Goal: Task Accomplishment & Management: Use online tool/utility

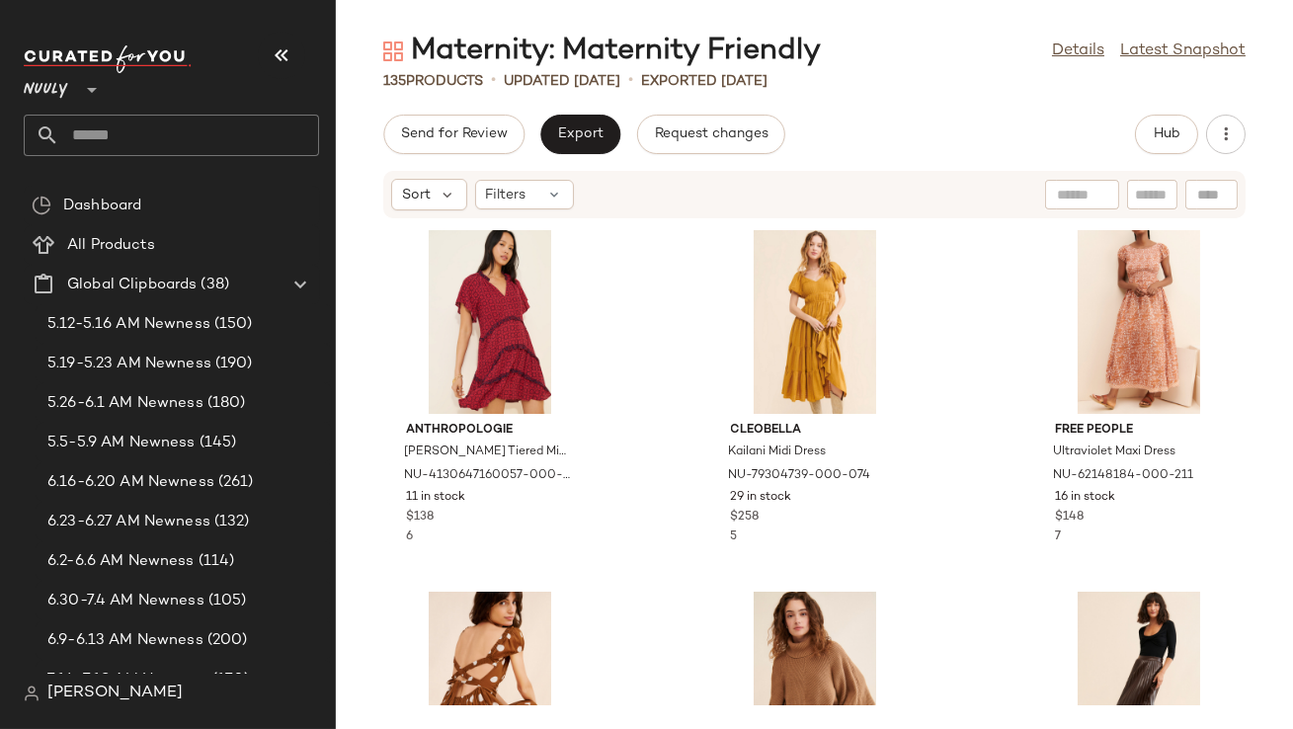
click at [271, 70] on button "button" at bounding box center [281, 55] width 47 height 47
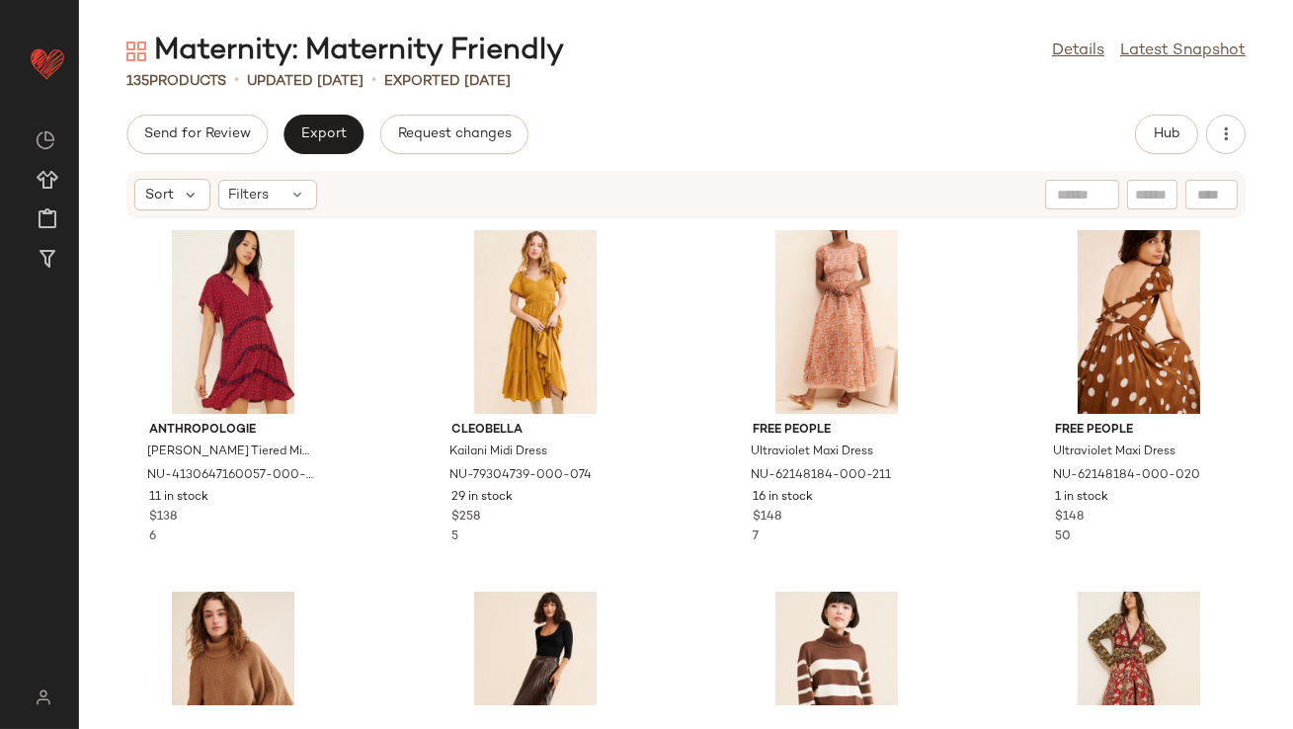
click at [1088, 66] on div "Maternity: Maternity Friendly Details Latest Snapshot" at bounding box center [686, 52] width 1214 height 40
click at [1079, 54] on link "Details" at bounding box center [1078, 52] width 52 height 24
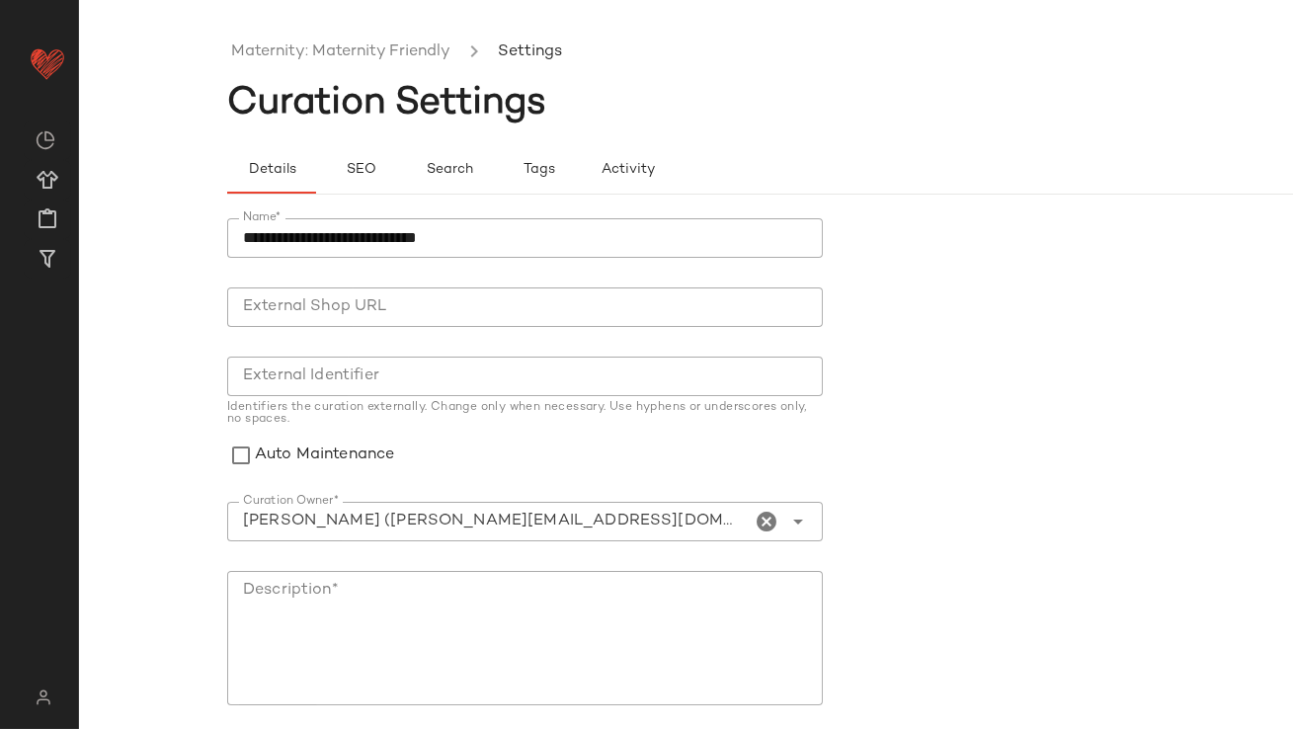
click at [760, 520] on icon "Clear Curation Owner*" at bounding box center [768, 522] width 24 height 24
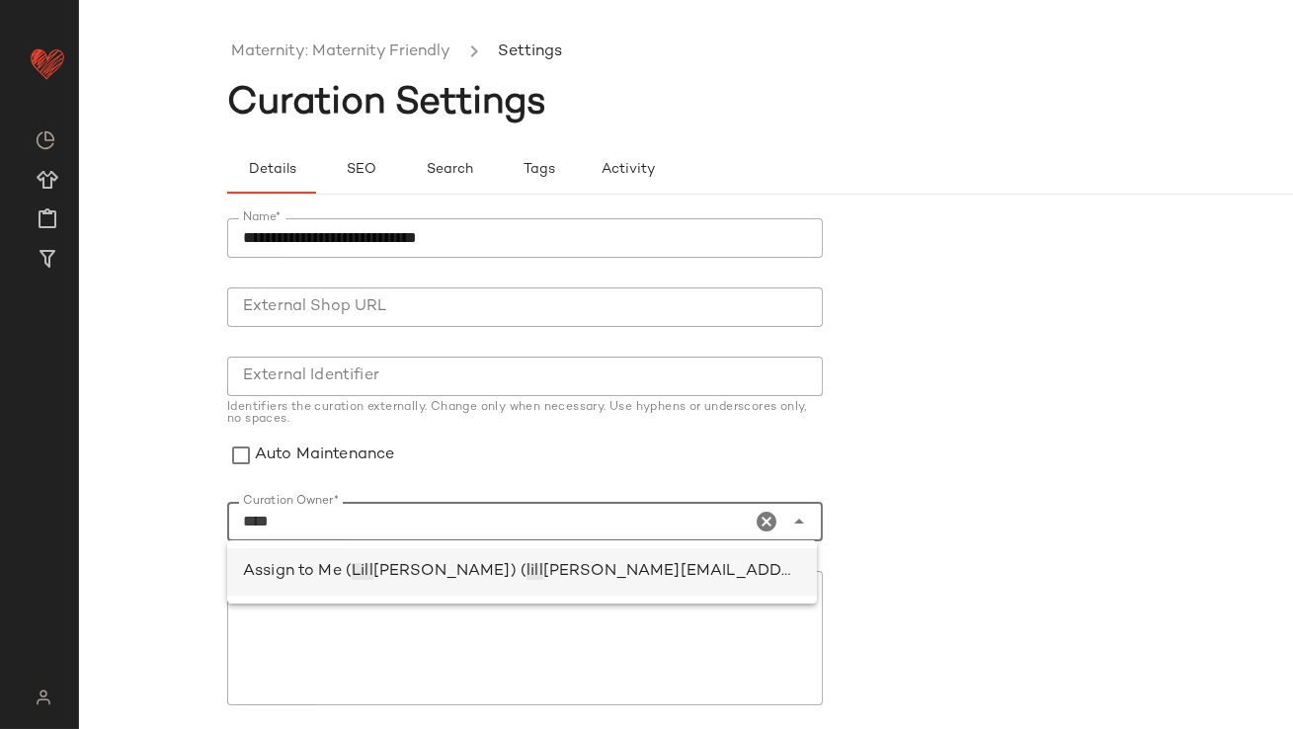
click at [568, 585] on div "Assign to Me ( Lill ian Sisti) ( lill ian.sisti@curatedforyou.io)" at bounding box center [522, 571] width 590 height 47
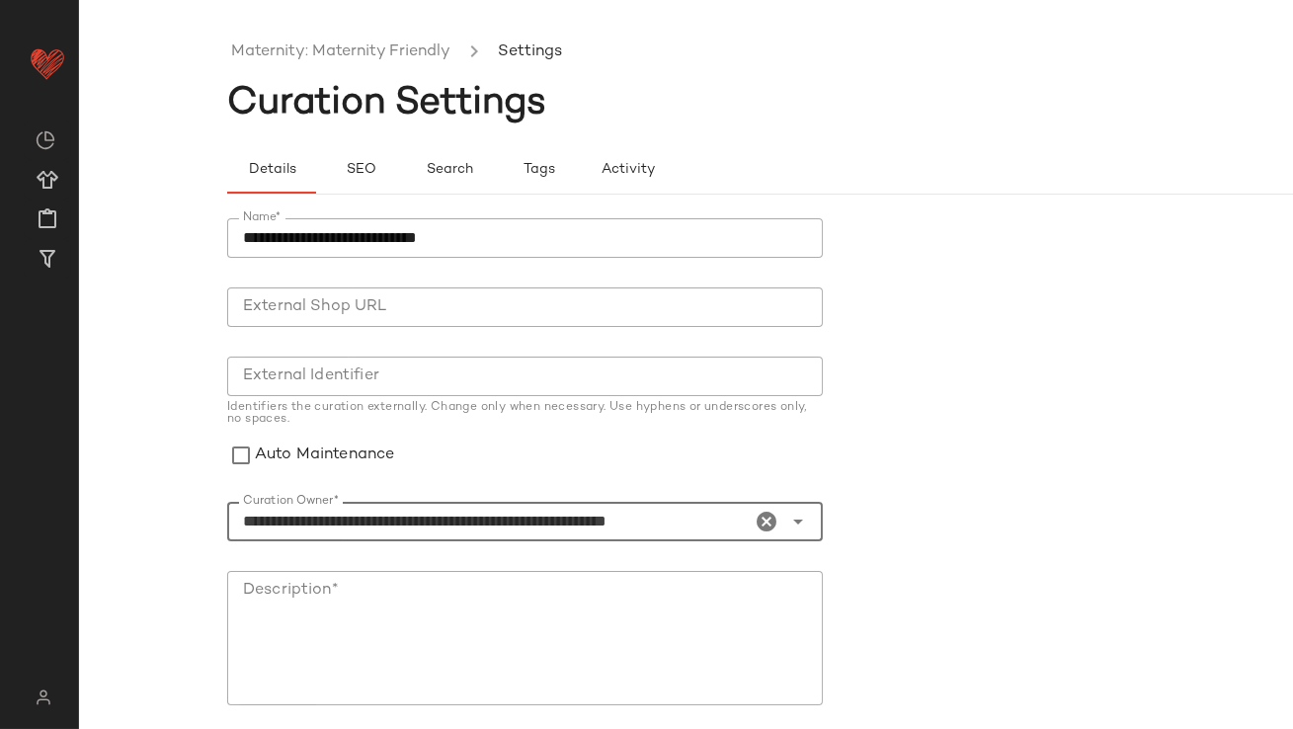
scroll to position [236, 0]
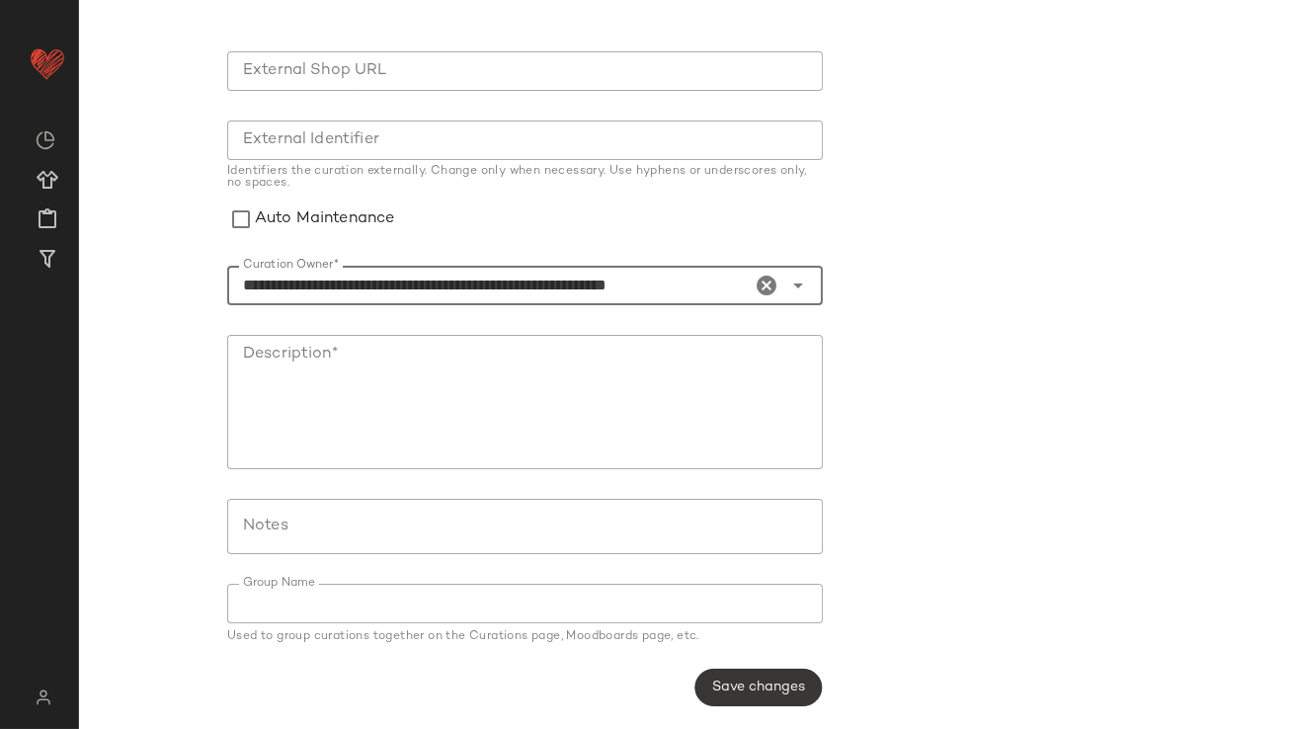
type input "**********"
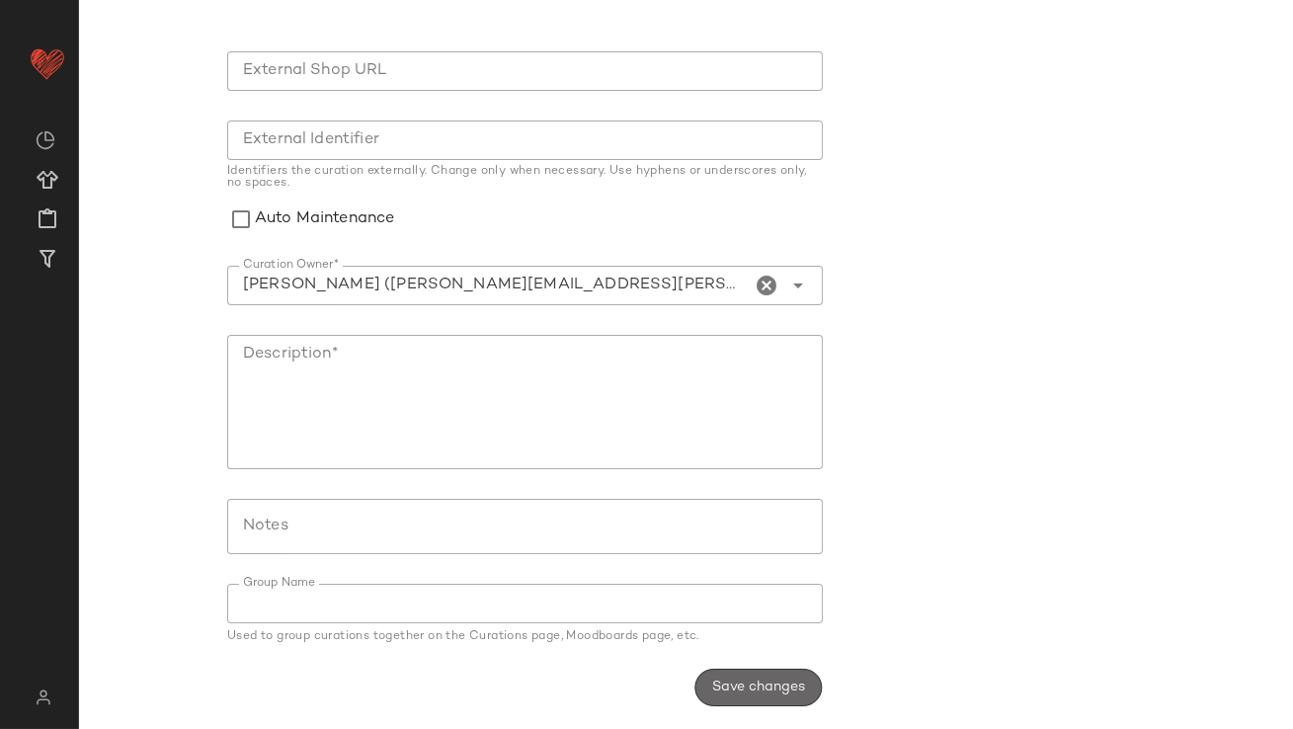
click at [735, 686] on span "Save changes" at bounding box center [758, 688] width 94 height 16
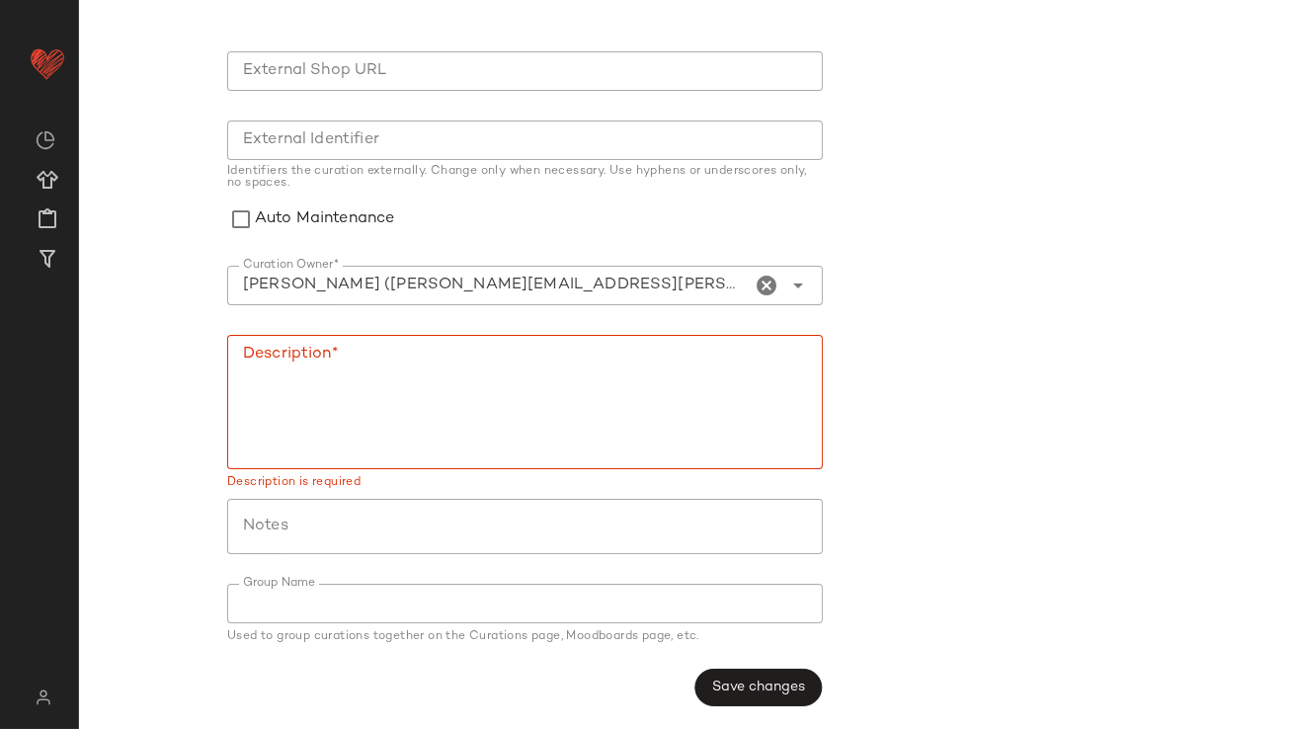
click at [518, 416] on textarea "Description*" at bounding box center [525, 402] width 596 height 134
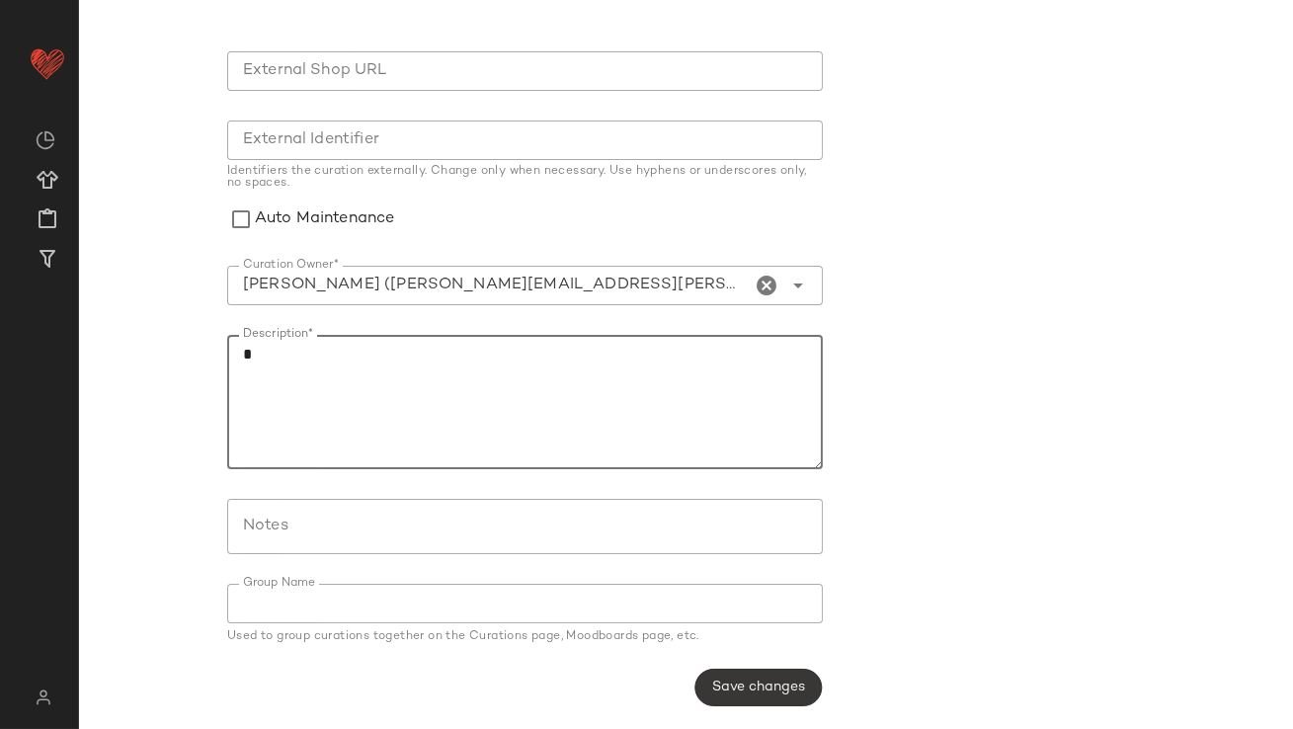
click at [751, 673] on button "Save changes" at bounding box center [758, 688] width 127 height 38
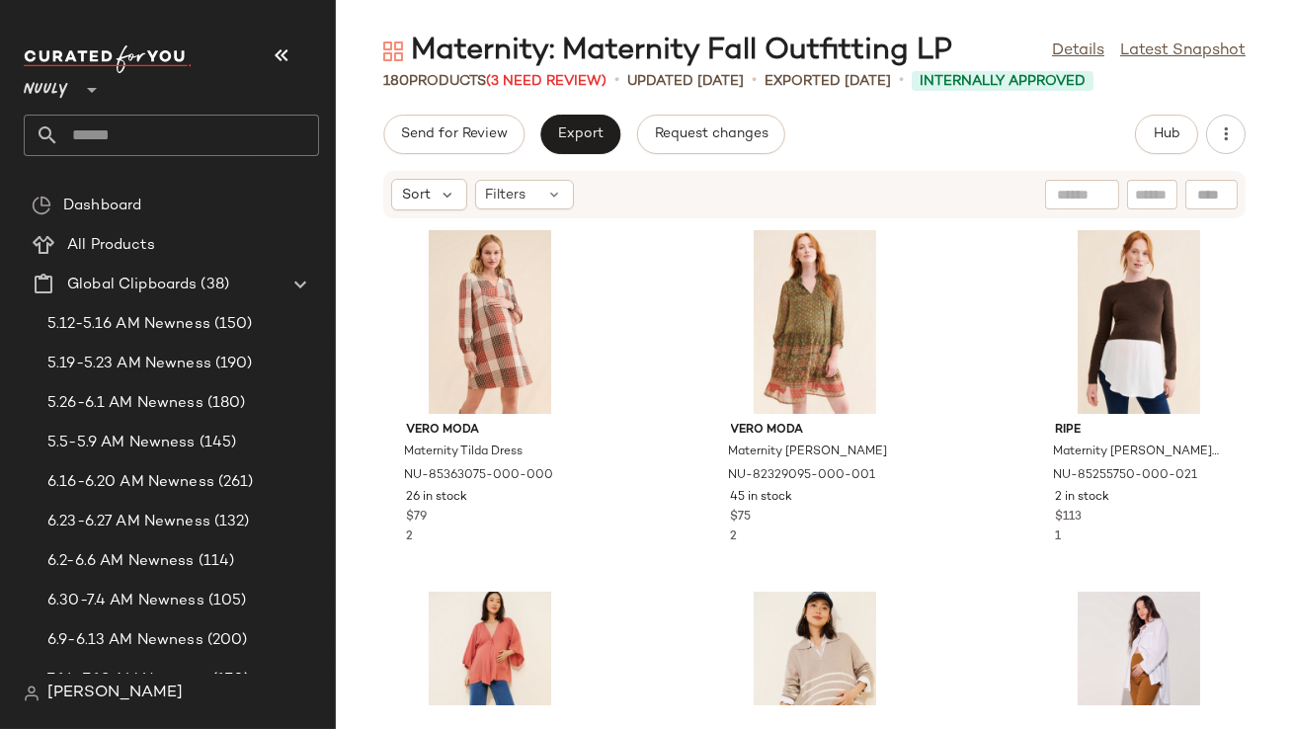
click at [289, 58] on icon "button" at bounding box center [282, 55] width 24 height 24
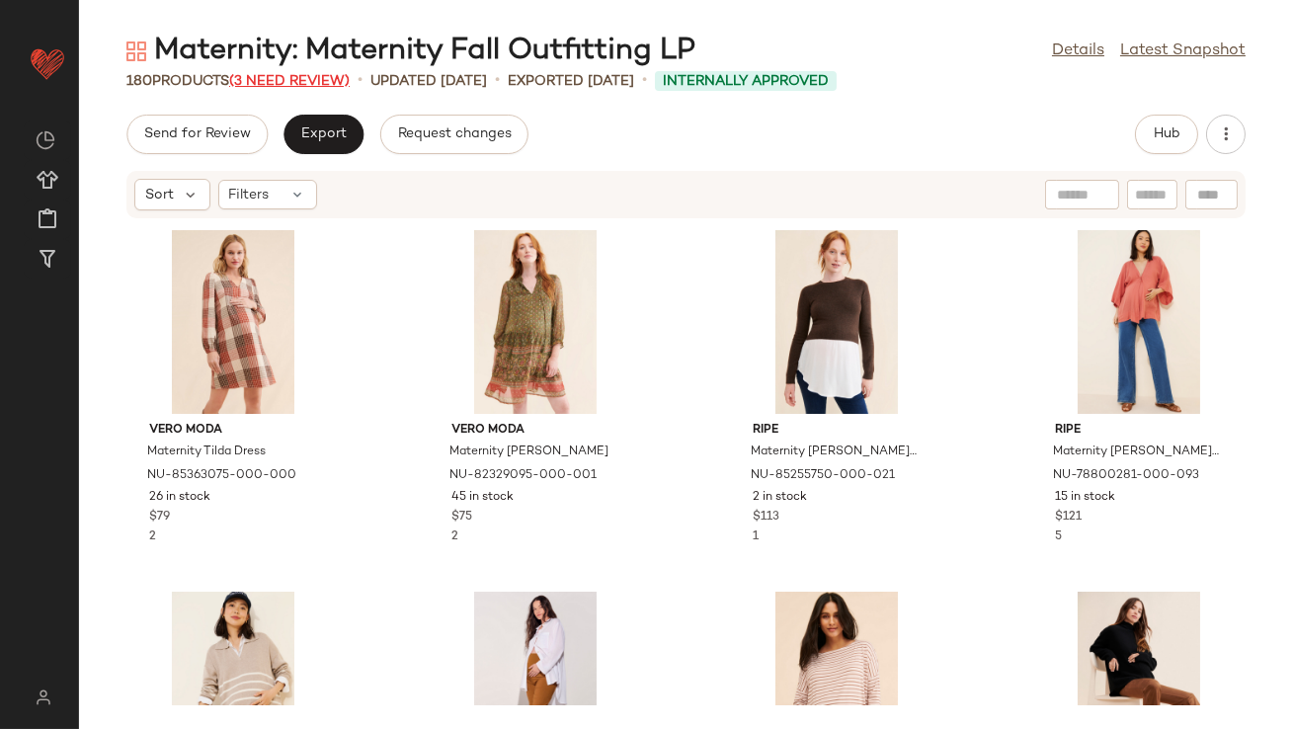
click at [319, 82] on span "(3 Need Review)" at bounding box center [289, 81] width 121 height 15
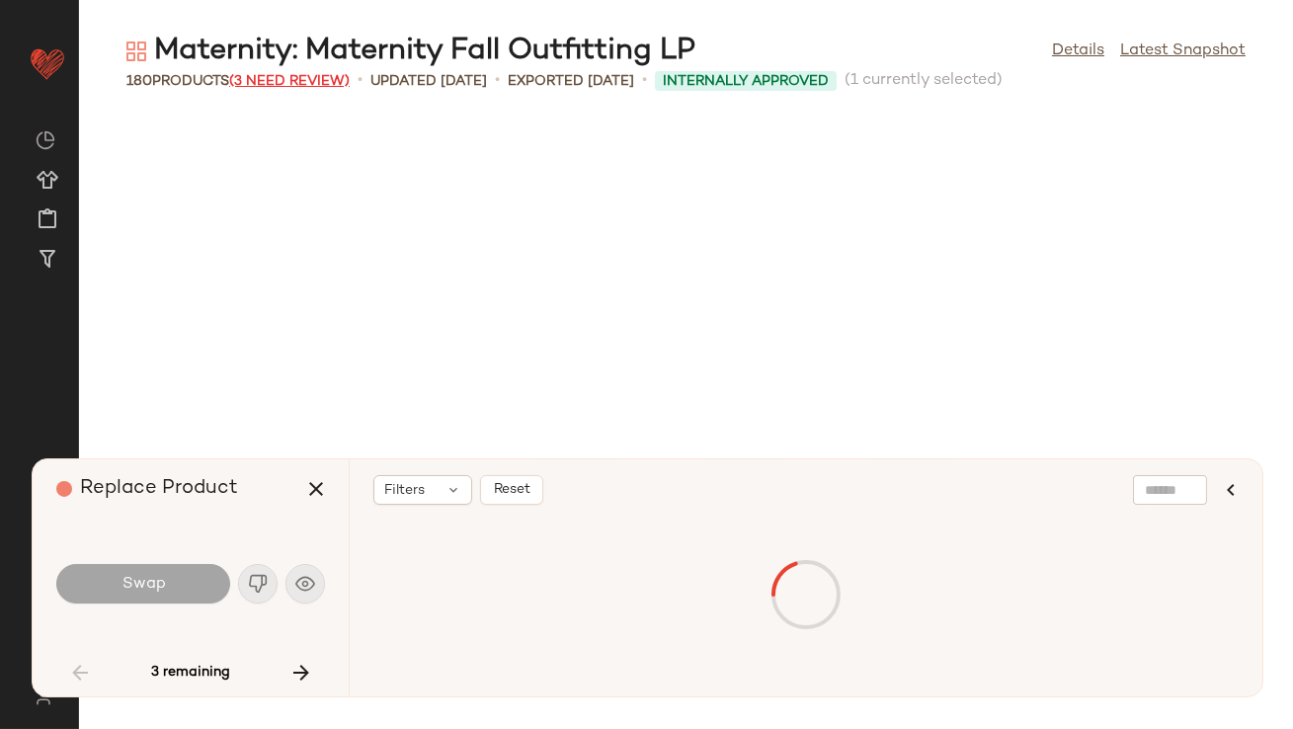
scroll to position [6147, 0]
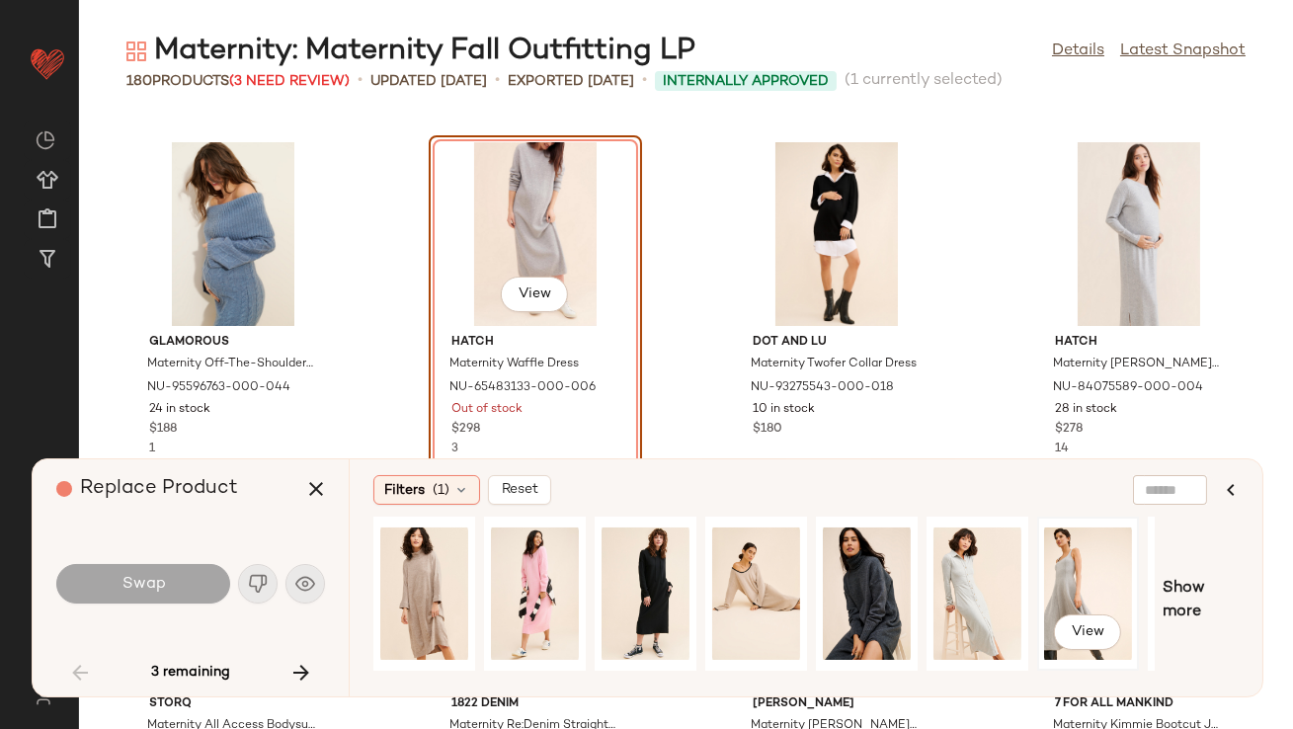
click at [1079, 586] on div "View" at bounding box center [1088, 594] width 88 height 140
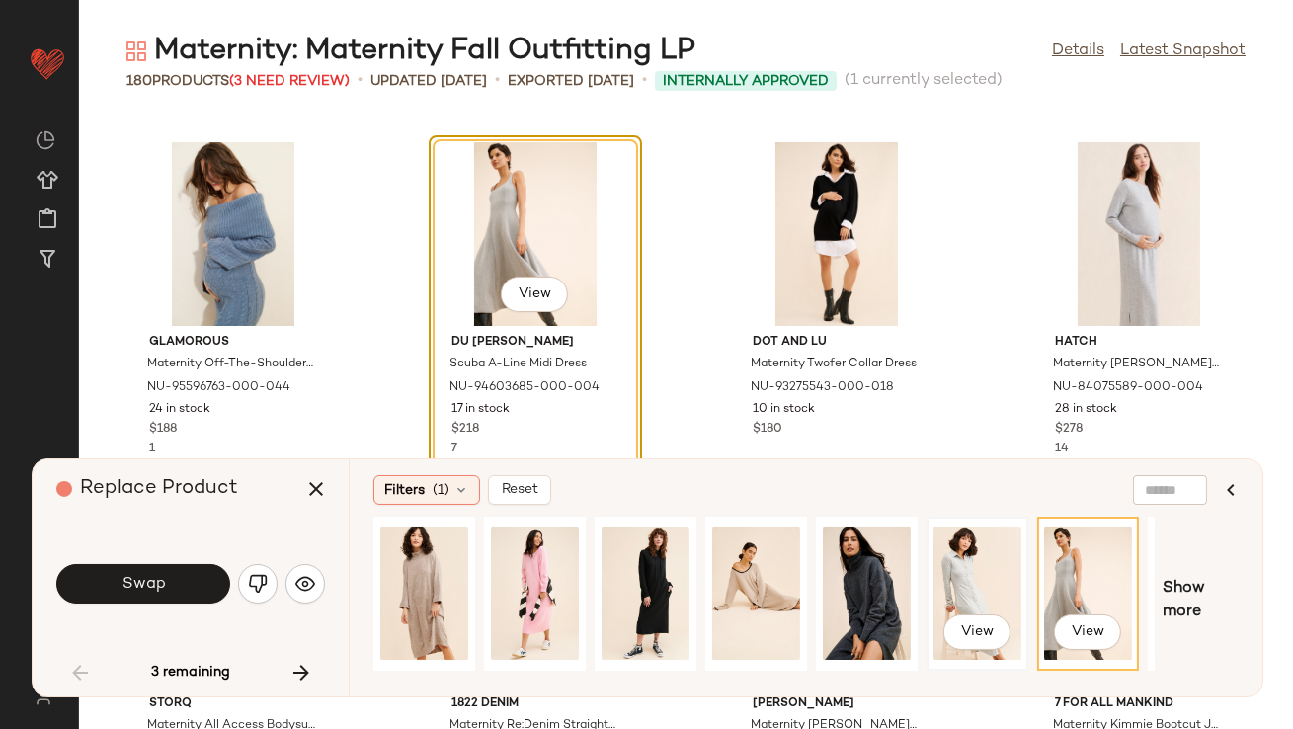
click at [994, 587] on div "View" at bounding box center [978, 594] width 88 height 140
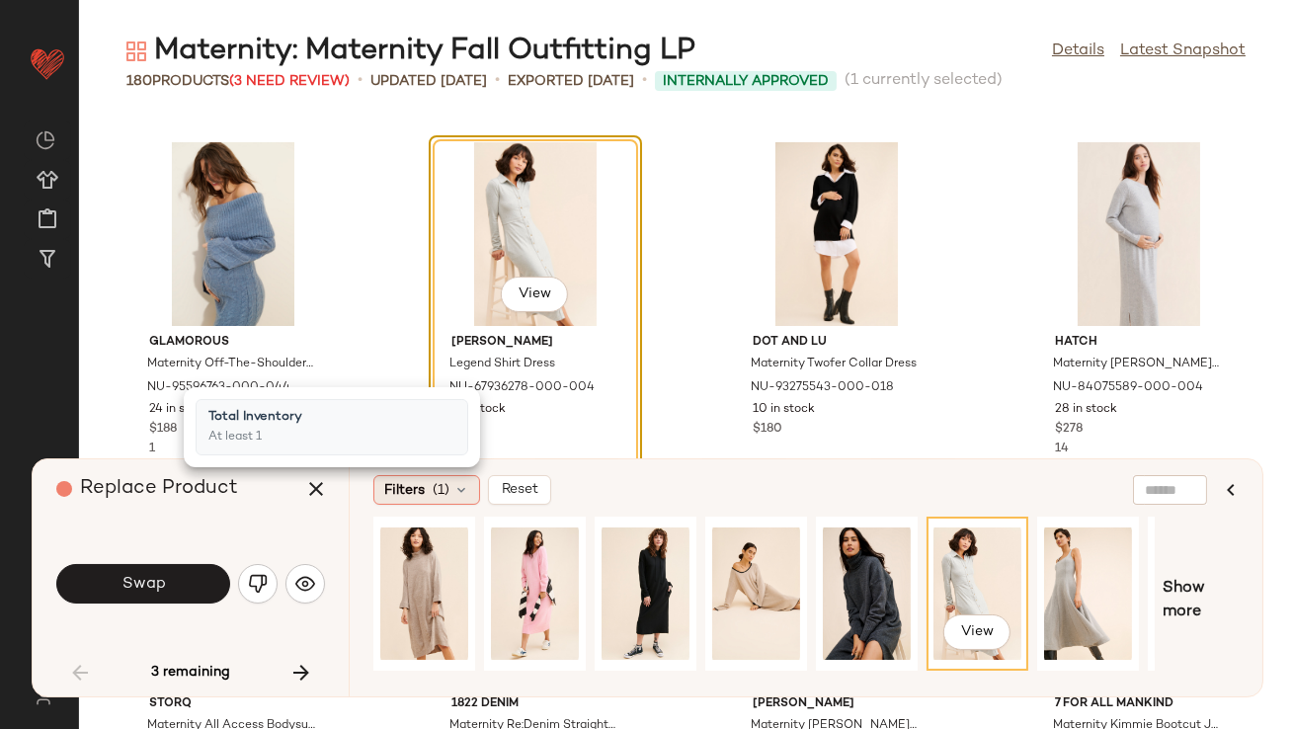
click at [443, 489] on span "(1)" at bounding box center [441, 490] width 17 height 21
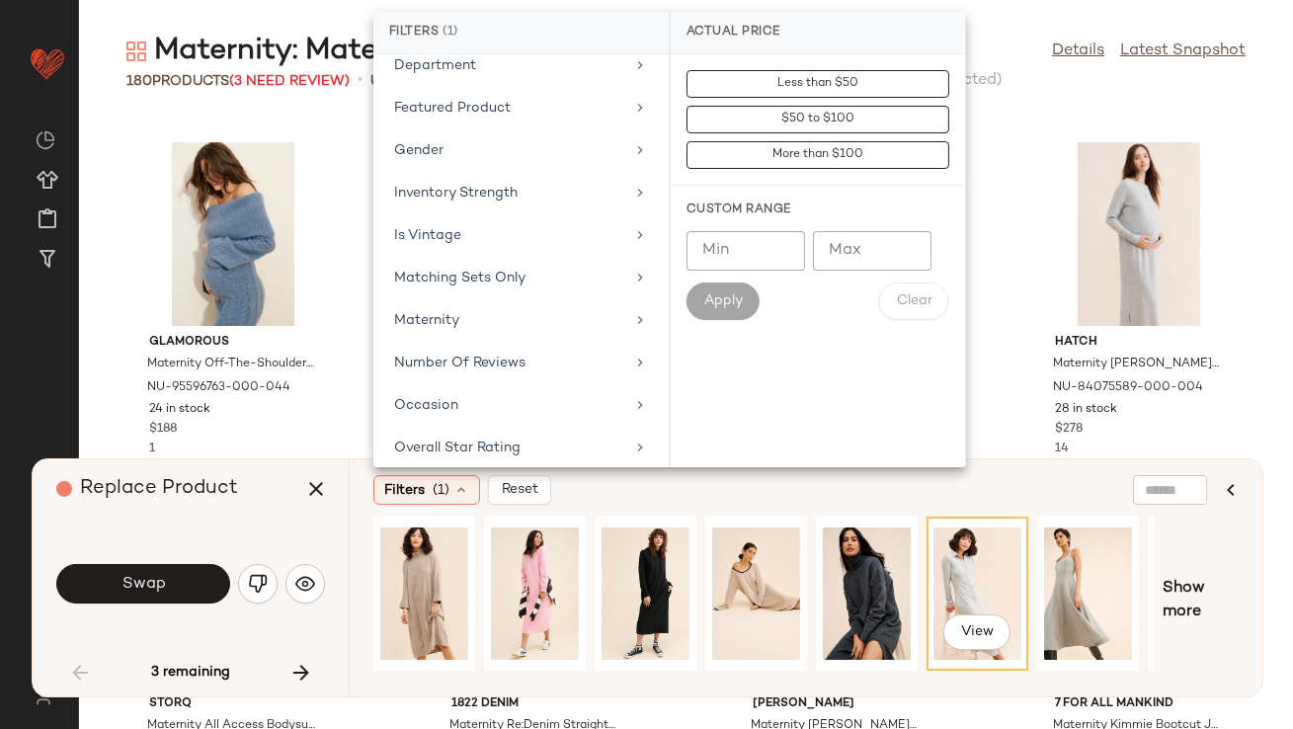
scroll to position [508, 0]
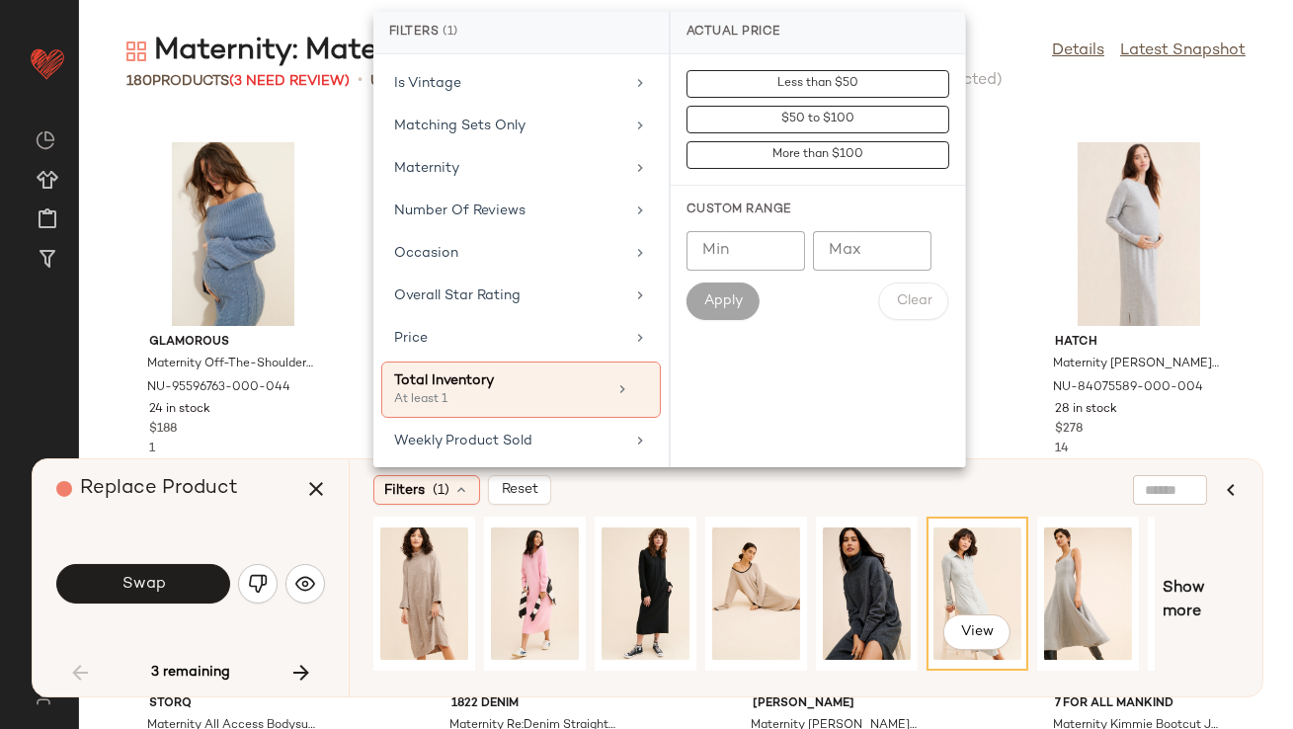
click at [541, 144] on div "Actual Price AI Embeddings Availability Brand Category Class Color Creation Dat…" at bounding box center [520, 260] width 295 height 413
click at [543, 158] on div "Maternity" at bounding box center [509, 168] width 230 height 21
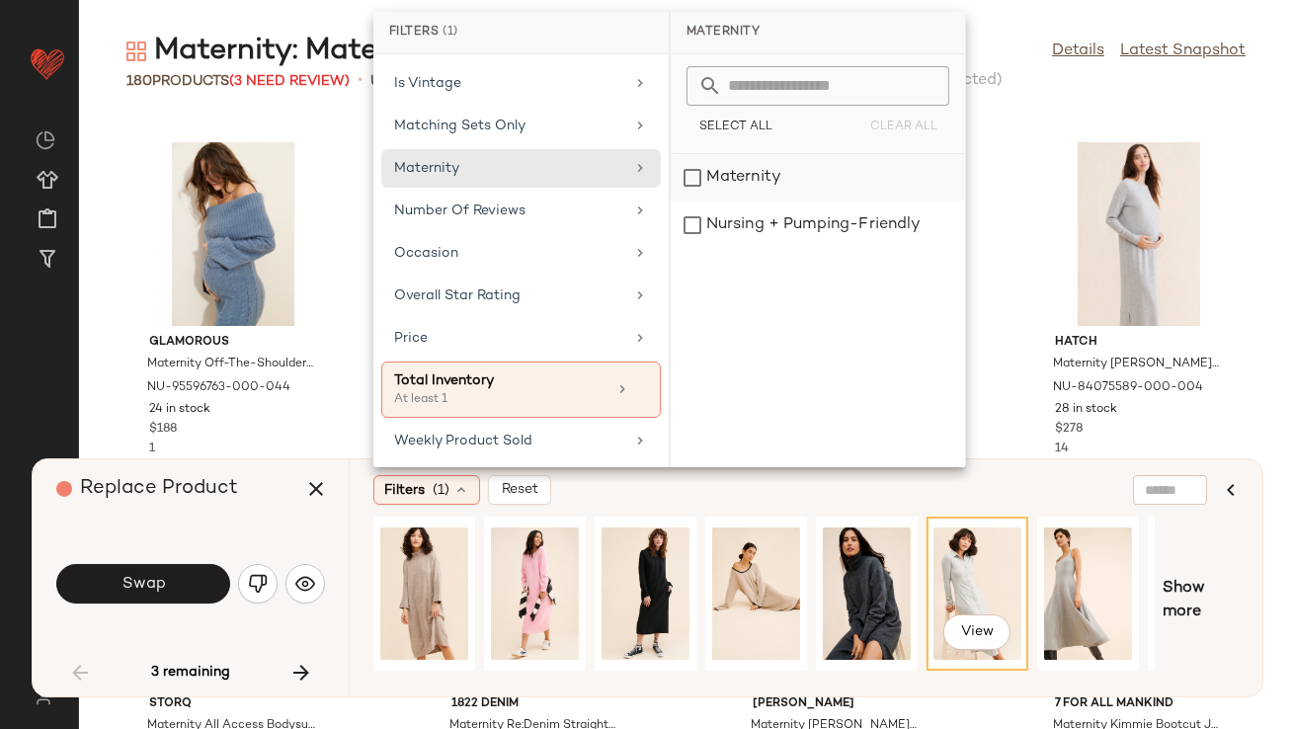
click at [703, 202] on div "Maternity" at bounding box center [818, 225] width 294 height 47
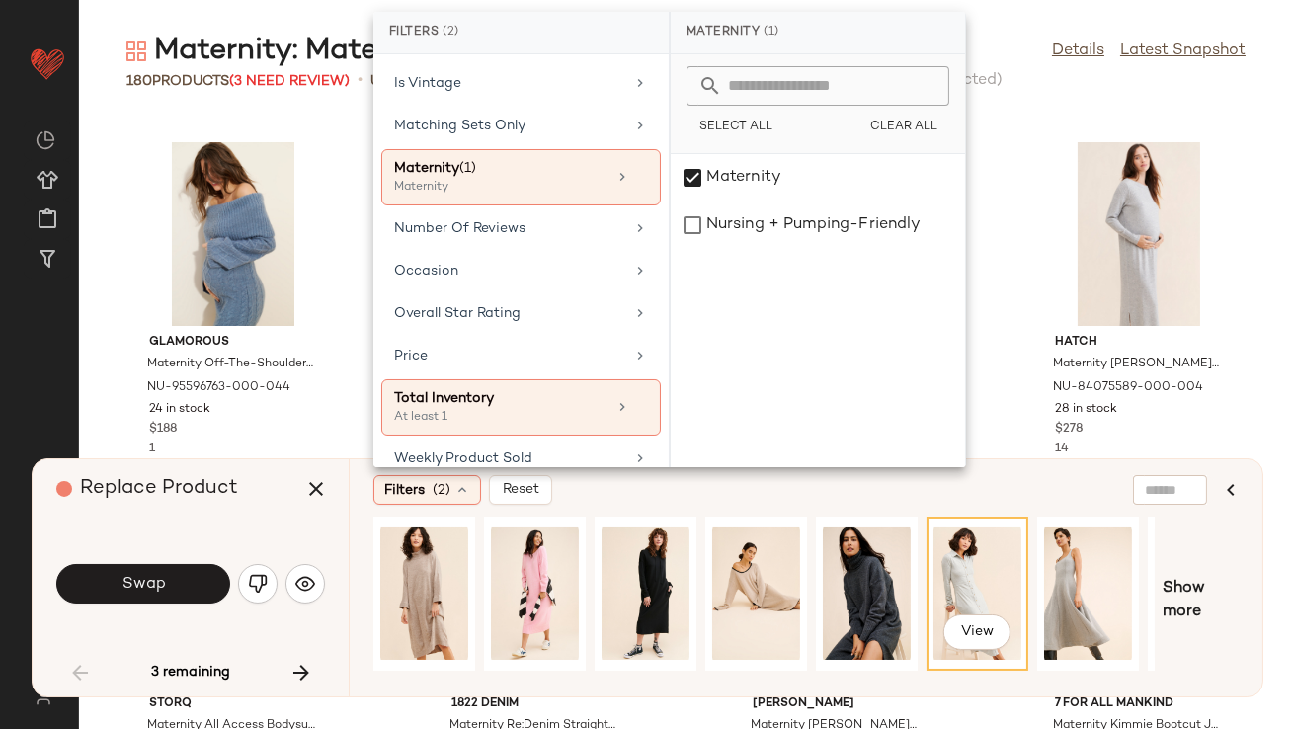
click at [195, 519] on div "Replace Product Swap 3 remaining" at bounding box center [191, 577] width 316 height 237
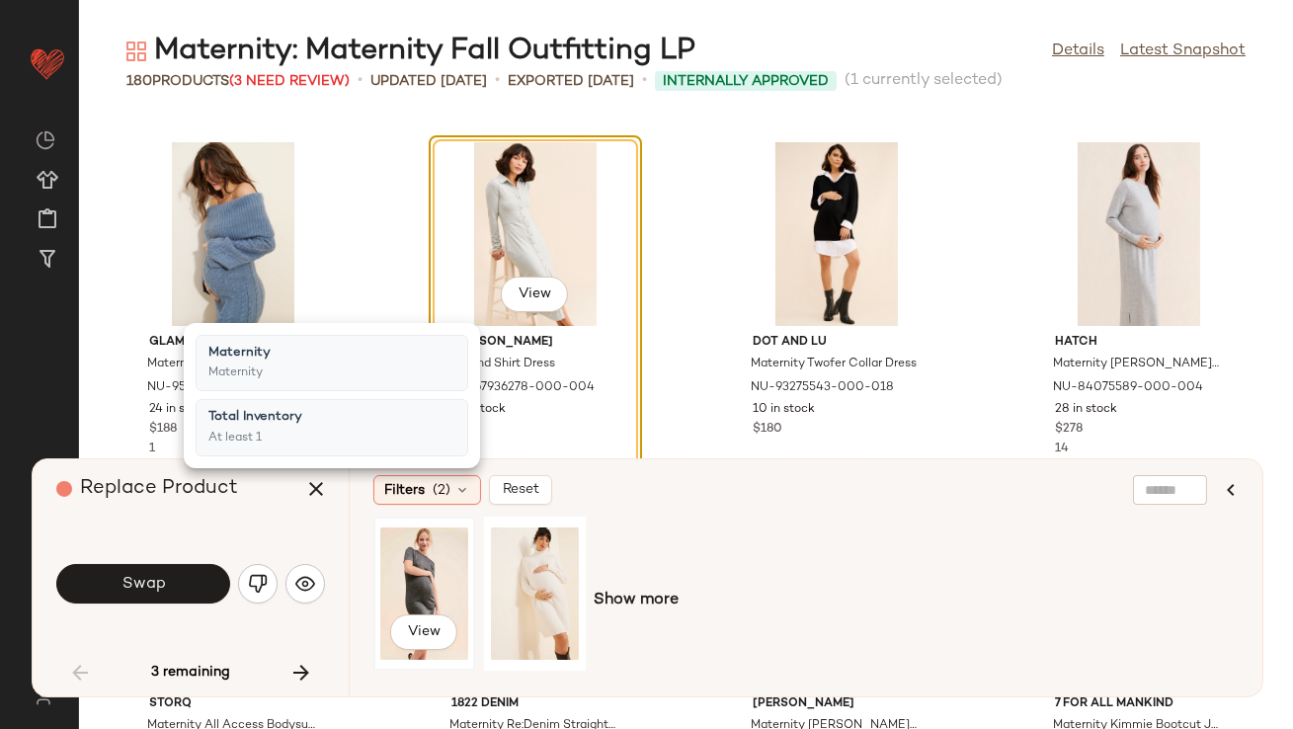
click at [393, 579] on div "View" at bounding box center [424, 594] width 88 height 140
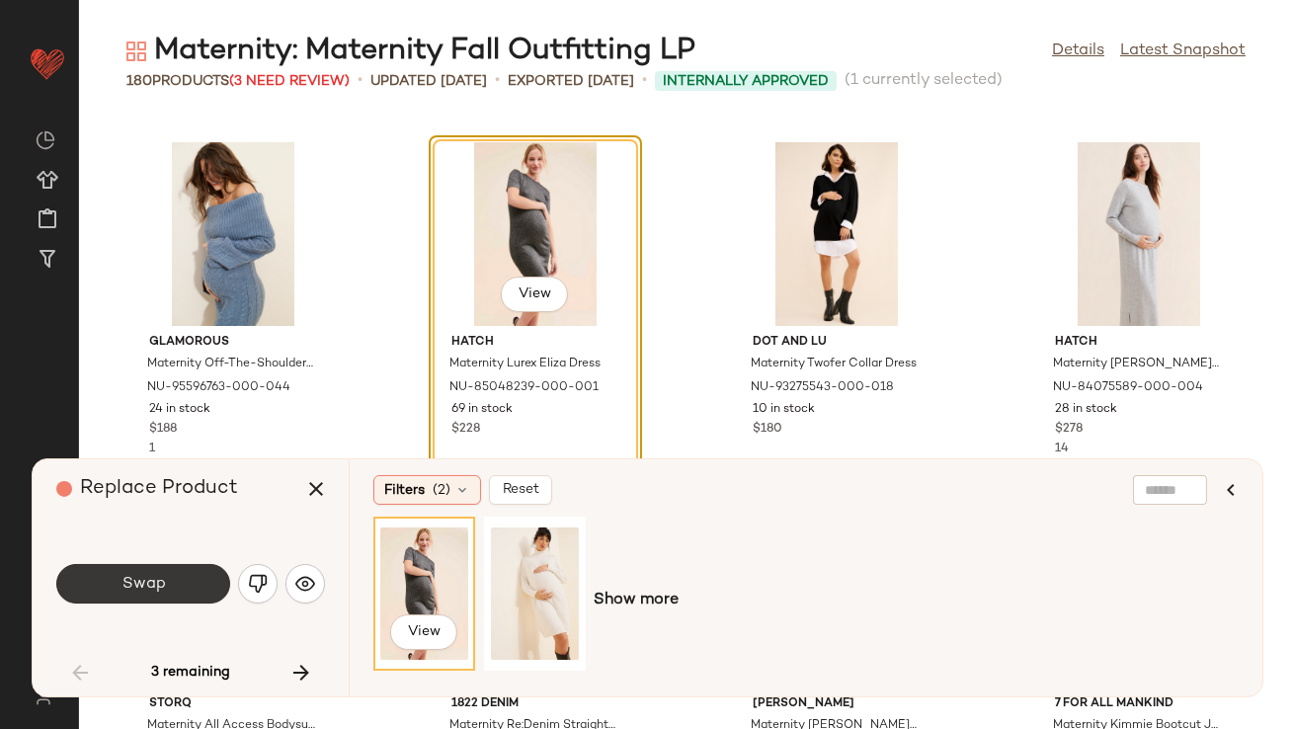
click at [188, 578] on button "Swap" at bounding box center [143, 584] width 174 height 40
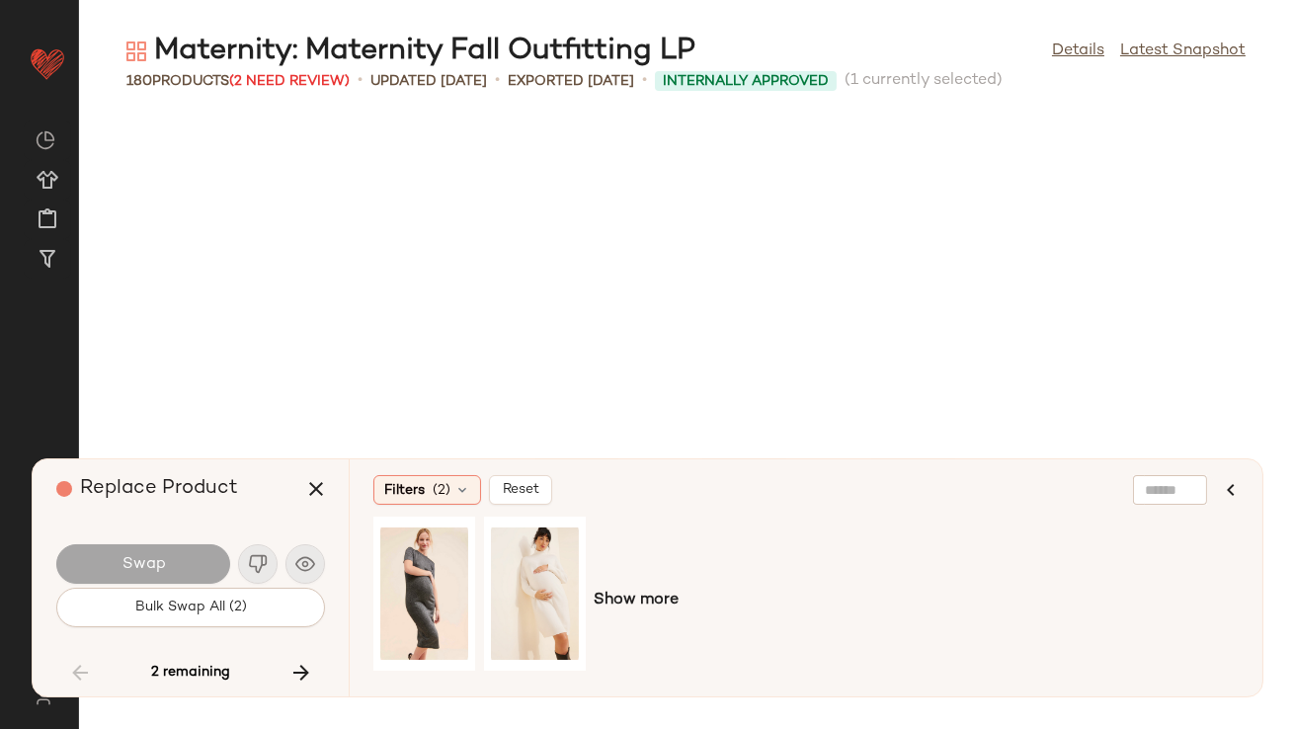
scroll to position [9401, 0]
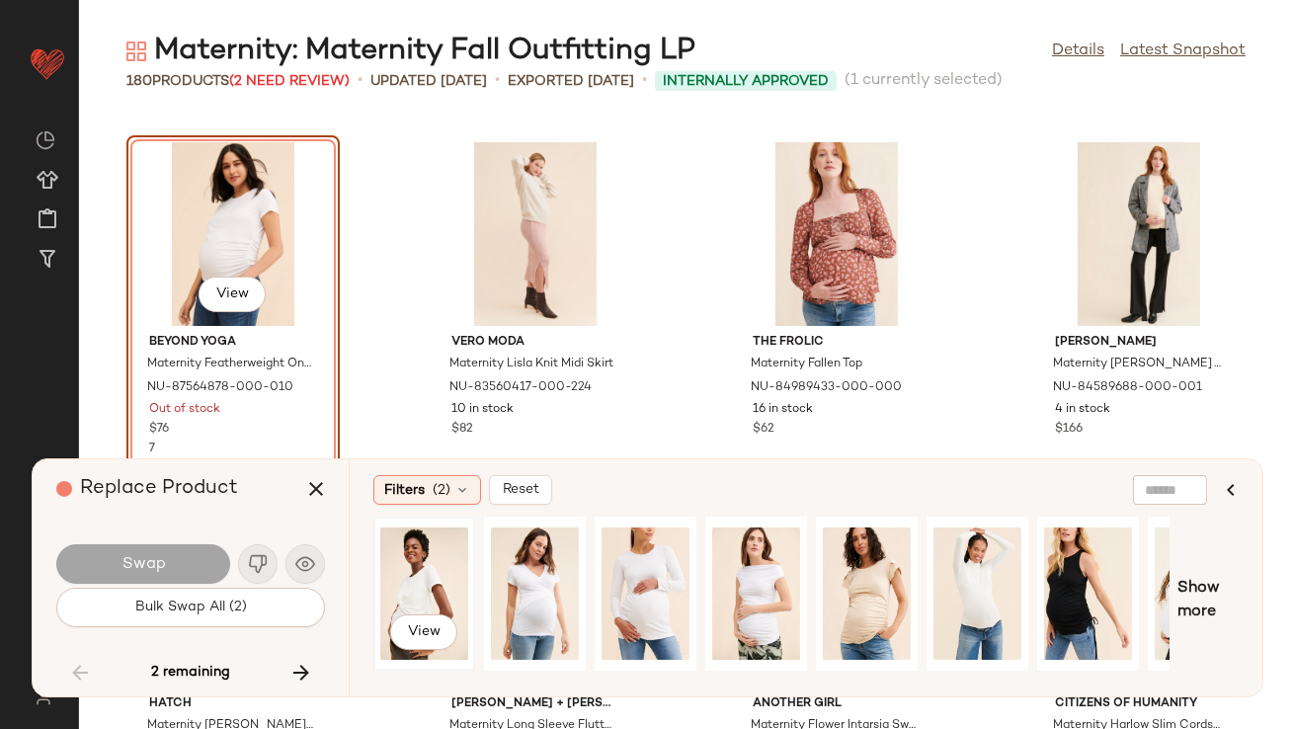
click at [466, 596] on div "View" at bounding box center [424, 594] width 88 height 140
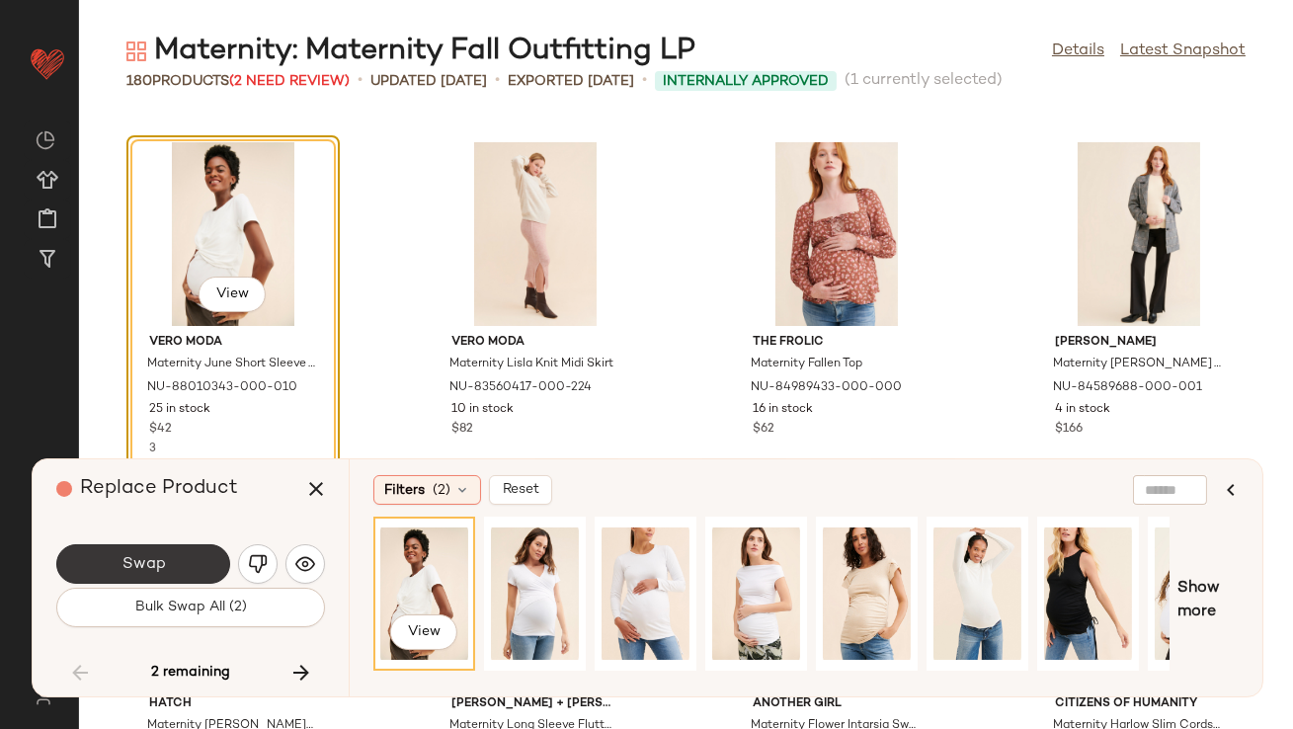
click at [127, 559] on span "Swap" at bounding box center [143, 564] width 44 height 19
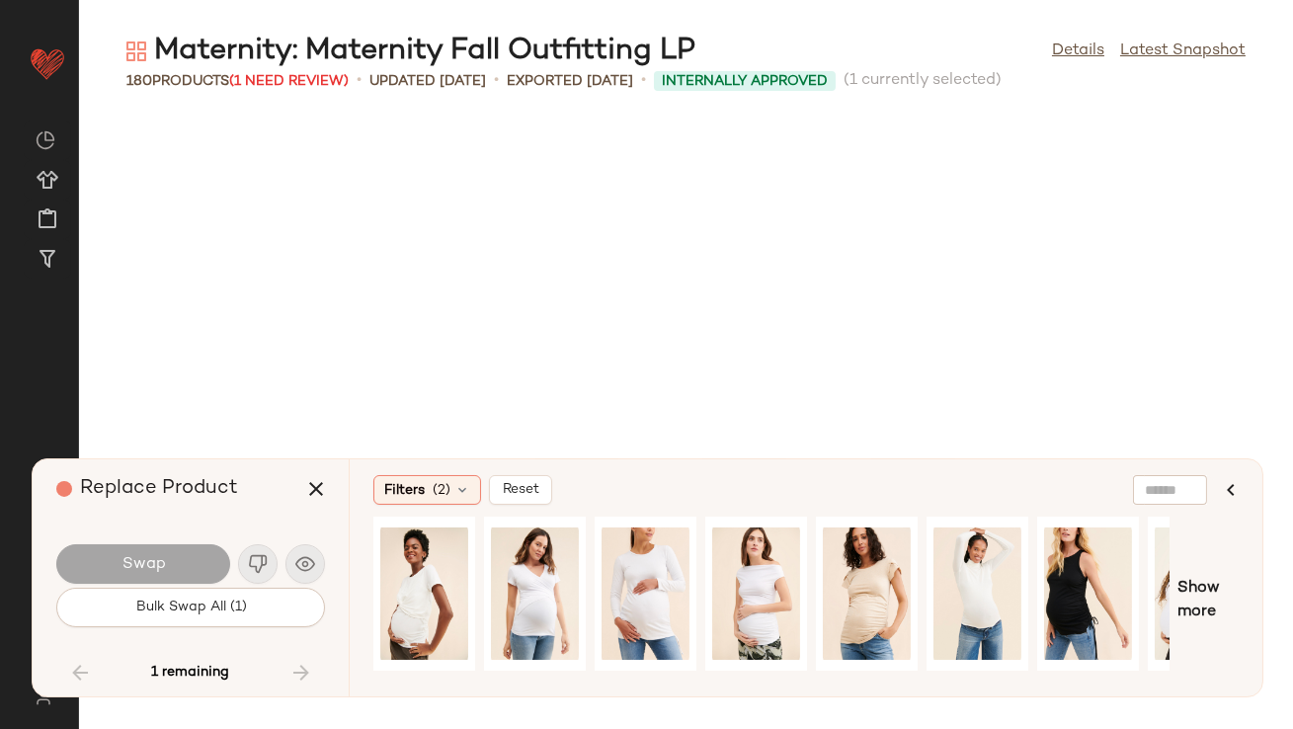
scroll to position [12295, 0]
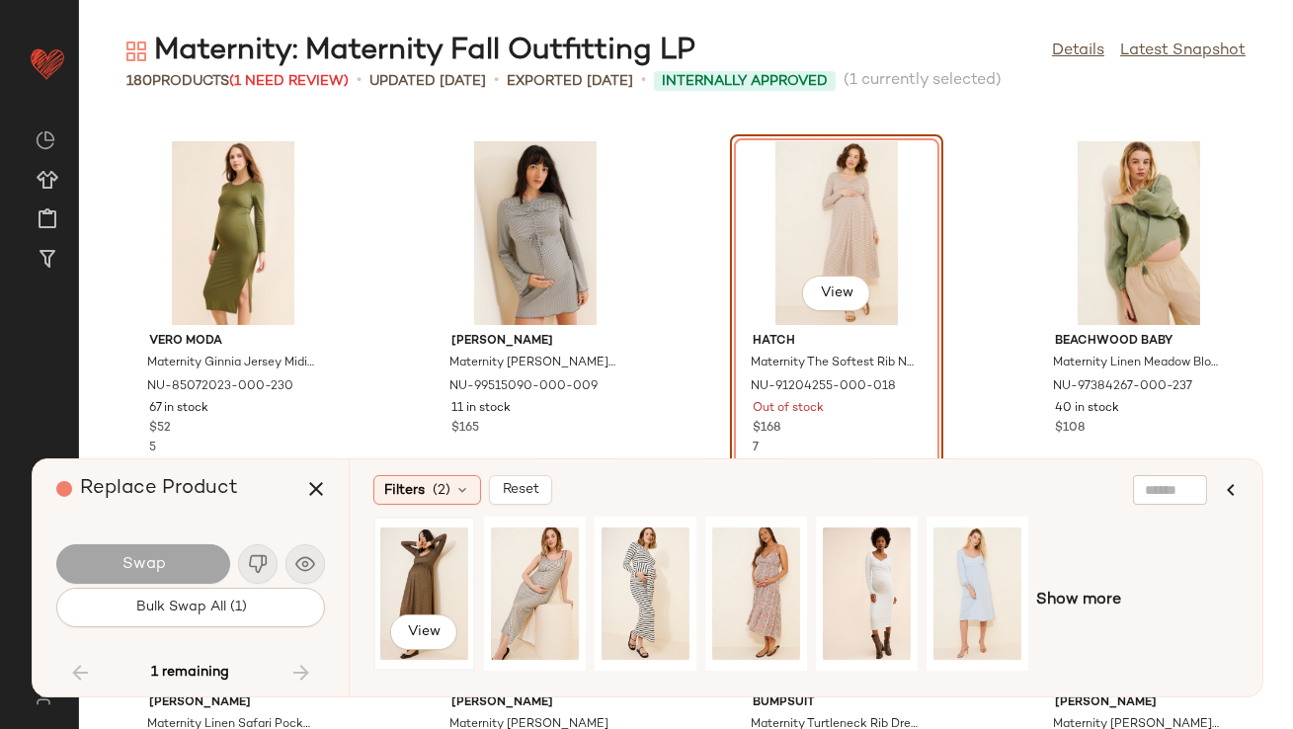
click at [462, 572] on div "View" at bounding box center [424, 594] width 88 height 140
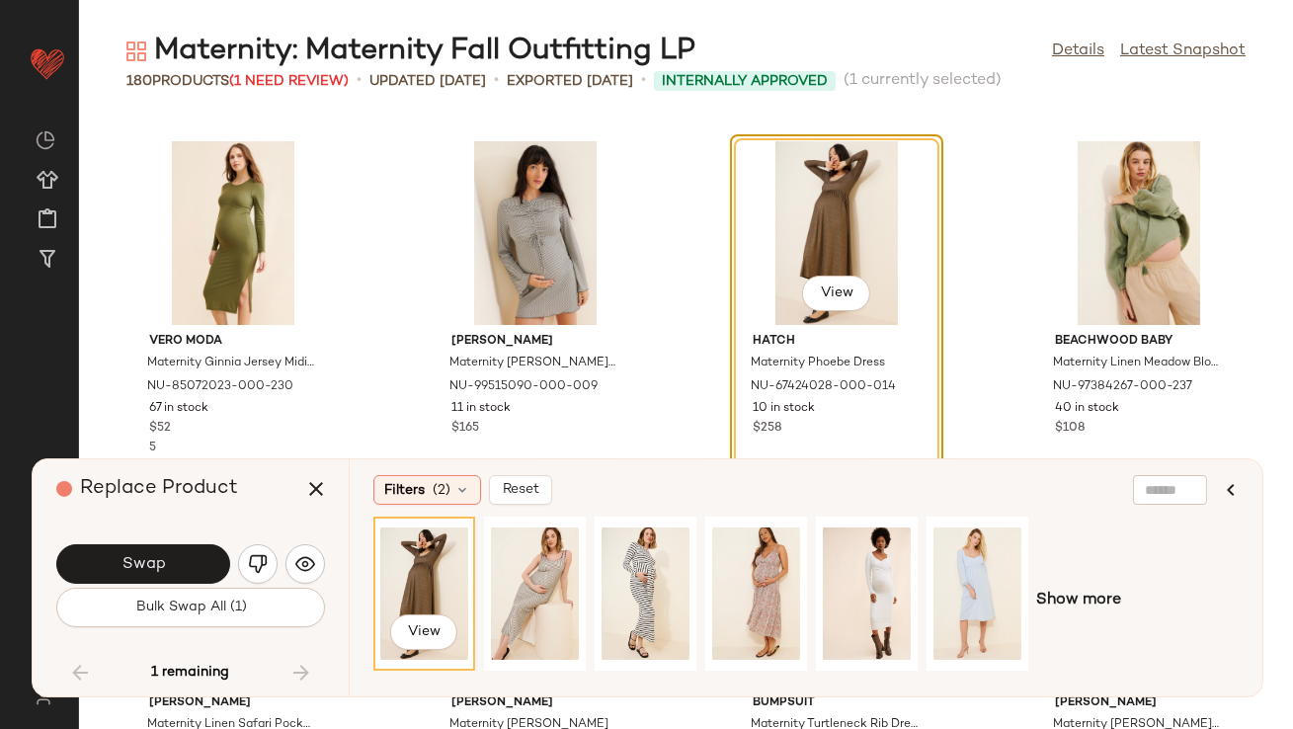
click at [193, 553] on button "Swap" at bounding box center [143, 564] width 174 height 40
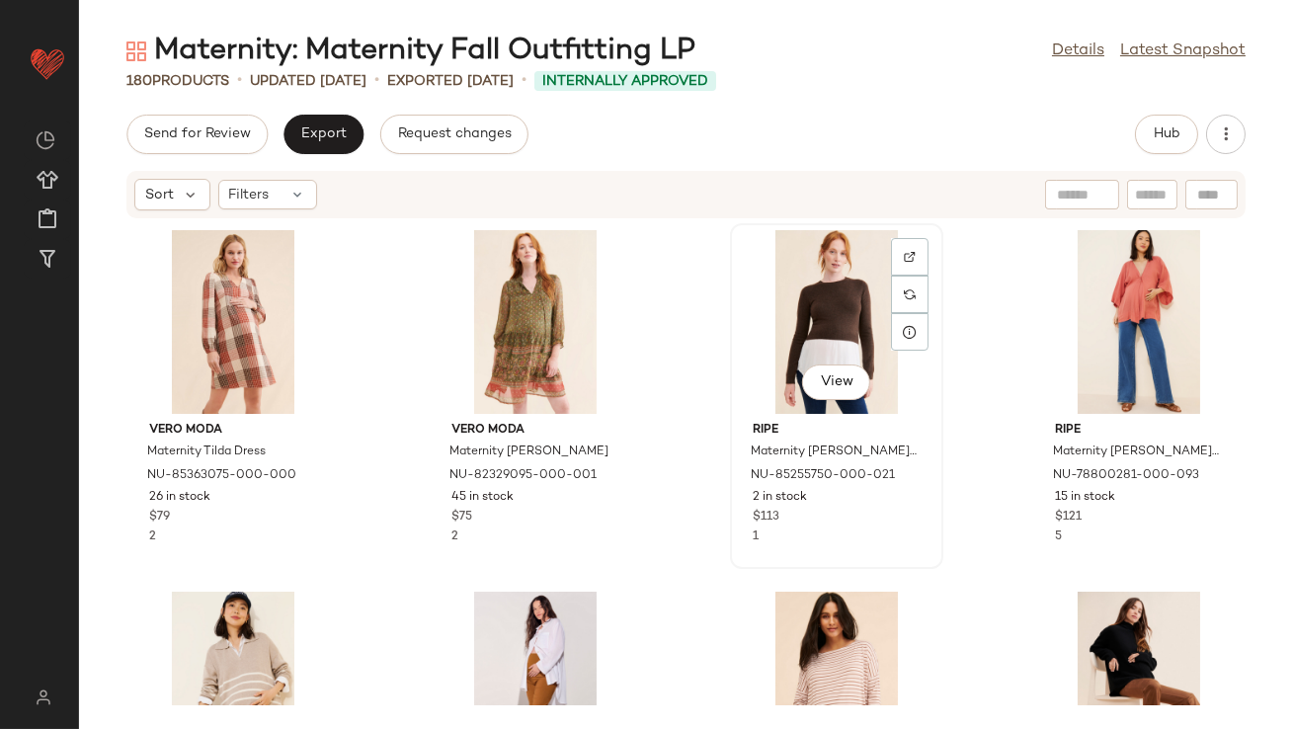
click at [822, 316] on div "View" at bounding box center [837, 322] width 200 height 184
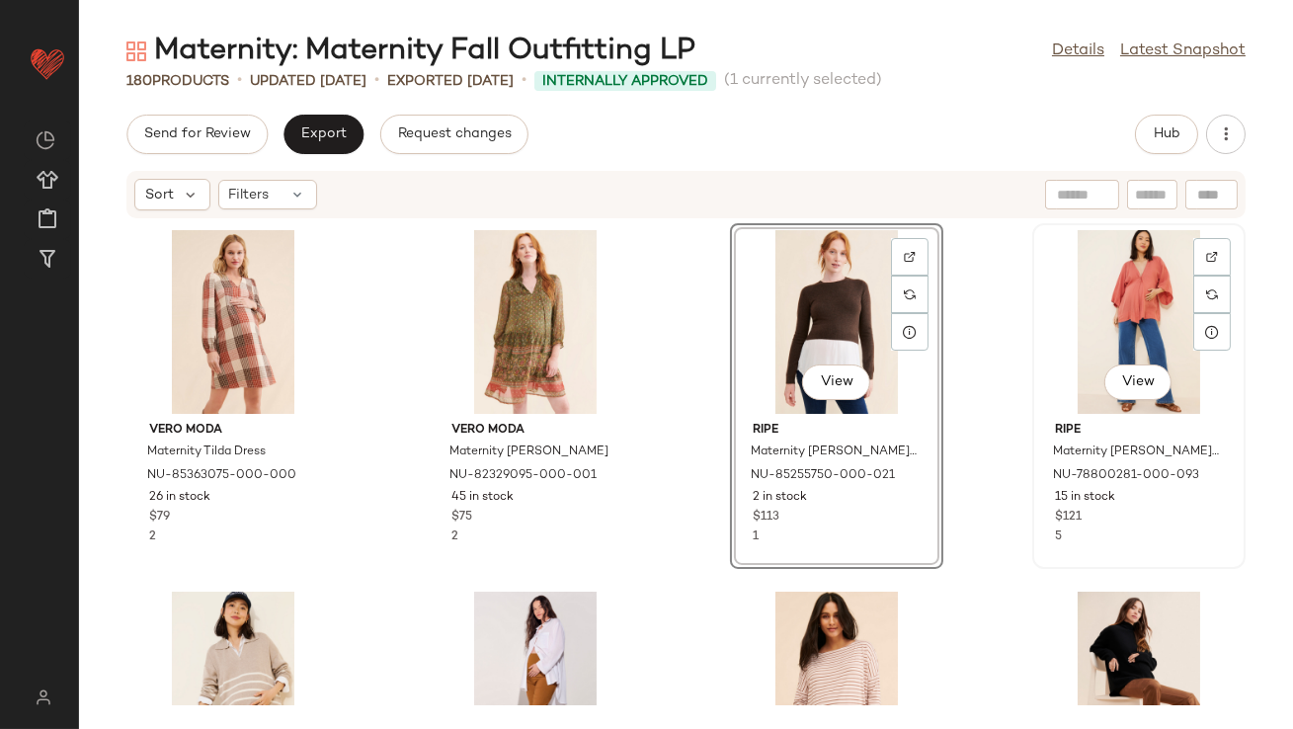
click at [1143, 322] on div "View" at bounding box center [1139, 322] width 200 height 184
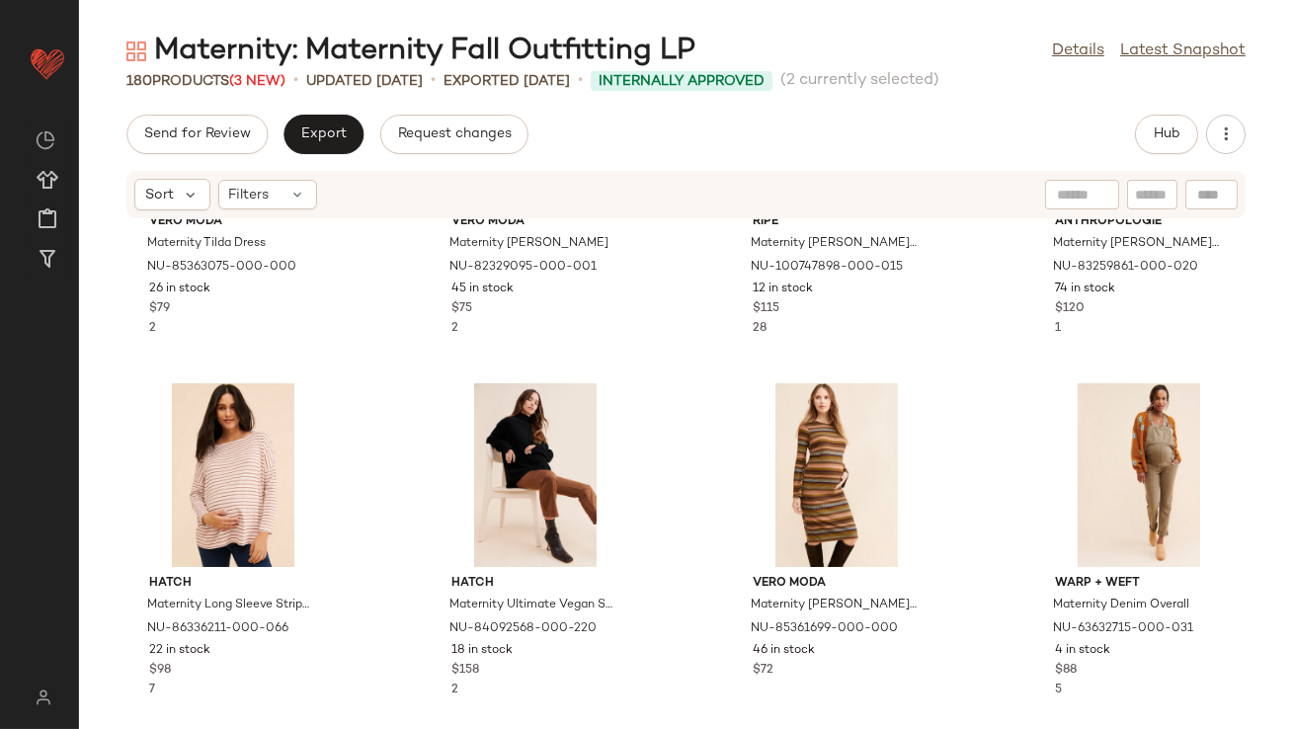
scroll to position [219, 0]
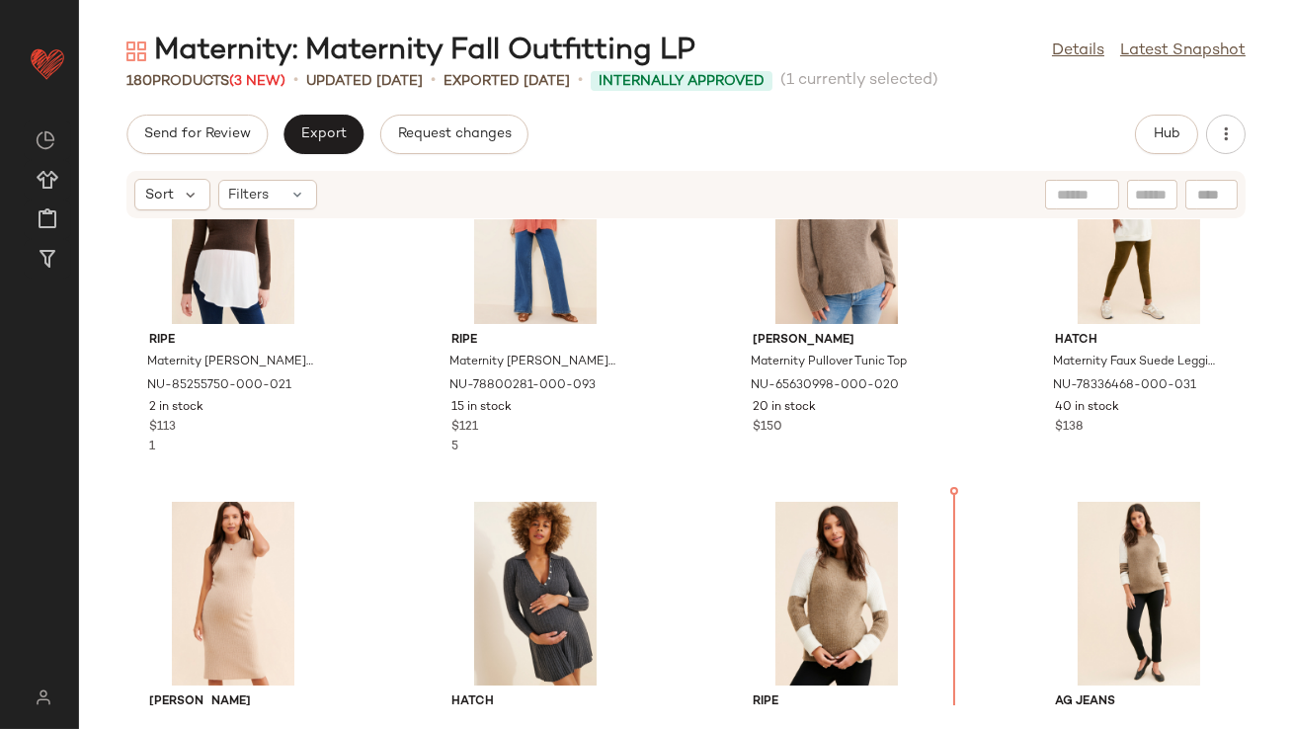
scroll to position [1914, 0]
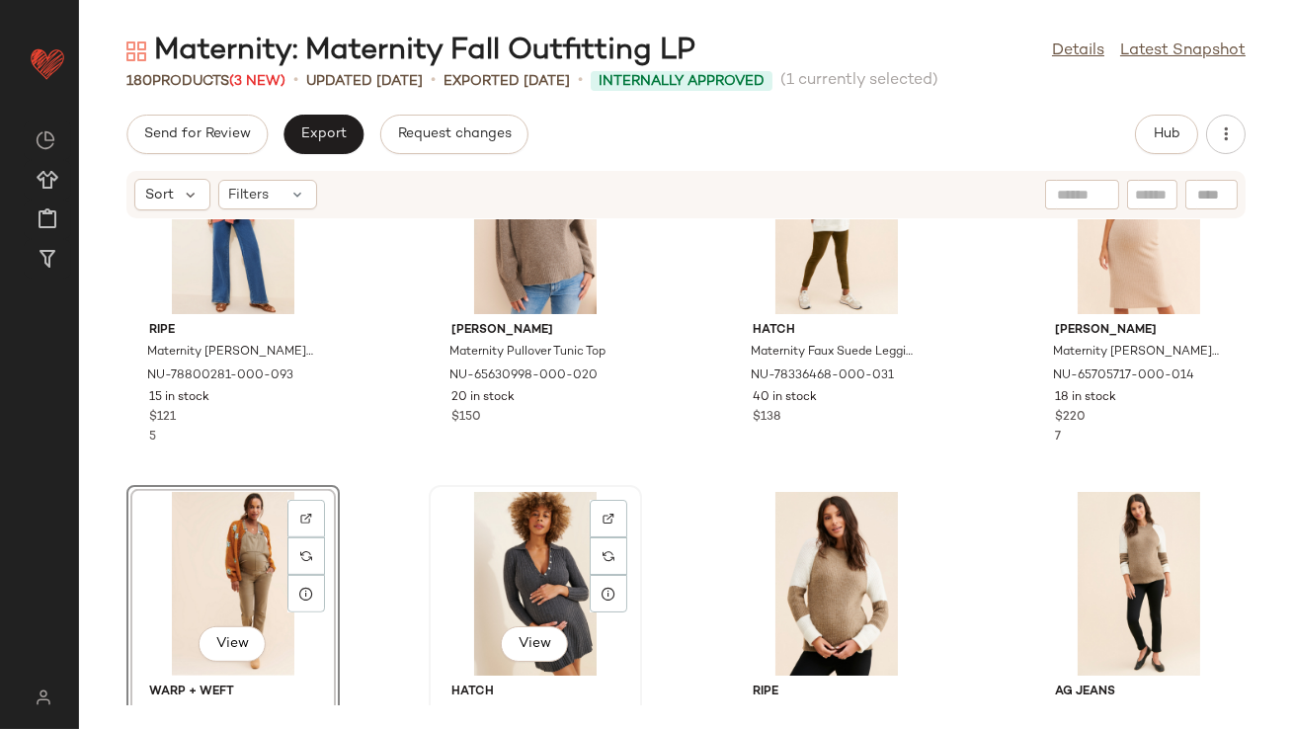
scroll to position [1714, 0]
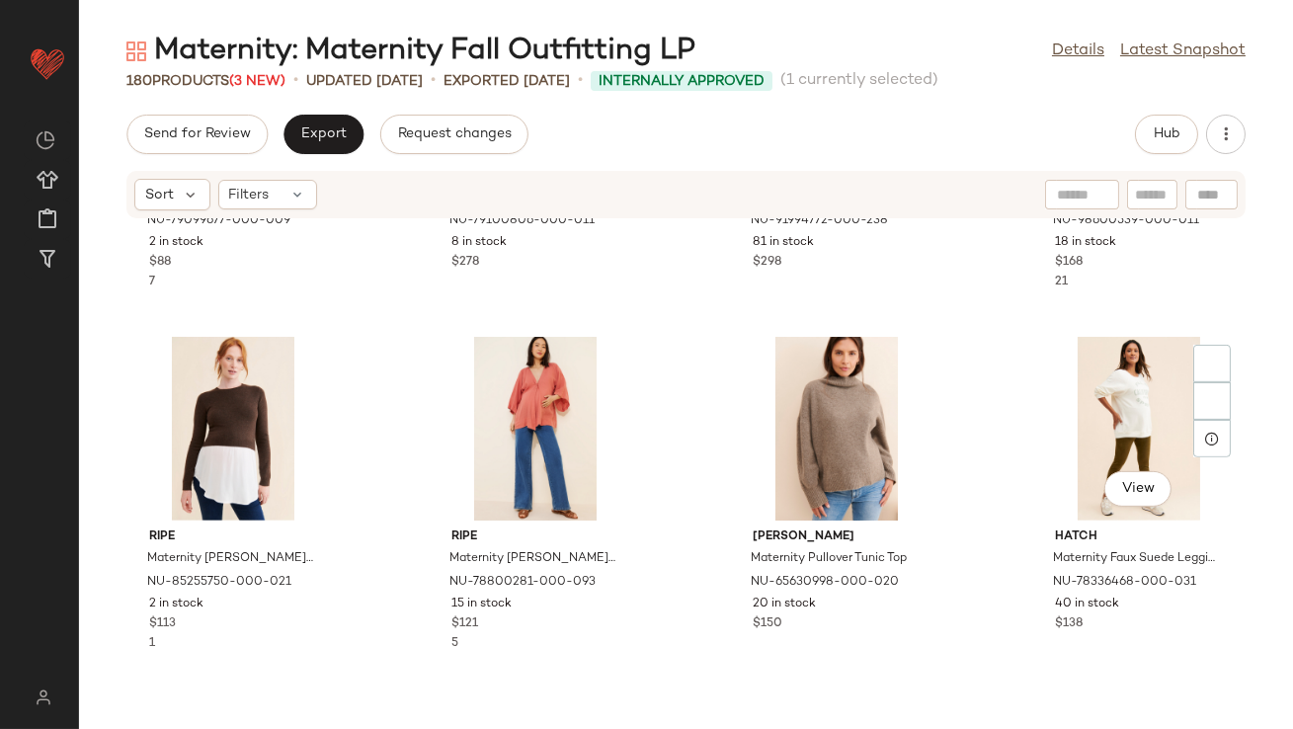
scroll to position [1762, 0]
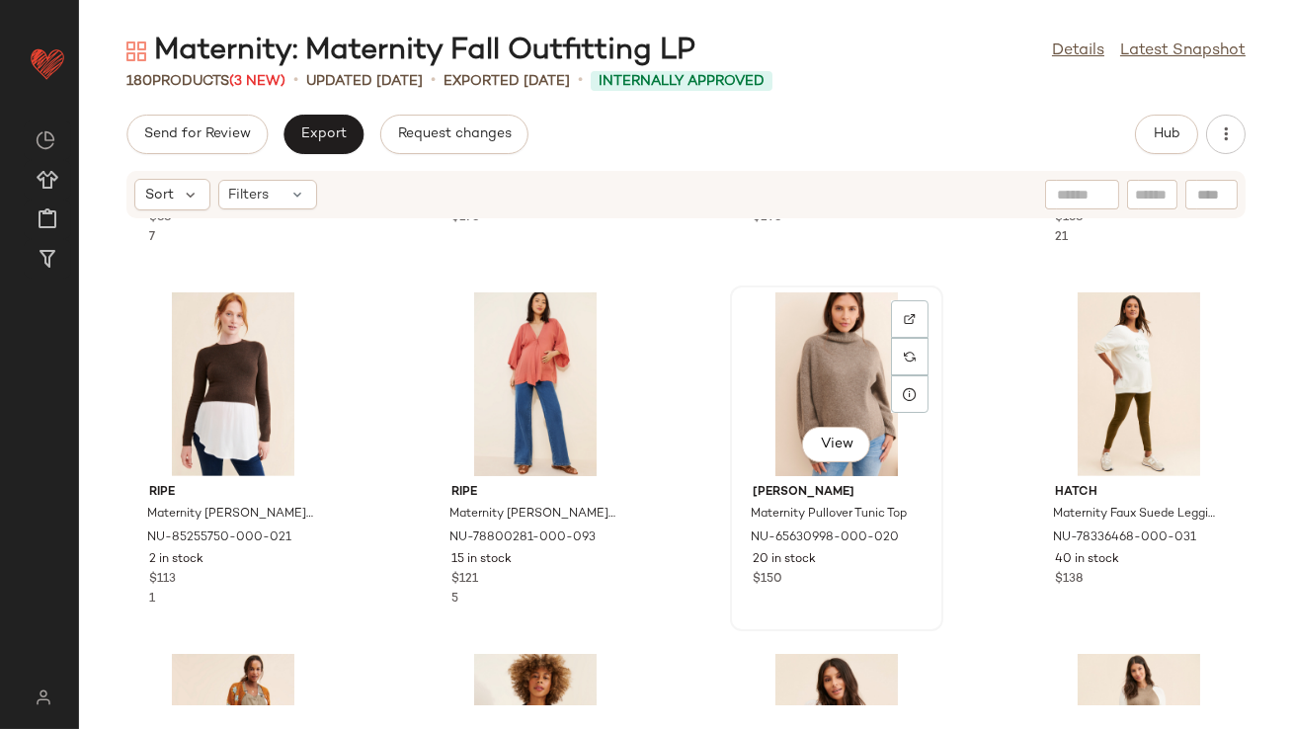
click at [827, 376] on div "View" at bounding box center [837, 384] width 200 height 184
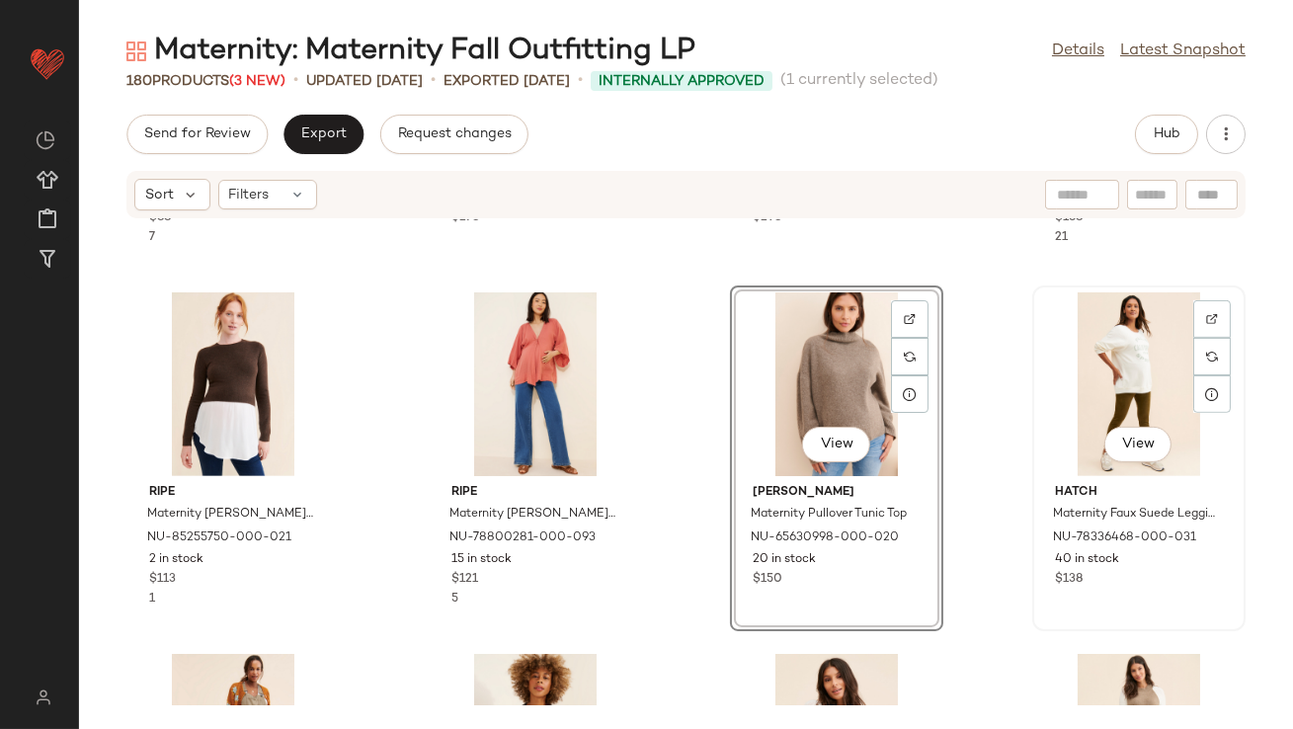
click at [1124, 383] on div "View" at bounding box center [1139, 384] width 200 height 184
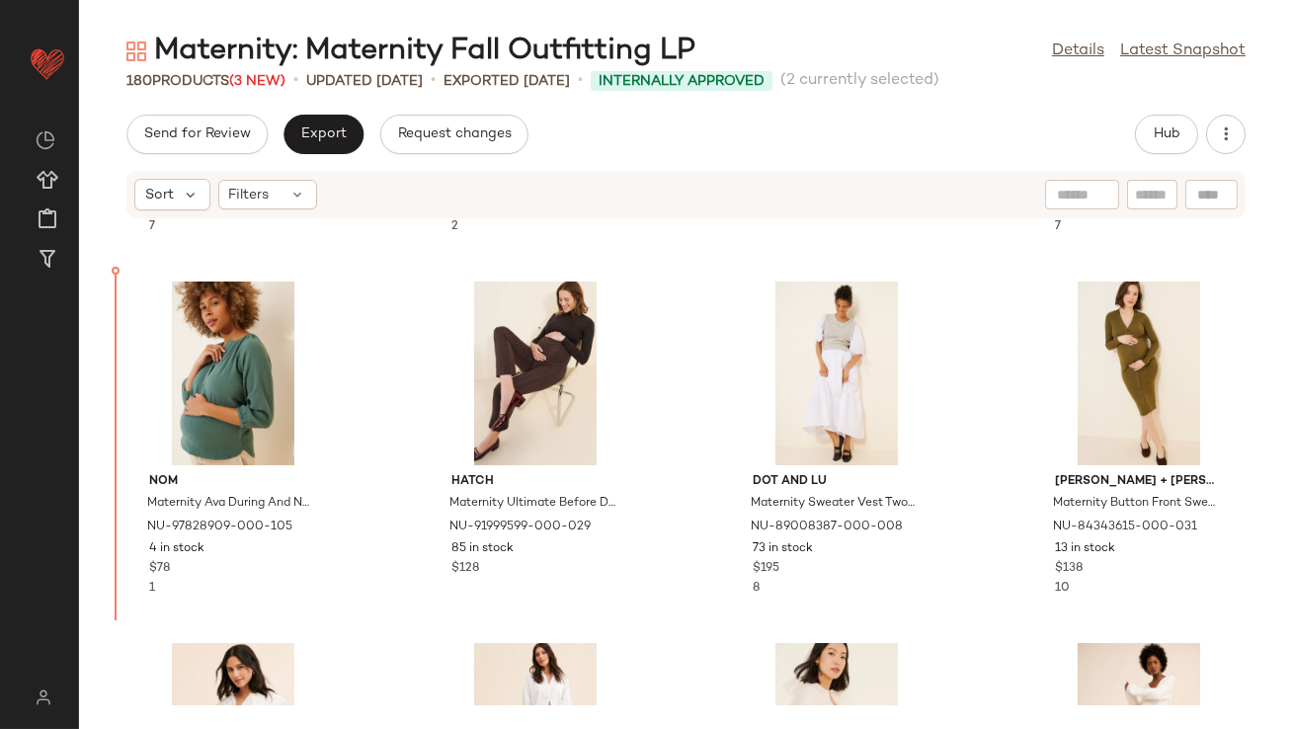
scroll to position [745, 0]
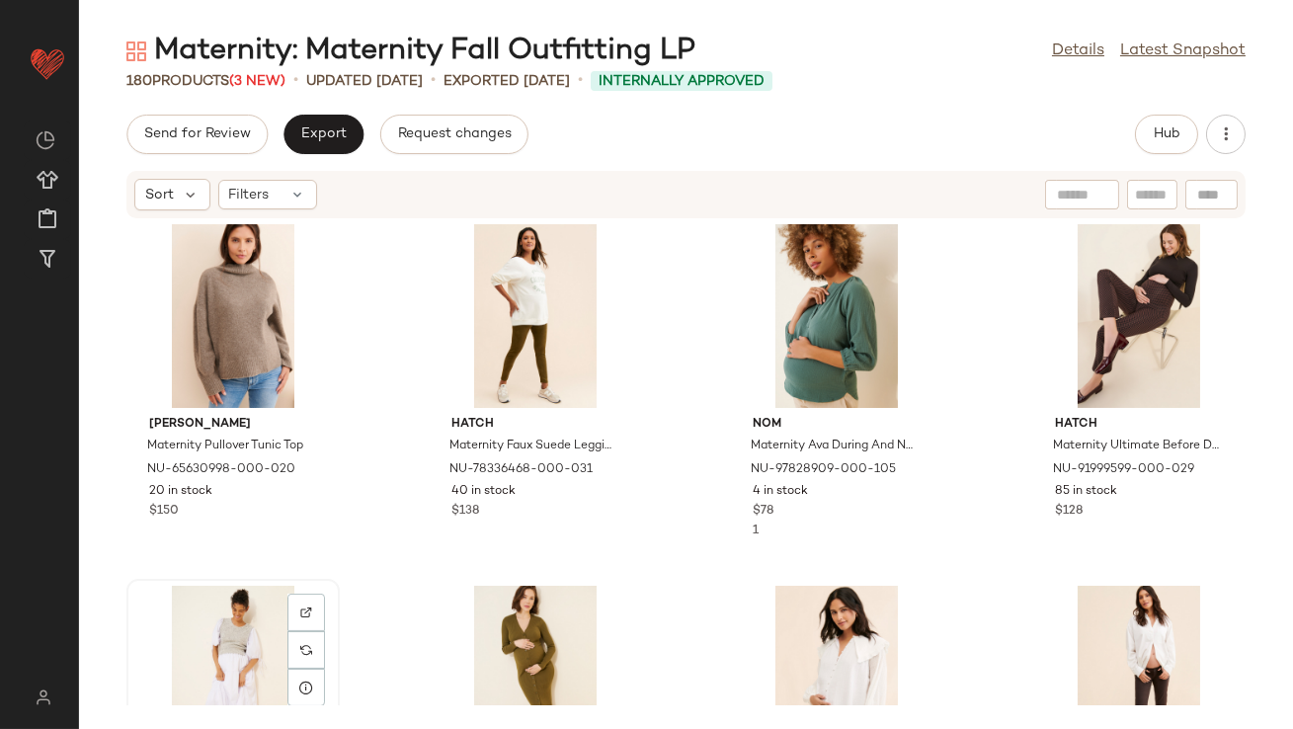
click at [239, 641] on div "View" at bounding box center [233, 678] width 200 height 184
click at [480, 639] on div "View" at bounding box center [536, 678] width 200 height 184
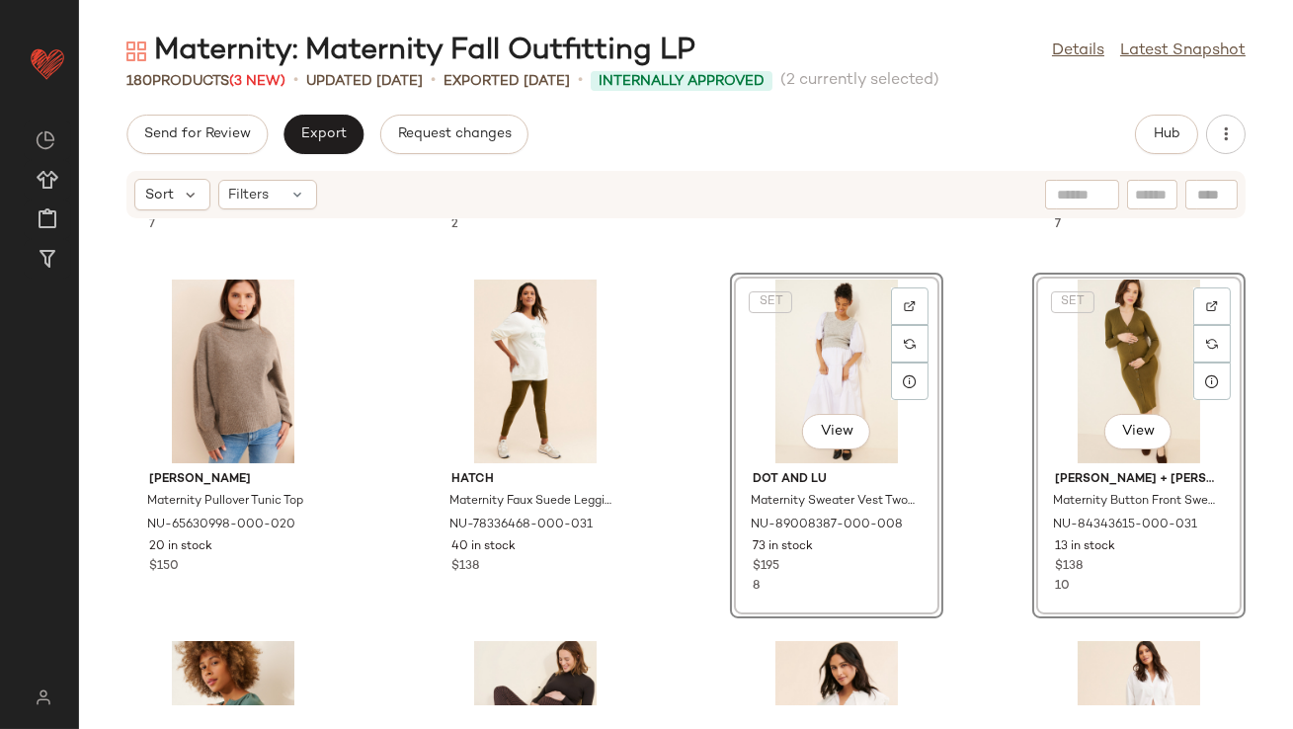
scroll to position [697, 0]
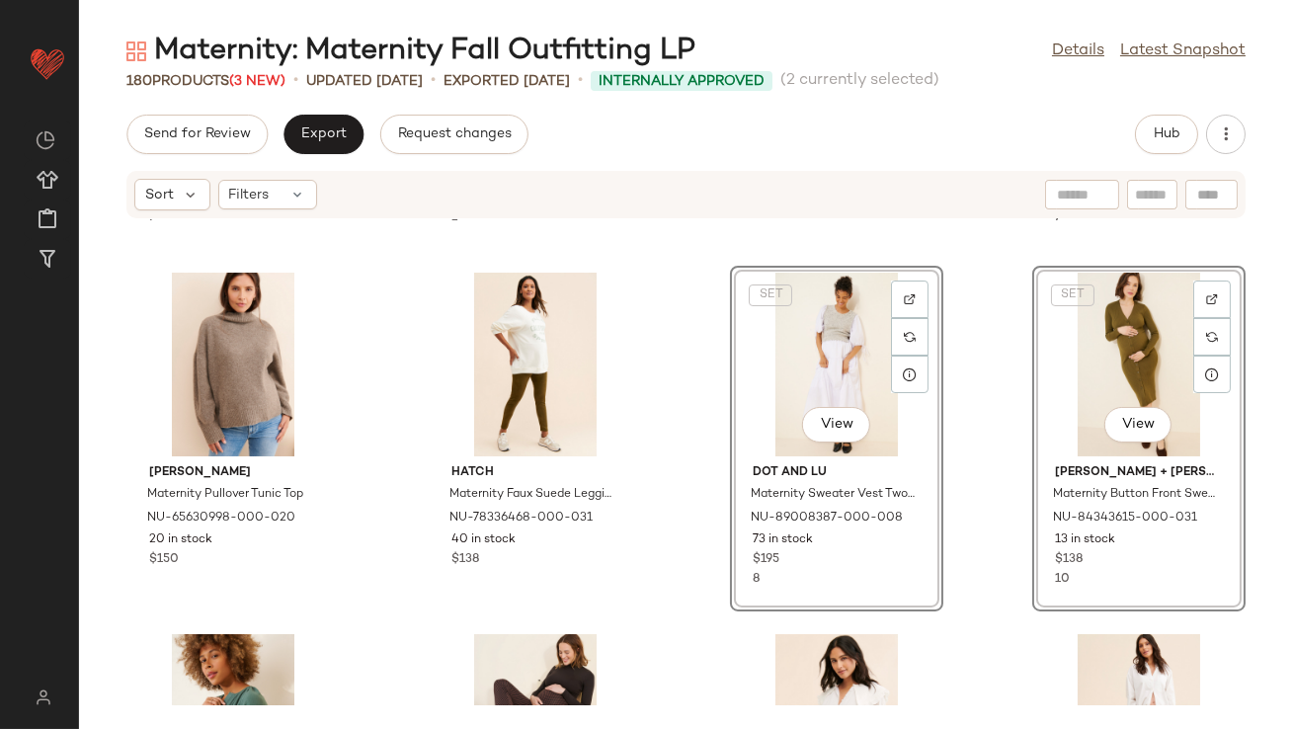
click at [826, 348] on div "SET View" at bounding box center [837, 365] width 200 height 184
click at [976, 347] on div "Hatch Maternity Long Sleeve Striped T-Shirt NU-86336211-000-066 22 in stock $98…" at bounding box center [686, 462] width 1214 height 486
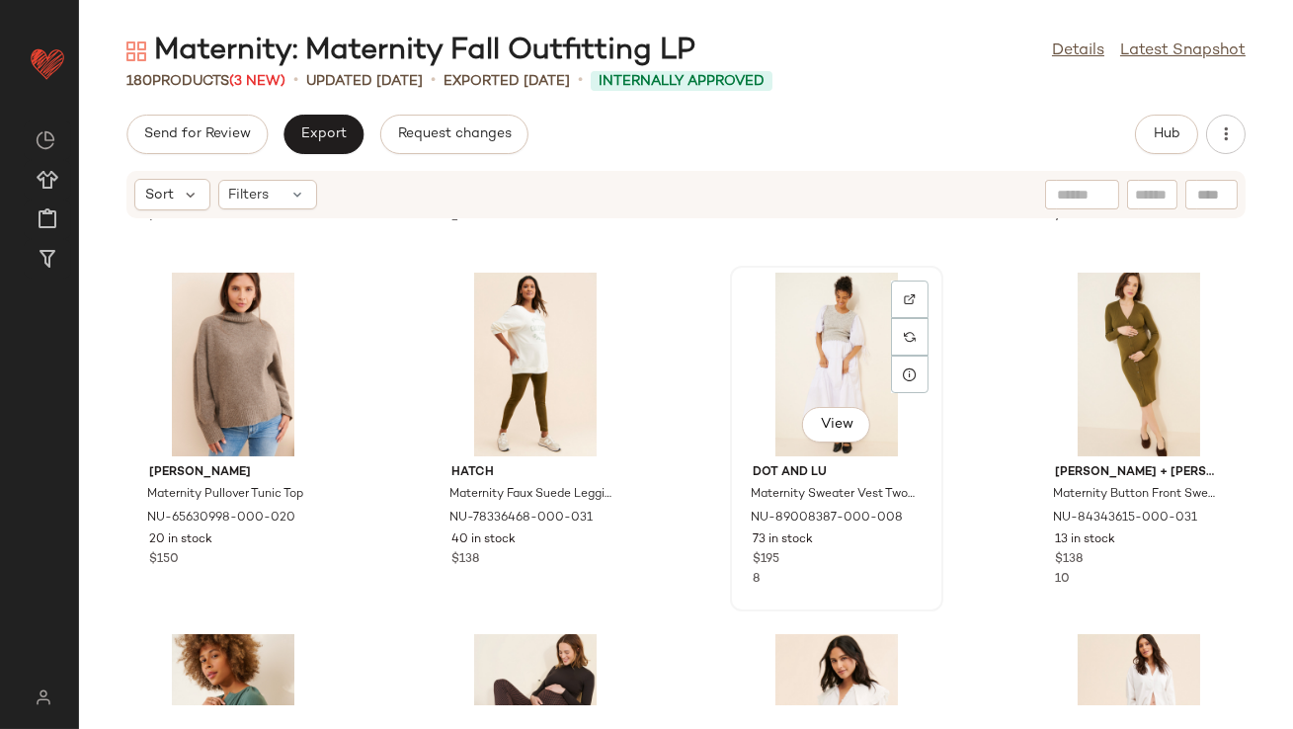
click at [820, 362] on div "View" at bounding box center [837, 365] width 200 height 184
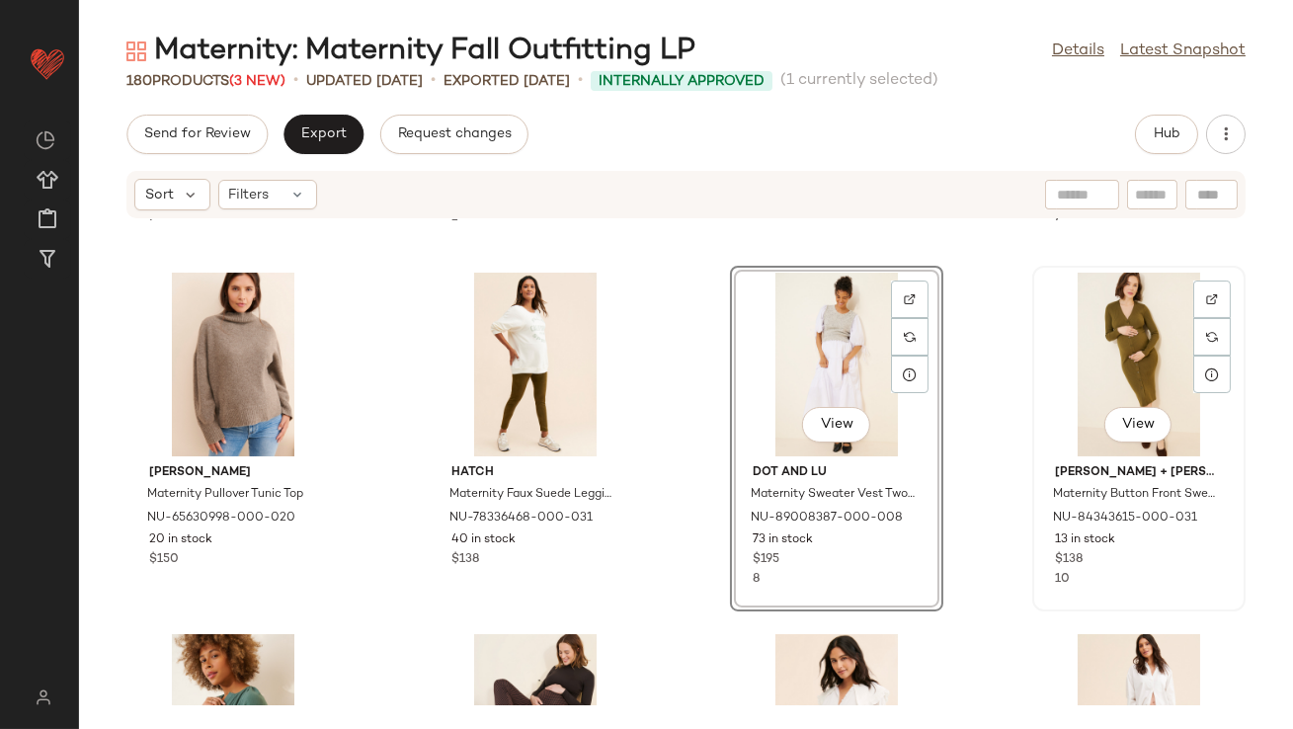
click at [1087, 356] on div "View" at bounding box center [1139, 365] width 200 height 184
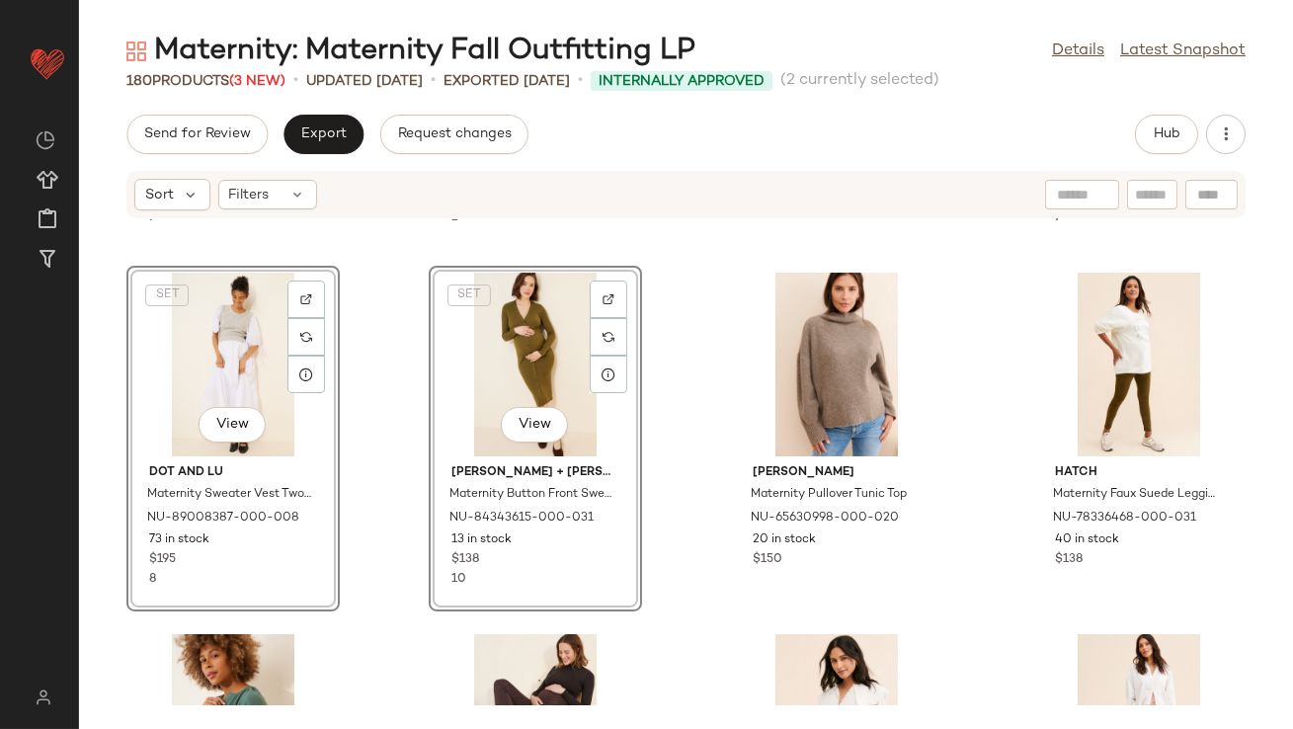
click at [396, 337] on div "Hatch Maternity Long Sleeve Striped T-Shirt NU-86336211-000-066 22 in stock $98…" at bounding box center [686, 462] width 1214 height 486
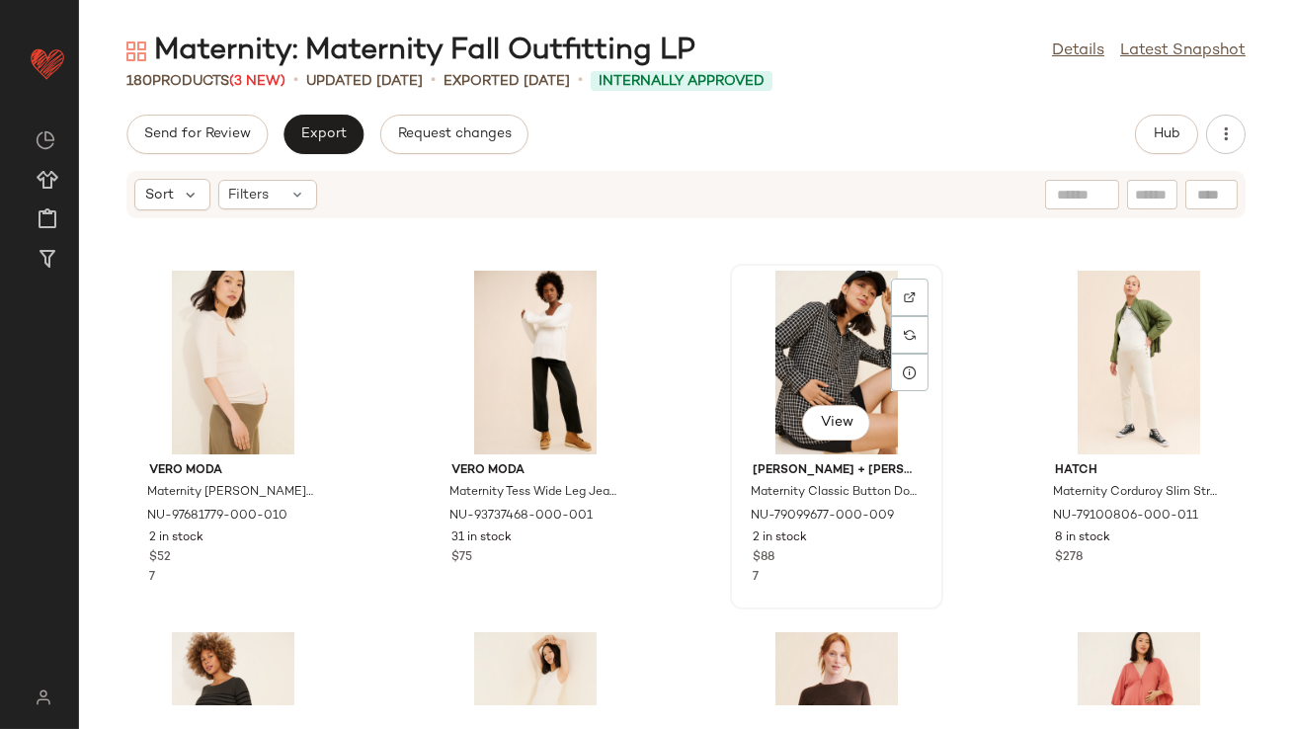
scroll to position [1651, 0]
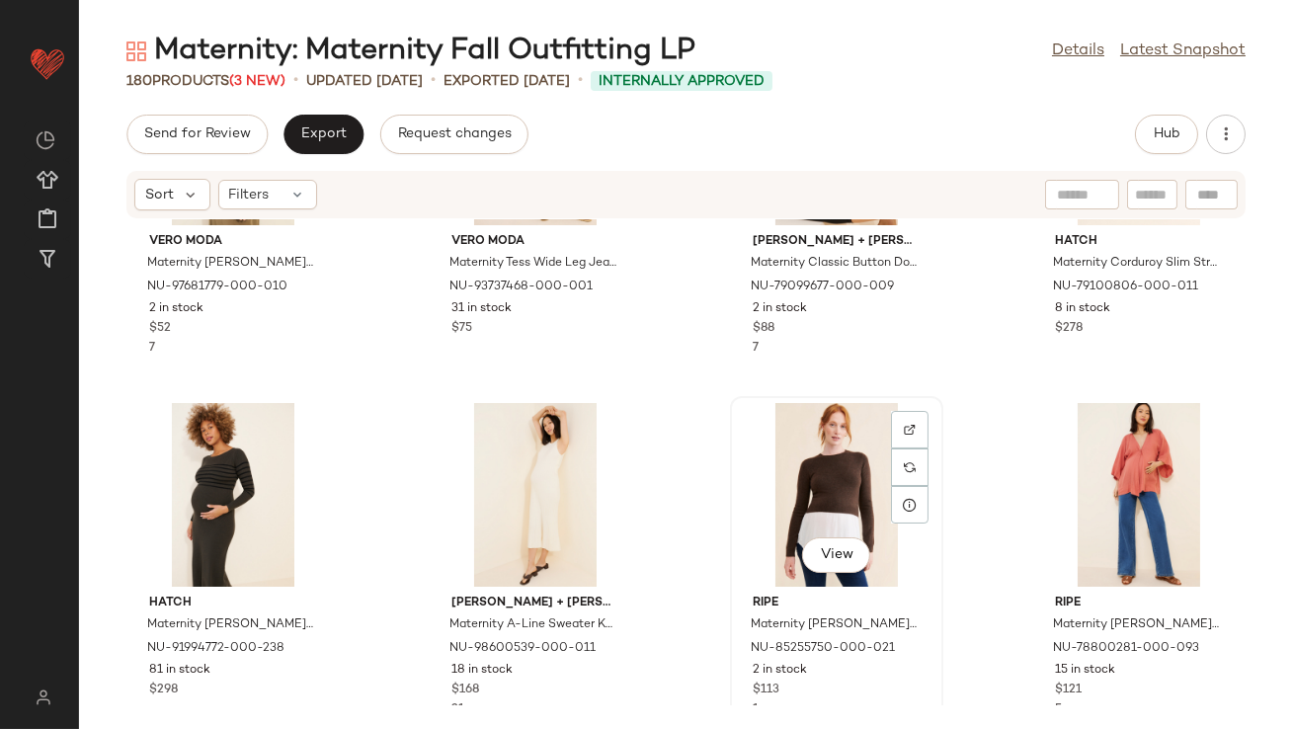
click at [779, 483] on div "View" at bounding box center [837, 495] width 200 height 184
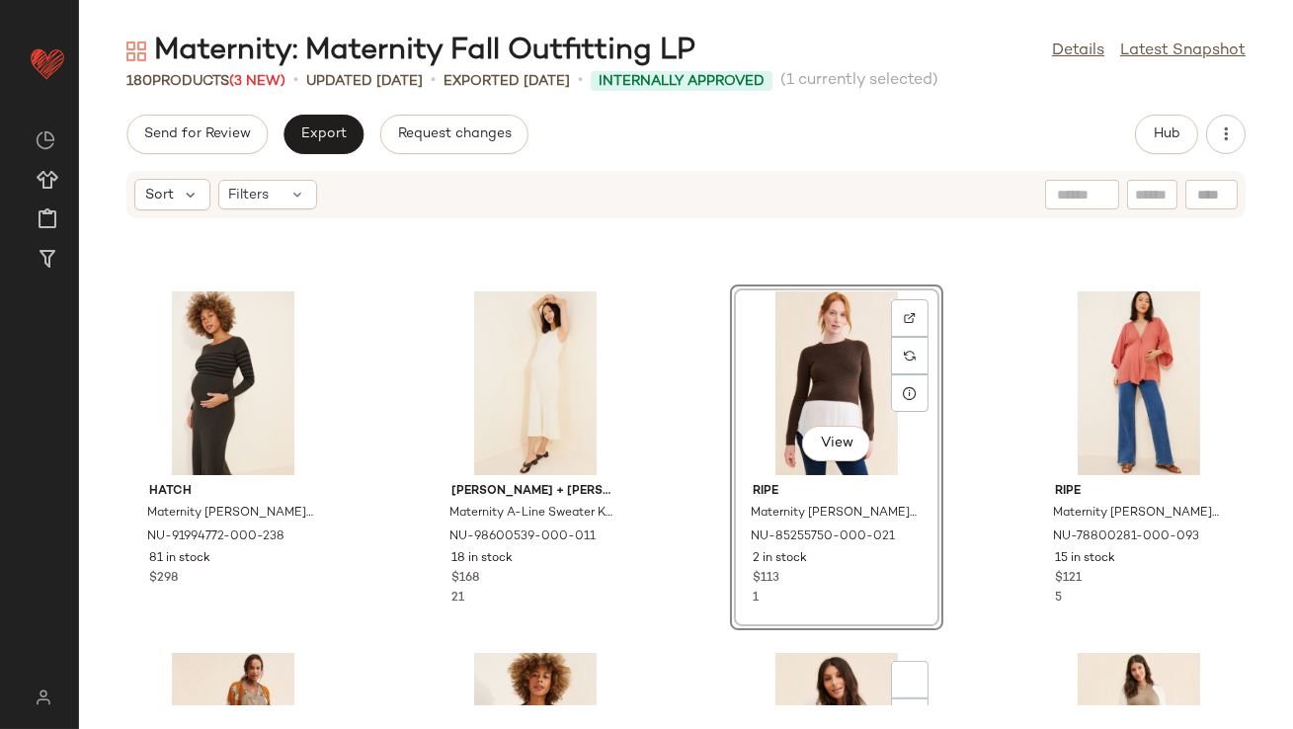
scroll to position [2004, 0]
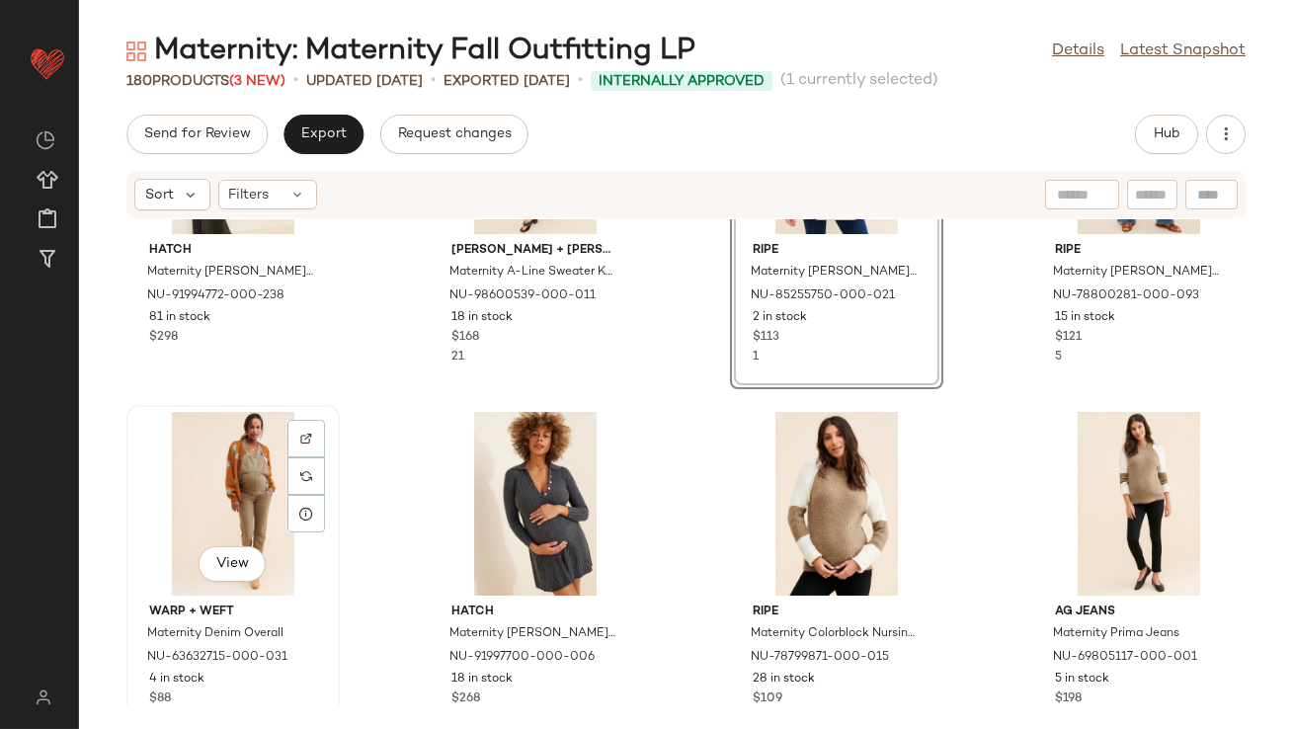
click at [267, 493] on div "View" at bounding box center [233, 504] width 200 height 184
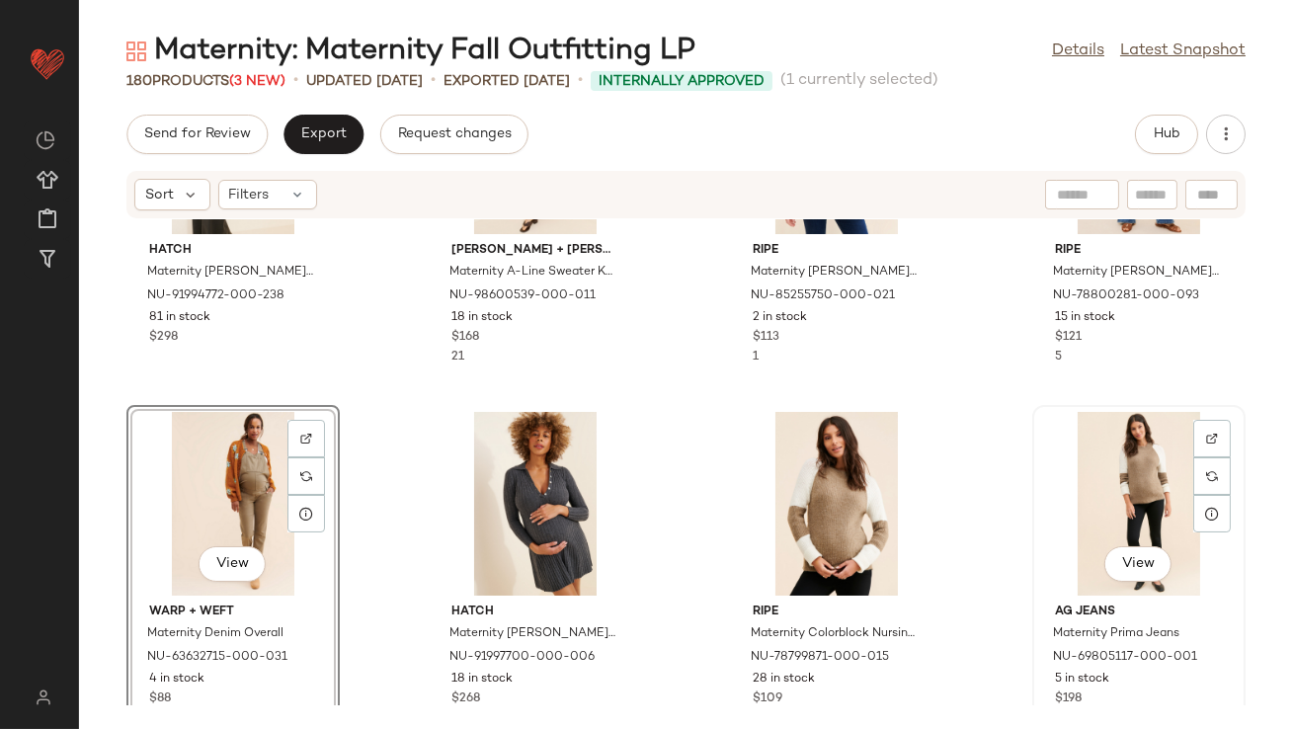
click at [1110, 468] on div "View" at bounding box center [1139, 504] width 200 height 184
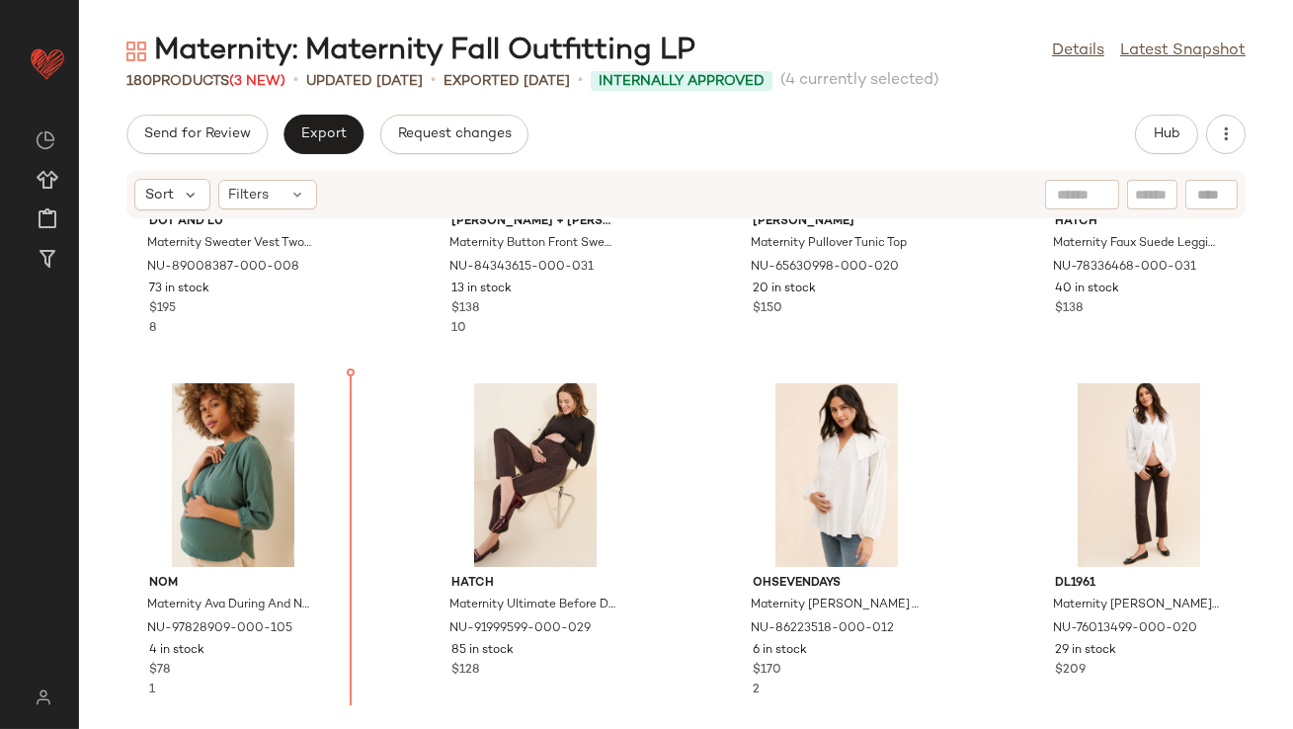
scroll to position [948, 0]
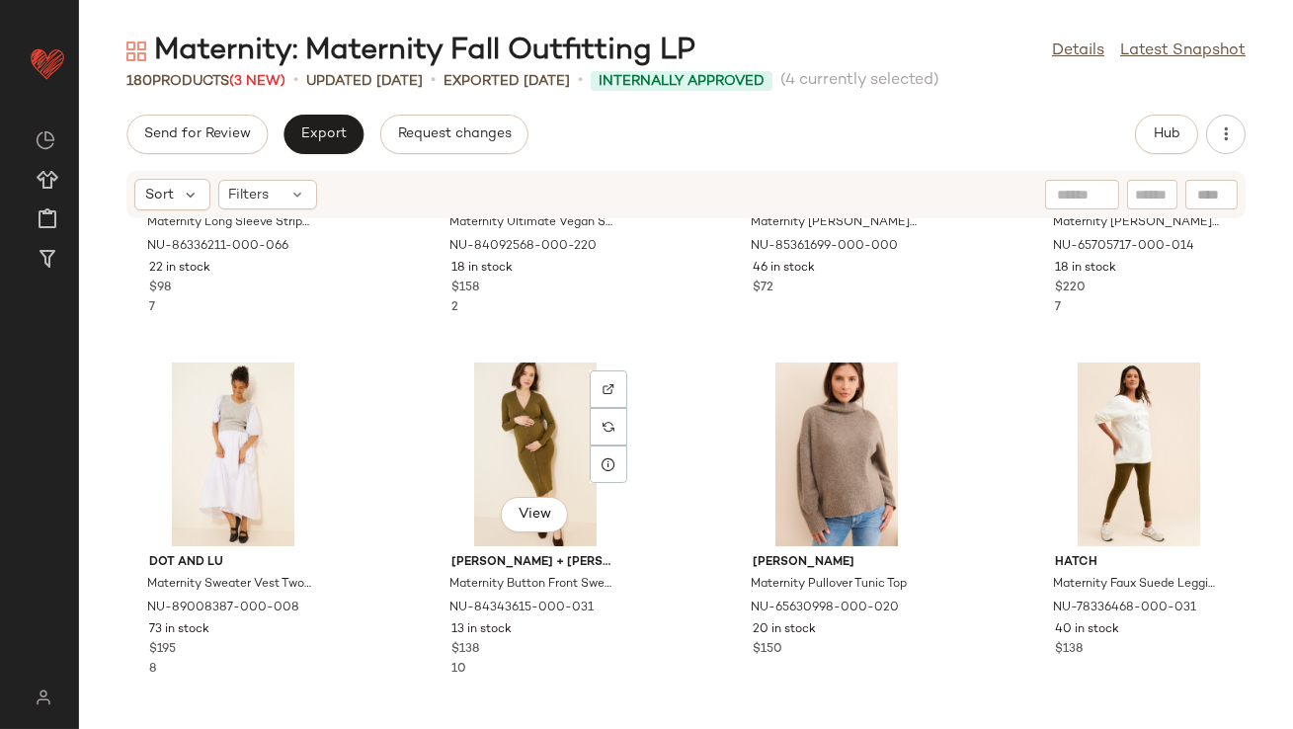
scroll to position [711, 0]
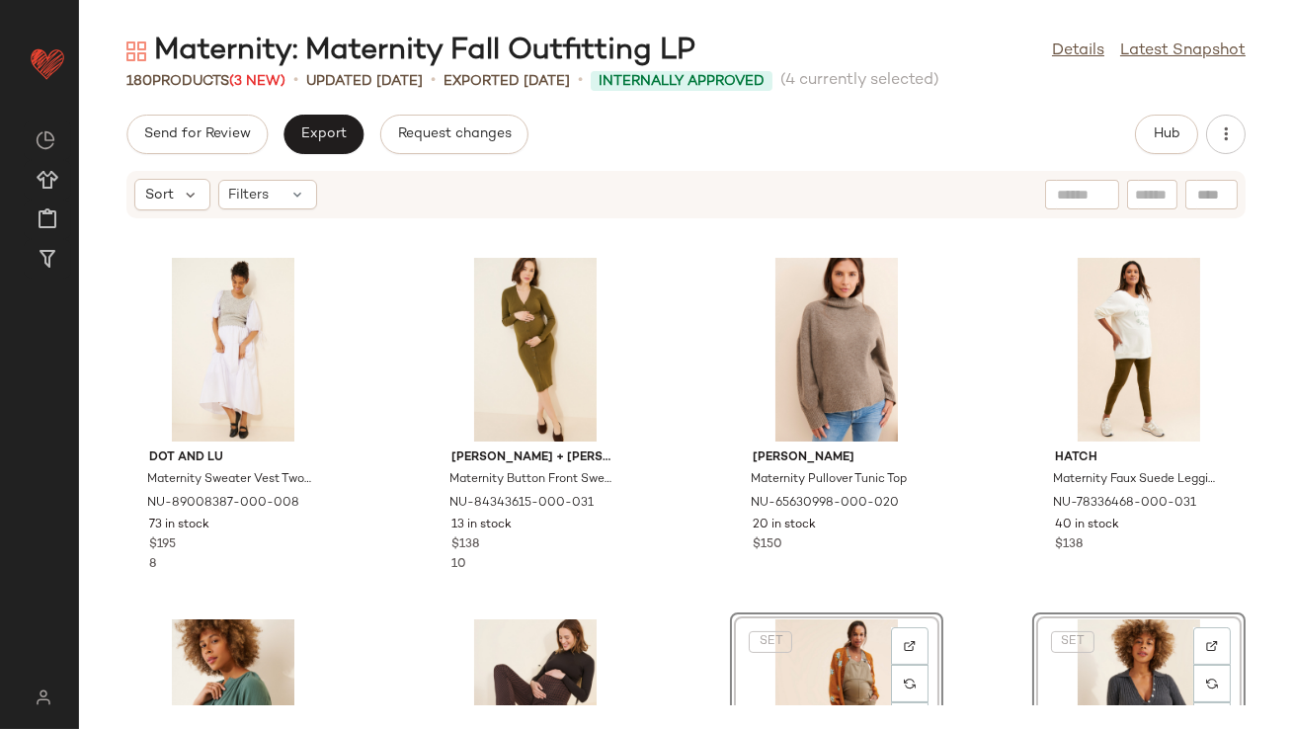
click at [668, 403] on div "Hatch Maternity Long Sleeve Striped T-Shirt NU-86336211-000-066 22 in stock $98…" at bounding box center [686, 462] width 1214 height 486
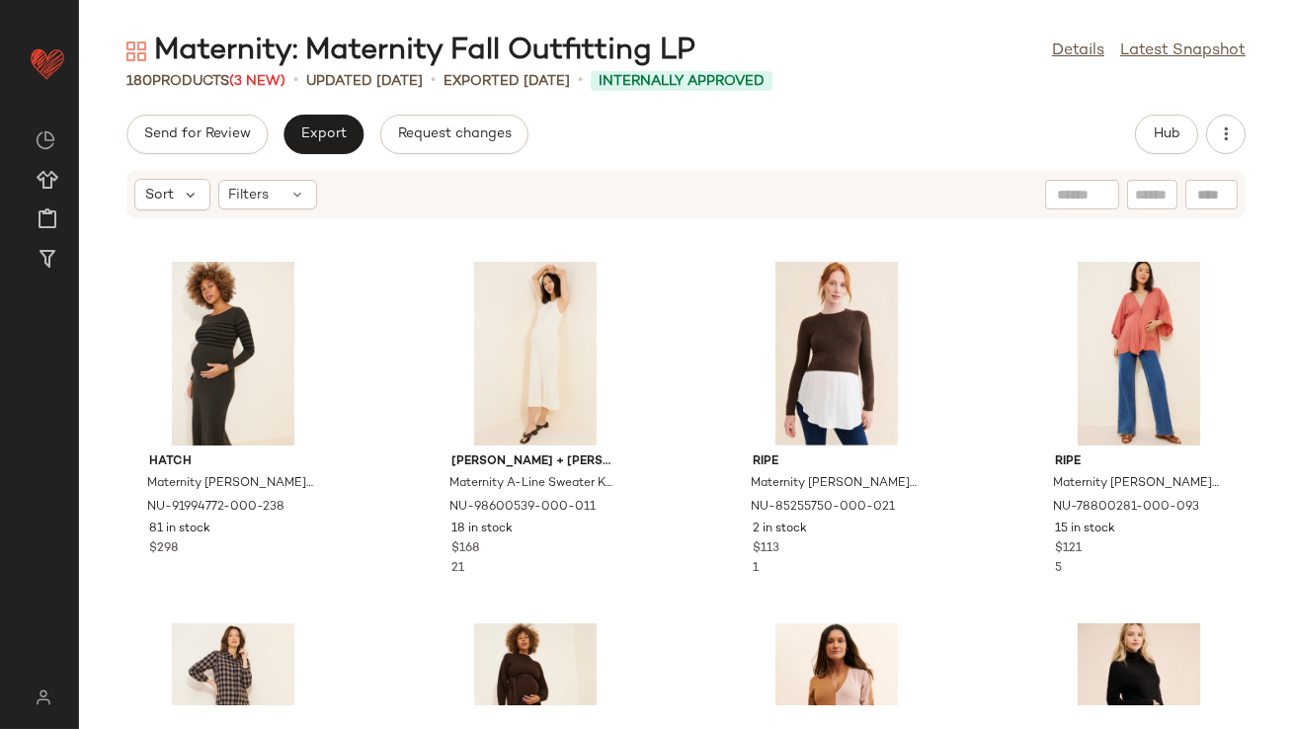
scroll to position [2403, 0]
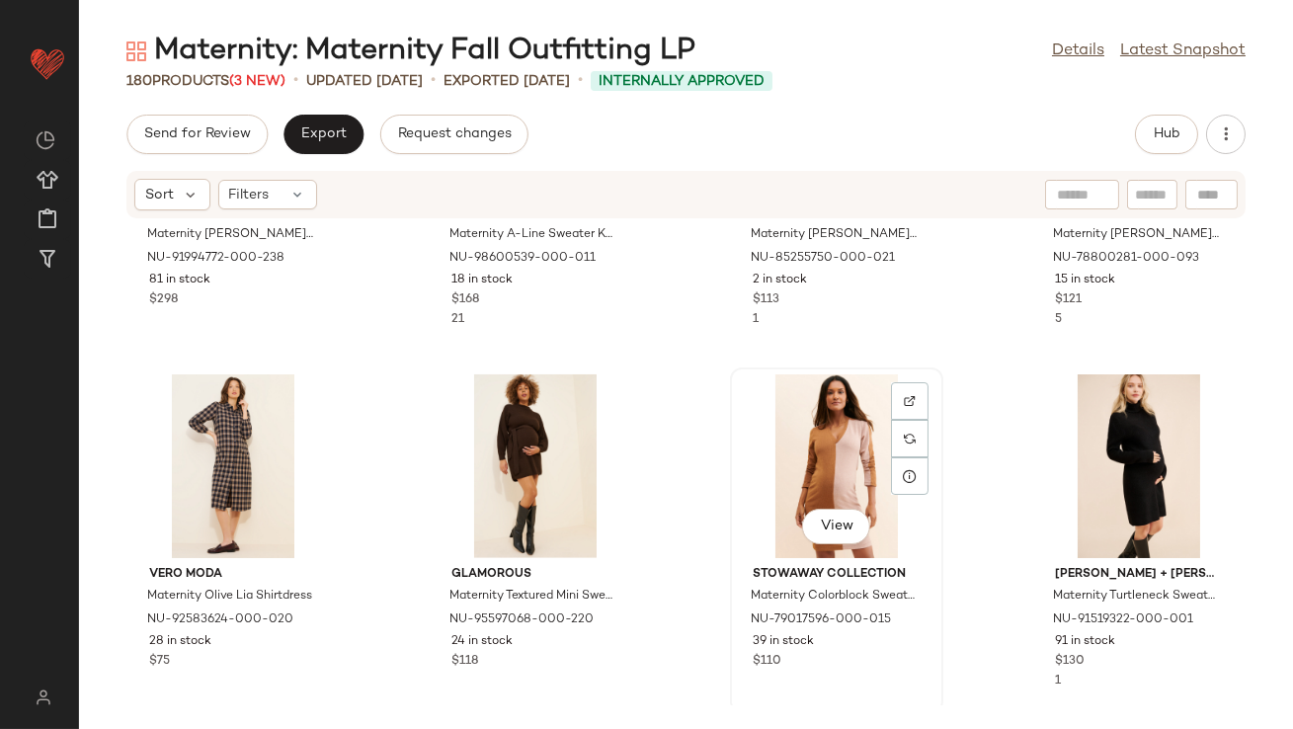
click at [828, 489] on div "View" at bounding box center [837, 466] width 200 height 184
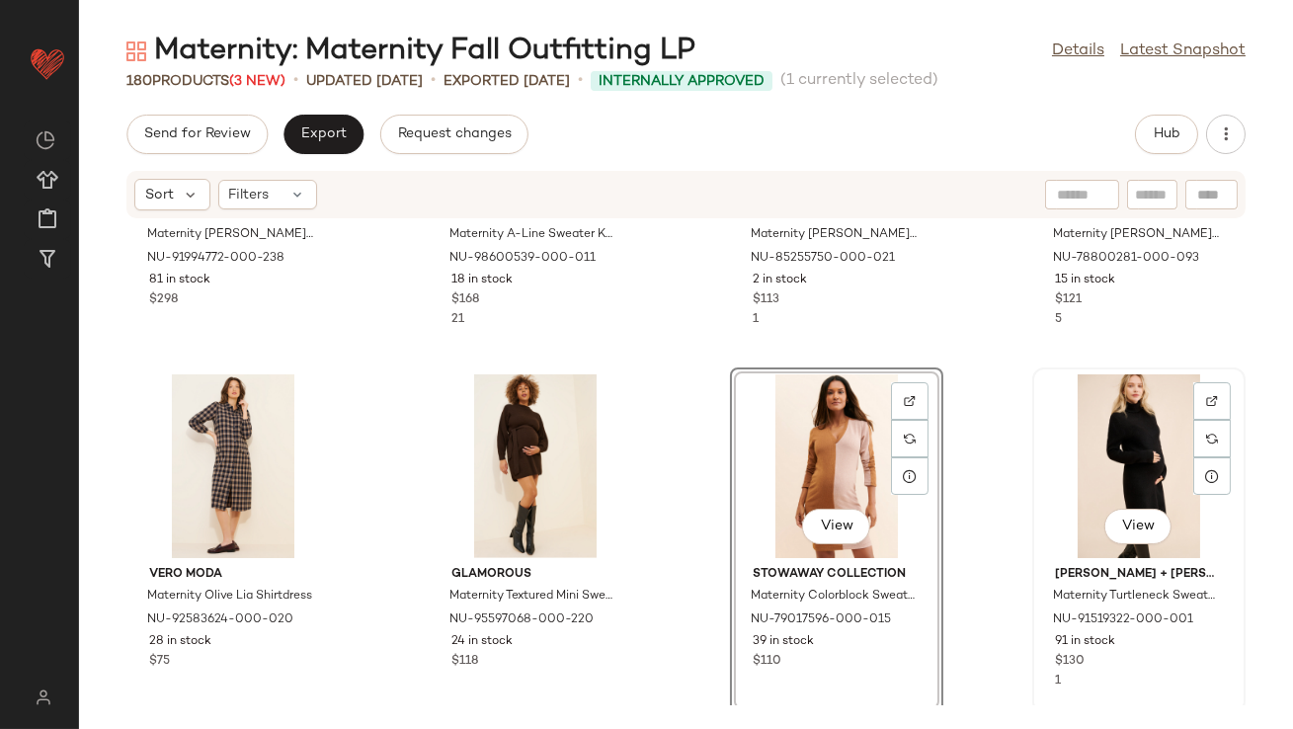
click at [1109, 454] on div "View" at bounding box center [1139, 466] width 200 height 184
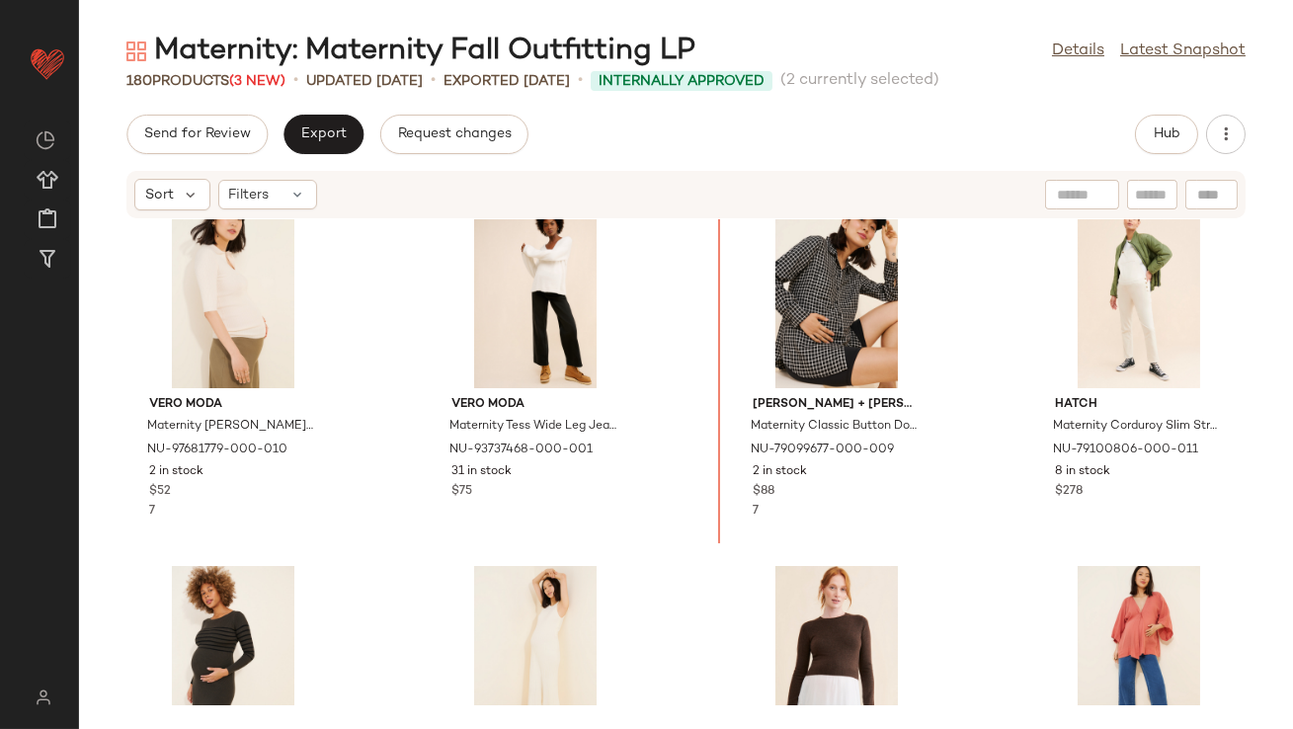
scroll to position [1676, 0]
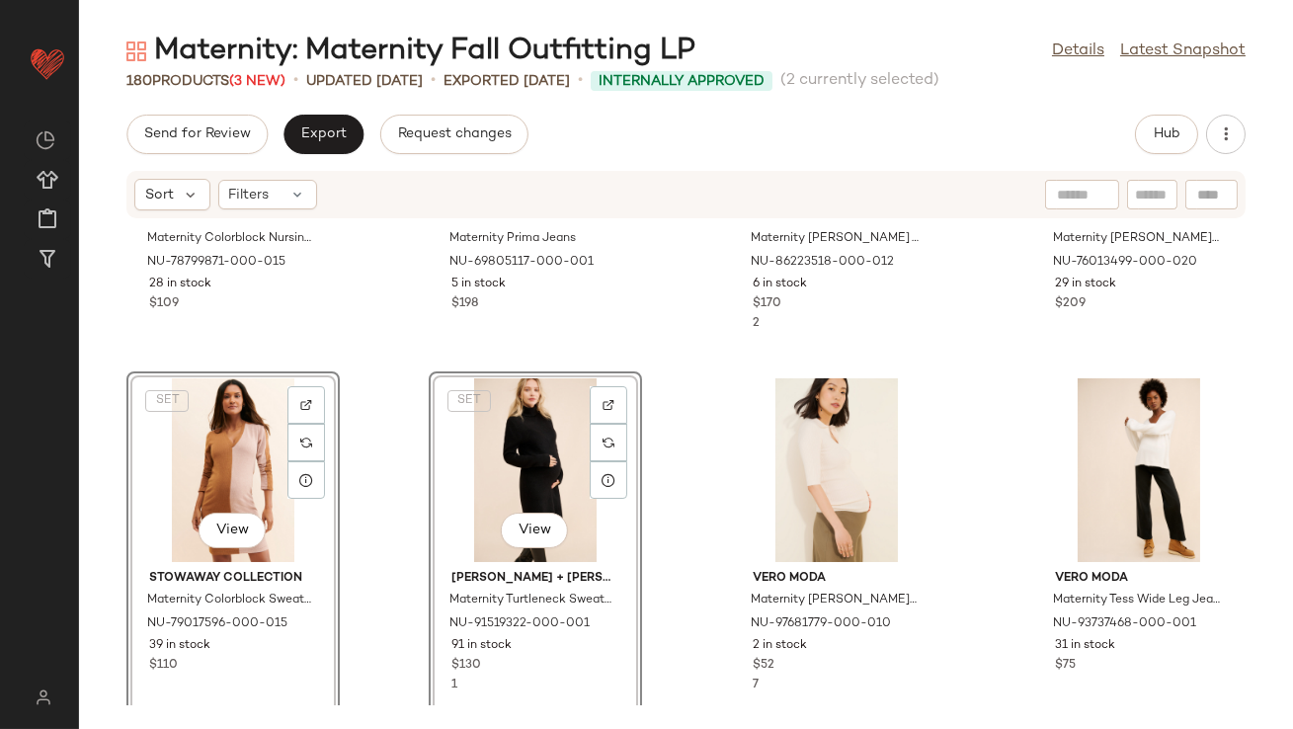
click at [679, 431] on div "ripe Maternity Colorblock Nursing Sweater NU-78799871-000-015 28 in stock $109 …" at bounding box center [686, 462] width 1214 height 486
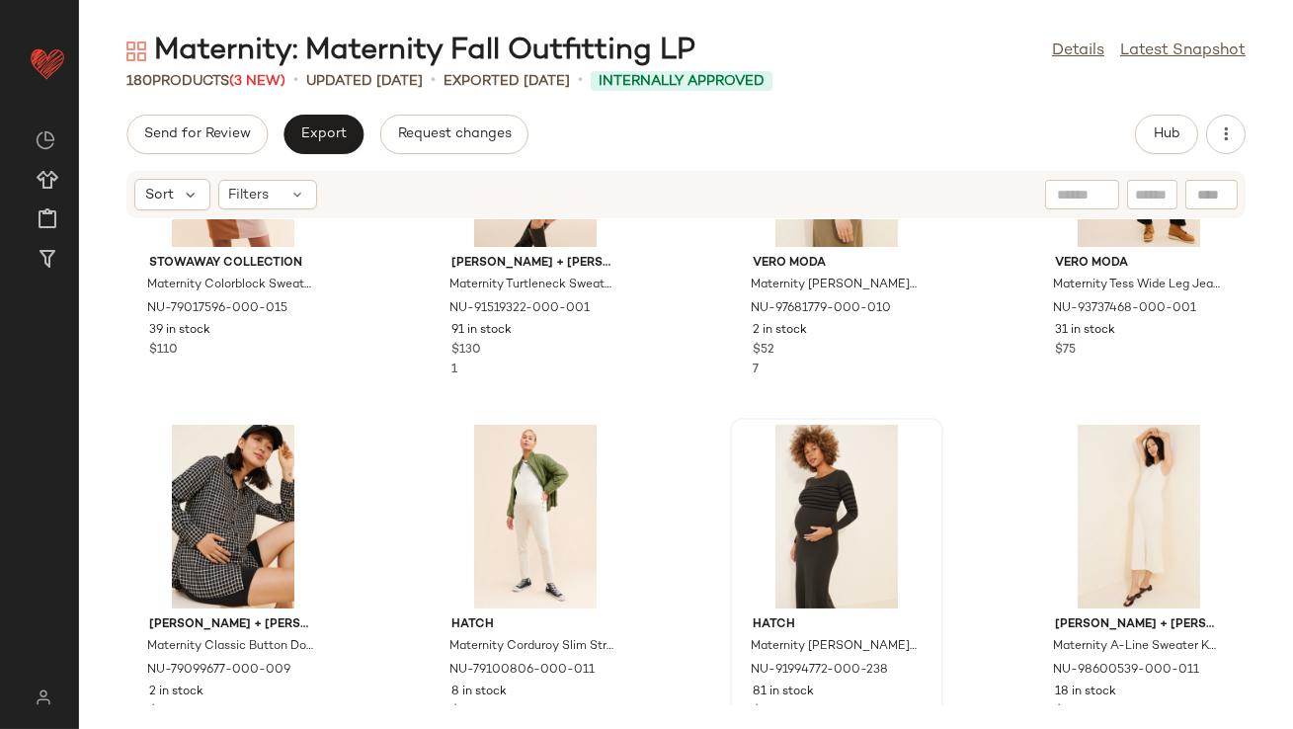
scroll to position [2009, 0]
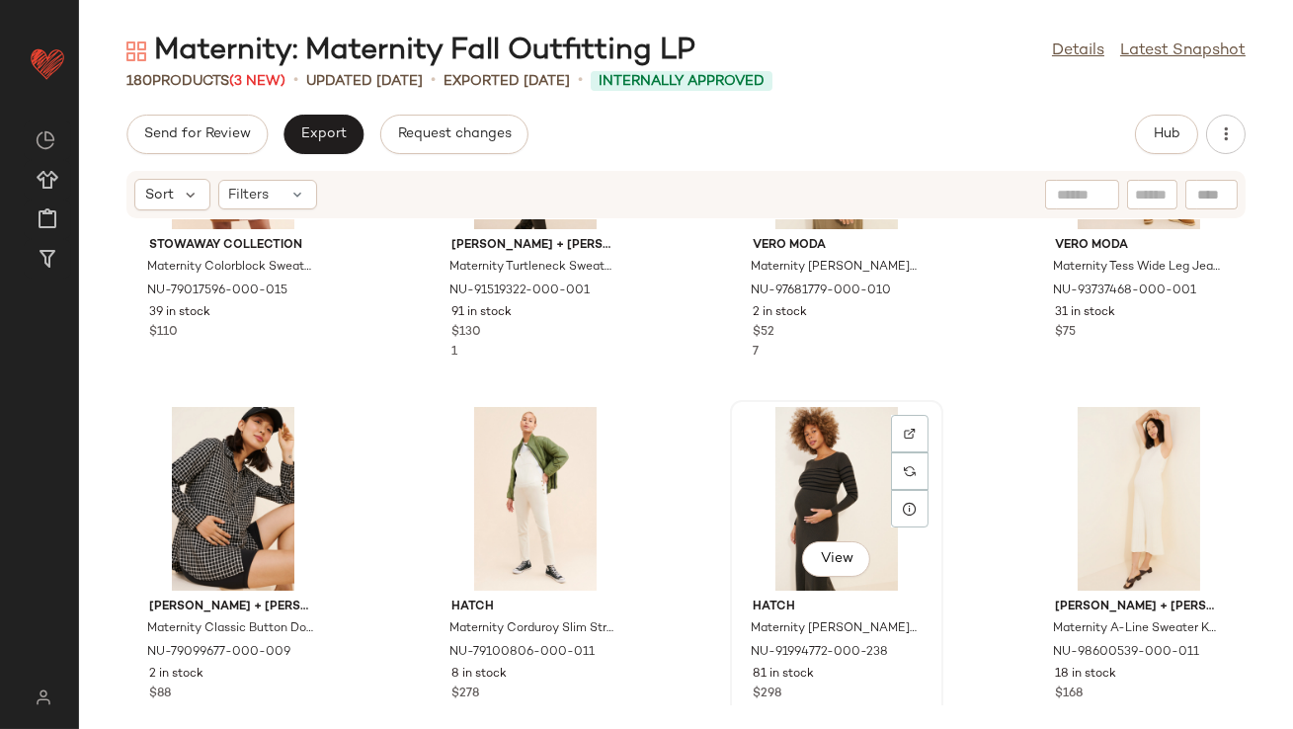
click at [811, 495] on div "View" at bounding box center [837, 499] width 200 height 184
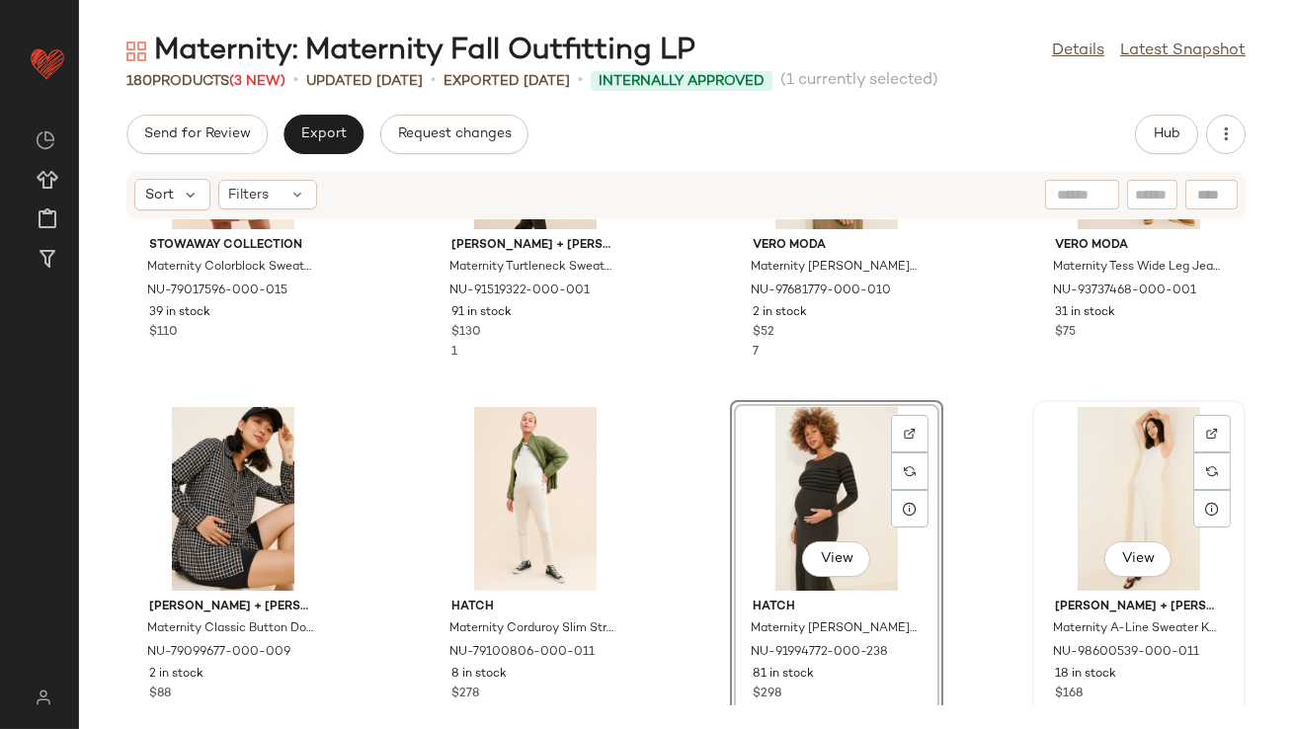
click at [1097, 481] on div "View" at bounding box center [1139, 499] width 200 height 184
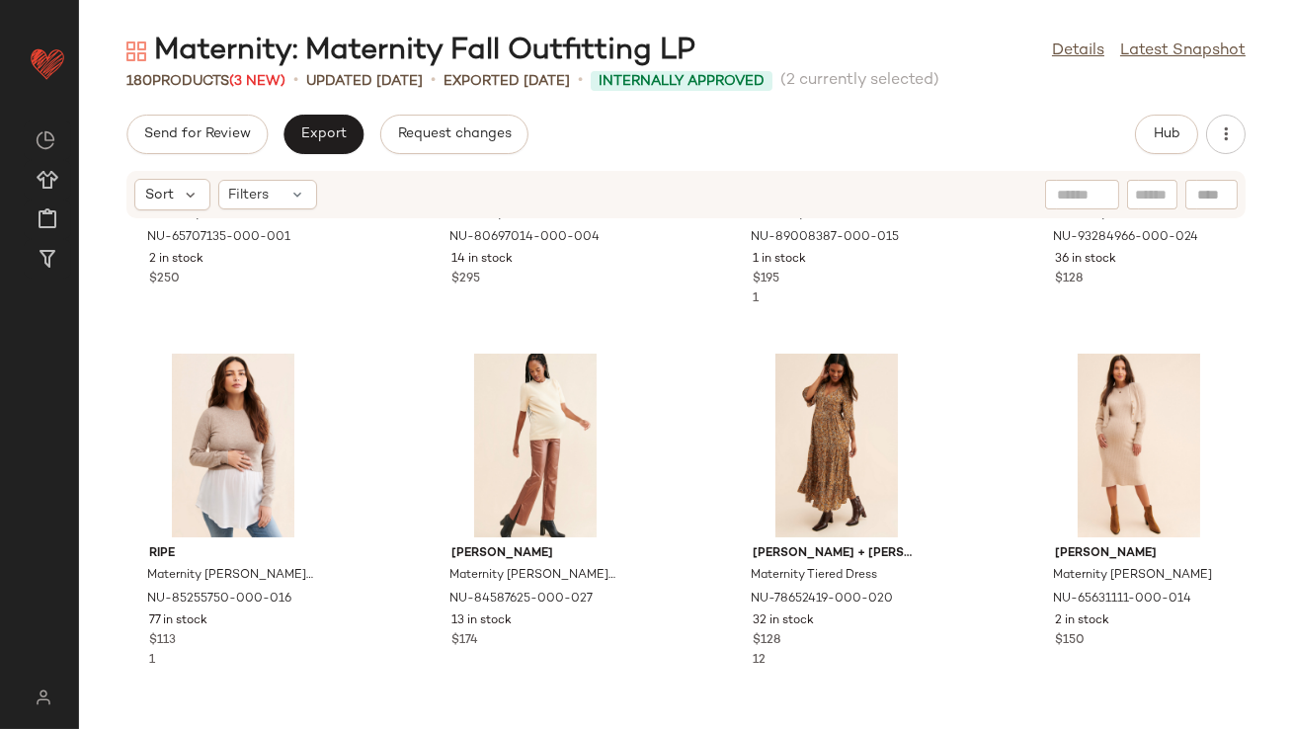
scroll to position [3152, 0]
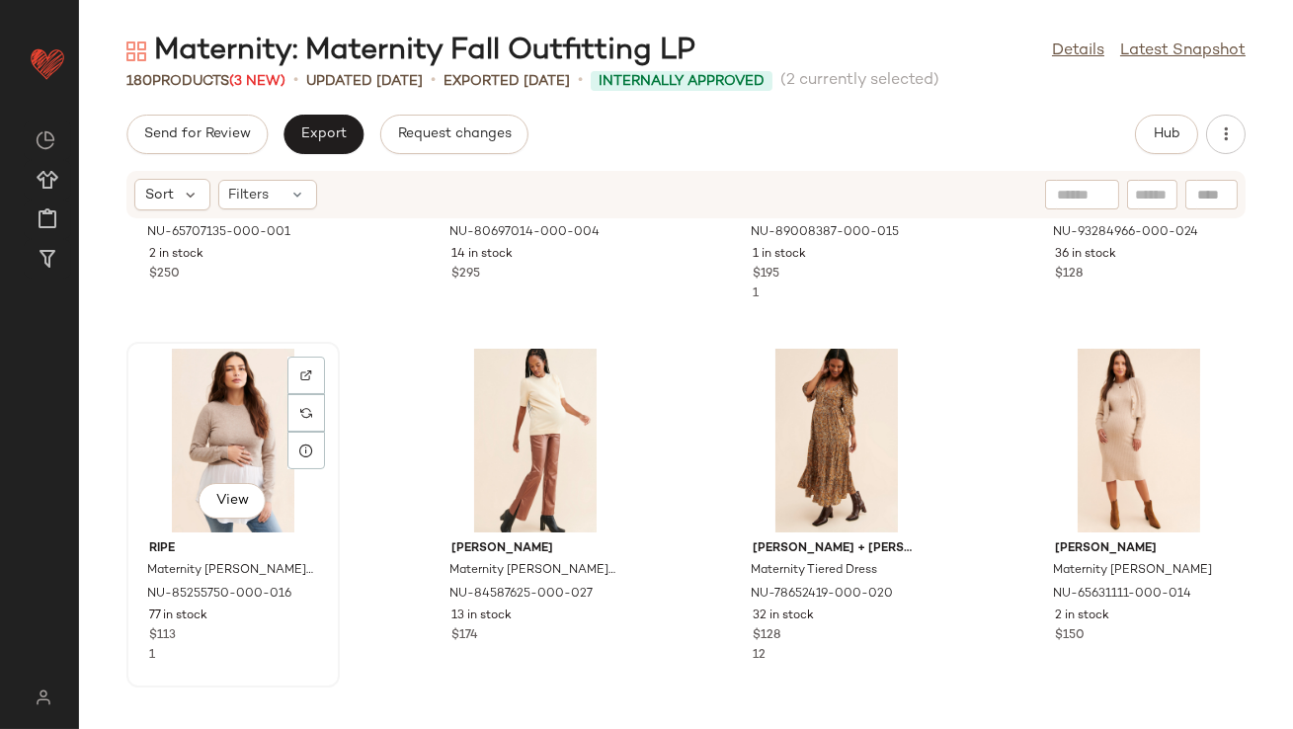
click at [220, 401] on div "View" at bounding box center [233, 441] width 200 height 184
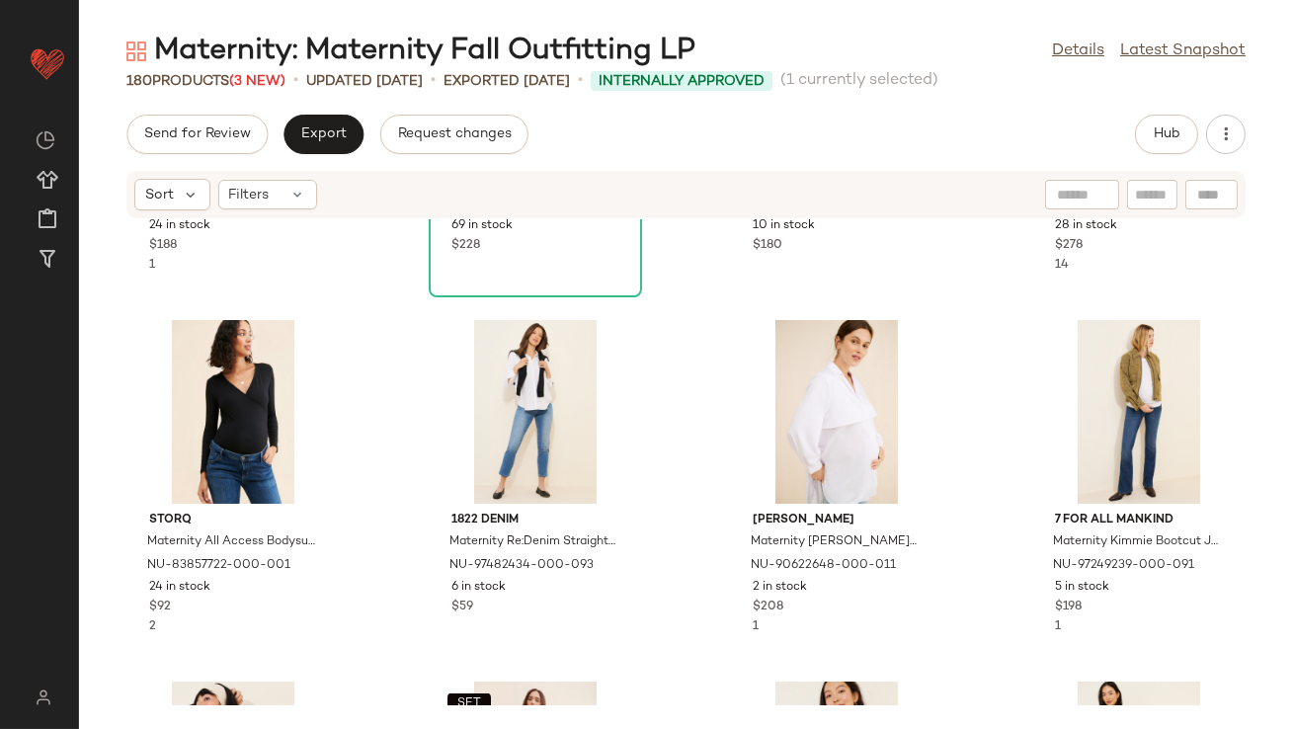
click at [392, 473] on div "Glamorous Maternity Off-The-Shoulder Sweater Dress NU-95596763-000-044 24 in st…" at bounding box center [686, 462] width 1214 height 486
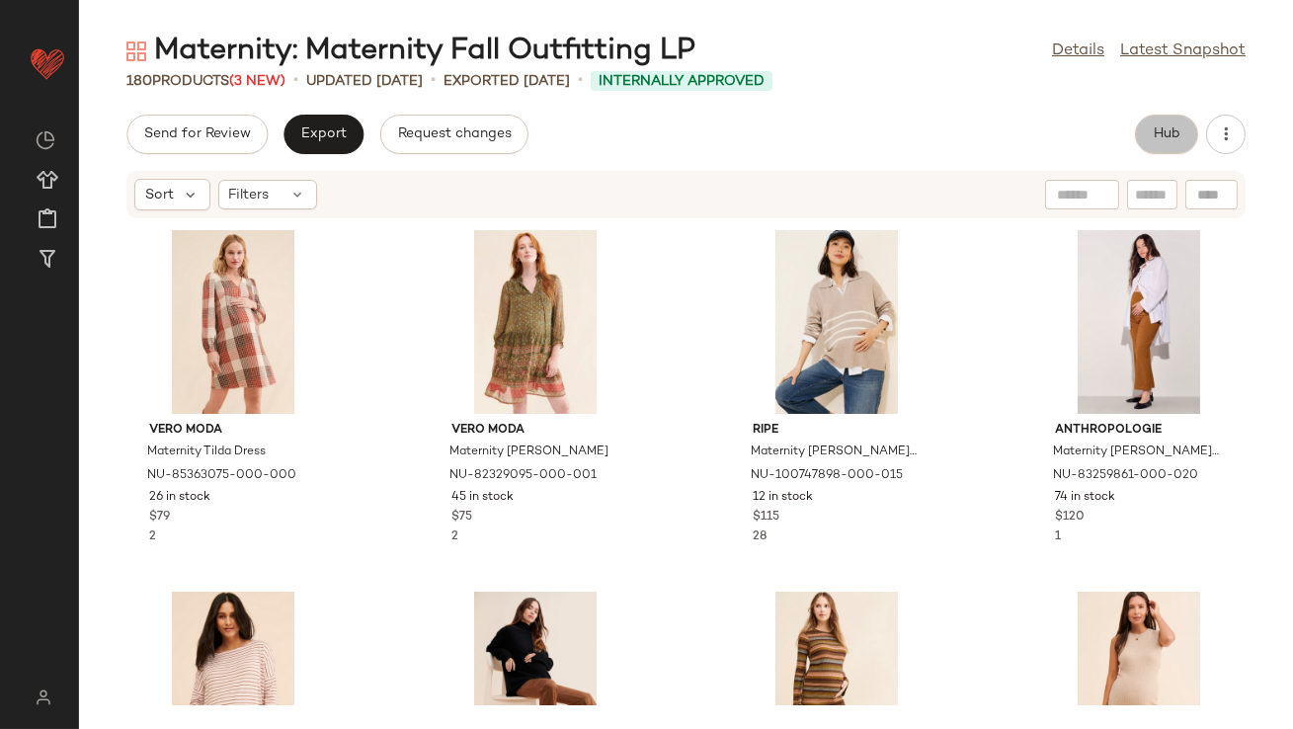
click at [1162, 126] on span "Hub" at bounding box center [1167, 134] width 28 height 16
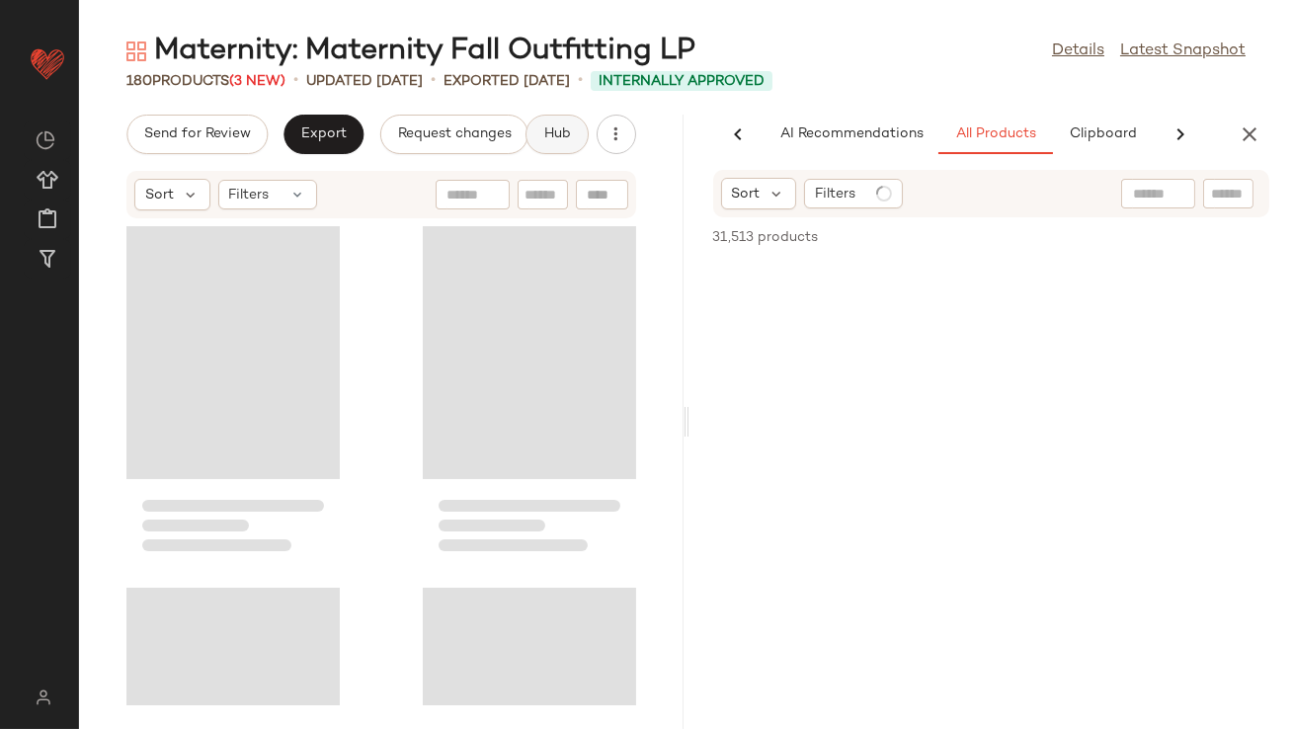
scroll to position [0, 111]
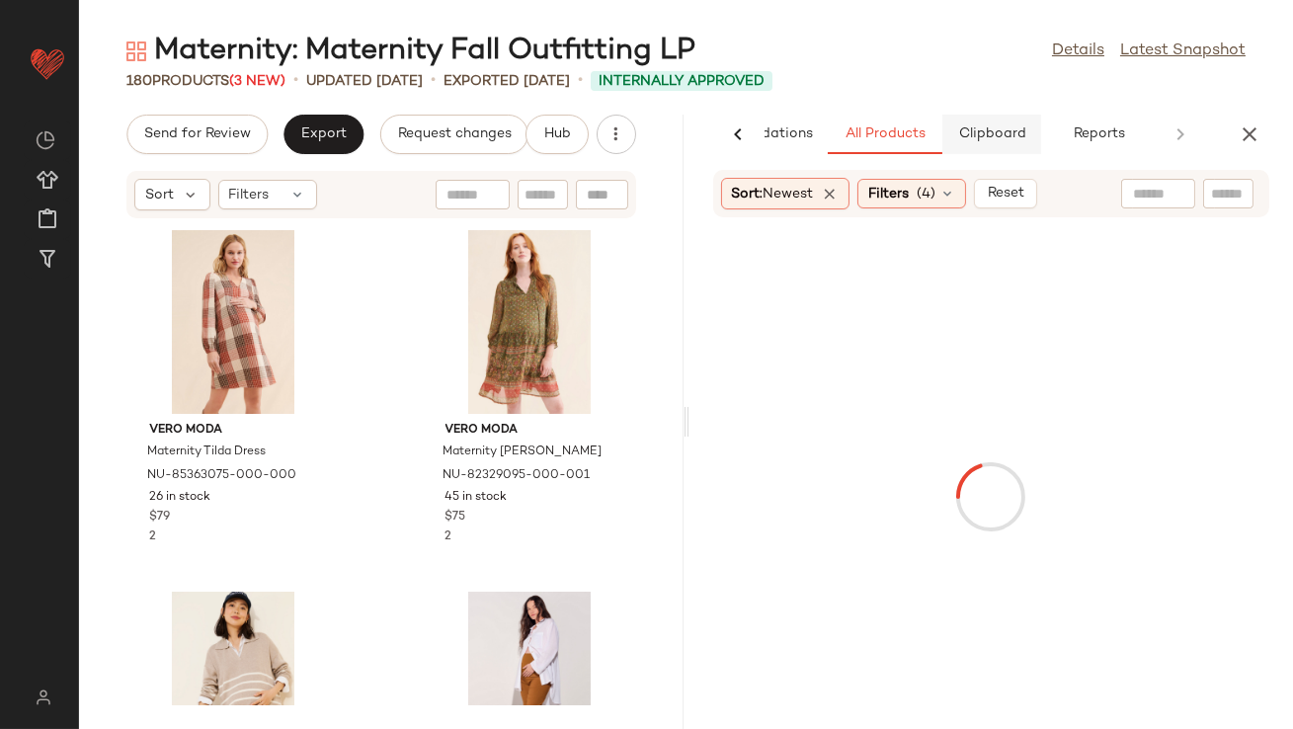
click at [990, 128] on span "Clipboard" at bounding box center [991, 134] width 68 height 16
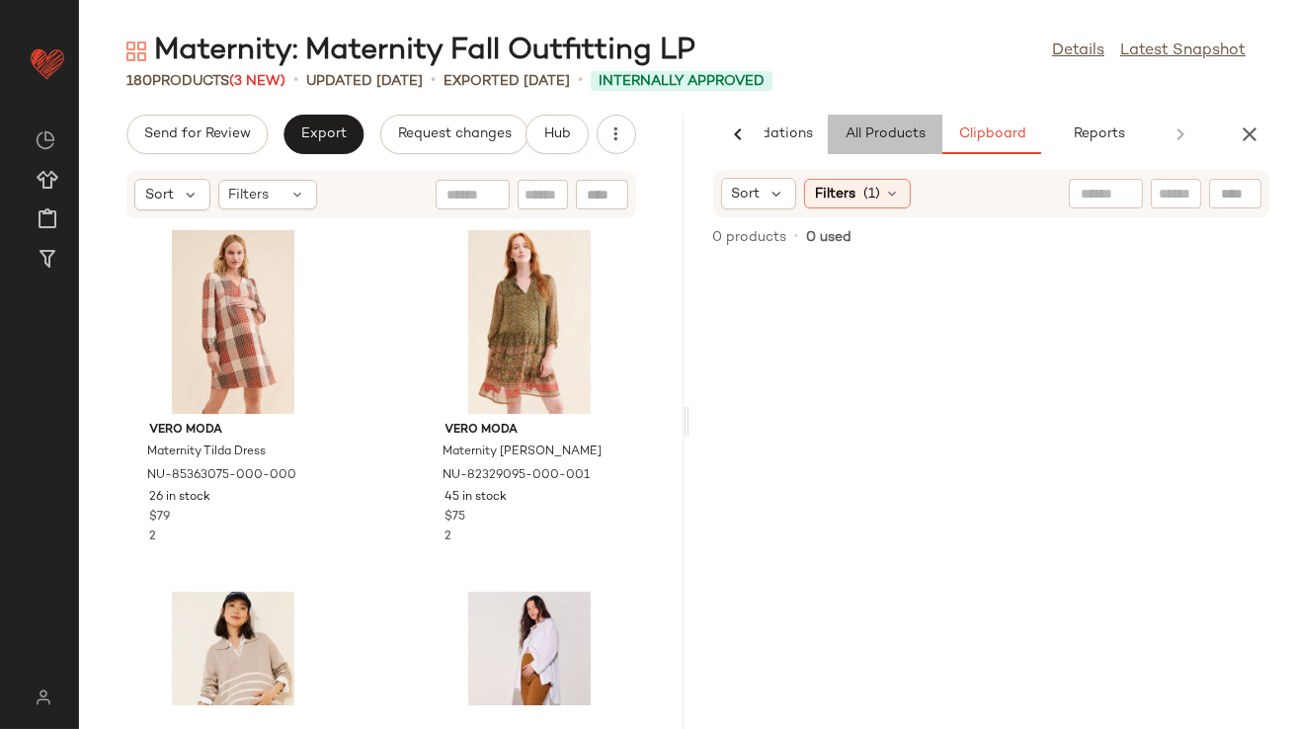
click at [903, 128] on span "All Products" at bounding box center [884, 134] width 81 height 16
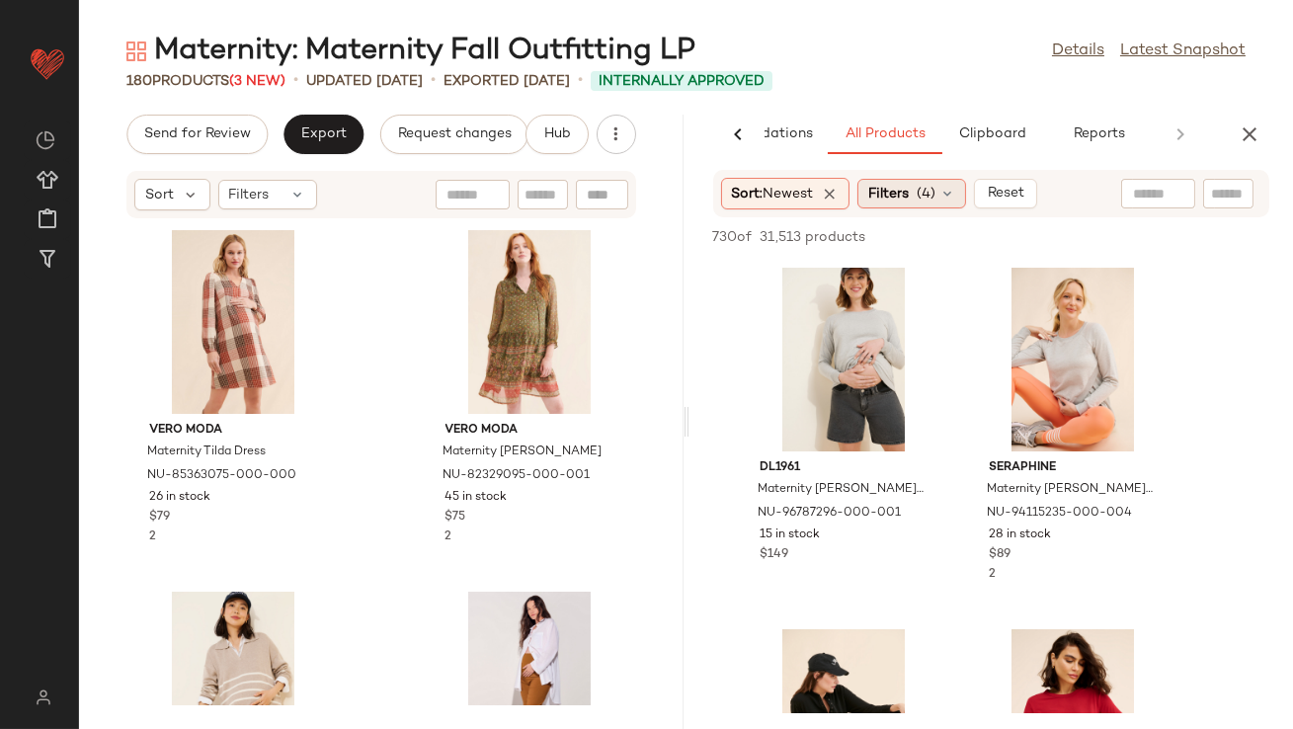
click at [901, 195] on span "Filters" at bounding box center [888, 194] width 41 height 21
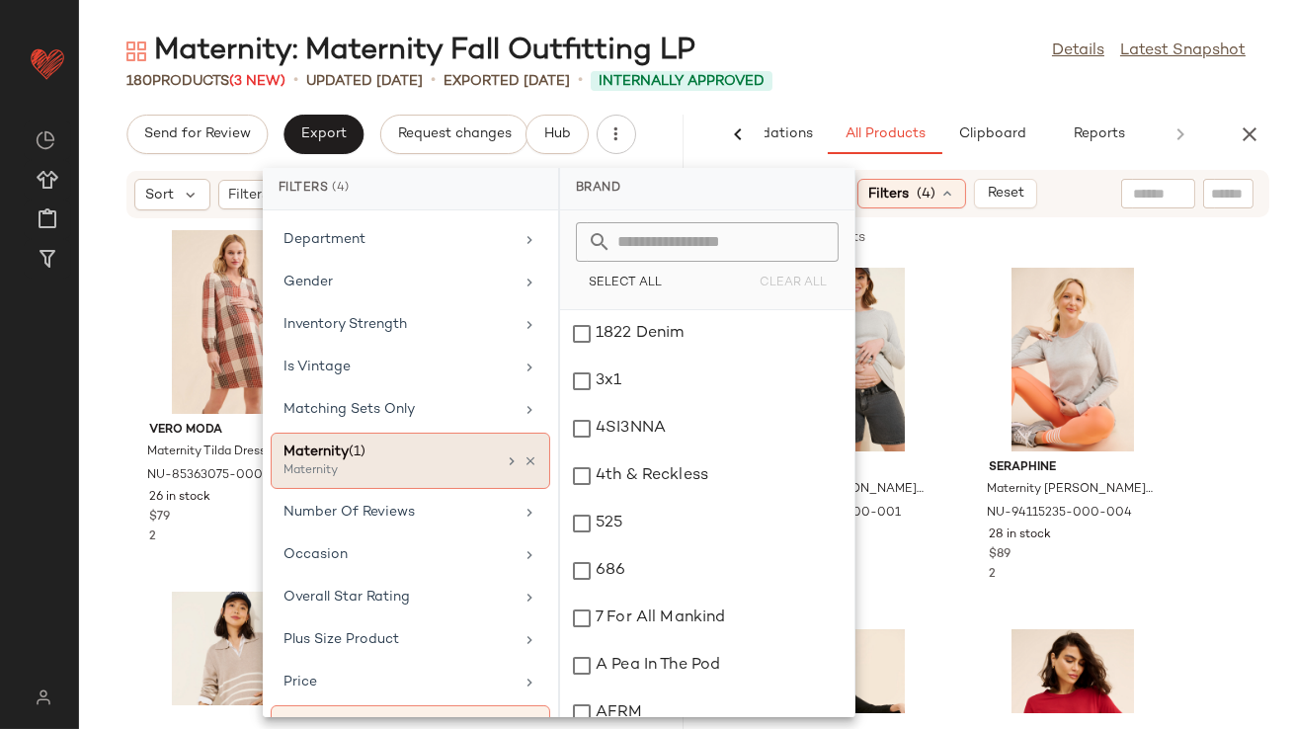
scroll to position [510, 0]
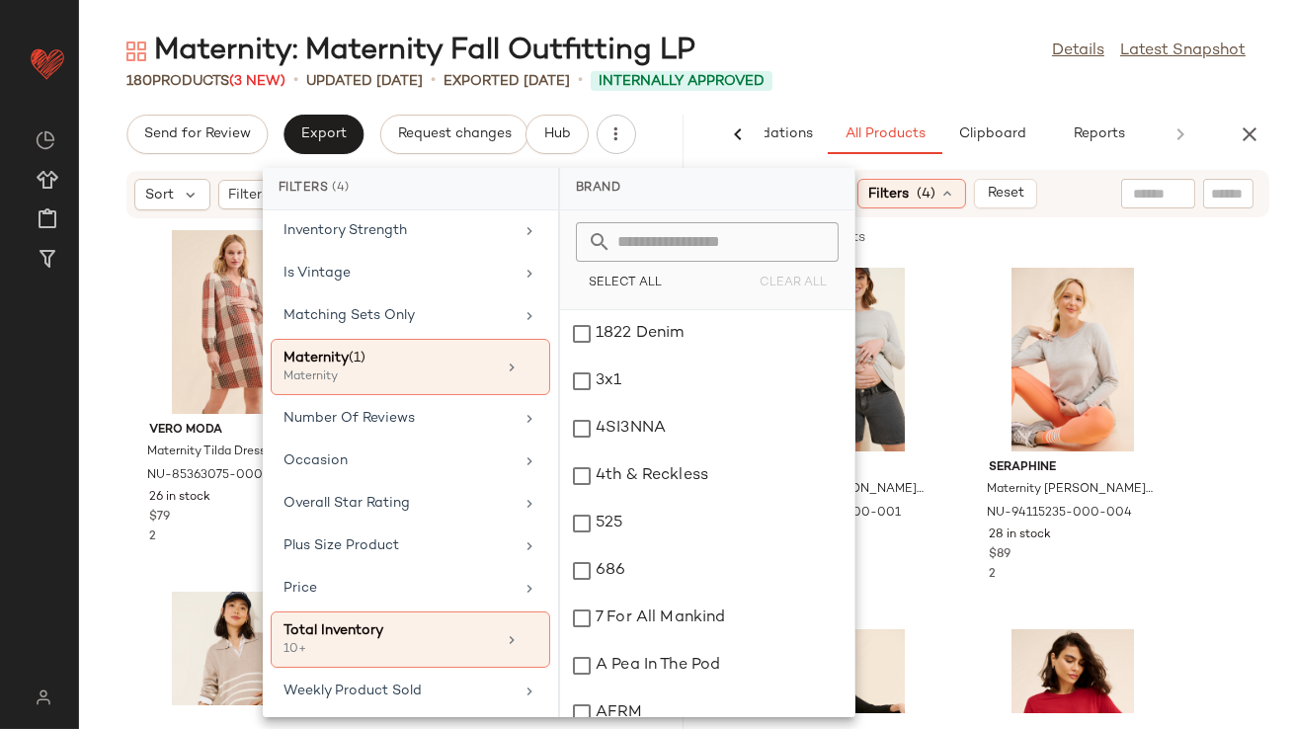
click at [929, 71] on div "180 Products (3 New) • updated Aug 20th • Exported Aug 13th • Internally Approv…" at bounding box center [686, 81] width 1214 height 20
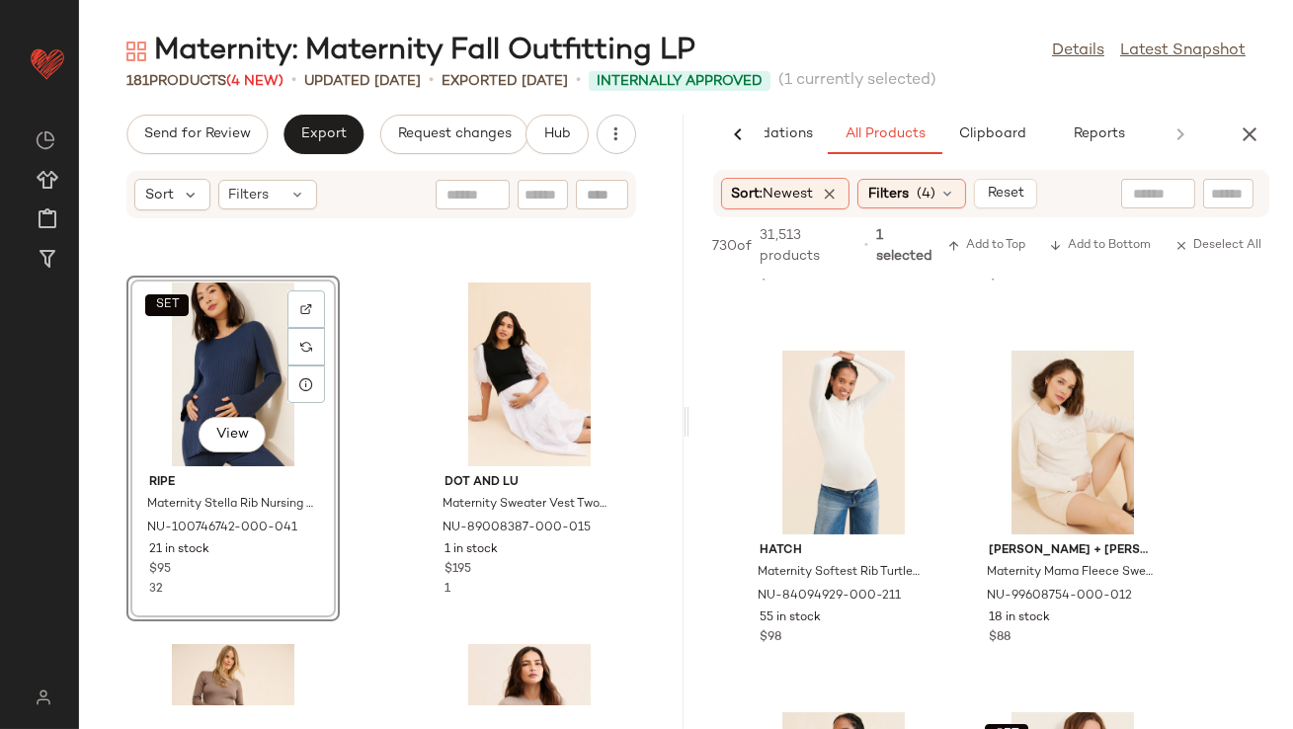
scroll to position [6274, 0]
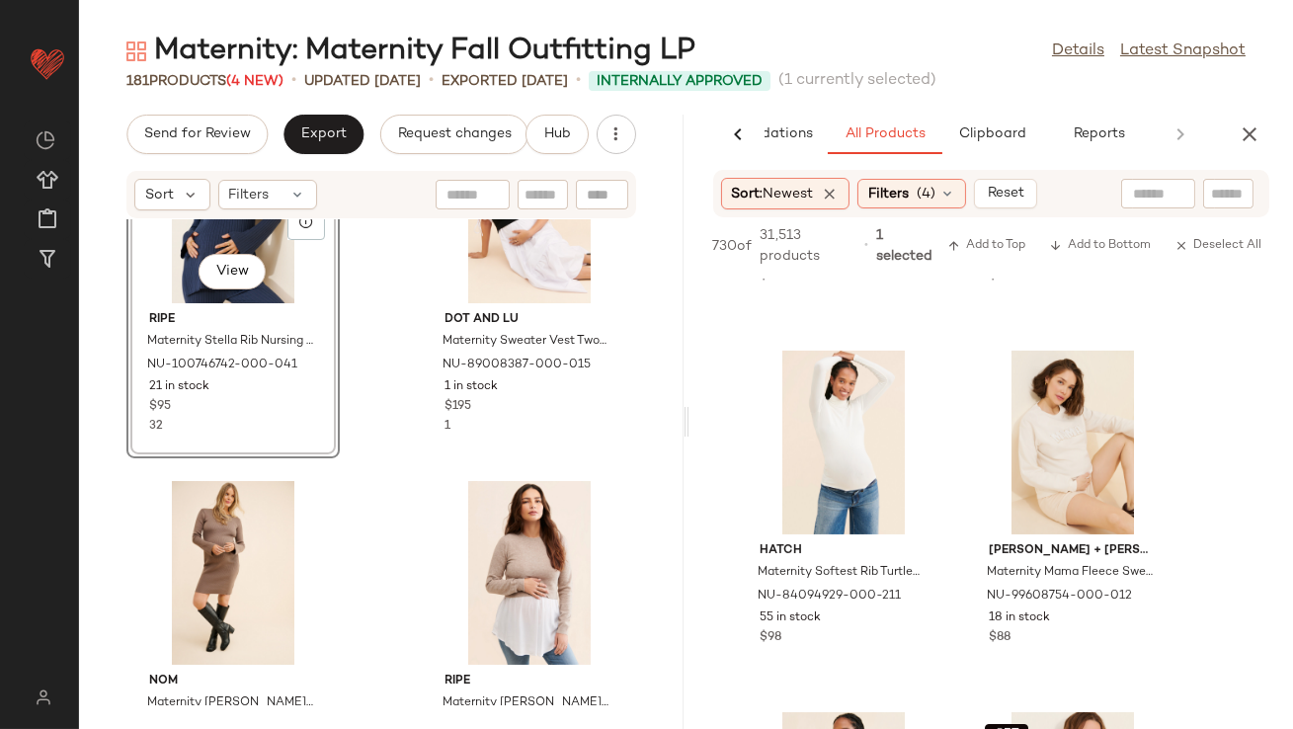
click at [215, 242] on div "SET View" at bounding box center [233, 212] width 200 height 184
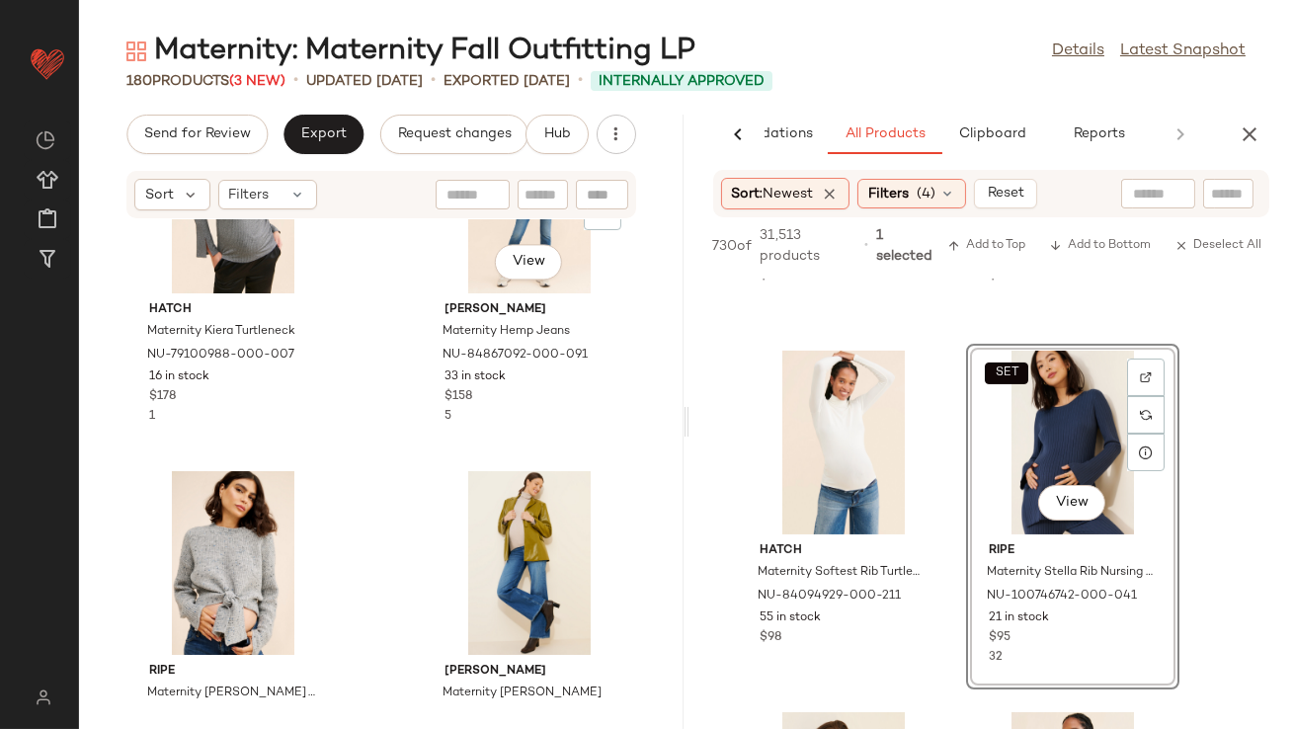
scroll to position [8715, 0]
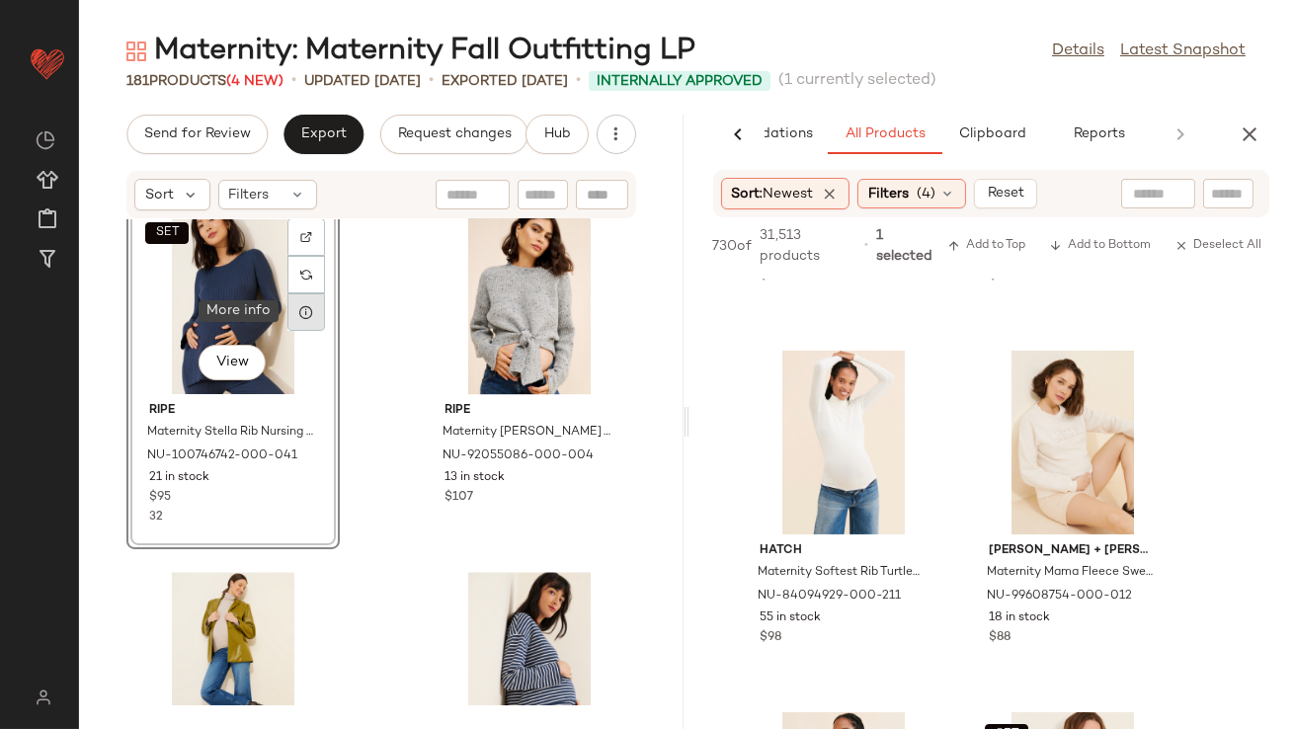
click at [301, 323] on div at bounding box center [307, 312] width 38 height 38
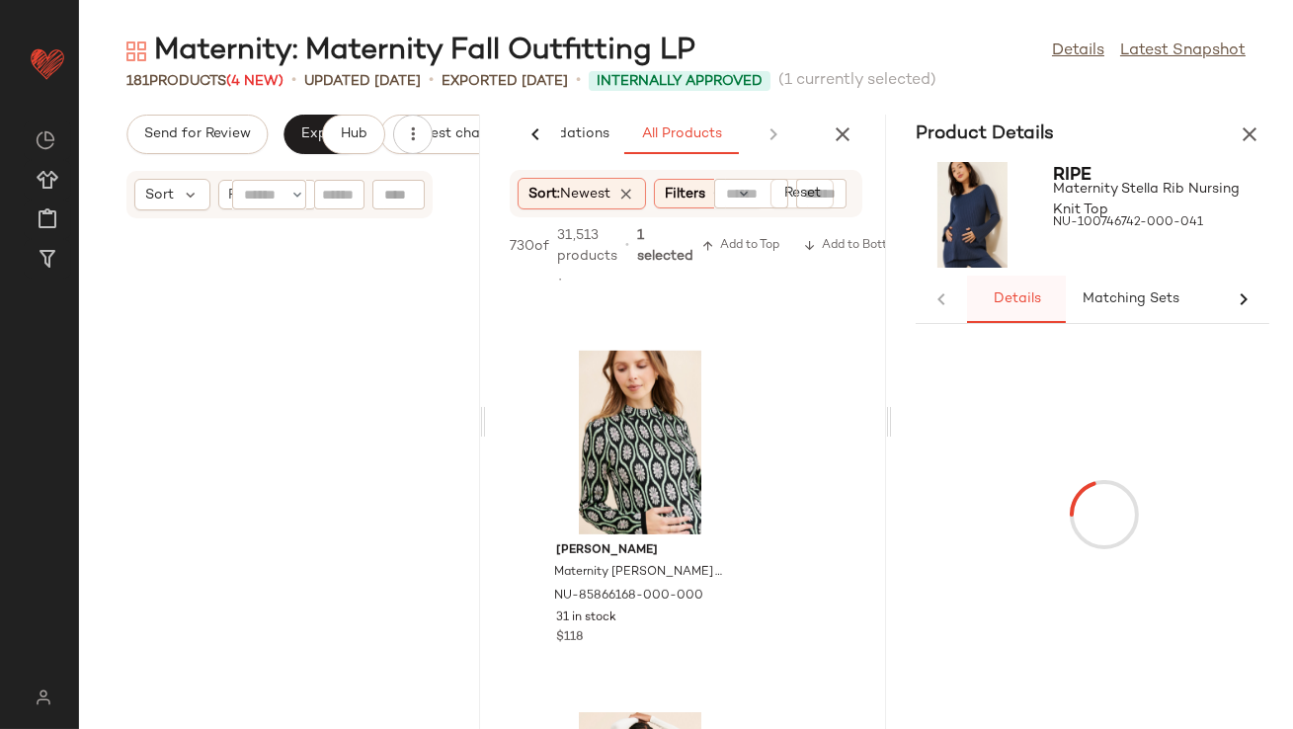
scroll to position [17358, 0]
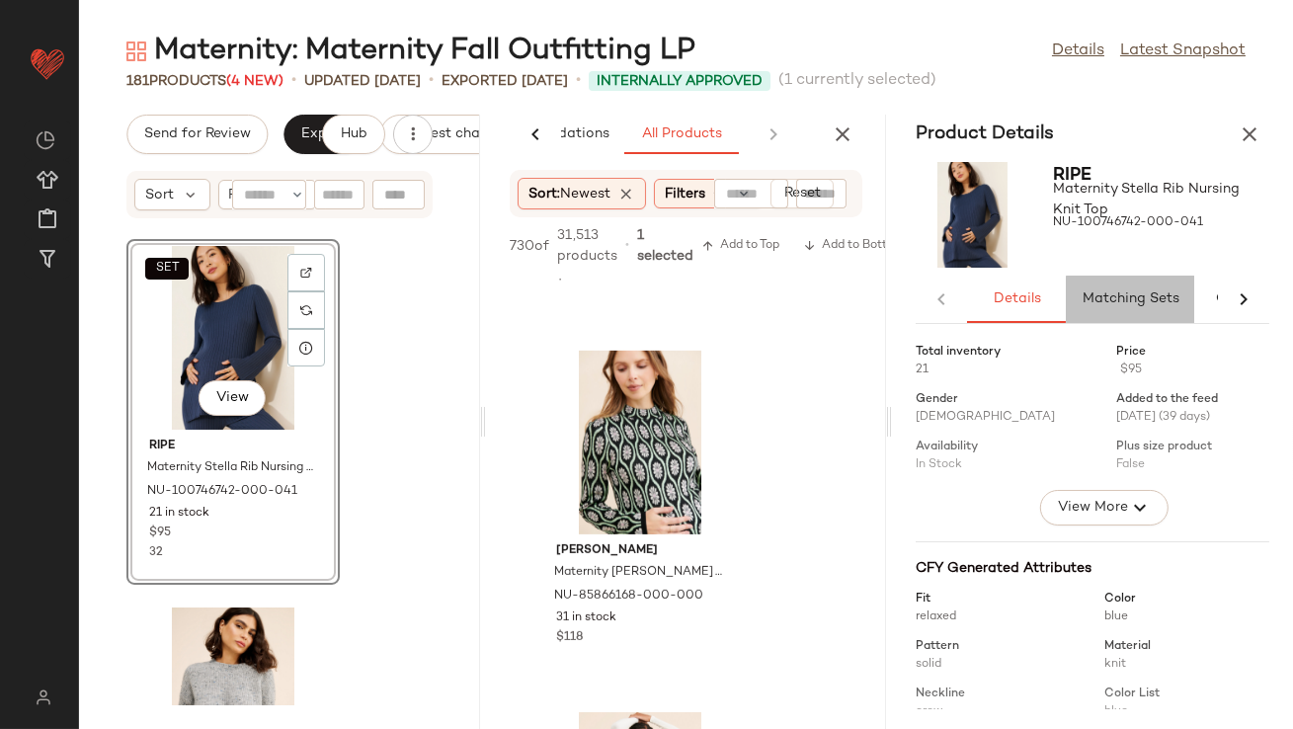
click at [1087, 299] on span "Matching Sets" at bounding box center [1131, 299] width 98 height 16
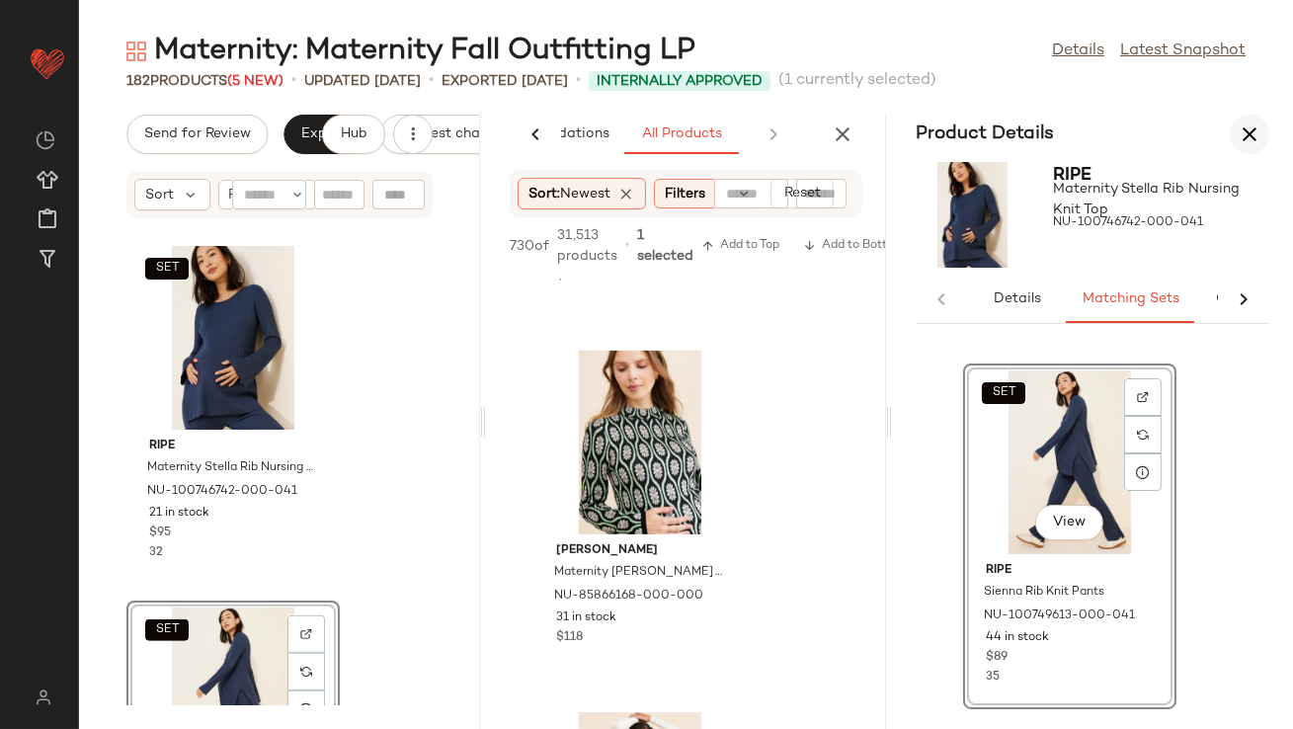
click at [1255, 134] on icon "button" at bounding box center [1250, 135] width 24 height 24
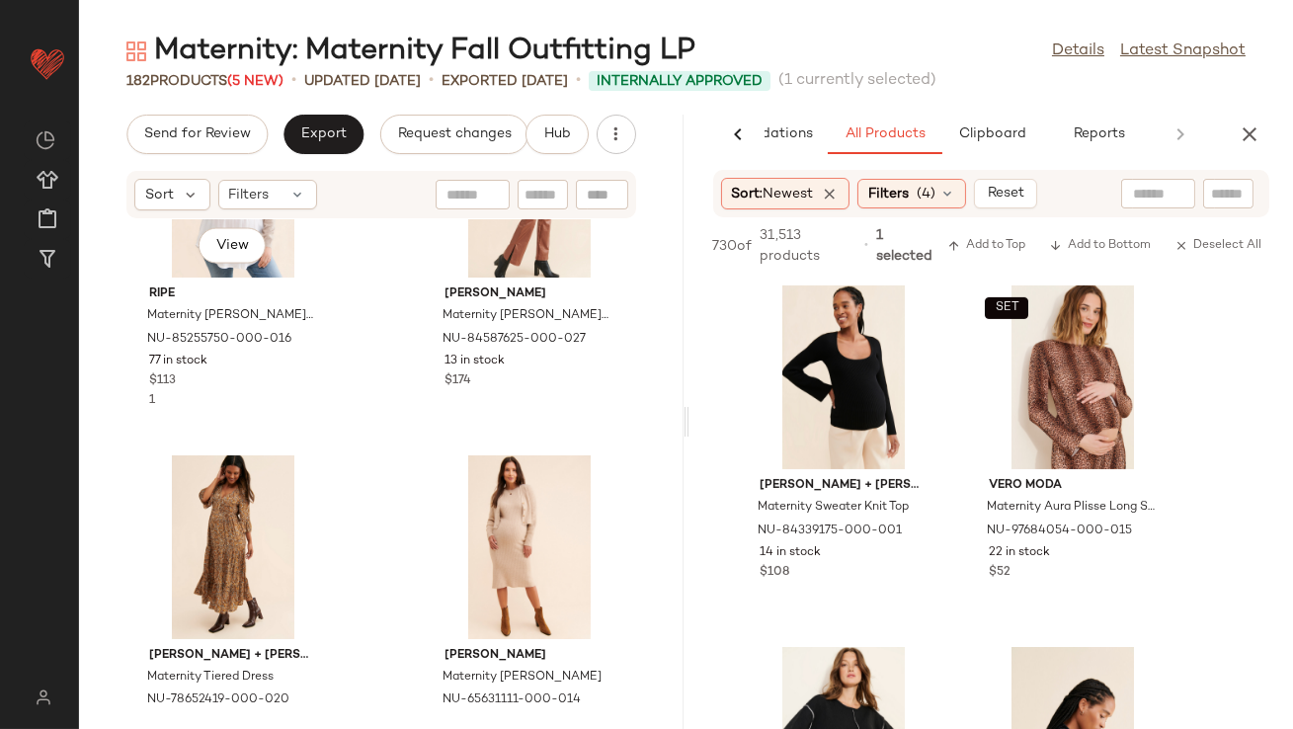
scroll to position [6690, 0]
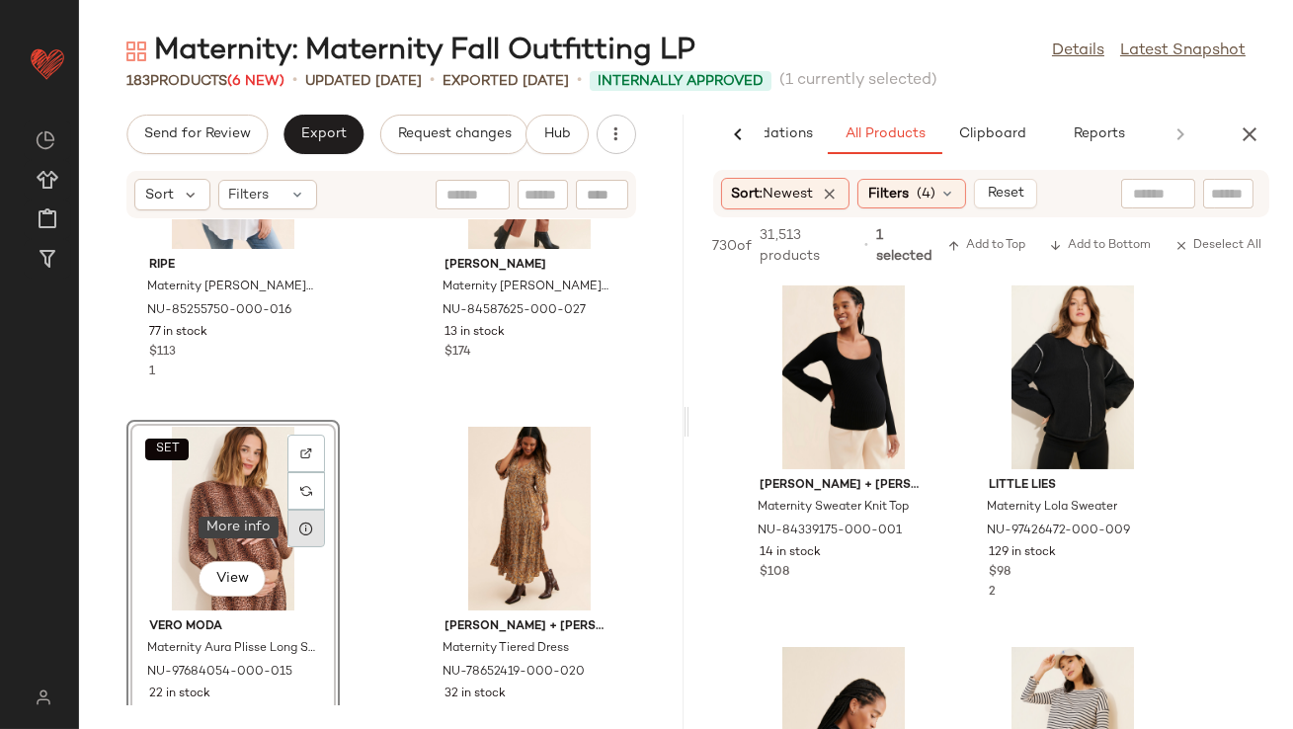
click at [307, 538] on div at bounding box center [307, 529] width 38 height 38
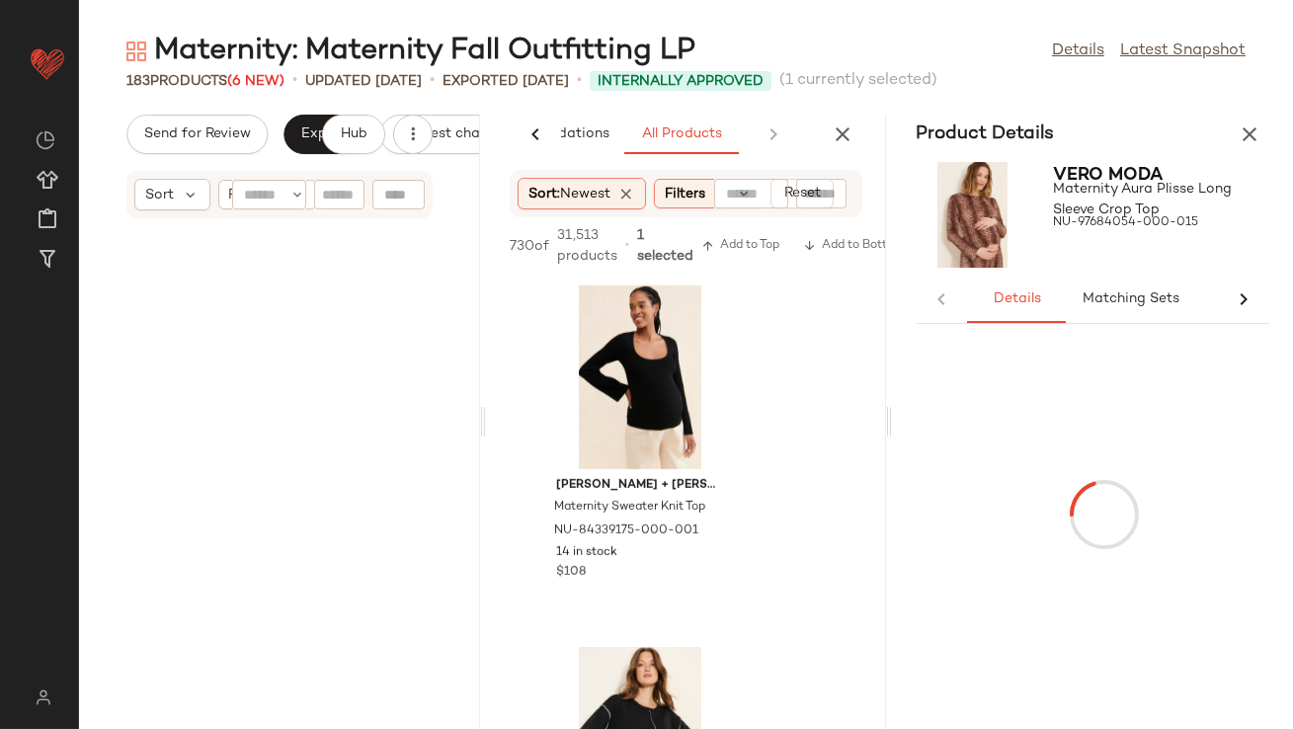
scroll to position [13742, 0]
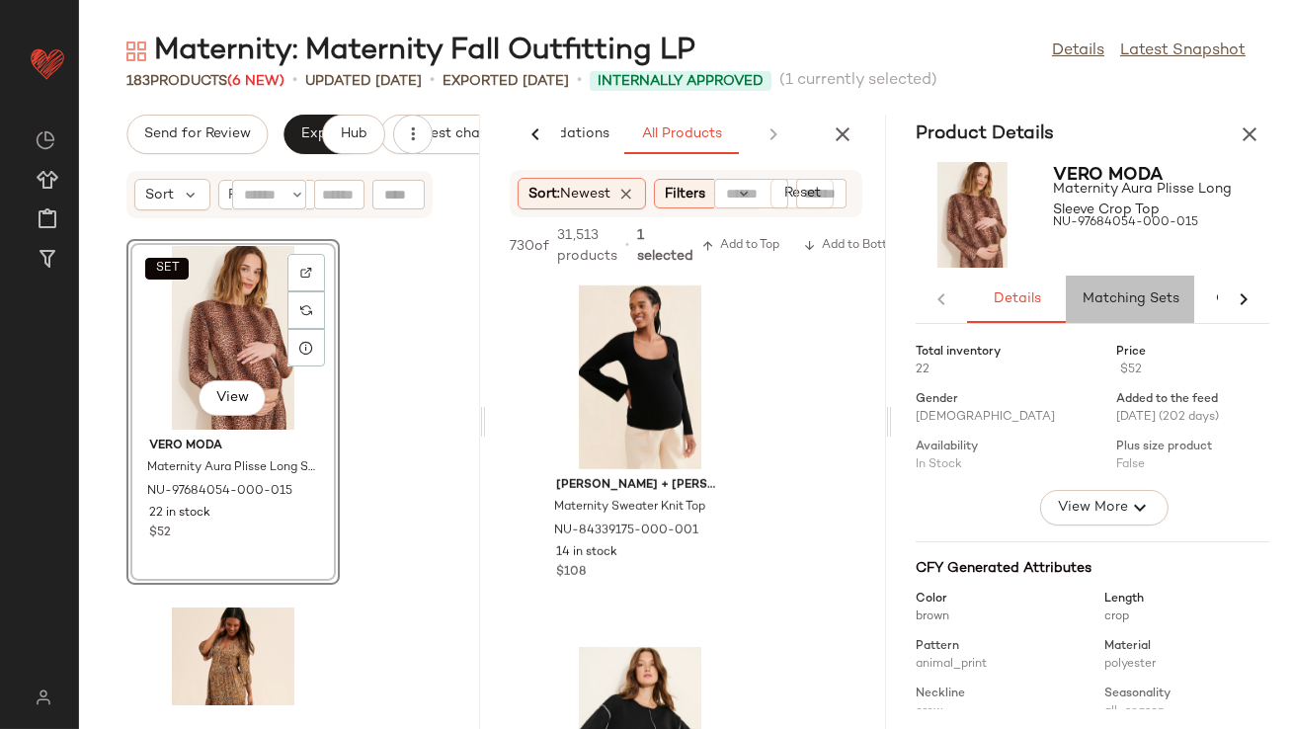
click at [1101, 292] on span "Matching Sets" at bounding box center [1131, 299] width 98 height 16
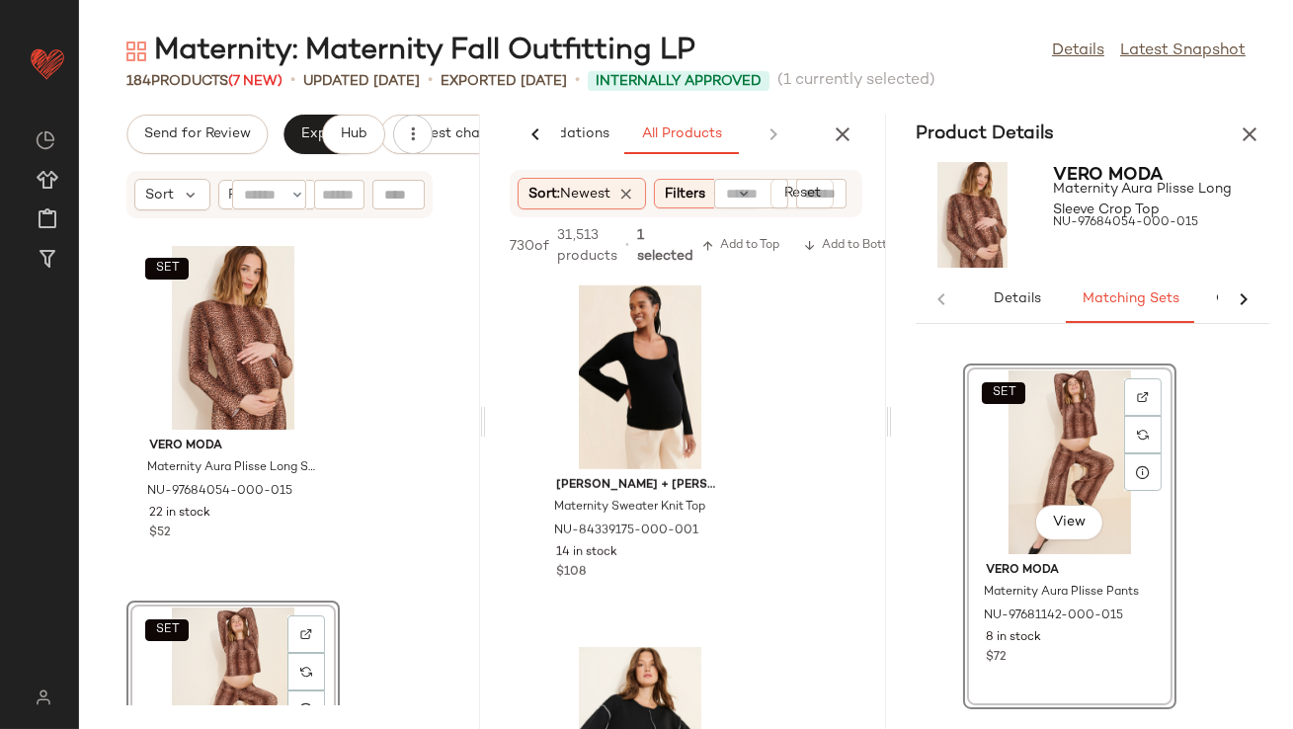
click at [1255, 131] on icon "button" at bounding box center [1250, 135] width 24 height 24
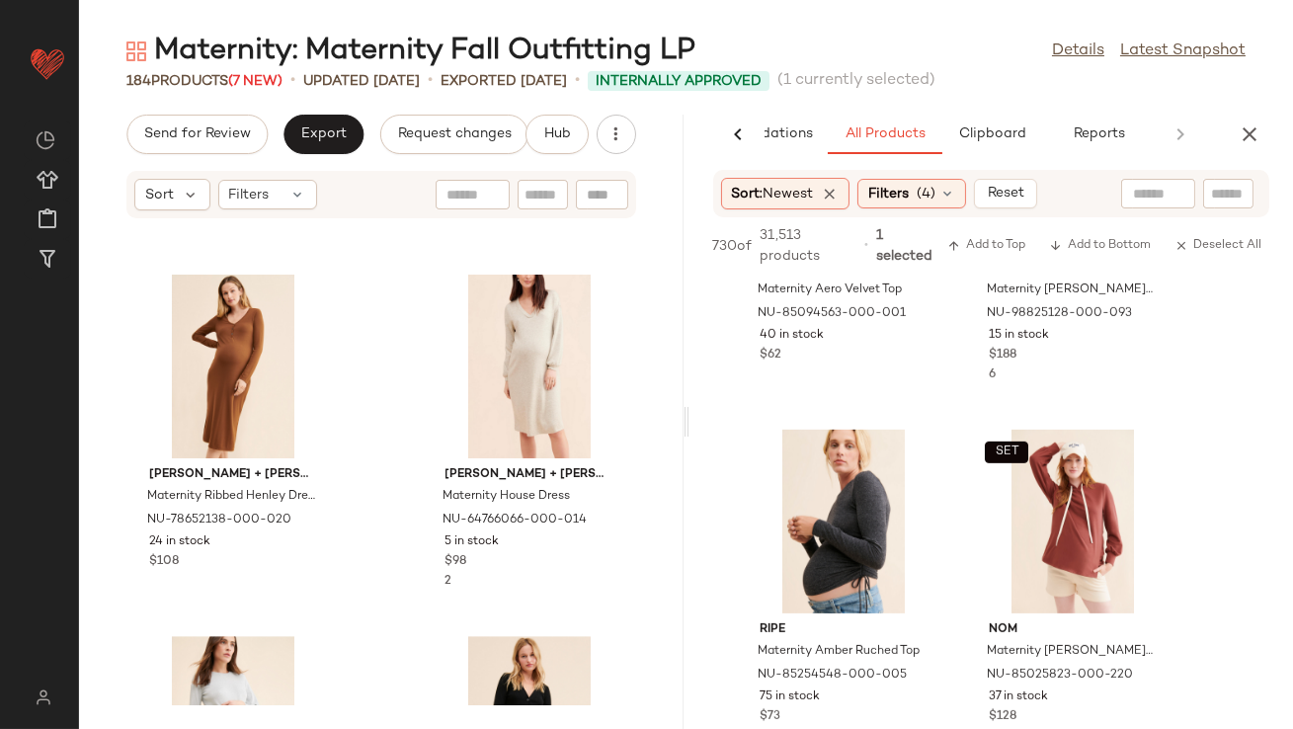
scroll to position [11881, 0]
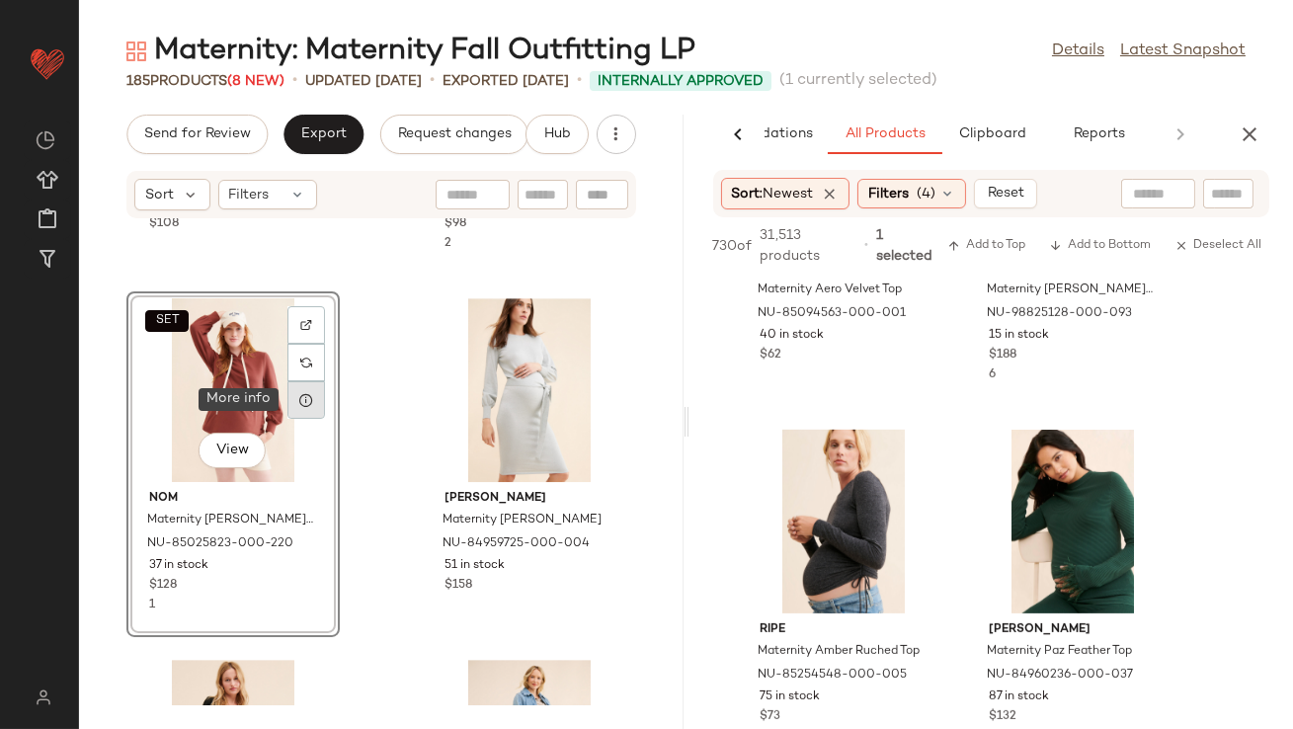
click at [315, 401] on div at bounding box center [307, 400] width 38 height 38
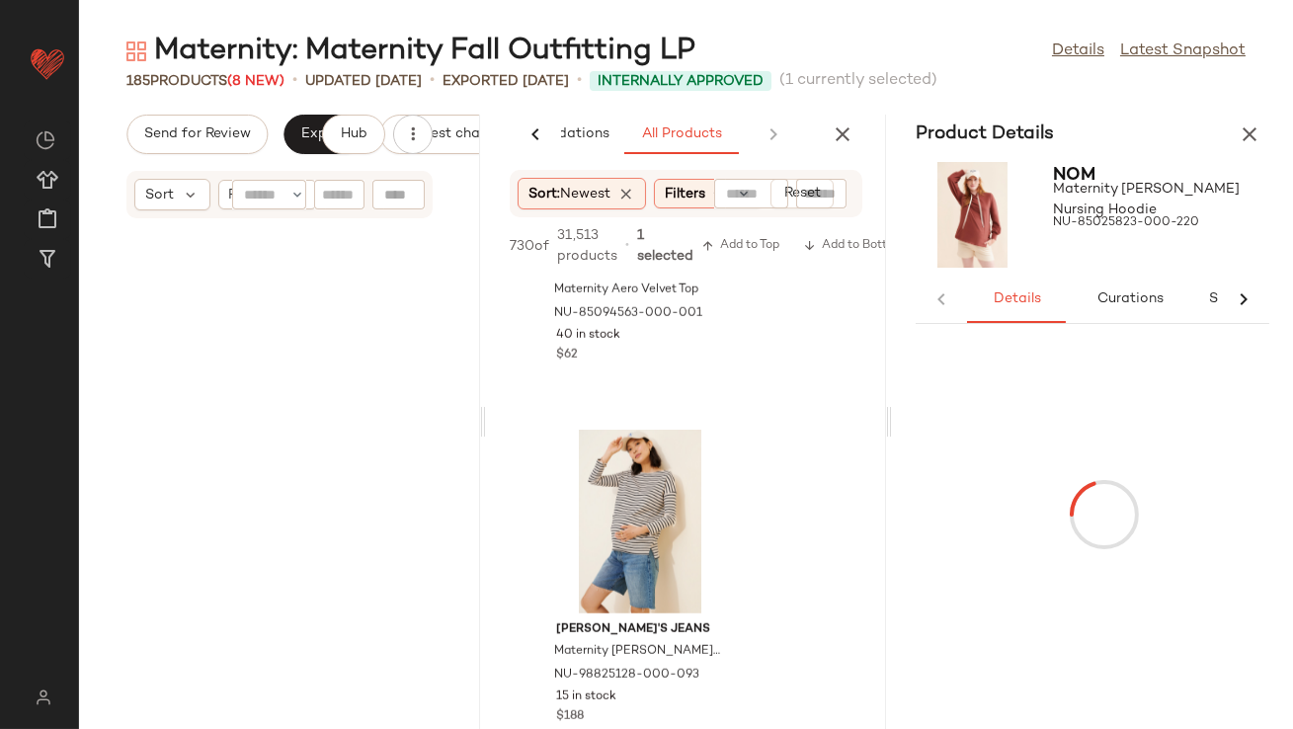
scroll to position [23866, 0]
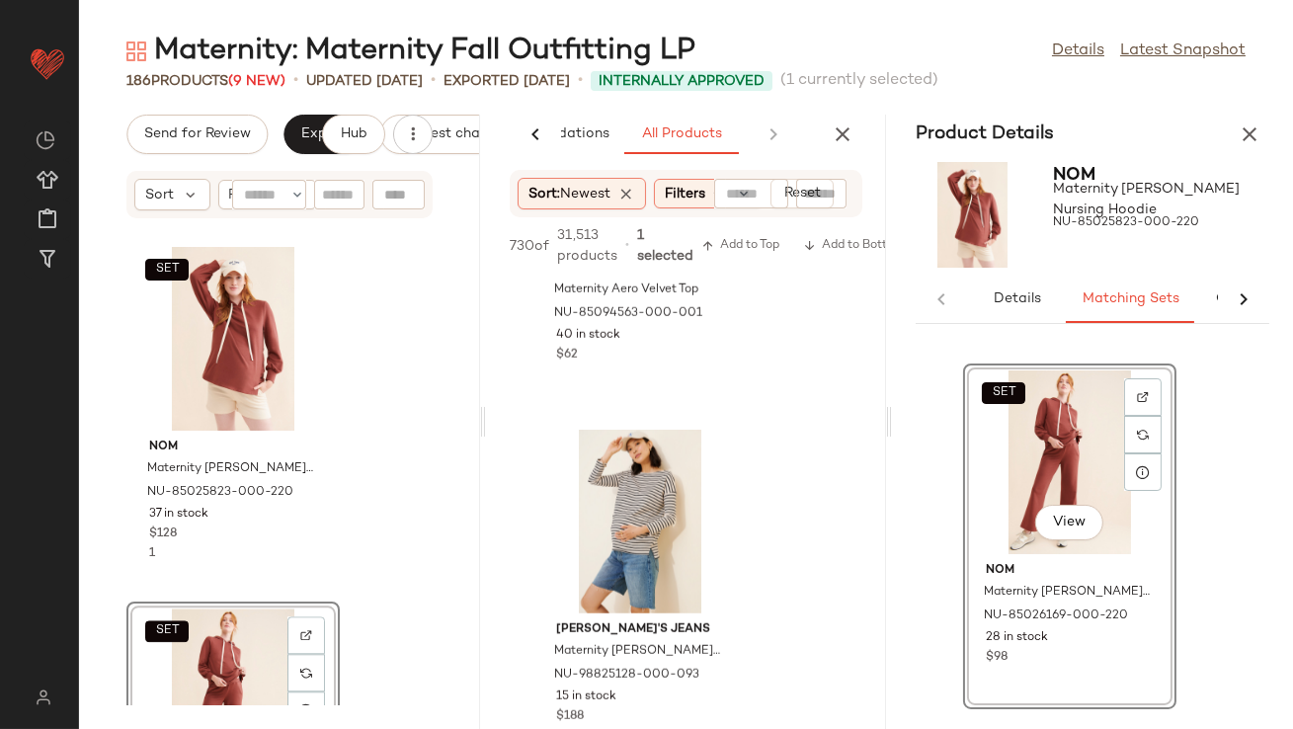
click at [1261, 129] on icon "button" at bounding box center [1250, 135] width 24 height 24
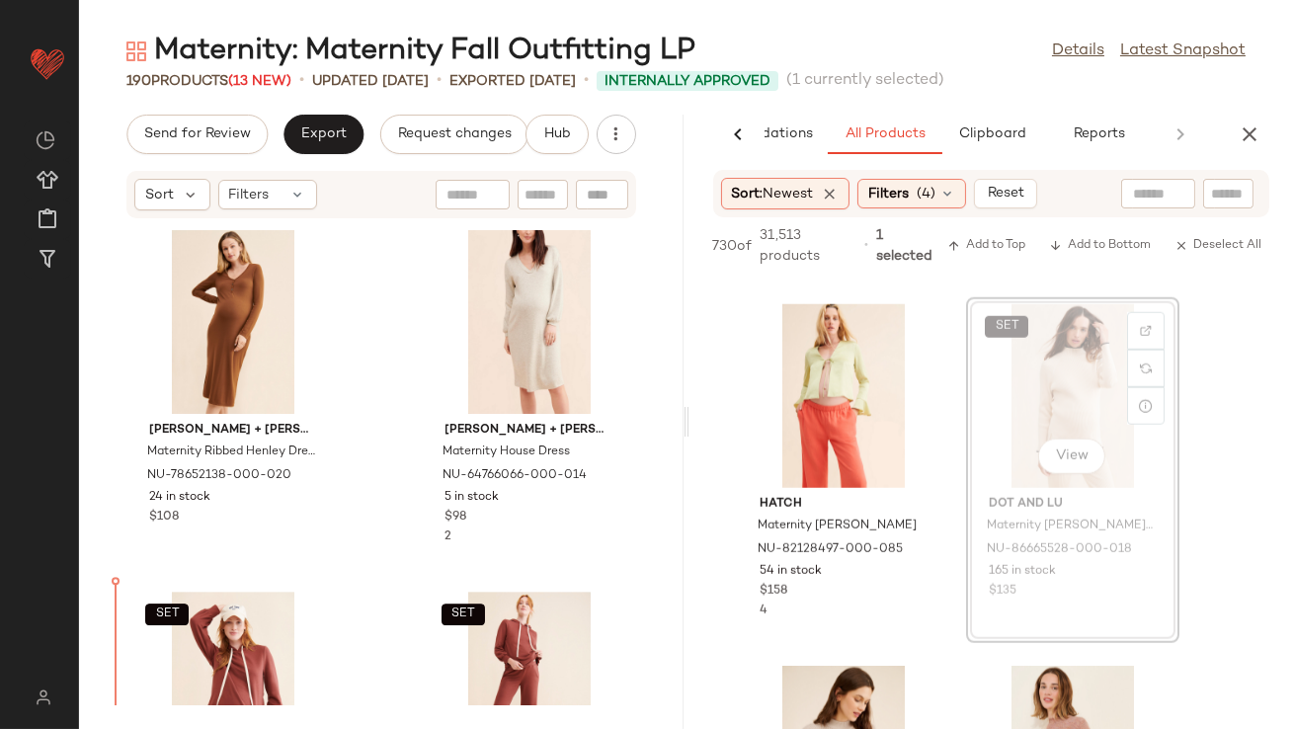
scroll to position [12104, 0]
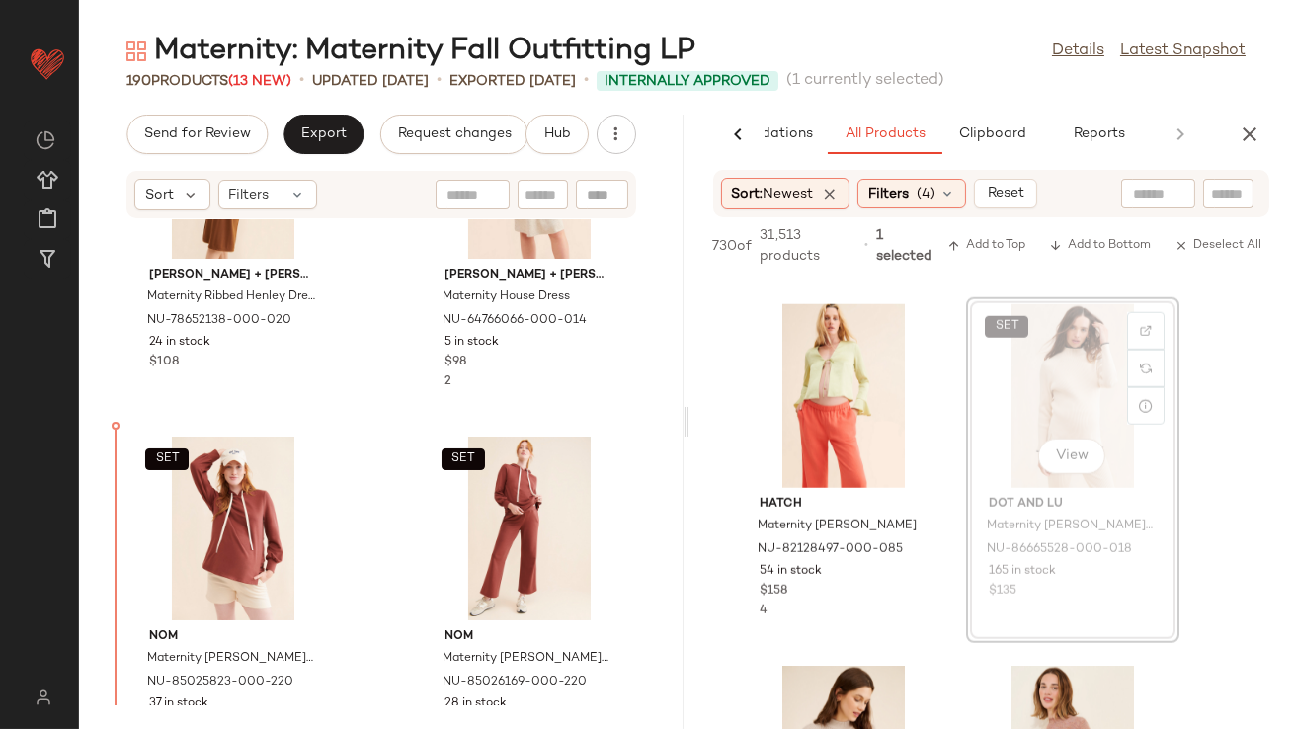
drag, startPoint x: 1097, startPoint y: 399, endPoint x: 1086, endPoint y: 399, distance: 10.9
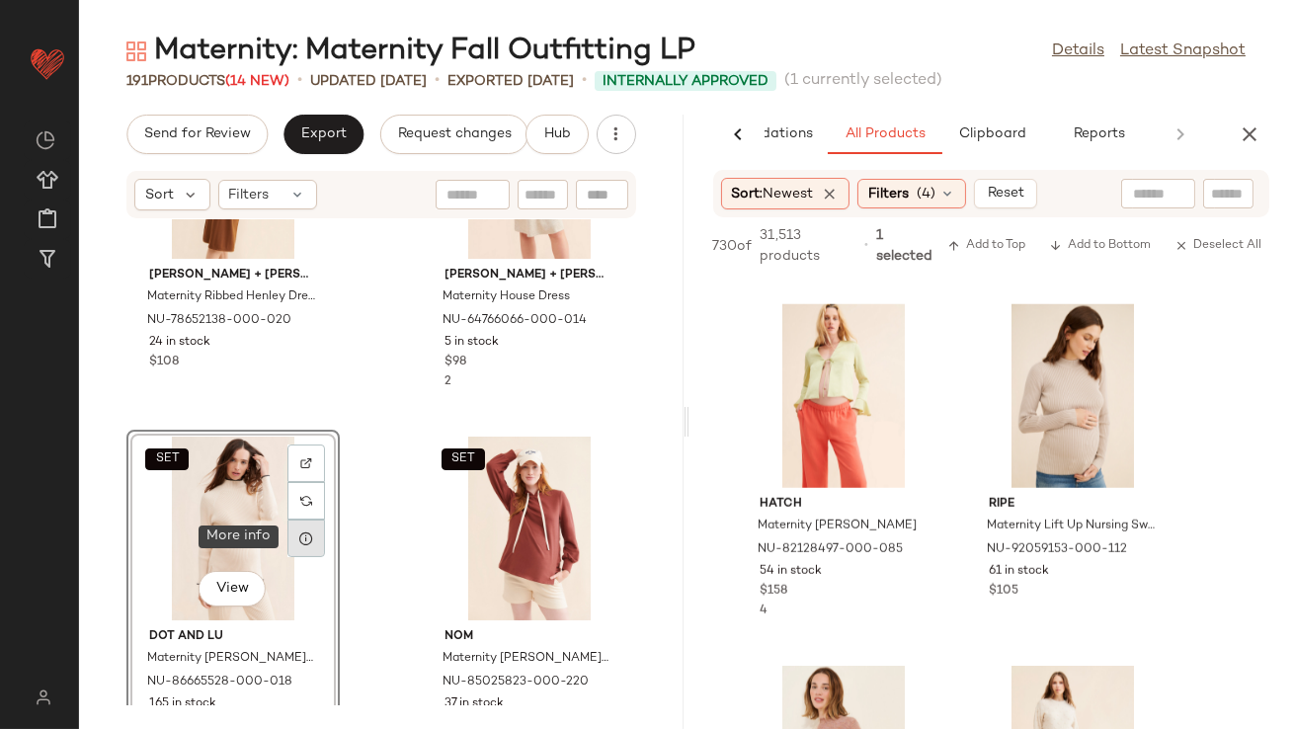
click at [305, 546] on div at bounding box center [307, 539] width 38 height 38
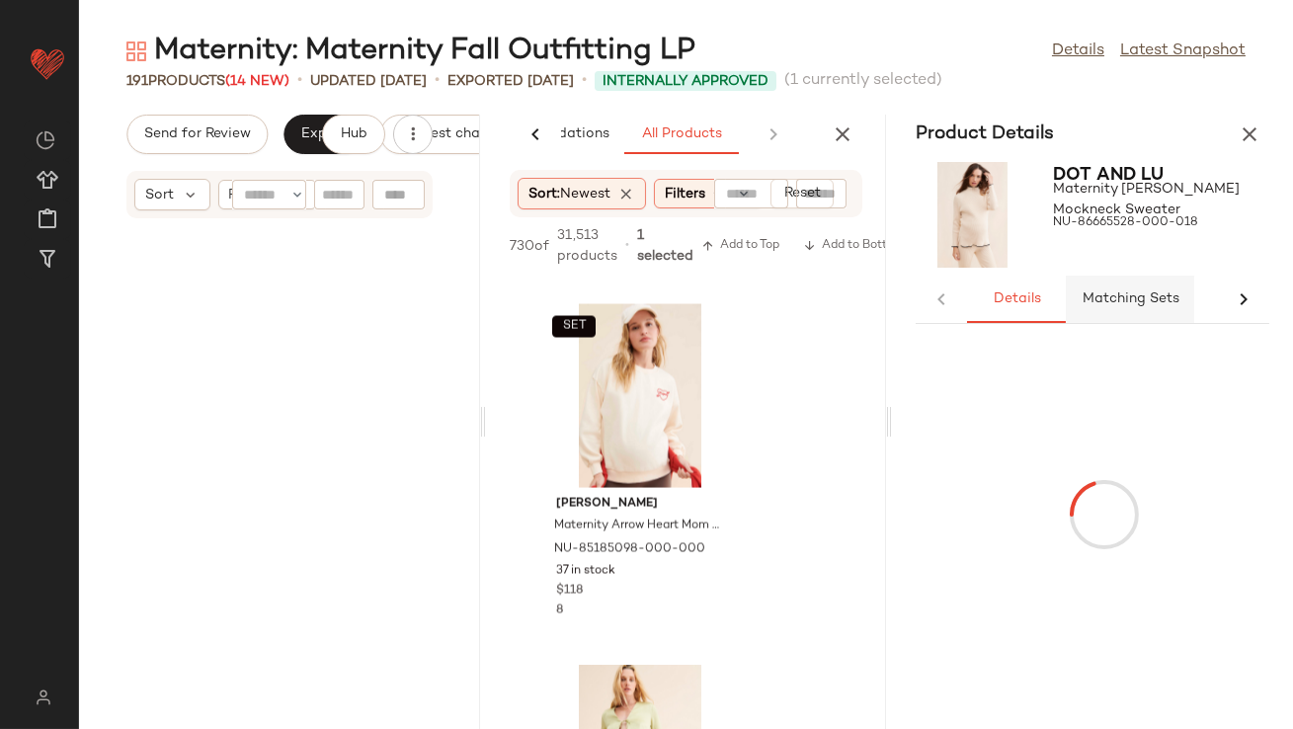
scroll to position [24590, 0]
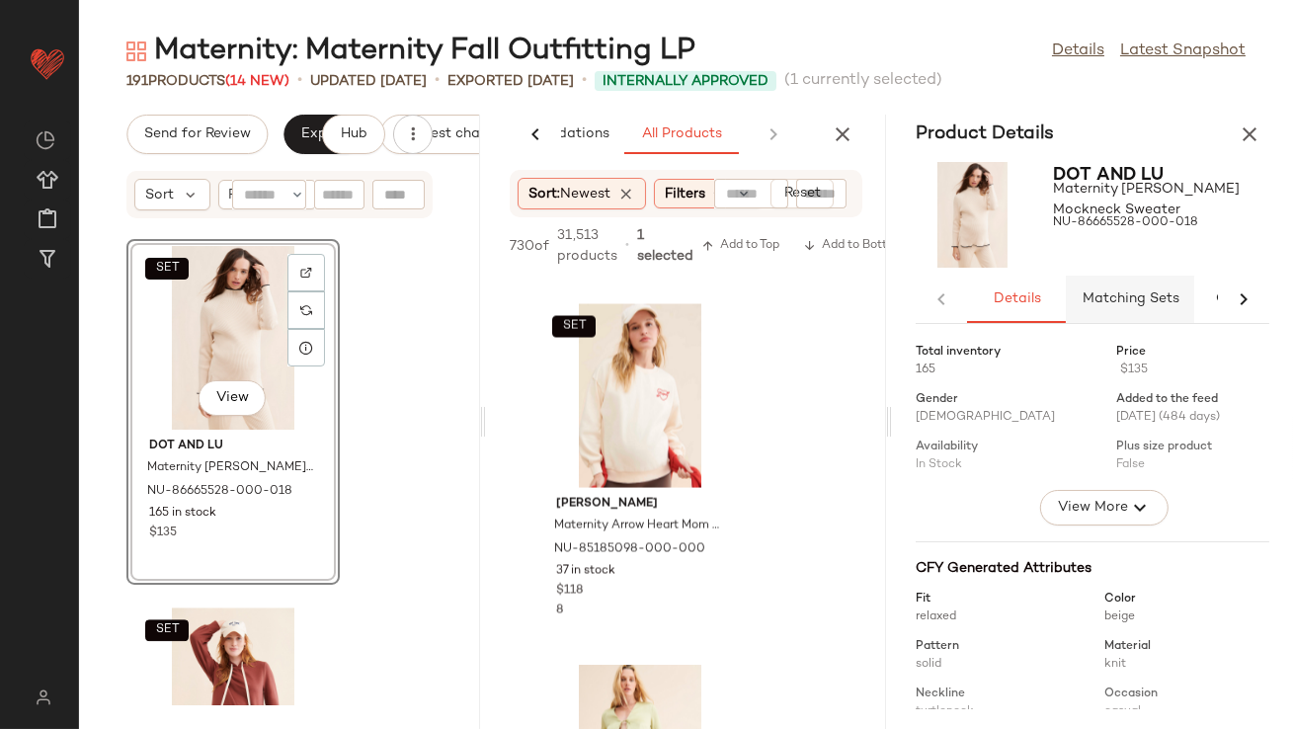
click at [1129, 292] on span "Matching Sets" at bounding box center [1131, 299] width 98 height 16
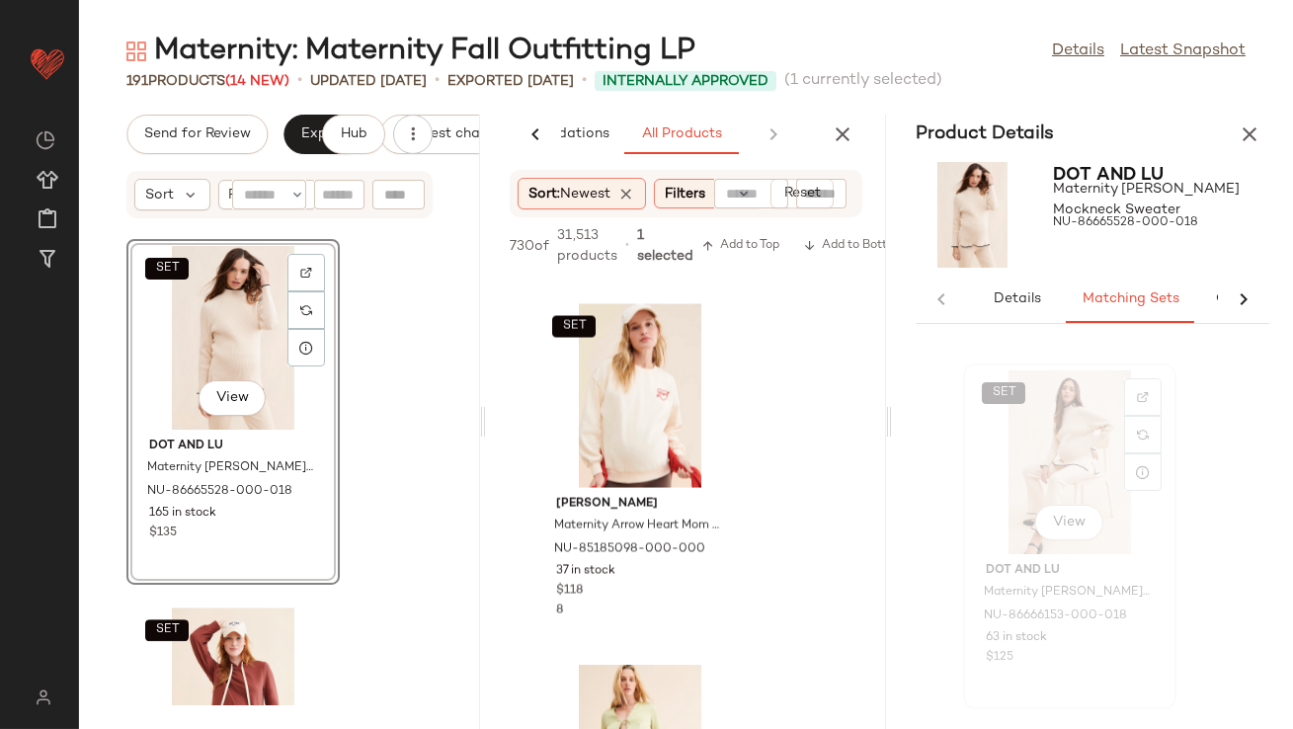
click at [1035, 471] on div "SET View" at bounding box center [1070, 463] width 200 height 184
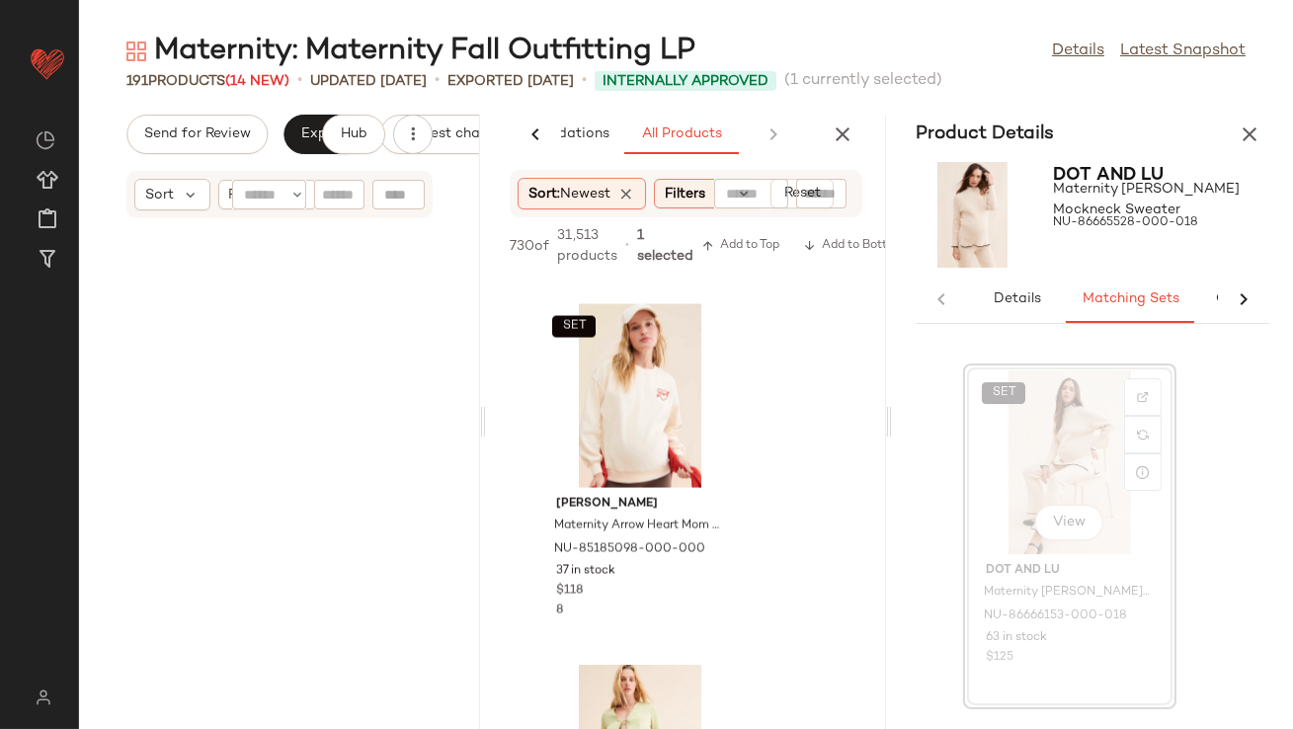
scroll to position [31823, 0]
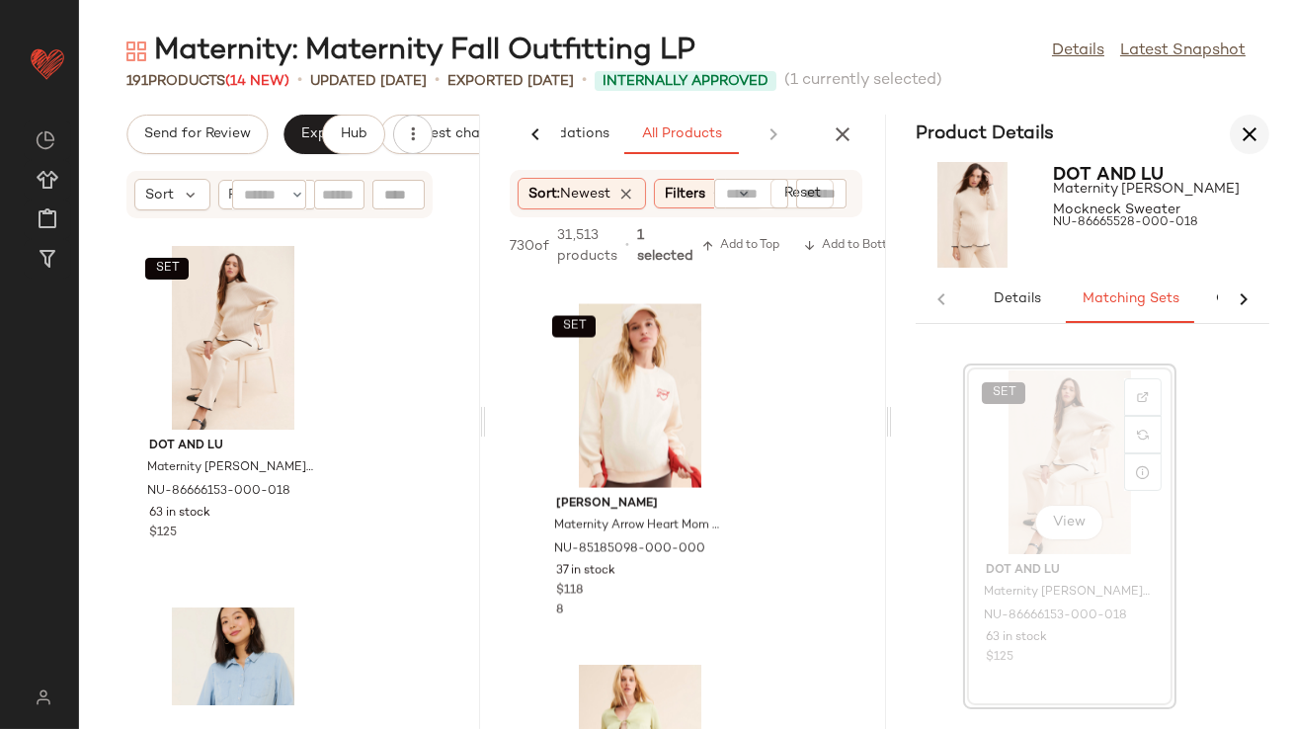
click at [1254, 143] on icon "button" at bounding box center [1250, 135] width 24 height 24
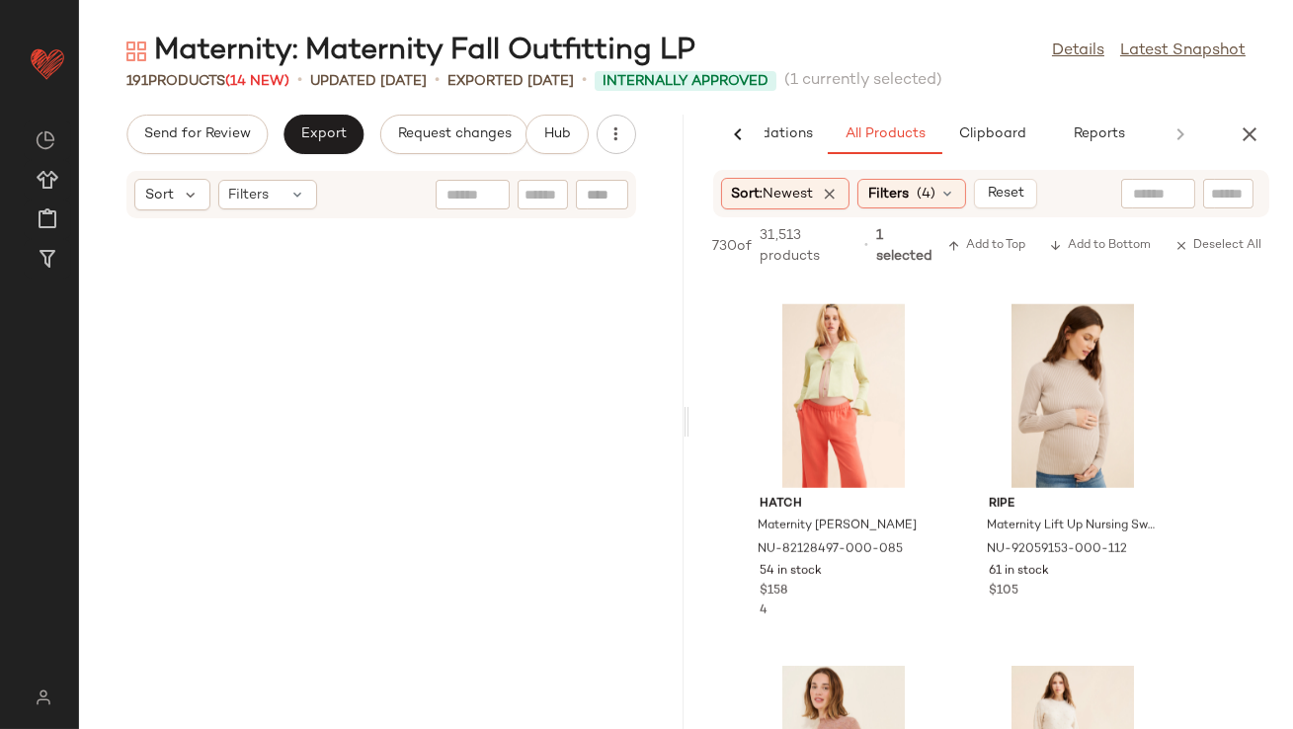
scroll to position [12295, 0]
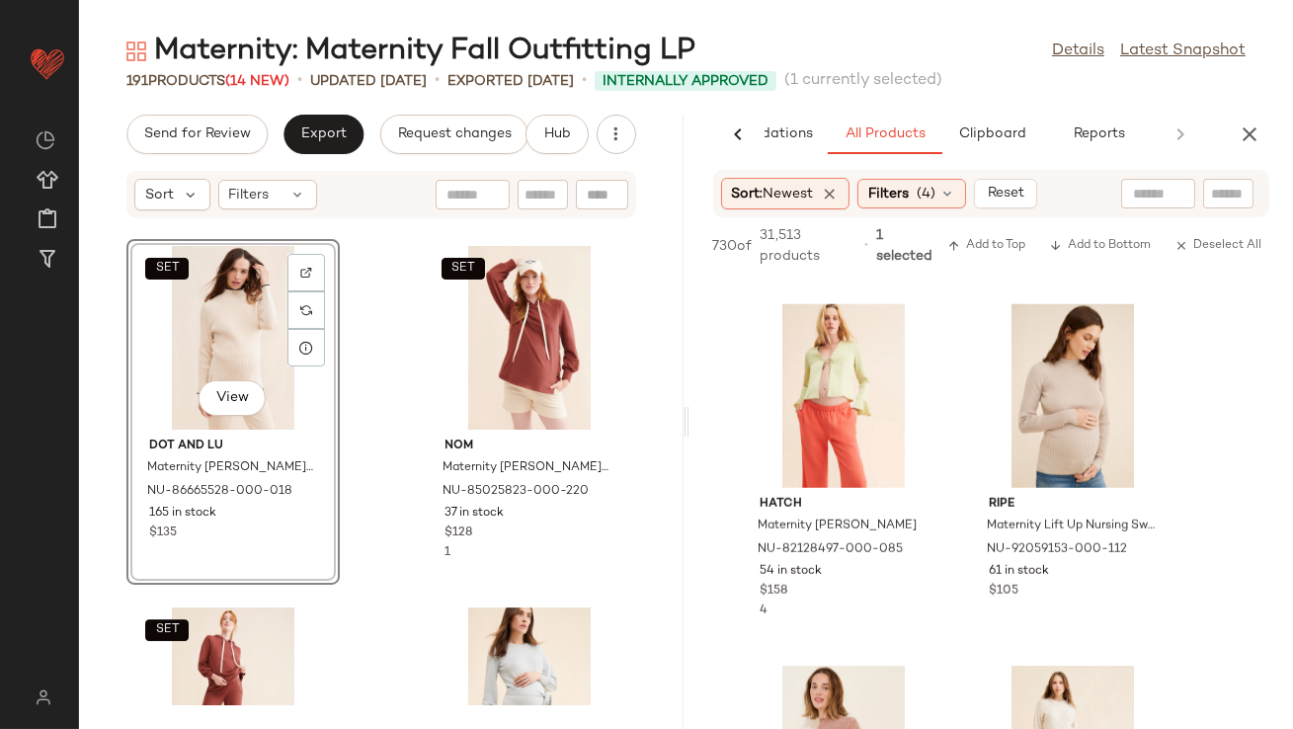
click at [238, 372] on div "SET View" at bounding box center [233, 338] width 200 height 184
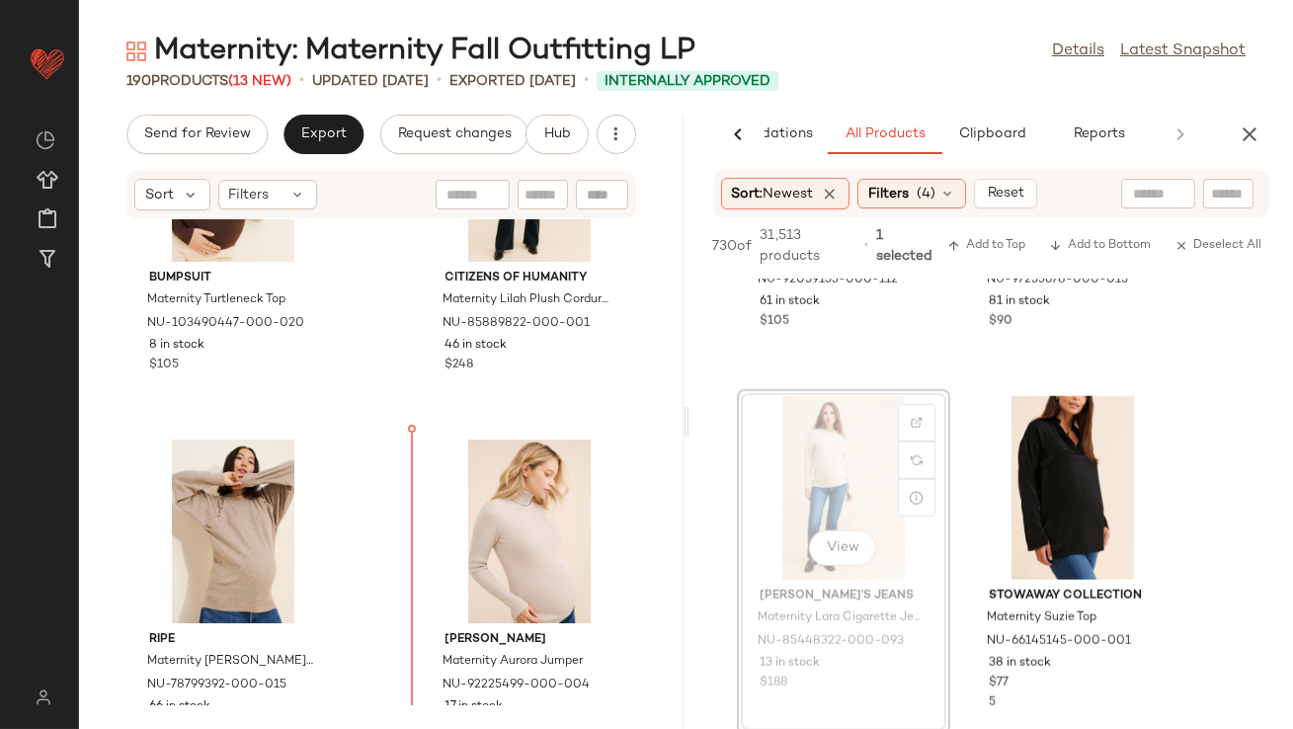
scroll to position [11017, 0]
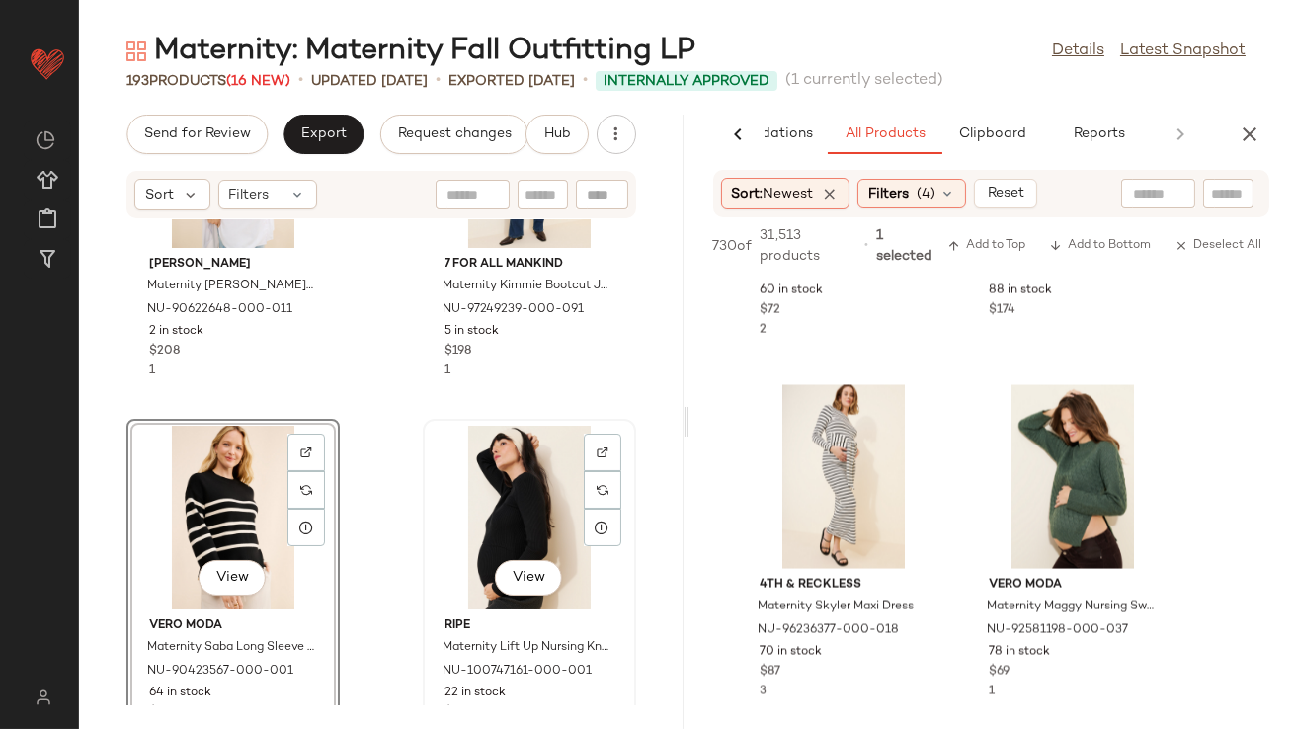
scroll to position [15983, 0]
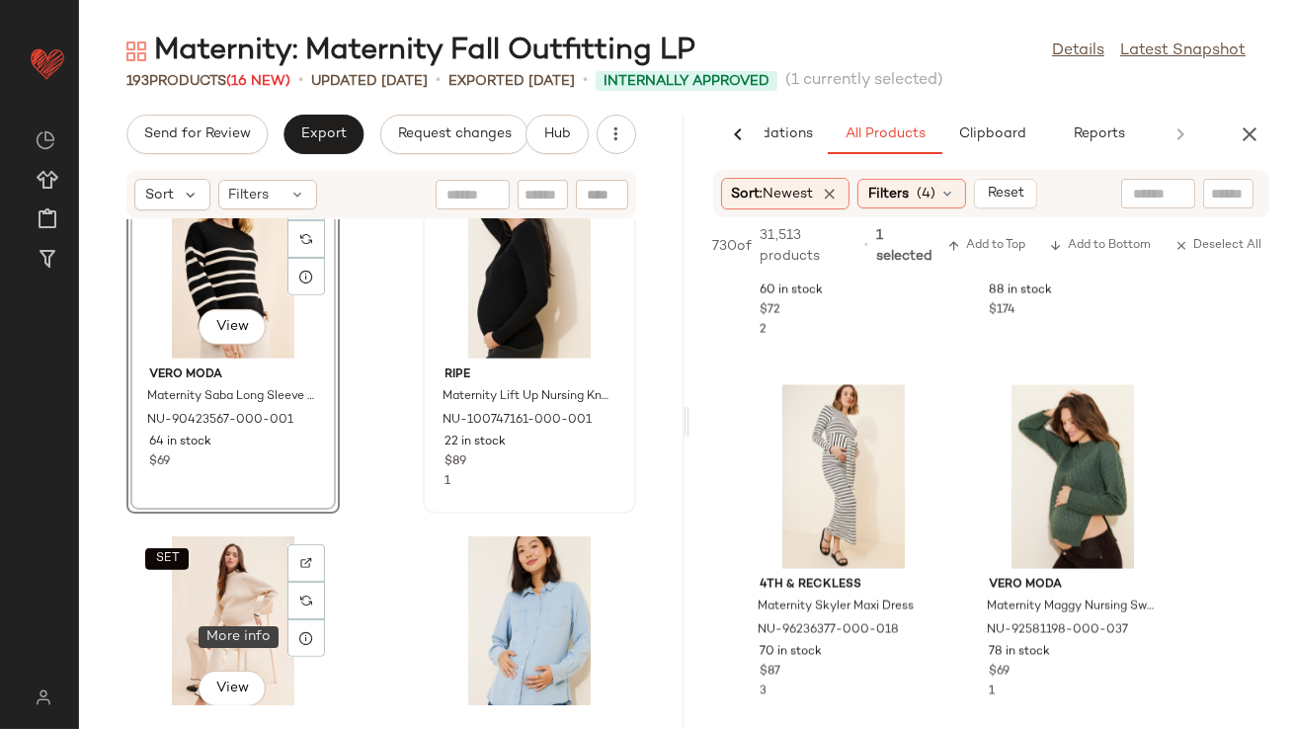
click at [310, 630] on icon at bounding box center [306, 638] width 16 height 16
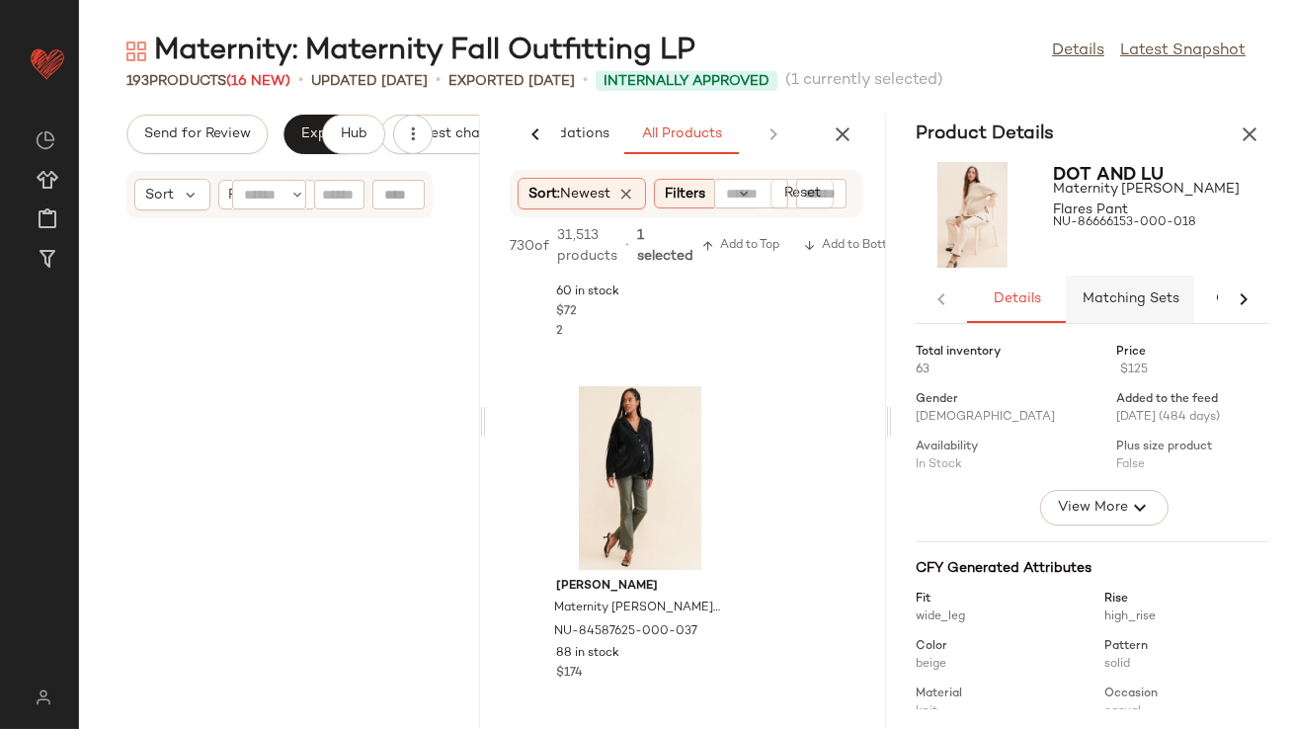
scroll to position [32546, 0]
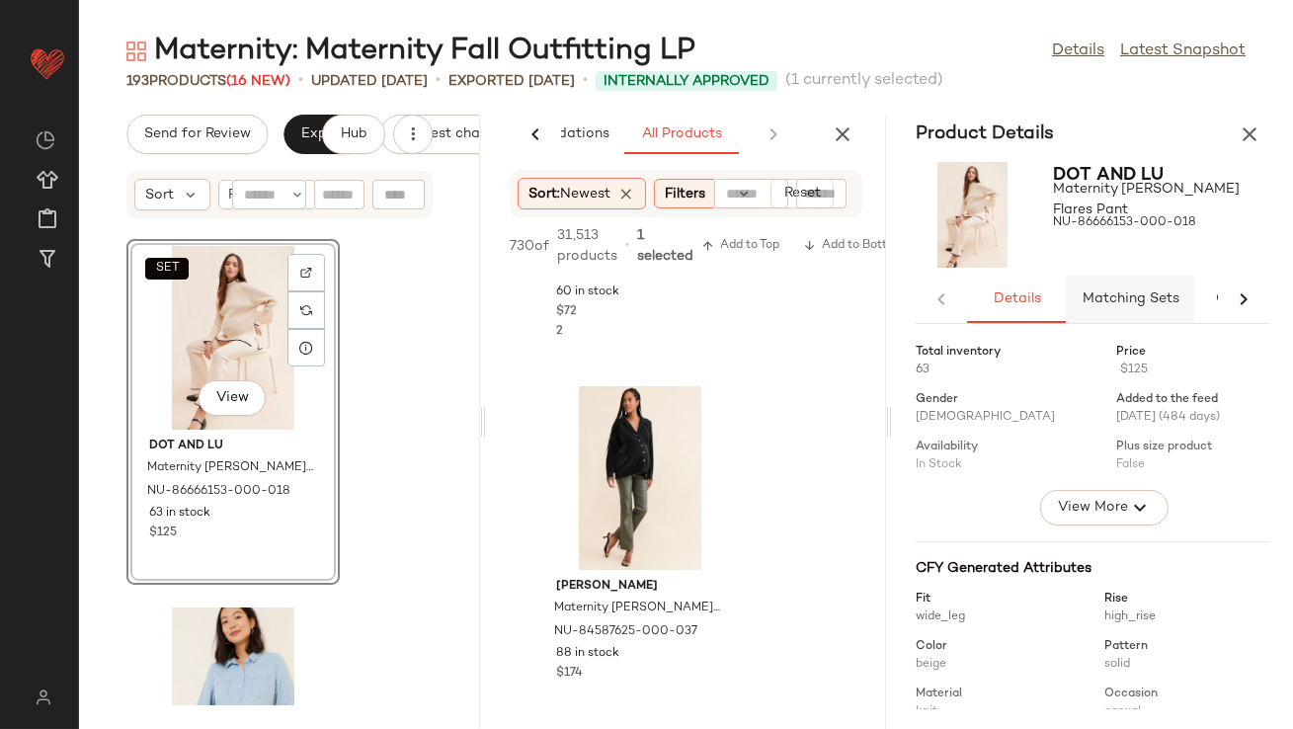
click at [1114, 295] on span "Matching Sets" at bounding box center [1131, 299] width 98 height 16
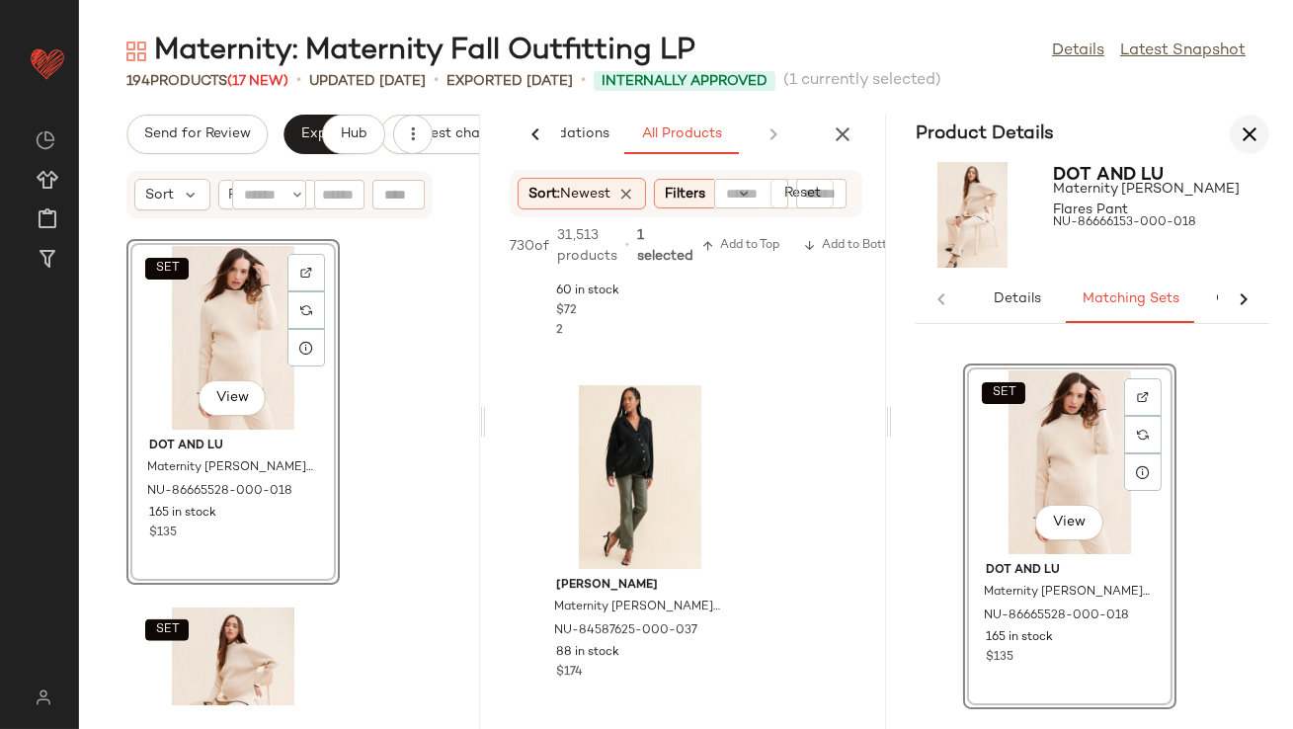
click at [1254, 123] on icon "button" at bounding box center [1250, 135] width 24 height 24
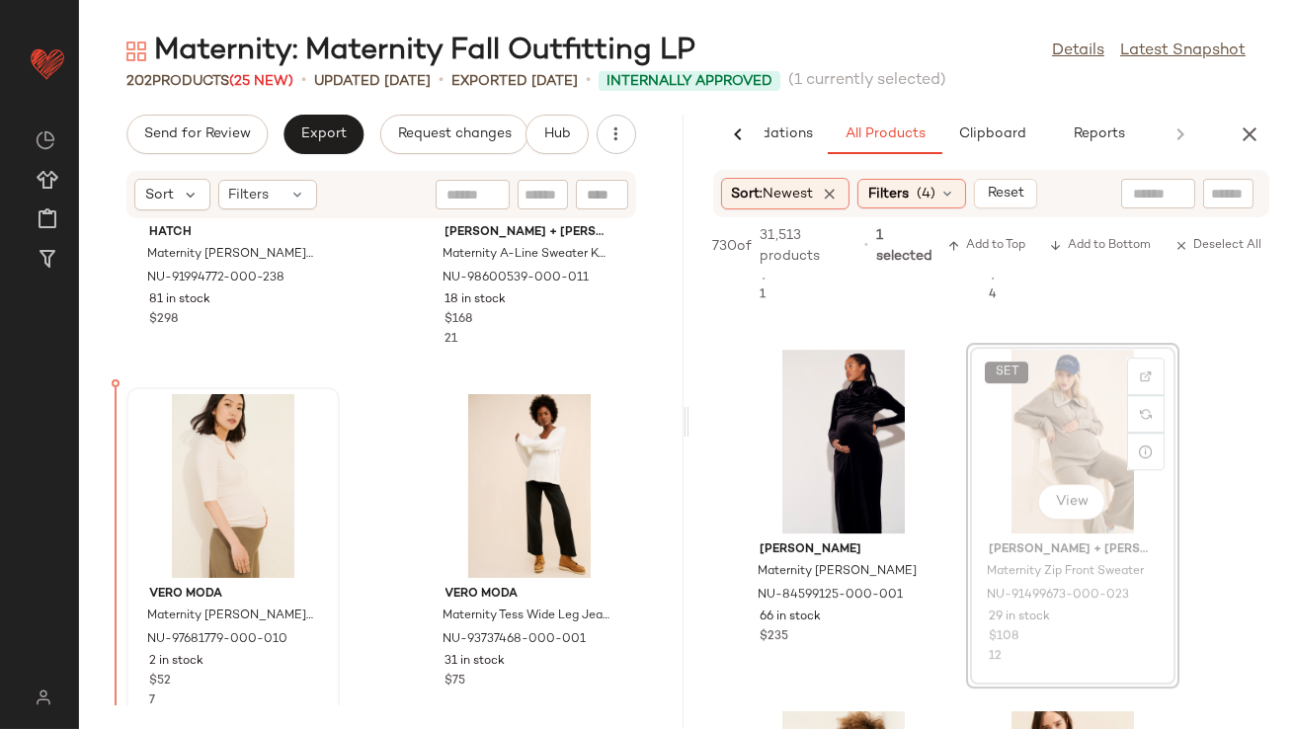
scroll to position [4915, 0]
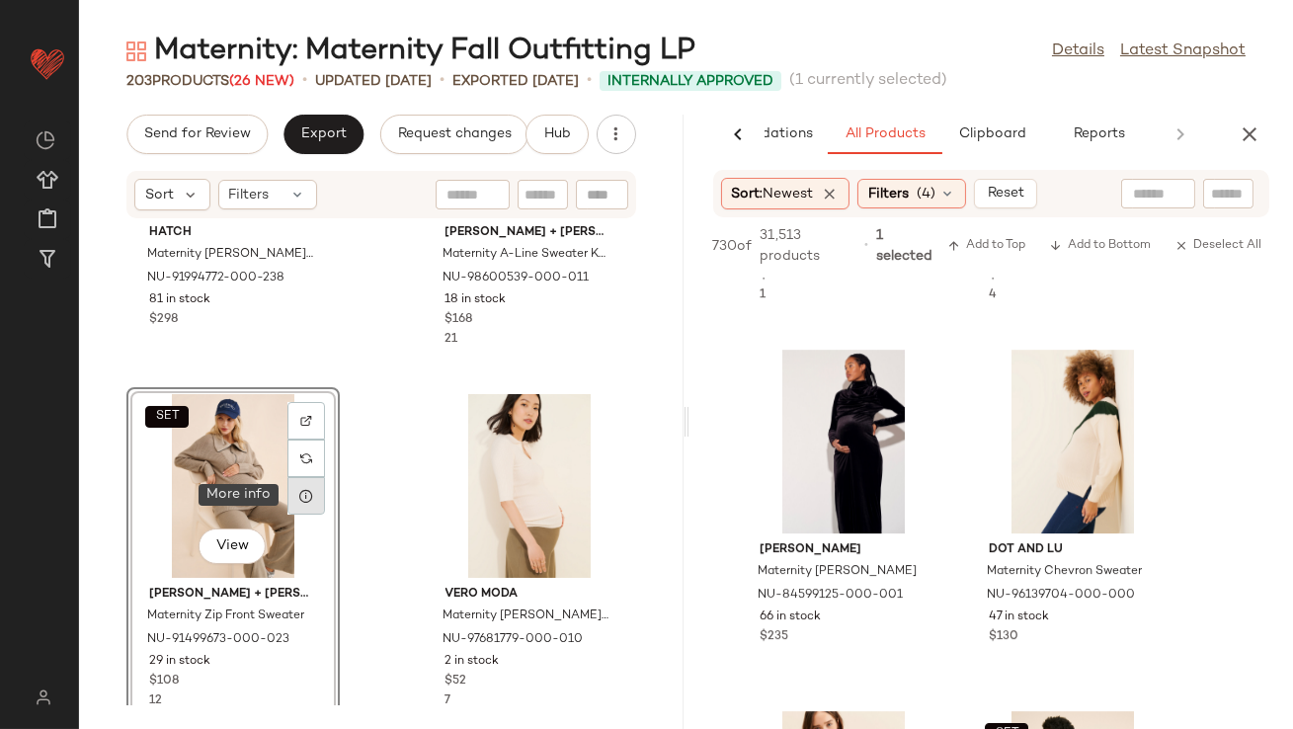
click at [297, 497] on div at bounding box center [307, 496] width 38 height 38
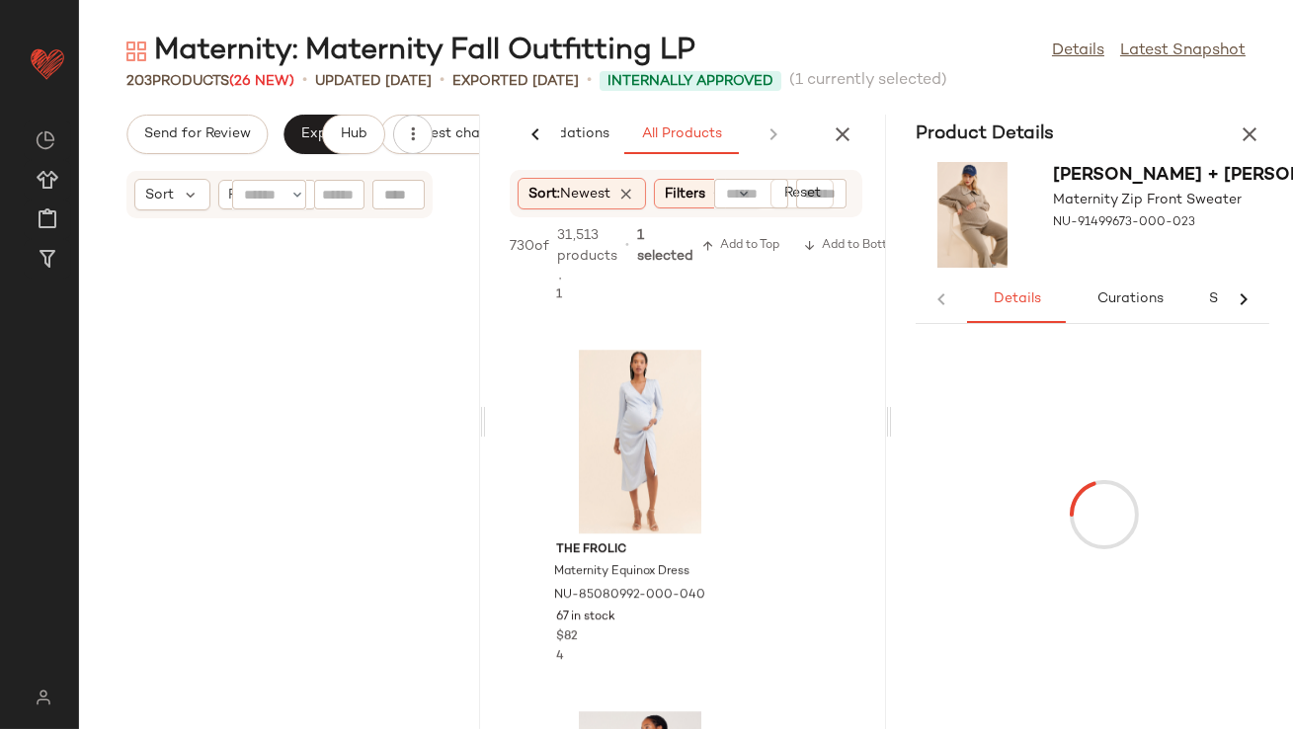
scroll to position [10125, 0]
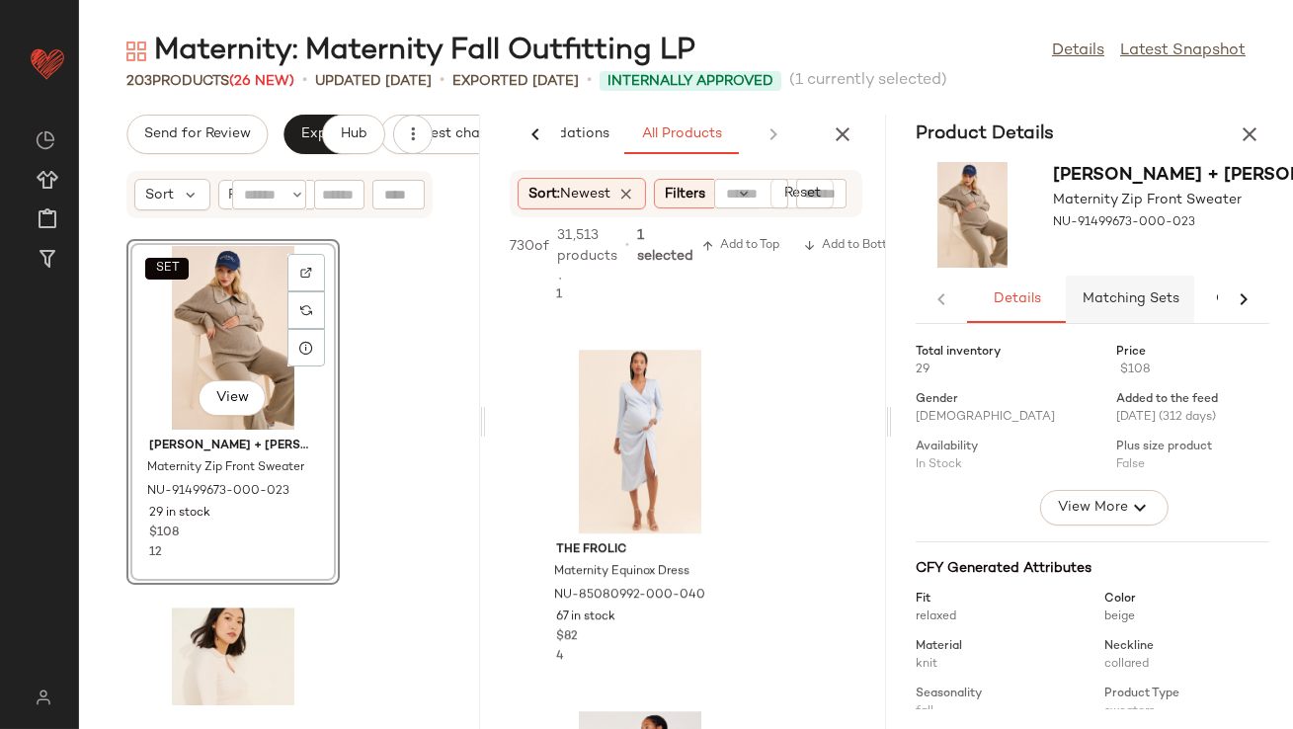
click at [1115, 322] on div "Product Details Ingrid + Isabel Maternity Zip Front Sweater NU-91499673-000-023…" at bounding box center [1092, 422] width 401 height 615
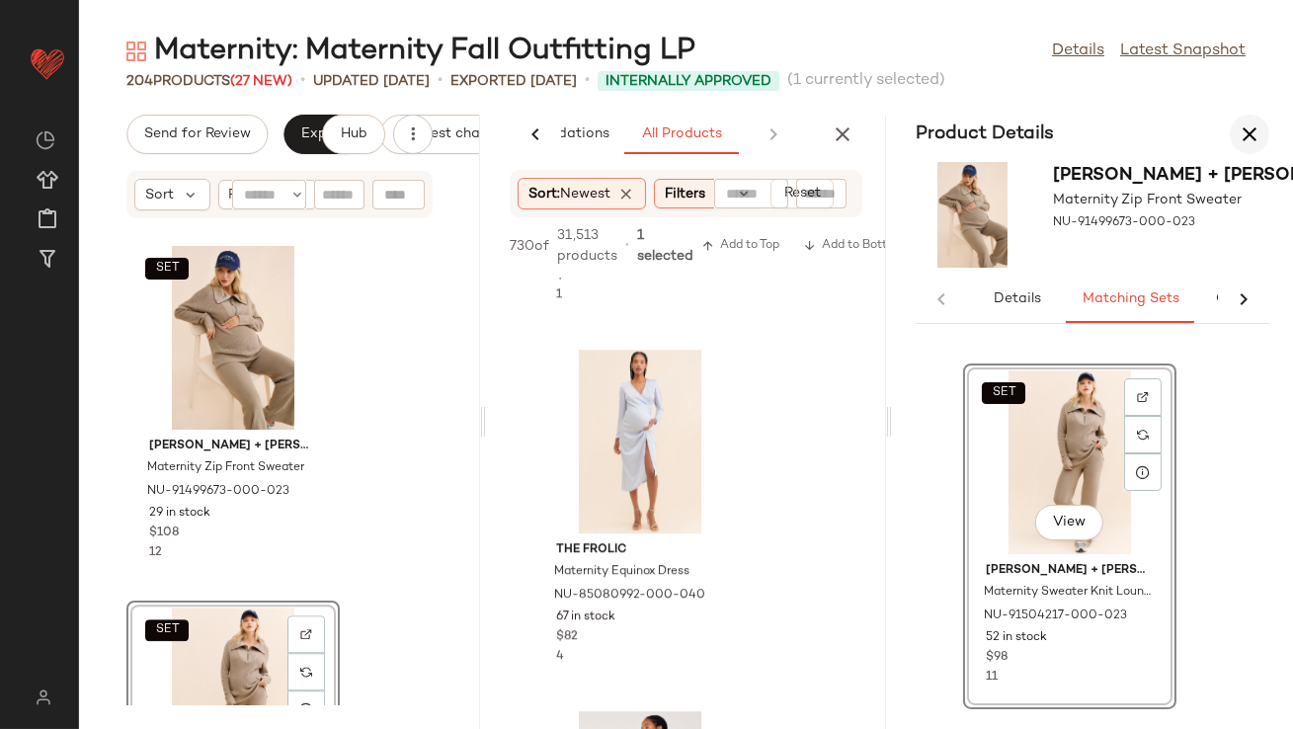
click at [1255, 132] on icon "button" at bounding box center [1250, 135] width 24 height 24
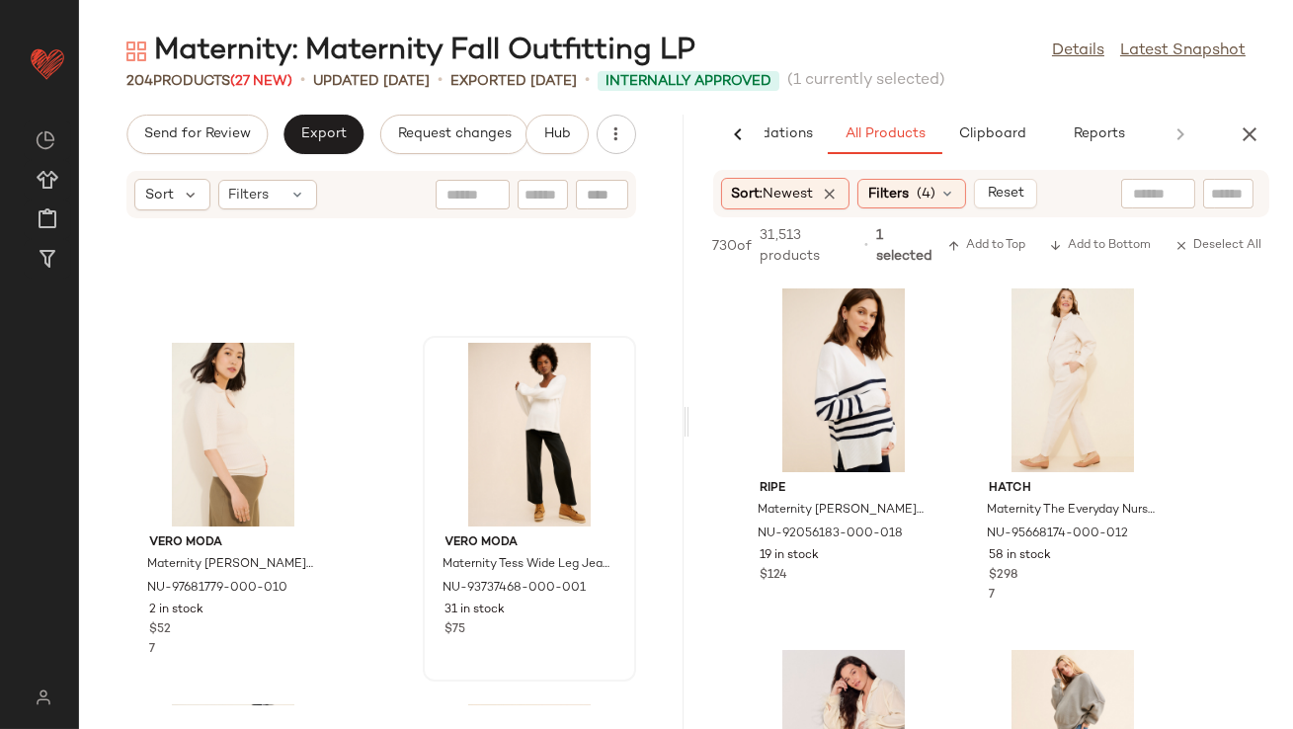
scroll to position [5532, 0]
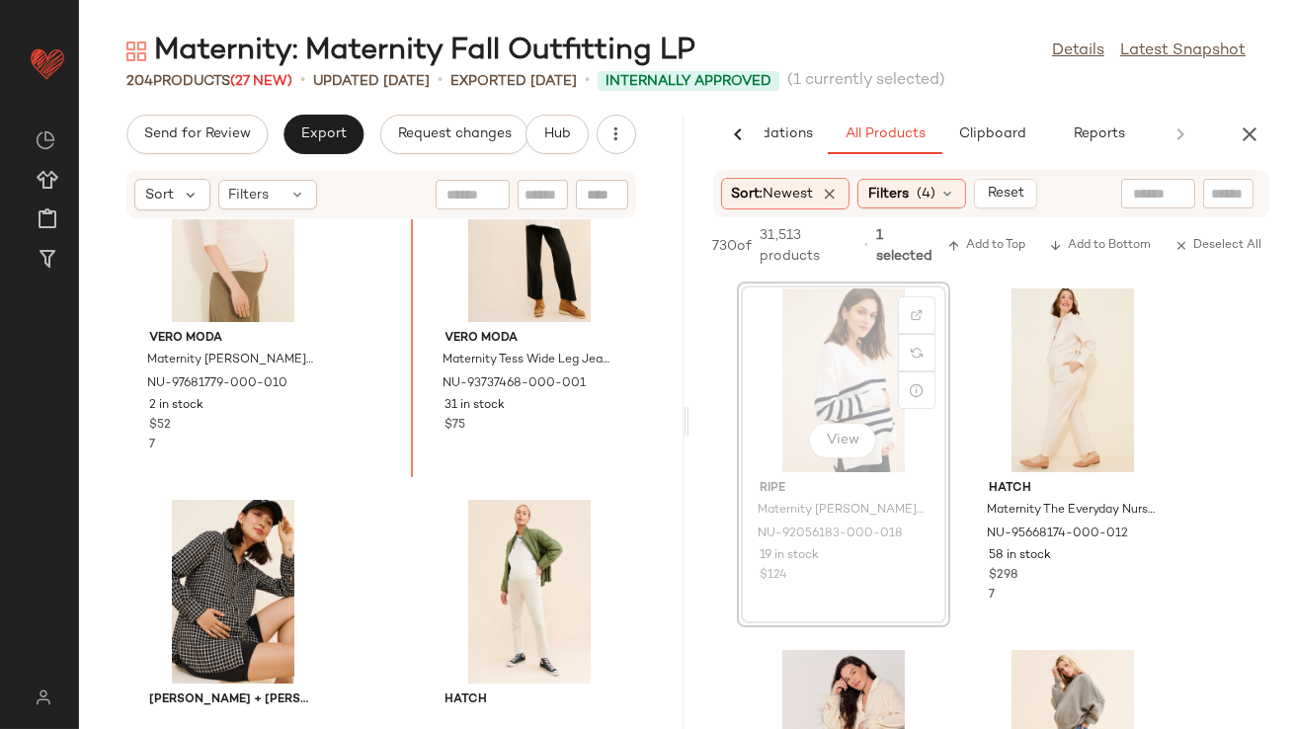
drag, startPoint x: 803, startPoint y: 388, endPoint x: 385, endPoint y: 372, distance: 418.2
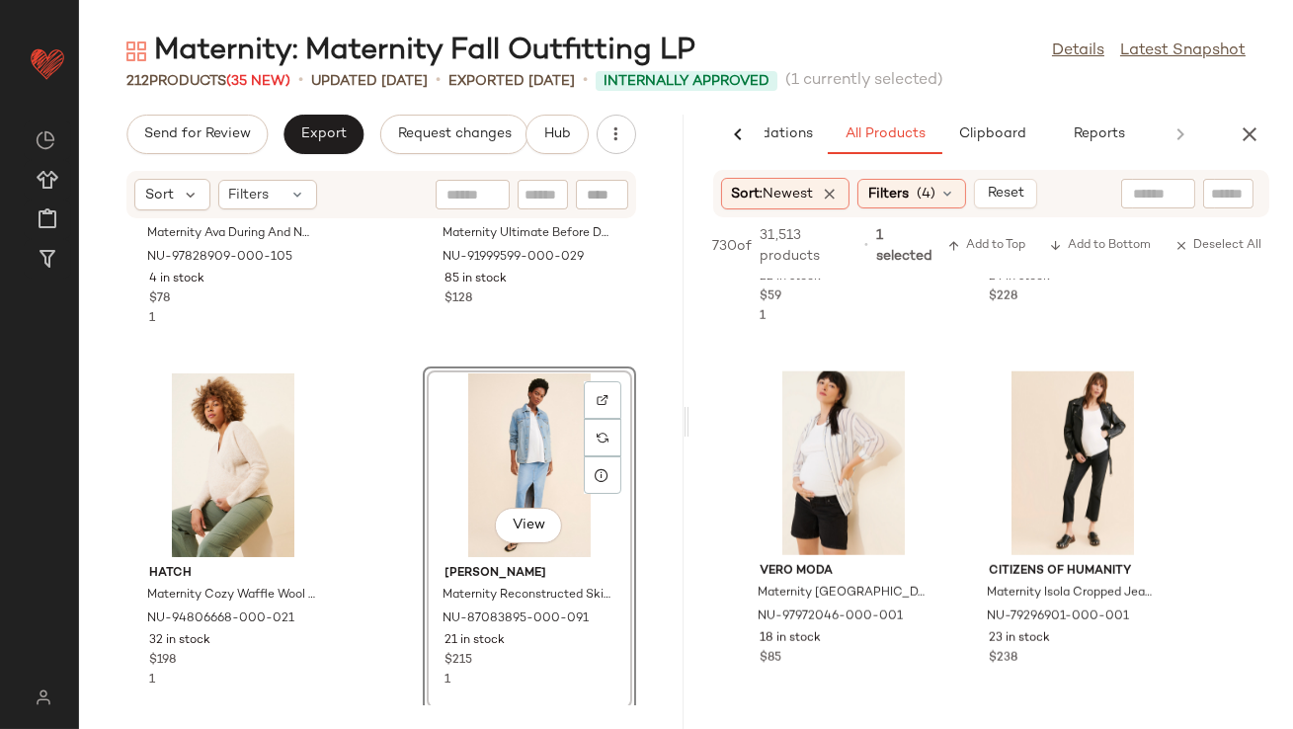
scroll to position [18363, 0]
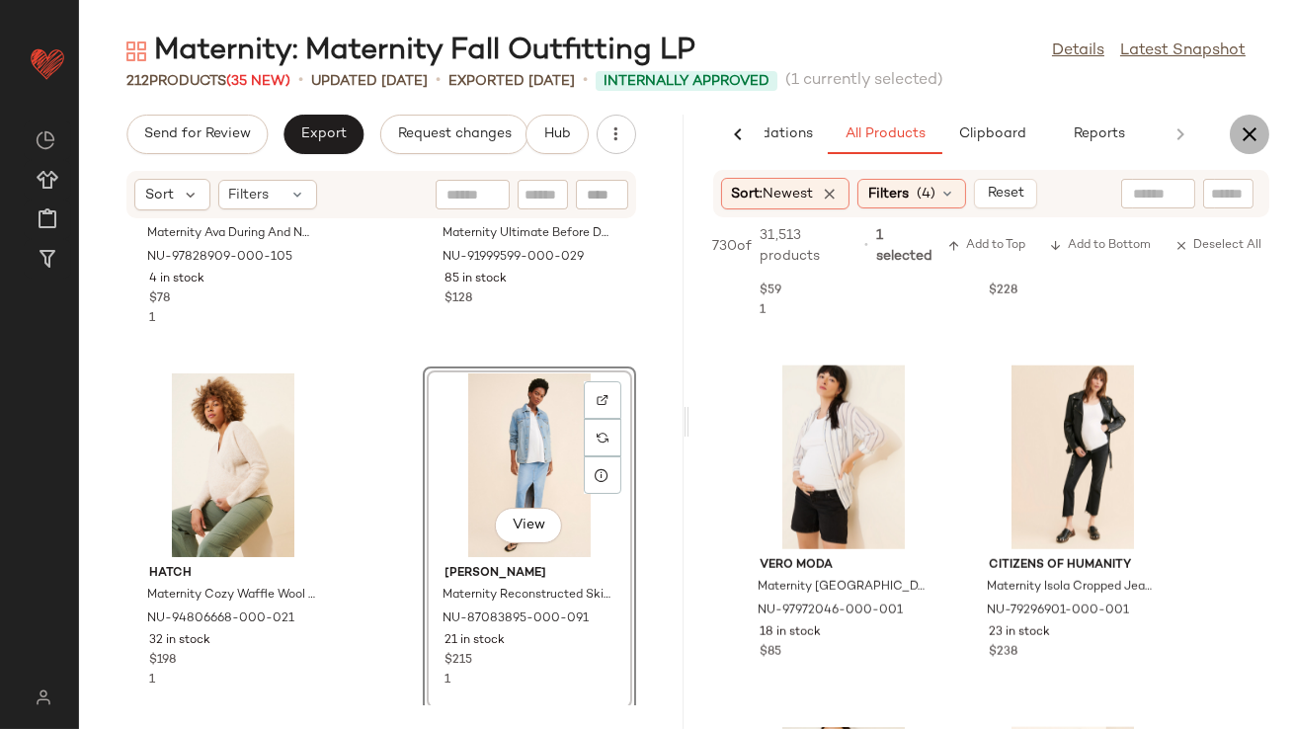
click at [1244, 143] on icon "button" at bounding box center [1250, 135] width 24 height 24
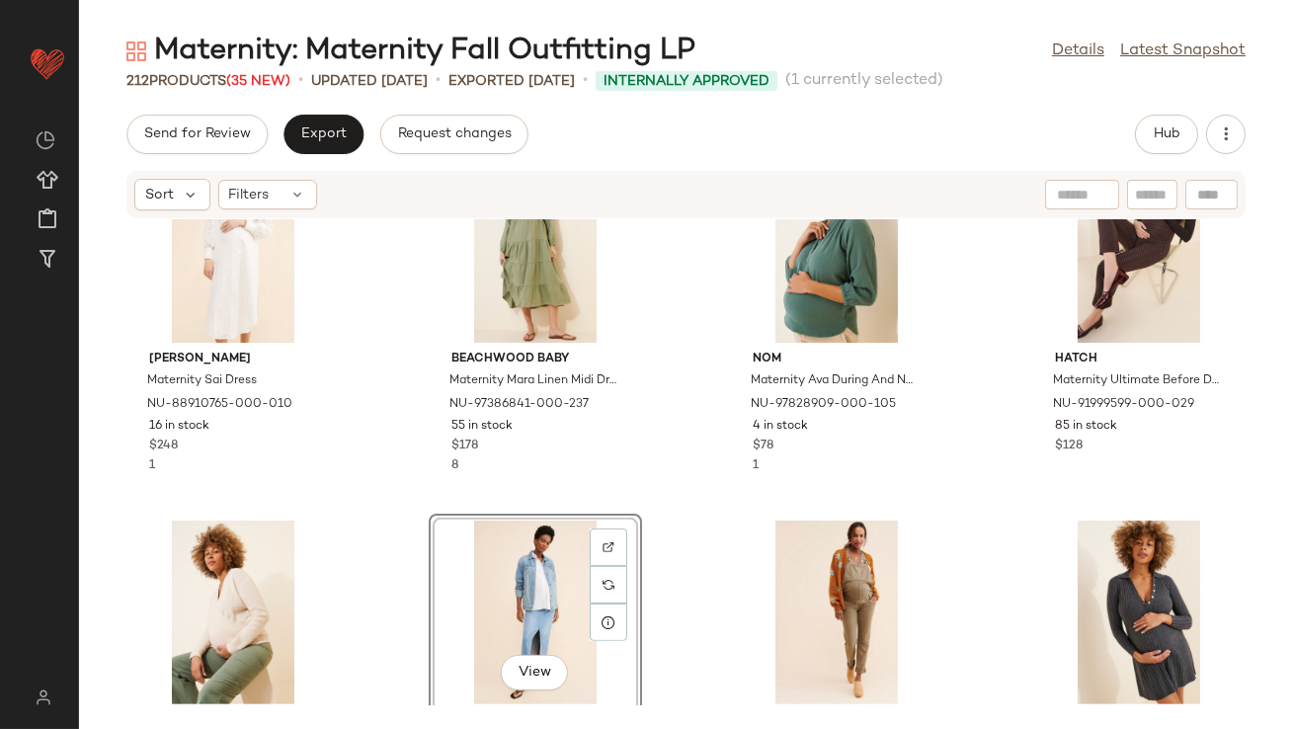
scroll to position [1548, 0]
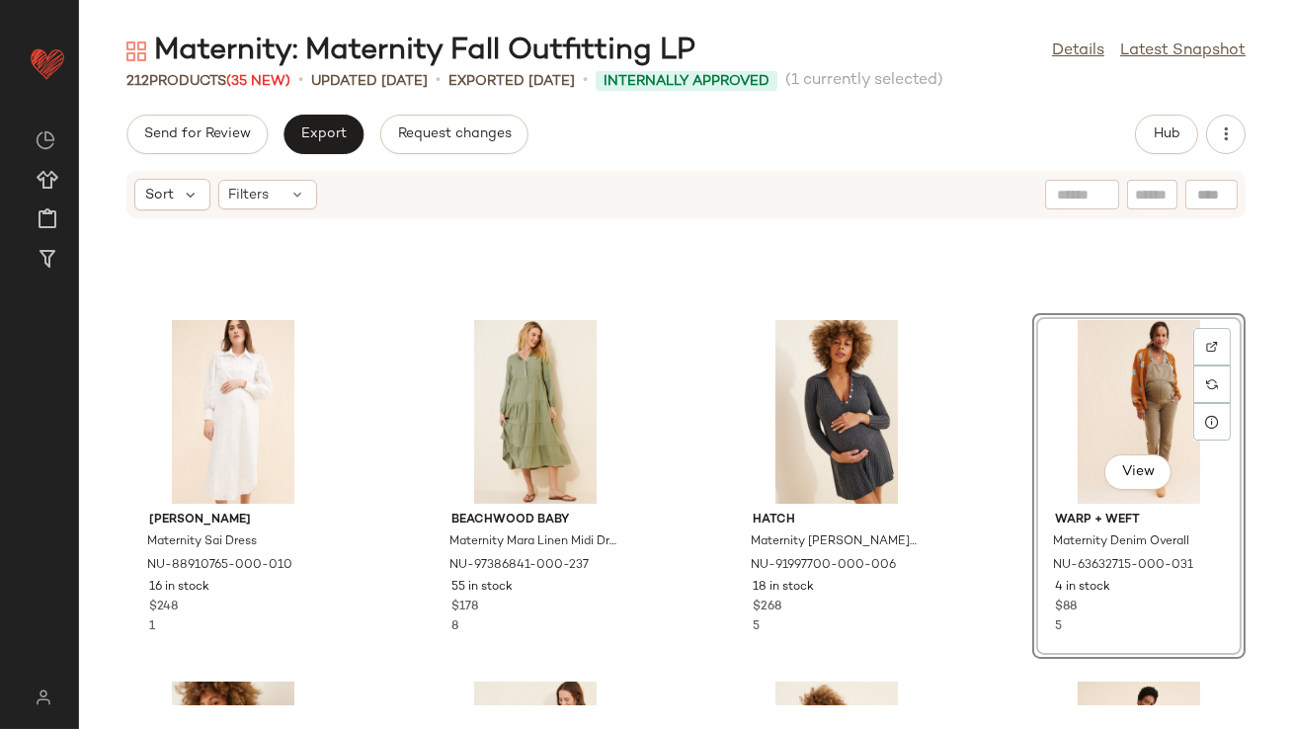
scroll to position [1369, 0]
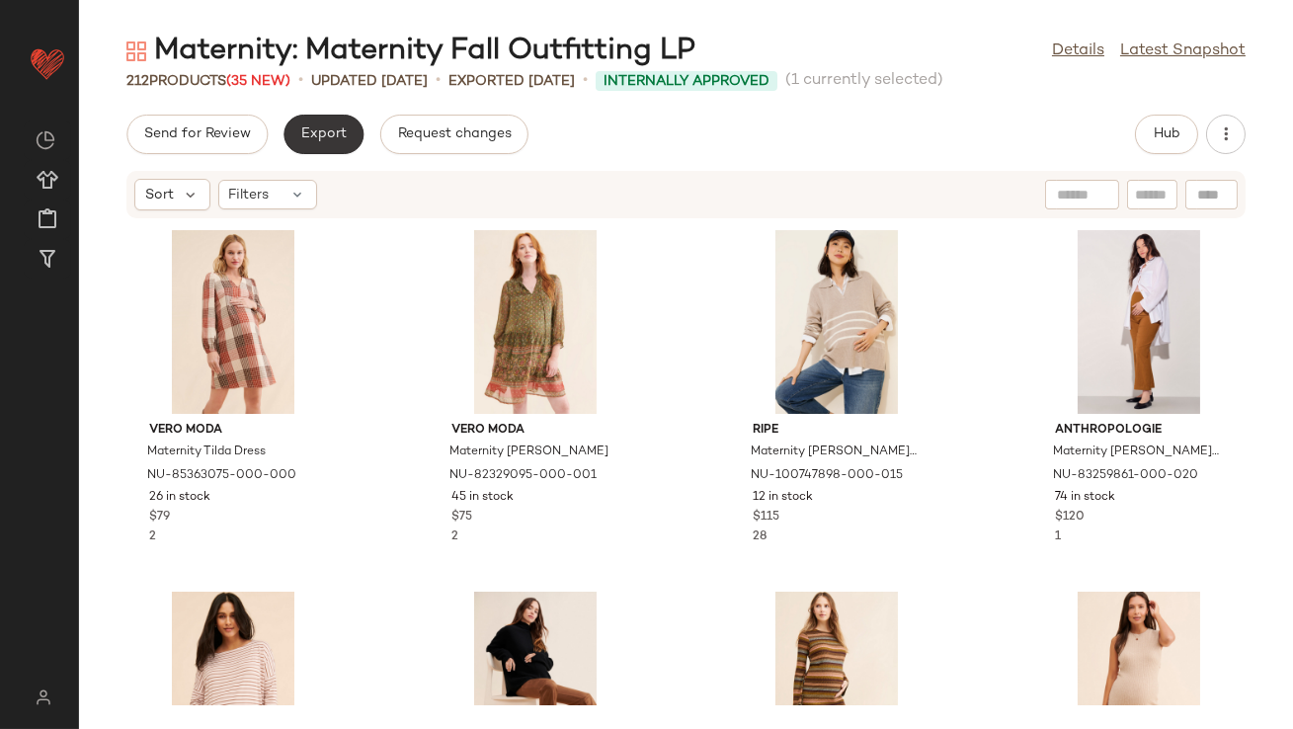
click at [338, 133] on span "Export" at bounding box center [323, 134] width 46 height 16
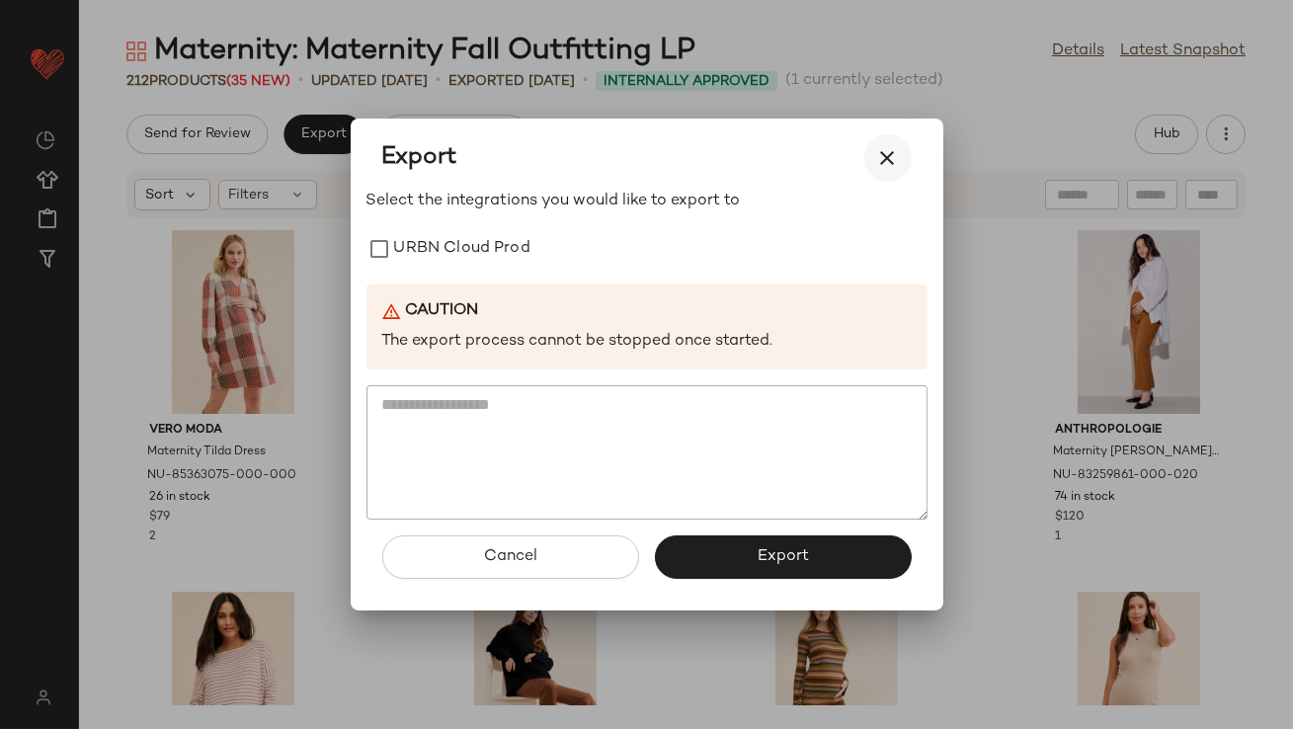
click at [899, 171] on button "button" at bounding box center [888, 157] width 47 height 47
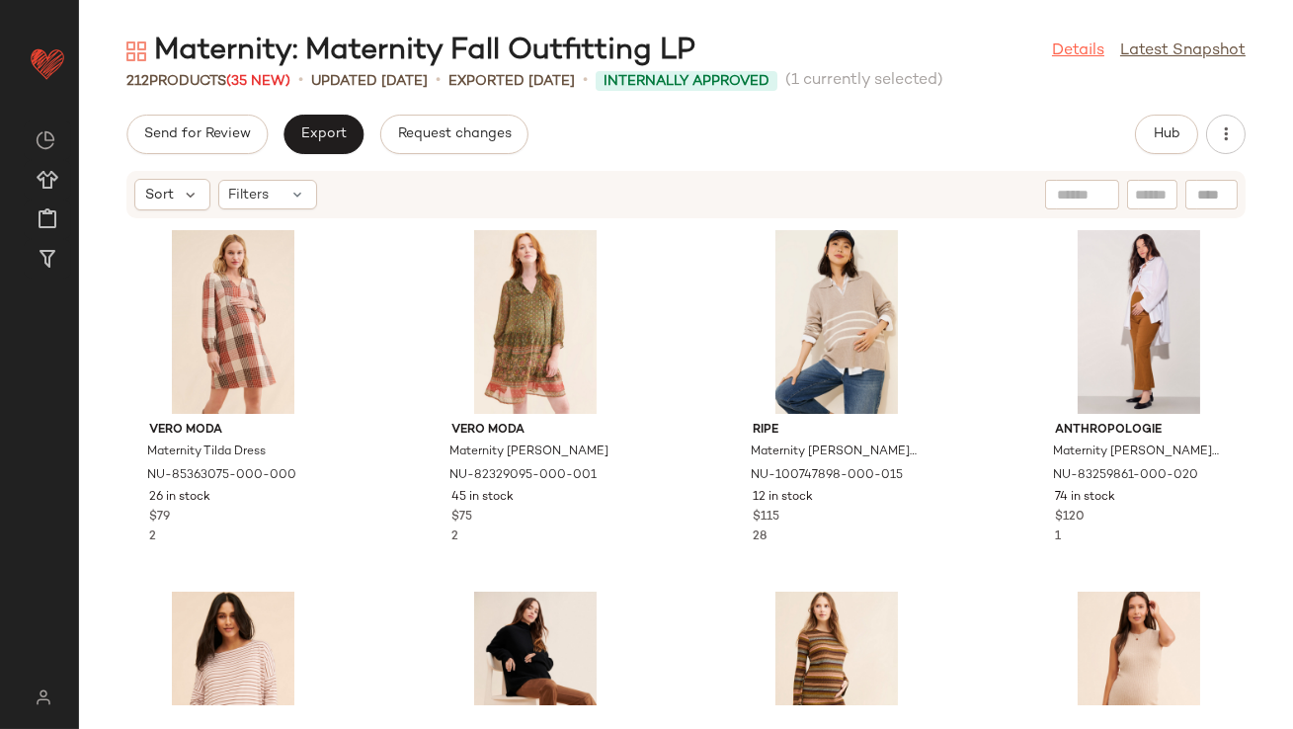
click at [1081, 58] on link "Details" at bounding box center [1078, 52] width 52 height 24
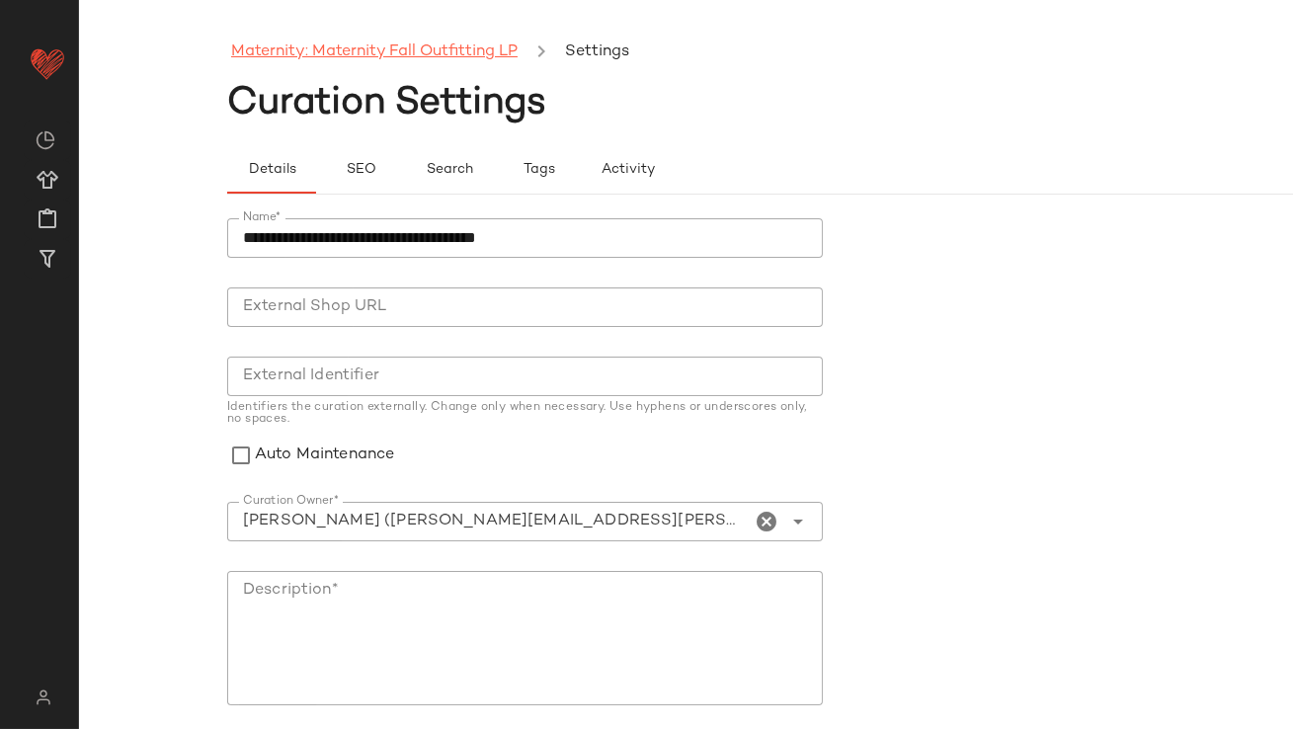
click at [333, 53] on link "Maternity: Maternity Fall Outfitting LP" at bounding box center [374, 53] width 287 height 26
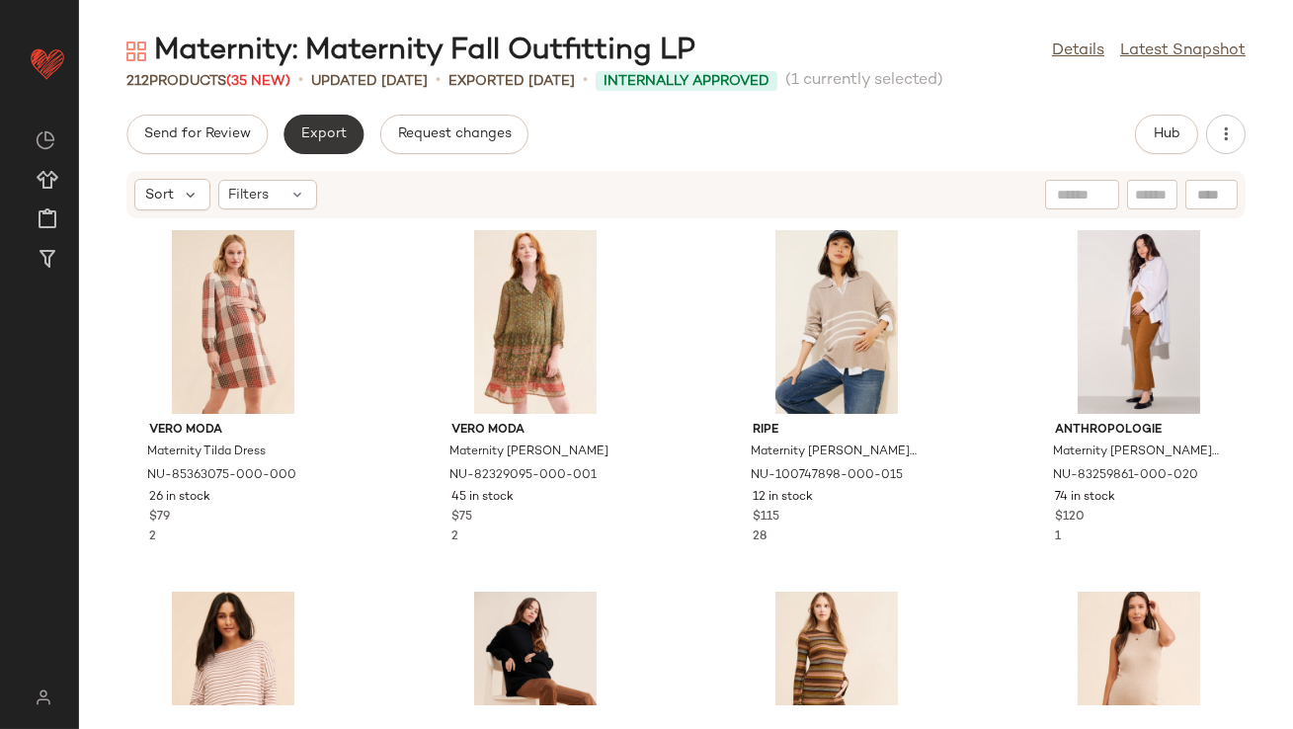
click at [327, 147] on button "Export" at bounding box center [324, 135] width 80 height 40
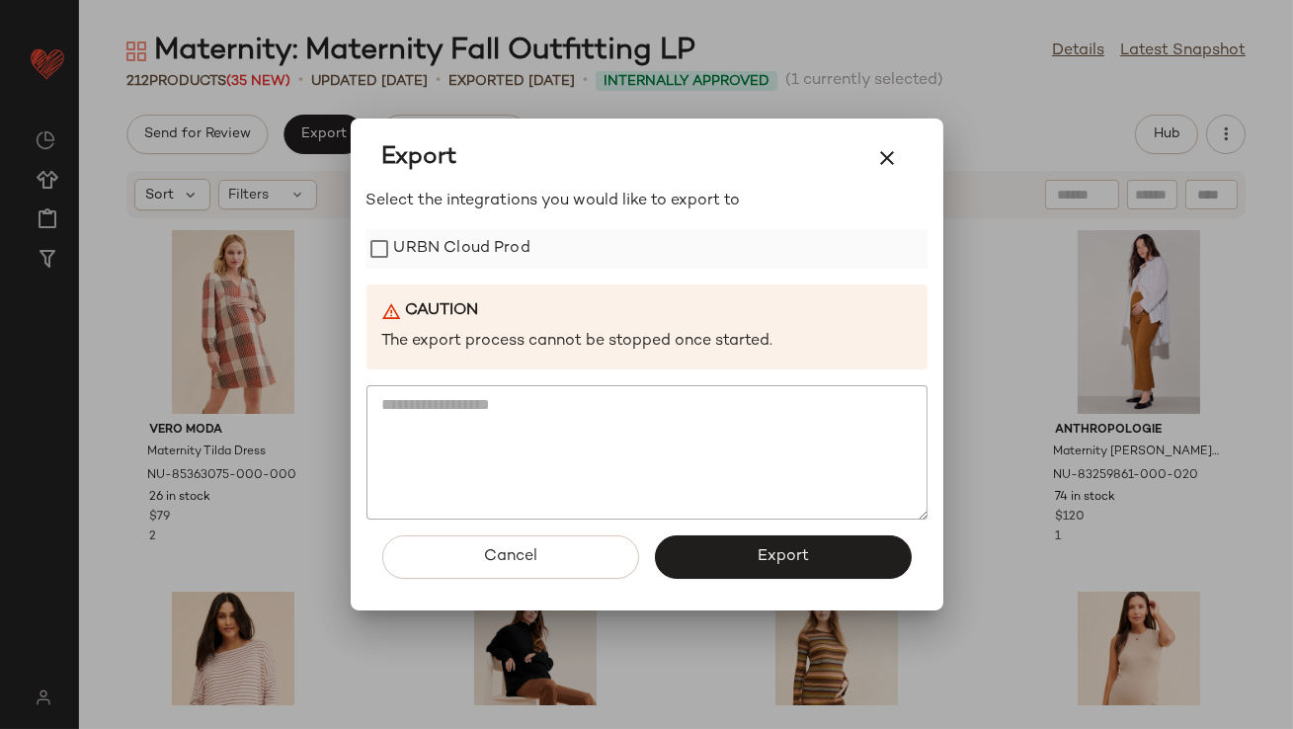
click at [516, 247] on label "URBN Cloud Prod" at bounding box center [462, 249] width 136 height 40
click at [765, 559] on span "Export" at bounding box center [783, 556] width 52 height 19
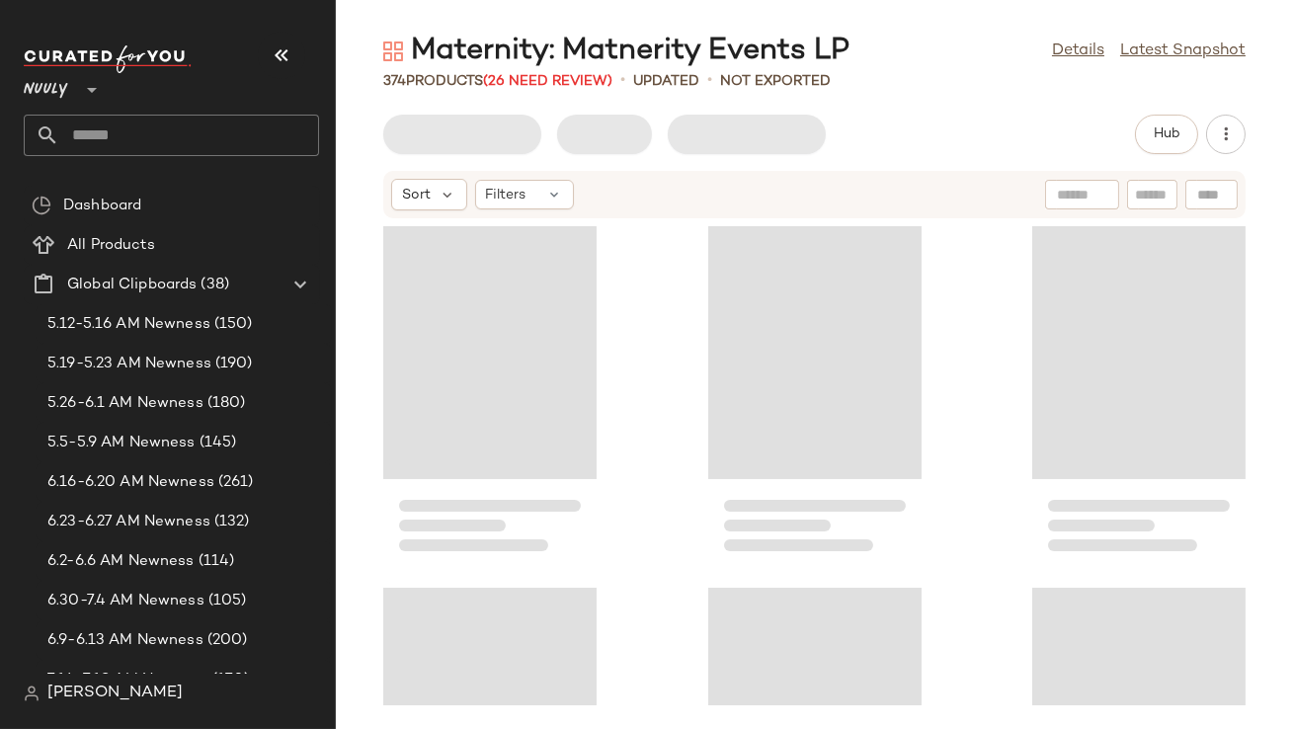
click at [290, 48] on icon "button" at bounding box center [282, 55] width 24 height 24
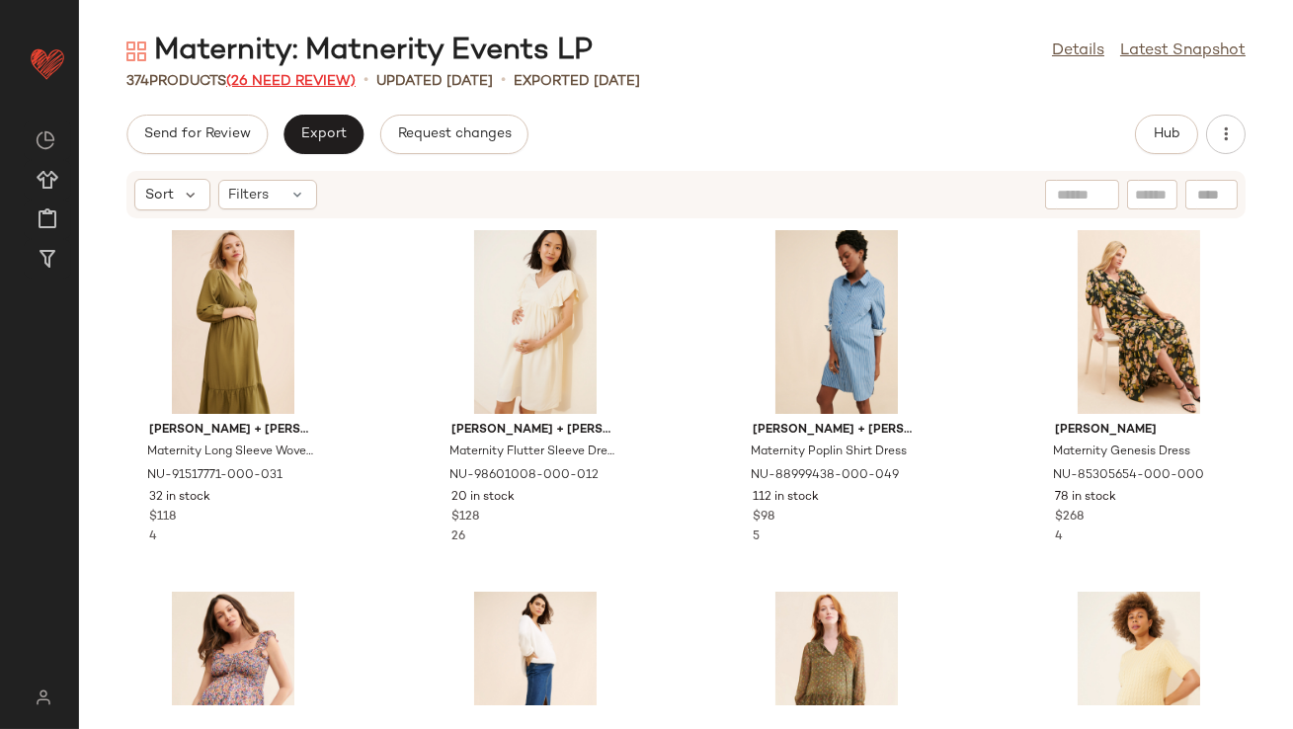
click at [334, 78] on span "(26 Need Review)" at bounding box center [290, 81] width 129 height 15
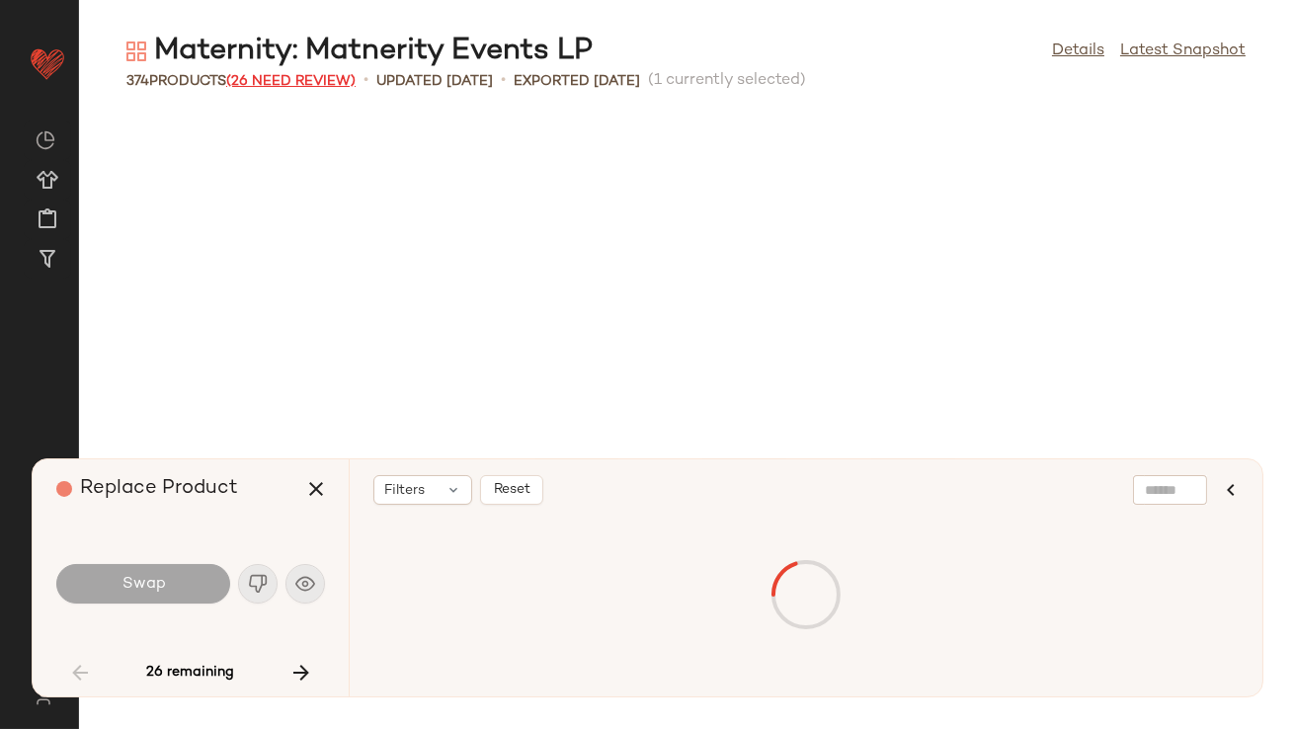
scroll to position [1101, 0]
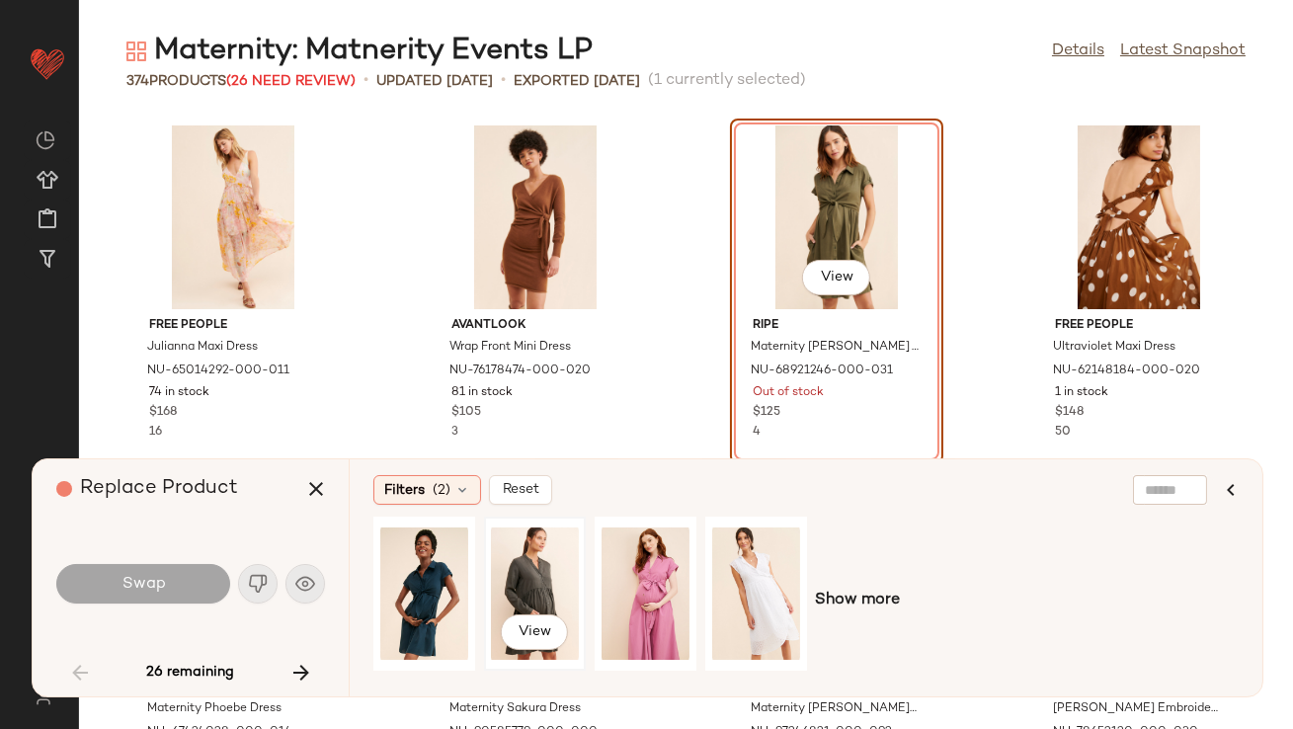
click at [524, 560] on div "View" at bounding box center [535, 594] width 88 height 140
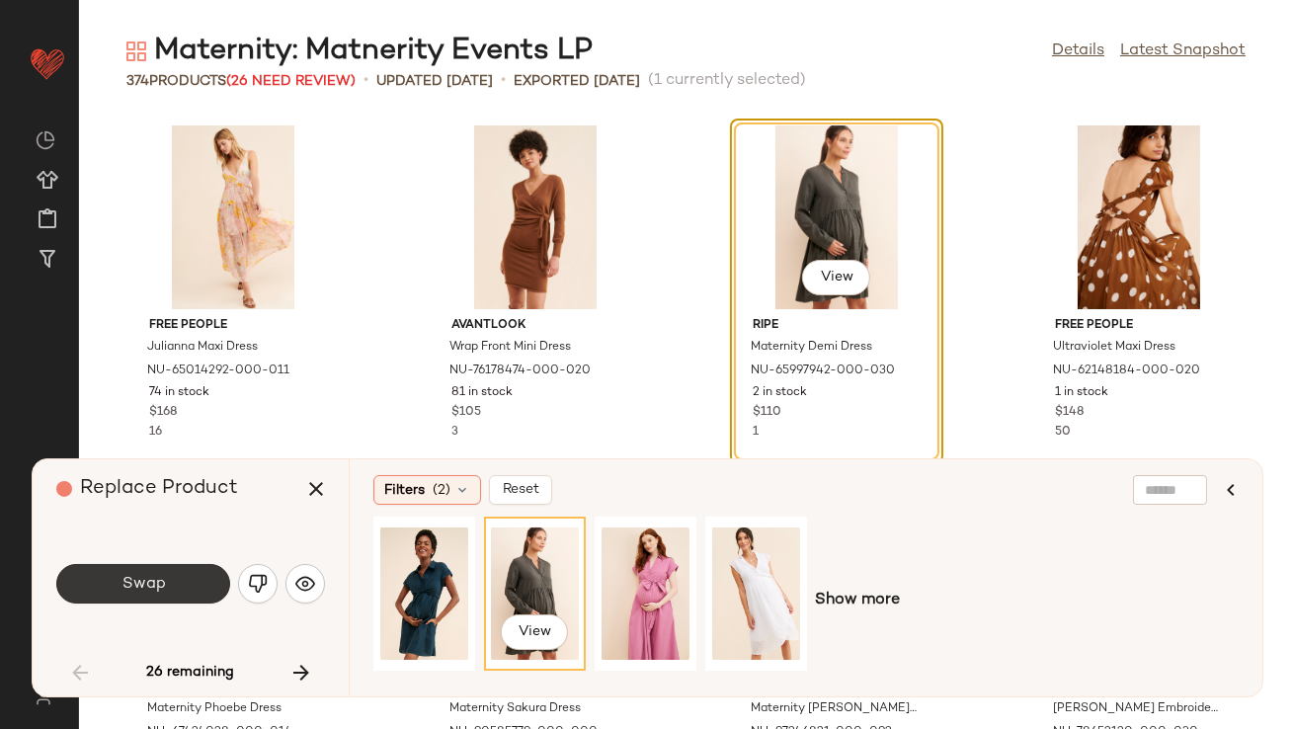
click at [164, 579] on button "Swap" at bounding box center [143, 584] width 174 height 40
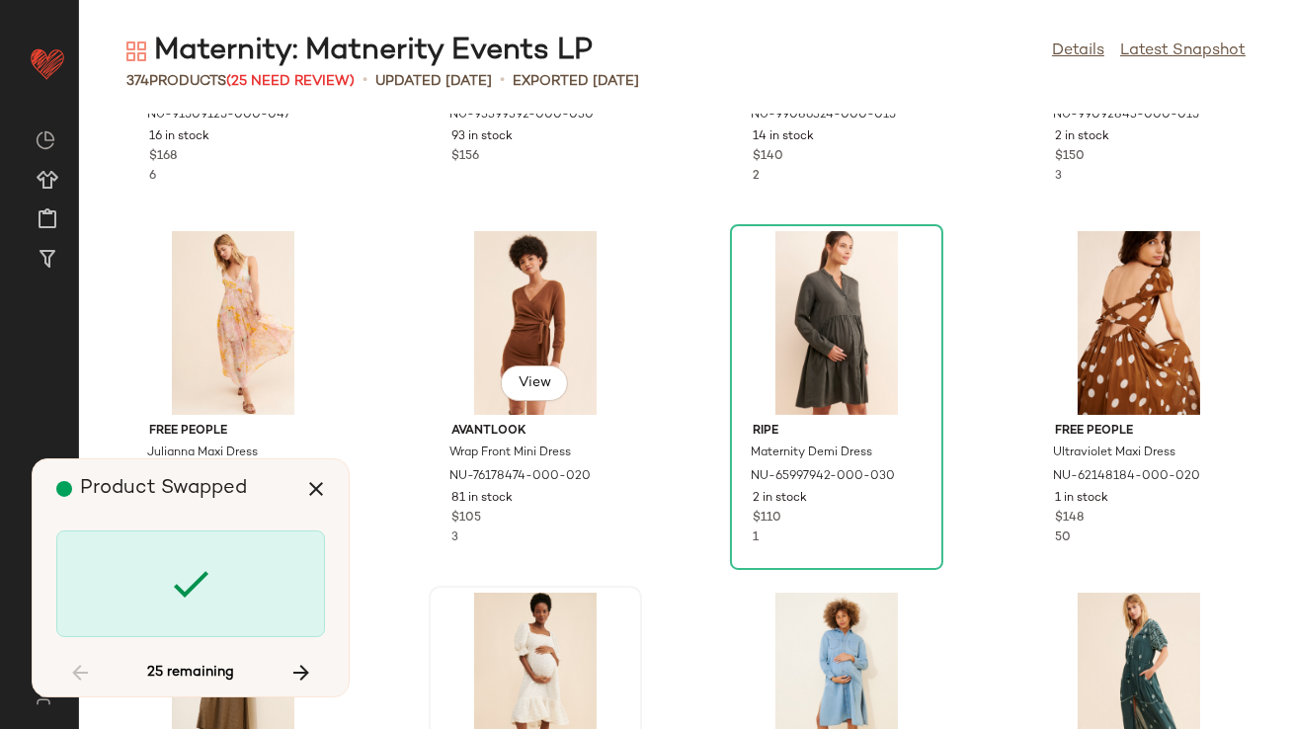
scroll to position [1808, 0]
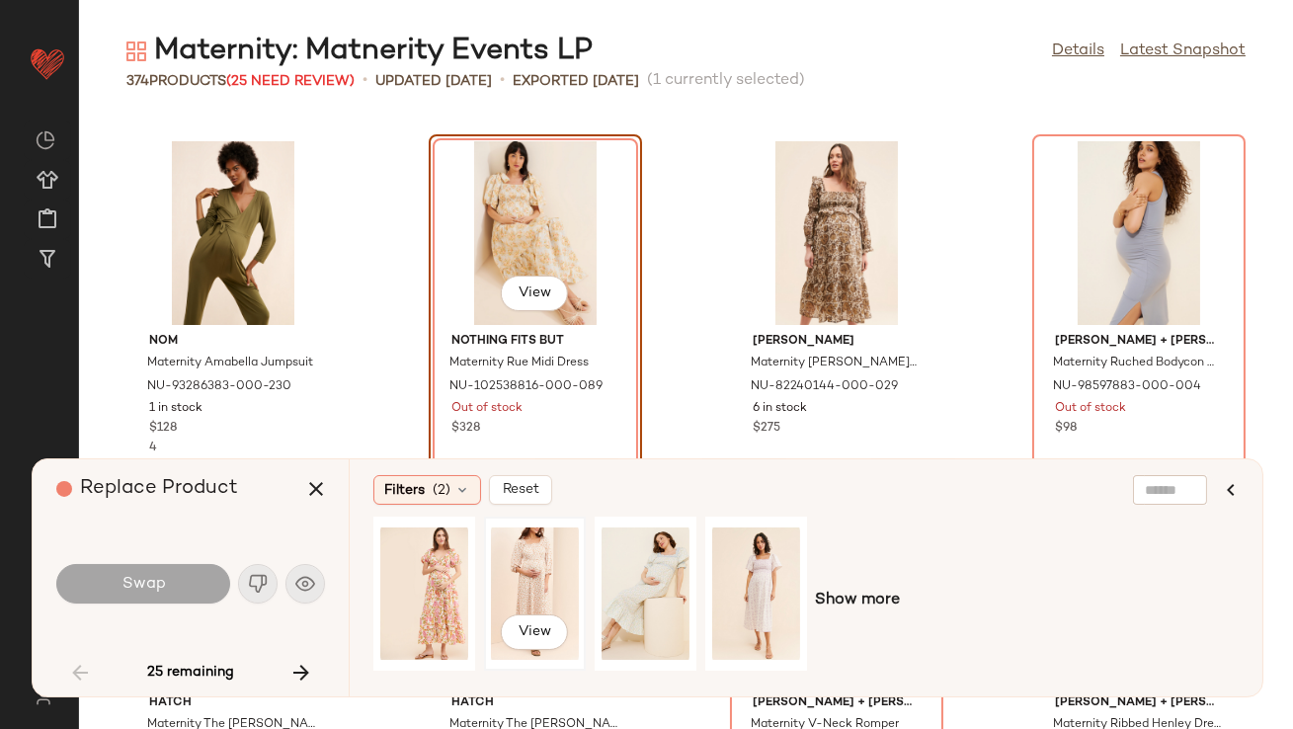
click at [516, 572] on div "View" at bounding box center [535, 594] width 88 height 140
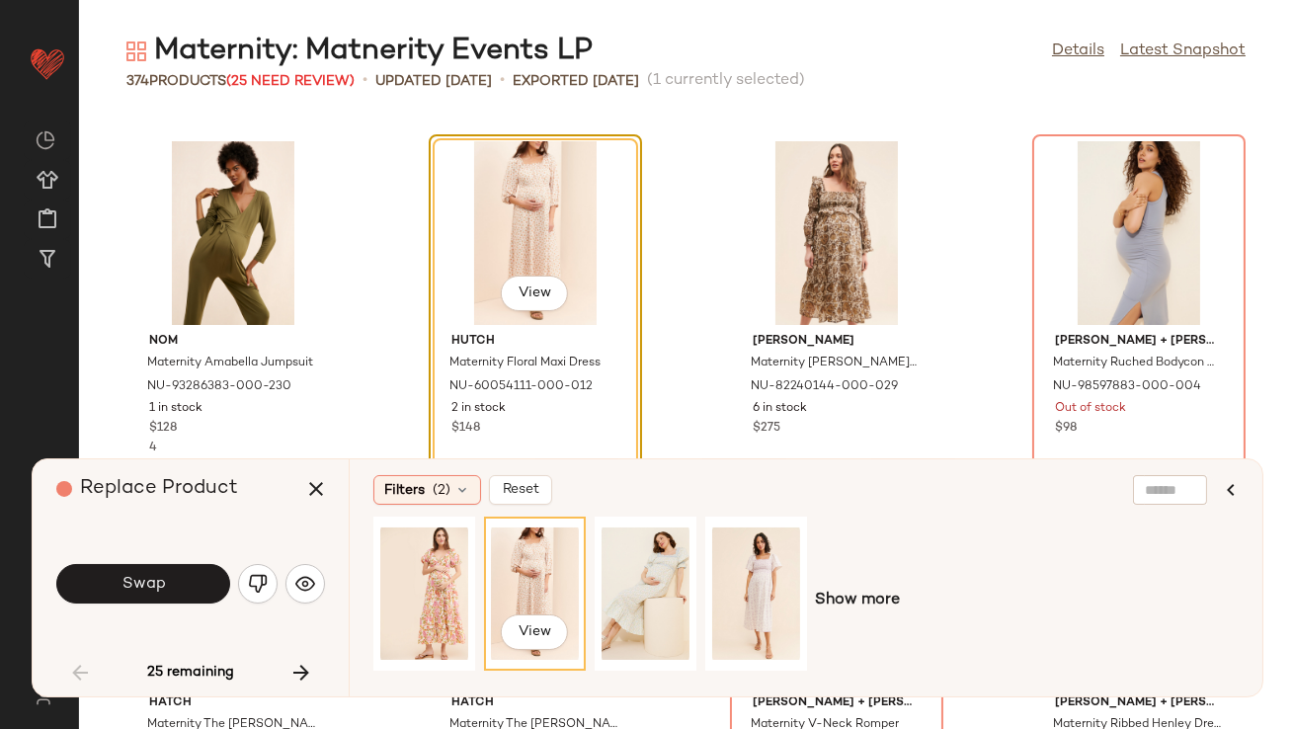
click at [187, 569] on button "Swap" at bounding box center [143, 584] width 174 height 40
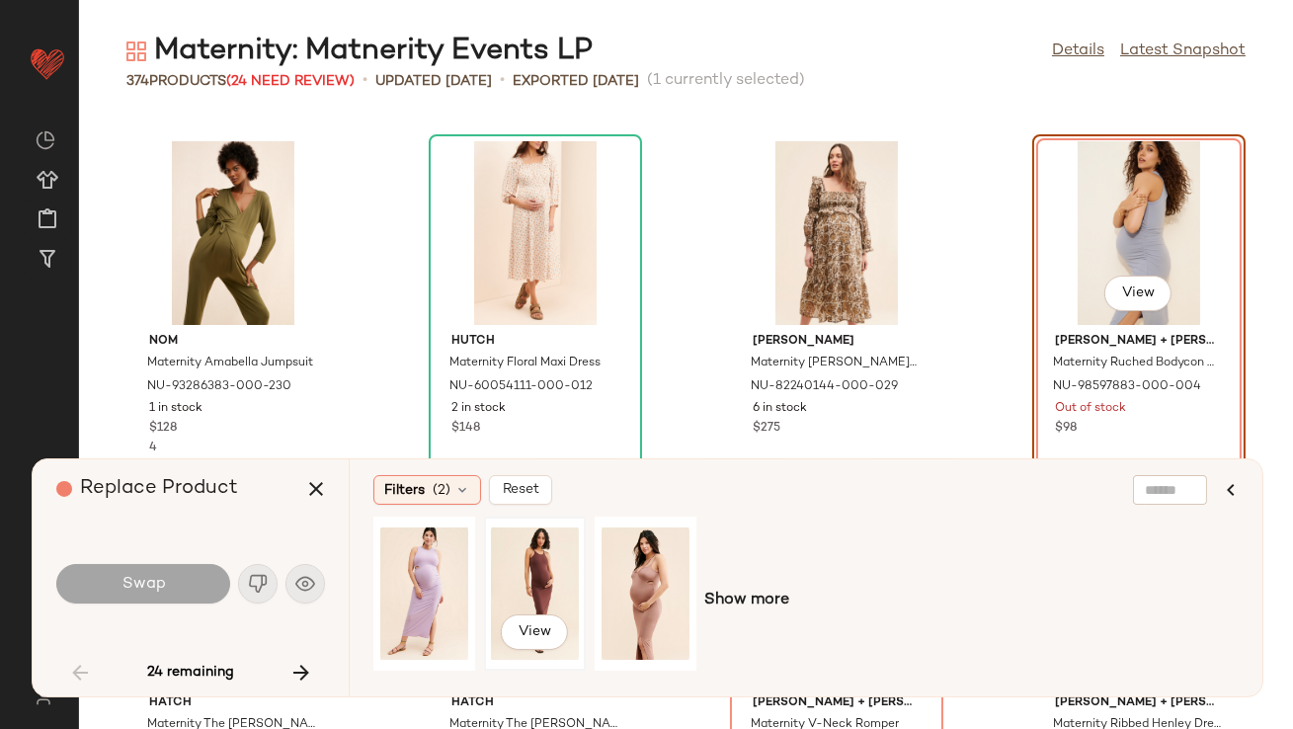
click at [540, 580] on div "View" at bounding box center [535, 594] width 88 height 140
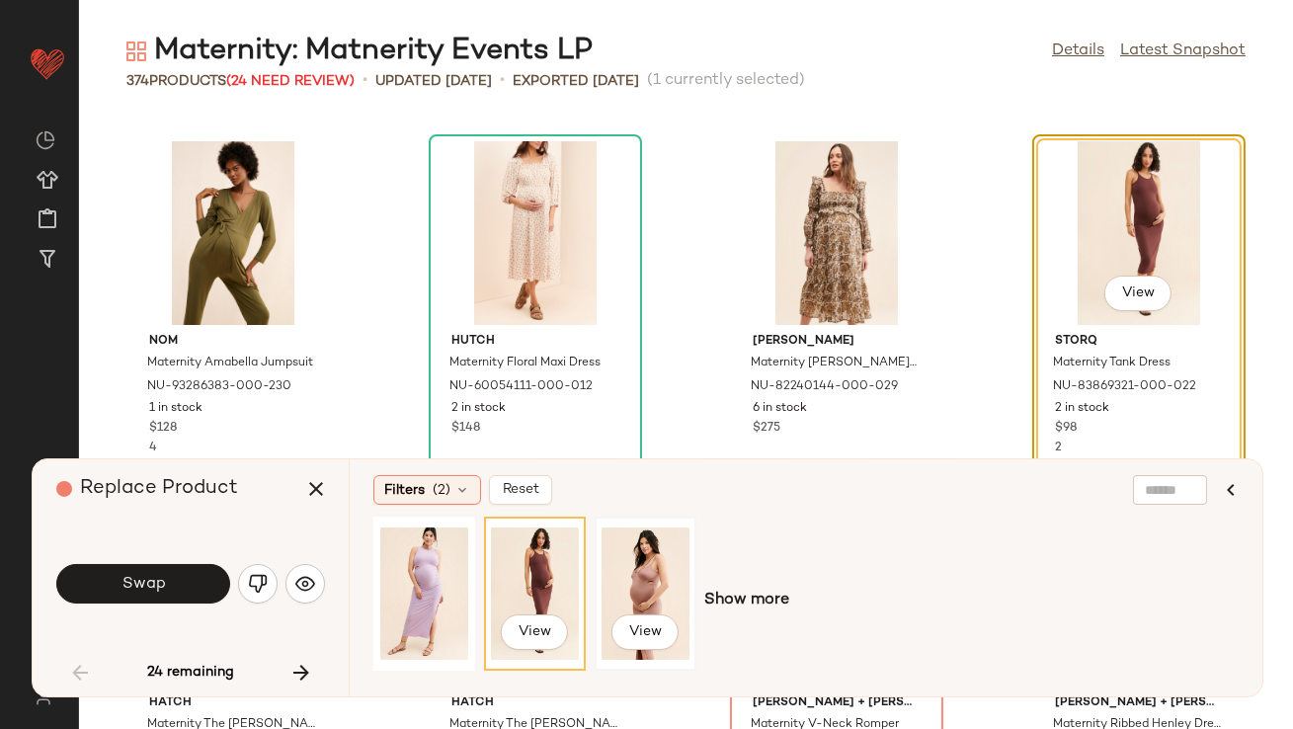
click at [636, 575] on div "View" at bounding box center [646, 594] width 88 height 140
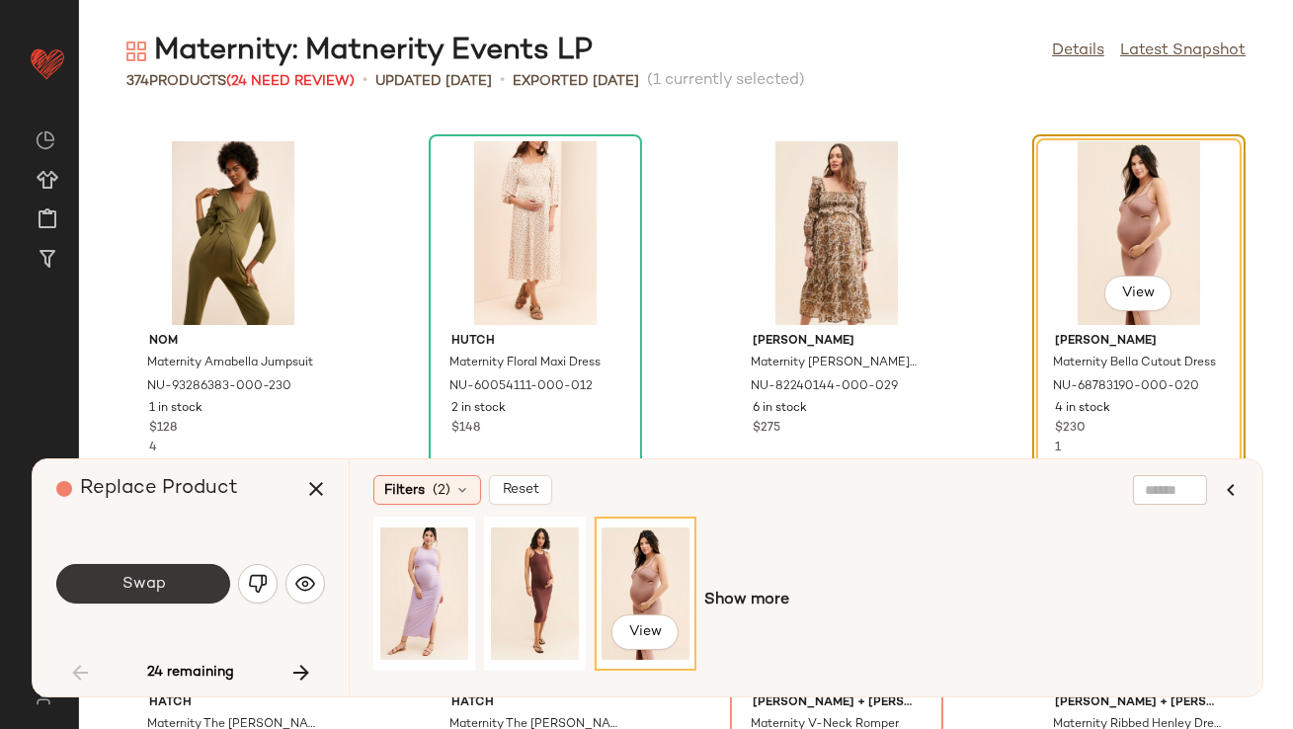
click at [173, 567] on button "Swap" at bounding box center [143, 584] width 174 height 40
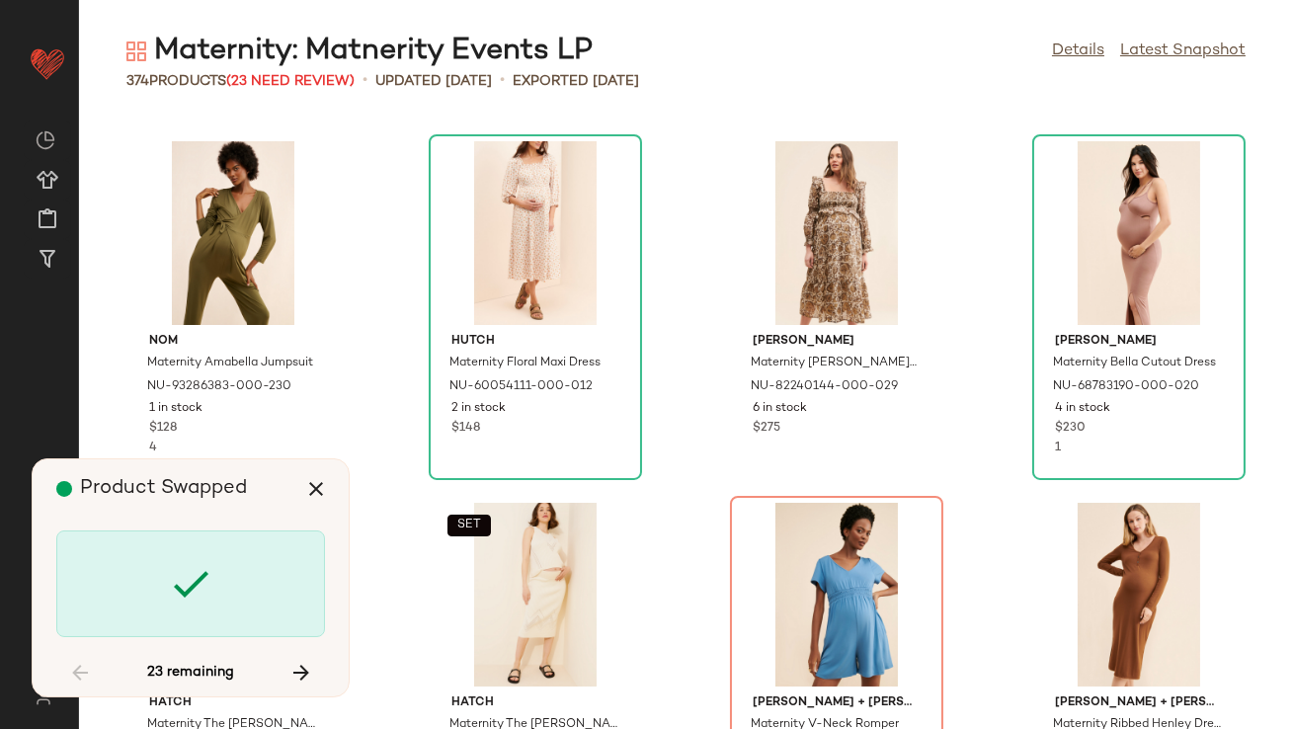
scroll to position [2169, 0]
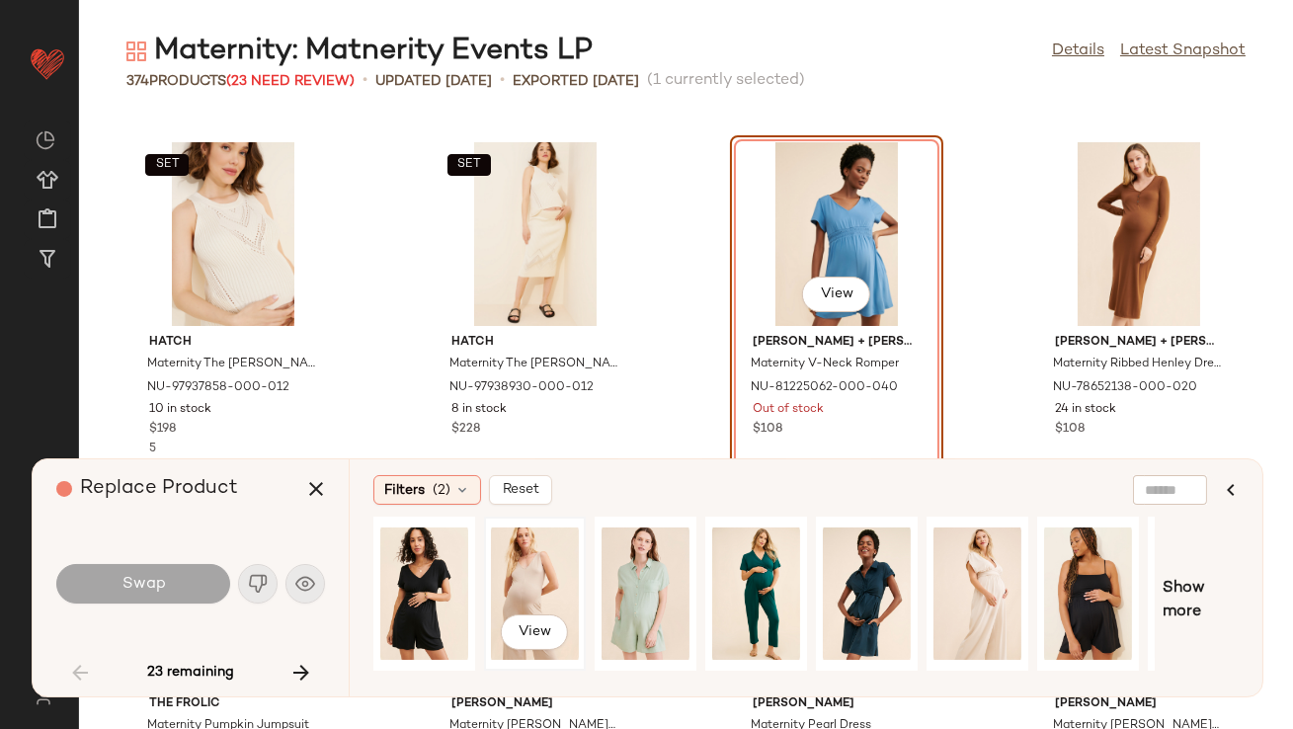
click at [530, 573] on div "View" at bounding box center [535, 594] width 88 height 140
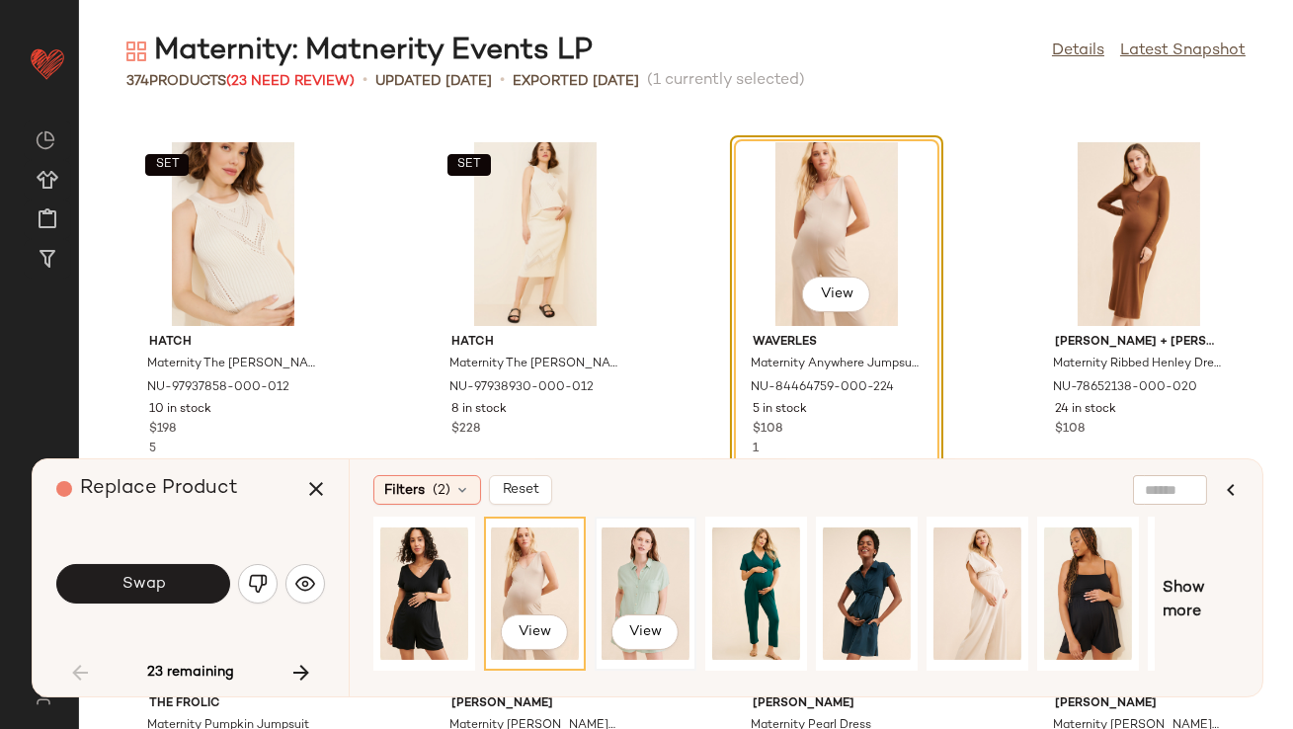
click at [612, 571] on div "View" at bounding box center [646, 594] width 88 height 140
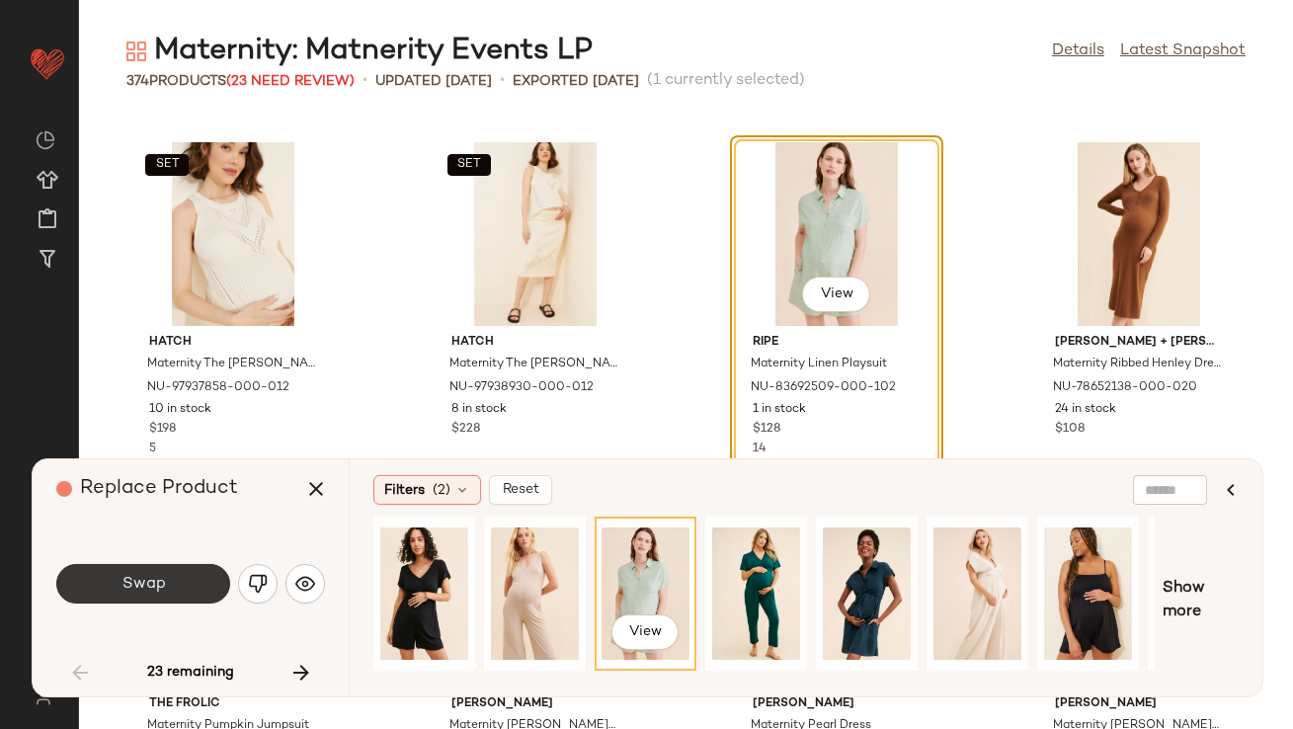
click at [119, 594] on button "Swap" at bounding box center [143, 584] width 174 height 40
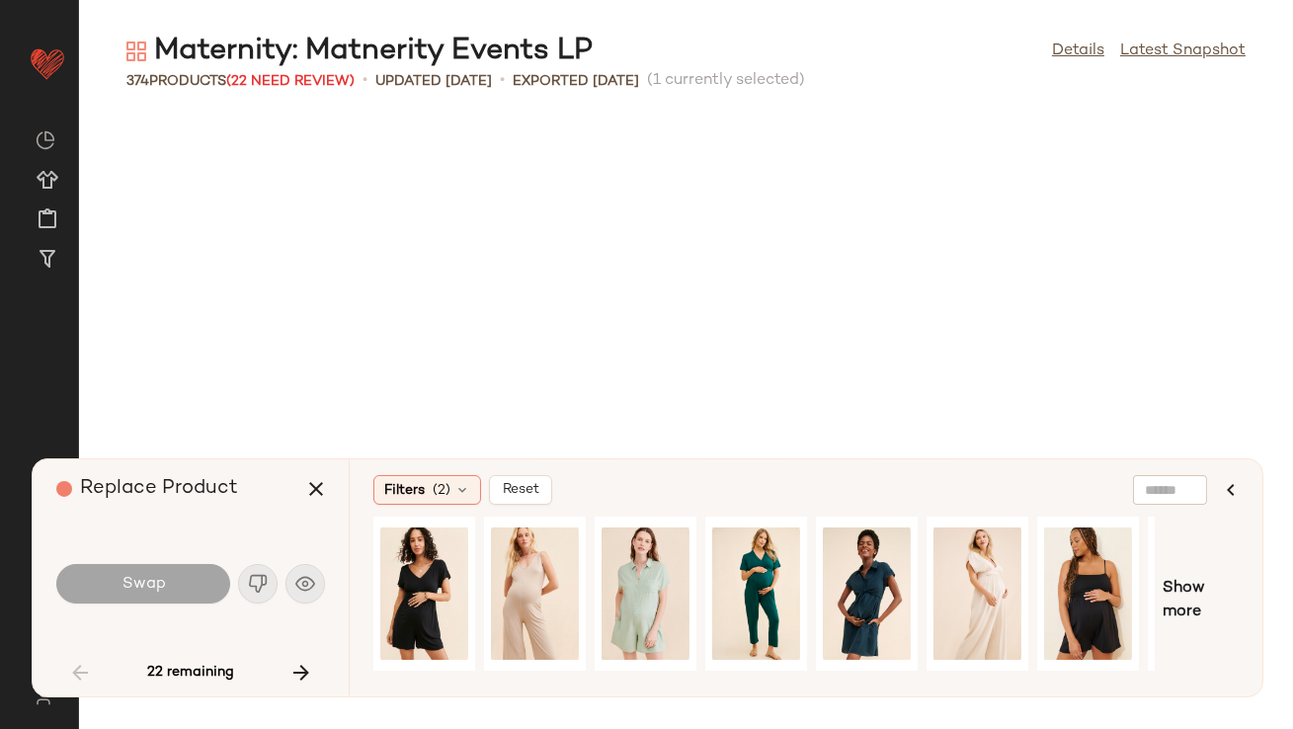
scroll to position [2893, 0]
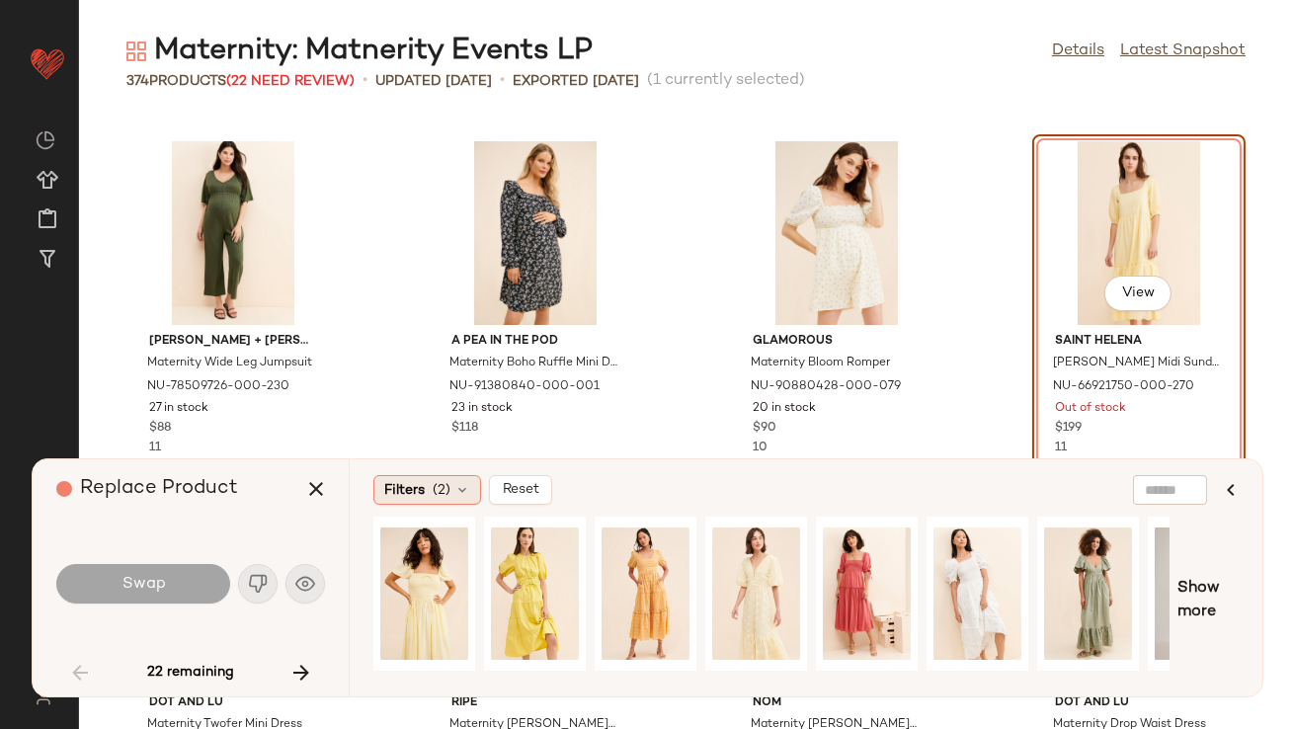
click at [431, 491] on div "Filters (2)" at bounding box center [427, 490] width 108 height 30
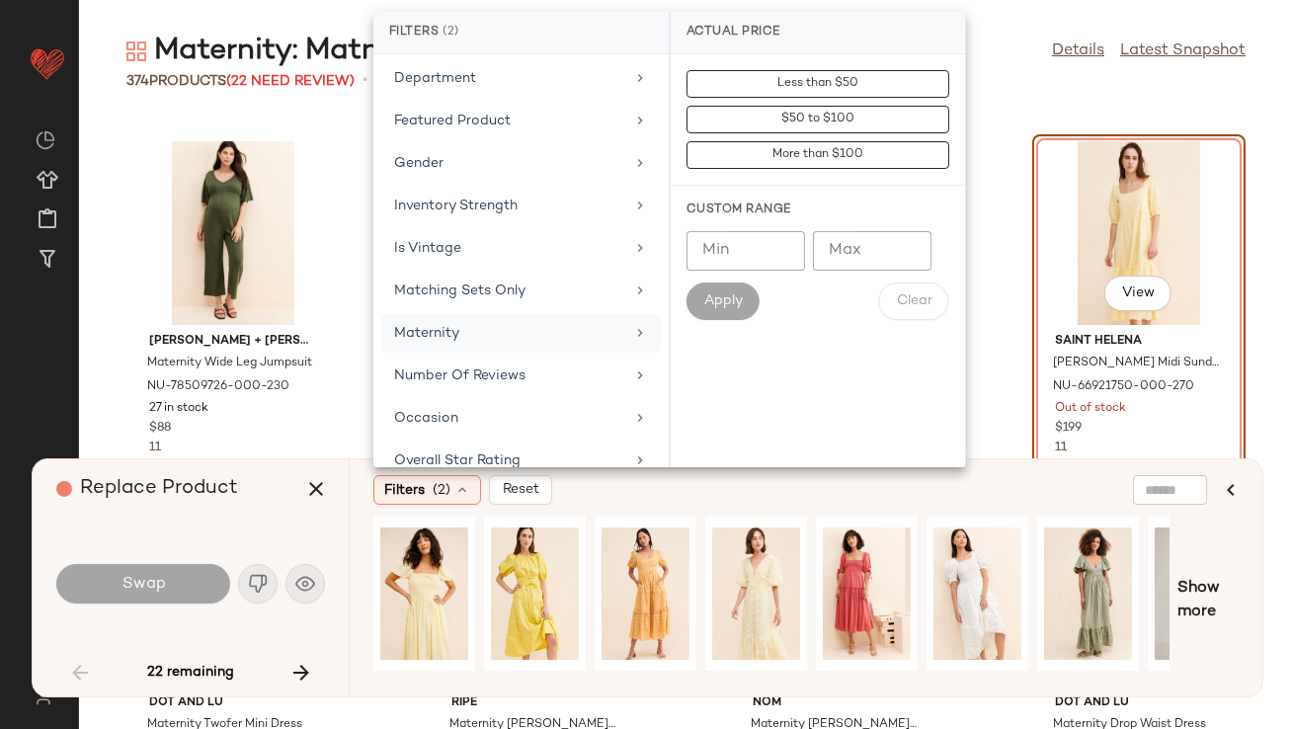
scroll to position [370, 0]
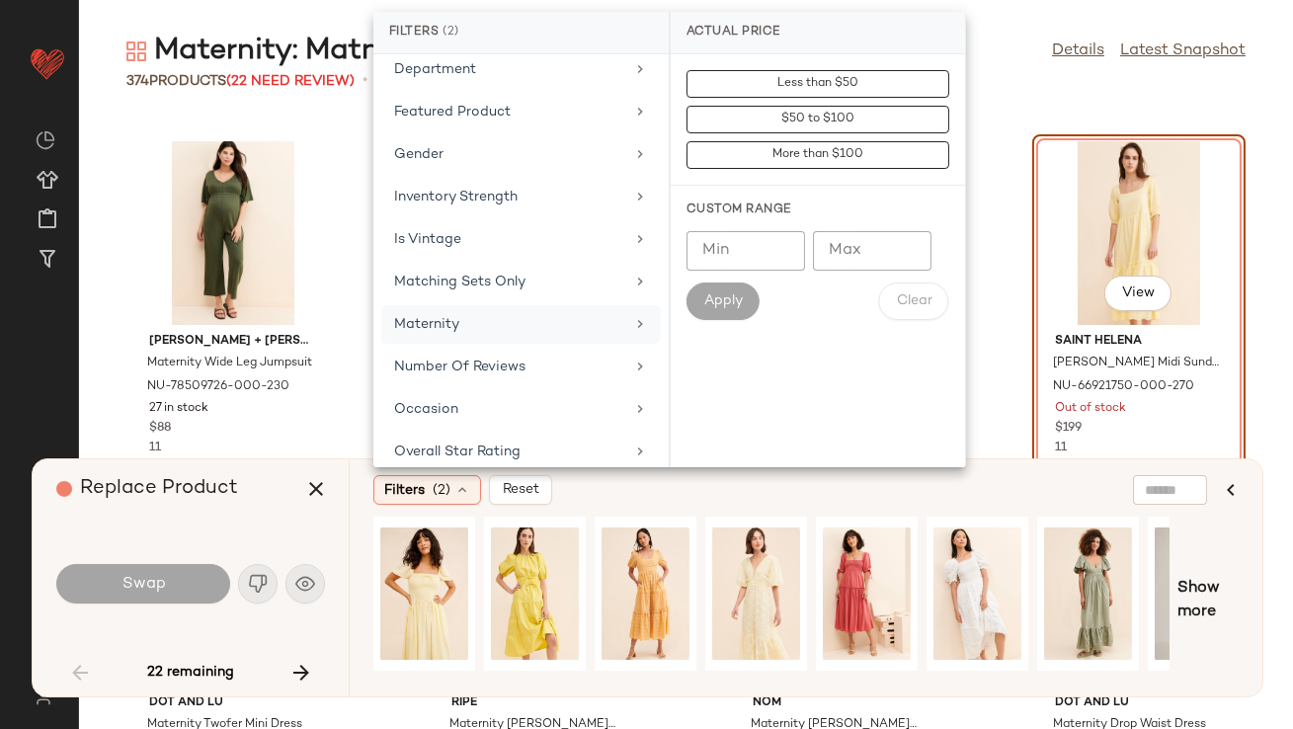
click at [474, 348] on div "Maternity" at bounding box center [521, 367] width 280 height 39
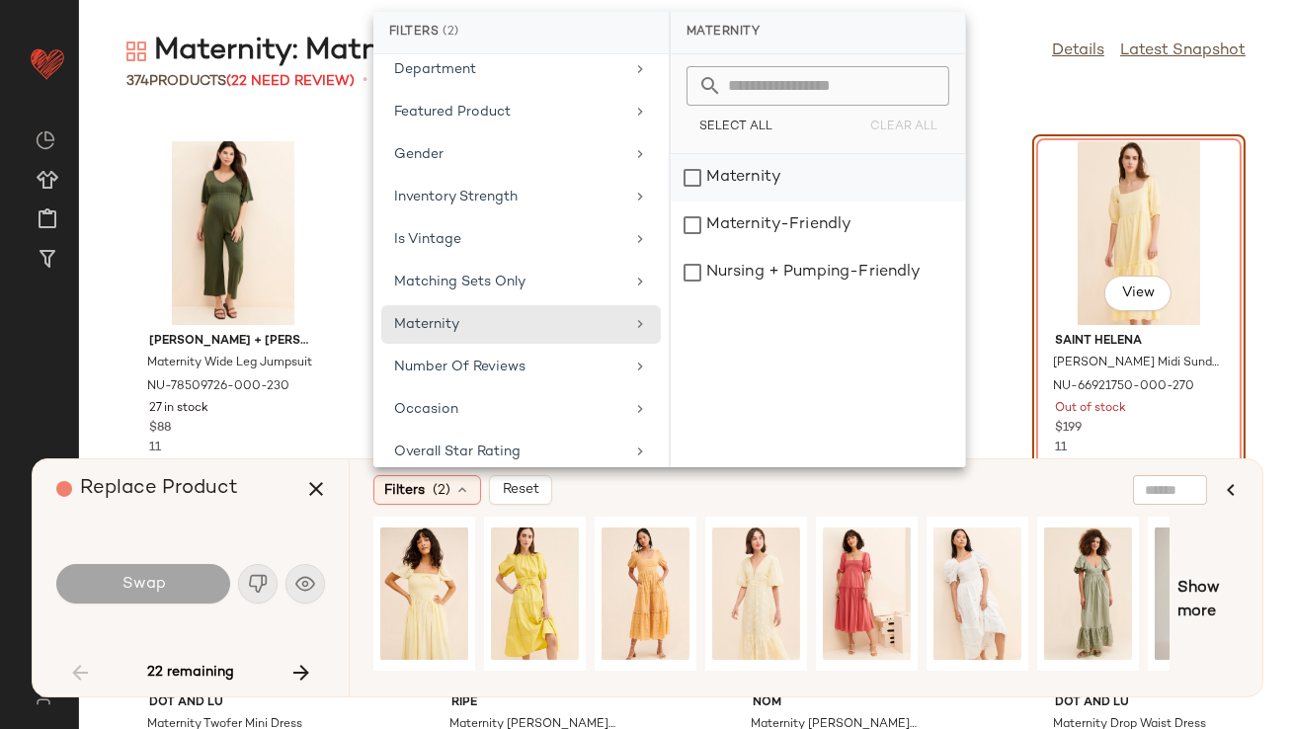
click at [759, 202] on div "Maternity" at bounding box center [818, 225] width 294 height 47
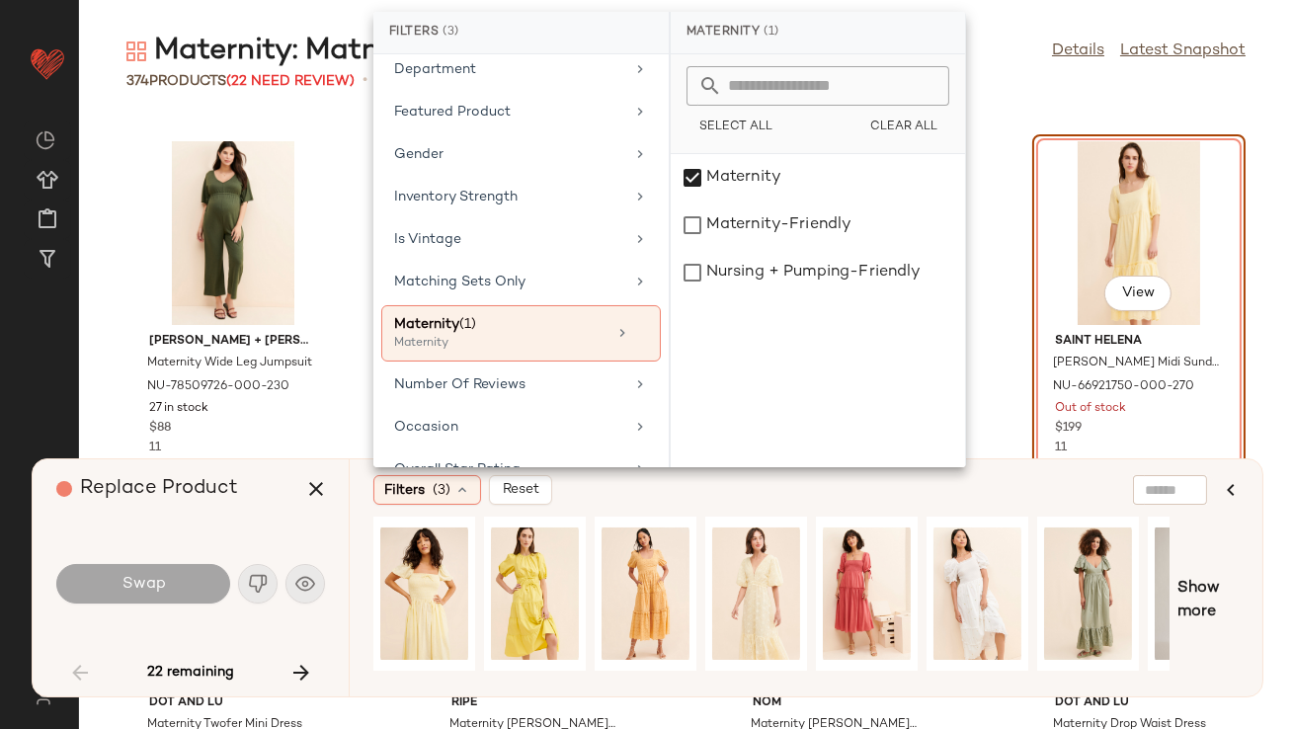
click at [272, 497] on div "Replace Product" at bounding box center [198, 488] width 284 height 59
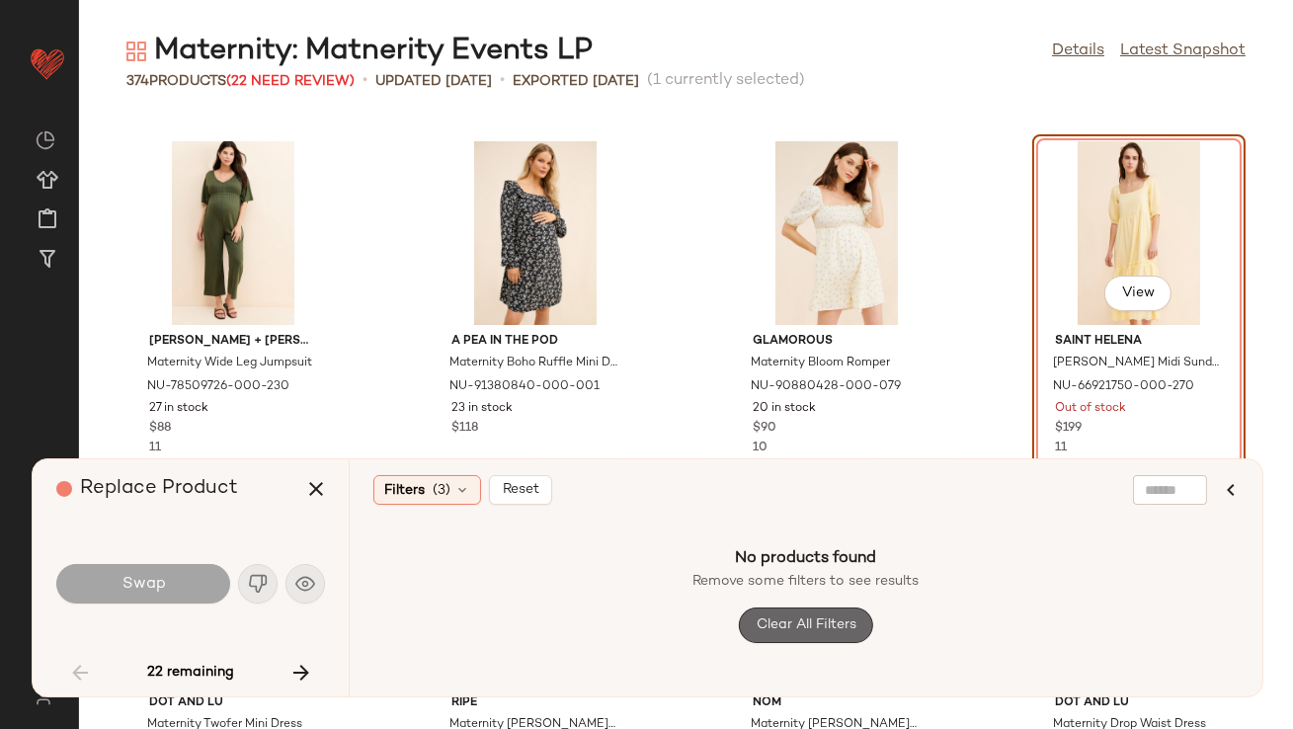
click at [765, 636] on button "Clear All Filters" at bounding box center [806, 626] width 134 height 36
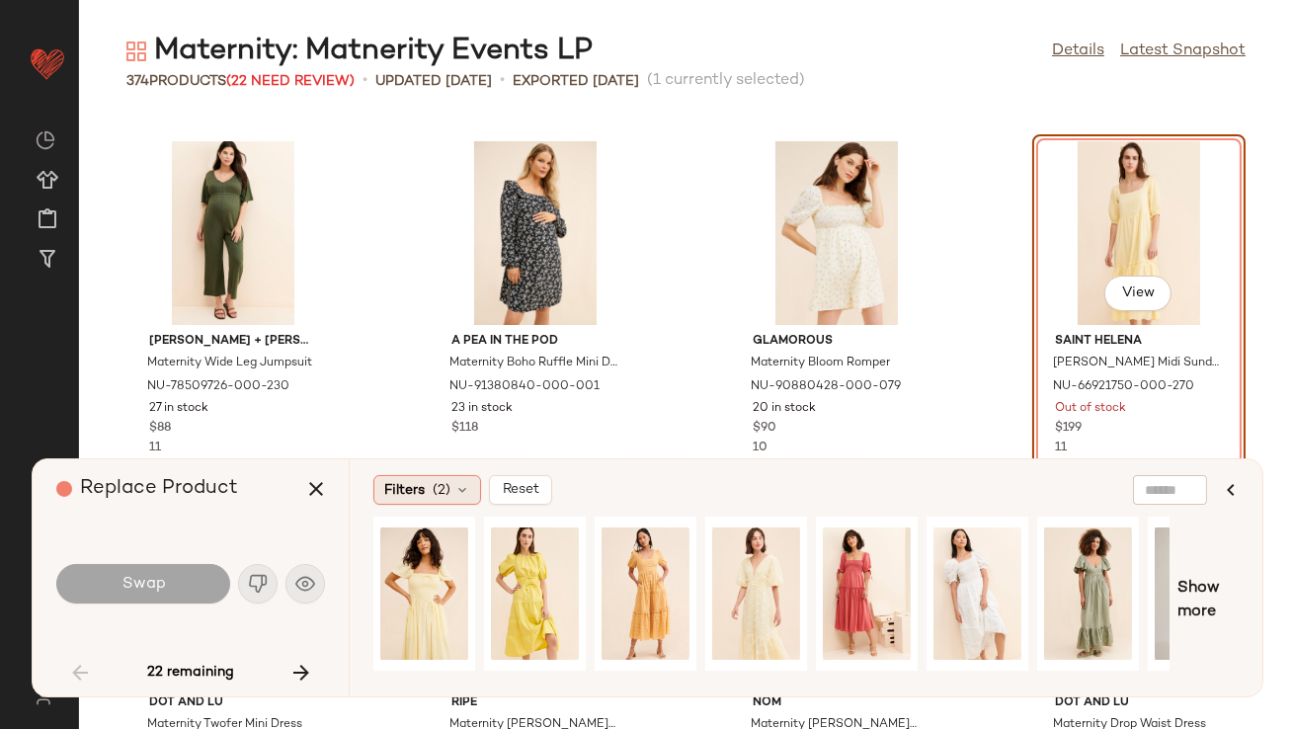
click at [475, 495] on div "Filters (2)" at bounding box center [427, 490] width 108 height 30
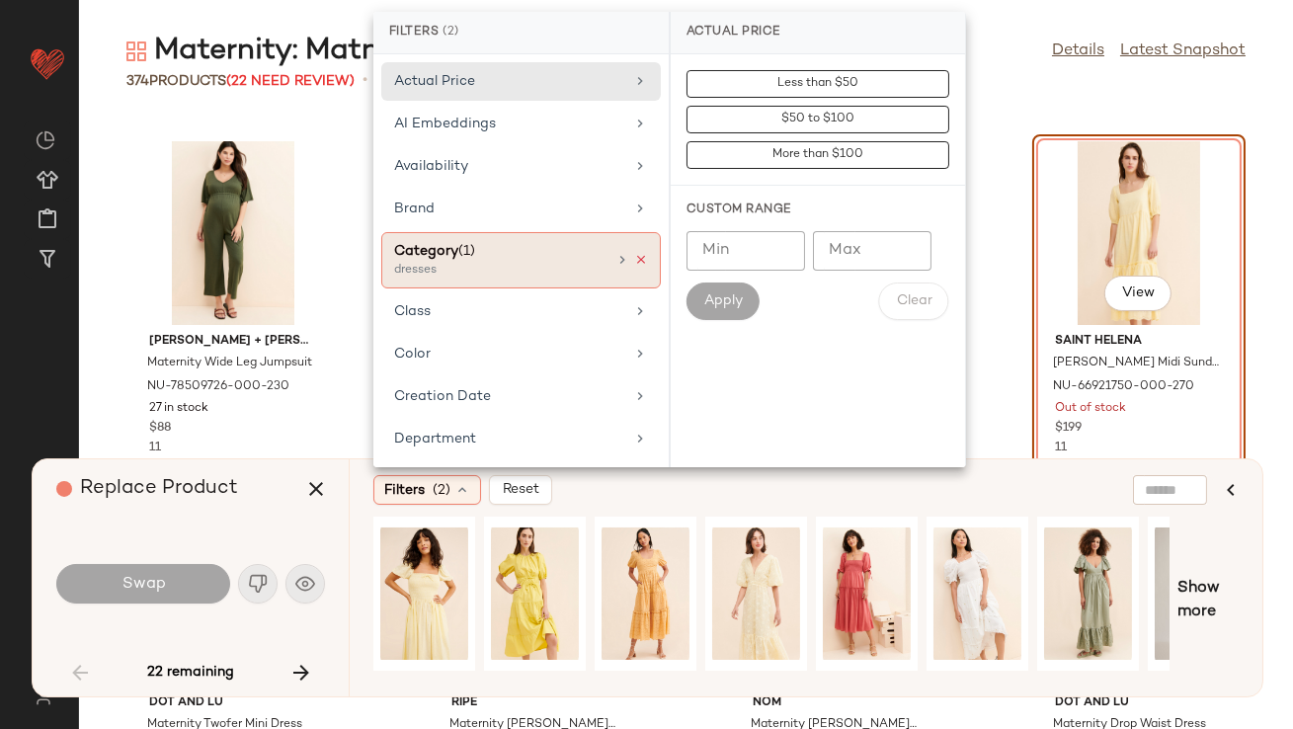
click at [634, 259] on icon at bounding box center [641, 260] width 14 height 14
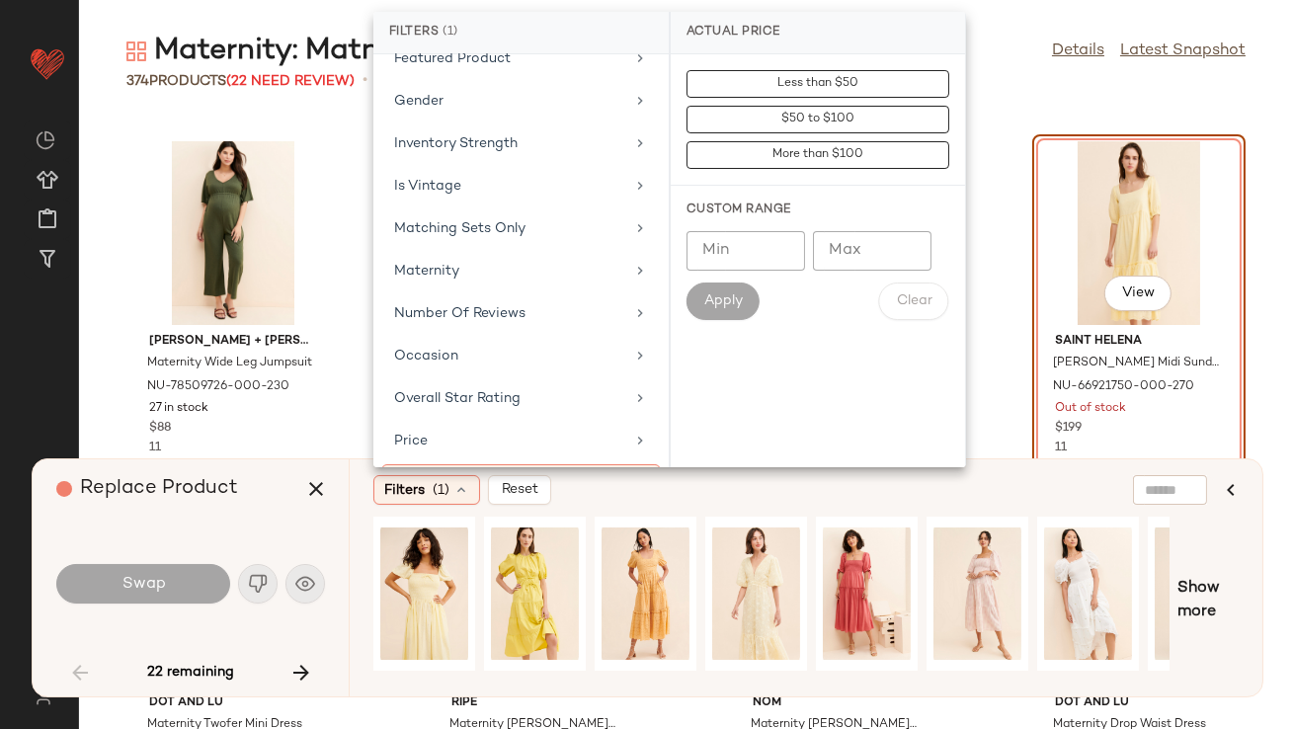
scroll to position [428, 0]
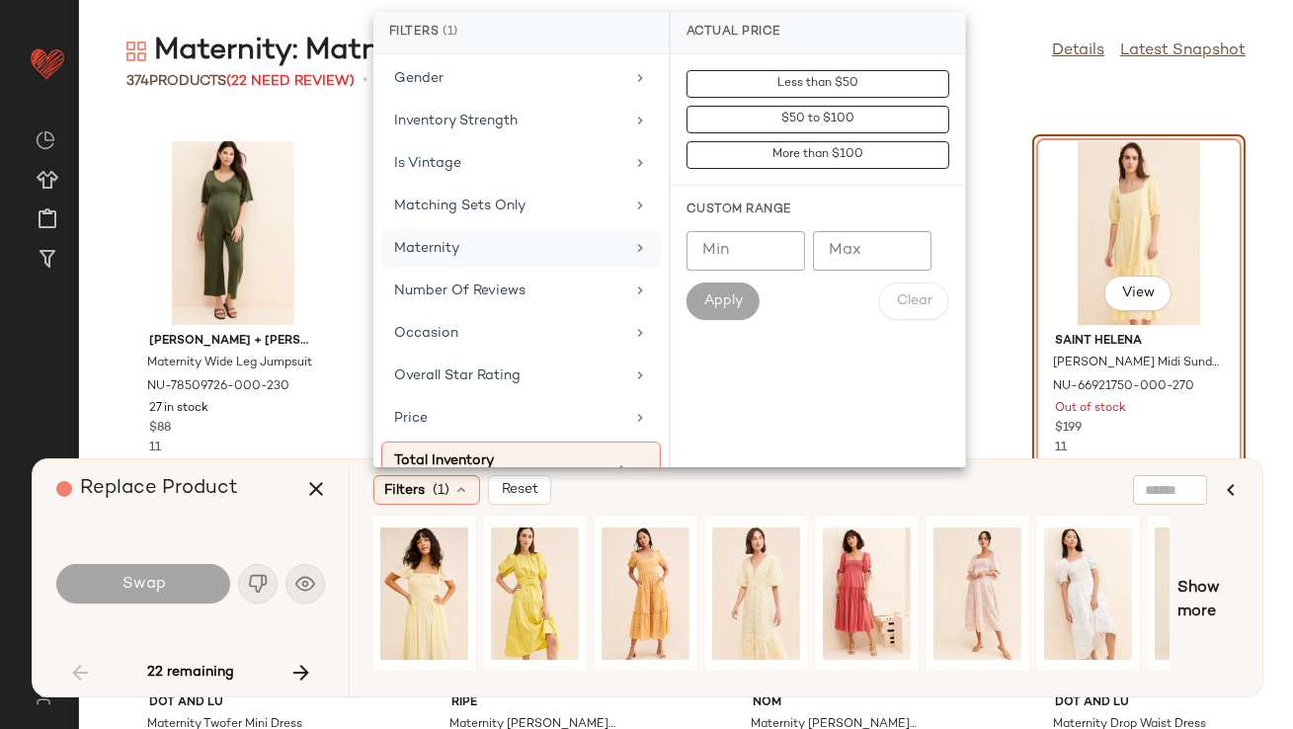
click at [529, 272] on div "Maternity" at bounding box center [521, 291] width 280 height 39
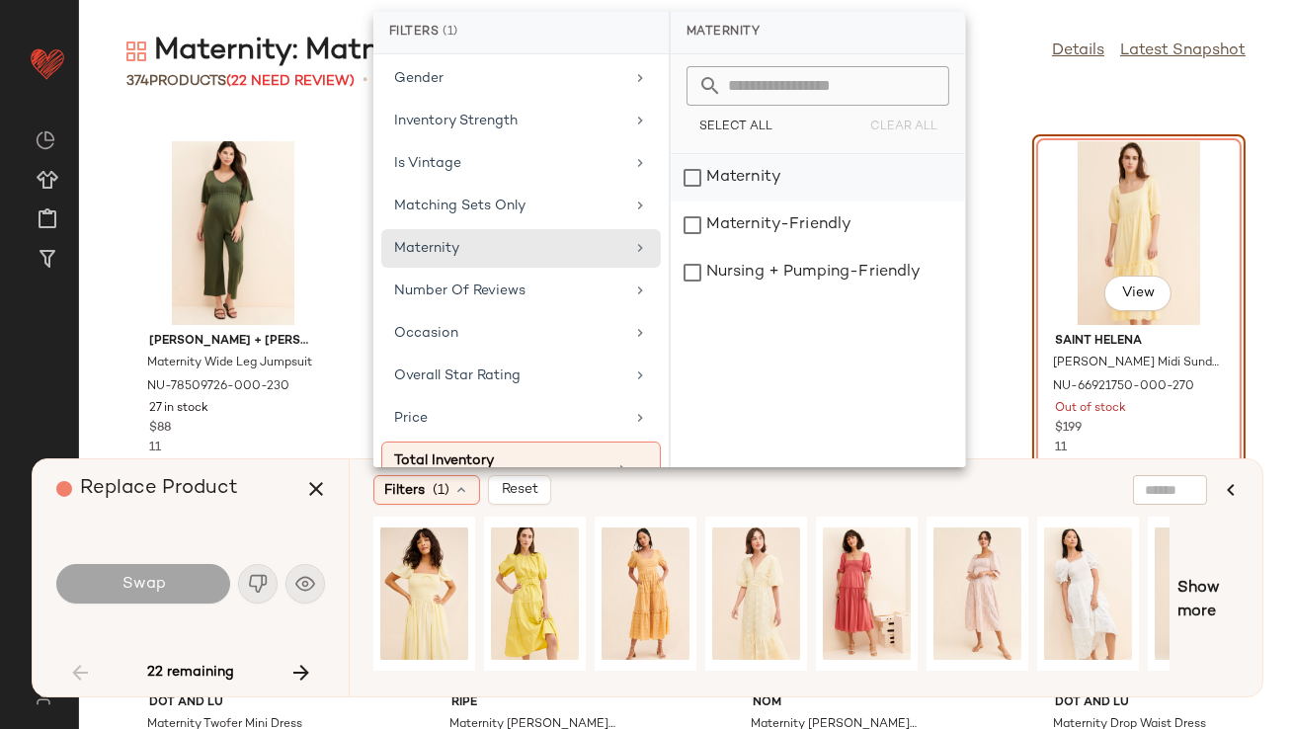
click at [724, 202] on div "Maternity" at bounding box center [818, 225] width 294 height 47
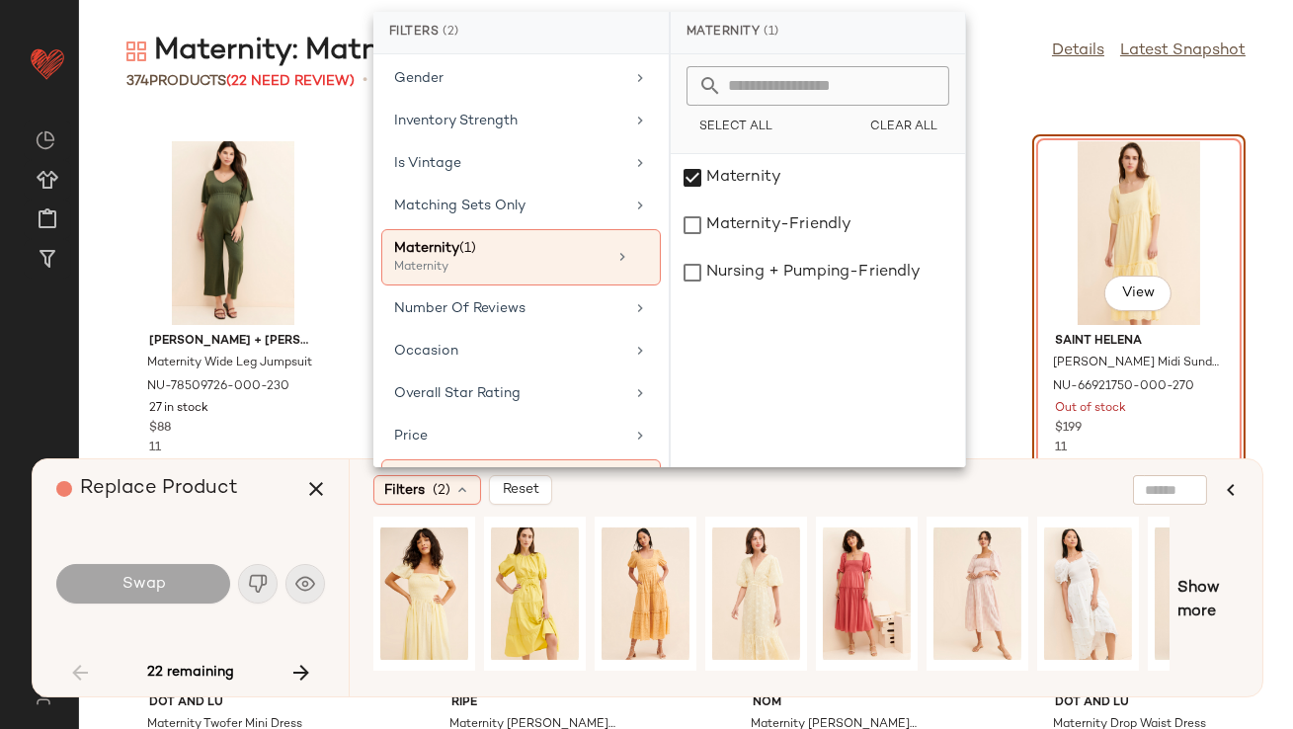
click at [296, 517] on div "Replace Product" at bounding box center [198, 488] width 284 height 59
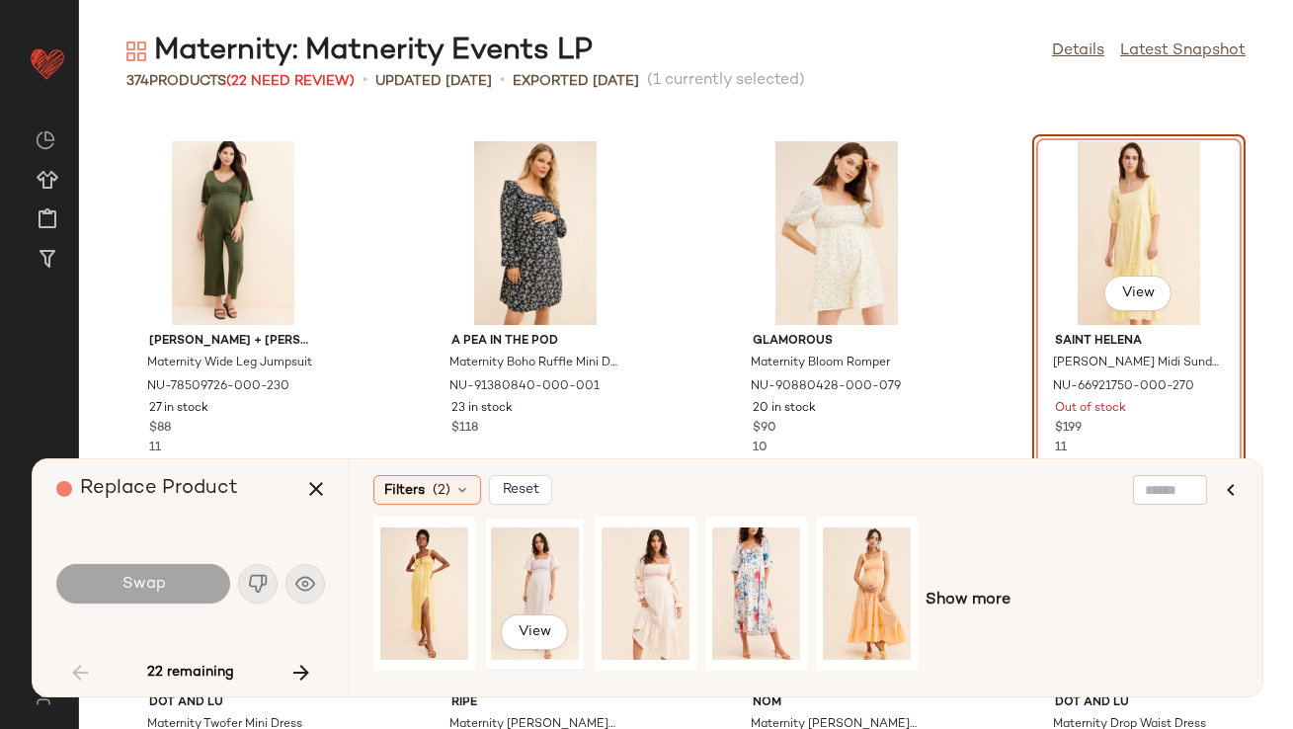
click at [521, 589] on div "View" at bounding box center [535, 594] width 88 height 140
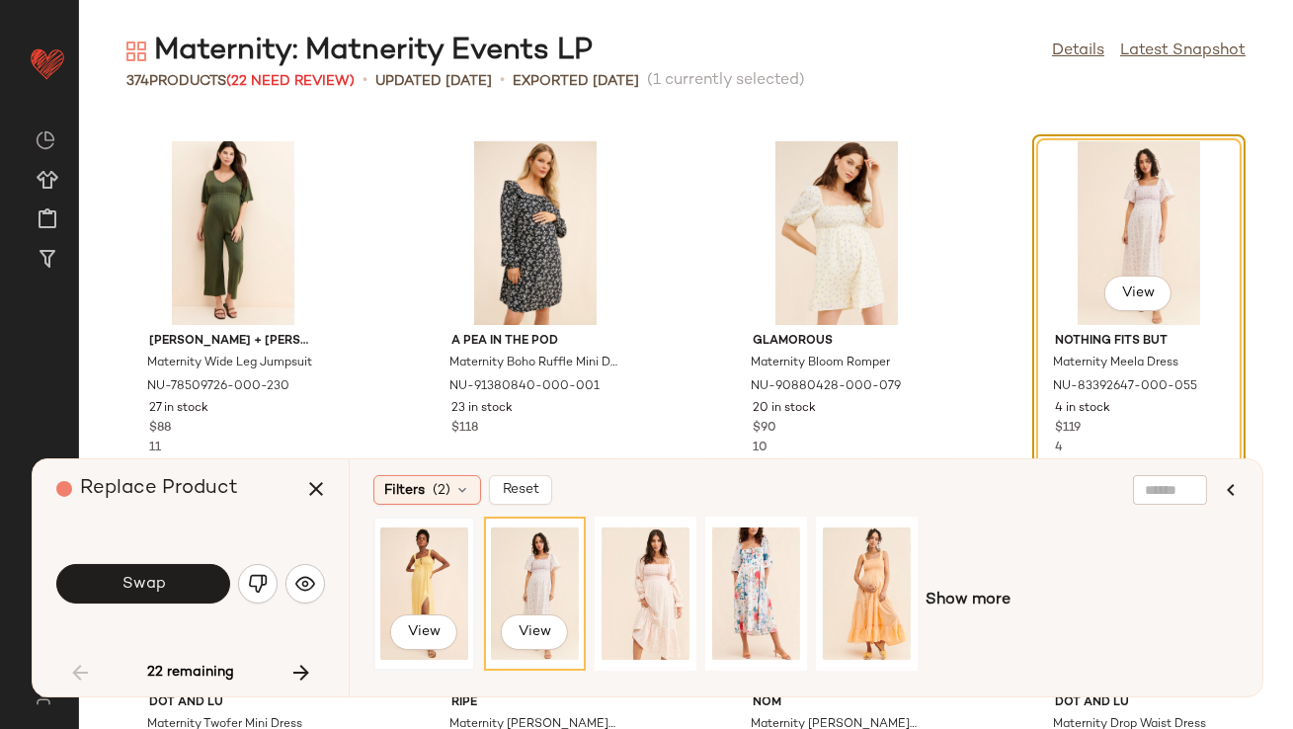
click at [390, 588] on div "View" at bounding box center [424, 594] width 88 height 140
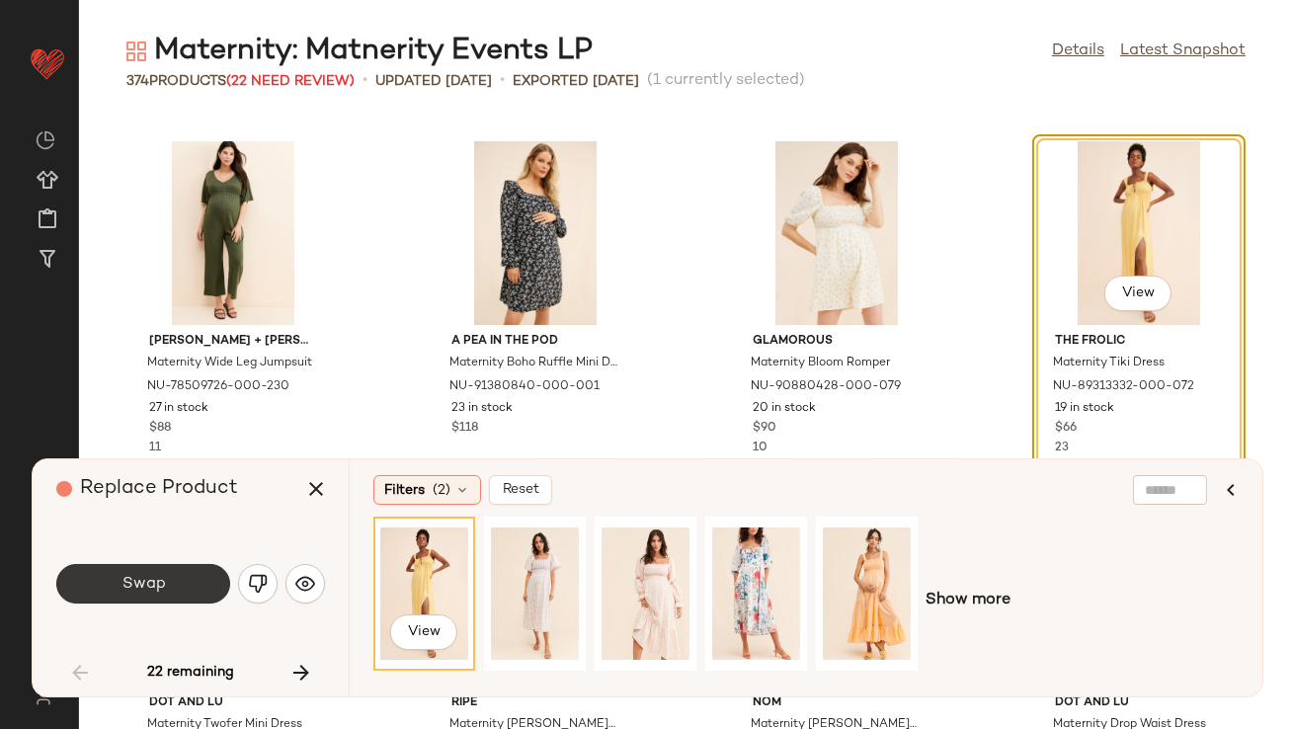
click at [198, 580] on button "Swap" at bounding box center [143, 584] width 174 height 40
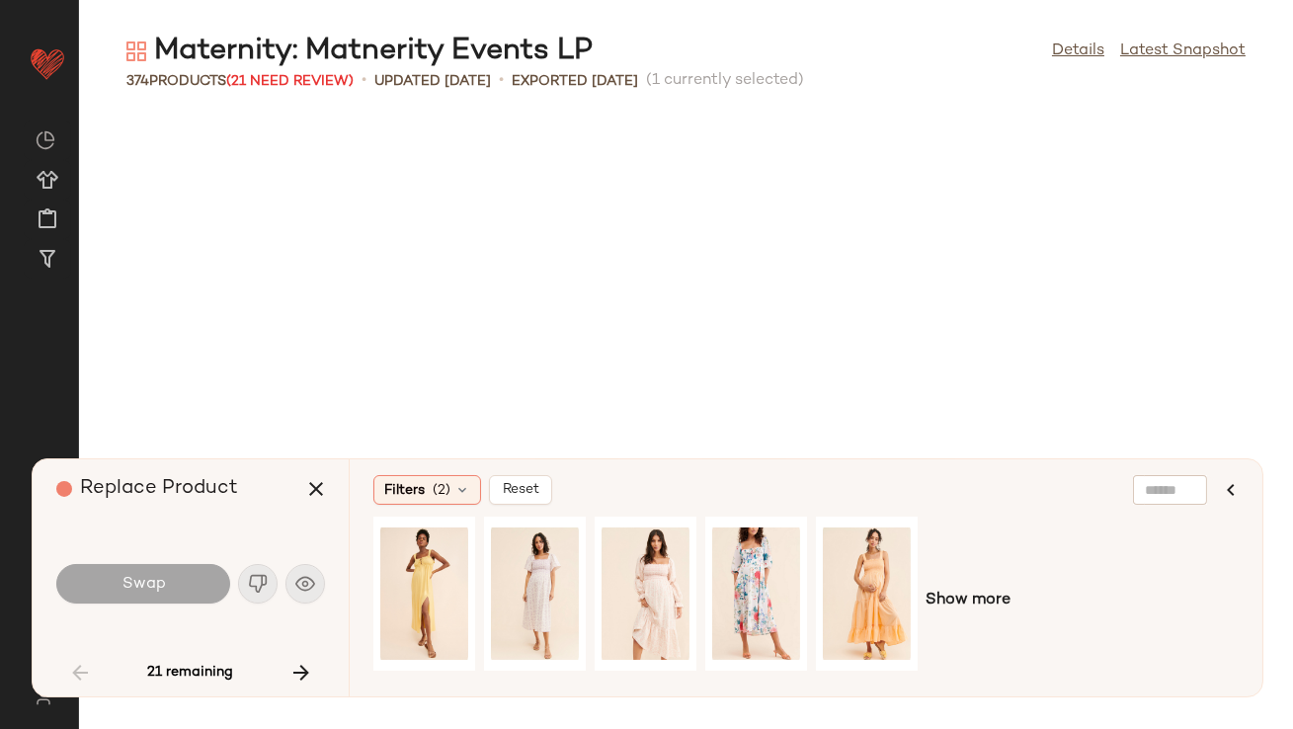
scroll to position [5063, 0]
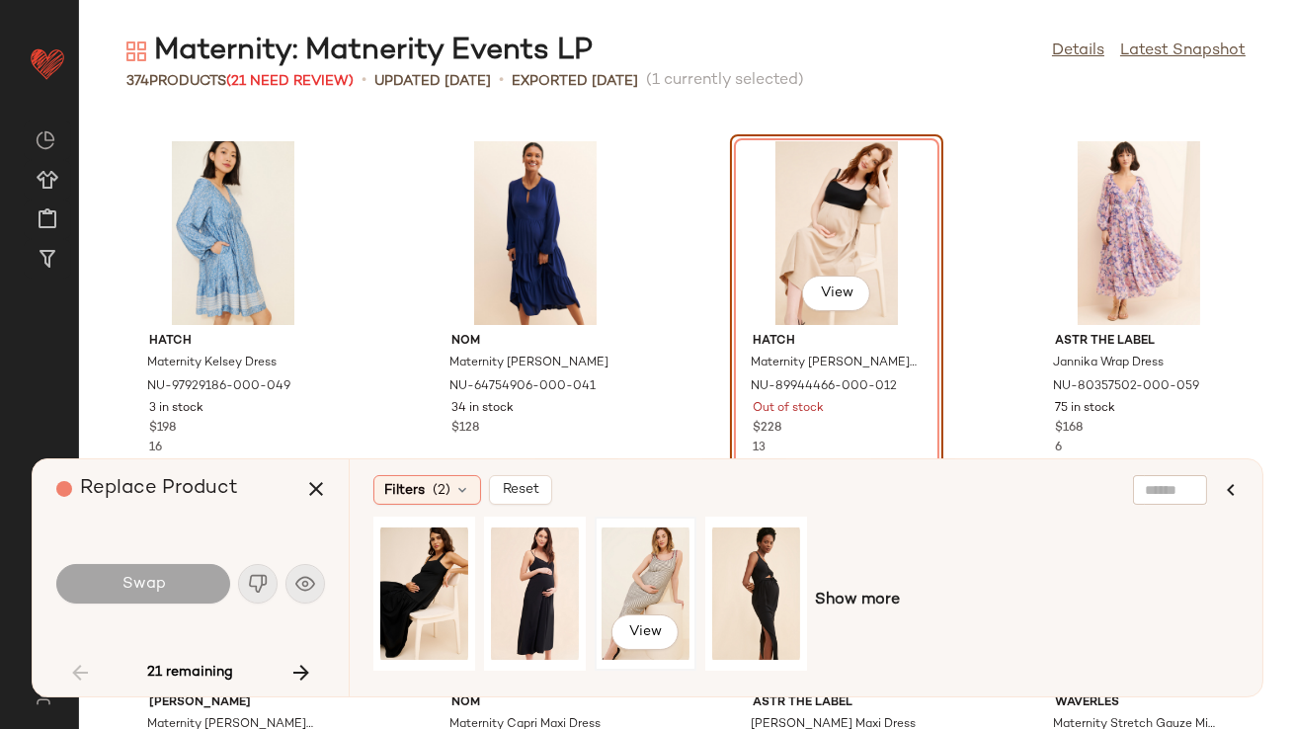
click at [658, 583] on div "View" at bounding box center [646, 594] width 88 height 140
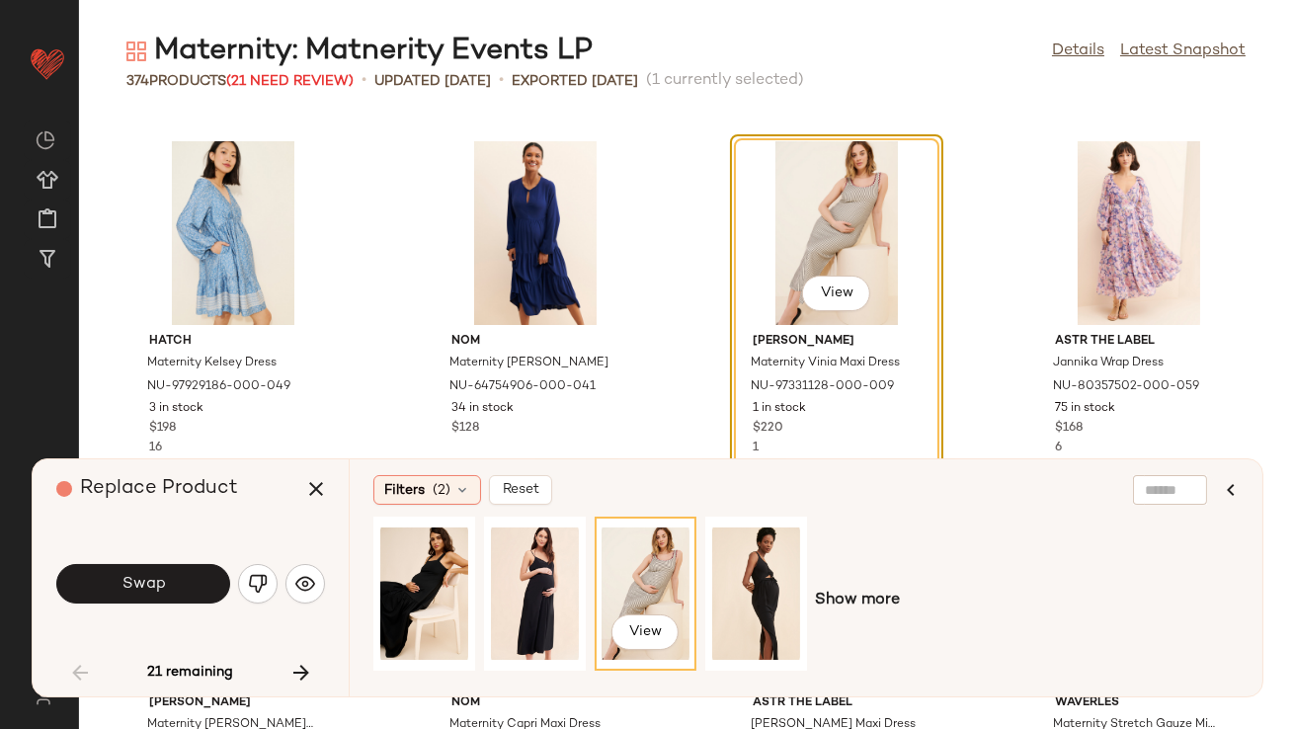
click at [132, 590] on span "Swap" at bounding box center [143, 584] width 44 height 19
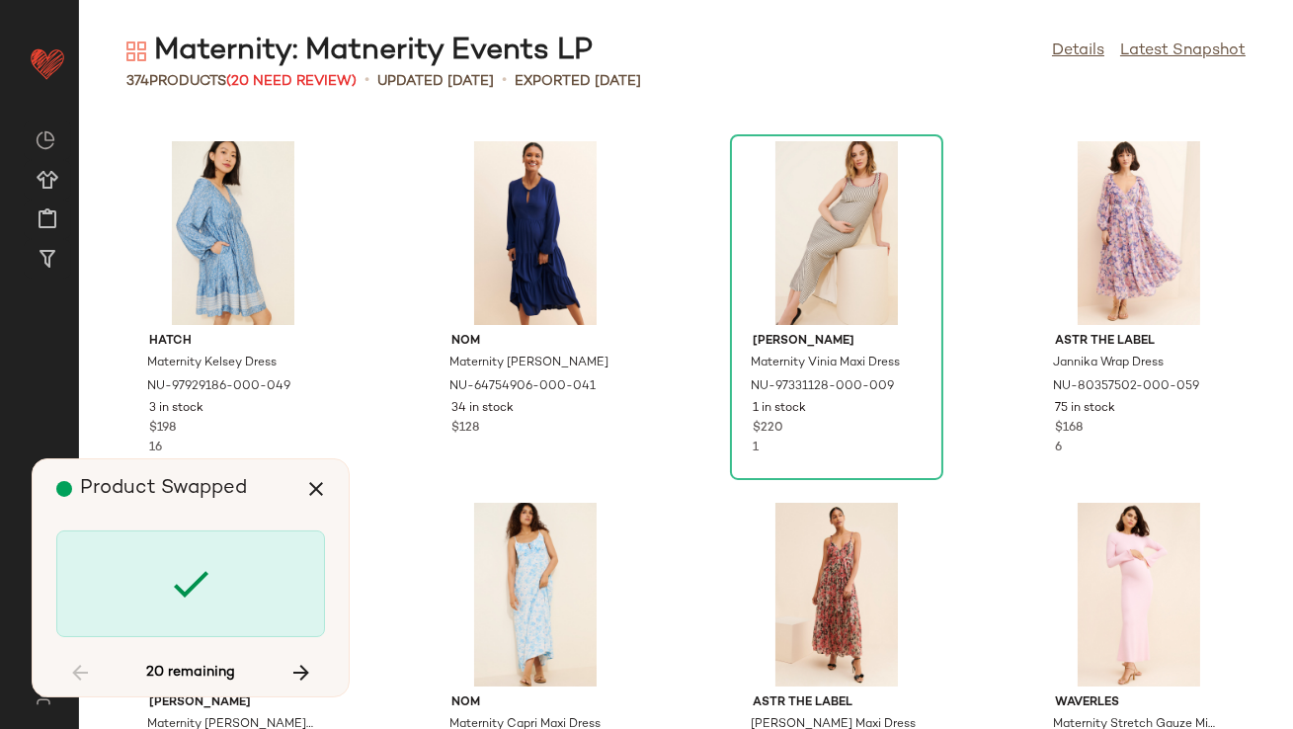
scroll to position [6871, 0]
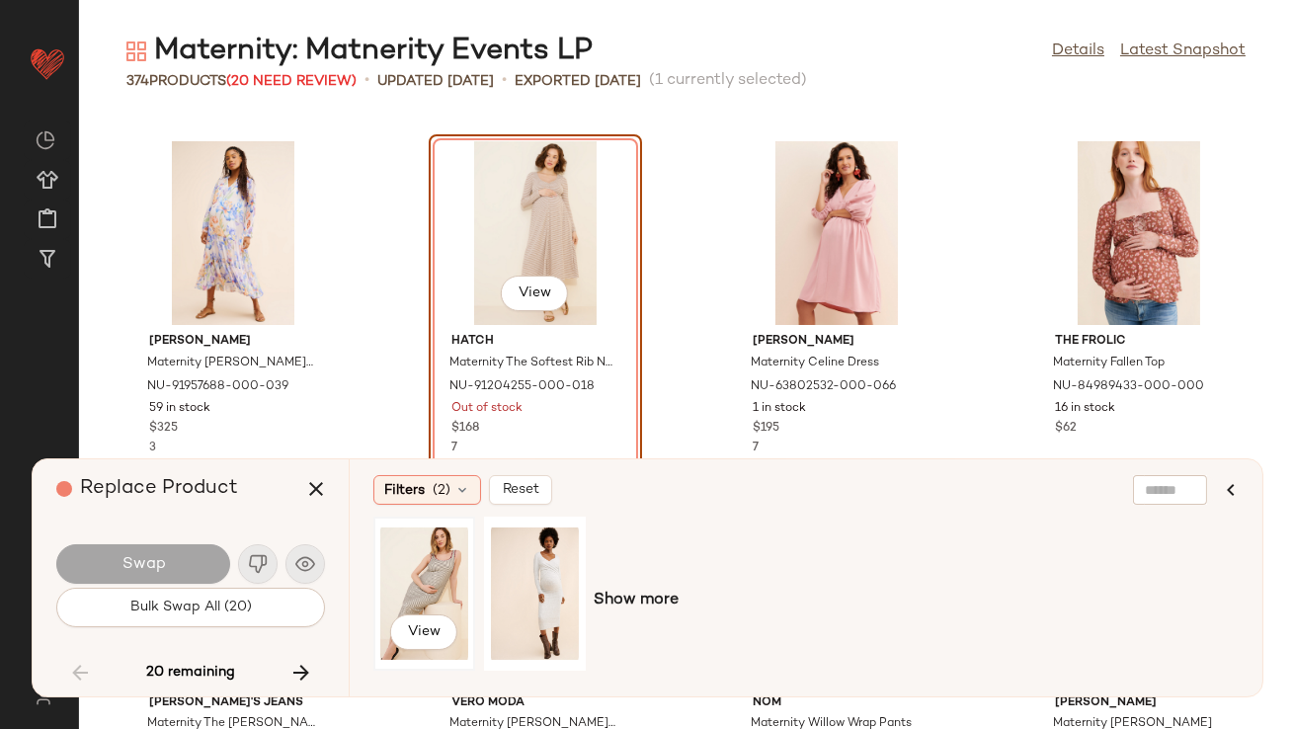
click at [408, 554] on div "View" at bounding box center [424, 594] width 88 height 140
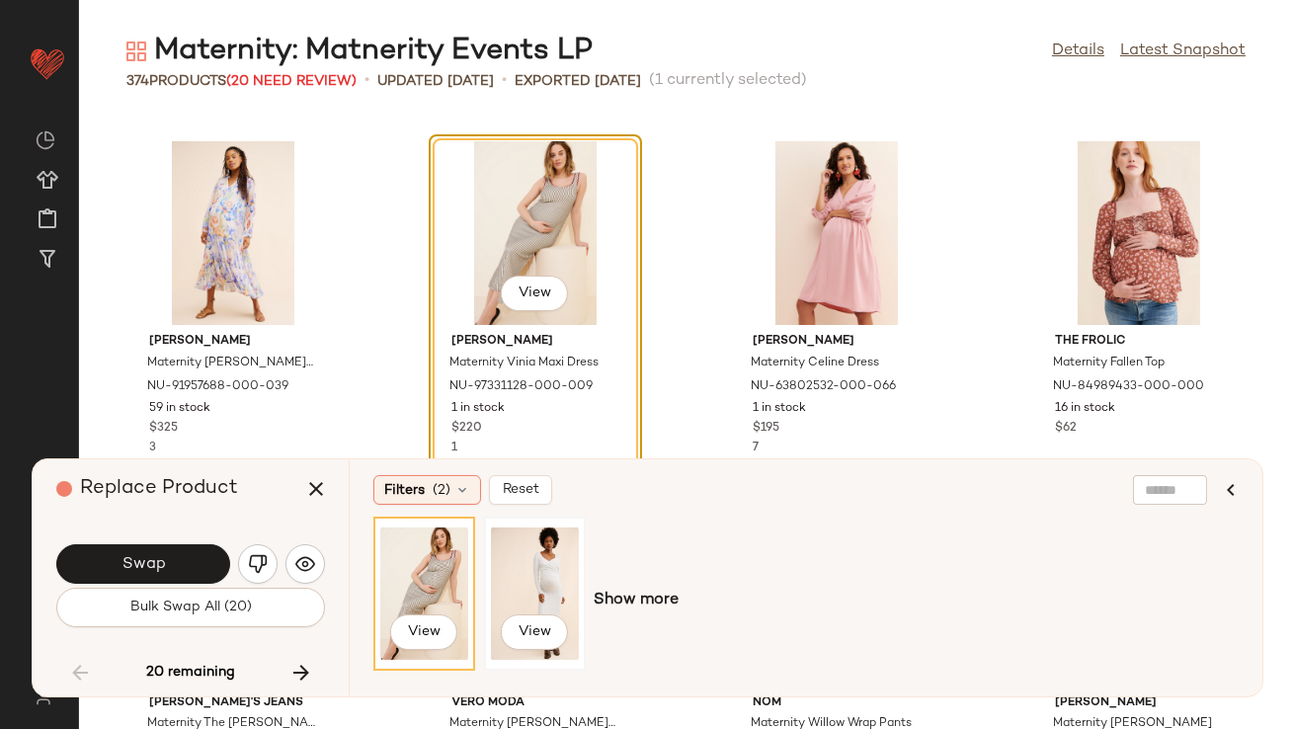
click at [577, 572] on div "View" at bounding box center [535, 594] width 88 height 140
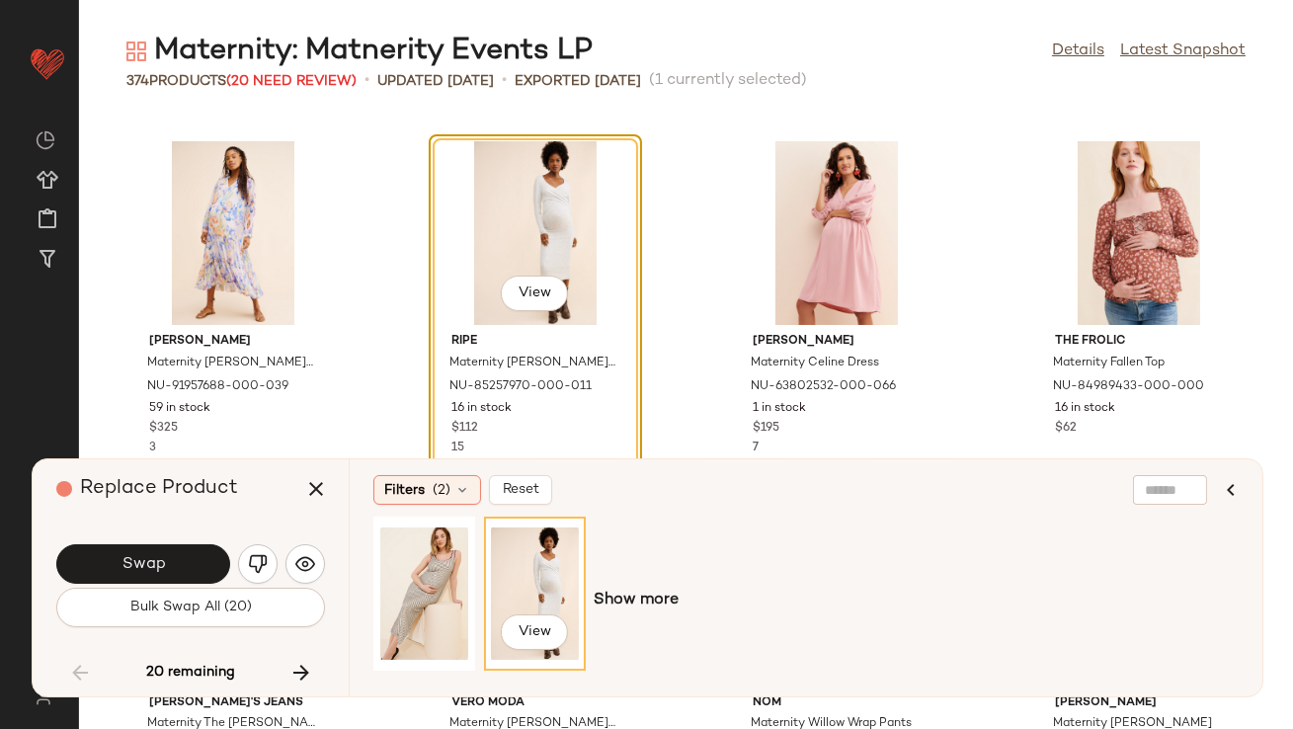
click at [190, 565] on button "Swap" at bounding box center [143, 564] width 174 height 40
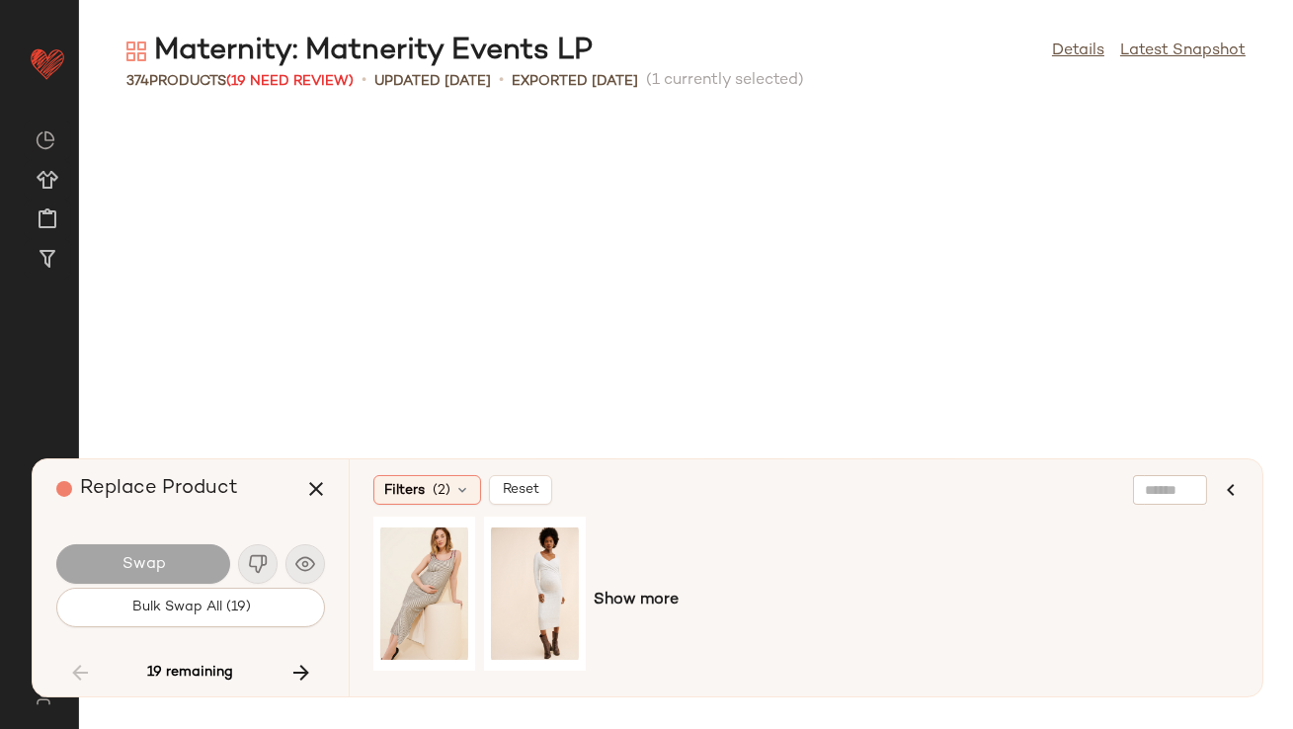
scroll to position [13017, 0]
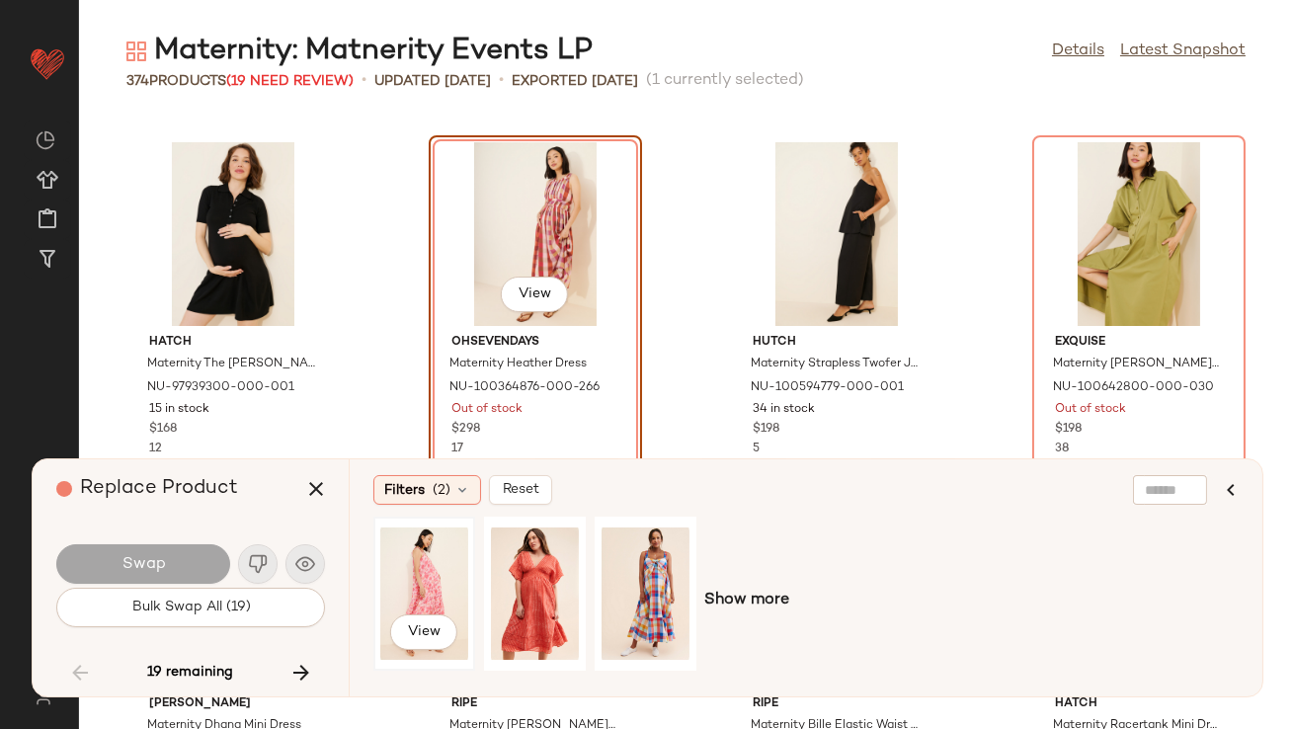
click at [447, 555] on div "View" at bounding box center [424, 594] width 88 height 140
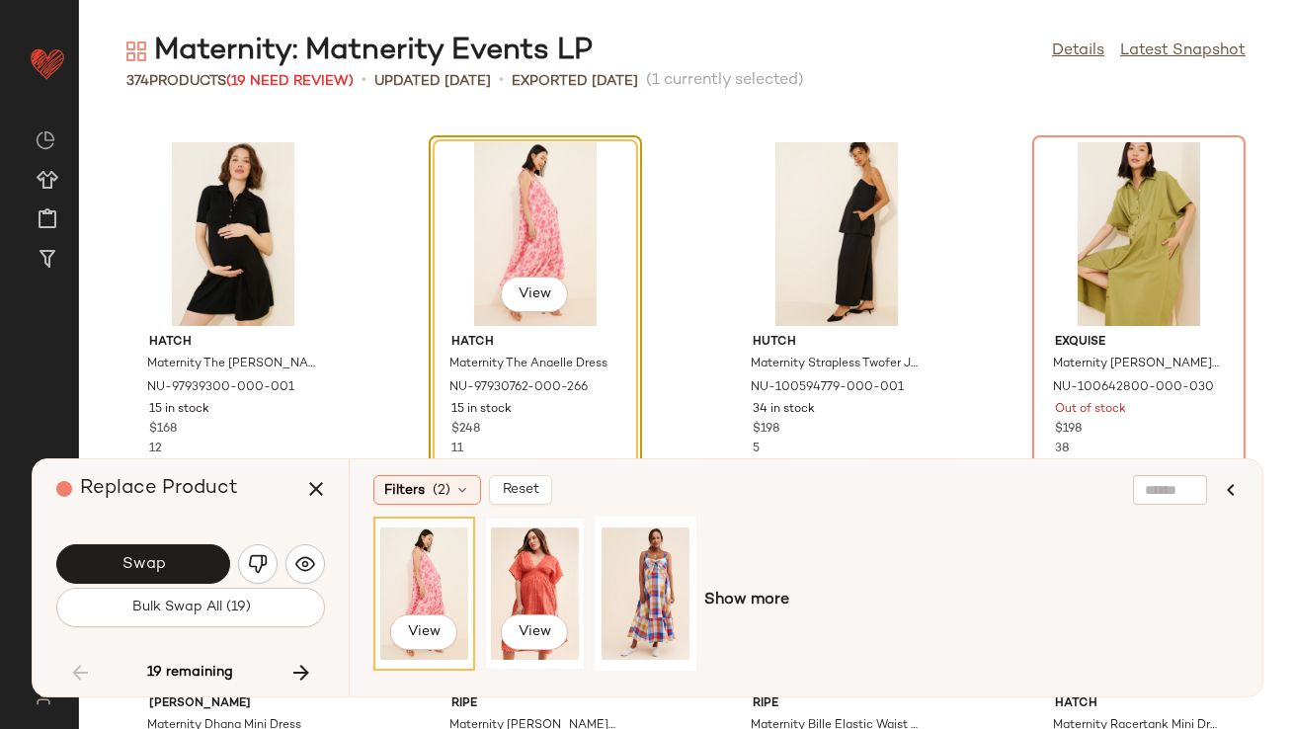
click at [529, 540] on div "View" at bounding box center [535, 594] width 88 height 140
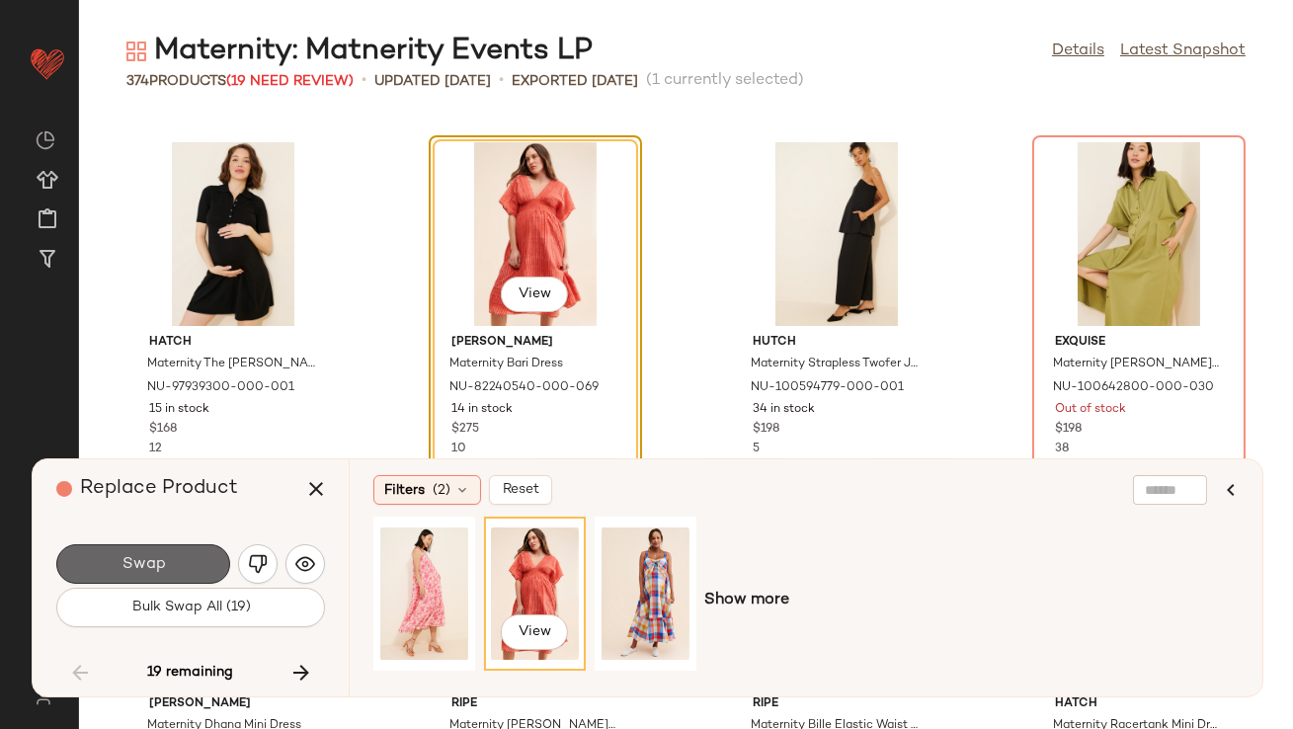
click at [151, 569] on span "Swap" at bounding box center [143, 564] width 44 height 19
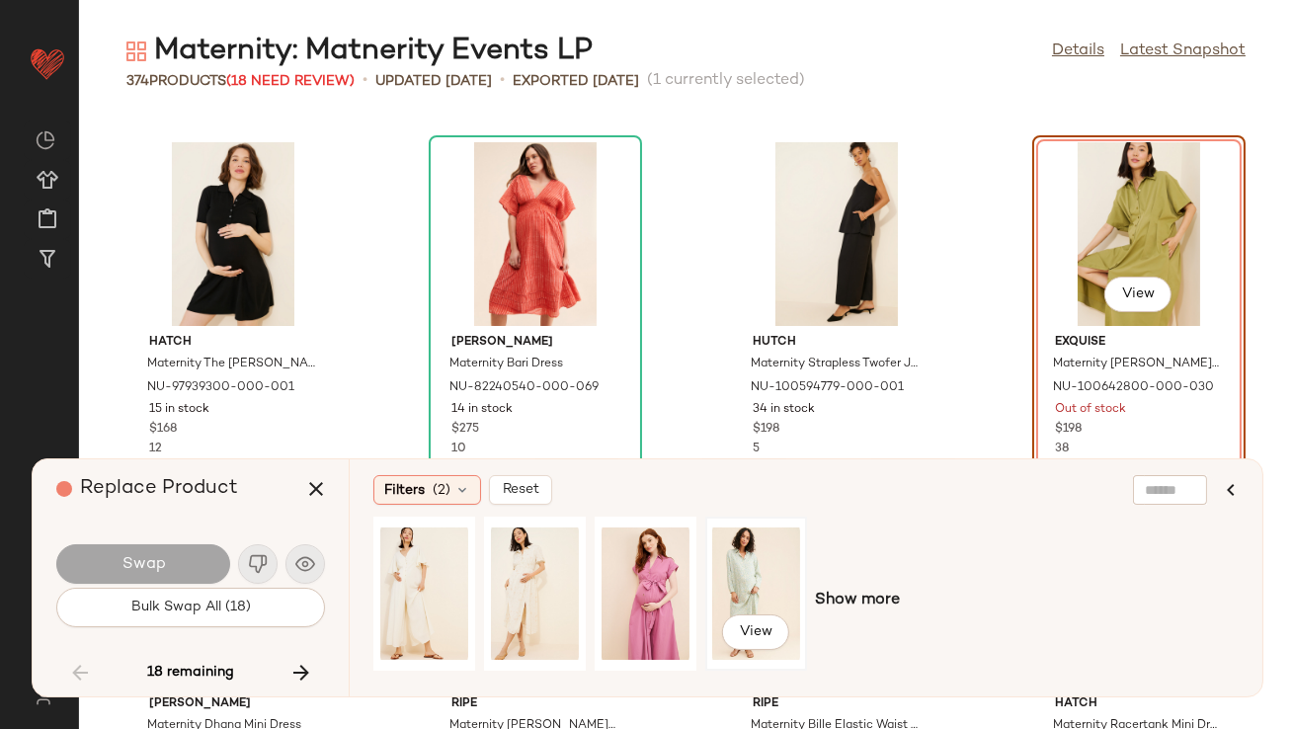
click at [725, 587] on div "View" at bounding box center [756, 594] width 88 height 140
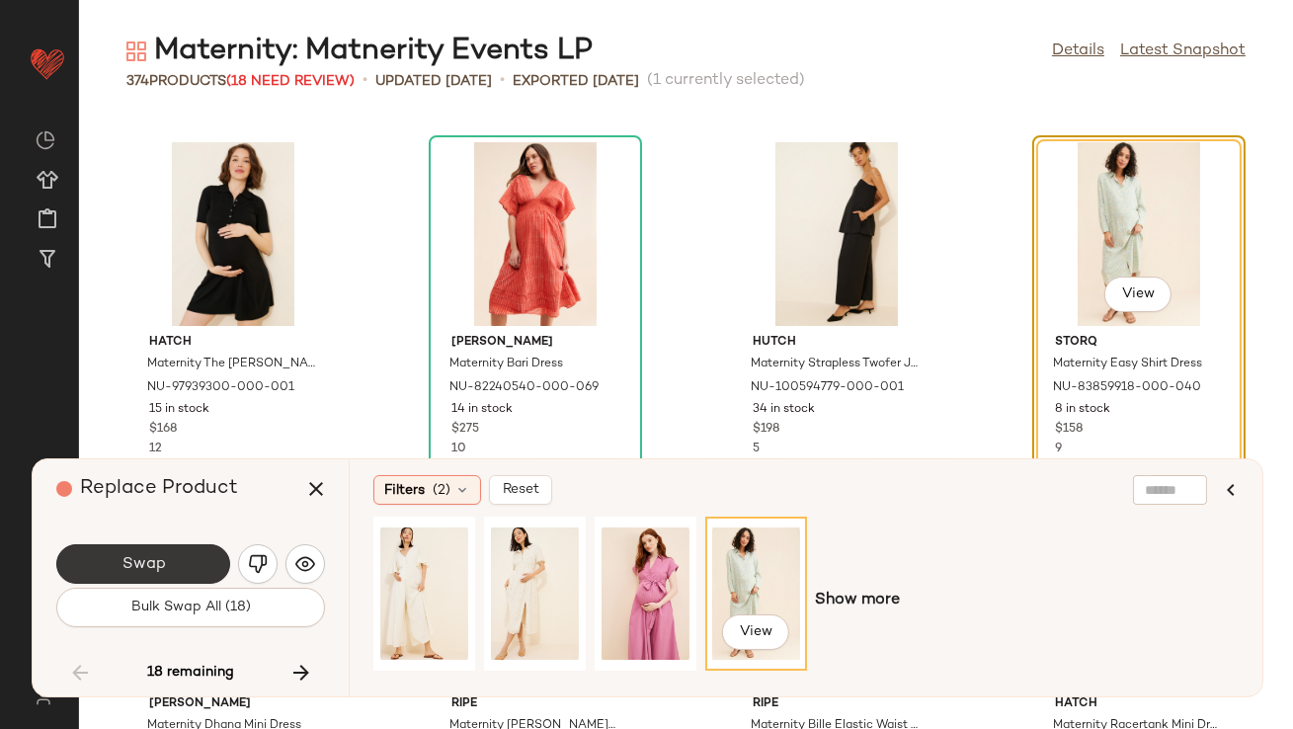
click at [194, 552] on button "Swap" at bounding box center [143, 564] width 174 height 40
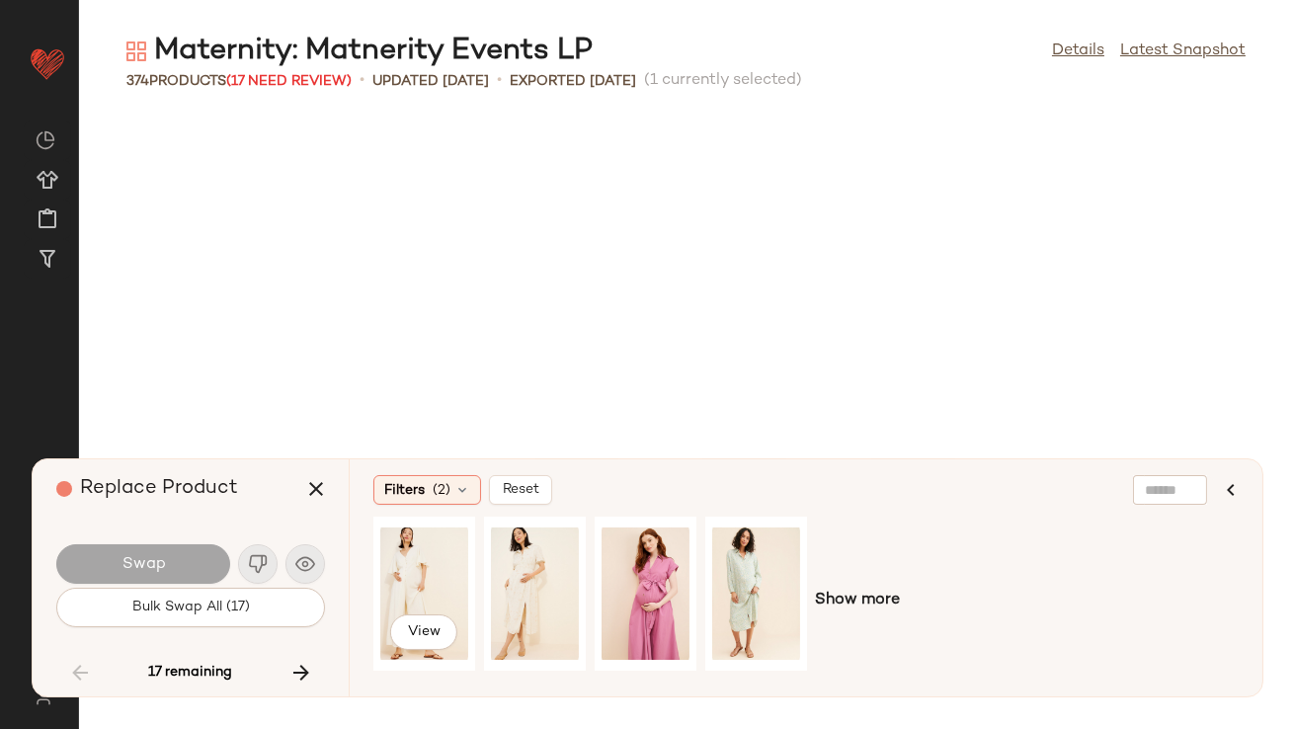
scroll to position [15550, 0]
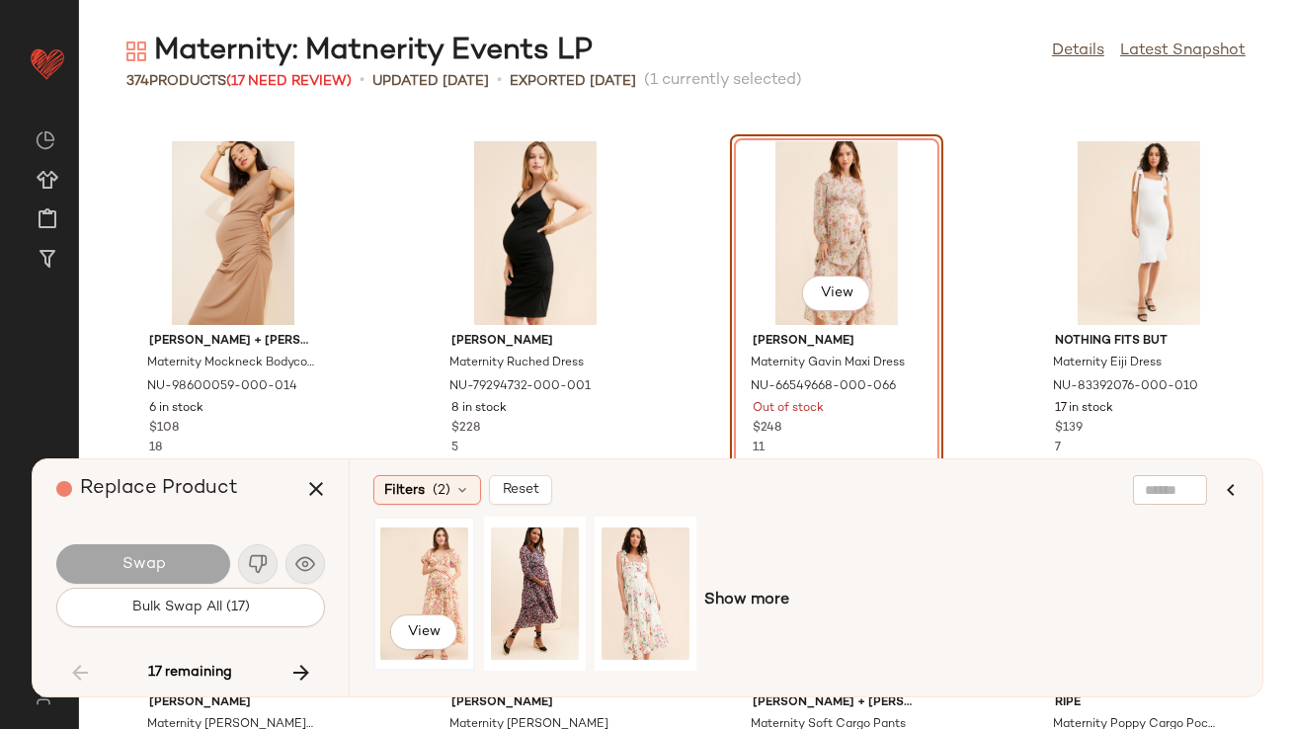
click at [443, 582] on div "View" at bounding box center [424, 594] width 88 height 140
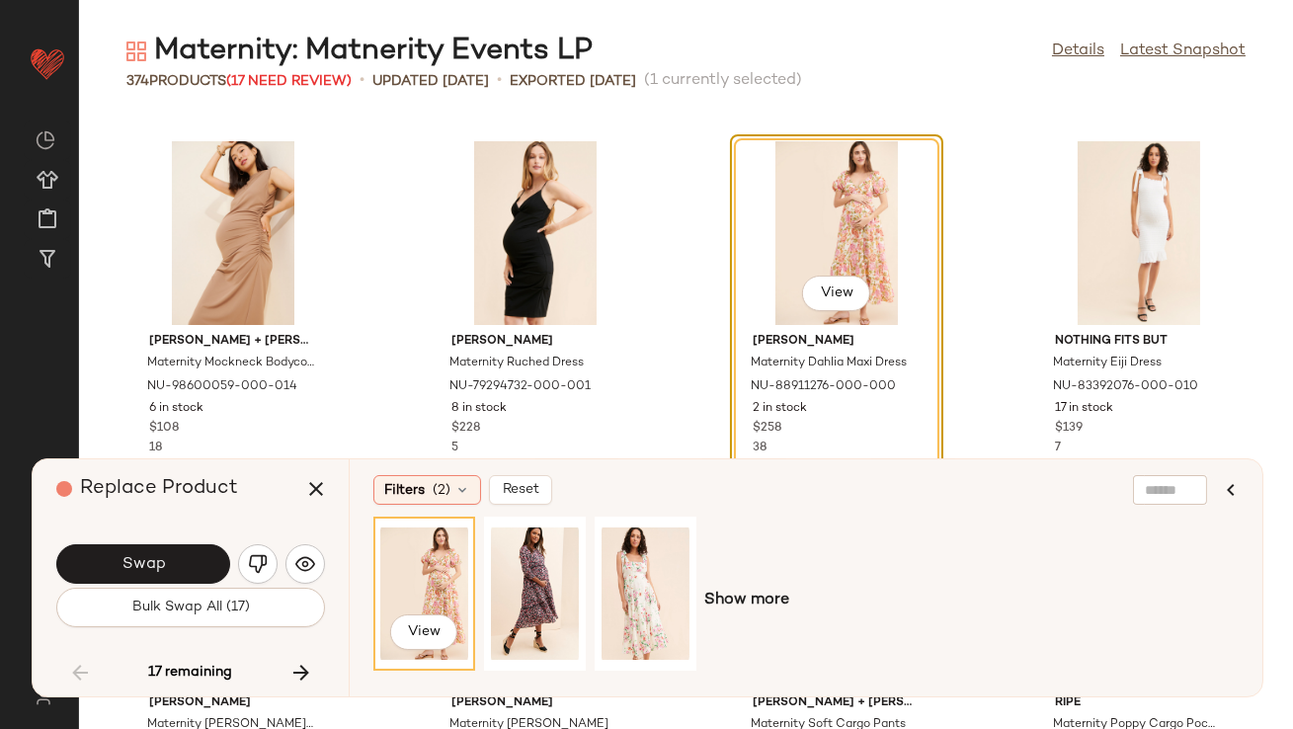
click at [151, 567] on span "Swap" at bounding box center [143, 564] width 44 height 19
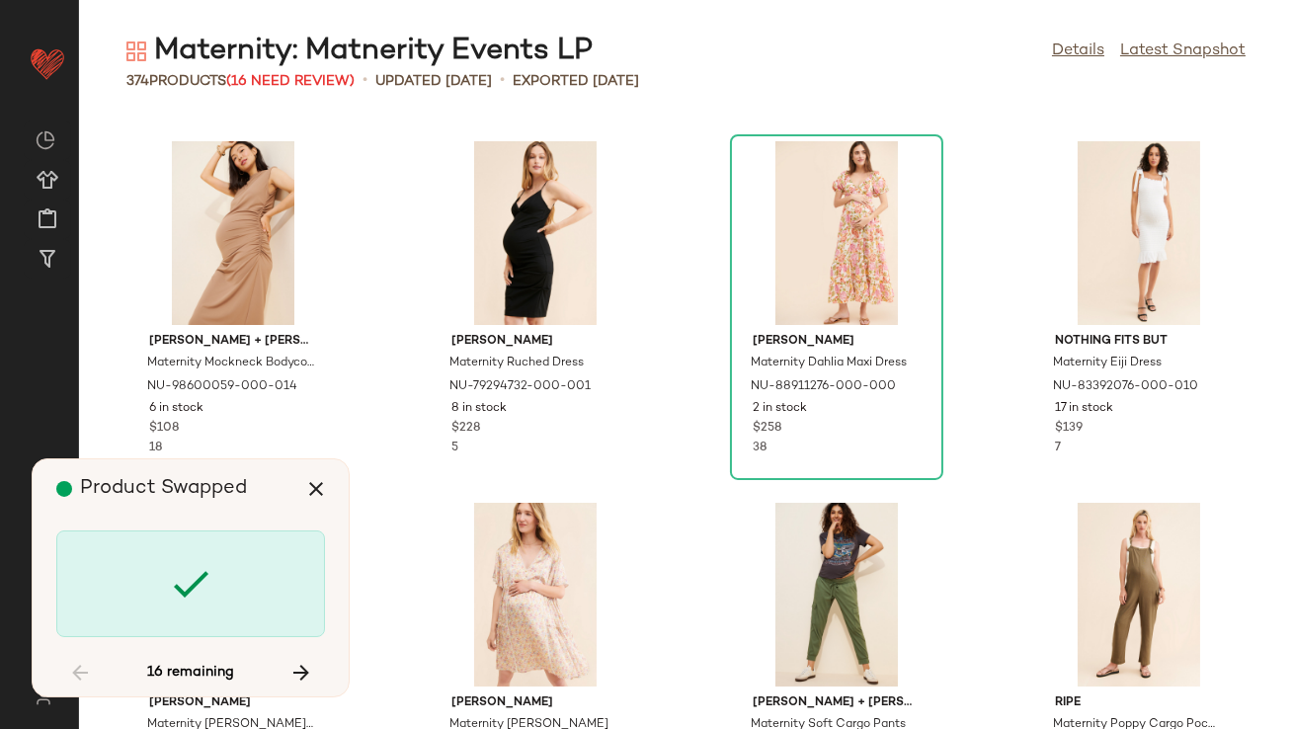
scroll to position [16273, 0]
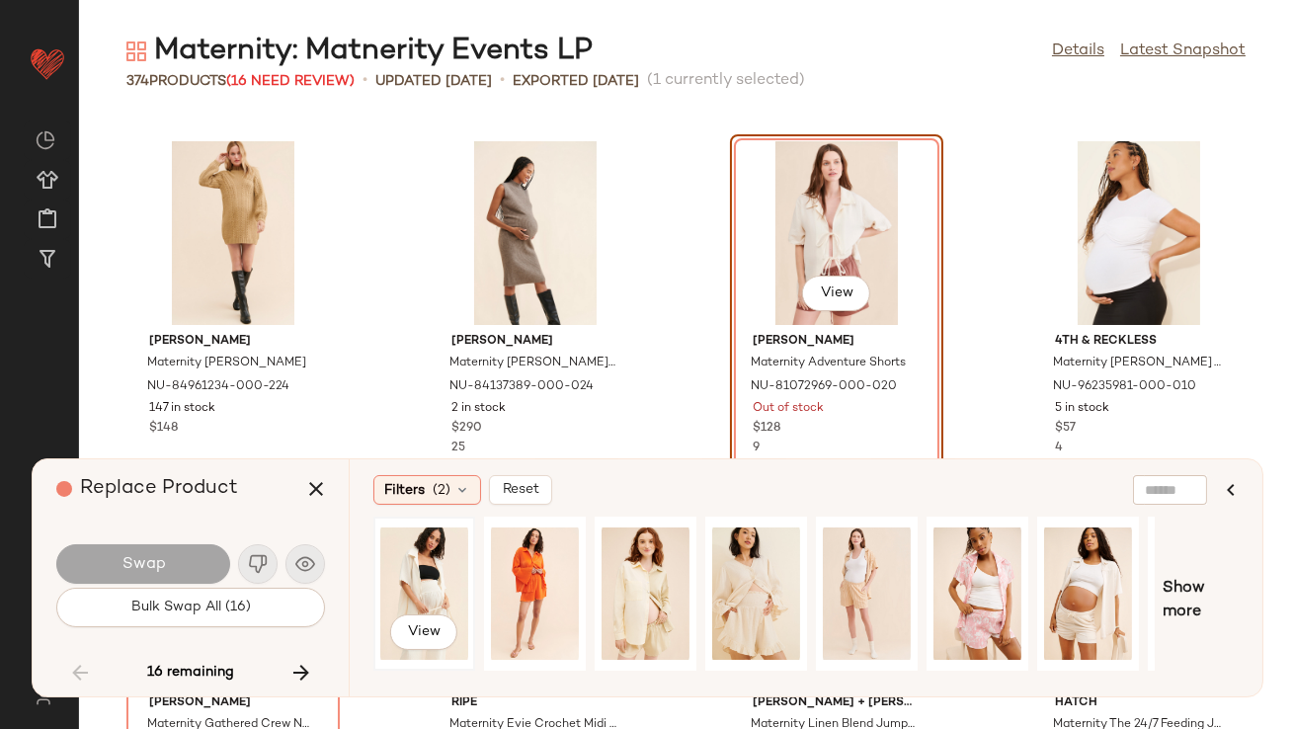
click at [436, 570] on div "View" at bounding box center [424, 594] width 88 height 140
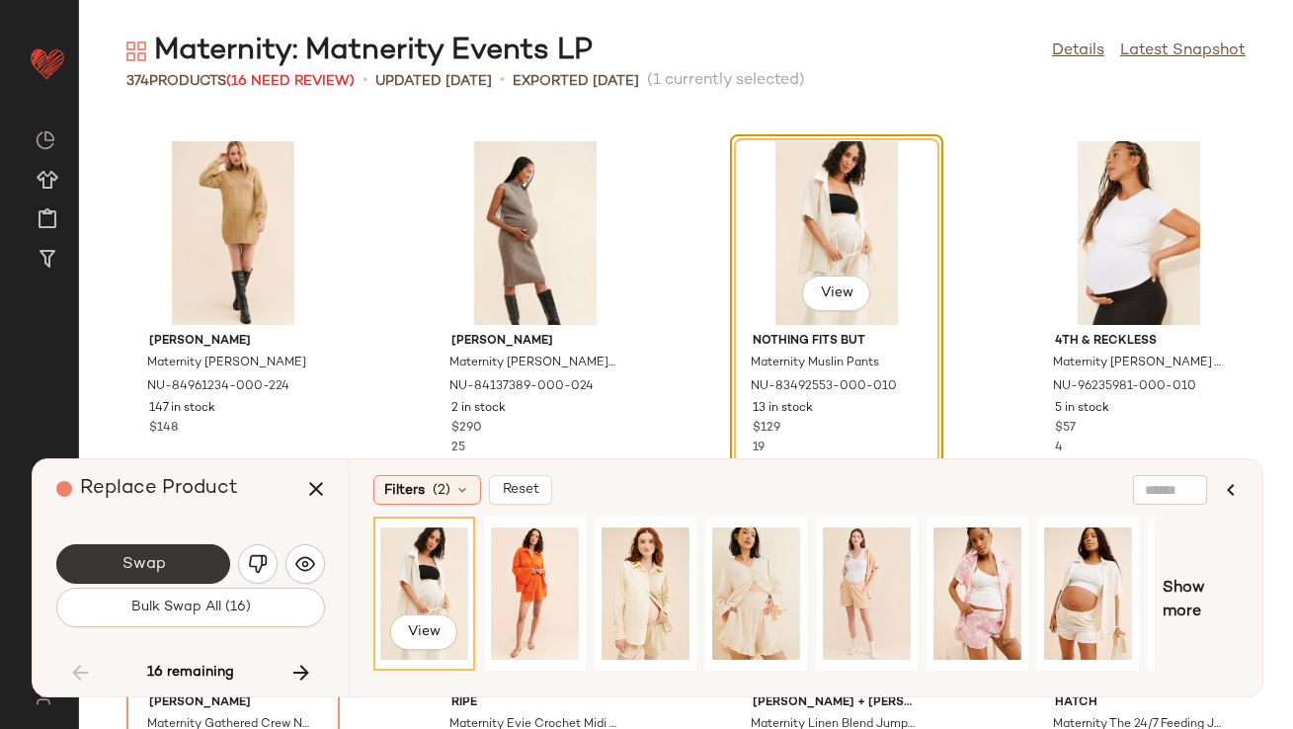
click at [169, 571] on button "Swap" at bounding box center [143, 564] width 174 height 40
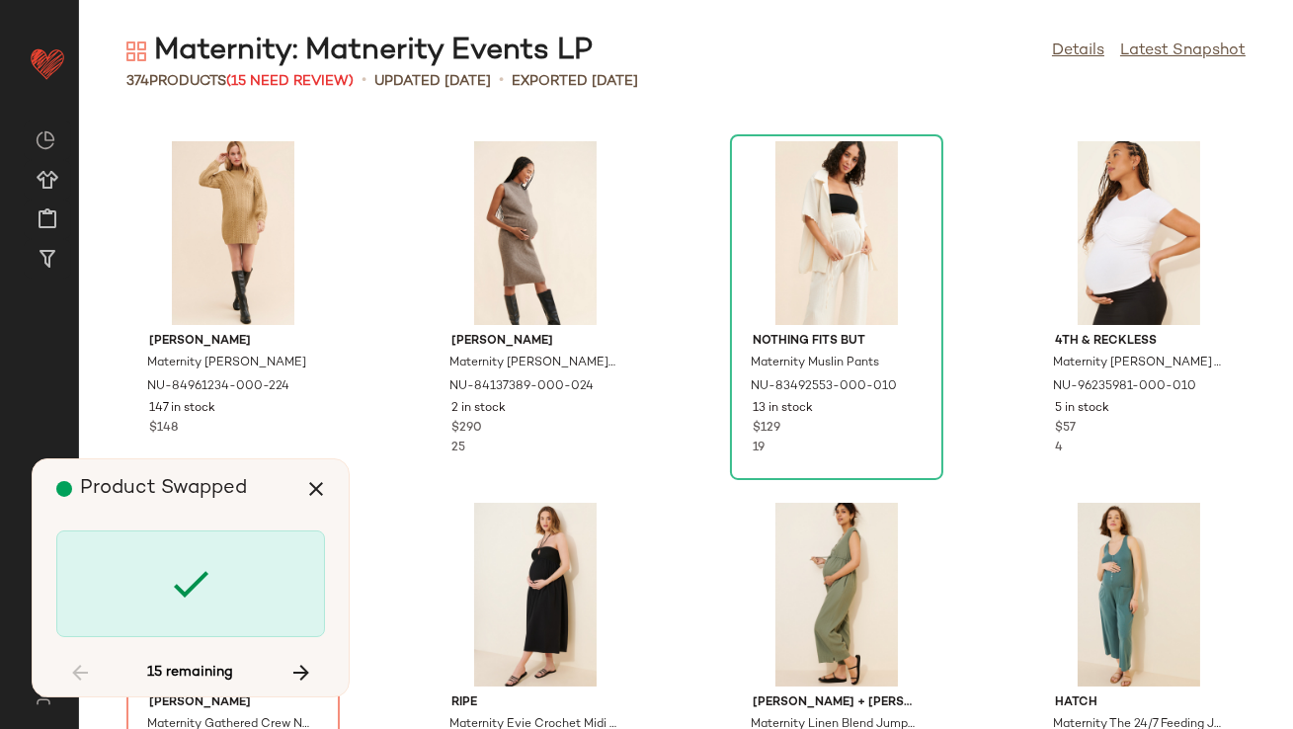
scroll to position [16634, 0]
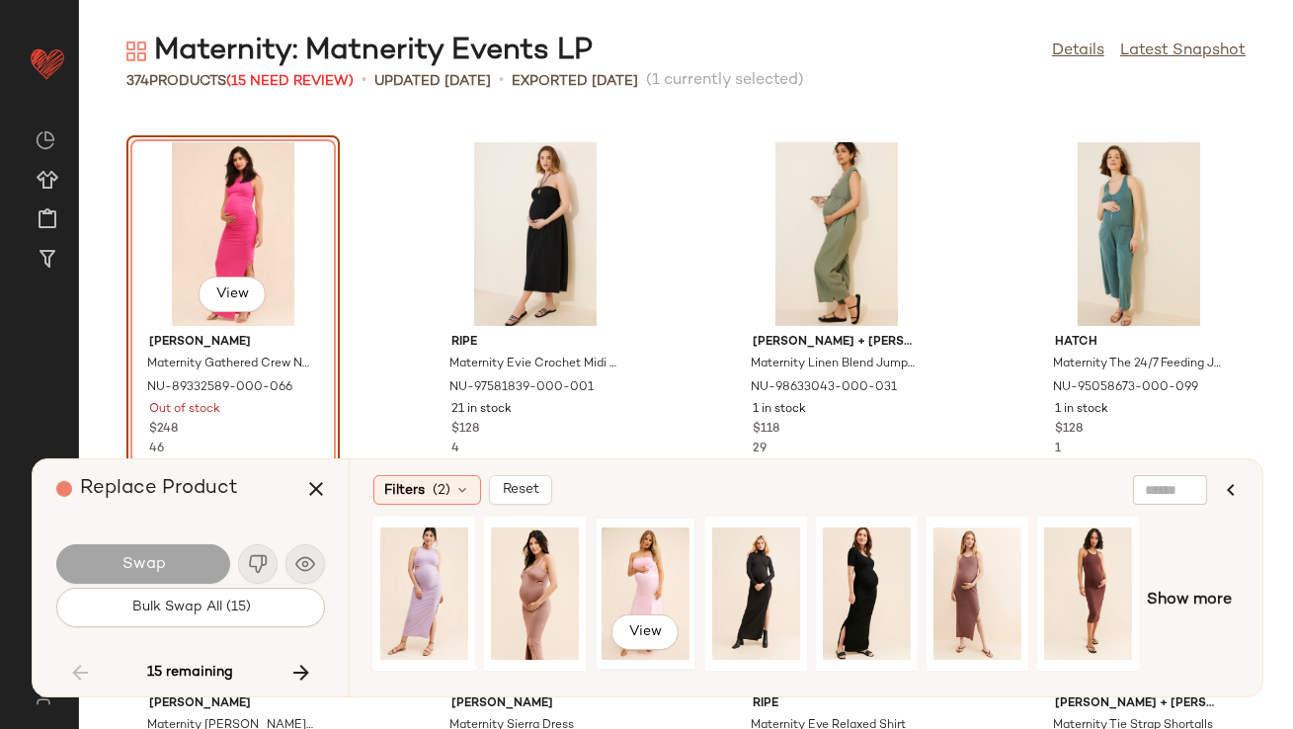
click at [644, 568] on div "View" at bounding box center [646, 594] width 88 height 140
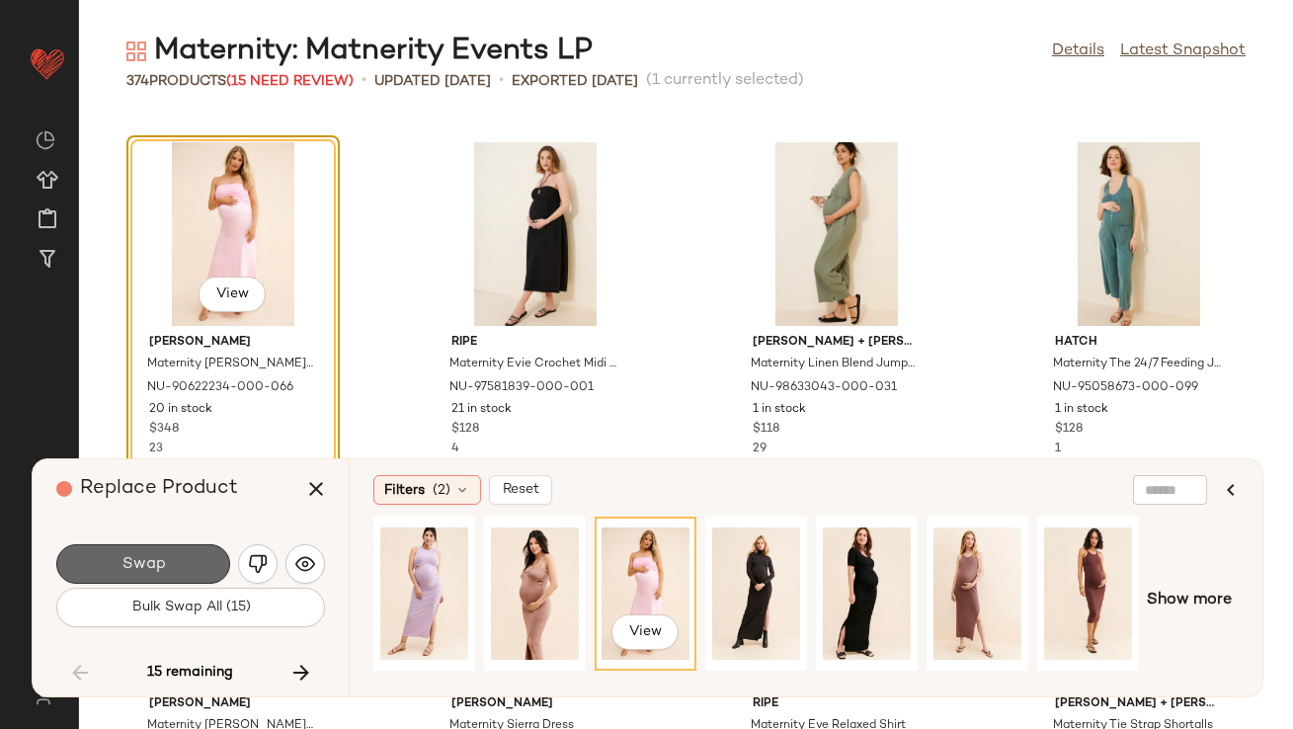
click at [143, 566] on span "Swap" at bounding box center [143, 564] width 44 height 19
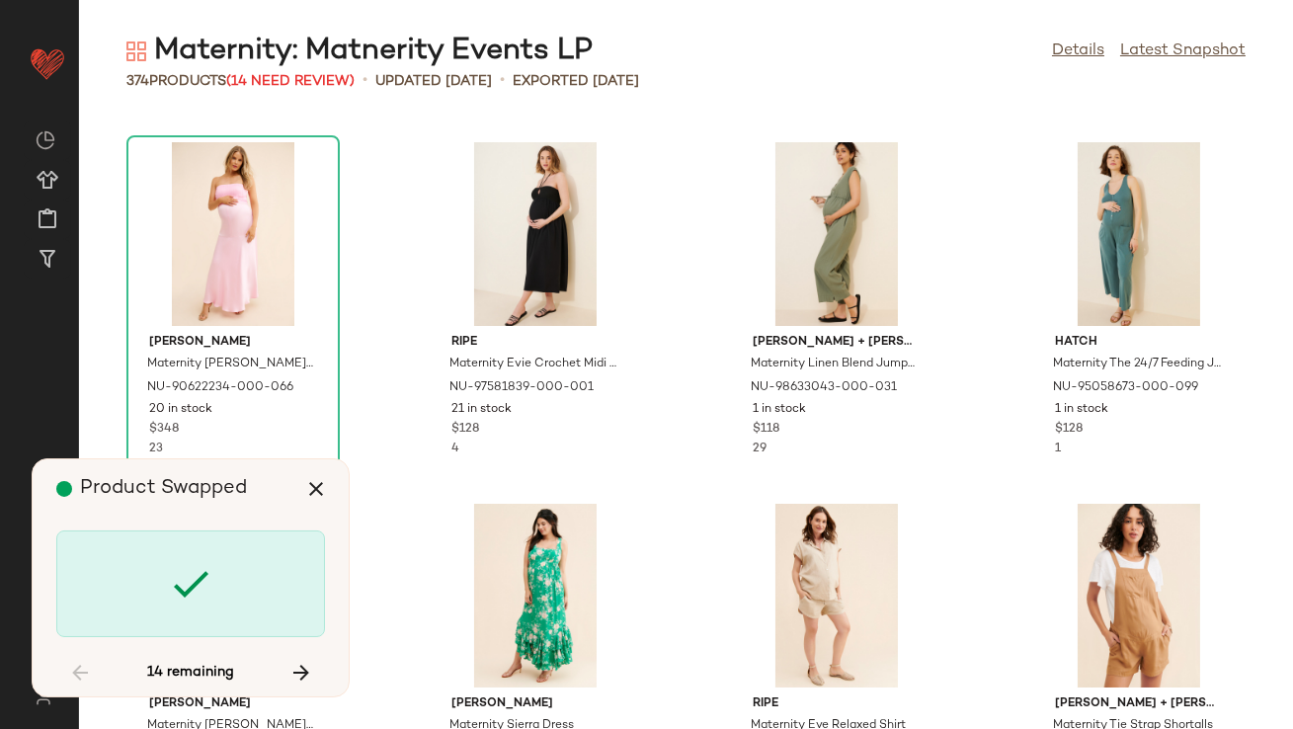
scroll to position [17358, 0]
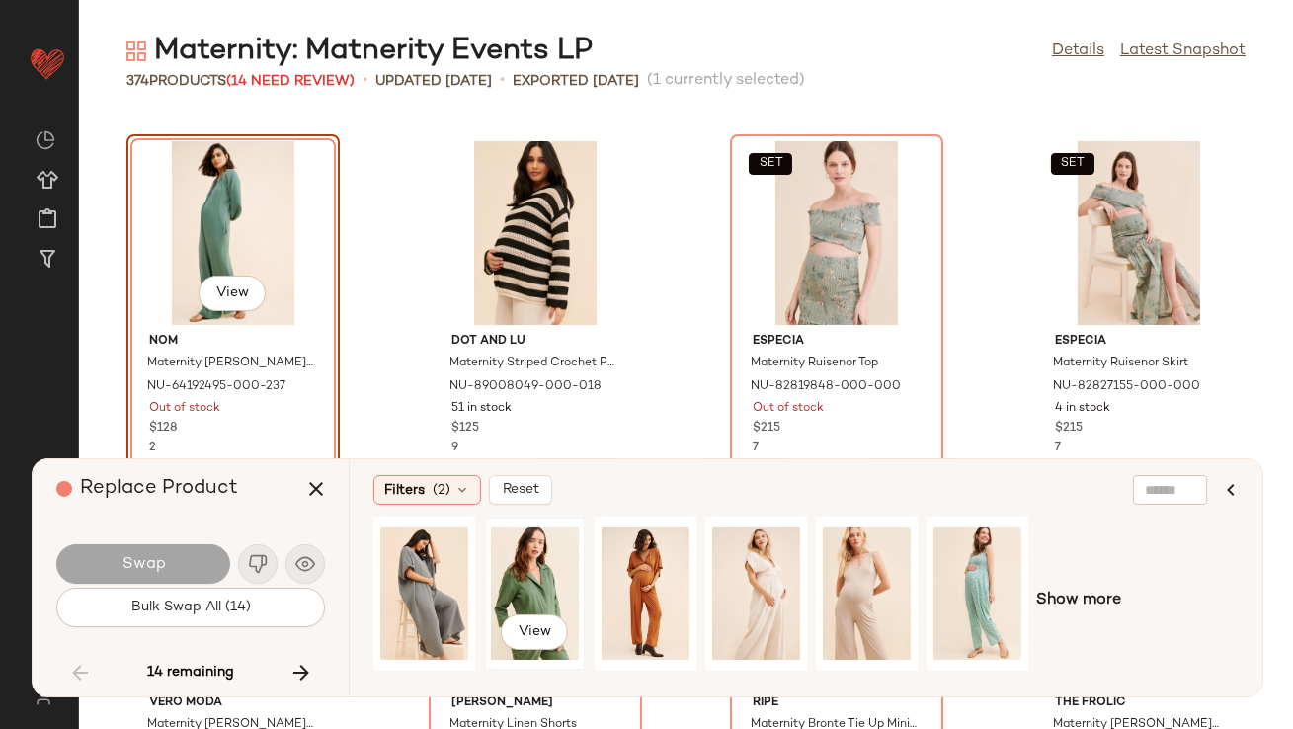
click at [530, 562] on div "View" at bounding box center [535, 594] width 88 height 140
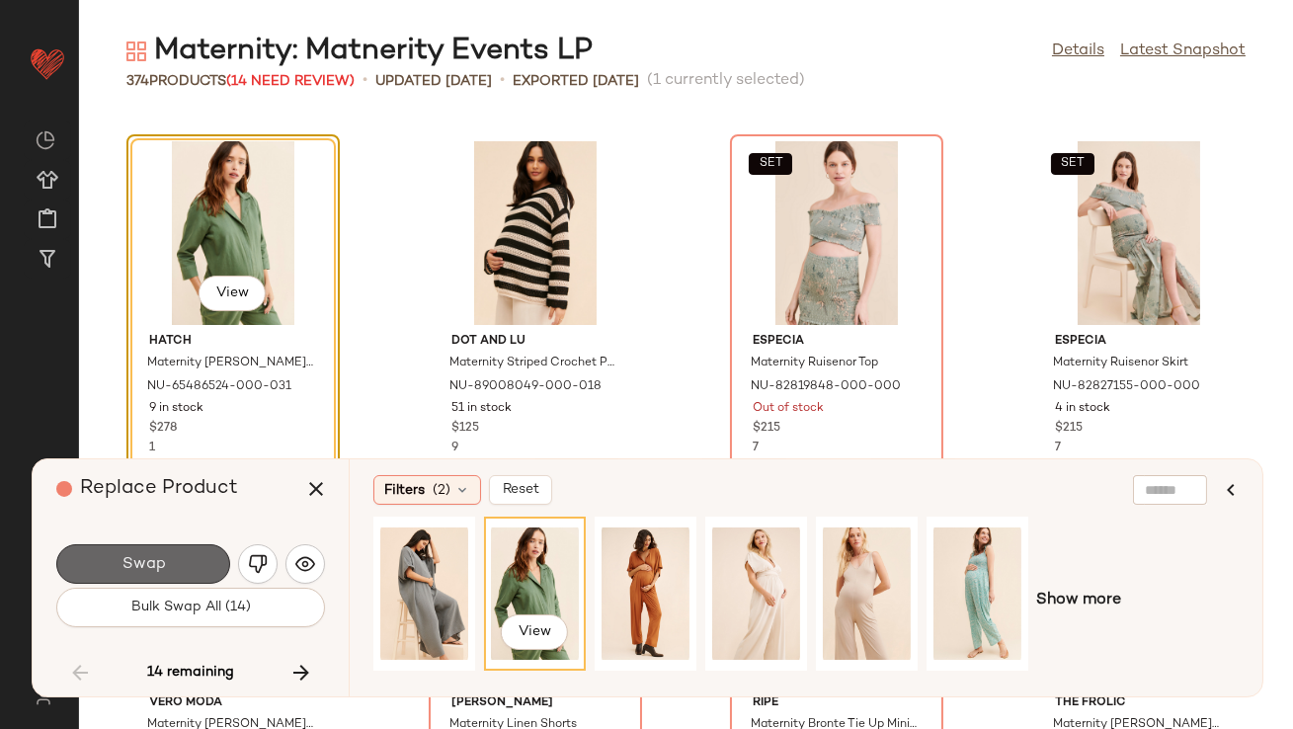
click at [152, 564] on span "Swap" at bounding box center [143, 564] width 44 height 19
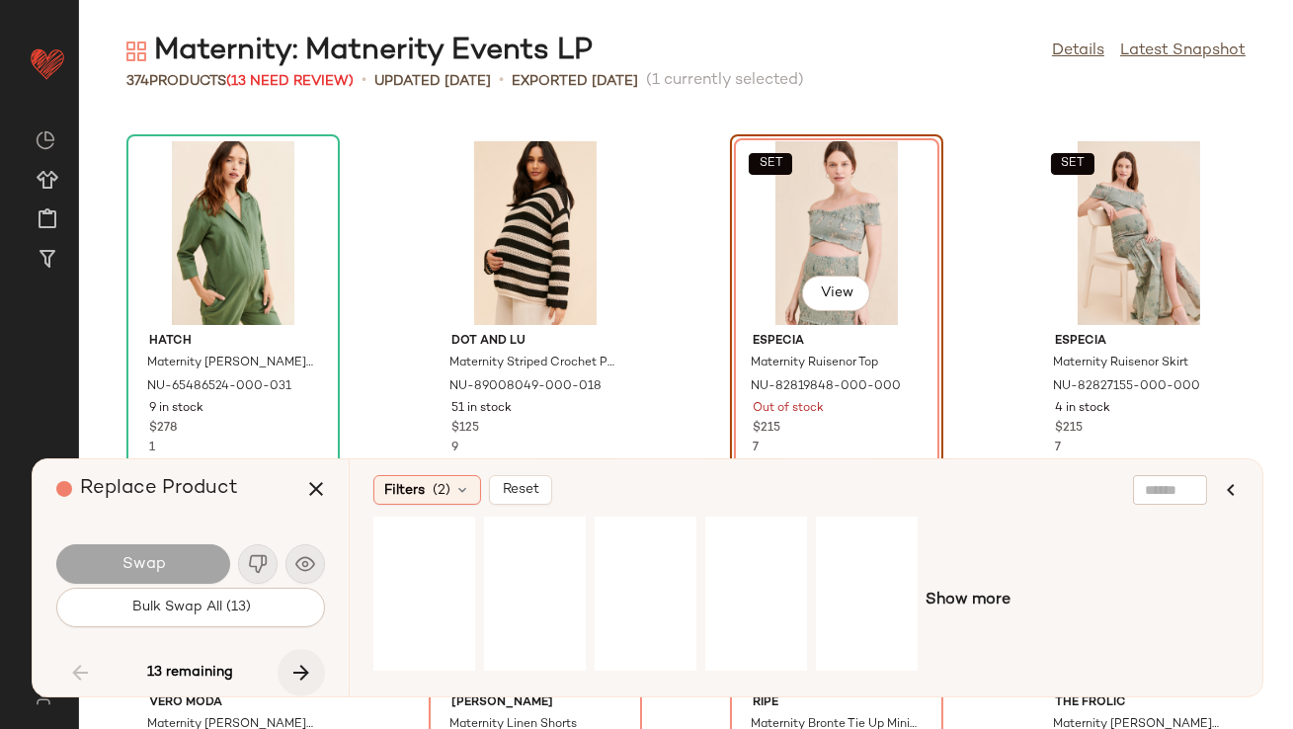
click at [298, 676] on icon "button" at bounding box center [301, 673] width 24 height 24
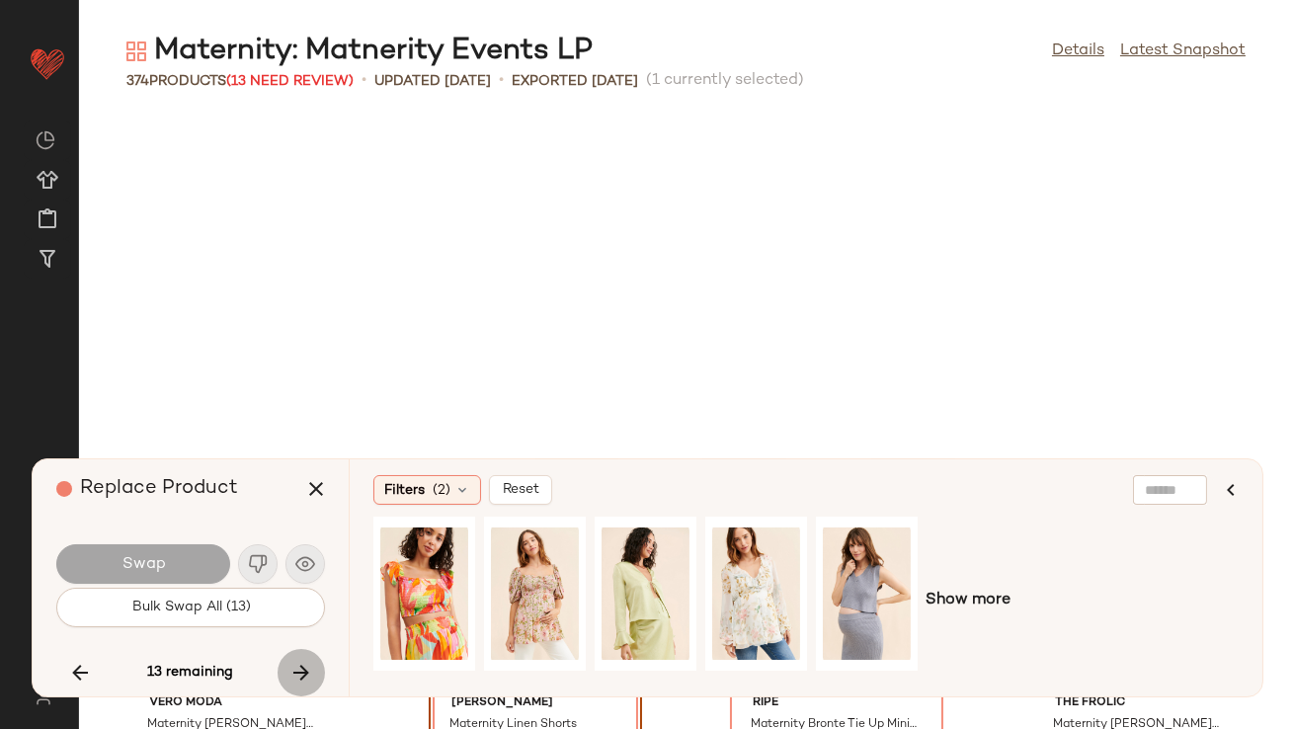
scroll to position [17719, 0]
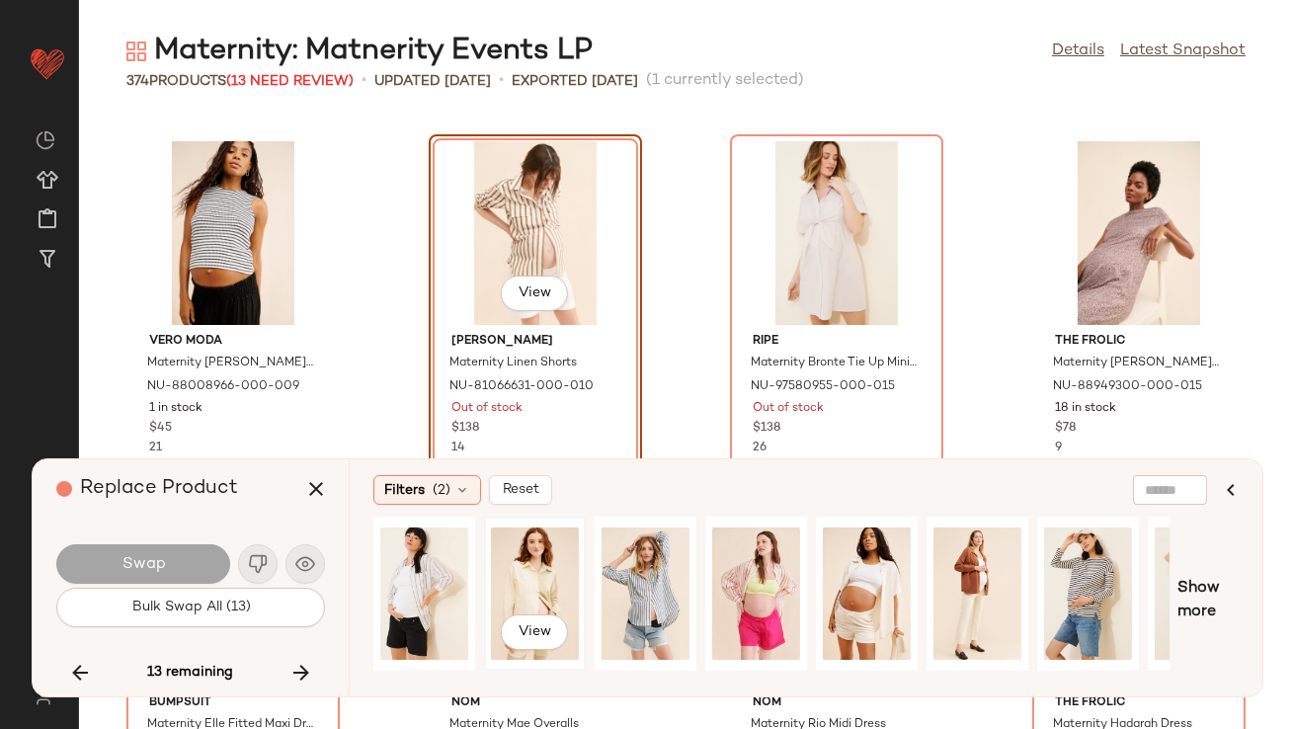
click at [557, 560] on div "View" at bounding box center [535, 594] width 88 height 140
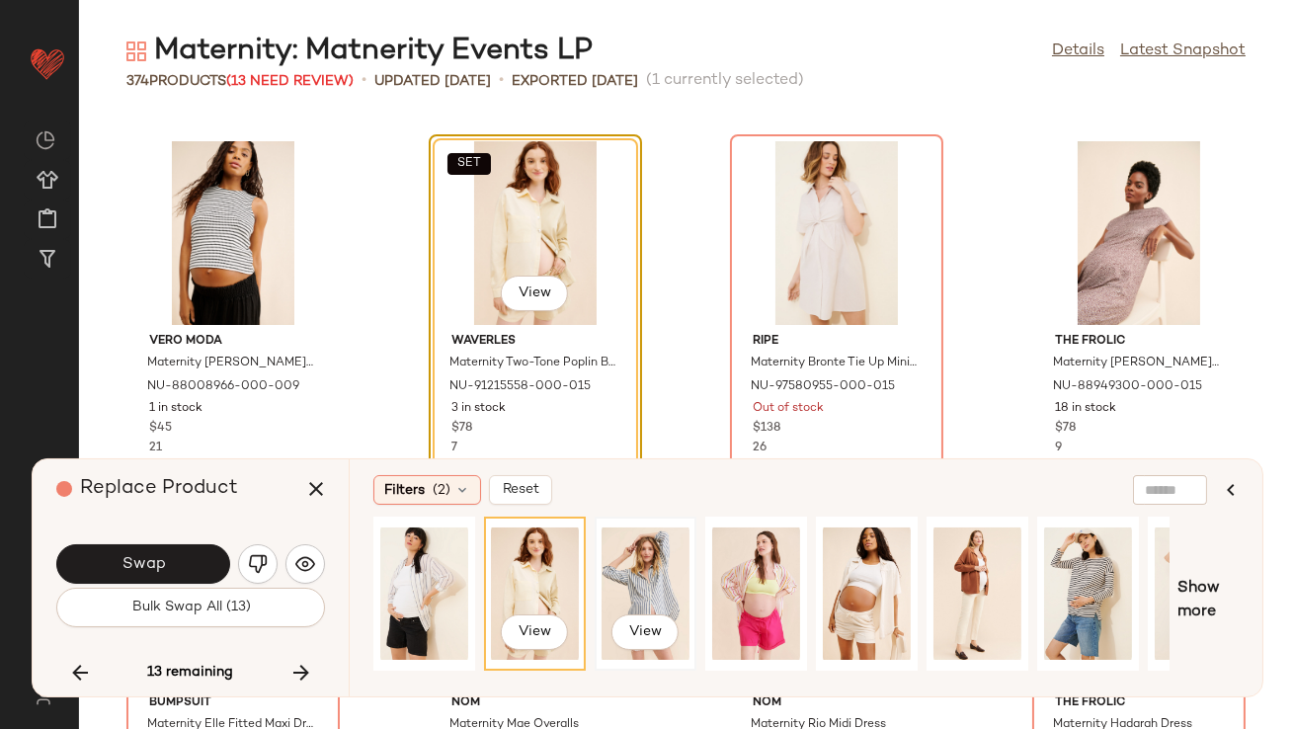
click at [651, 567] on div "View" at bounding box center [646, 594] width 88 height 140
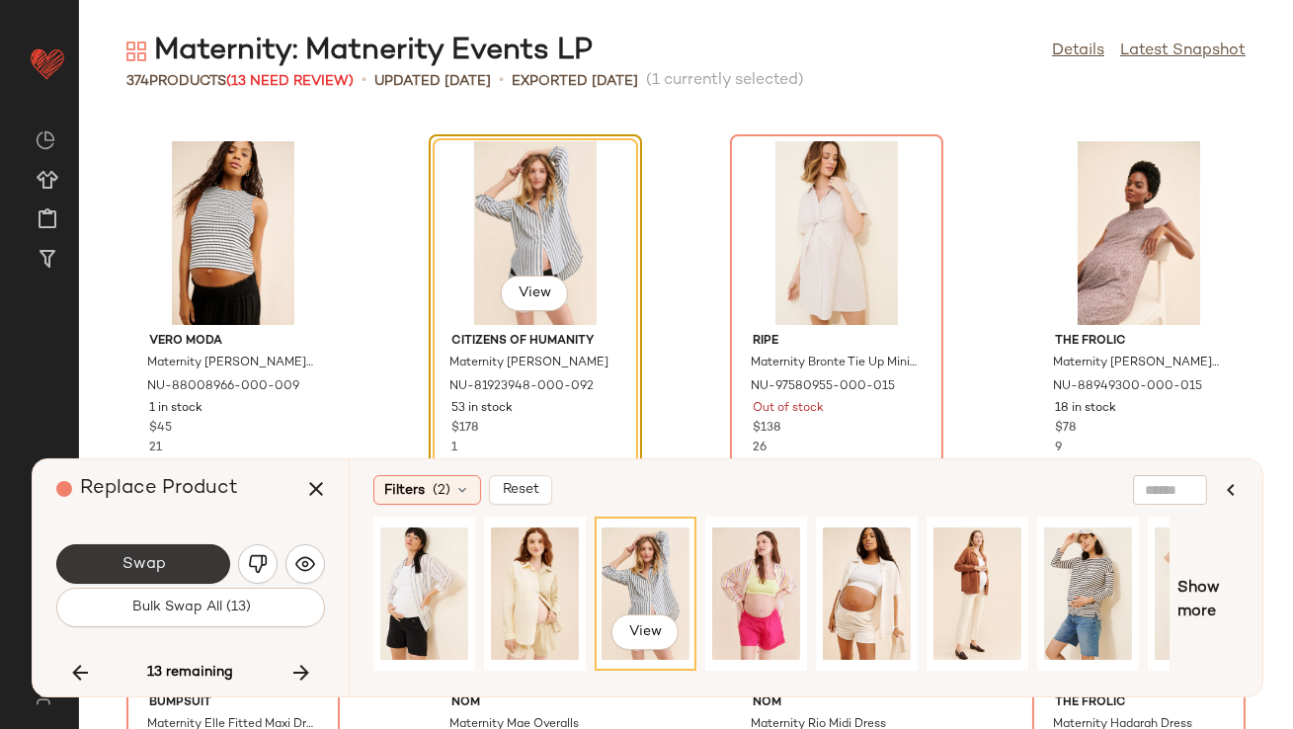
click at [193, 553] on button "Swap" at bounding box center [143, 564] width 174 height 40
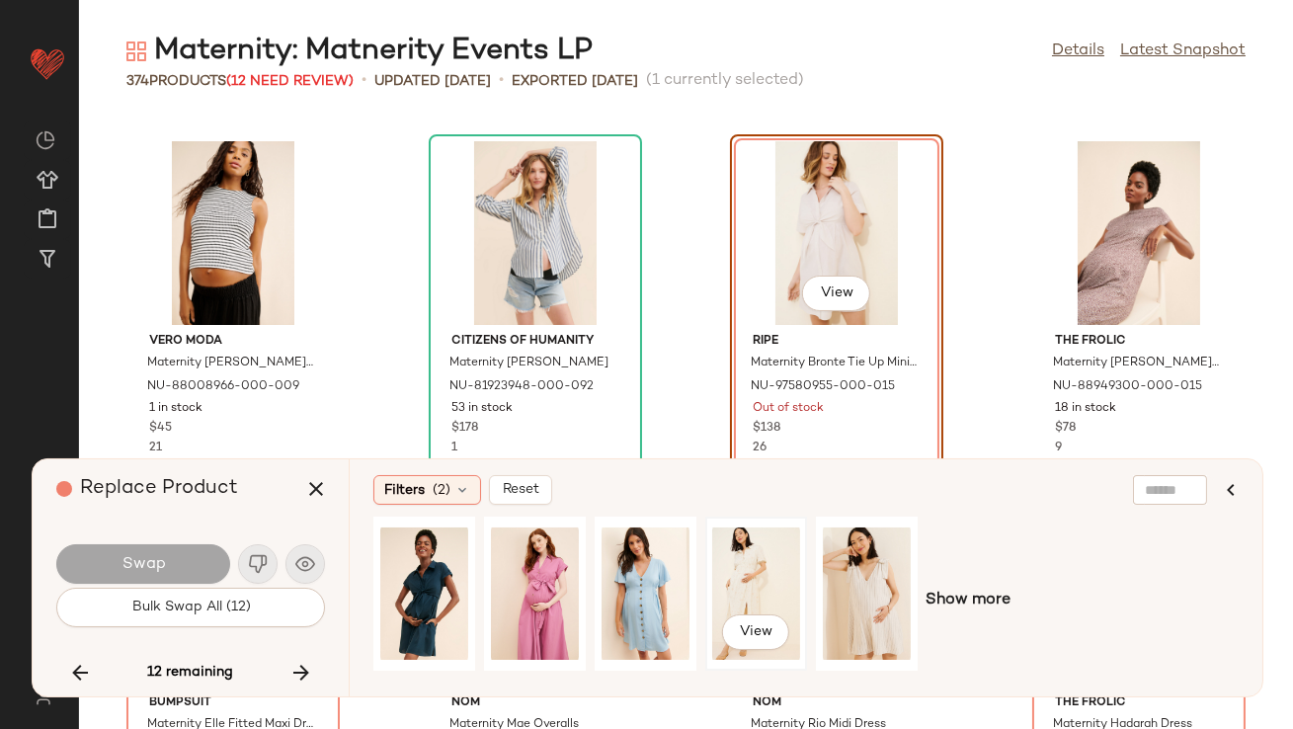
click at [752, 562] on div "View" at bounding box center [756, 594] width 88 height 140
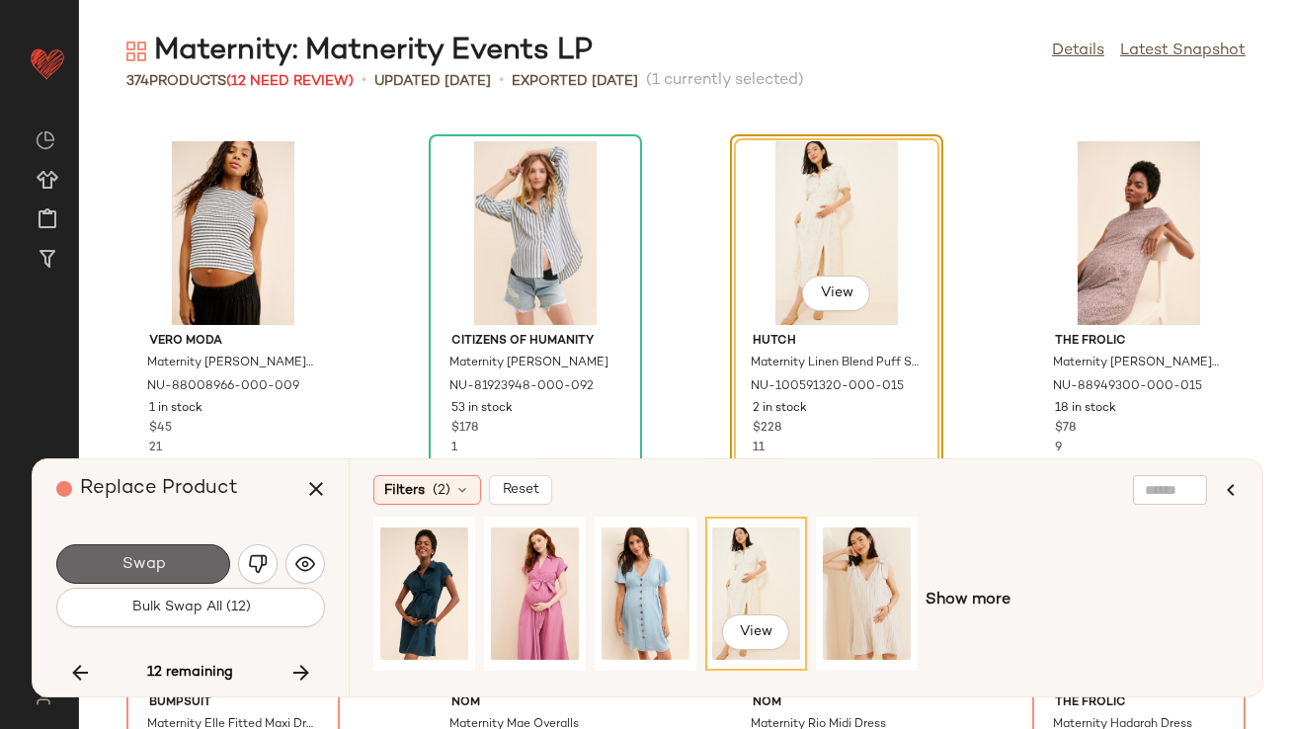
click at [189, 553] on button "Swap" at bounding box center [143, 564] width 174 height 40
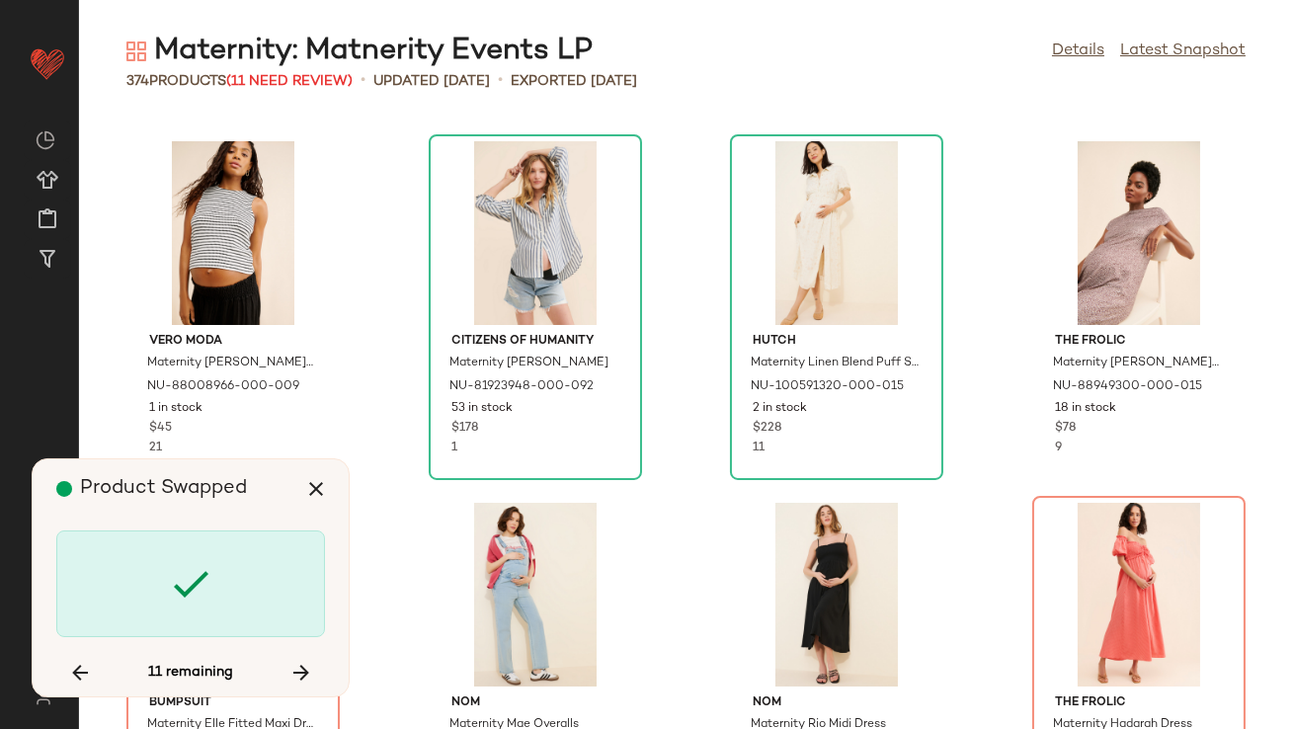
scroll to position [18081, 0]
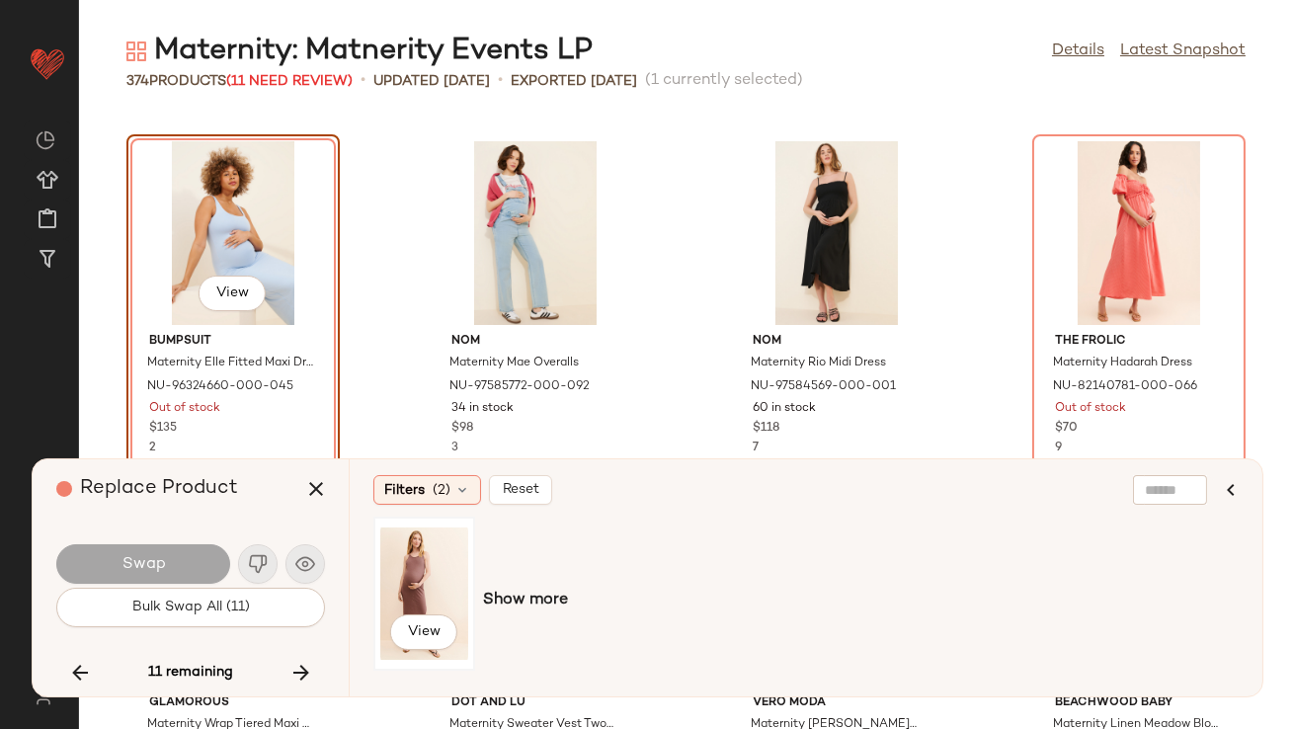
click at [442, 570] on div "View" at bounding box center [424, 594] width 88 height 140
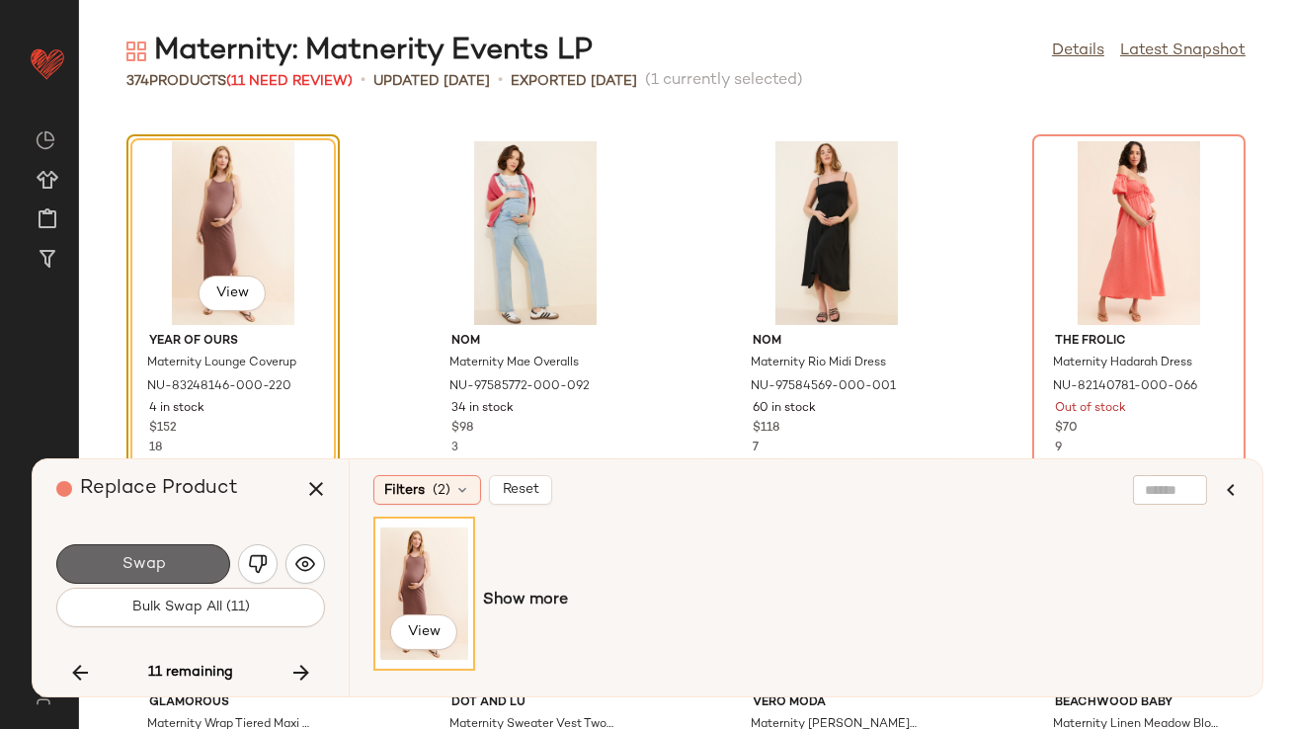
click at [139, 556] on span "Swap" at bounding box center [143, 564] width 44 height 19
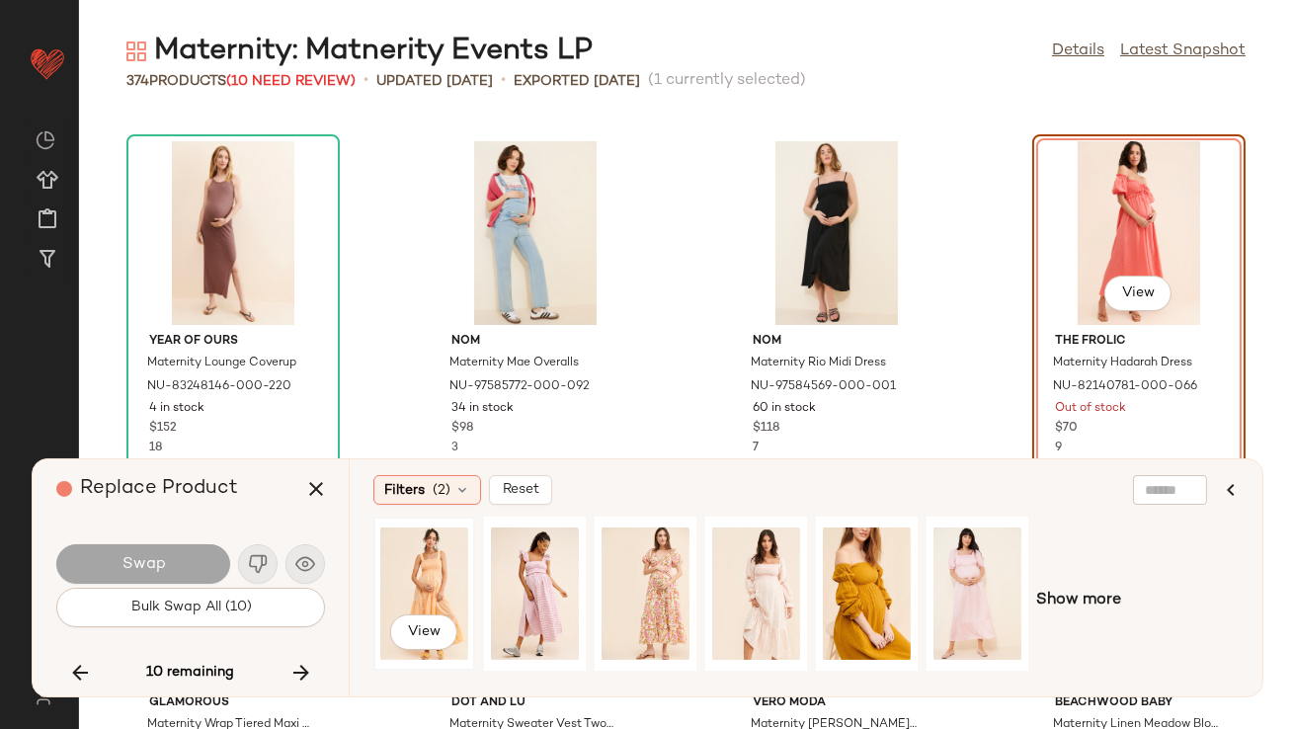
click at [436, 547] on div "View" at bounding box center [424, 594] width 88 height 140
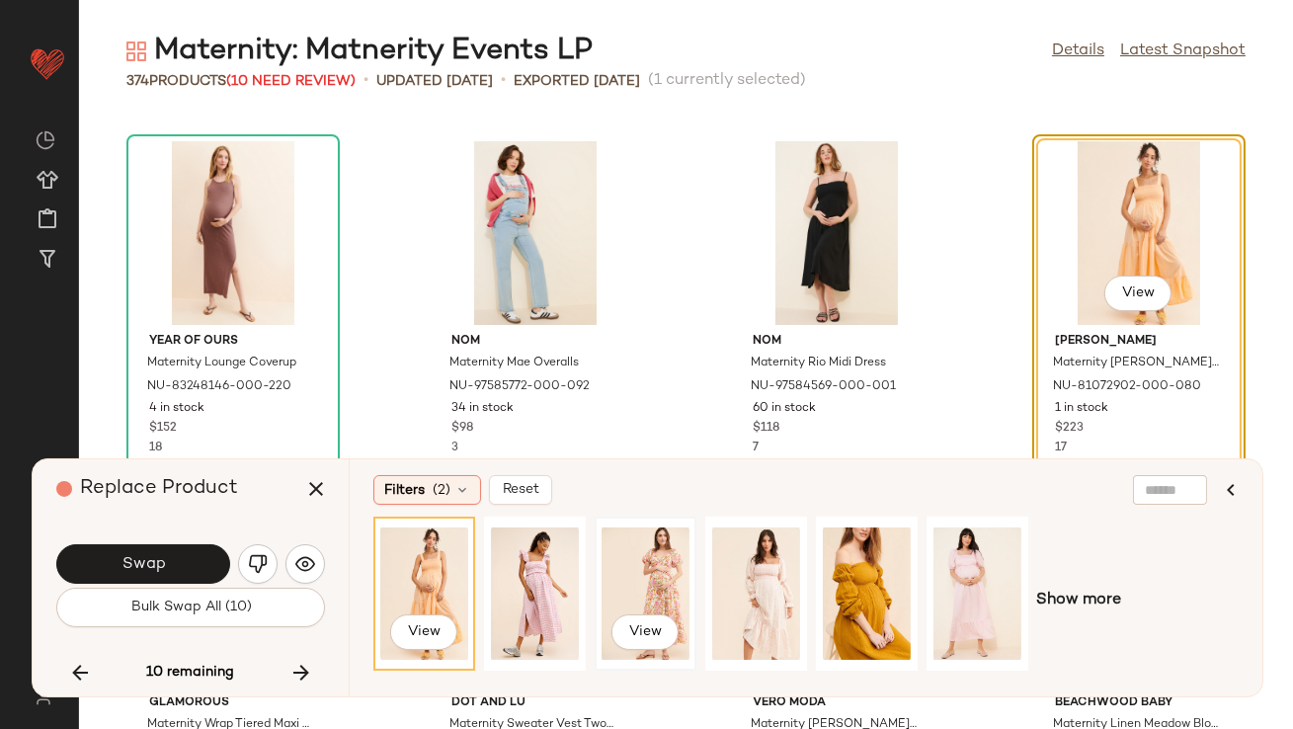
click at [685, 566] on div "View" at bounding box center [646, 594] width 88 height 140
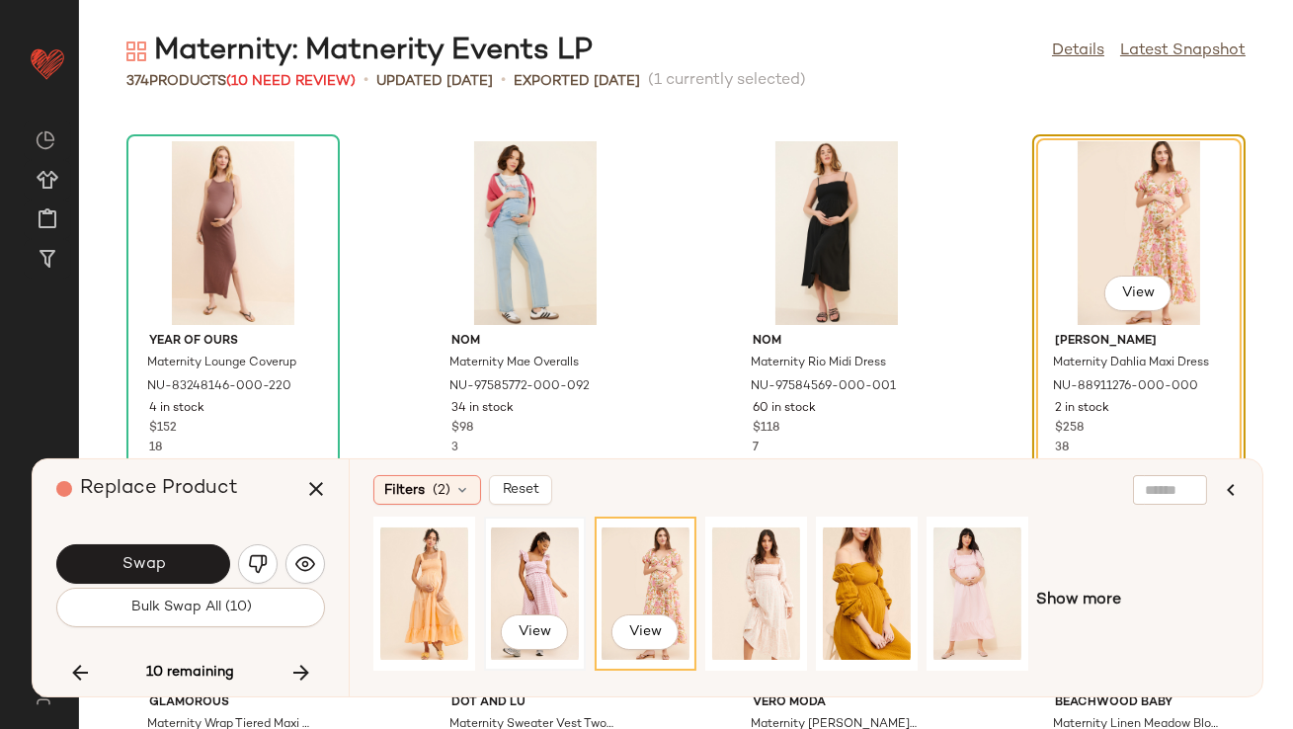
click at [514, 585] on div "View" at bounding box center [535, 594] width 88 height 140
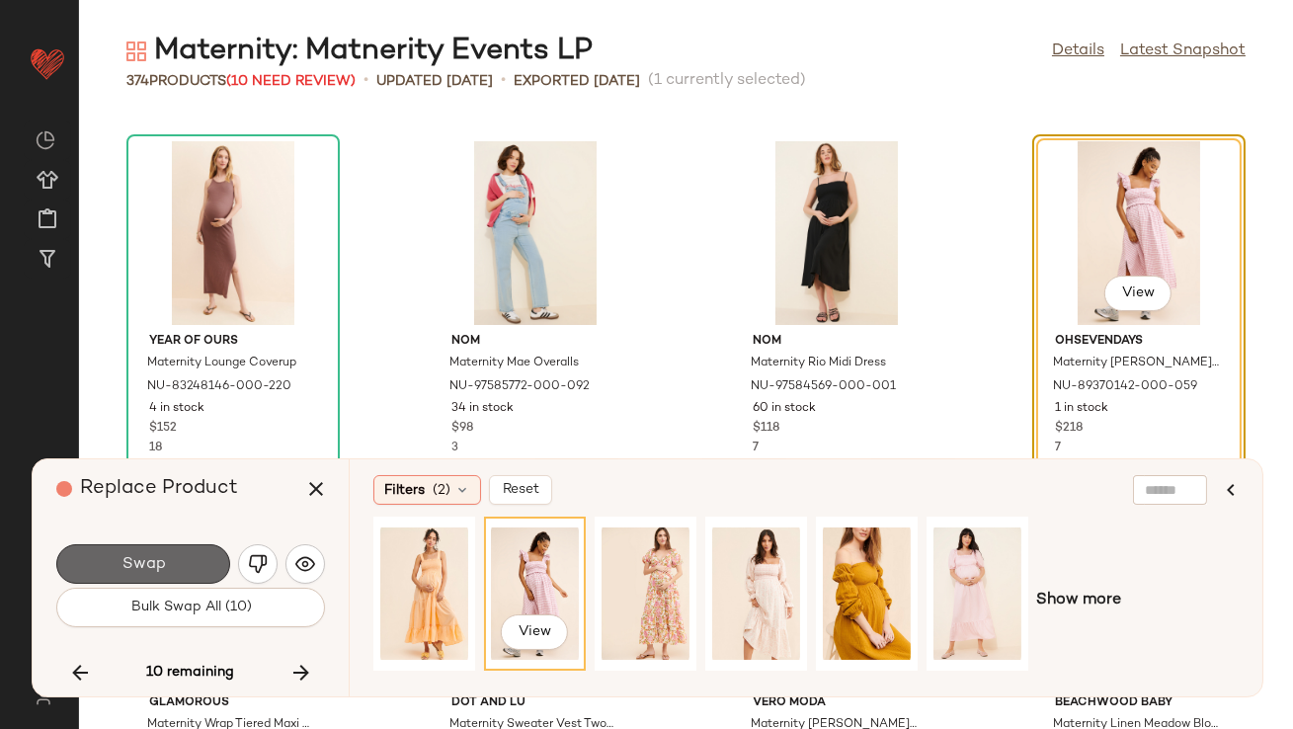
click at [194, 565] on button "Swap" at bounding box center [143, 564] width 174 height 40
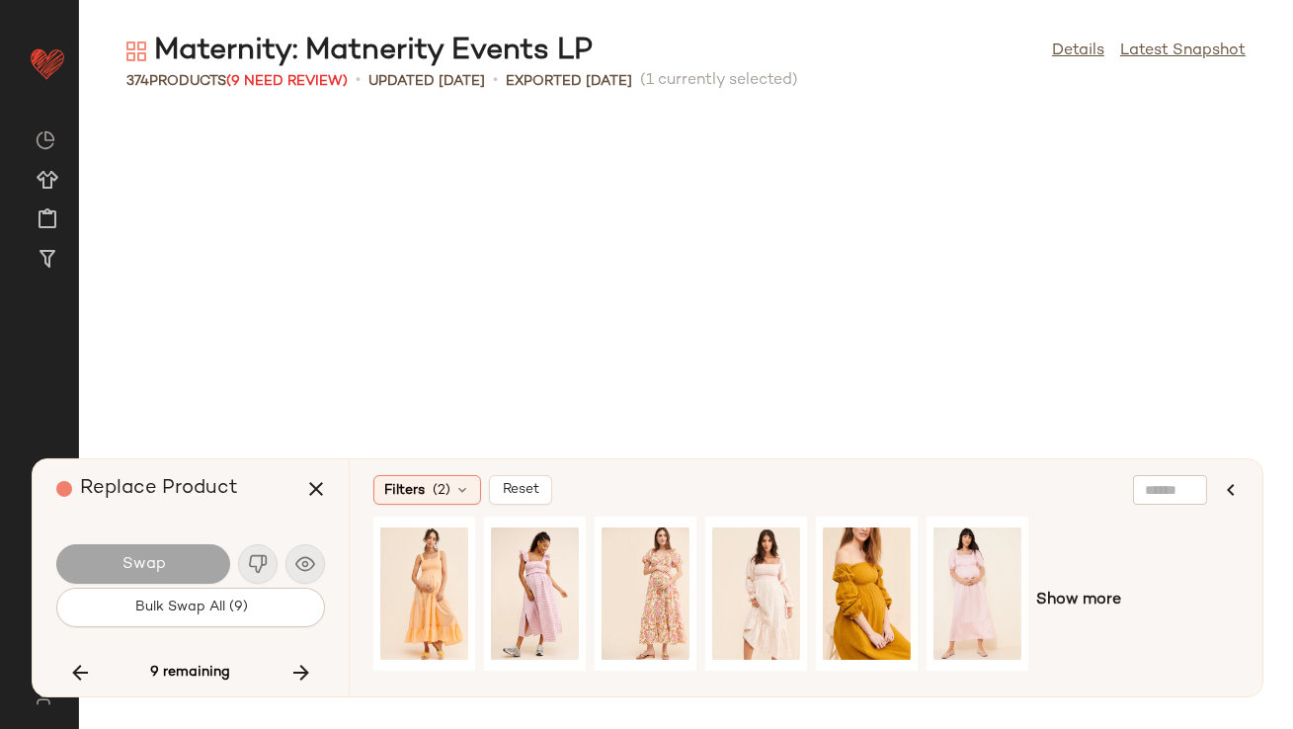
scroll to position [18803, 0]
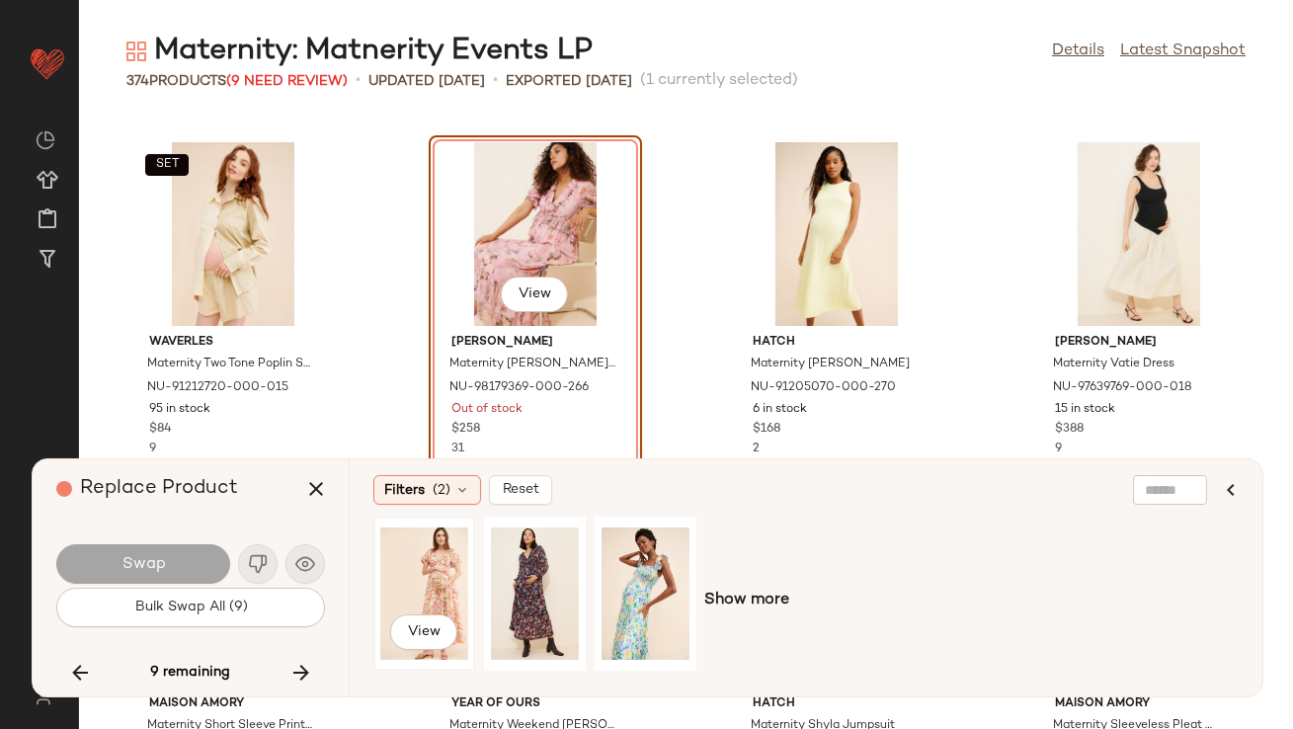
click at [443, 566] on div "View" at bounding box center [424, 594] width 88 height 140
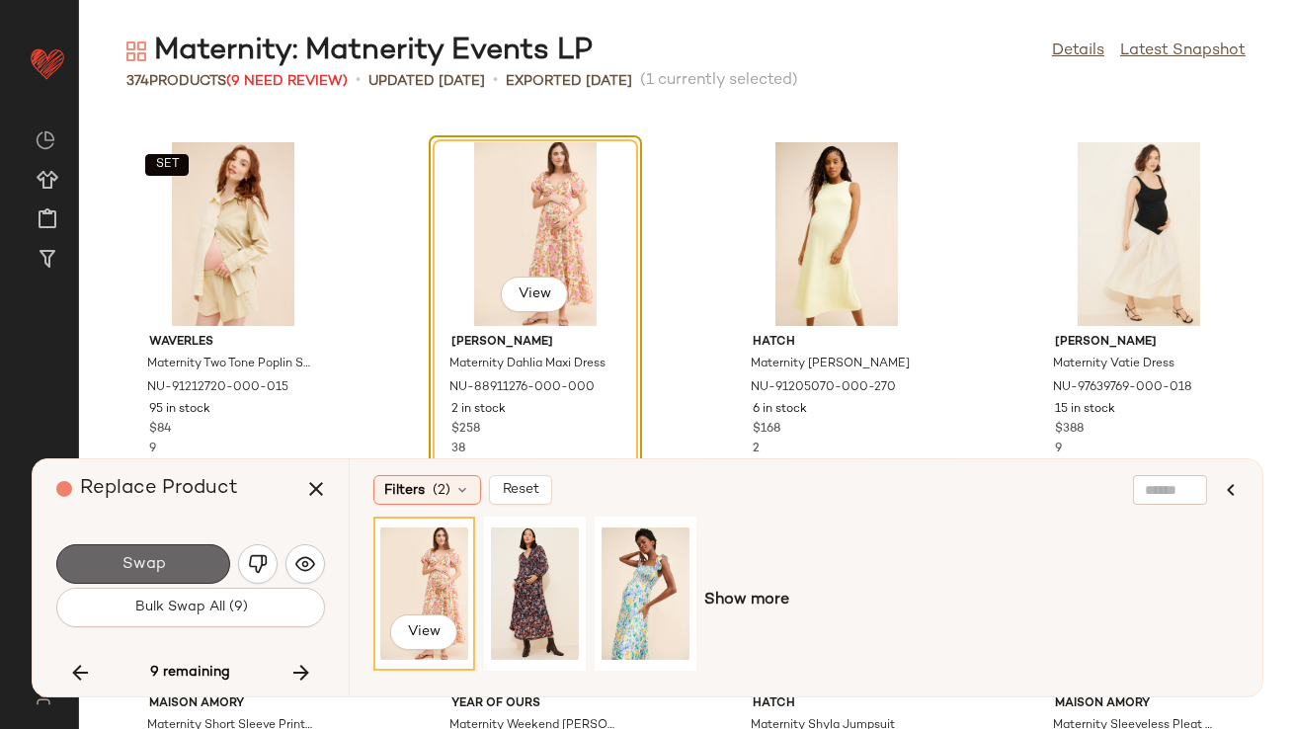
click at [208, 572] on button "Swap" at bounding box center [143, 564] width 174 height 40
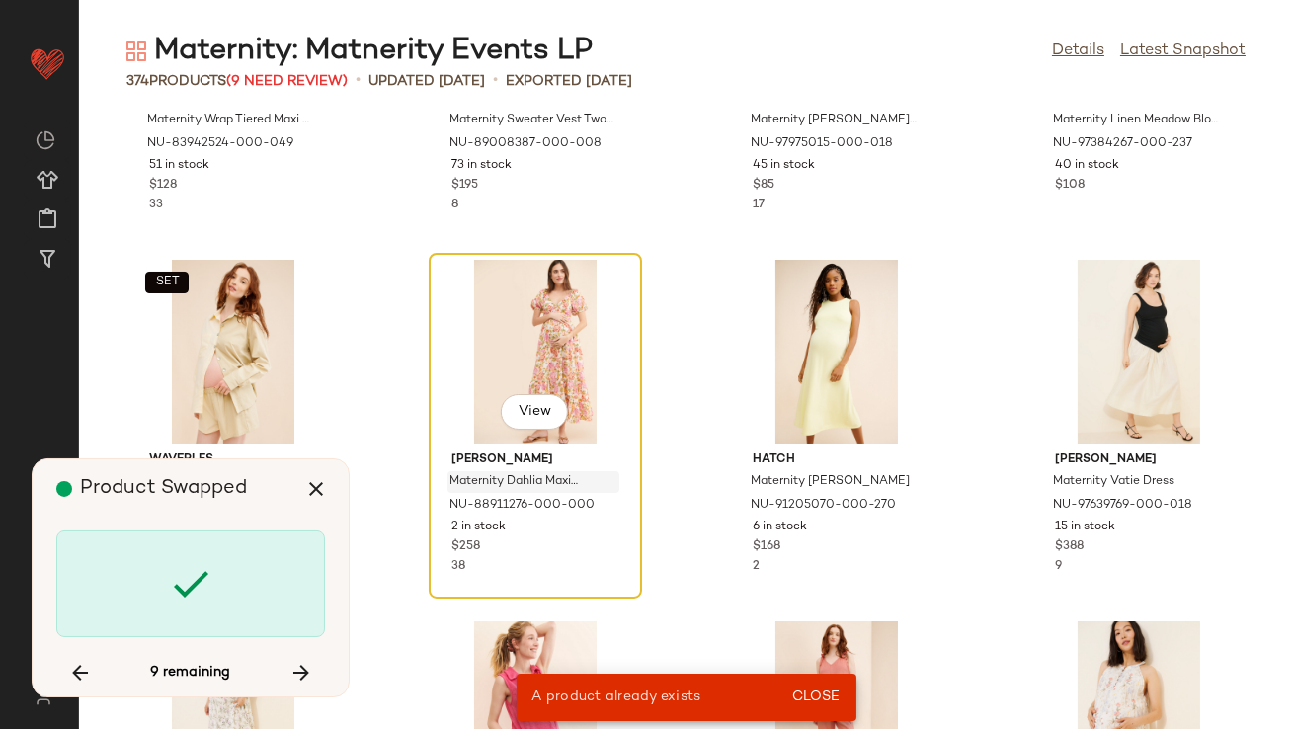
scroll to position [15550, 0]
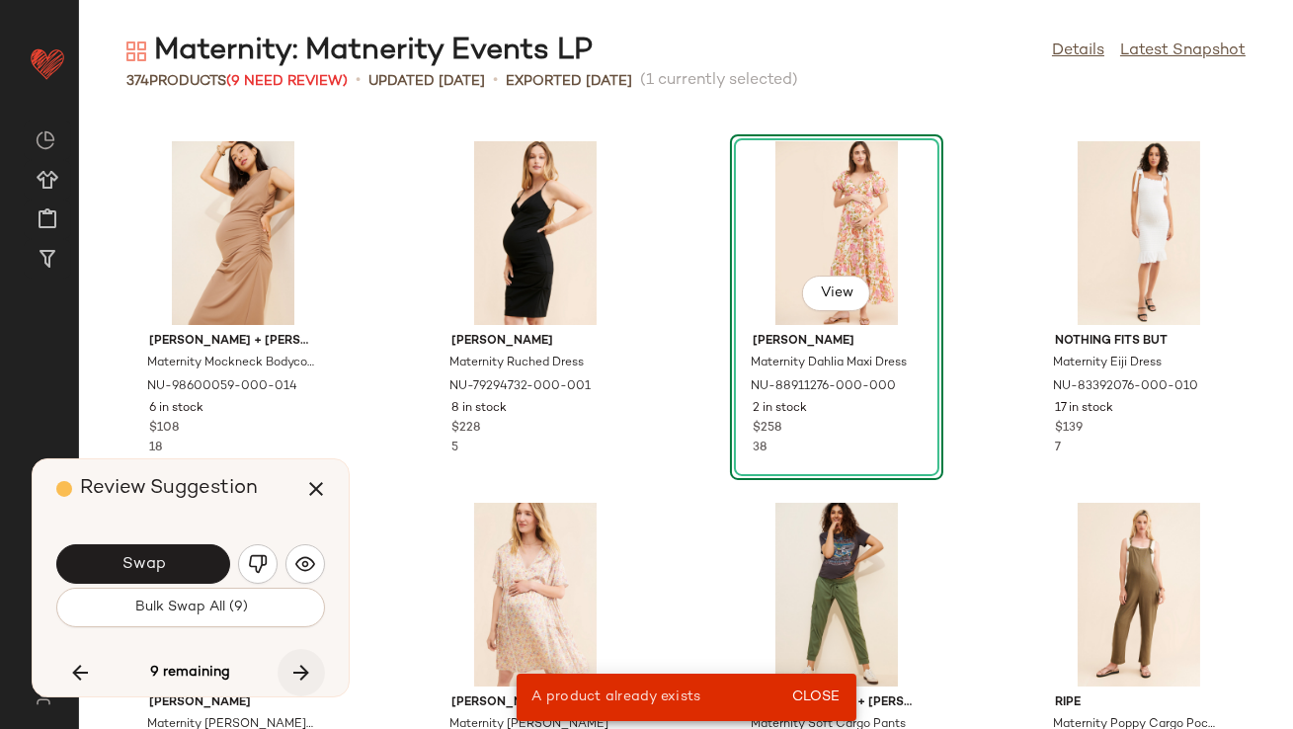
click at [309, 662] on icon "button" at bounding box center [301, 673] width 24 height 24
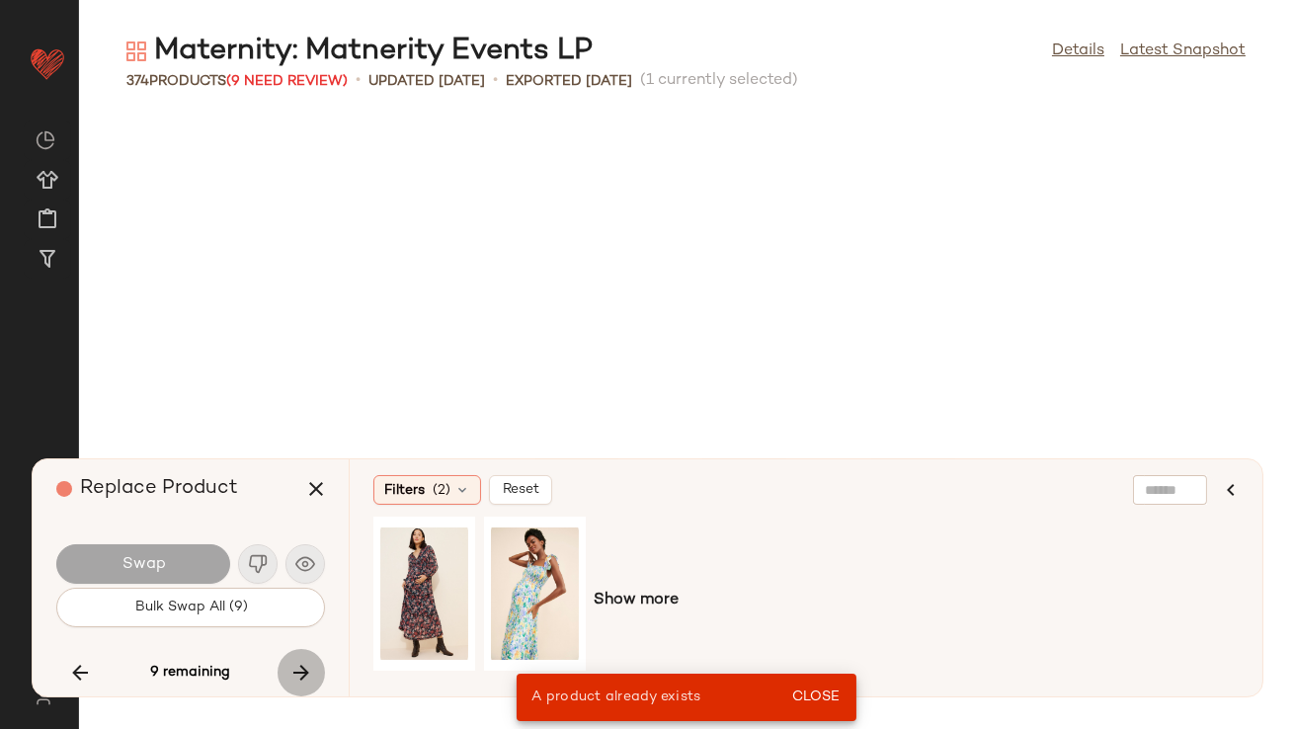
scroll to position [19889, 0]
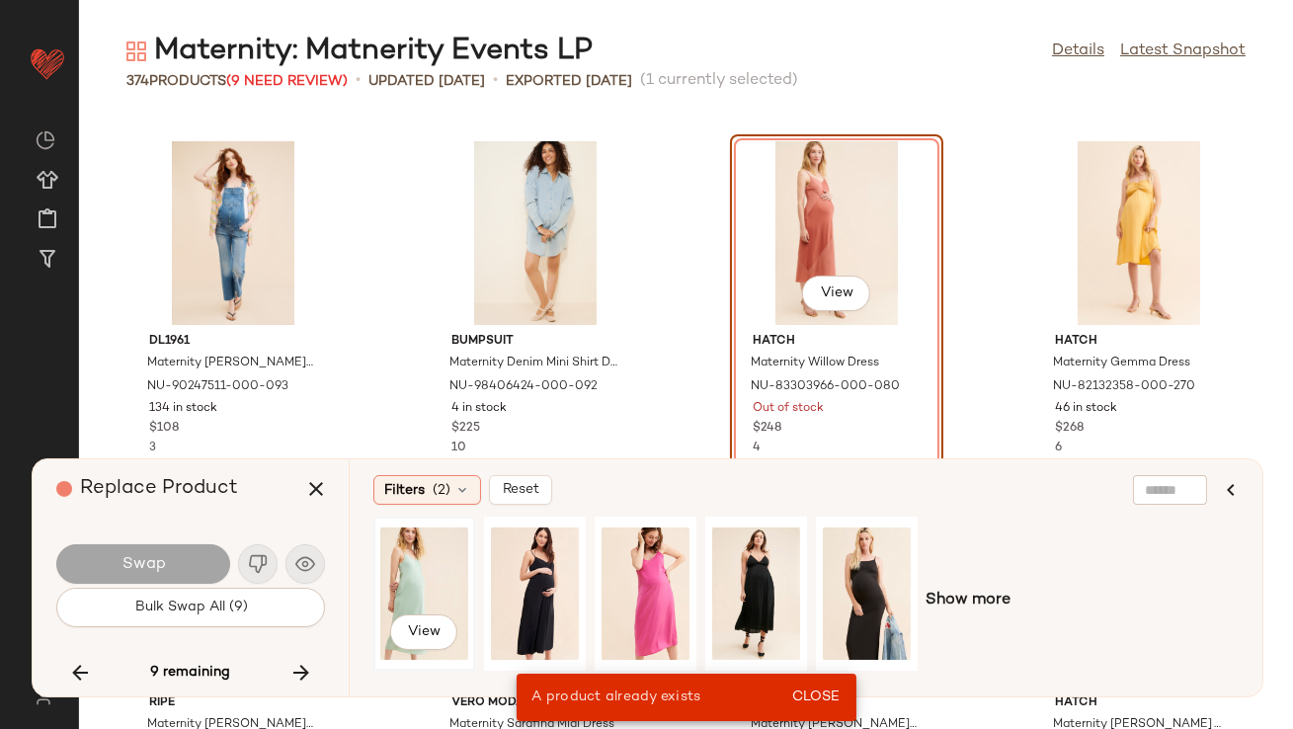
click at [390, 601] on div "View" at bounding box center [424, 594] width 88 height 140
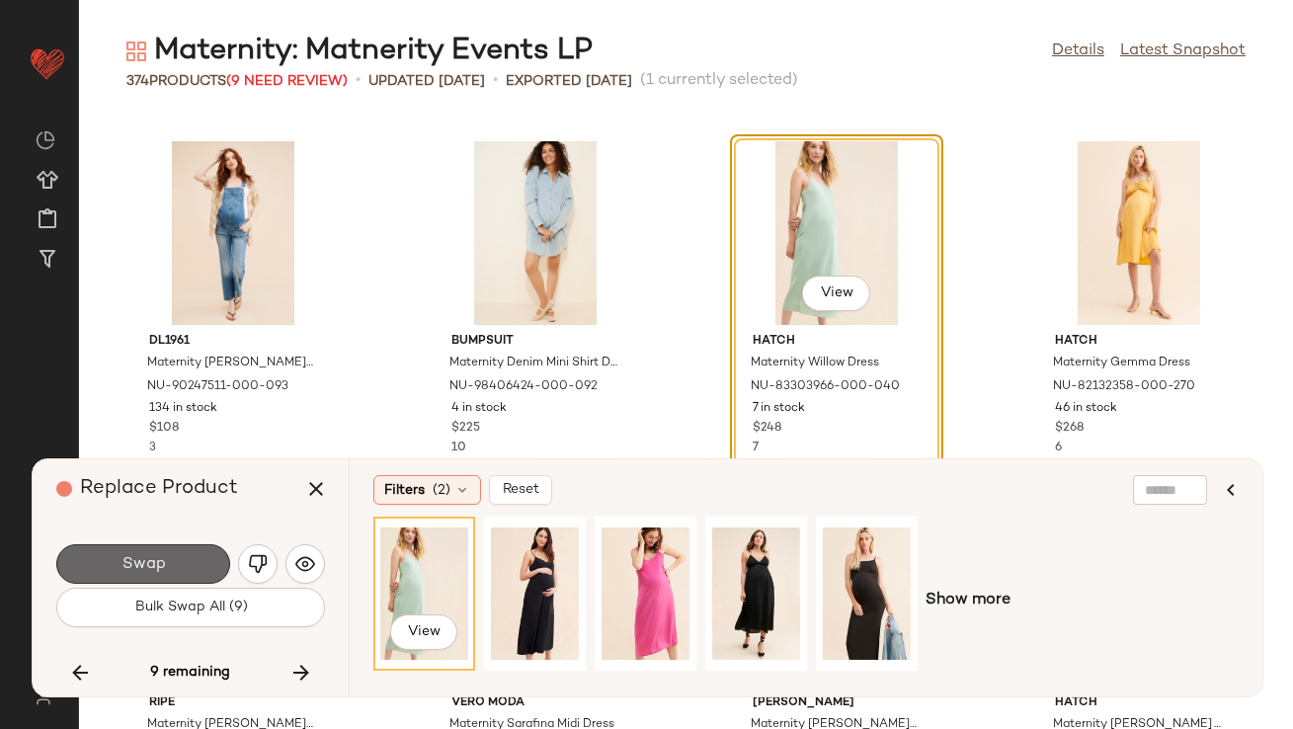
click at [161, 568] on span "Swap" at bounding box center [143, 564] width 44 height 19
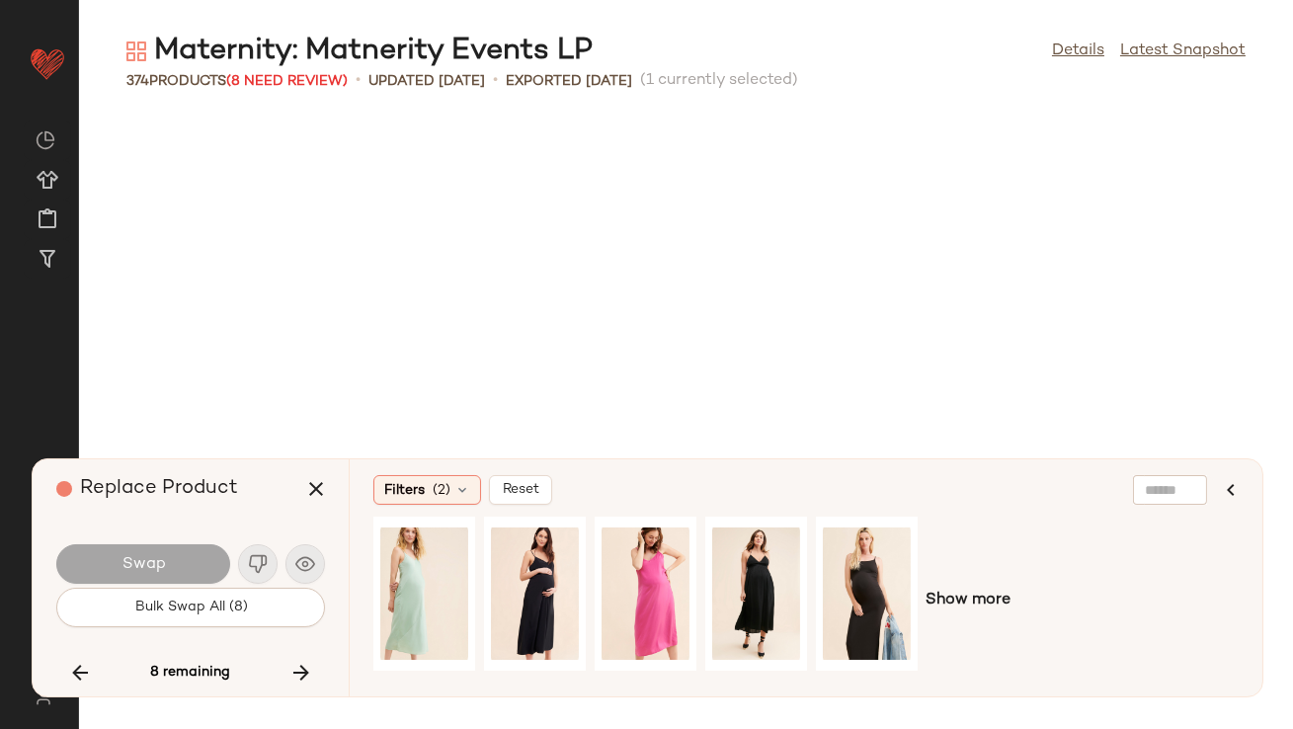
scroll to position [20611, 0]
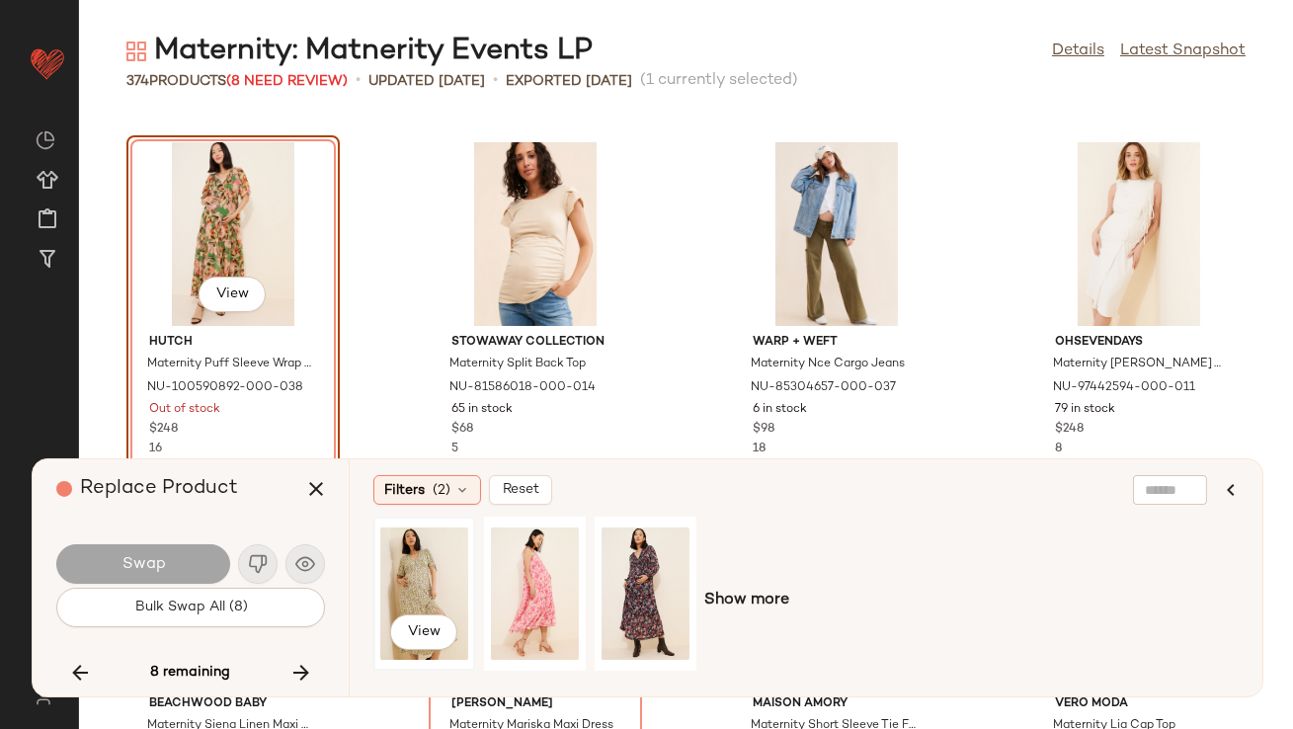
click at [403, 566] on div "View" at bounding box center [424, 594] width 88 height 140
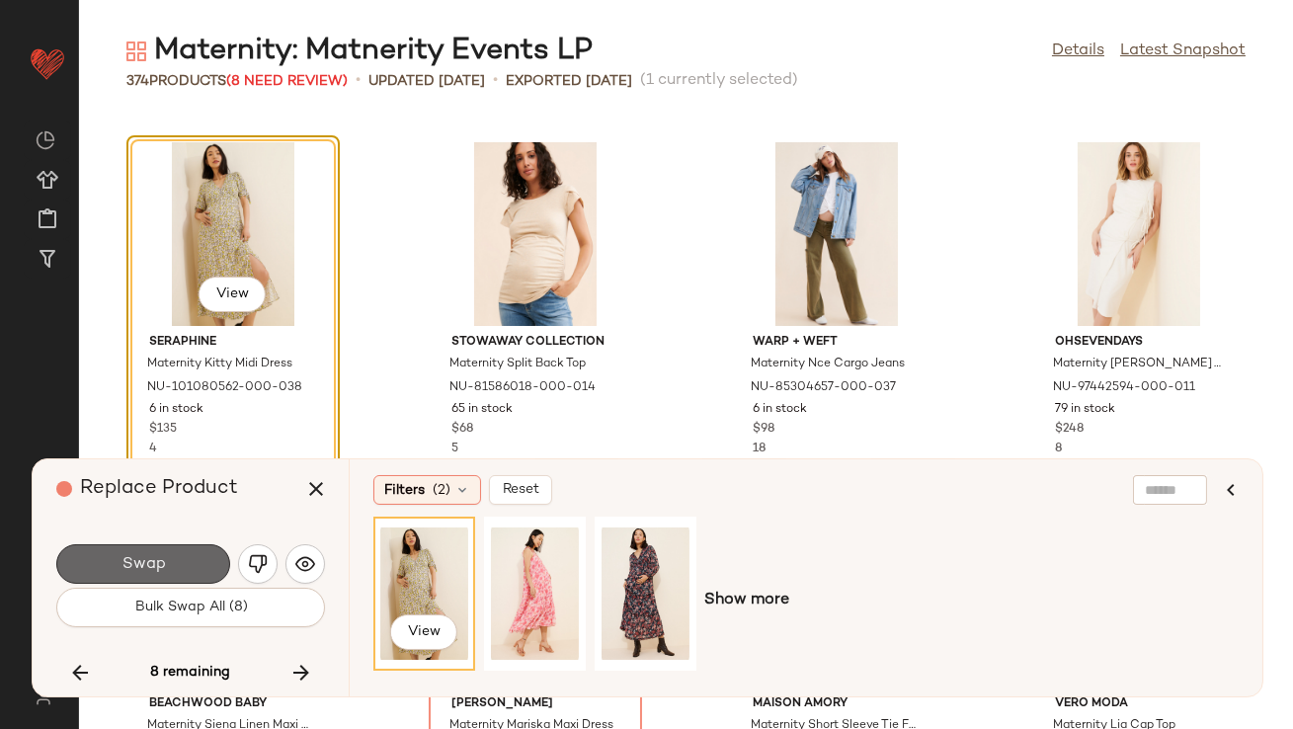
click at [190, 559] on button "Swap" at bounding box center [143, 564] width 174 height 40
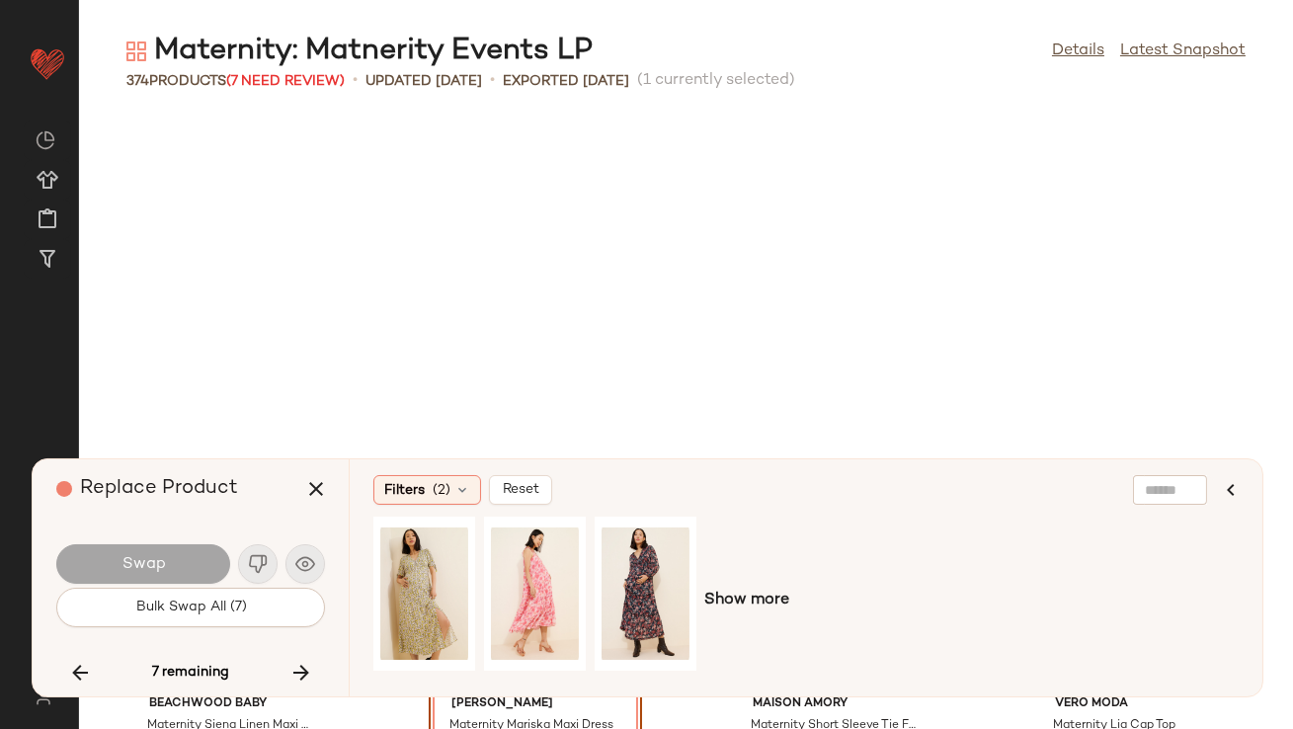
scroll to position [20974, 0]
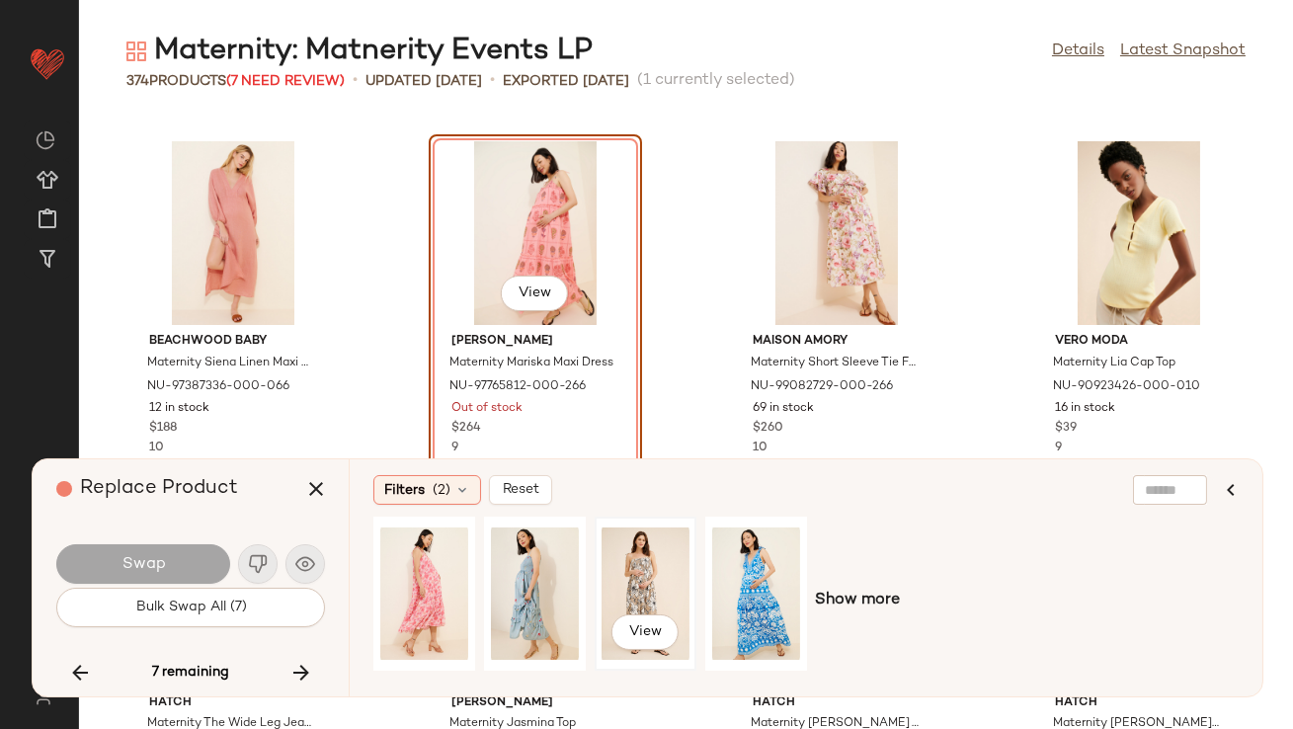
click at [622, 572] on div "View" at bounding box center [646, 594] width 88 height 140
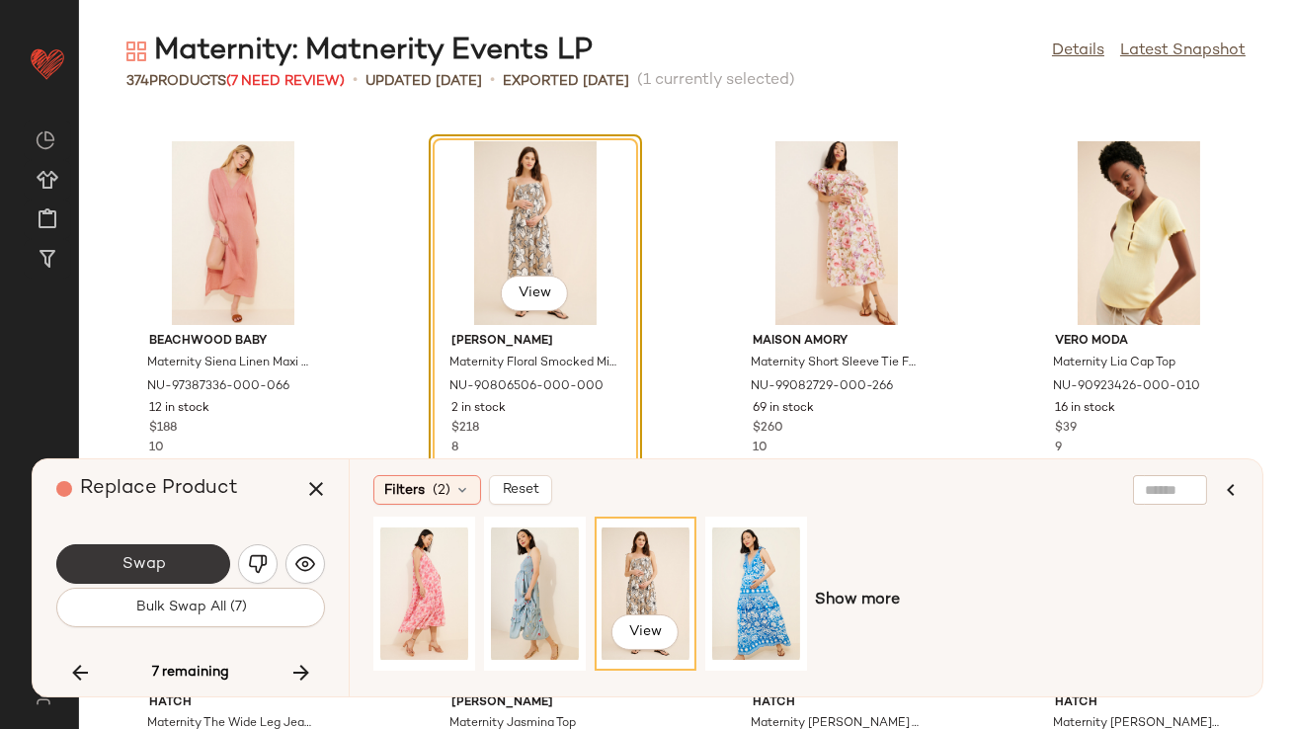
click at [190, 545] on button "Swap" at bounding box center [143, 564] width 174 height 40
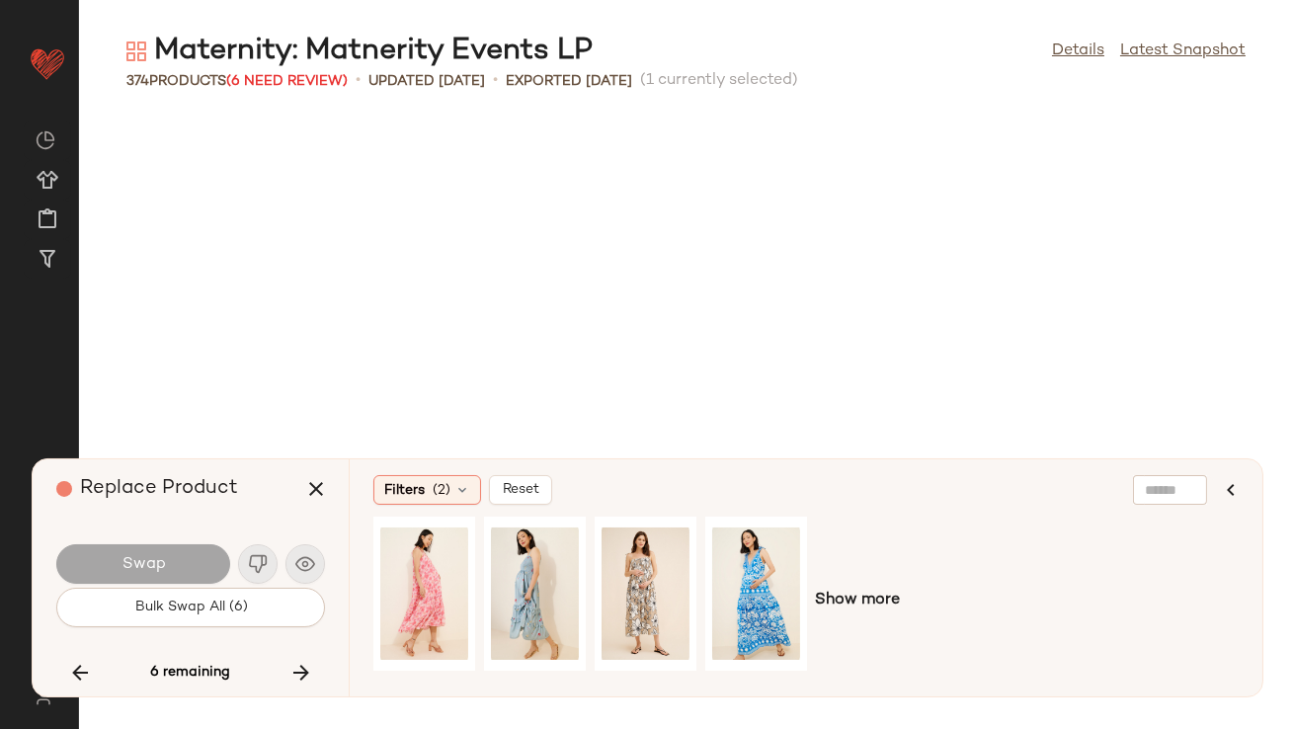
scroll to position [23144, 0]
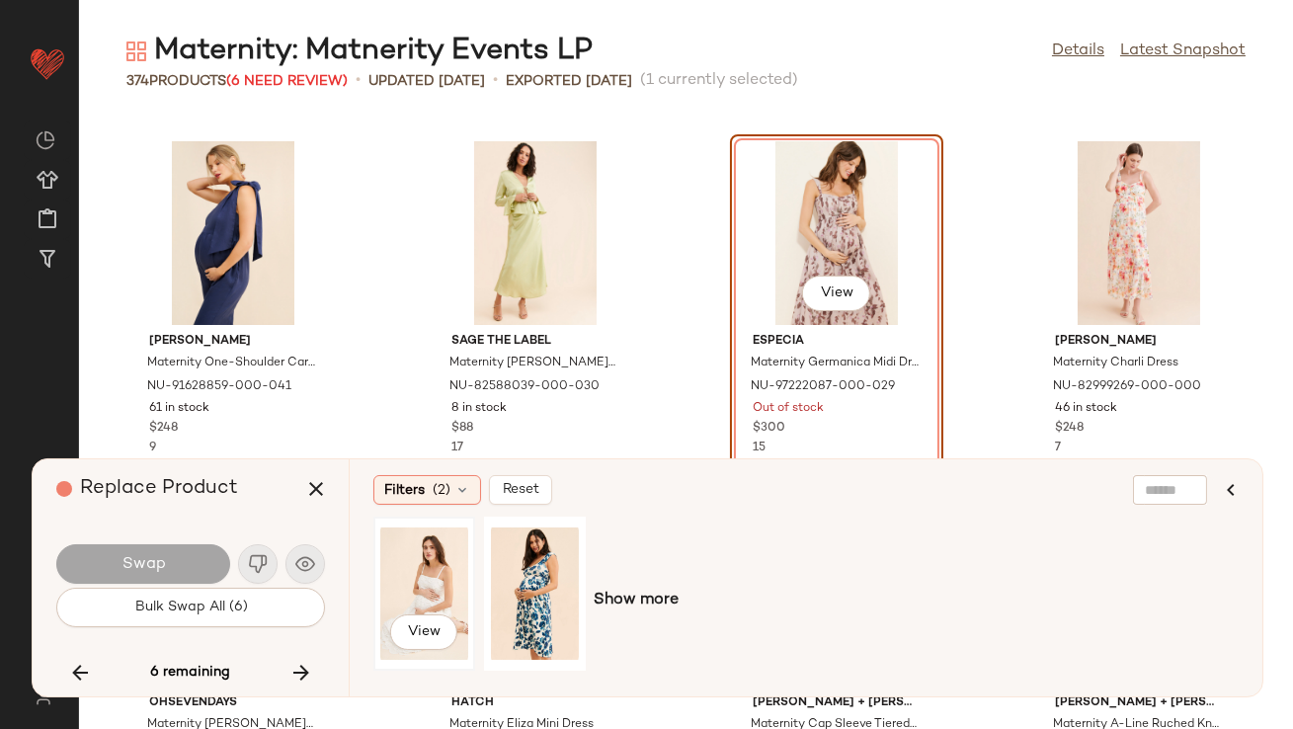
click at [414, 570] on div "View" at bounding box center [424, 594] width 88 height 140
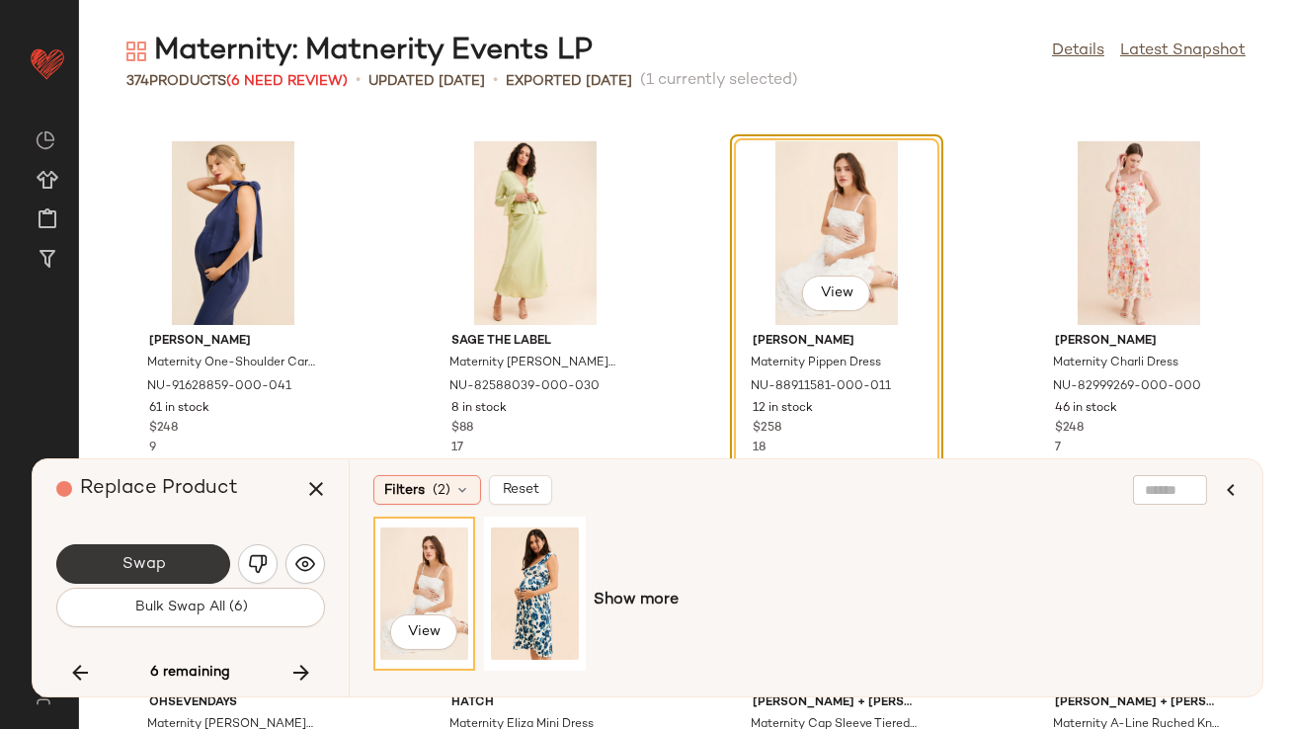
click at [189, 548] on button "Swap" at bounding box center [143, 564] width 174 height 40
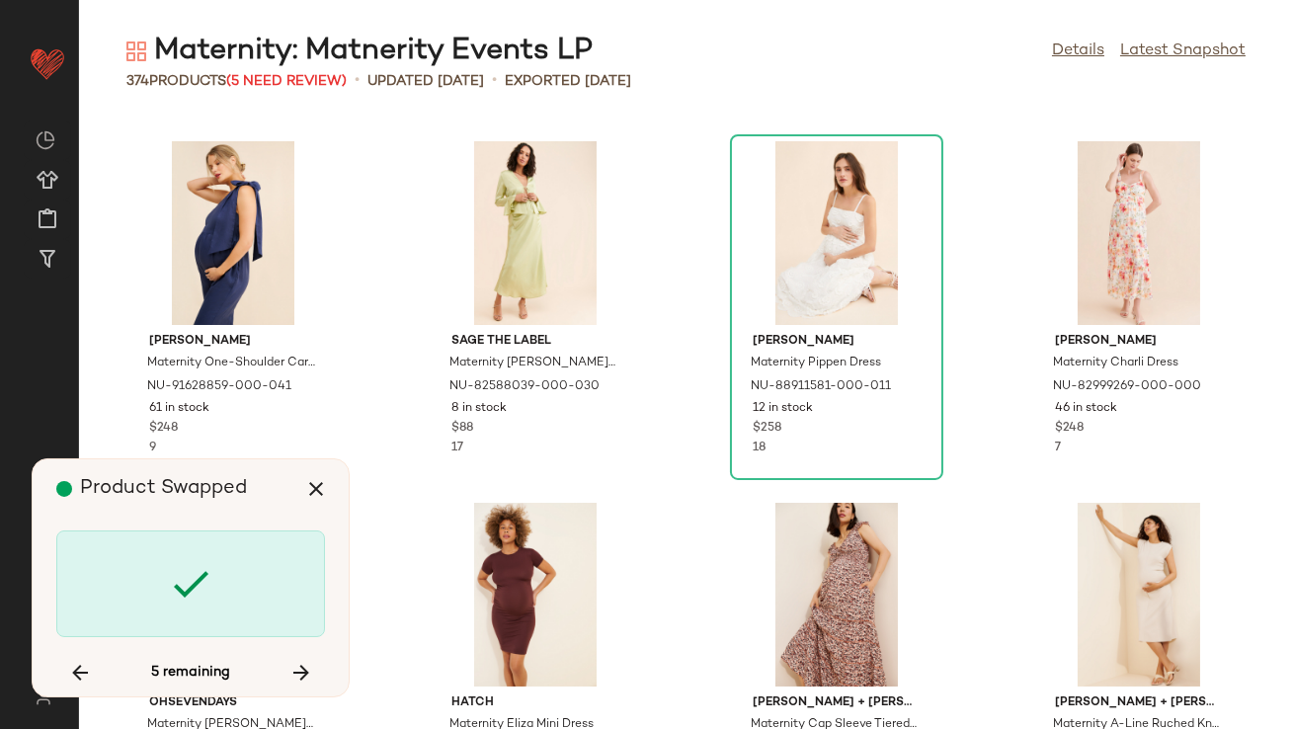
scroll to position [24228, 0]
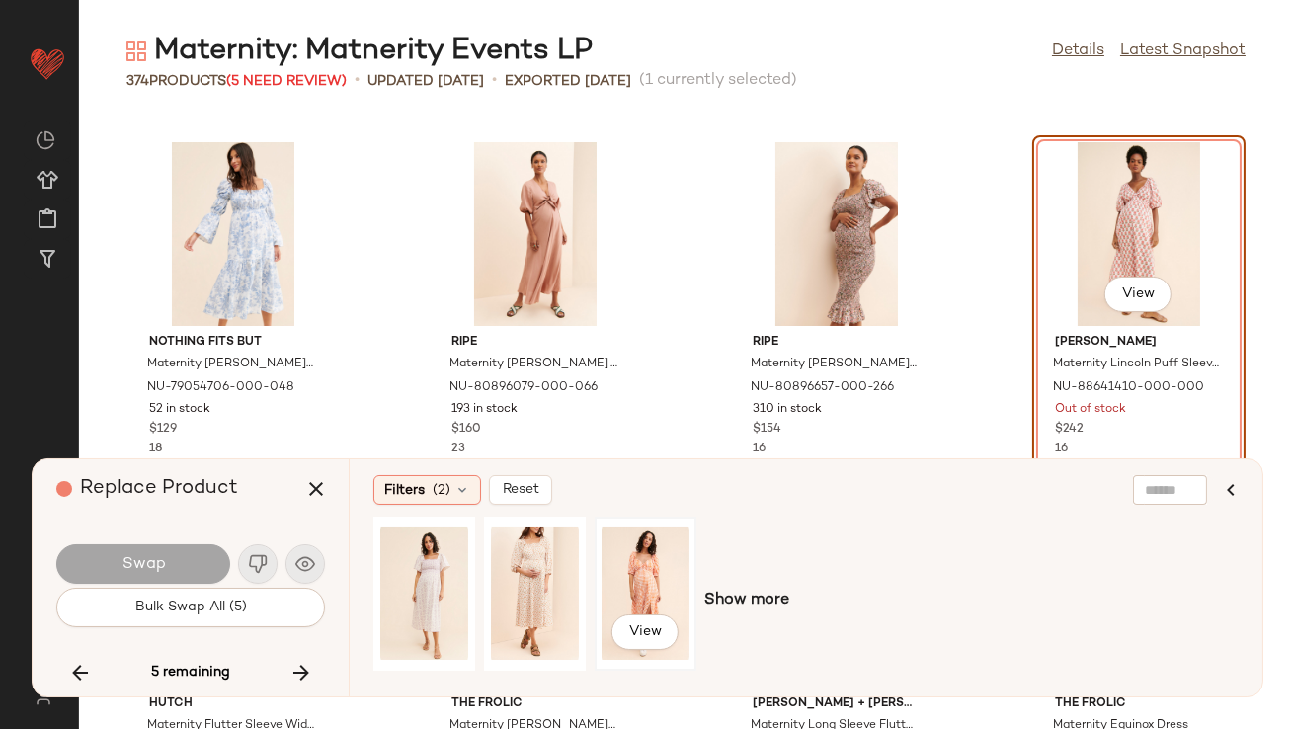
click at [654, 574] on div "View" at bounding box center [646, 594] width 88 height 140
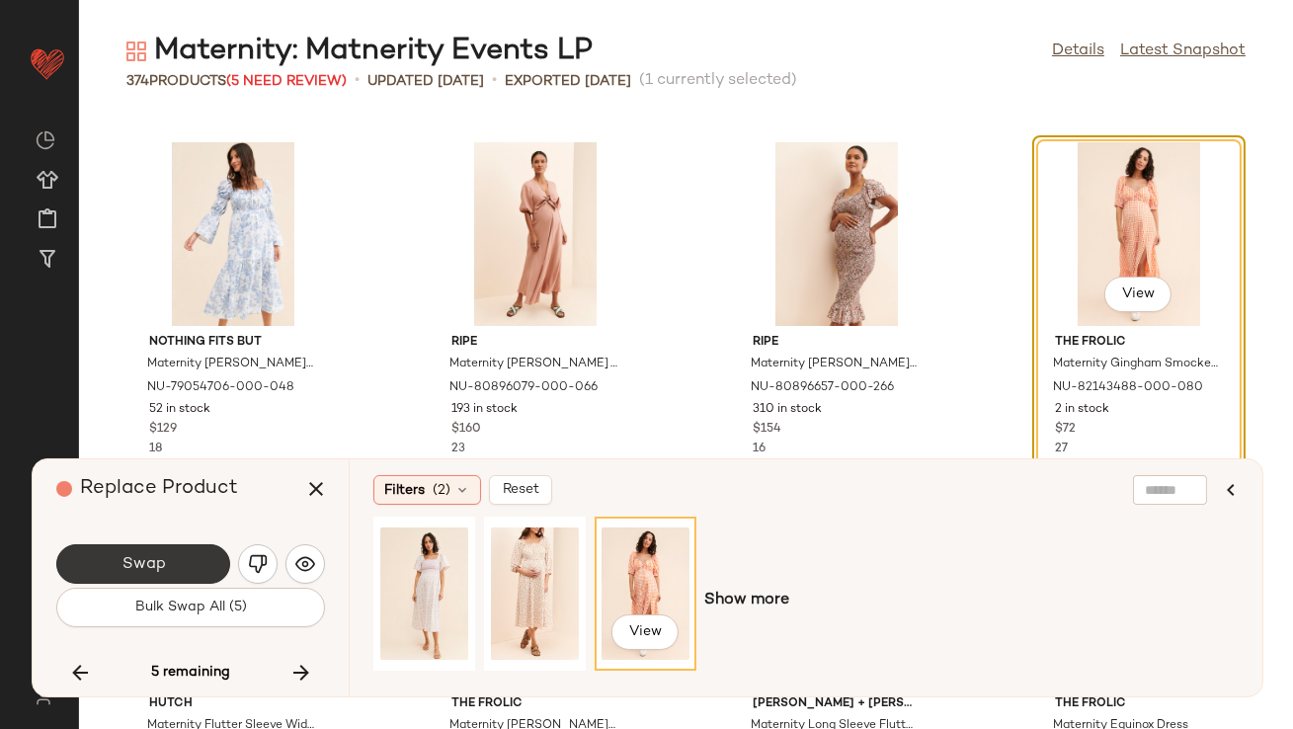
click at [208, 565] on button "Swap" at bounding box center [143, 564] width 174 height 40
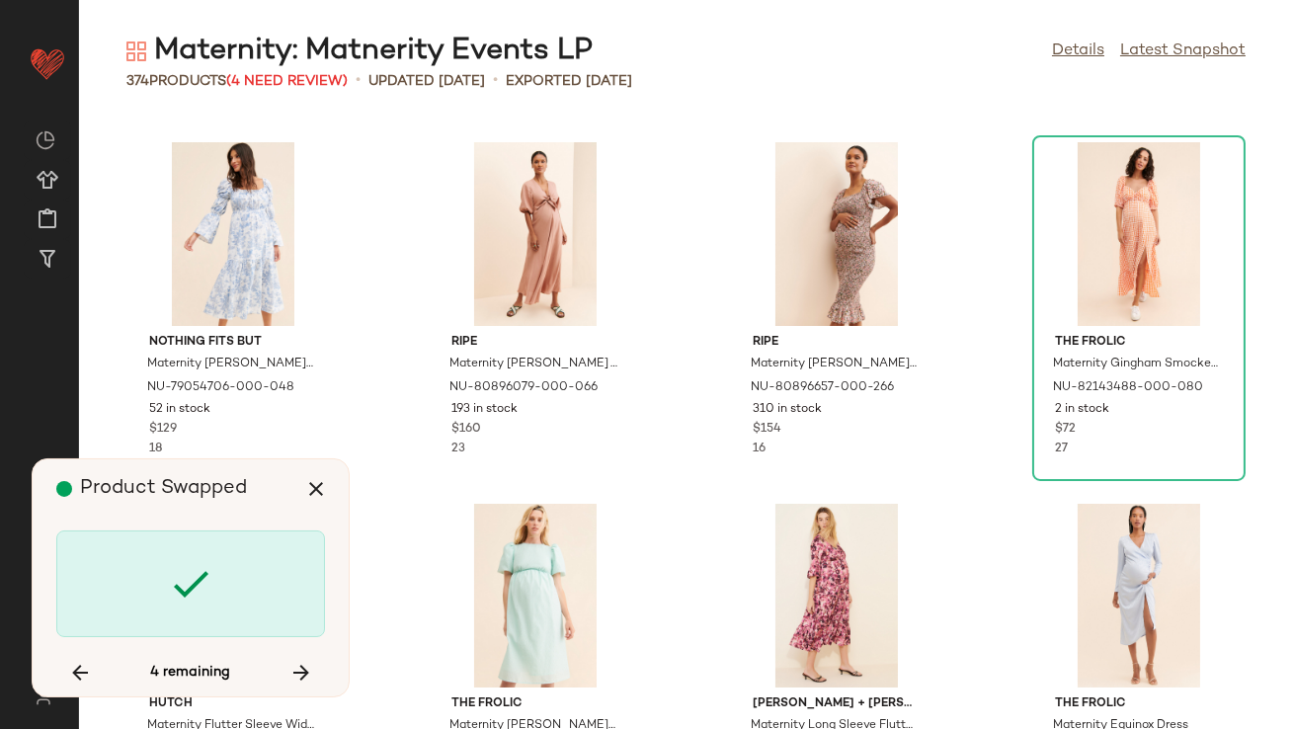
scroll to position [29652, 0]
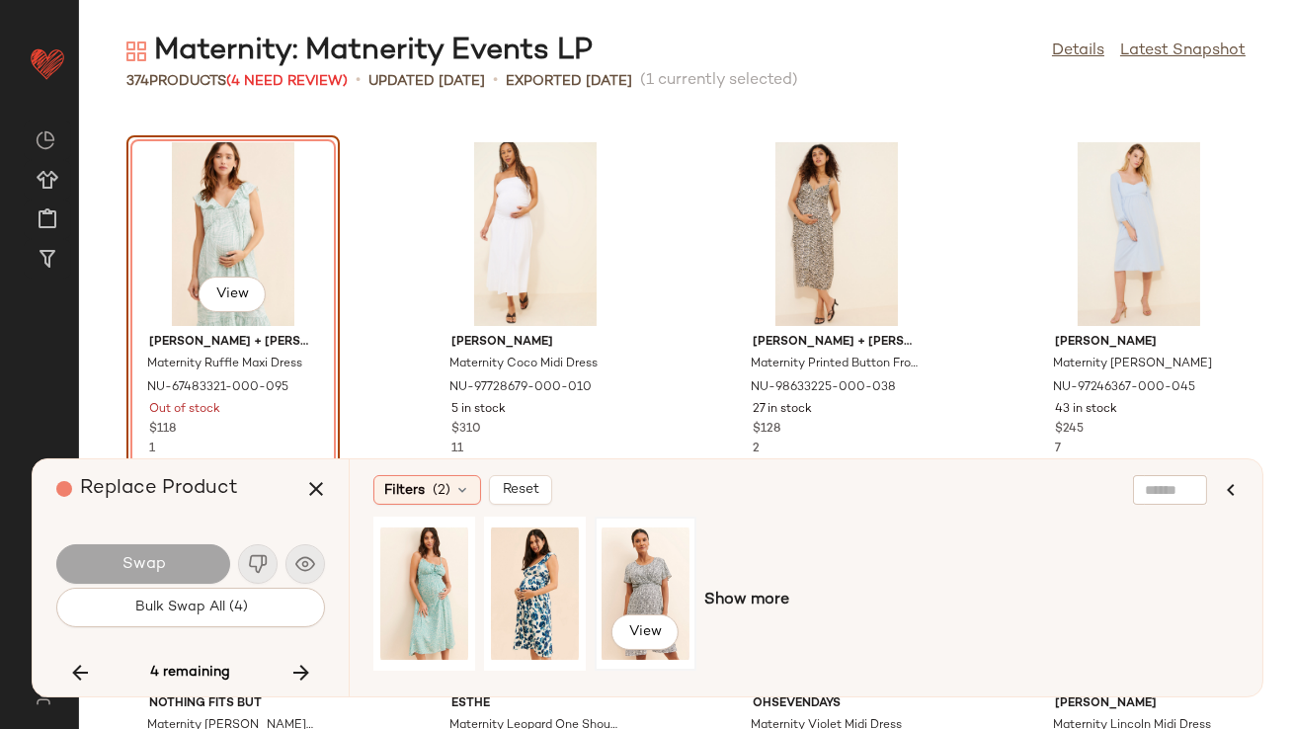
click at [620, 586] on div "View" at bounding box center [646, 594] width 88 height 140
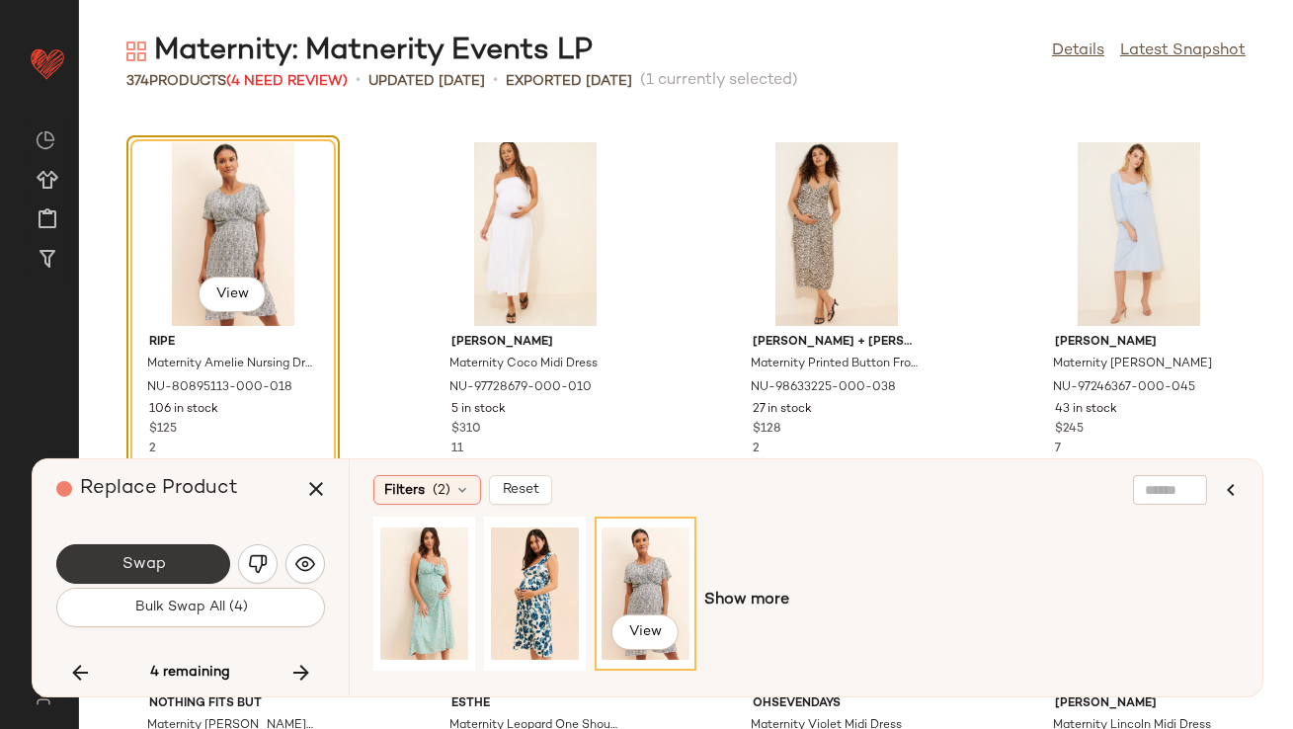
click at [166, 553] on button "Swap" at bounding box center [143, 564] width 174 height 40
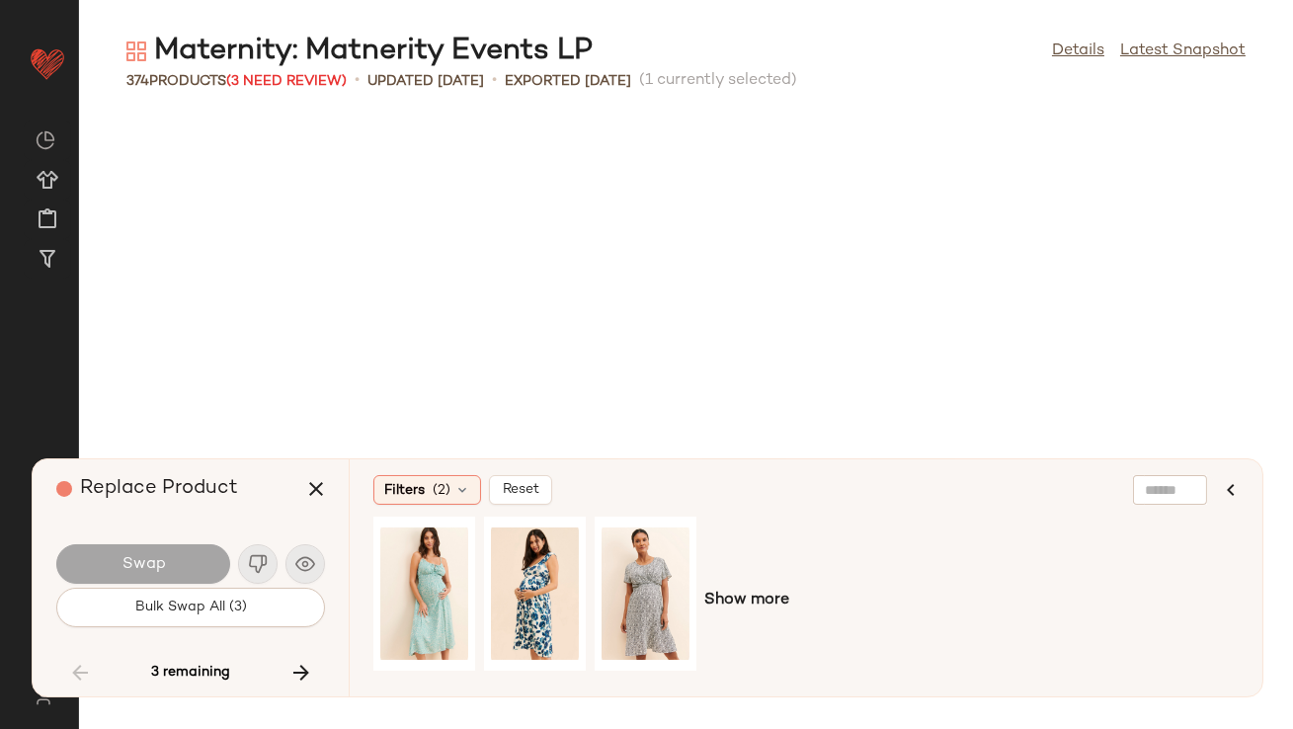
scroll to position [17358, 0]
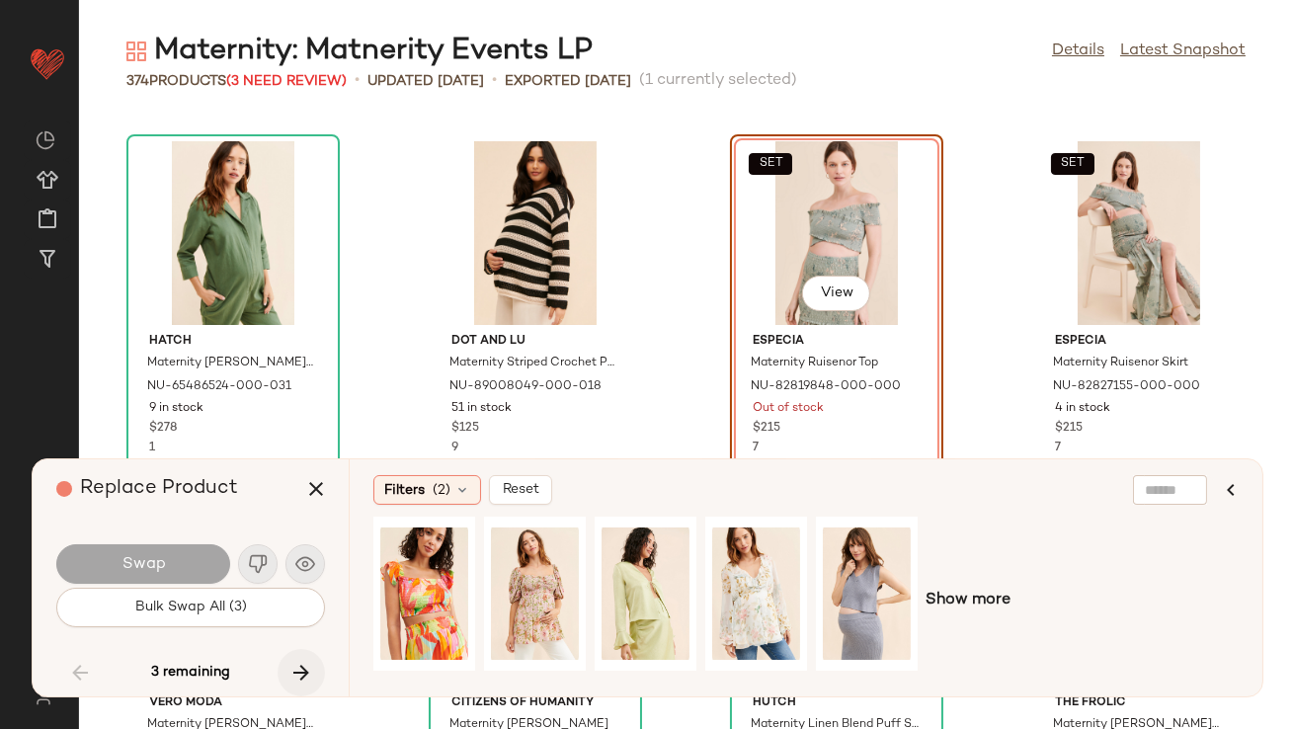
click at [304, 667] on icon "button" at bounding box center [301, 673] width 24 height 24
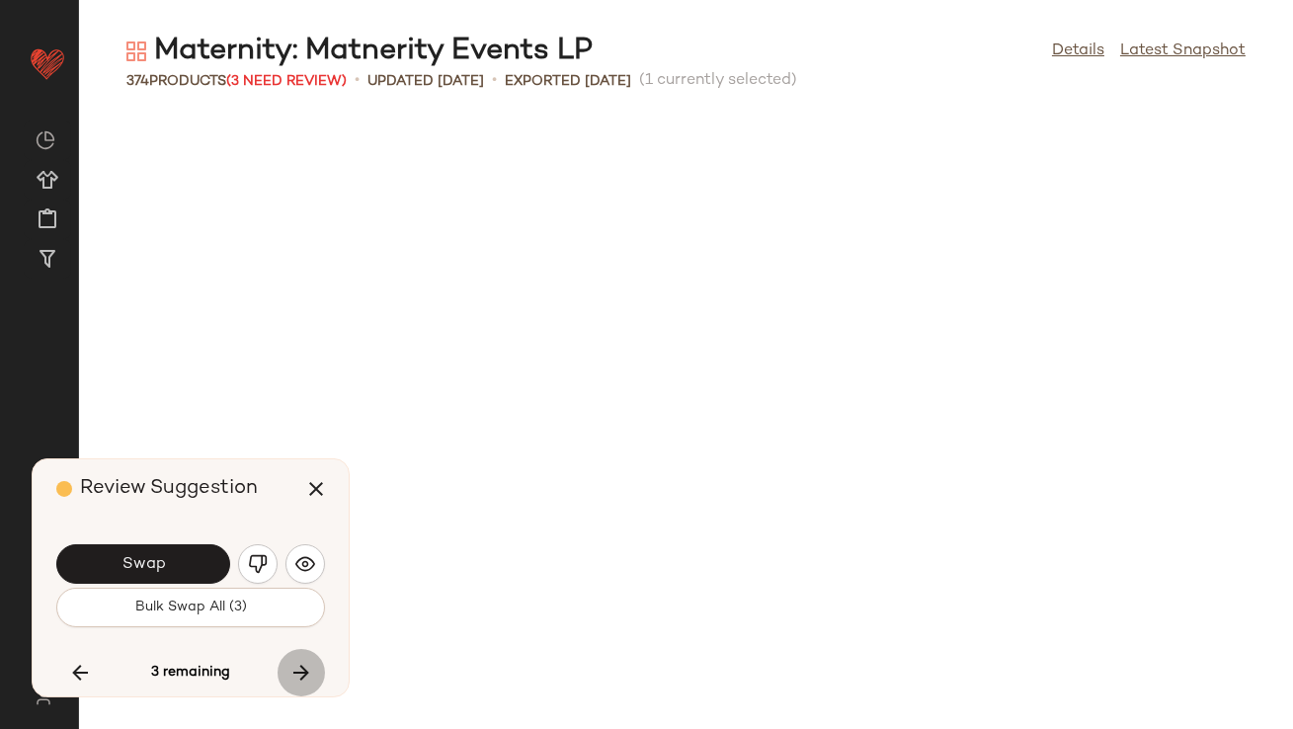
scroll to position [15550, 0]
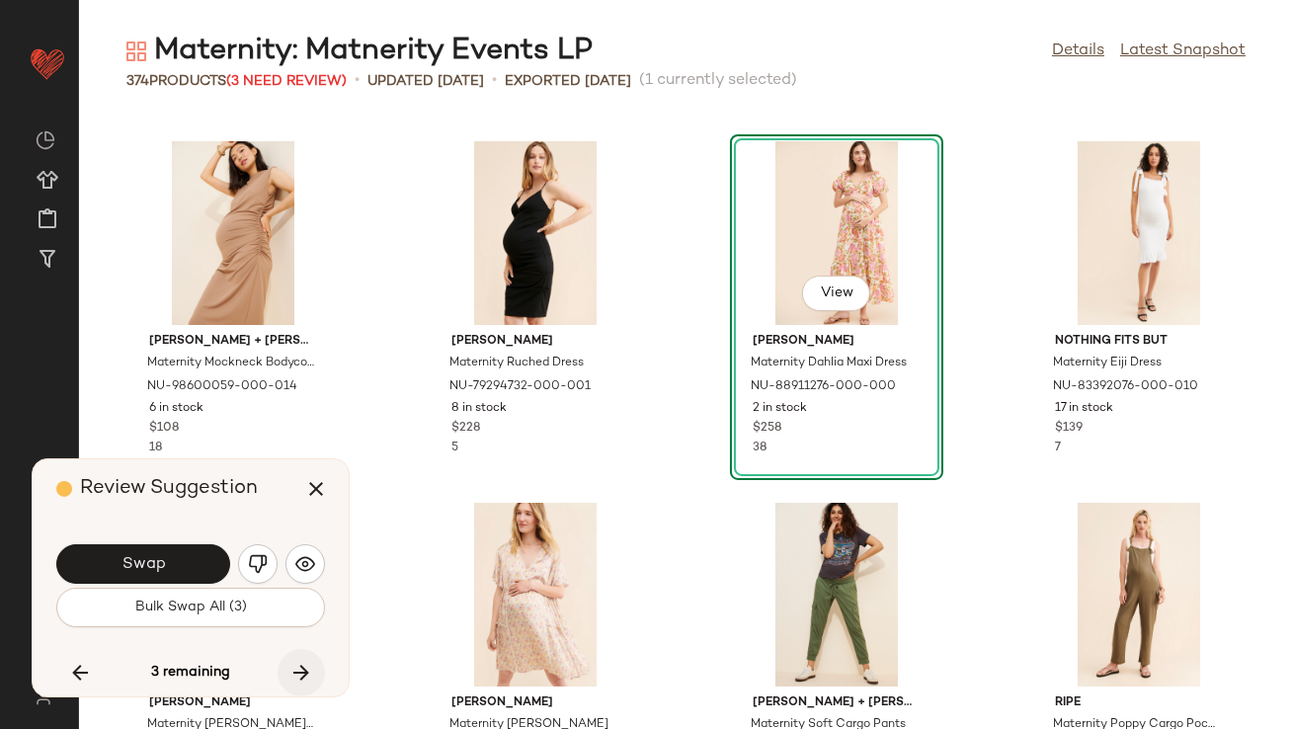
click at [307, 672] on icon "button" at bounding box center [301, 673] width 24 height 24
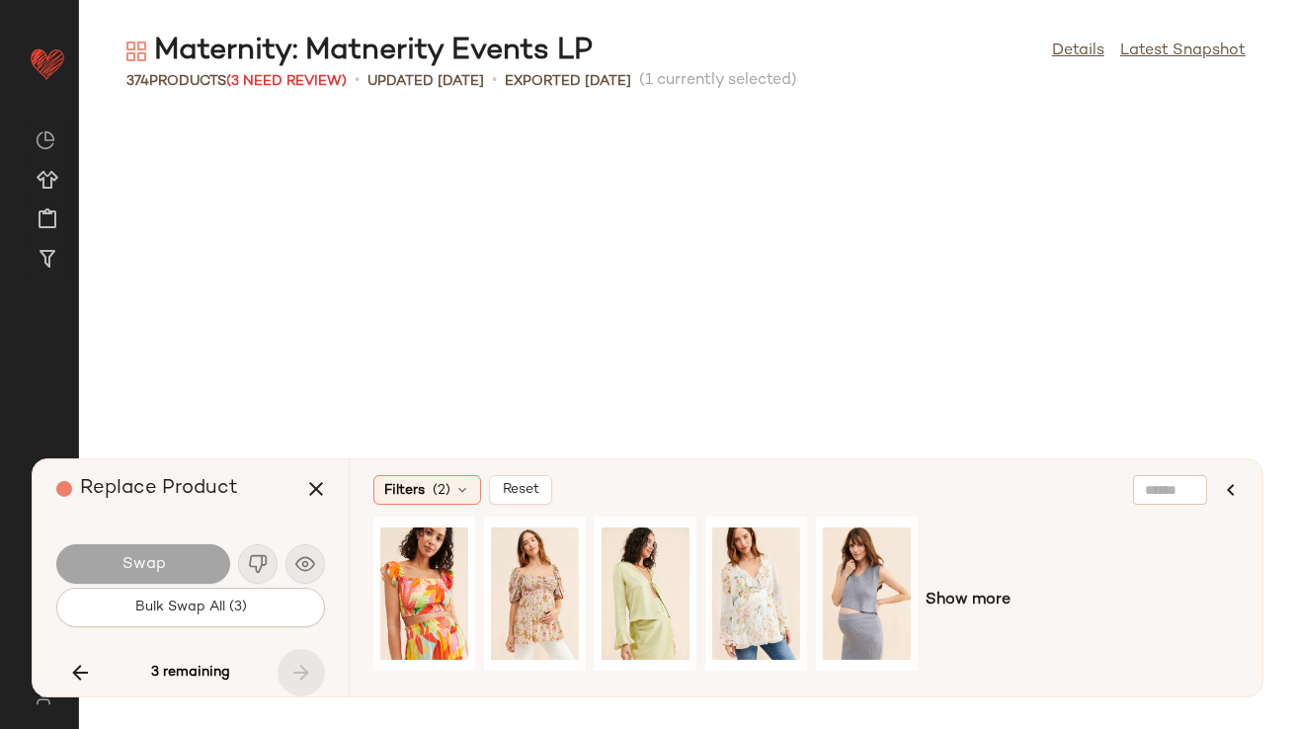
scroll to position [30738, 0]
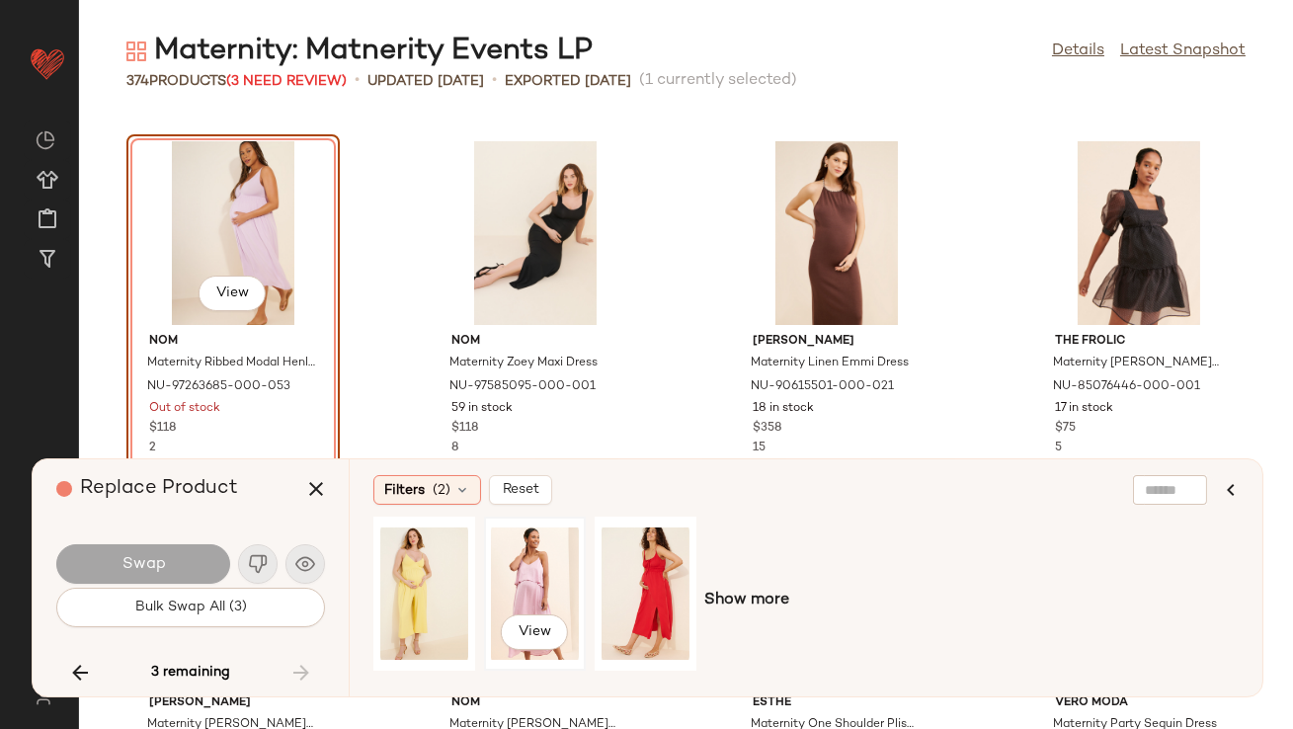
click at [517, 559] on div "View" at bounding box center [535, 594] width 88 height 140
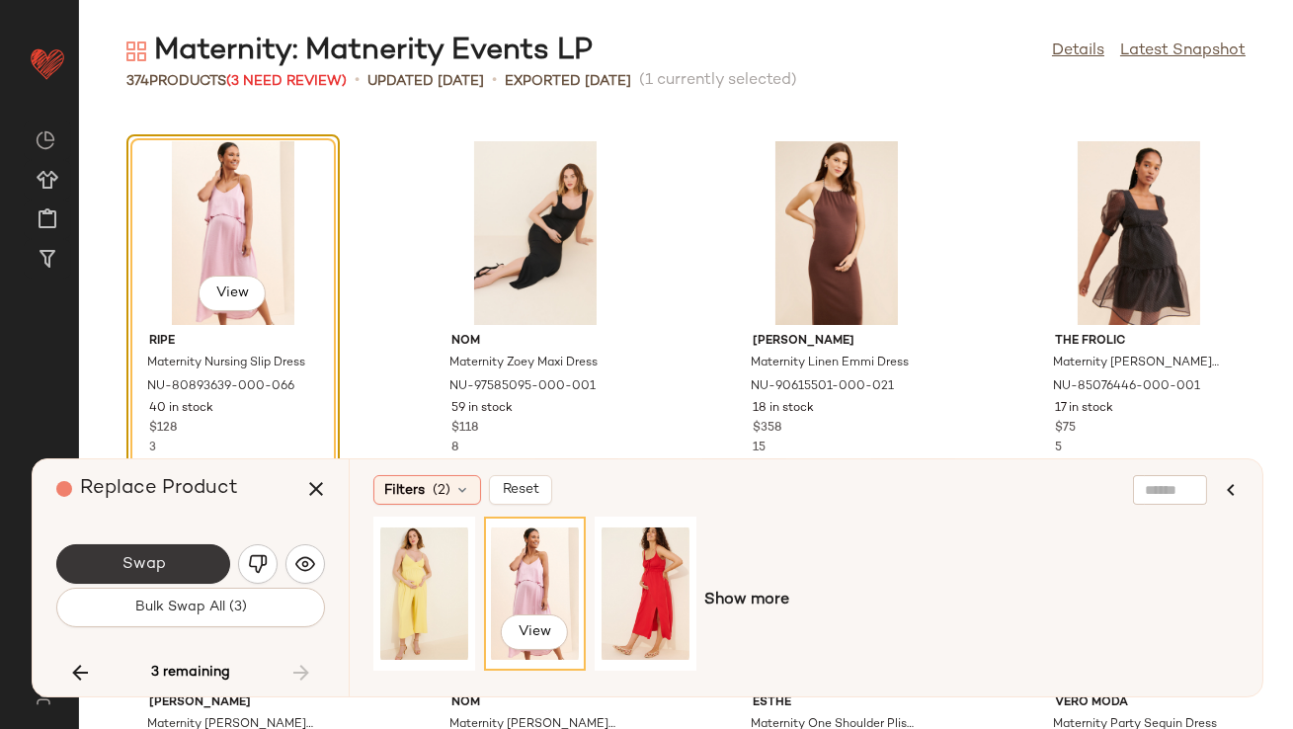
click at [185, 565] on button "Swap" at bounding box center [143, 564] width 174 height 40
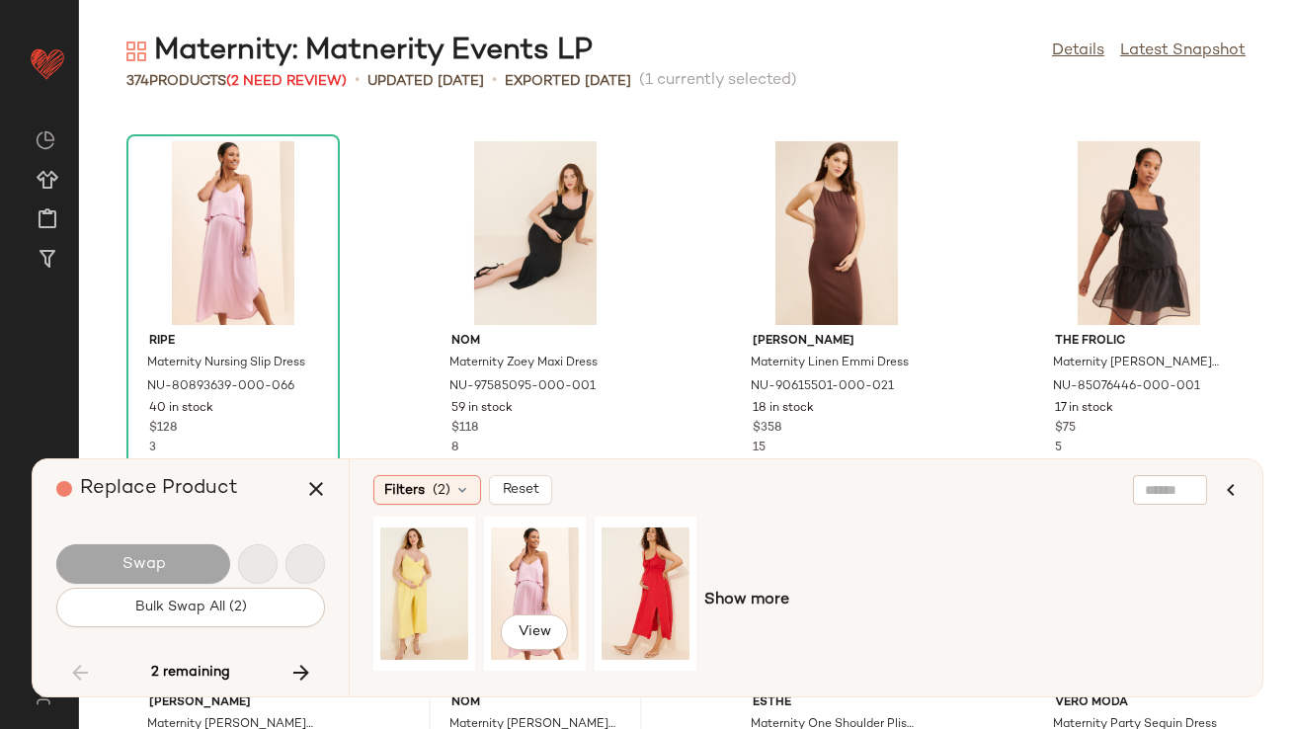
scroll to position [17358, 0]
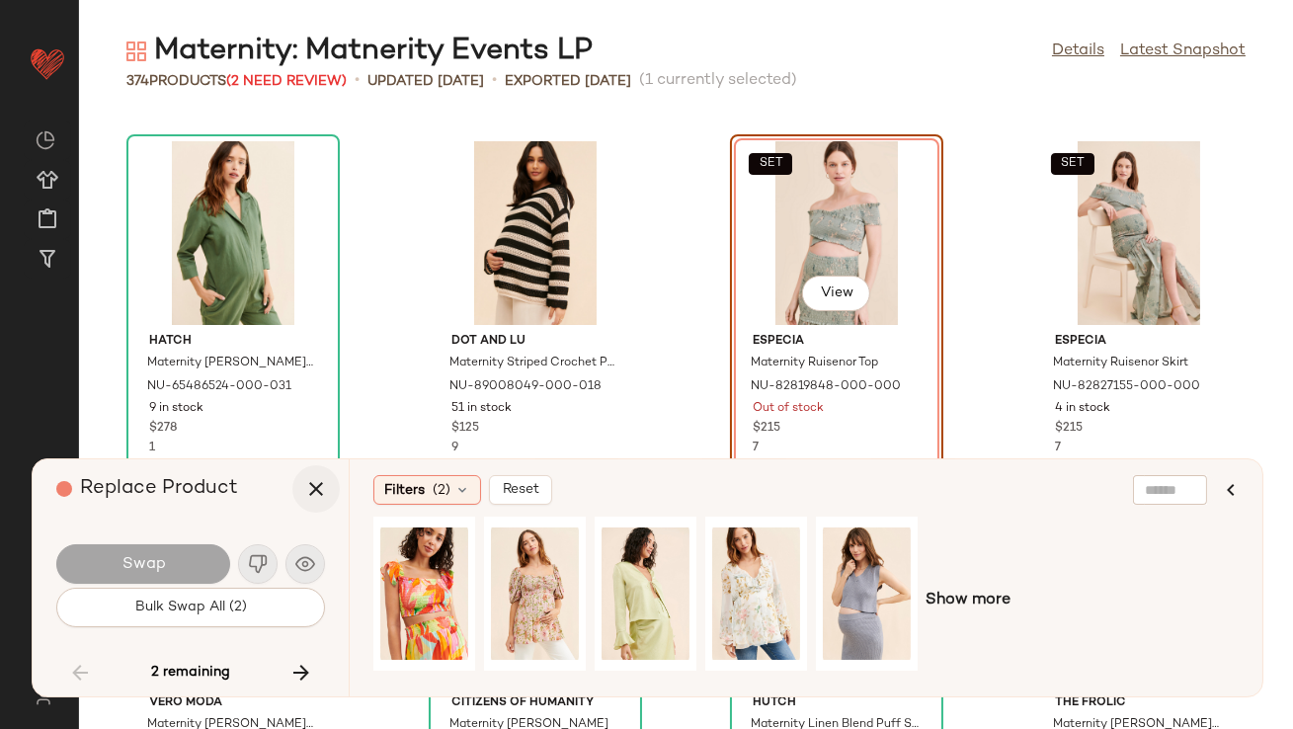
click at [315, 480] on icon "button" at bounding box center [316, 489] width 24 height 24
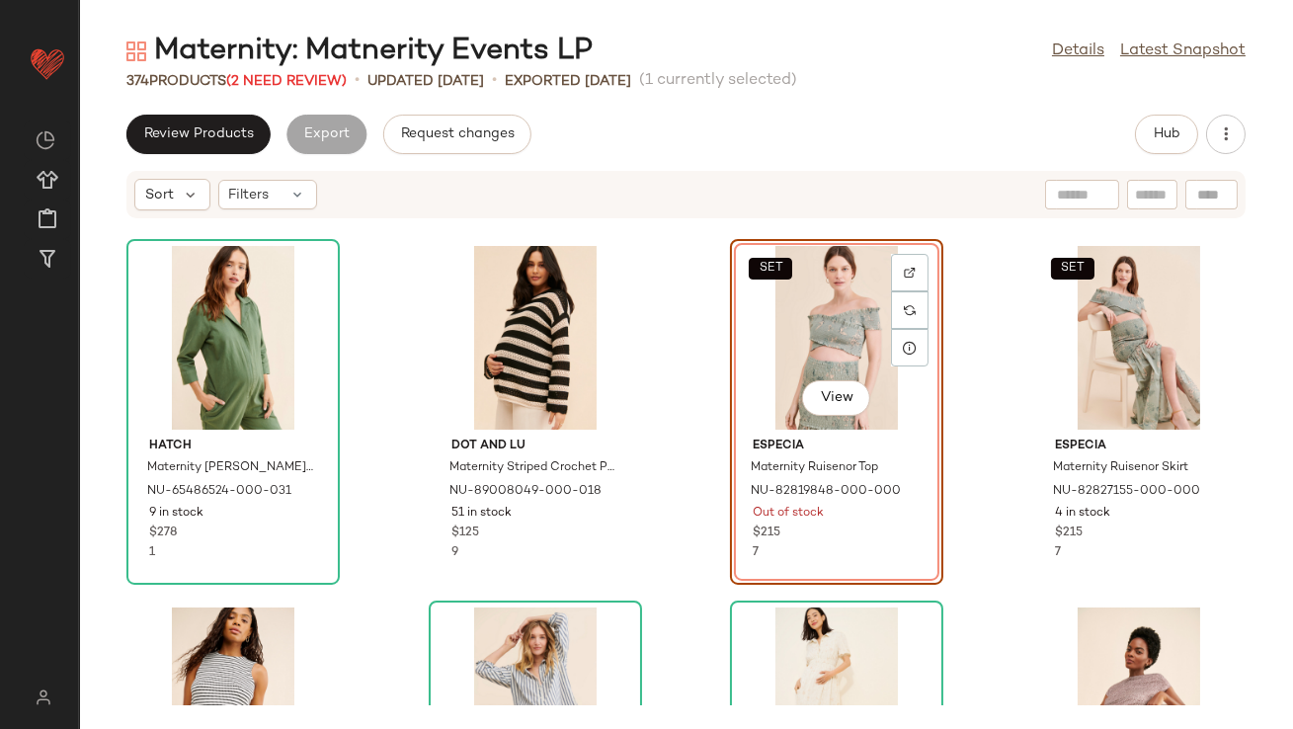
click at [758, 367] on div "SET View" at bounding box center [837, 338] width 200 height 184
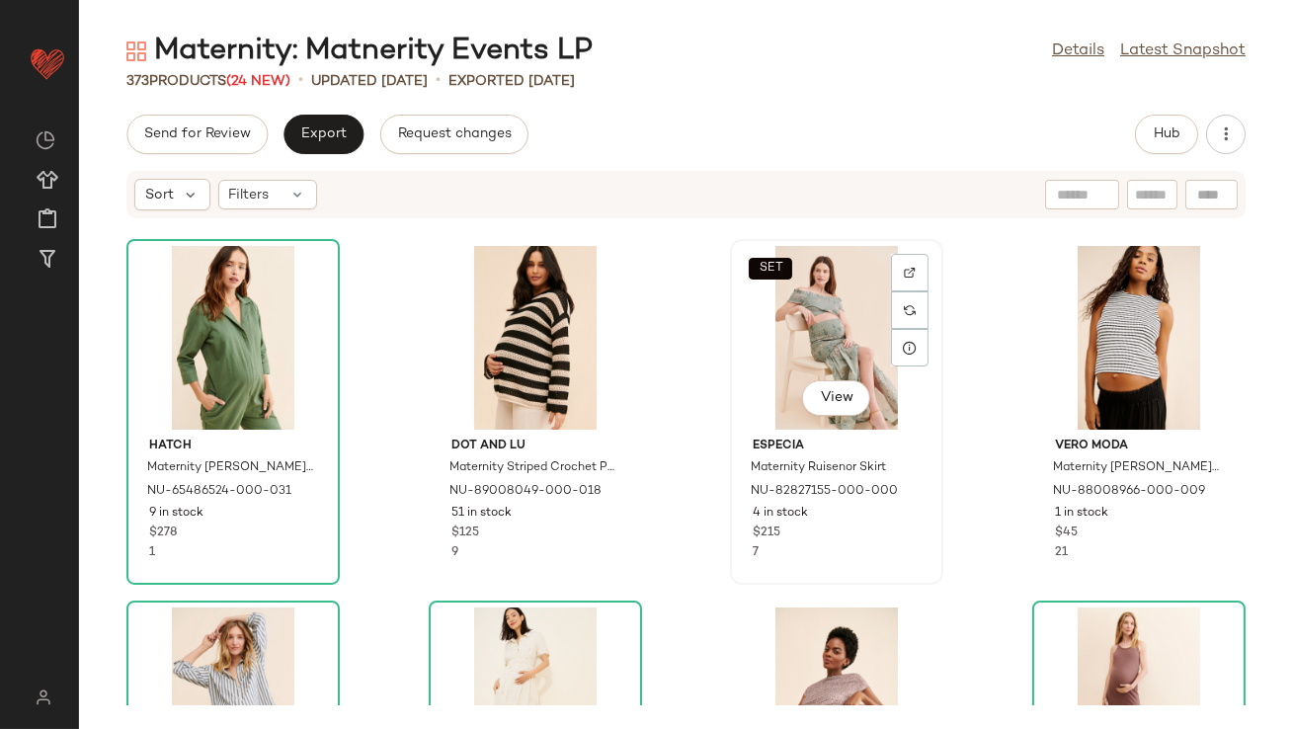
click at [822, 348] on div "SET View" at bounding box center [837, 338] width 200 height 184
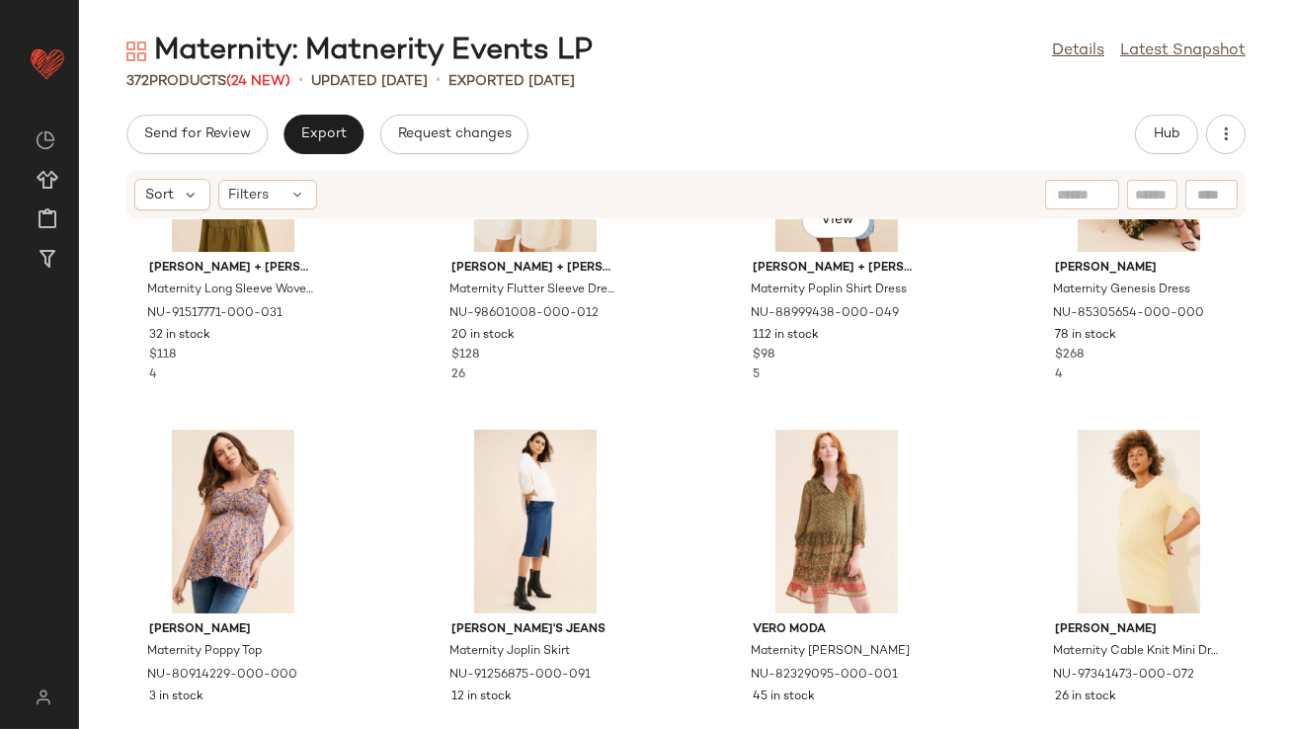
scroll to position [198, 0]
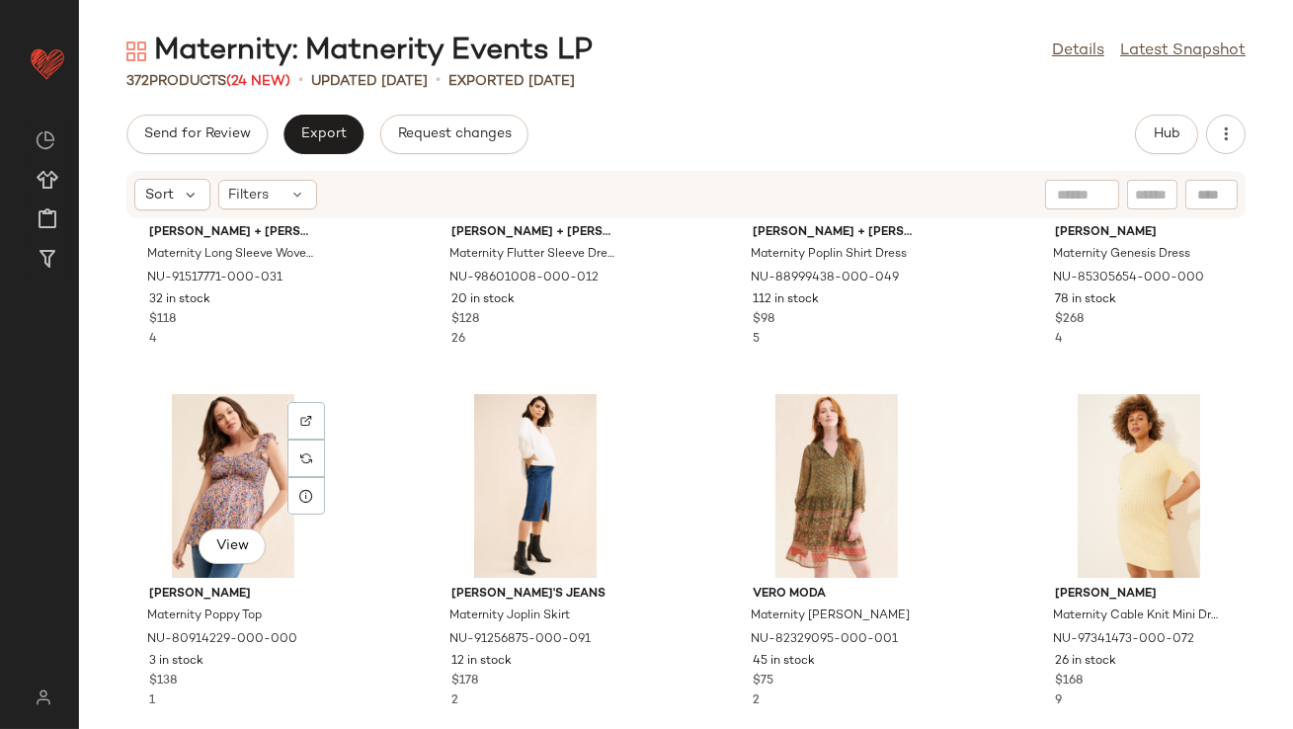
drag, startPoint x: 251, startPoint y: 440, endPoint x: 348, endPoint y: 424, distance: 98.1
click at [250, 440] on div "View" at bounding box center [233, 486] width 200 height 184
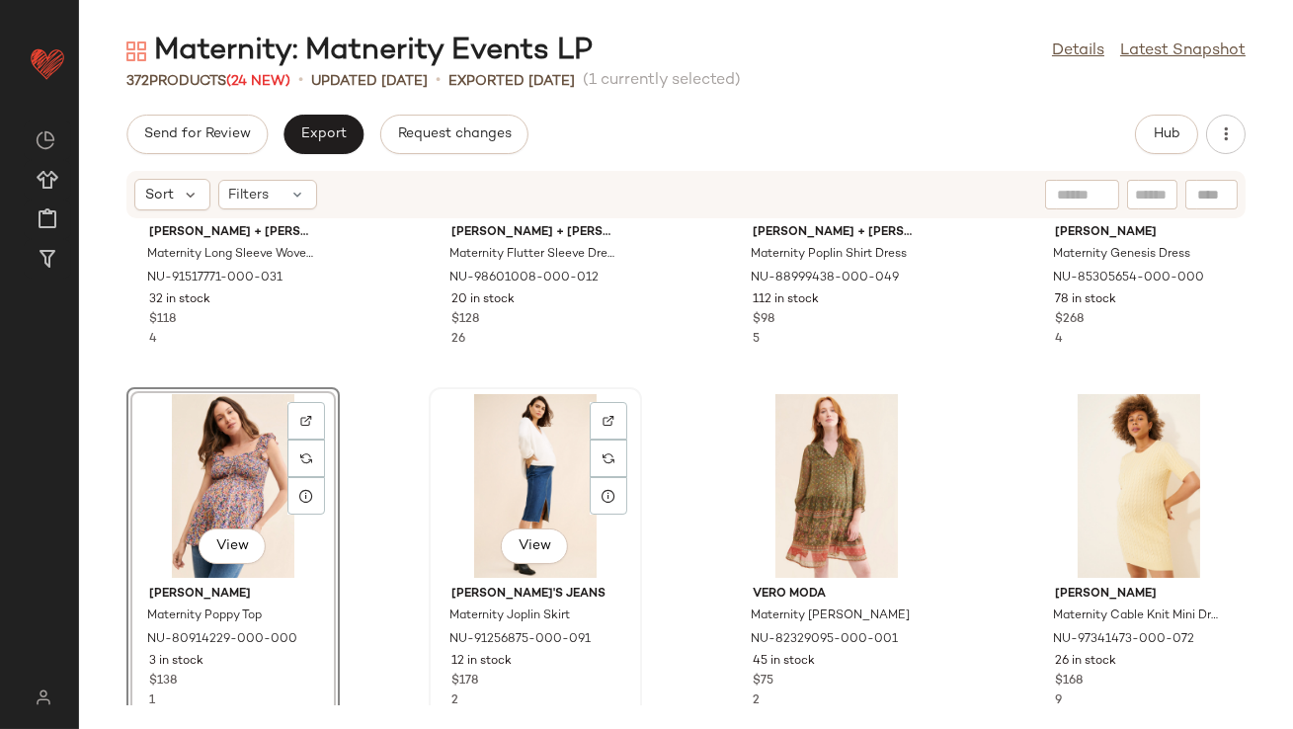
click at [532, 432] on div "View" at bounding box center [536, 486] width 200 height 184
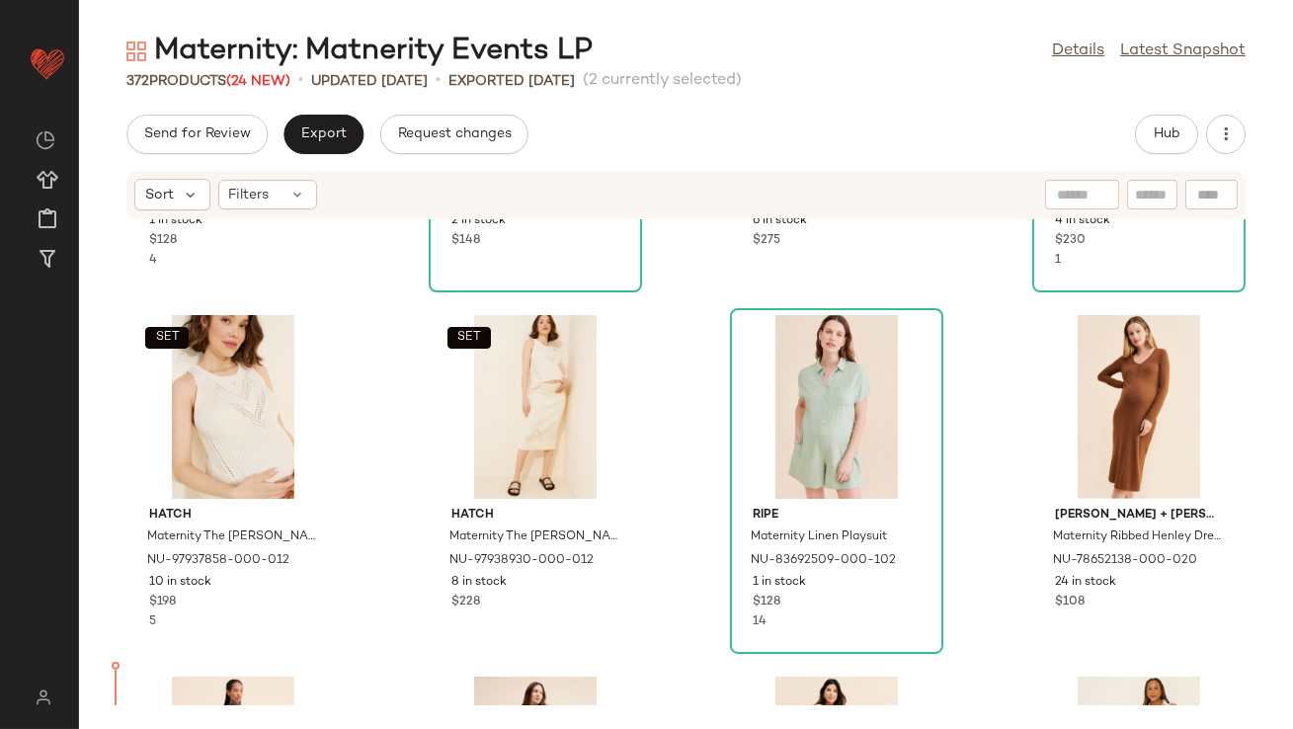
scroll to position [2164, 0]
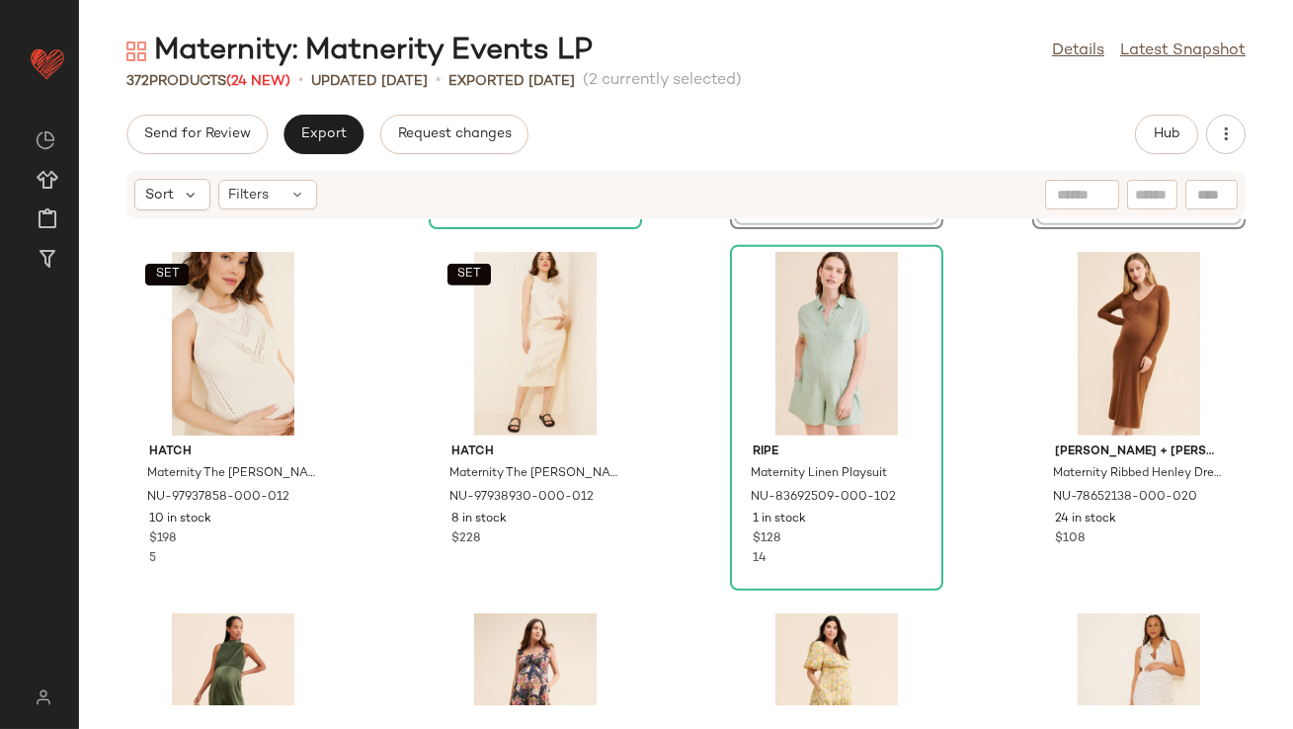
click at [404, 419] on div "Frances Hart Maternity Maxine Dress NU-82240144-000-029 6 in stock $275 Emilia …" at bounding box center [686, 462] width 1214 height 486
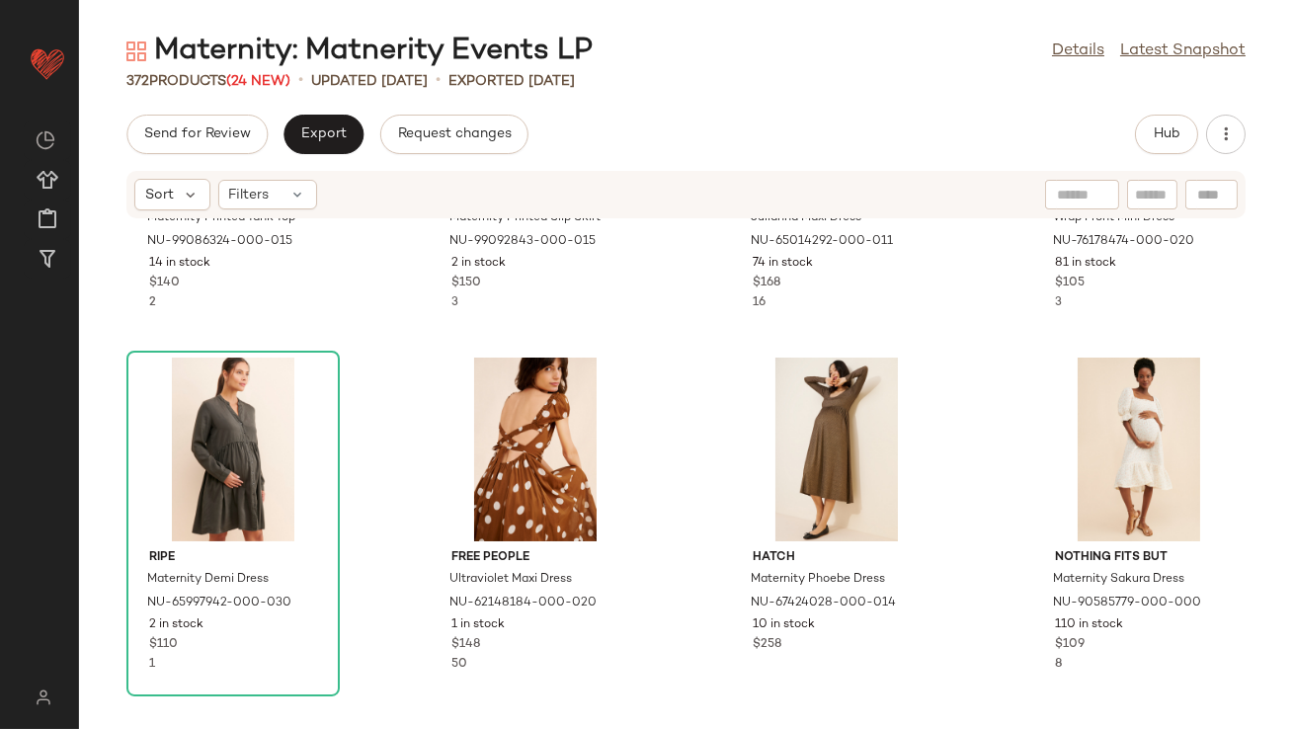
scroll to position [1043, 0]
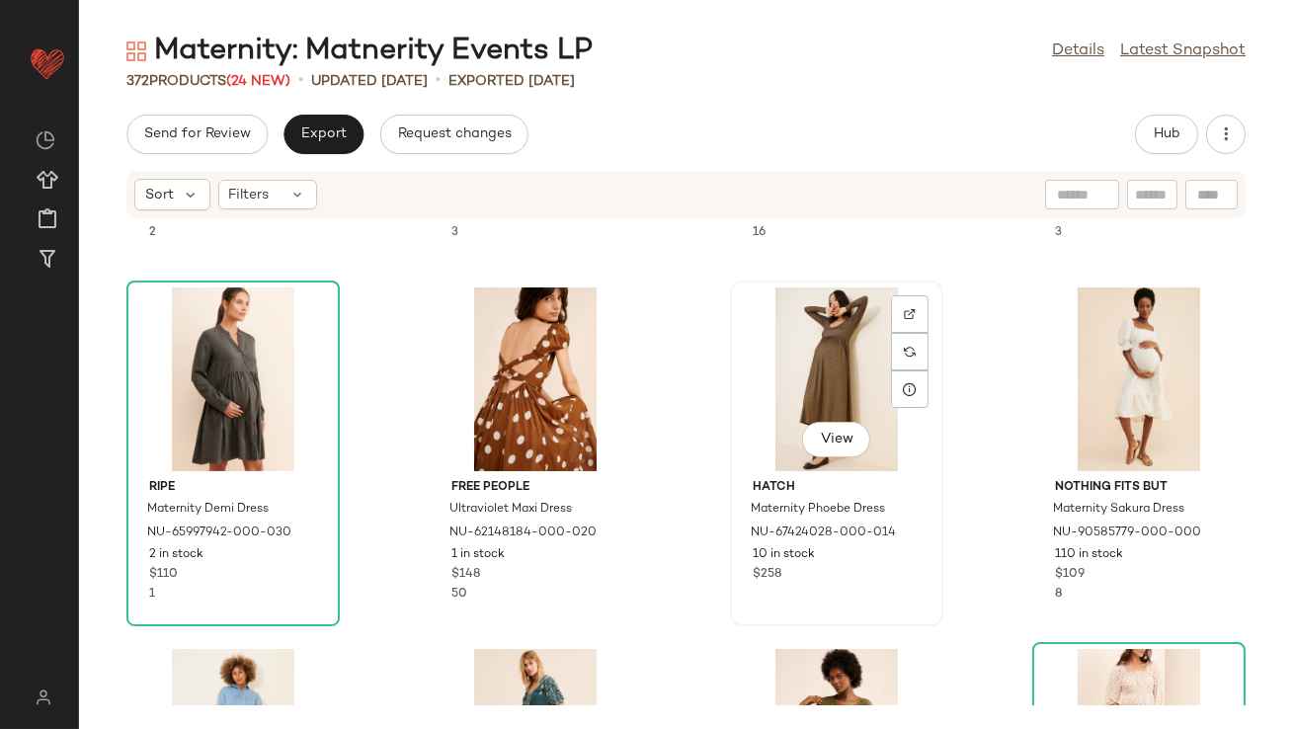
click at [856, 346] on div "View" at bounding box center [837, 380] width 200 height 184
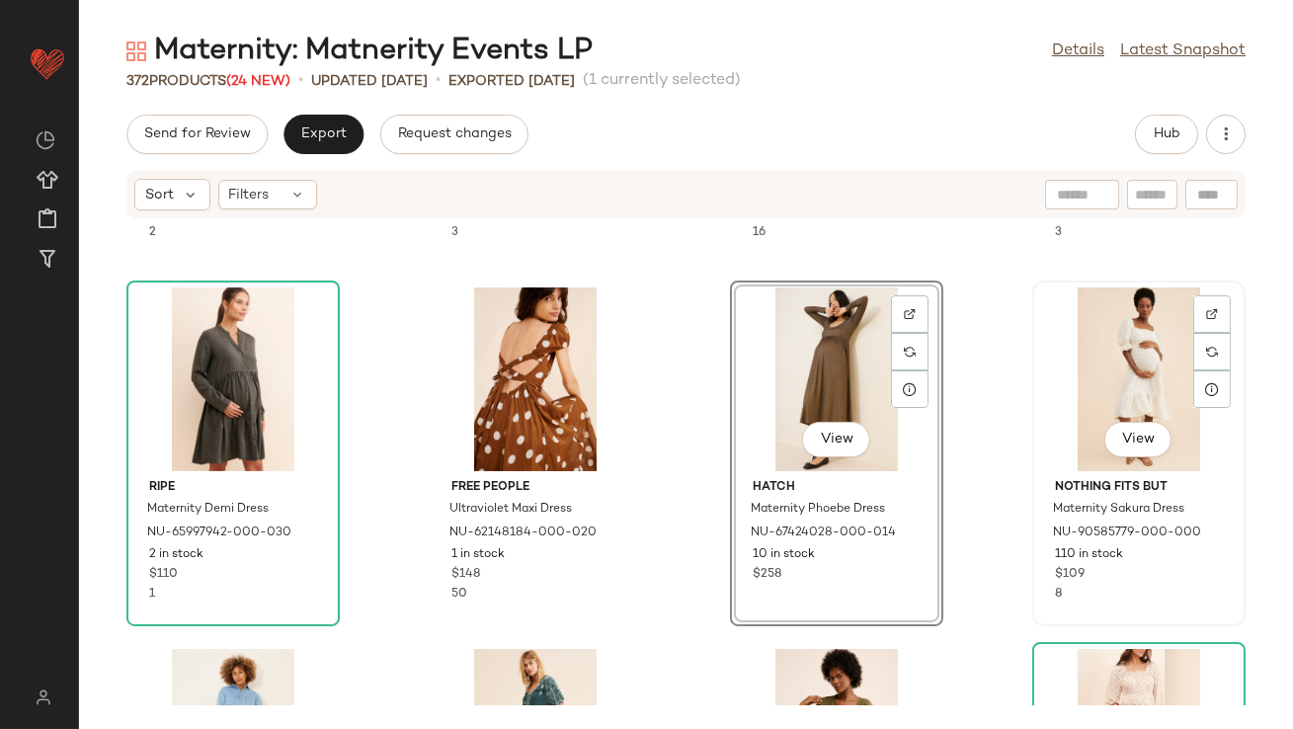
click at [1096, 349] on div "View" at bounding box center [1139, 380] width 200 height 184
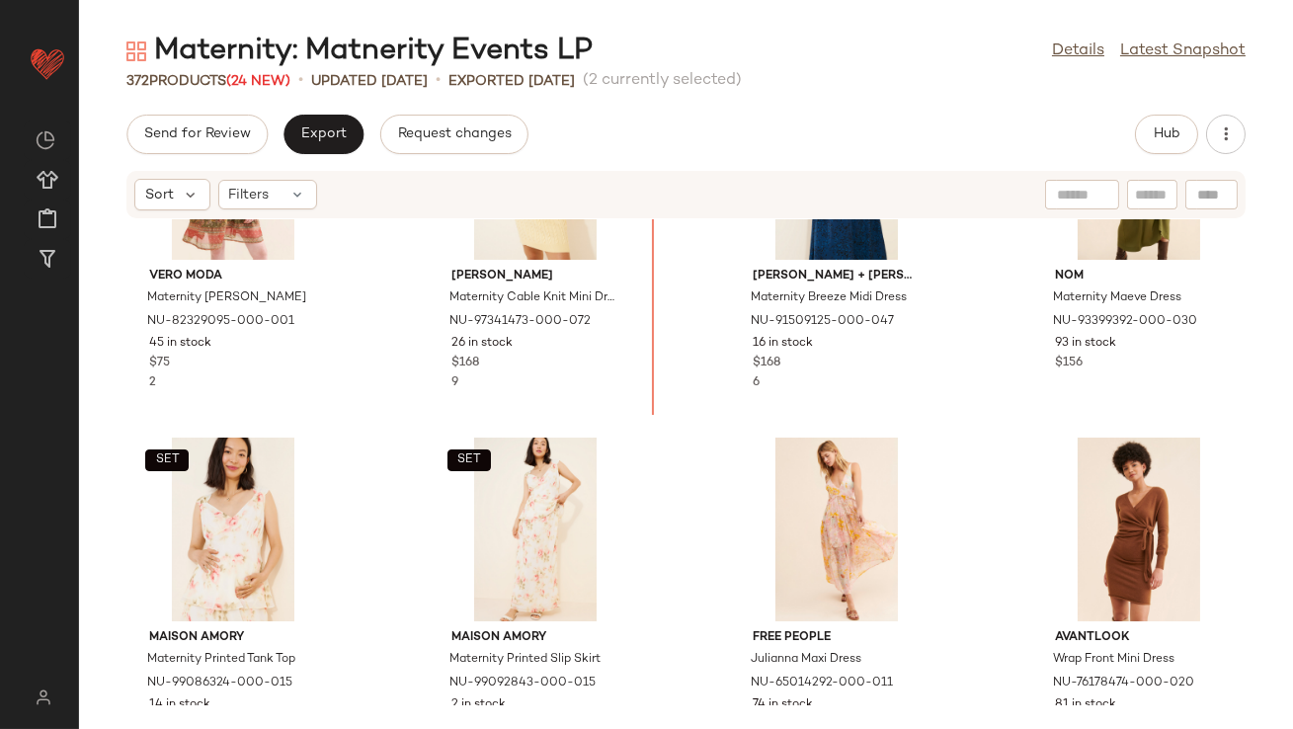
scroll to position [531, 0]
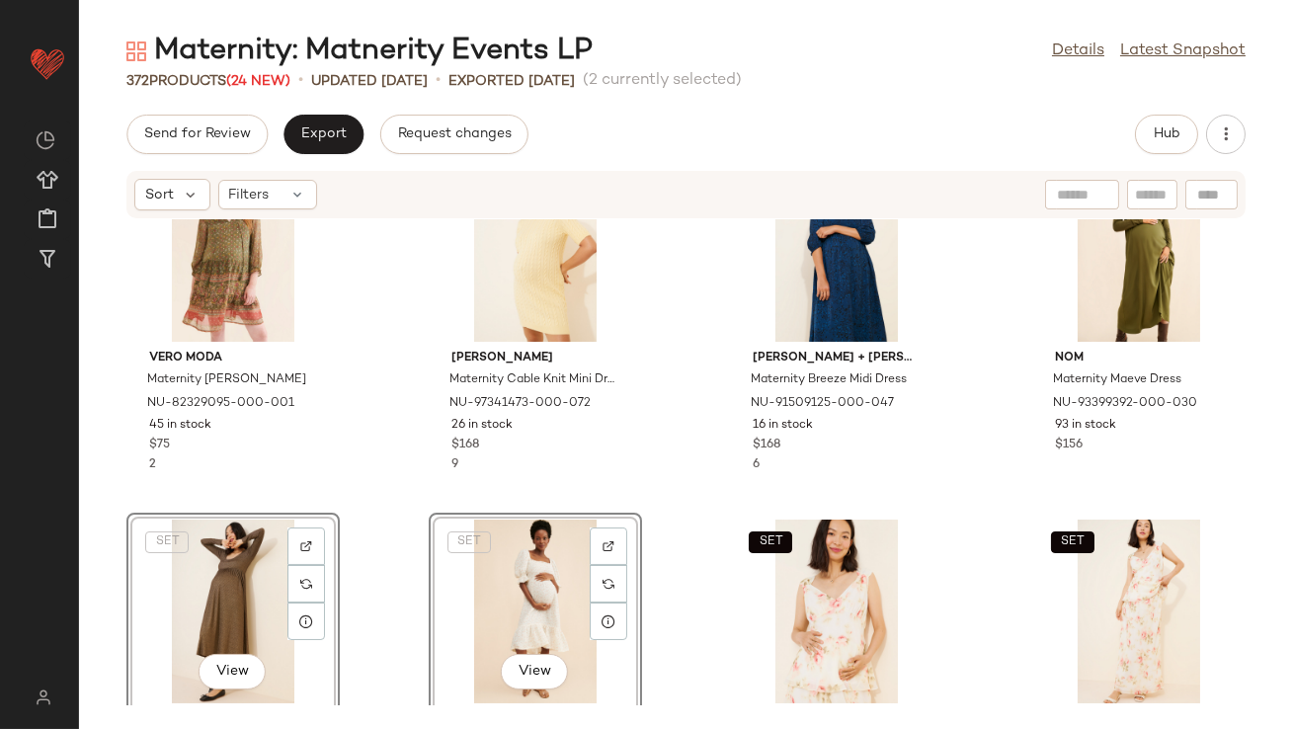
scroll to position [299, 0]
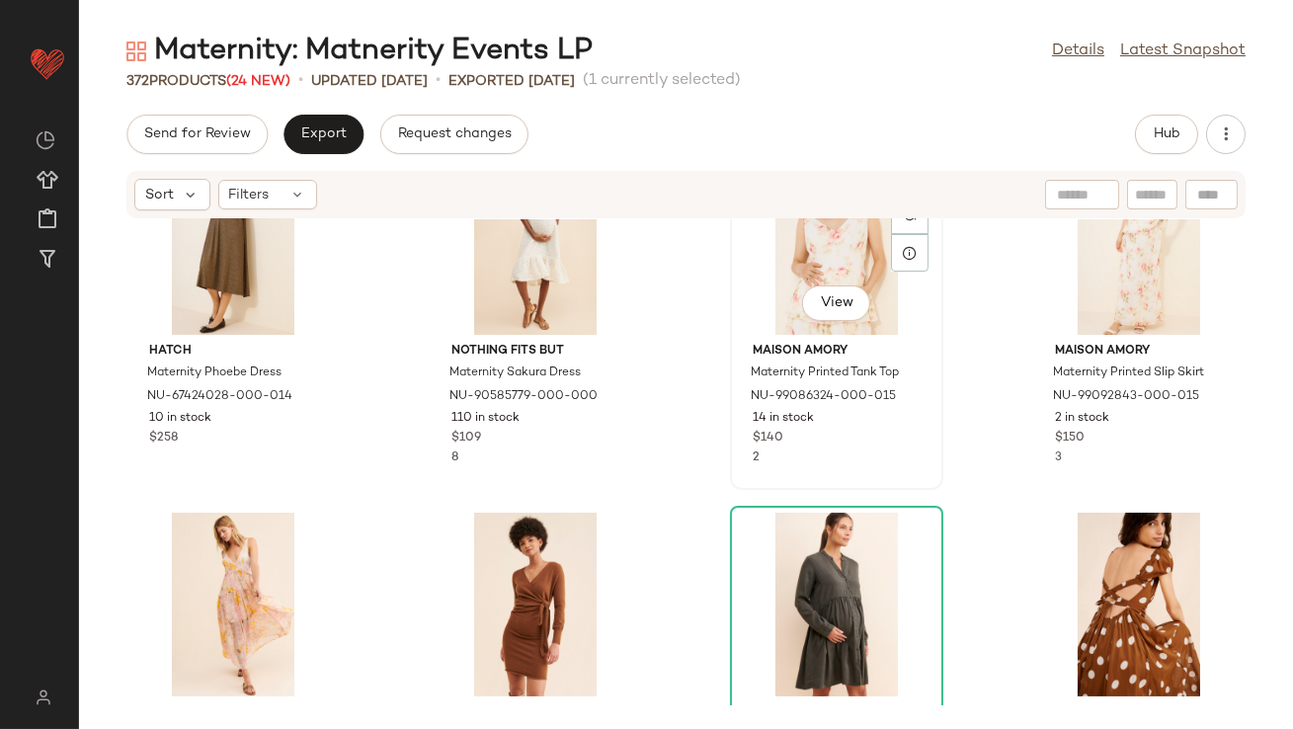
scroll to position [978, 0]
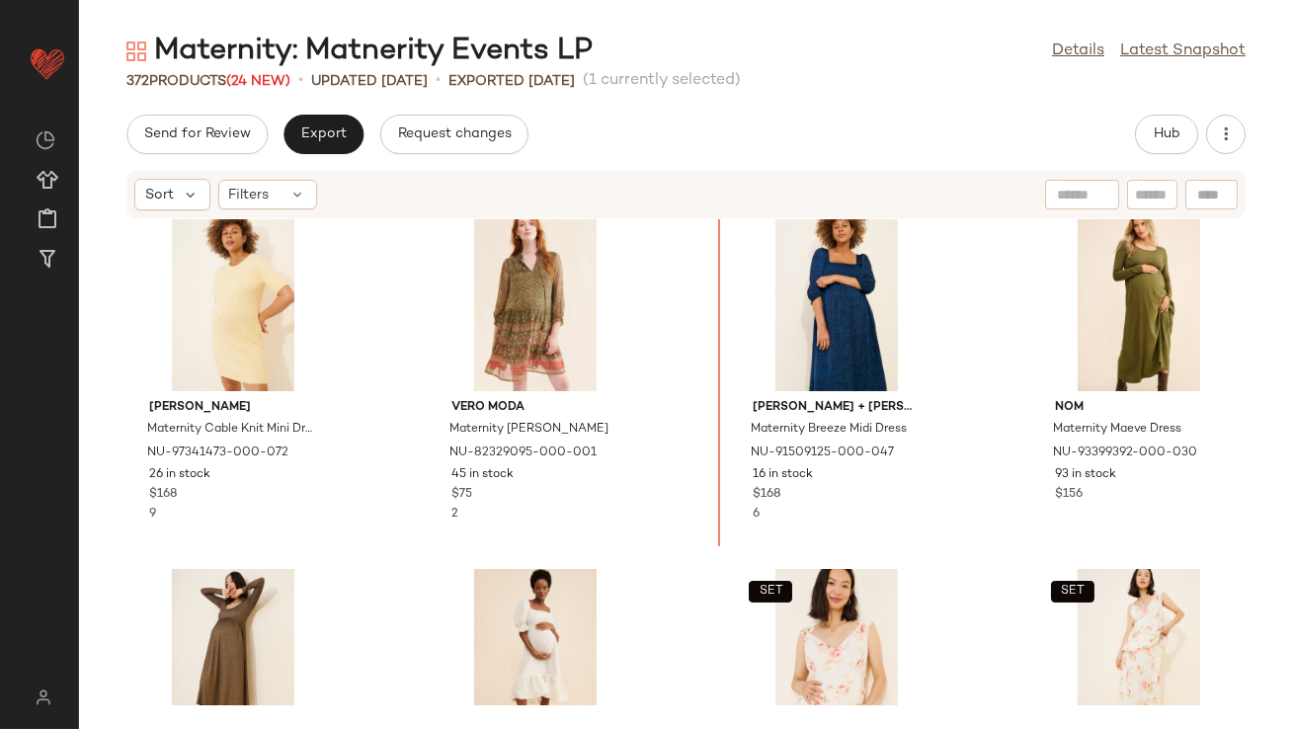
scroll to position [361, 0]
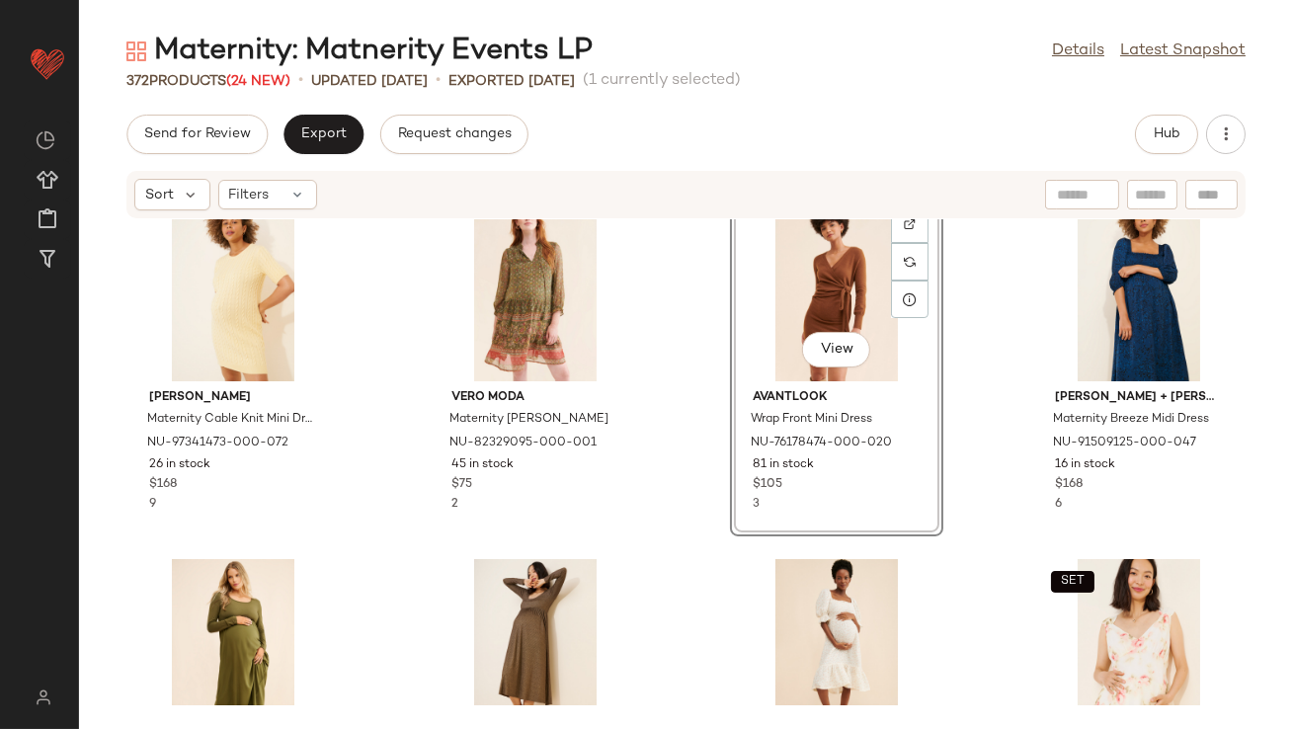
scroll to position [630, 0]
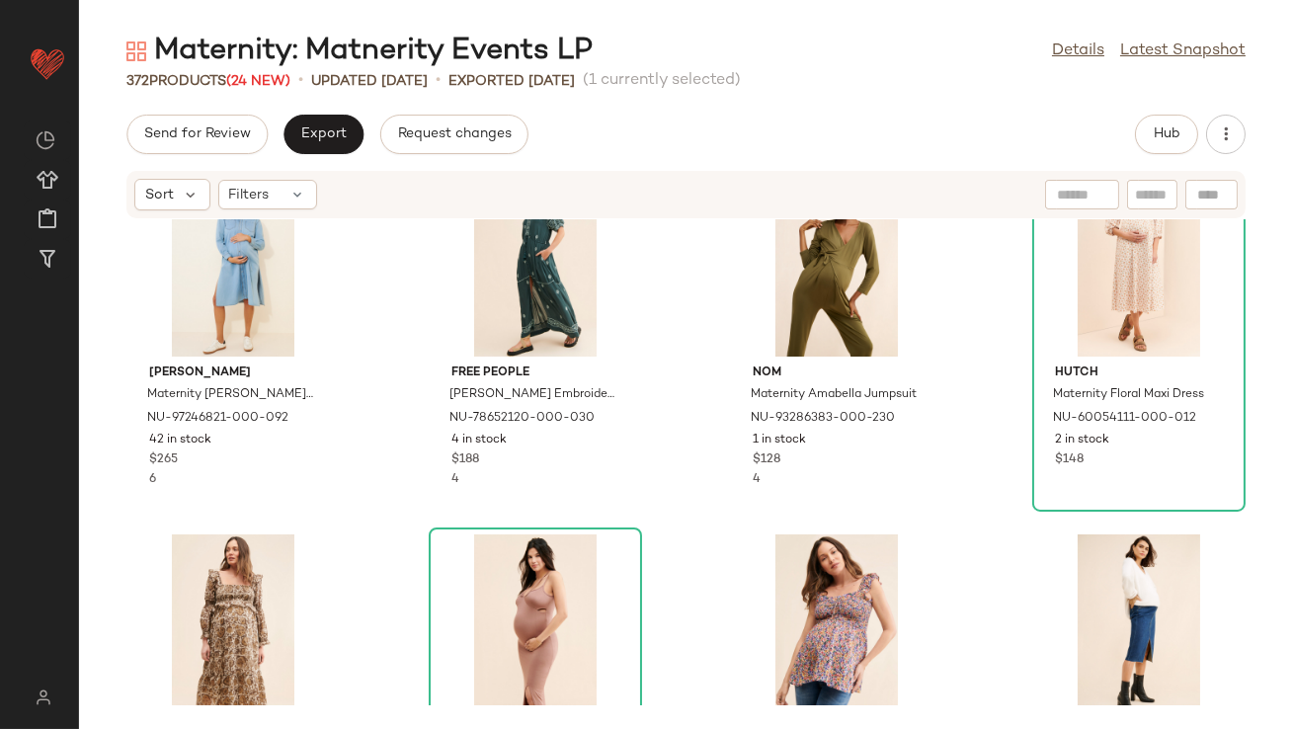
scroll to position [1718, 0]
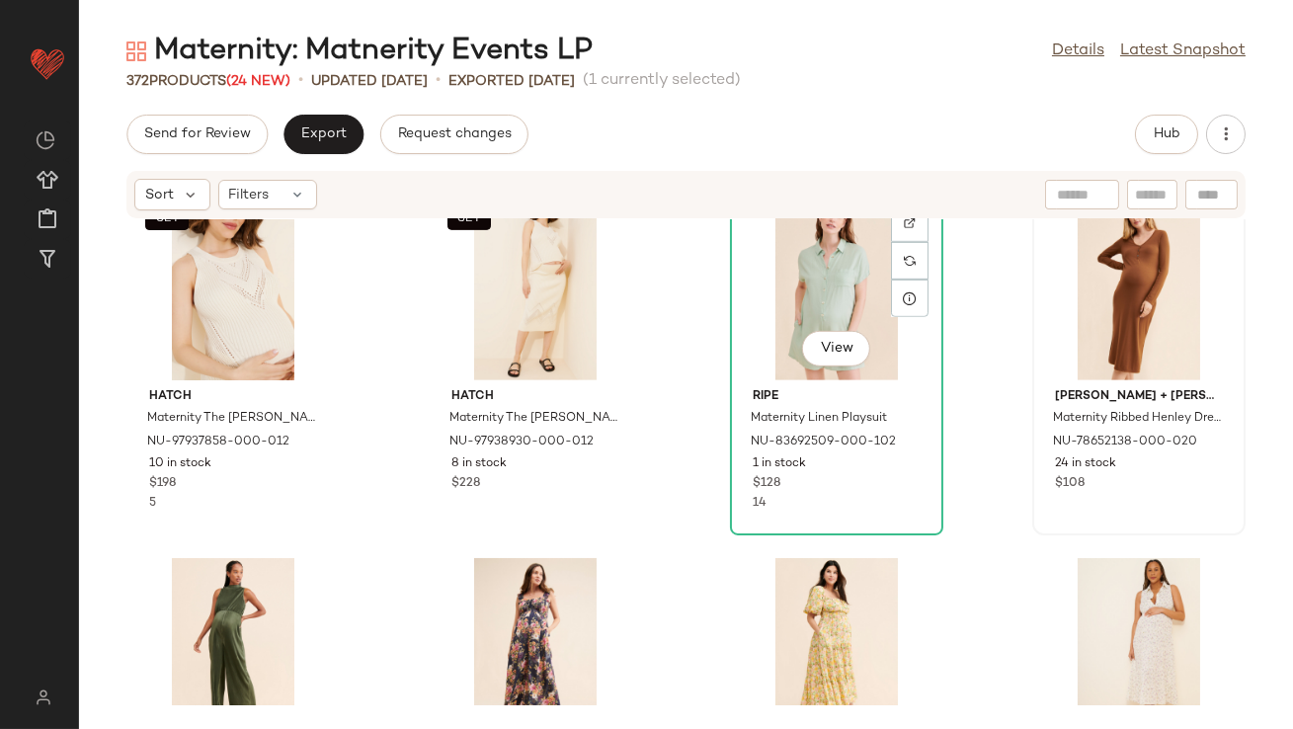
scroll to position [2272, 0]
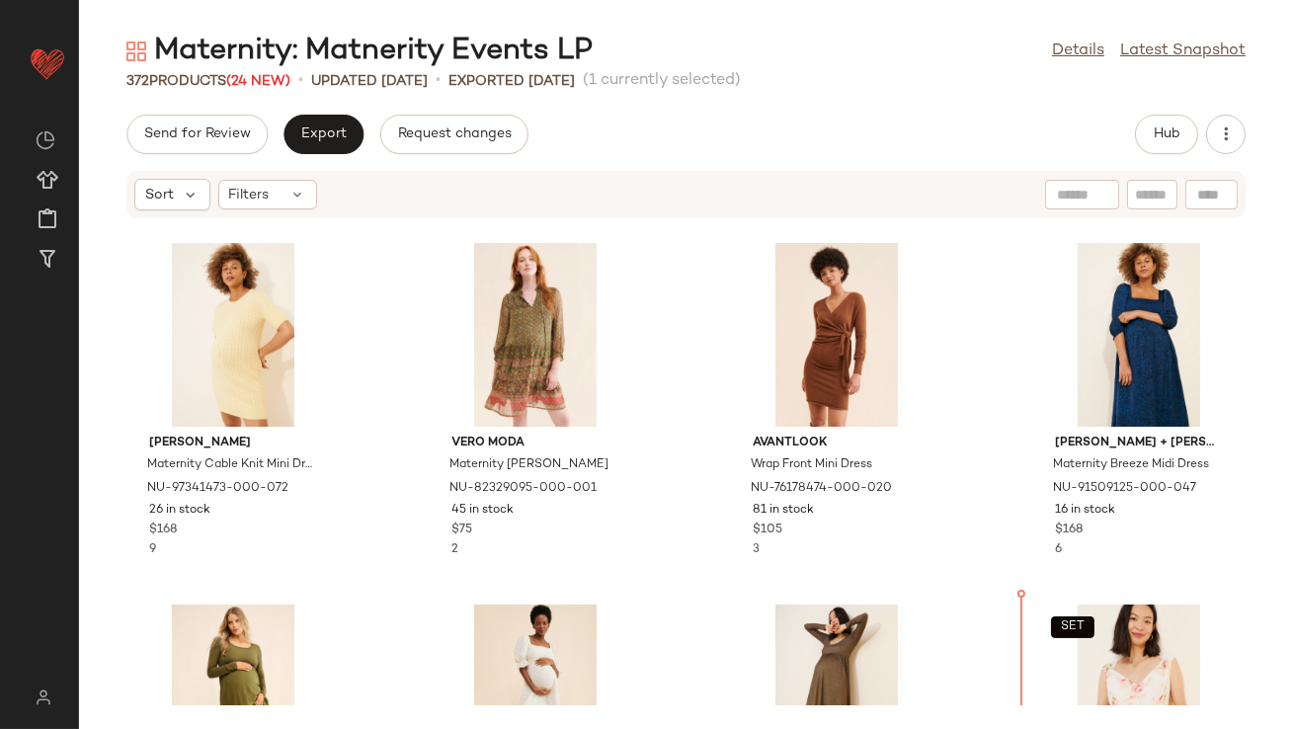
scroll to position [555, 0]
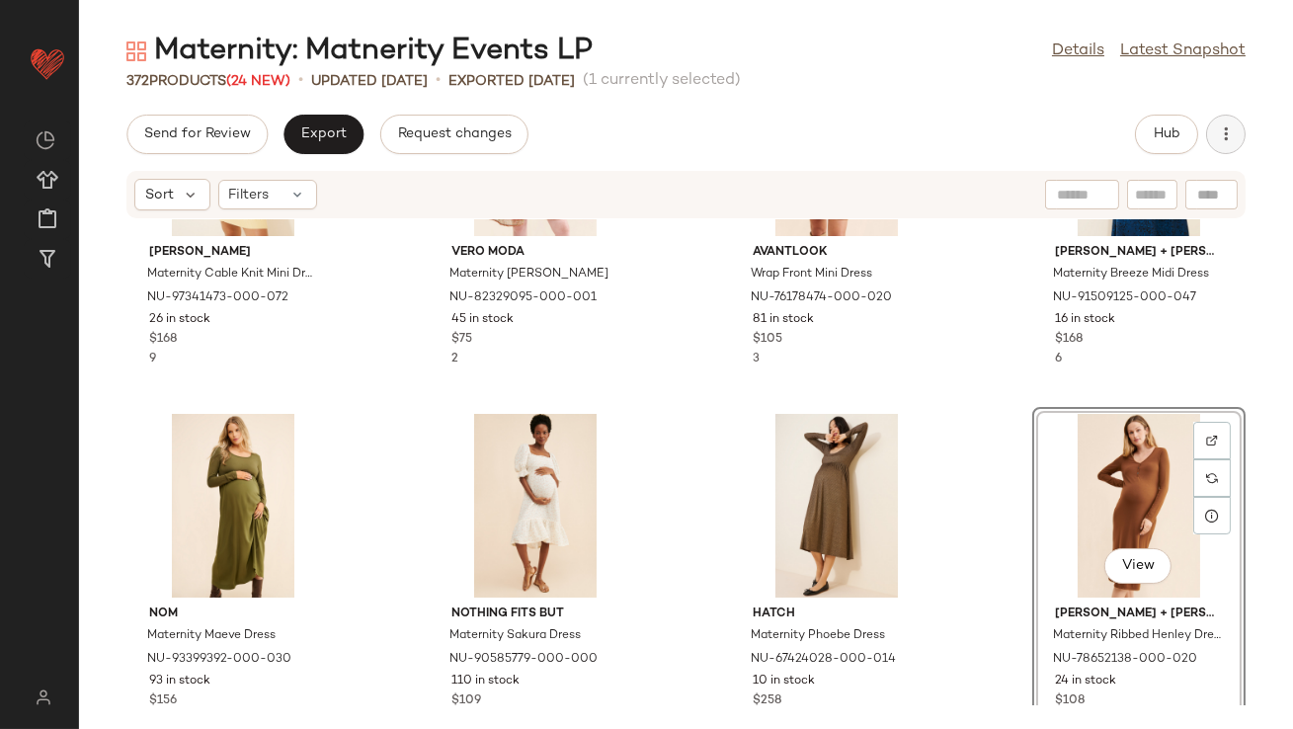
click at [1244, 141] on div "Hub" at bounding box center [1190, 135] width 111 height 40
click at [1218, 140] on icon "button" at bounding box center [1226, 134] width 20 height 20
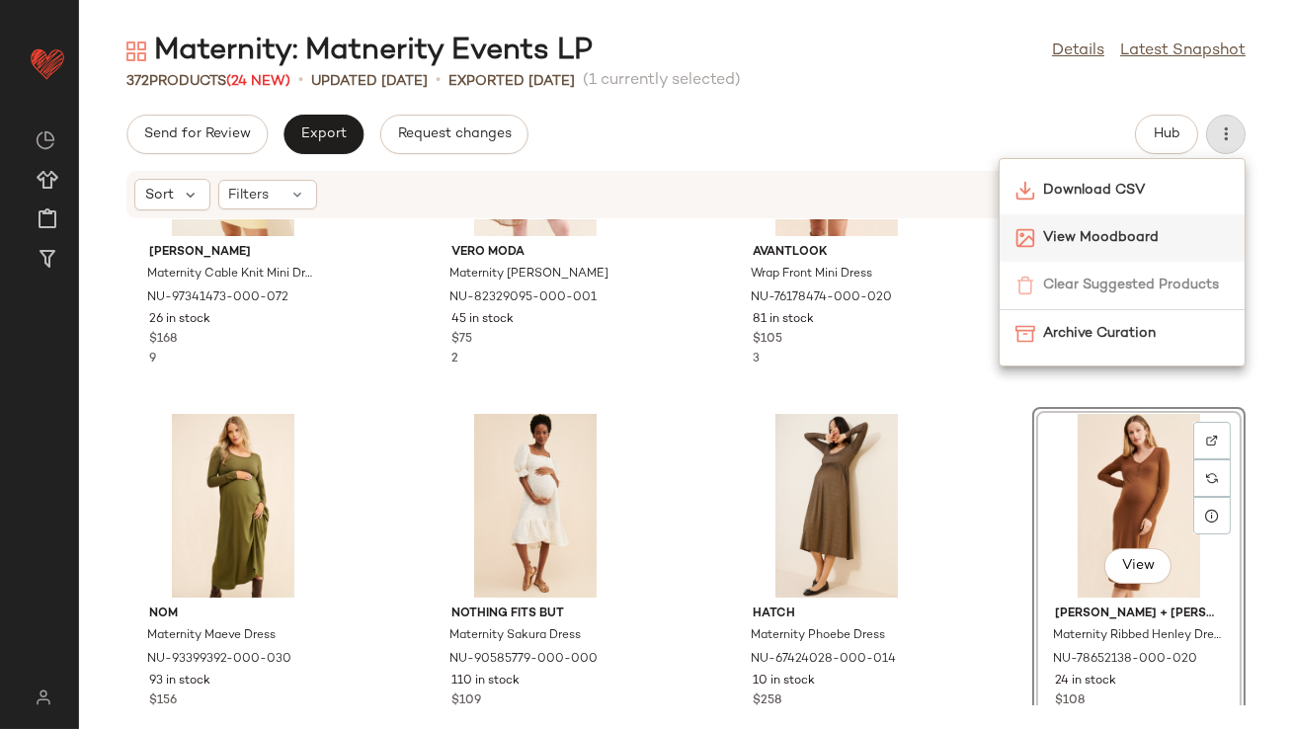
click at [1144, 240] on span "View Moodboard" at bounding box center [1136, 237] width 186 height 21
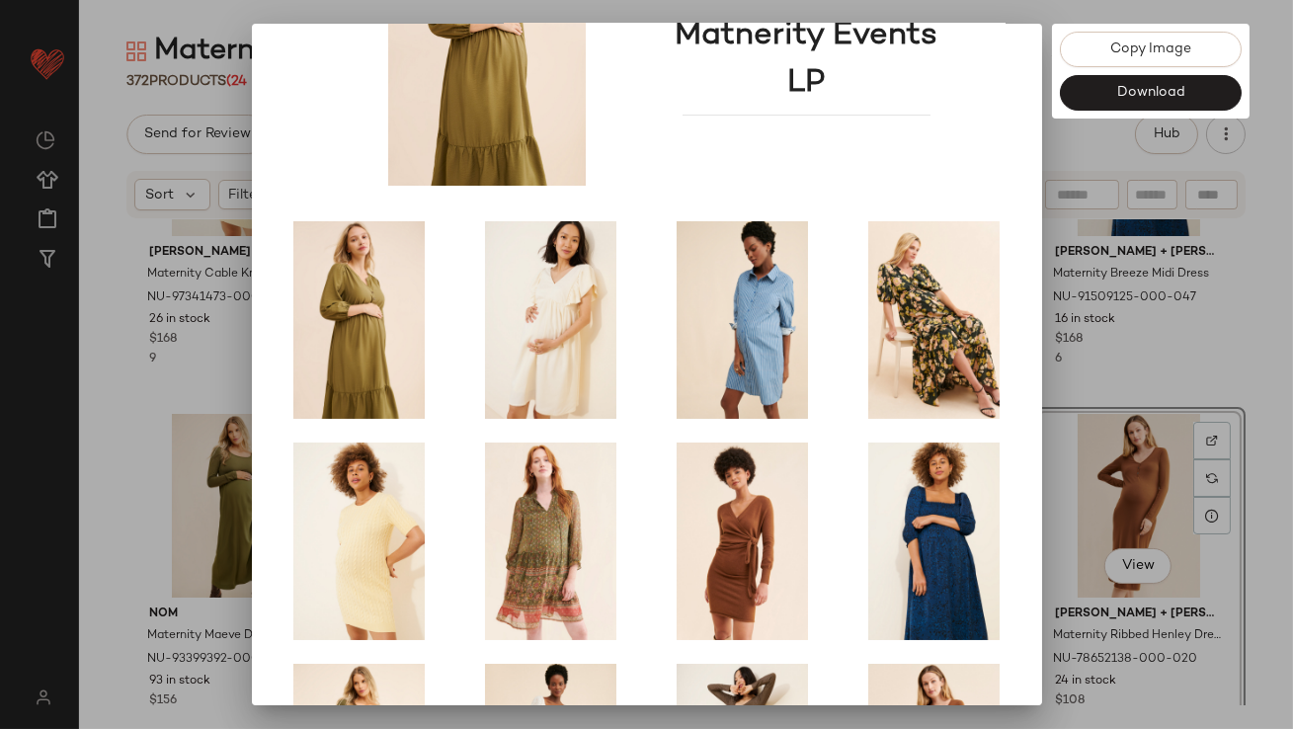
scroll to position [337, 0]
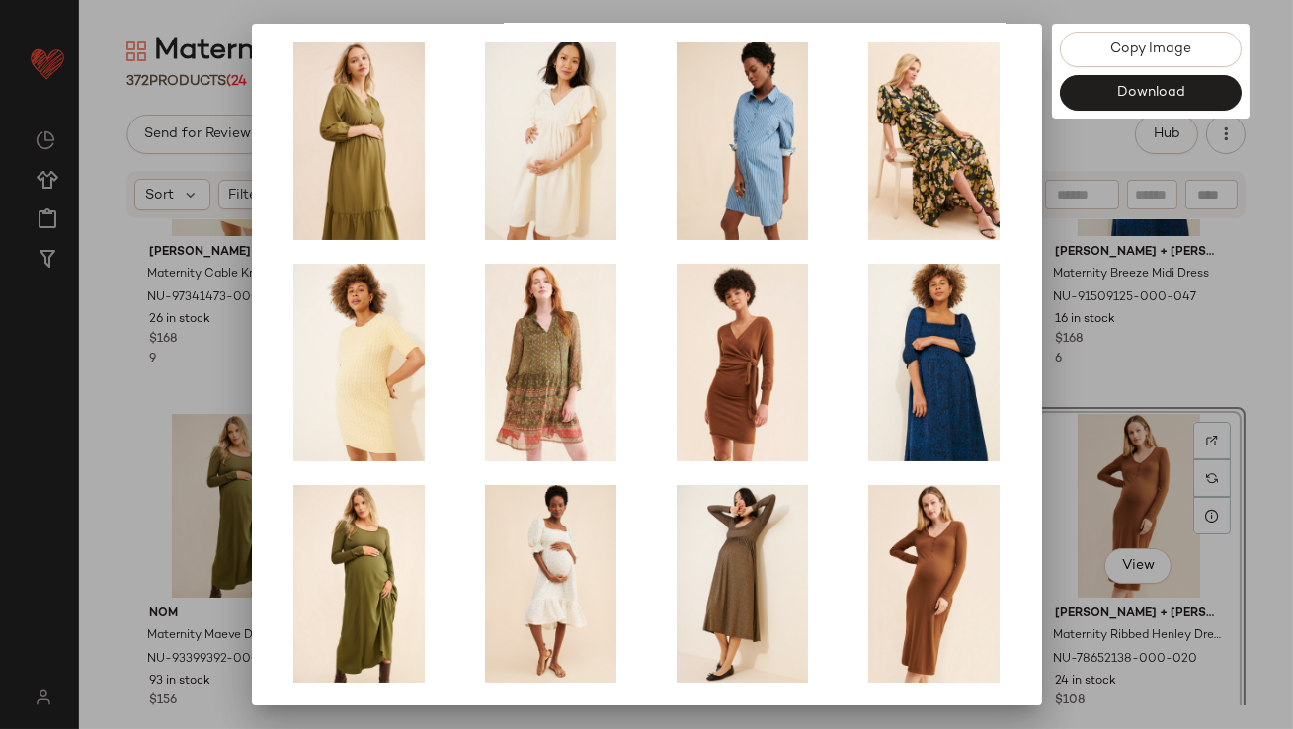
click at [1106, 348] on div at bounding box center [646, 364] width 1293 height 729
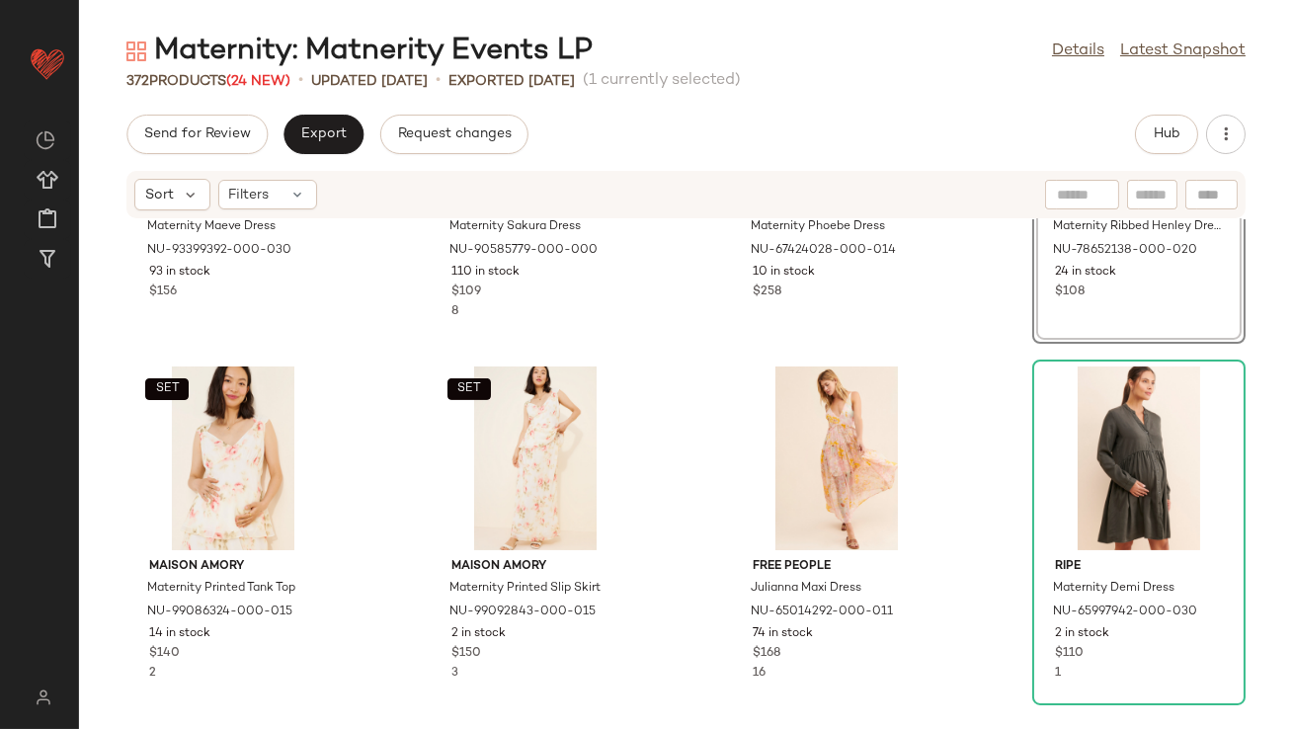
scroll to position [1459, 0]
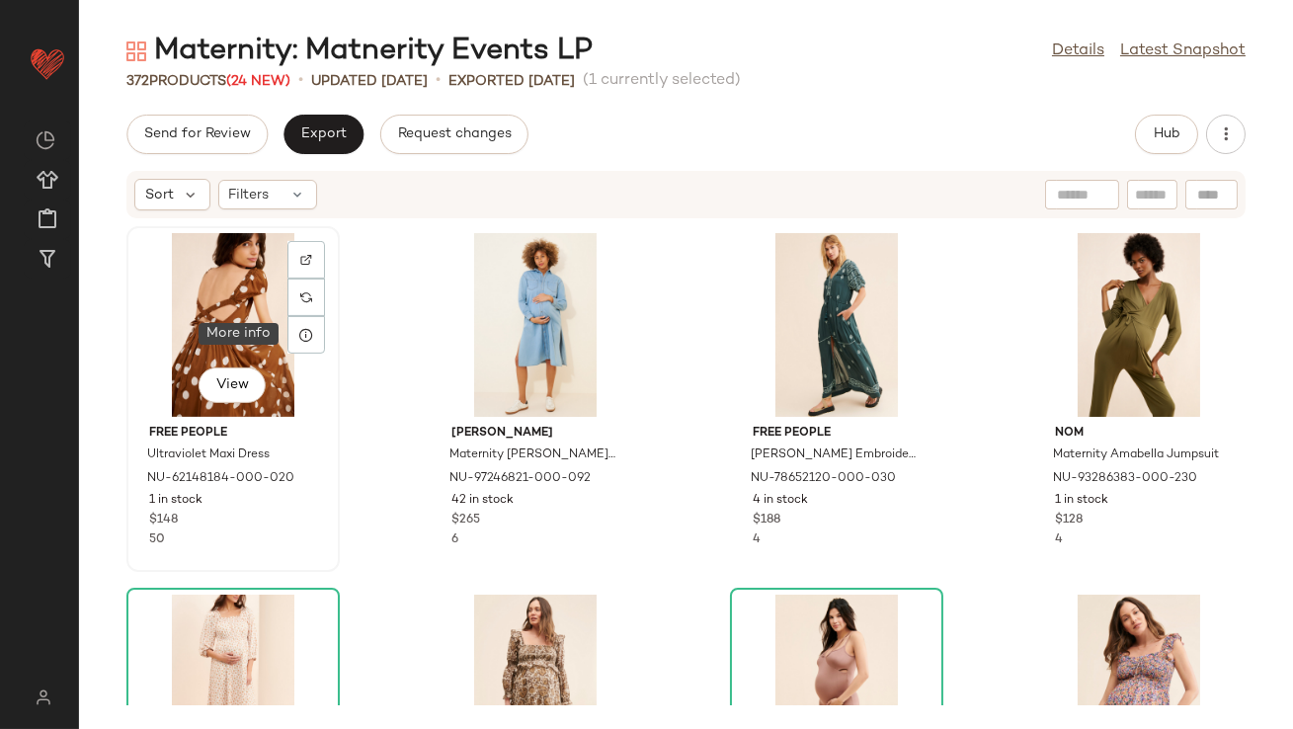
click at [282, 328] on div "View" at bounding box center [233, 325] width 200 height 184
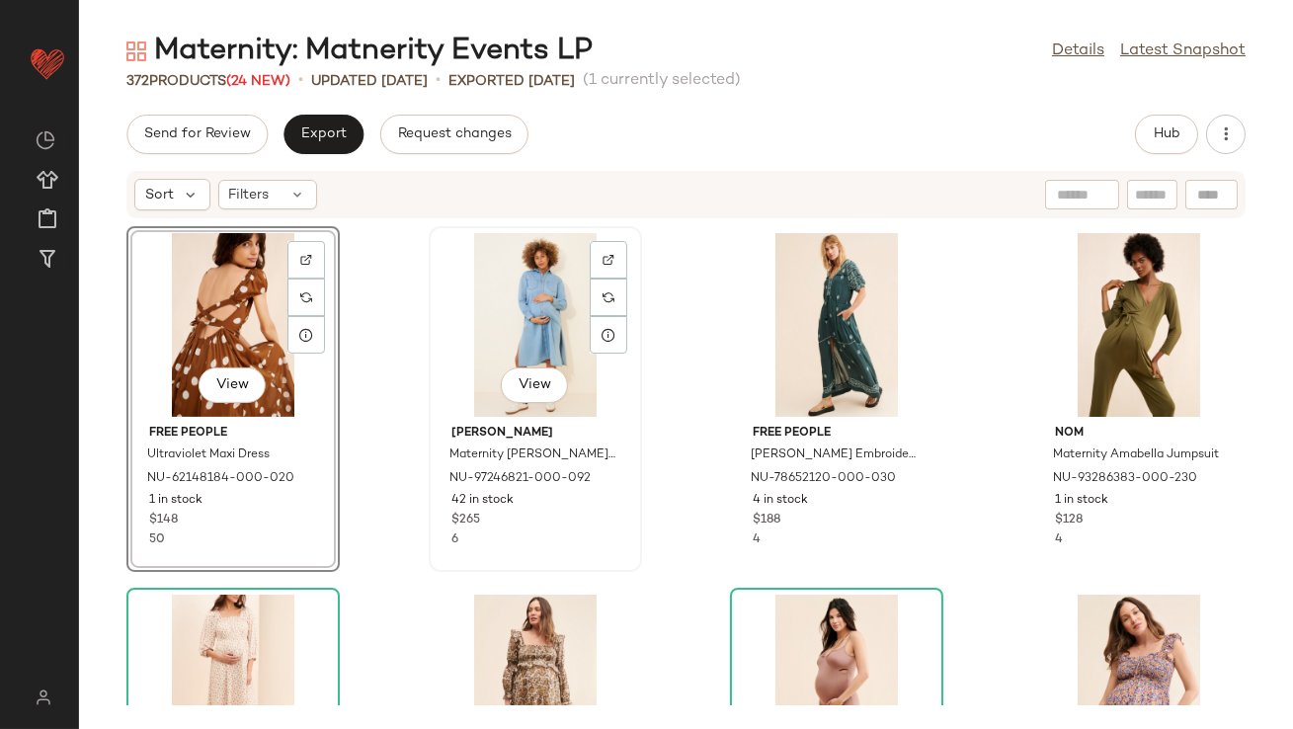
click at [540, 325] on div "View" at bounding box center [536, 325] width 200 height 184
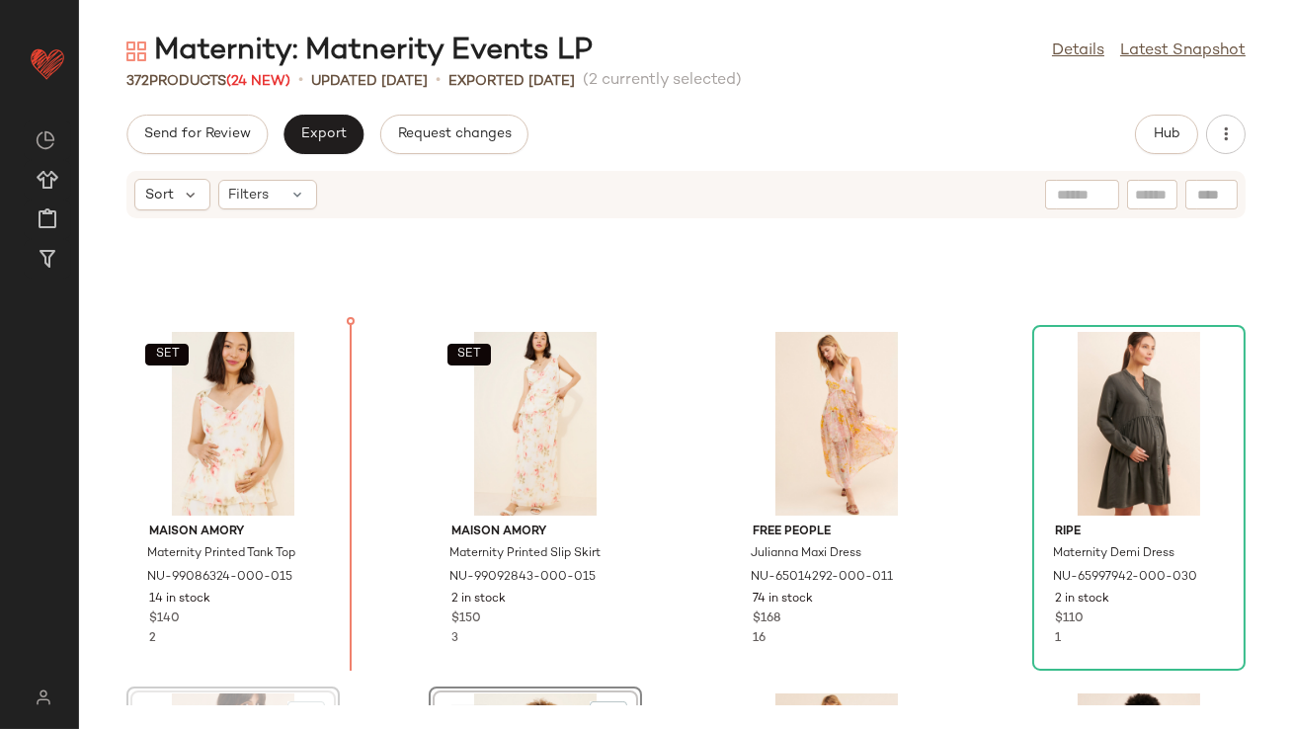
scroll to position [946, 0]
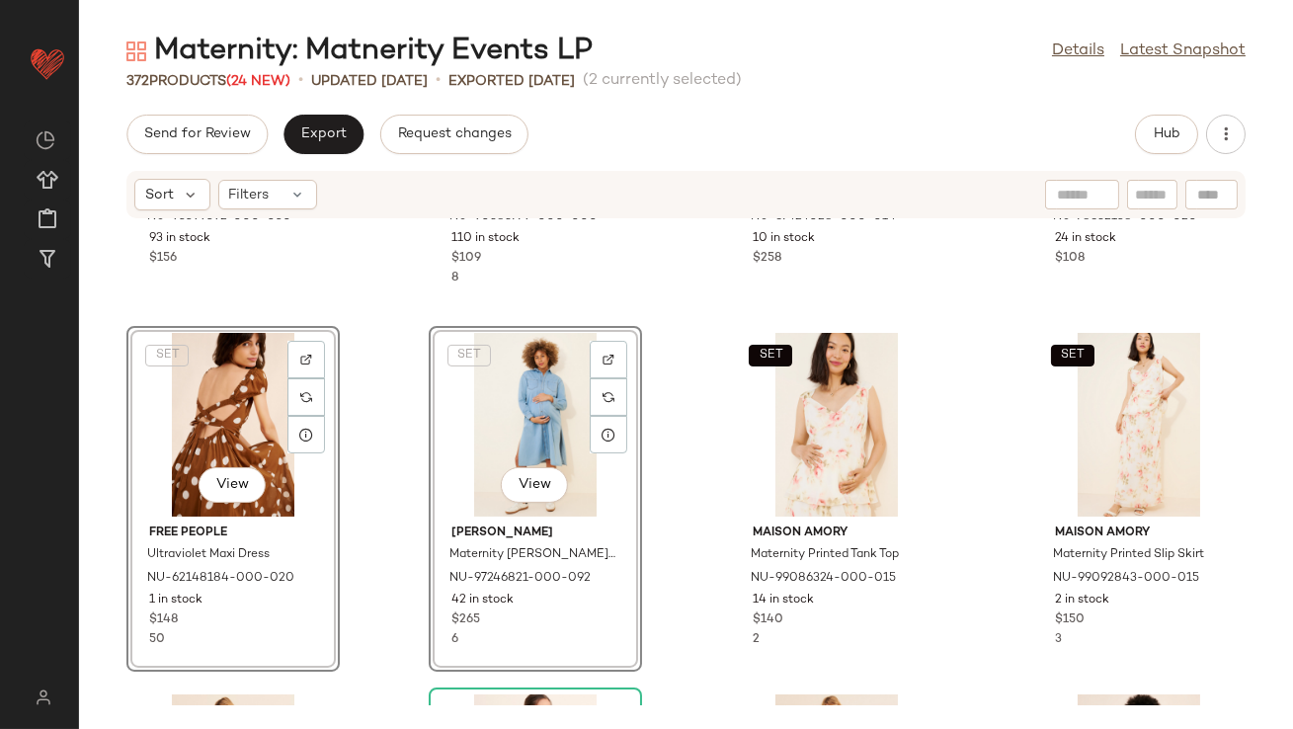
click at [360, 486] on div "nom Maternity Maeve Dress NU-93399392-000-030 93 in stock $156 Nothing Fits But…" at bounding box center [686, 462] width 1214 height 486
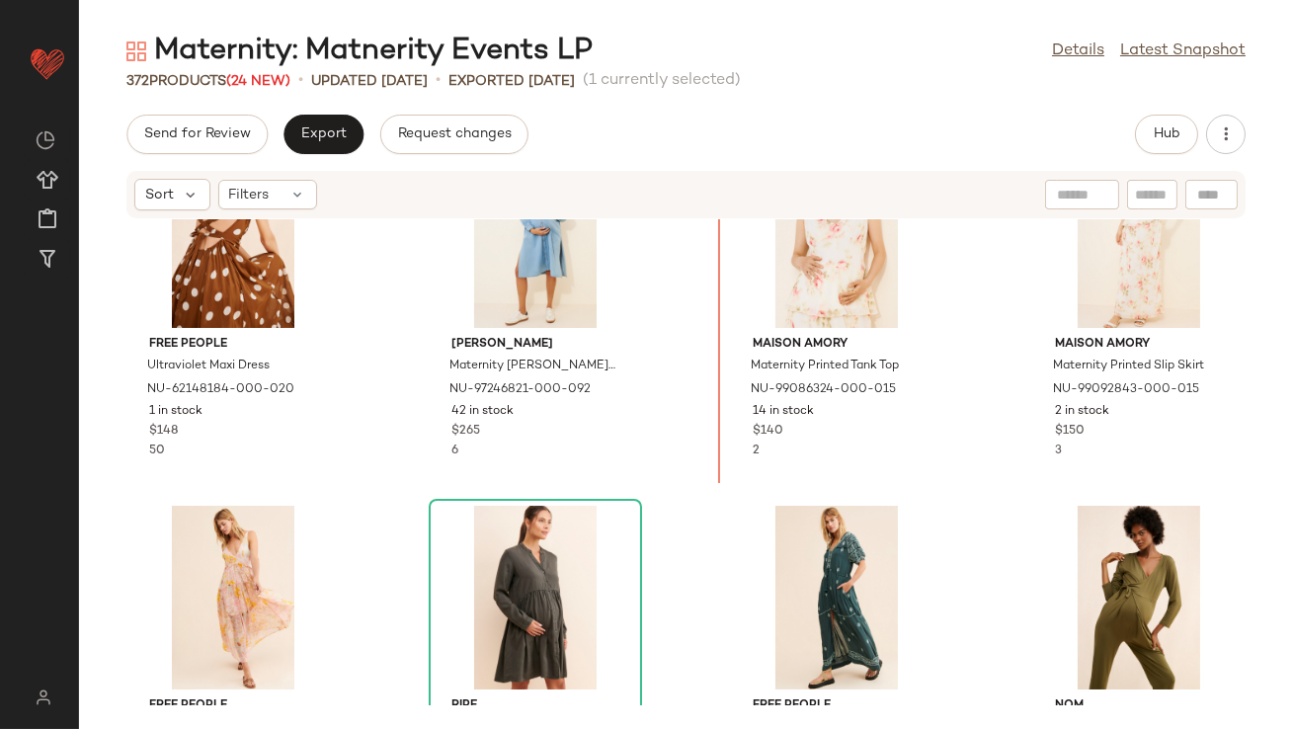
scroll to position [1120, 0]
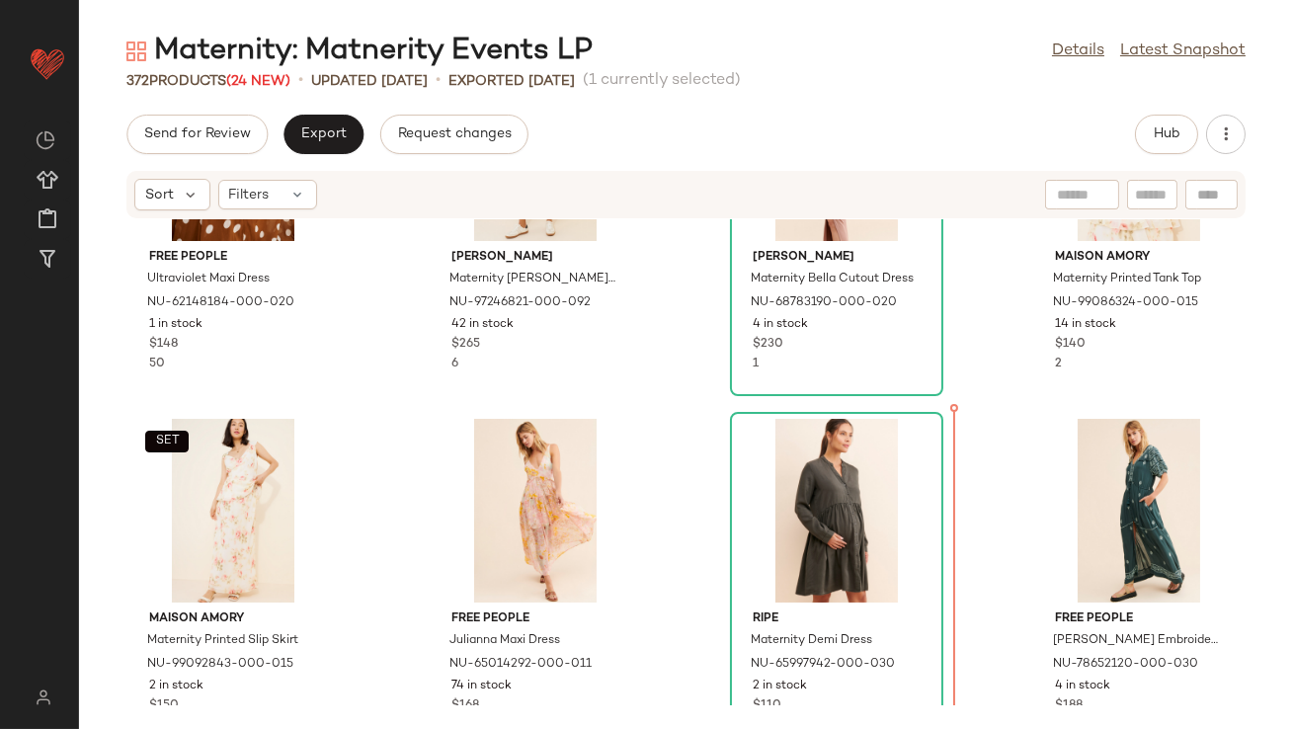
scroll to position [1162, 0]
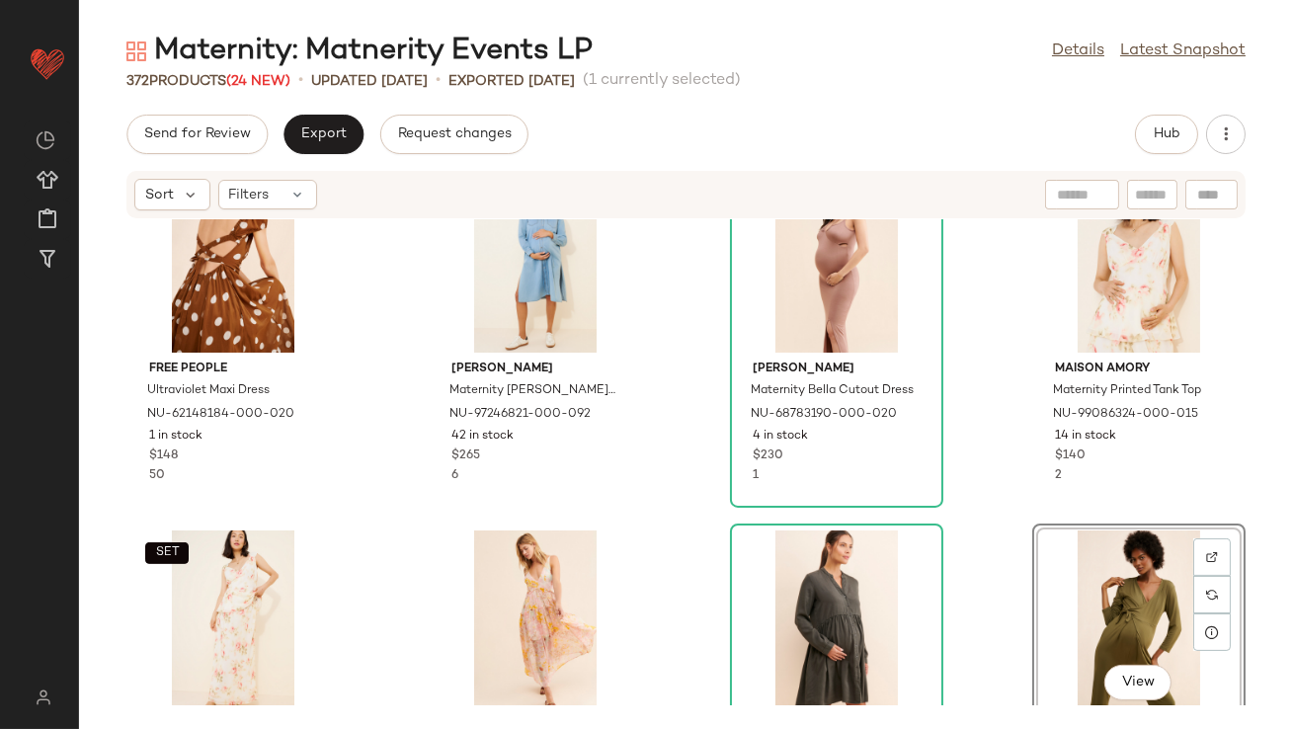
click at [1014, 576] on div "Free People Ultraviolet Maxi Dress NU-62148184-000-020 1 in stock $148 50 Emili…" at bounding box center [686, 462] width 1214 height 486
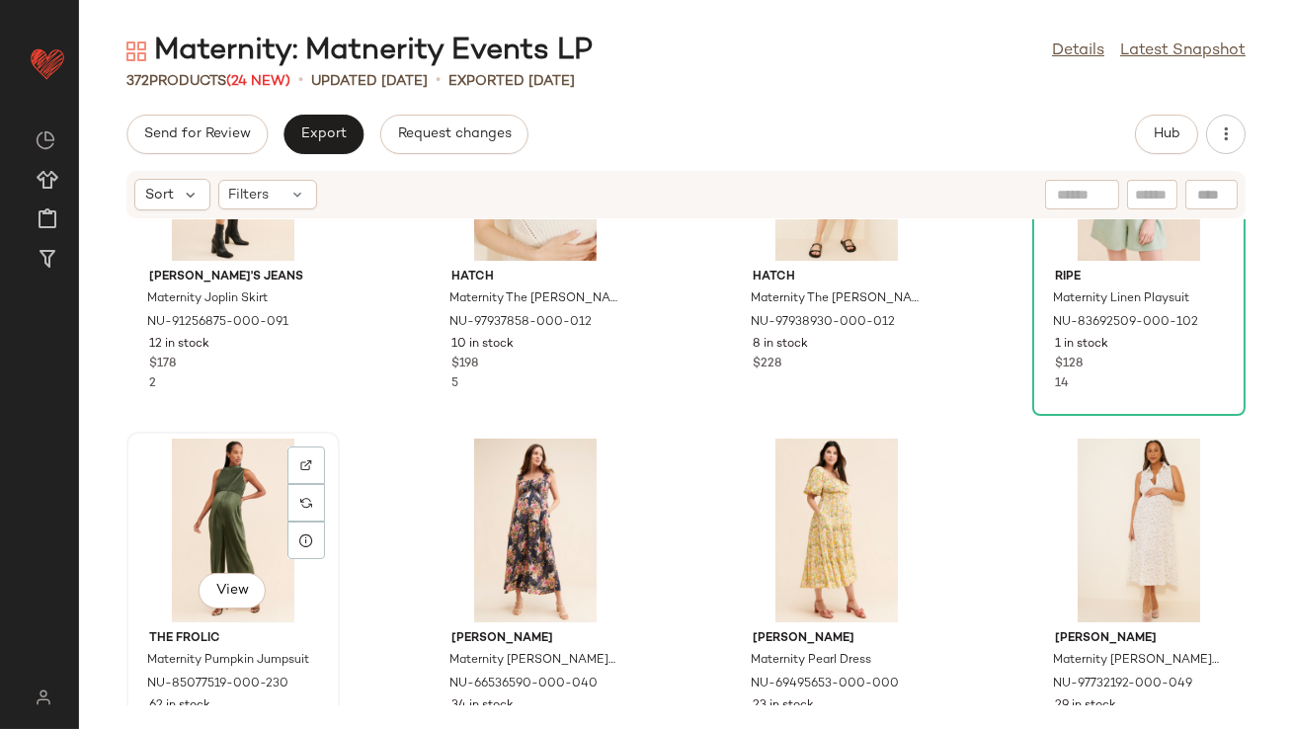
click at [239, 461] on div "View" at bounding box center [233, 531] width 200 height 184
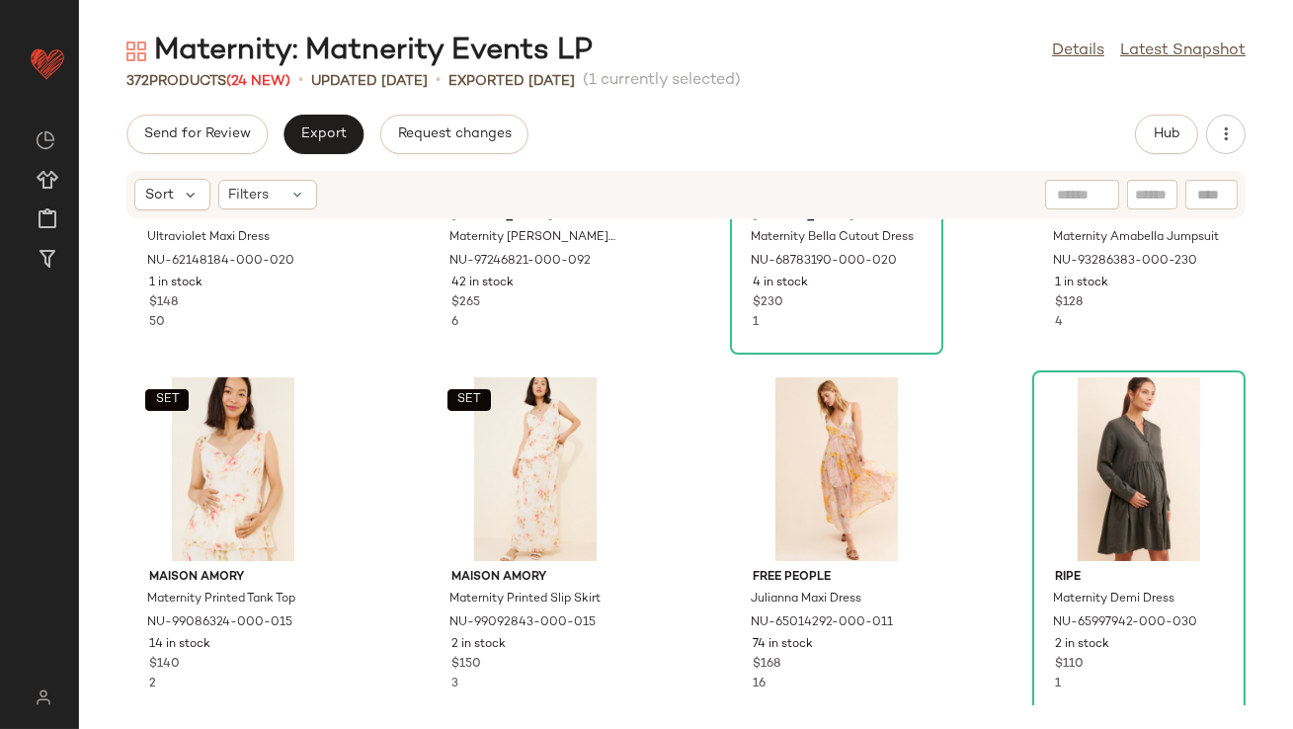
scroll to position [1521, 0]
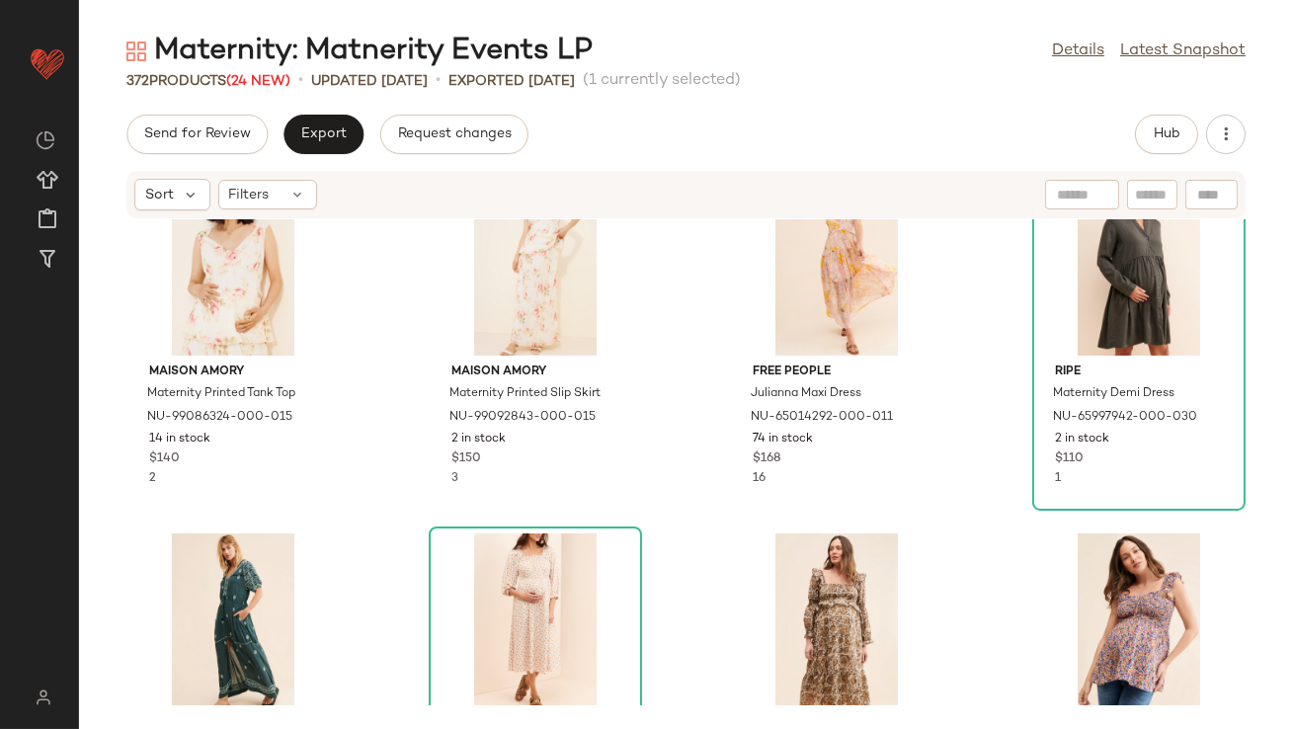
click at [406, 524] on div "SET Maison Amory Maternity Printed Tank Top NU-99086324-000-015 14 in stock $14…" at bounding box center [686, 462] width 1214 height 486
click at [802, 567] on div "View" at bounding box center [837, 626] width 200 height 184
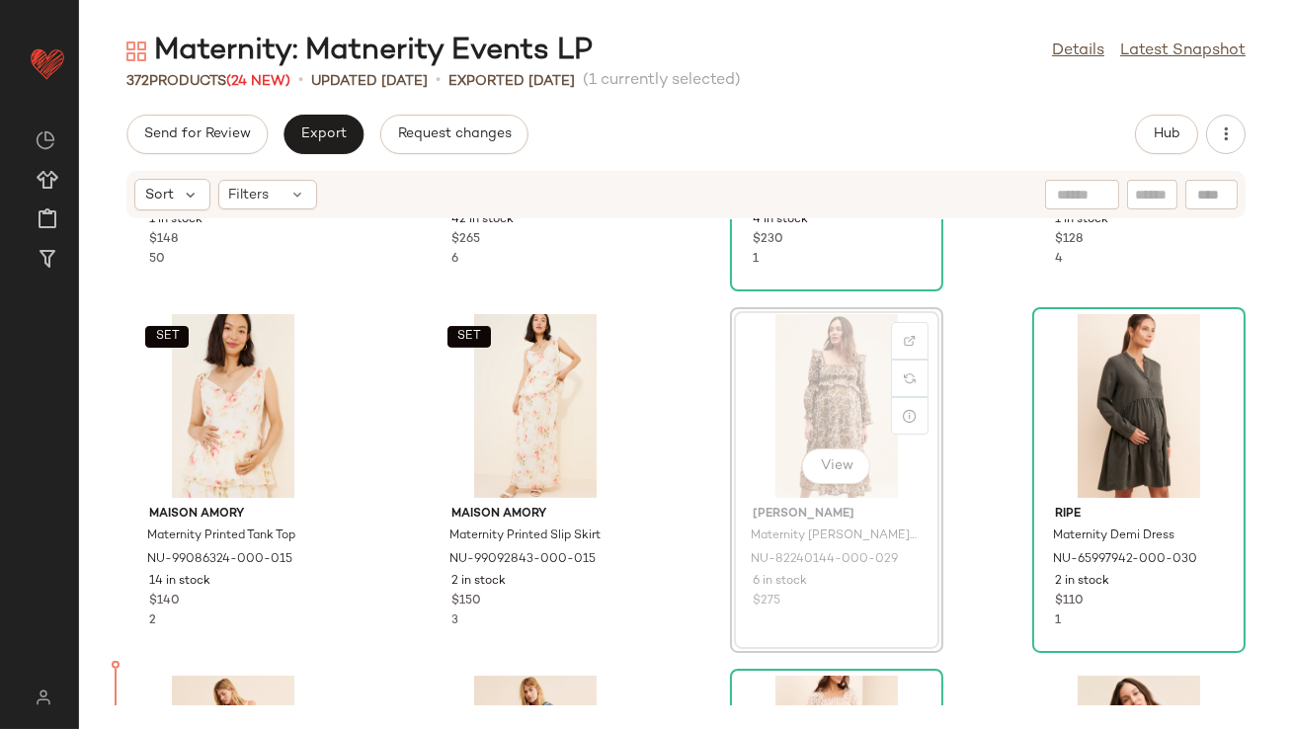
scroll to position [1442, 0]
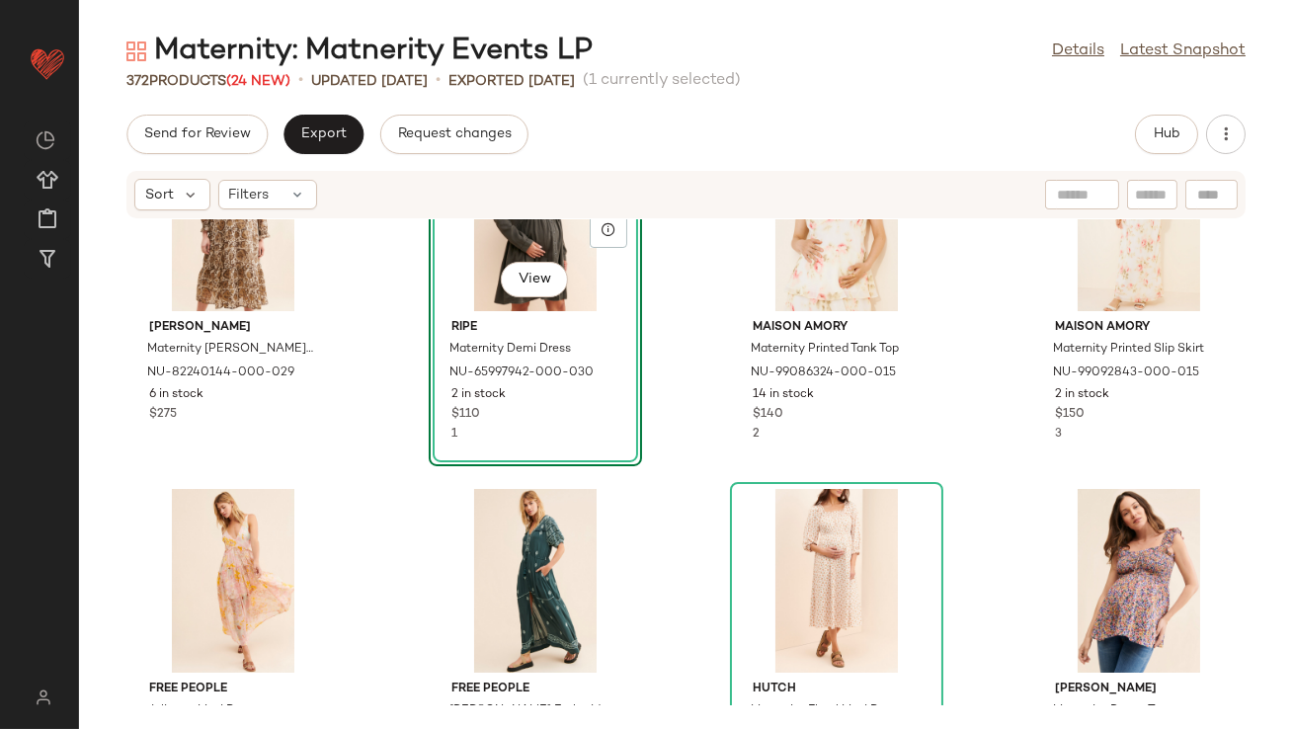
scroll to position [1585, 0]
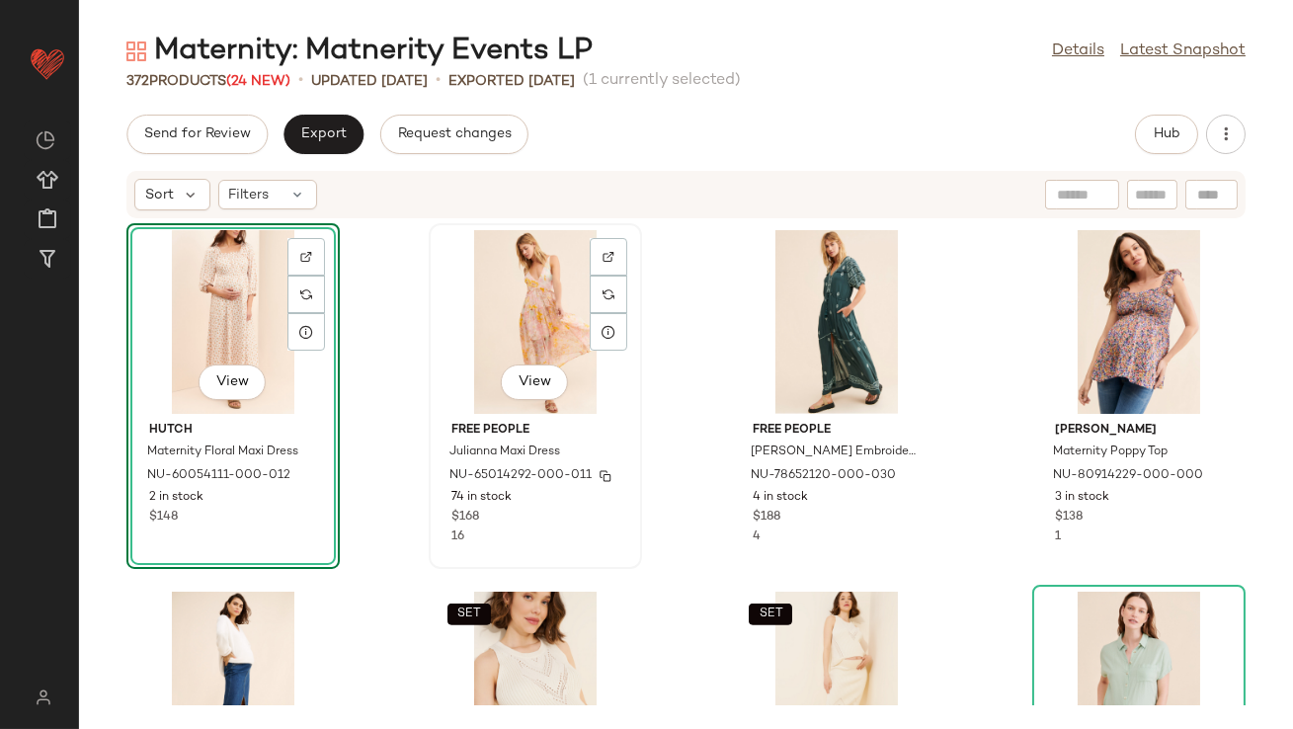
scroll to position [1831, 0]
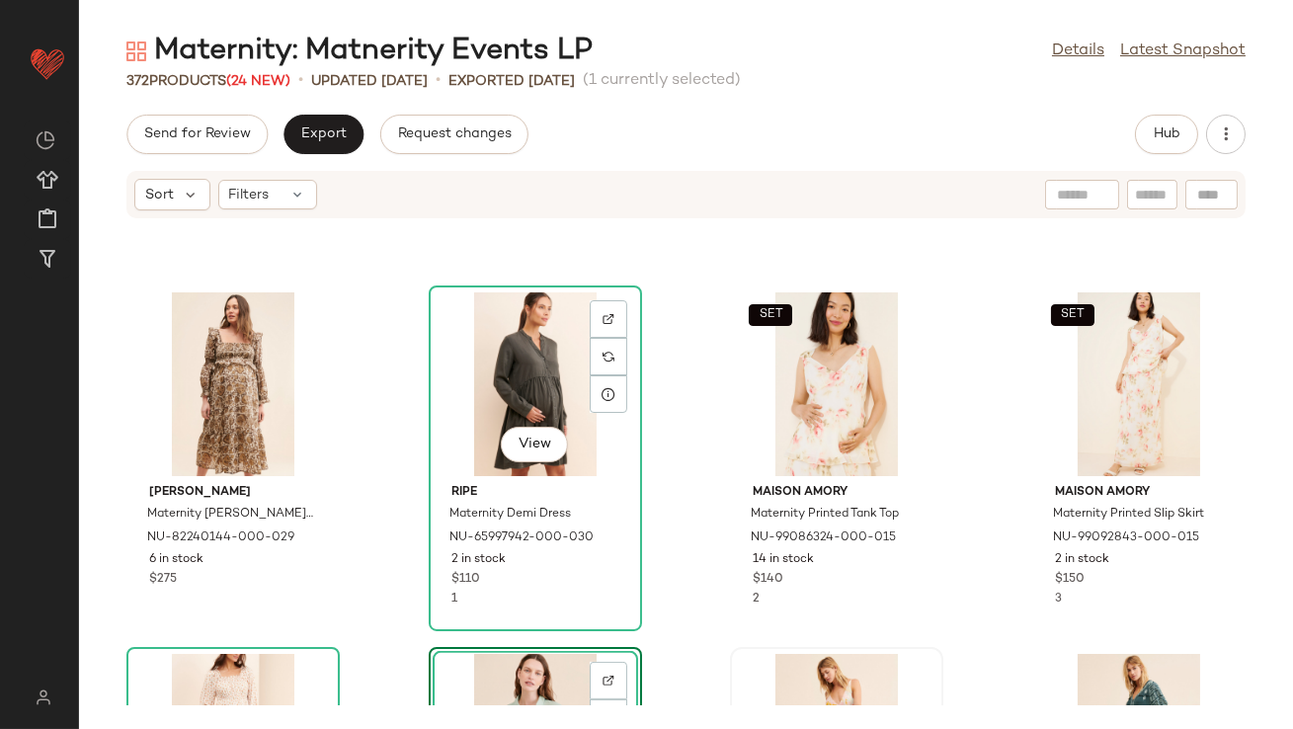
scroll to position [1721, 0]
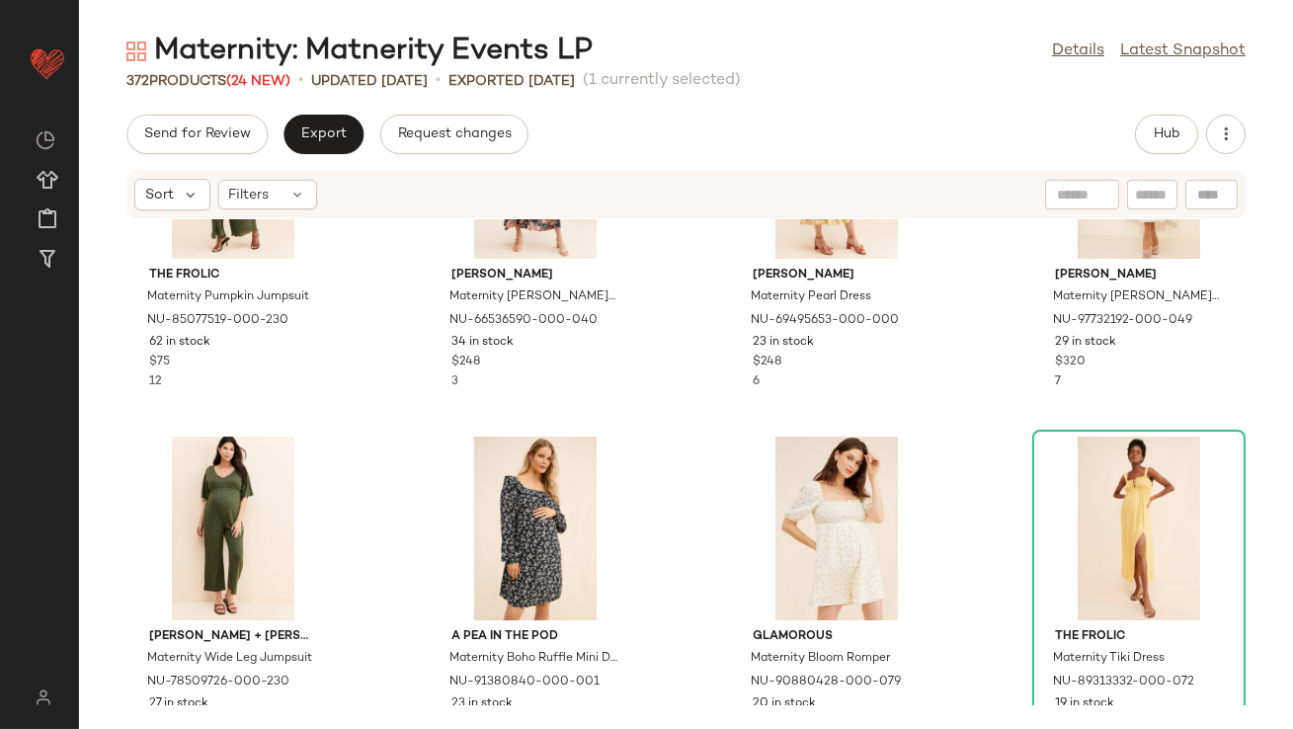
scroll to position [2702, 0]
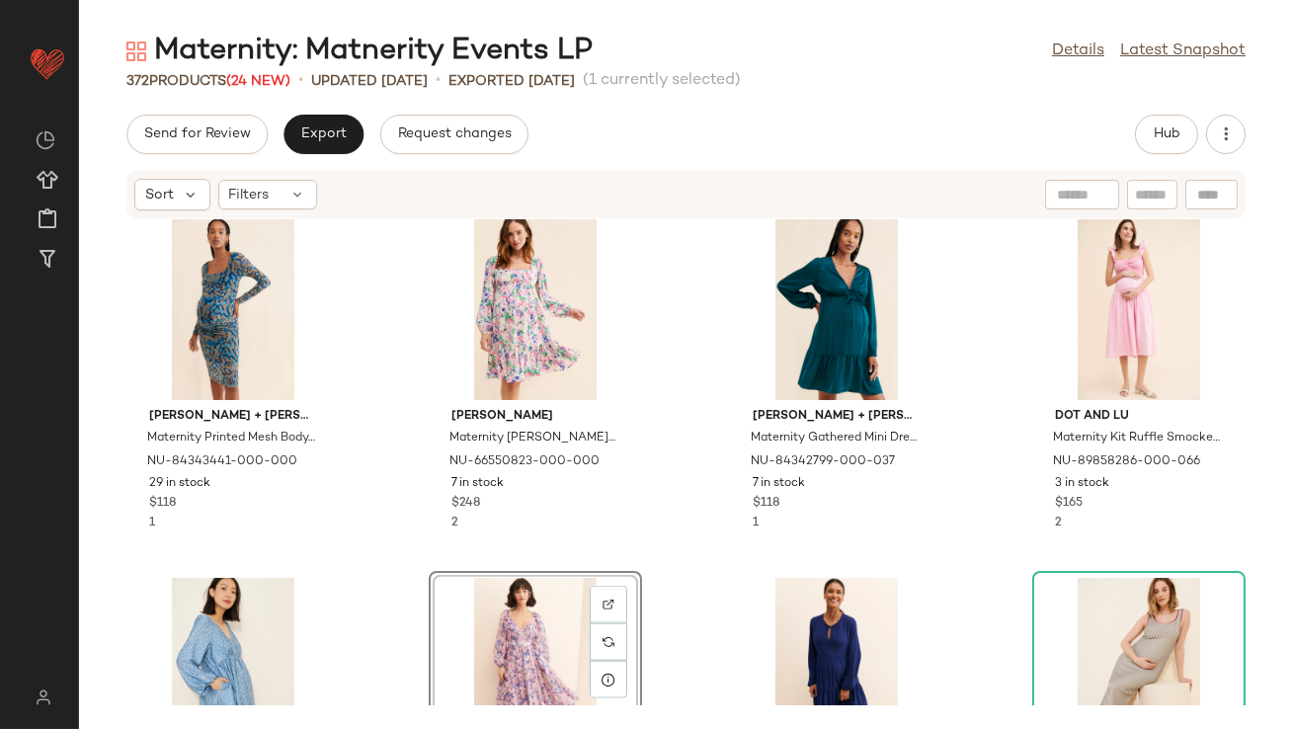
scroll to position [4778, 0]
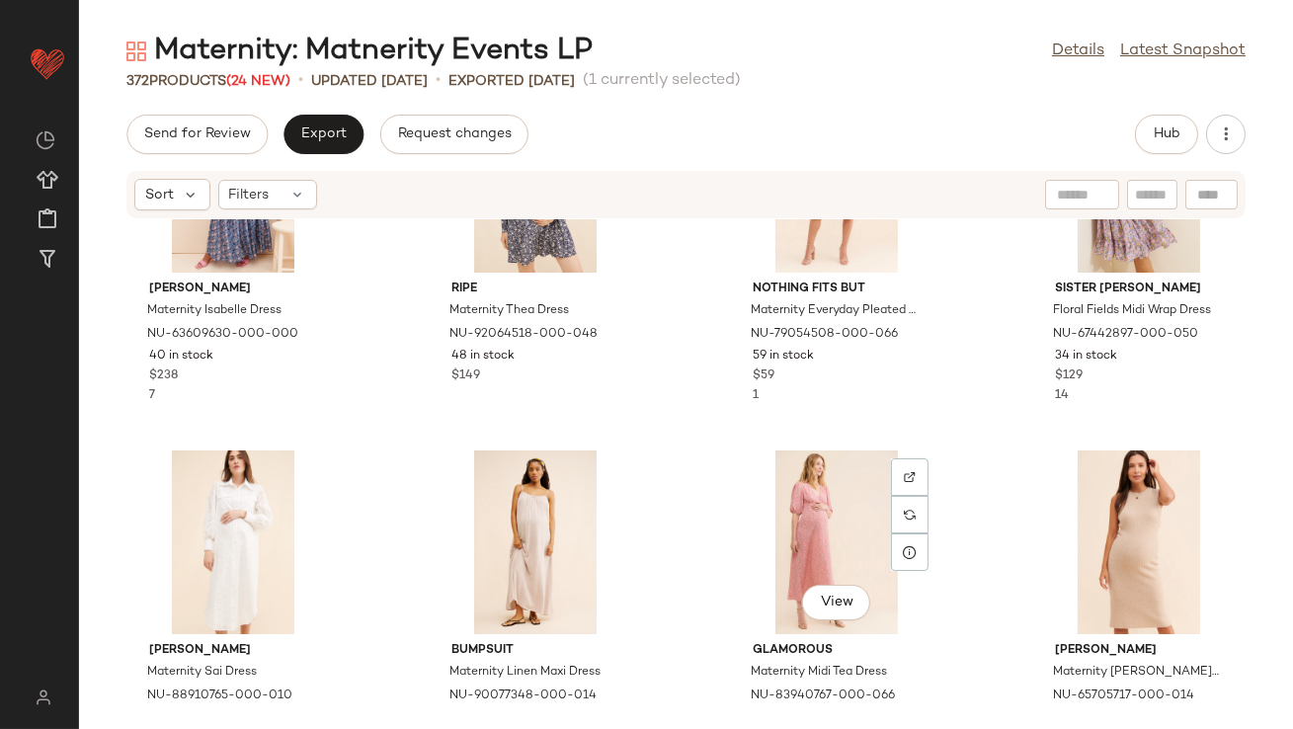
scroll to position [5945, 0]
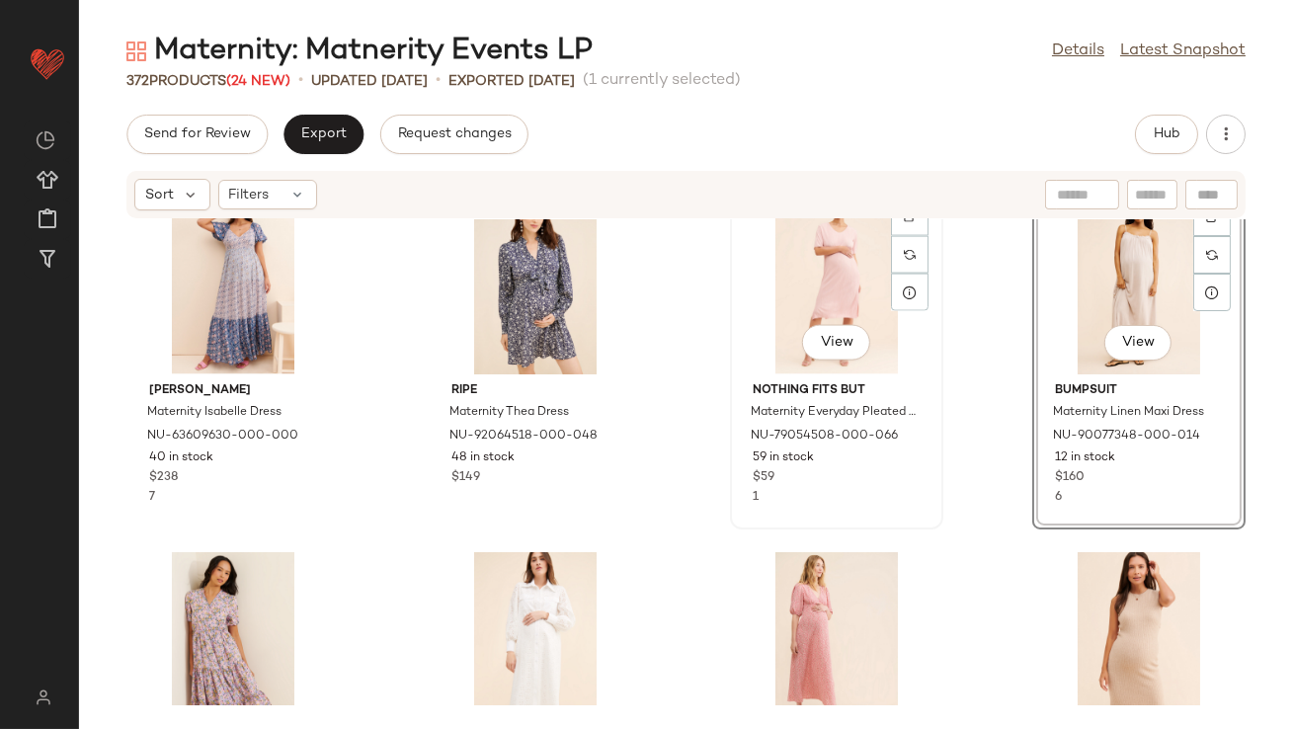
scroll to position [5947, 0]
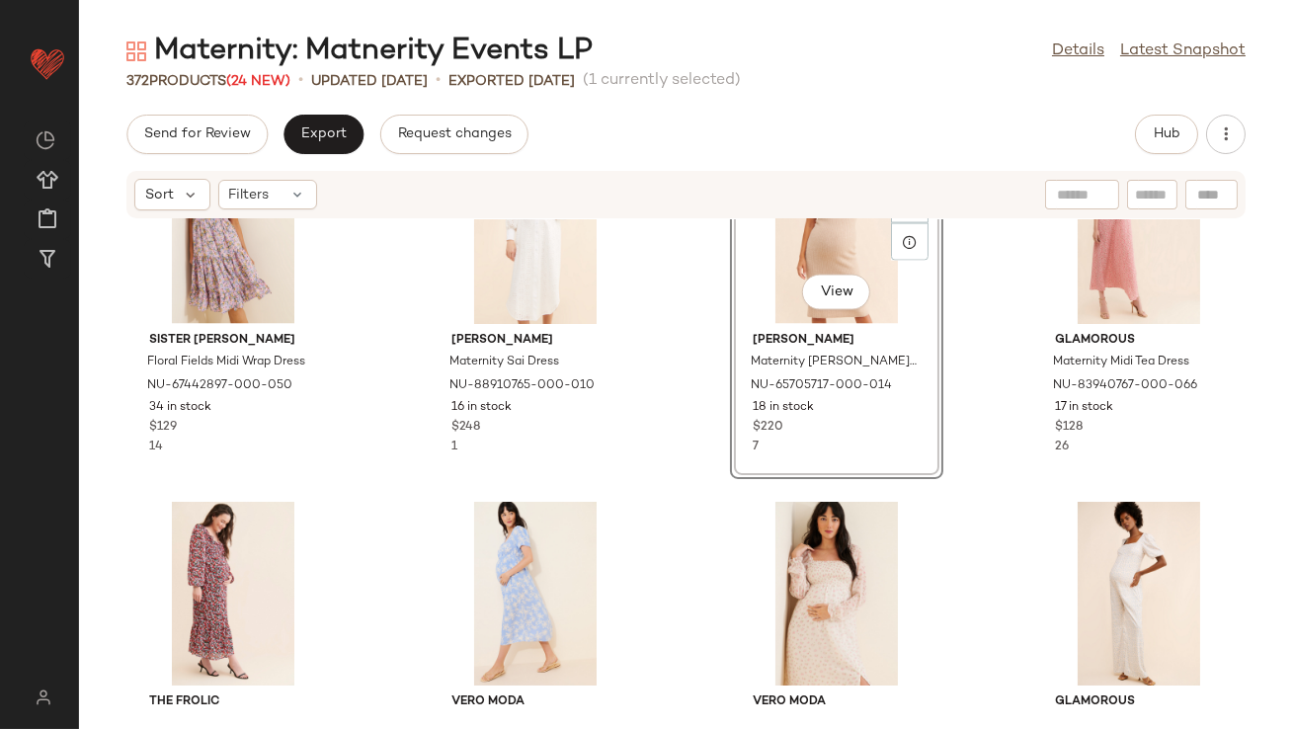
scroll to position [6449, 0]
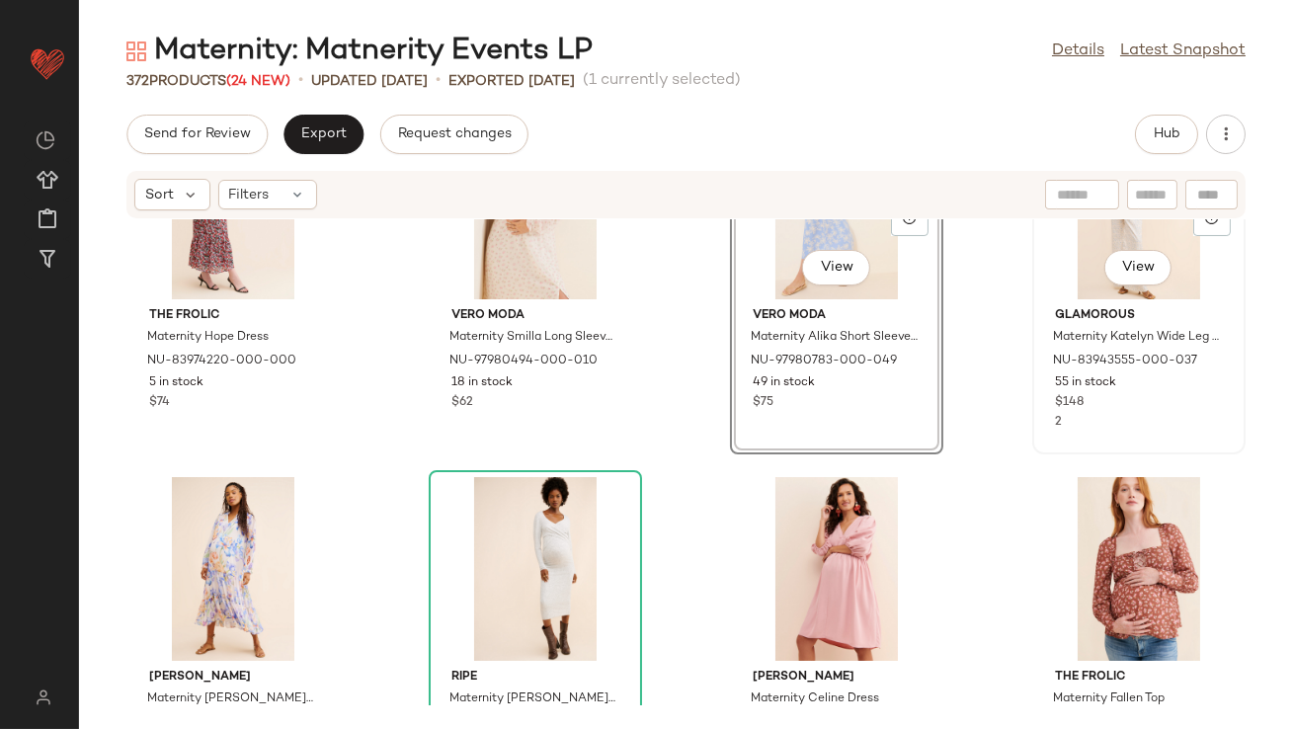
scroll to position [6663, 0]
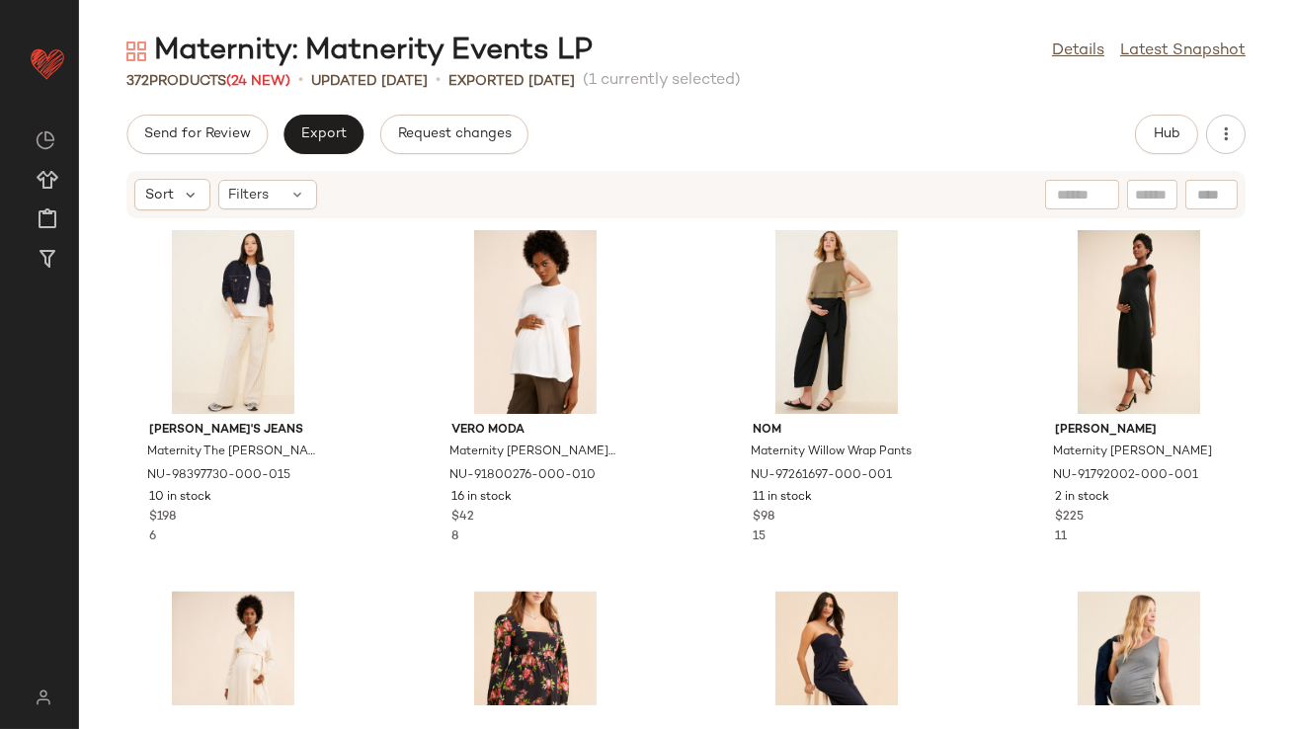
scroll to position [7157, 0]
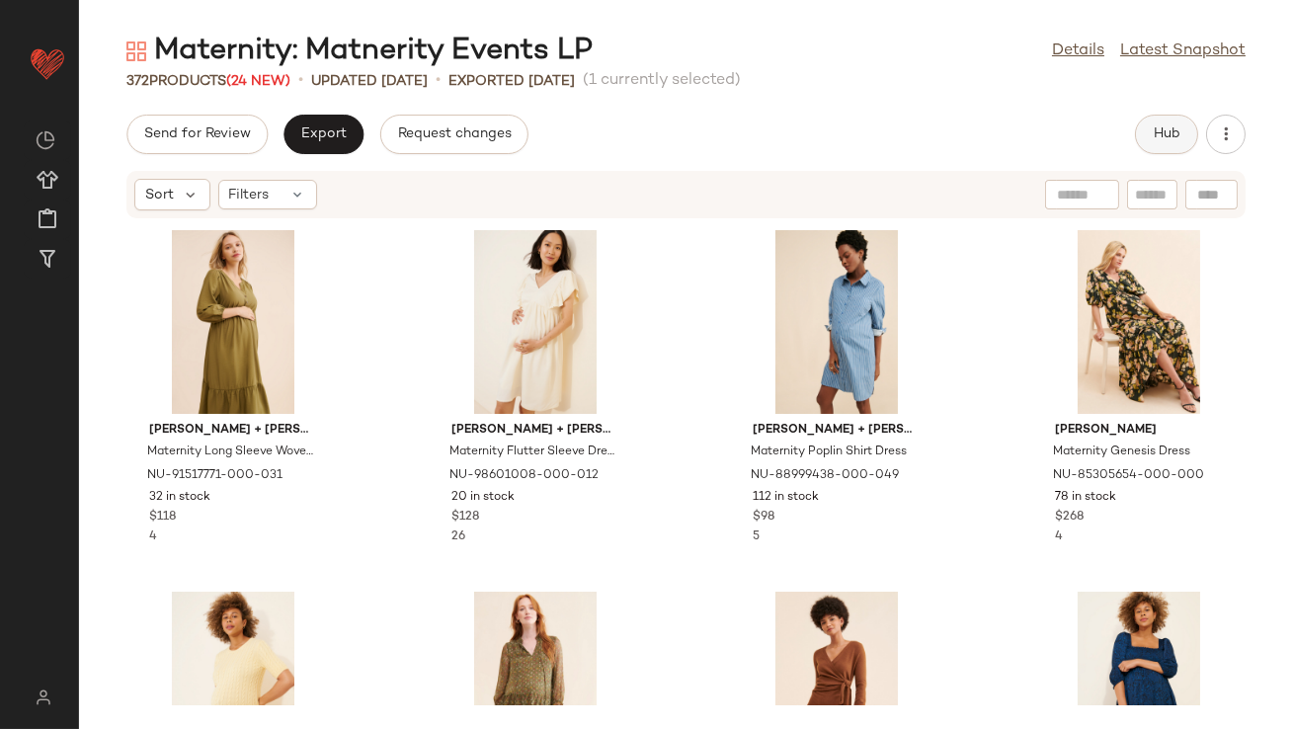
click at [1152, 150] on button "Hub" at bounding box center [1166, 135] width 63 height 40
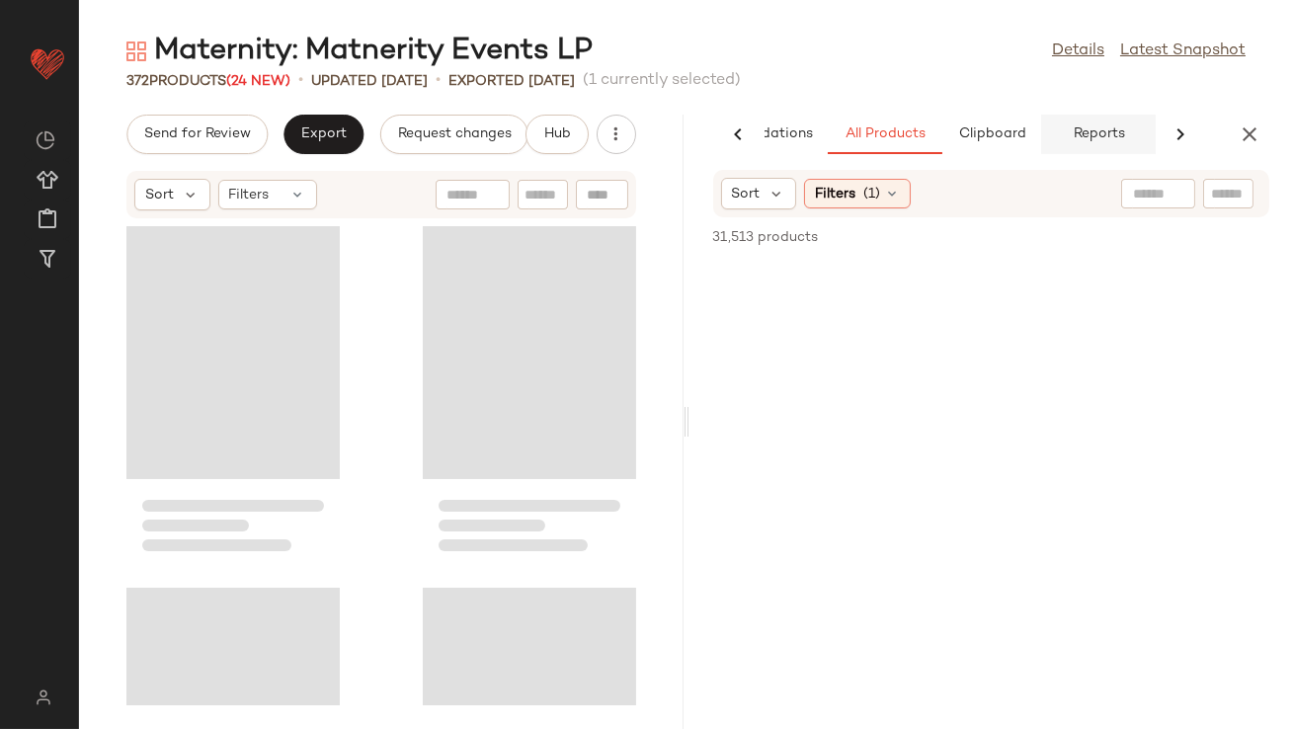
scroll to position [0, 111]
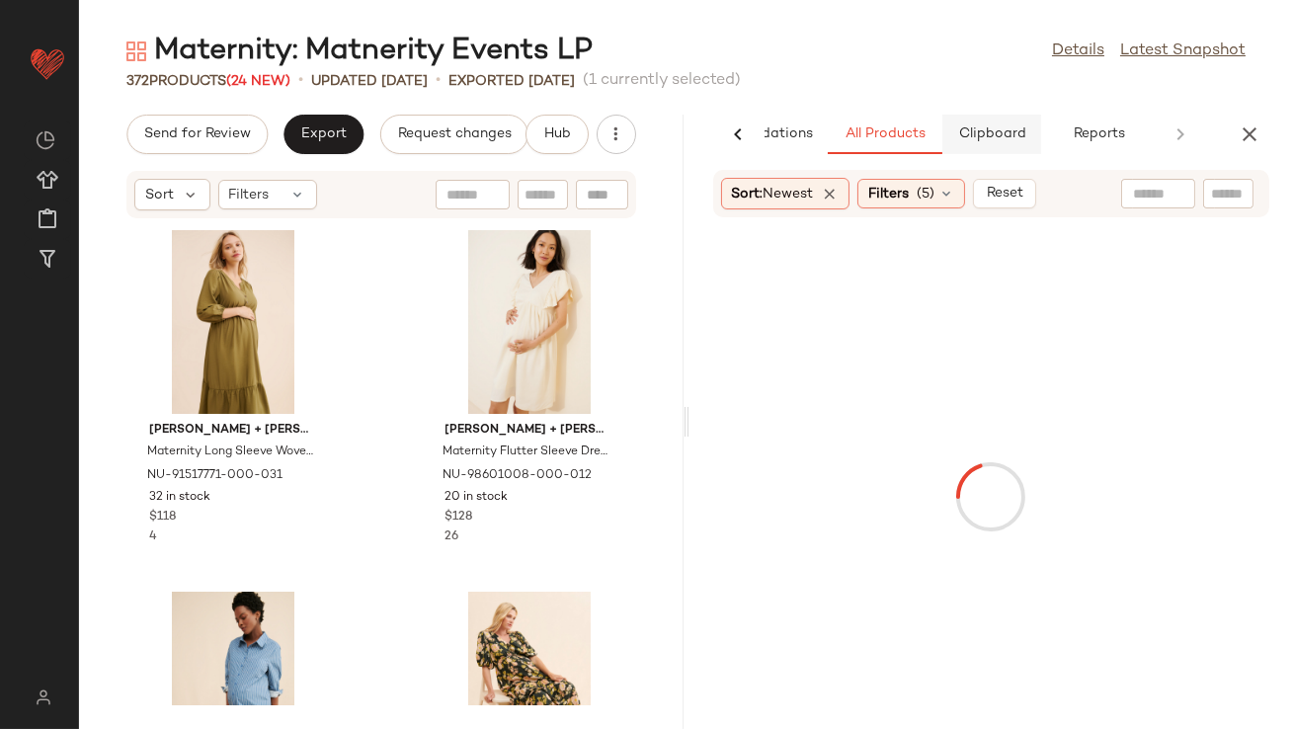
click at [1011, 134] on span "Clipboard" at bounding box center [991, 134] width 68 height 16
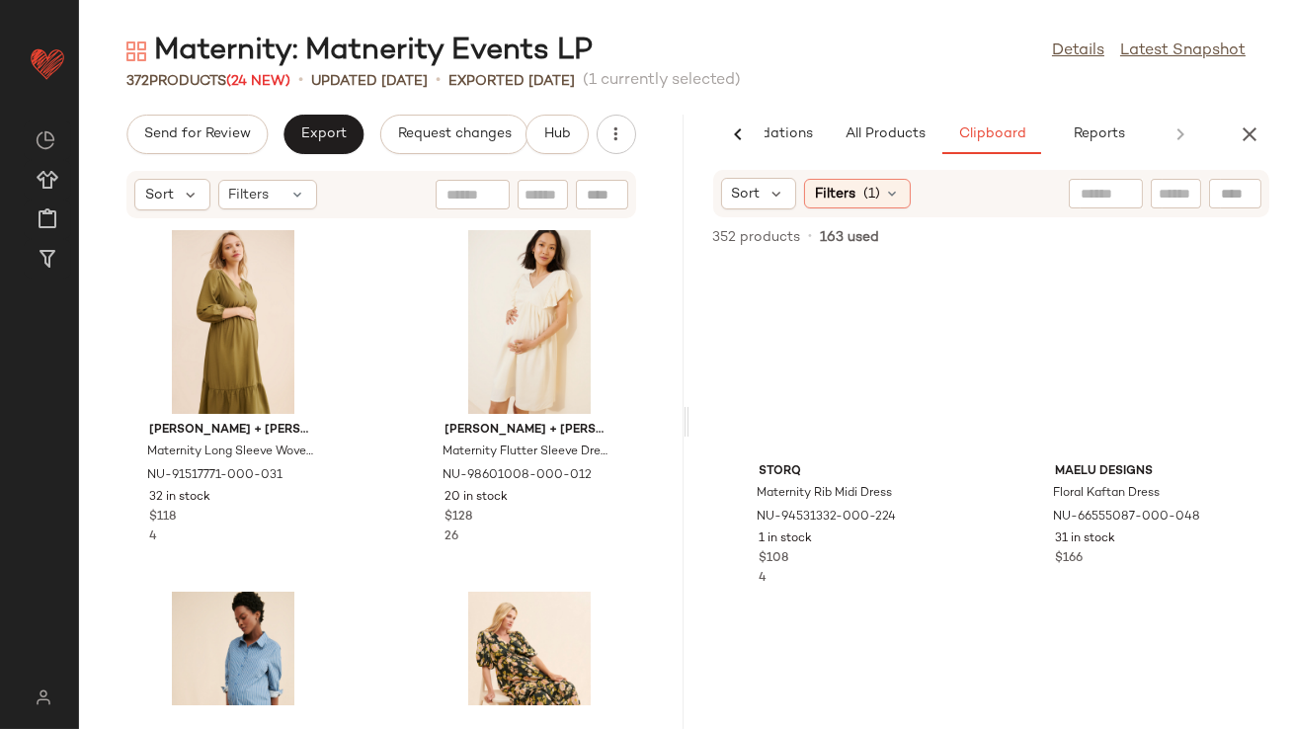
click at [778, 210] on div "Sort Filters (1)" at bounding box center [991, 193] width 557 height 47
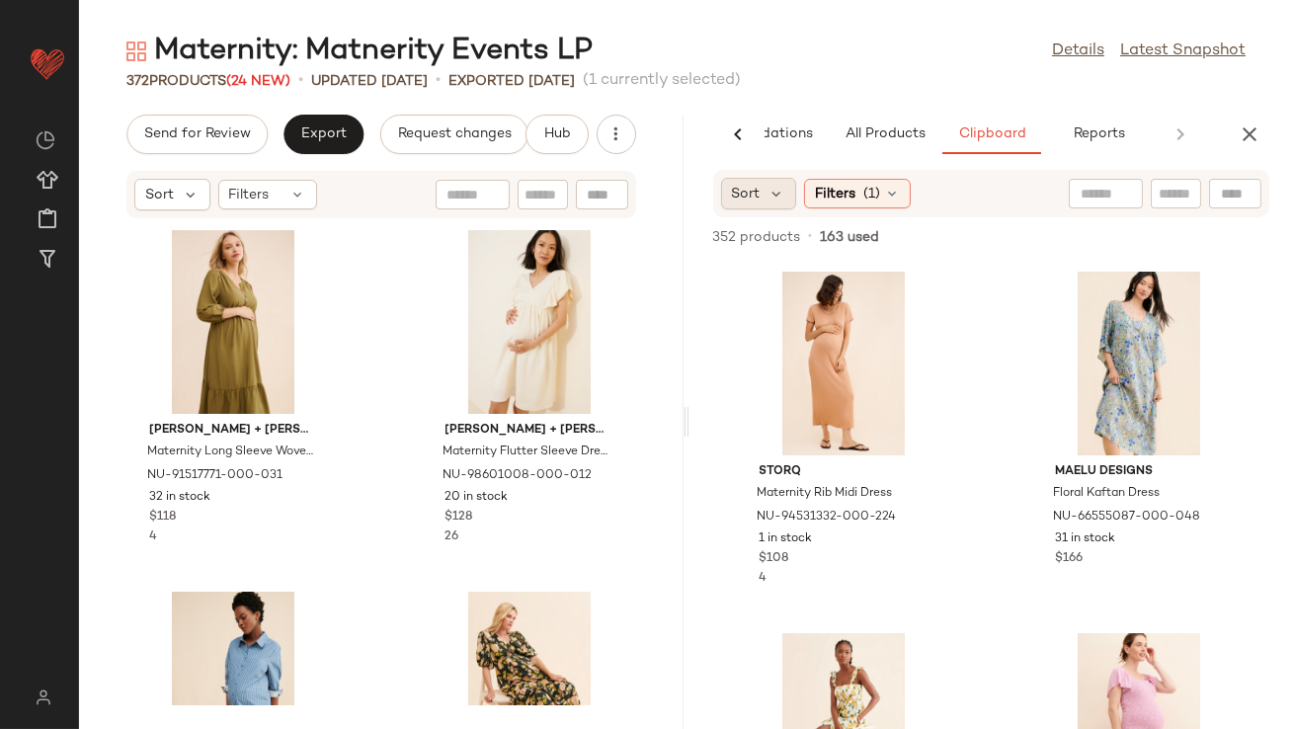
click at [778, 206] on div "Sort" at bounding box center [759, 194] width 76 height 32
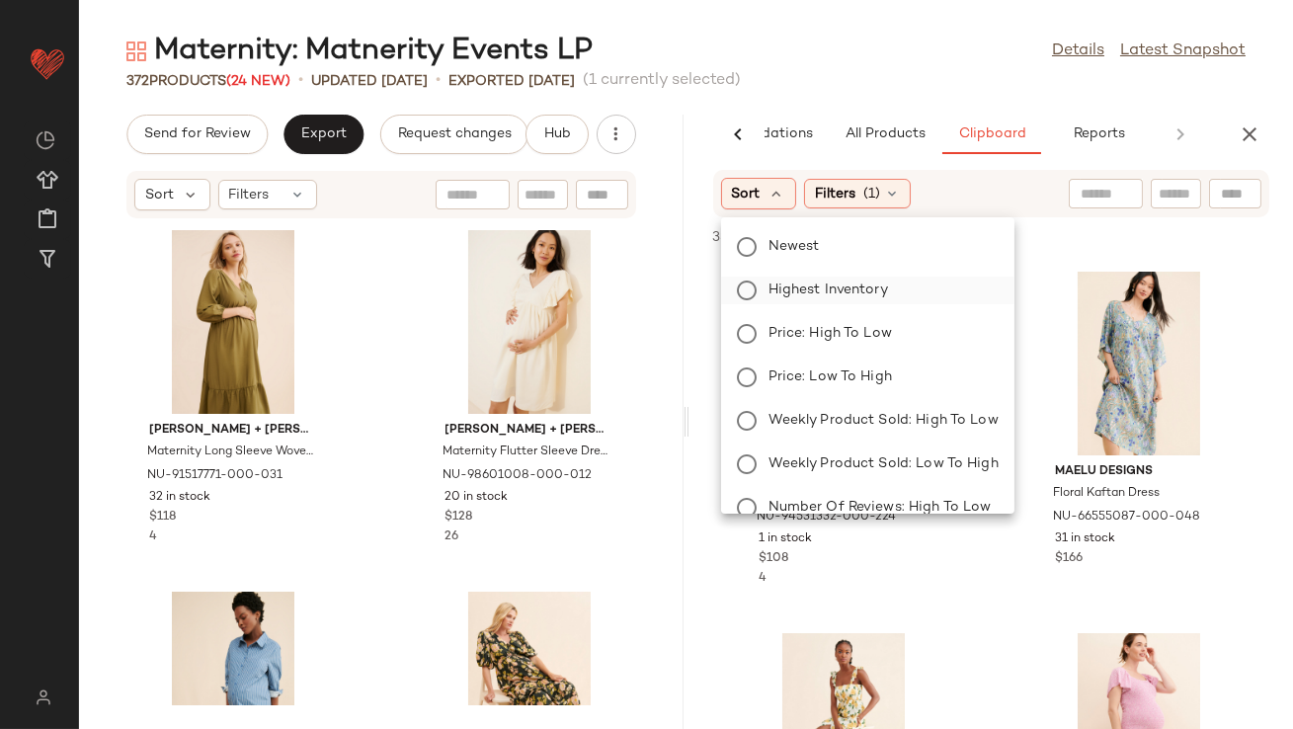
click at [778, 293] on span "Highest Inventory" at bounding box center [829, 290] width 120 height 21
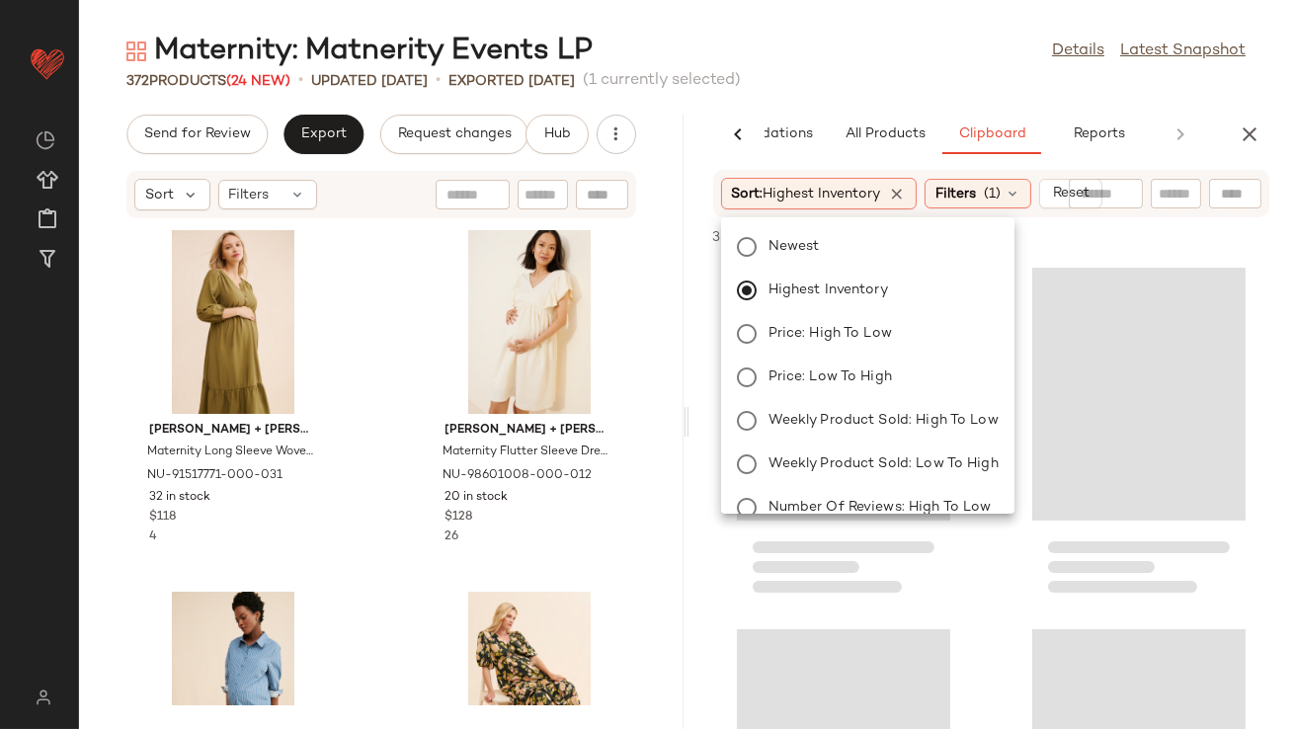
click at [880, 64] on div "Maternity: Matnerity Events LP Details Latest Snapshot" at bounding box center [686, 52] width 1214 height 40
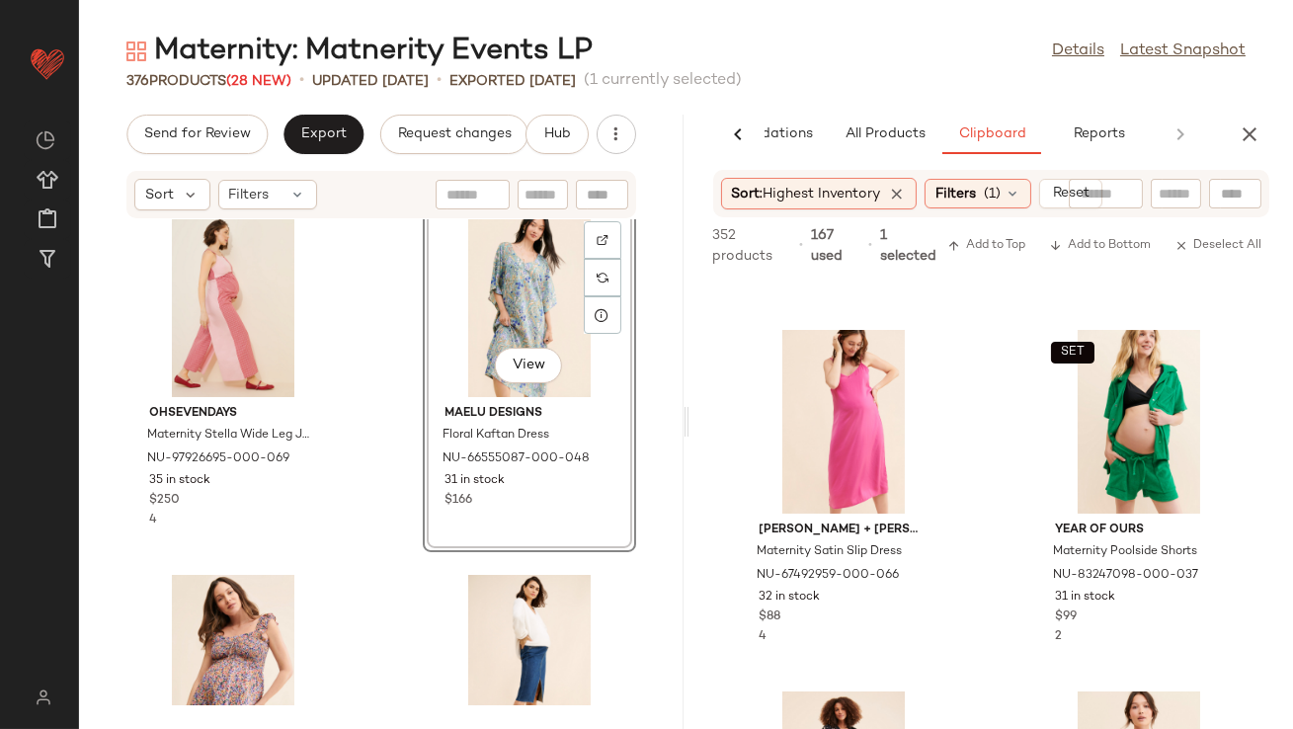
scroll to position [4578, 0]
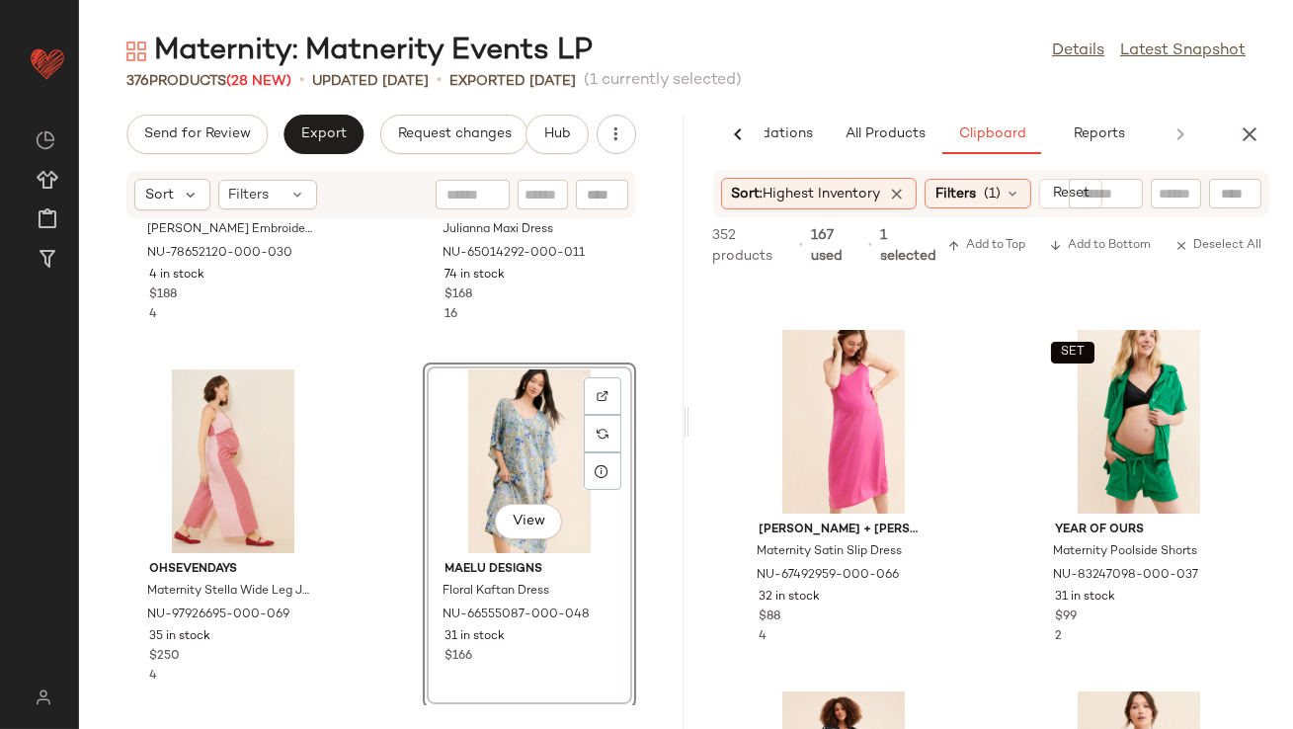
click at [531, 455] on div "View" at bounding box center [530, 462] width 200 height 184
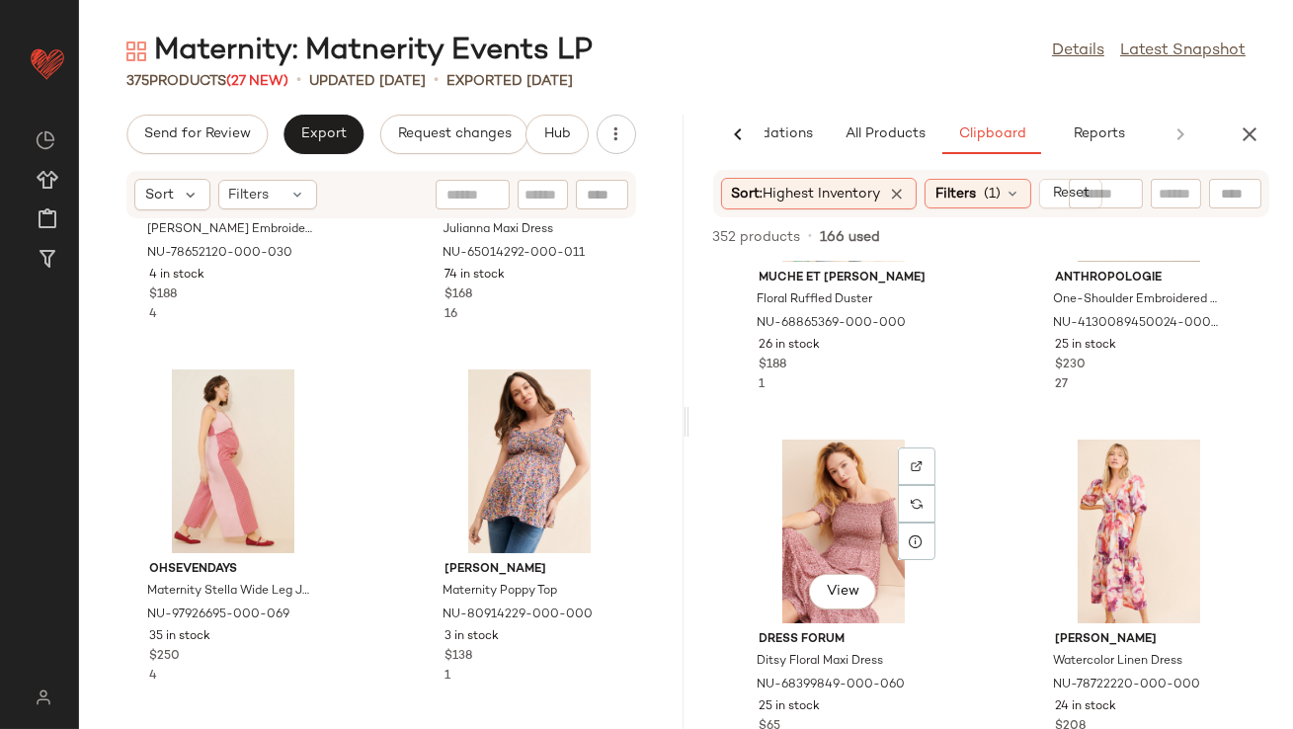
scroll to position [3167, 0]
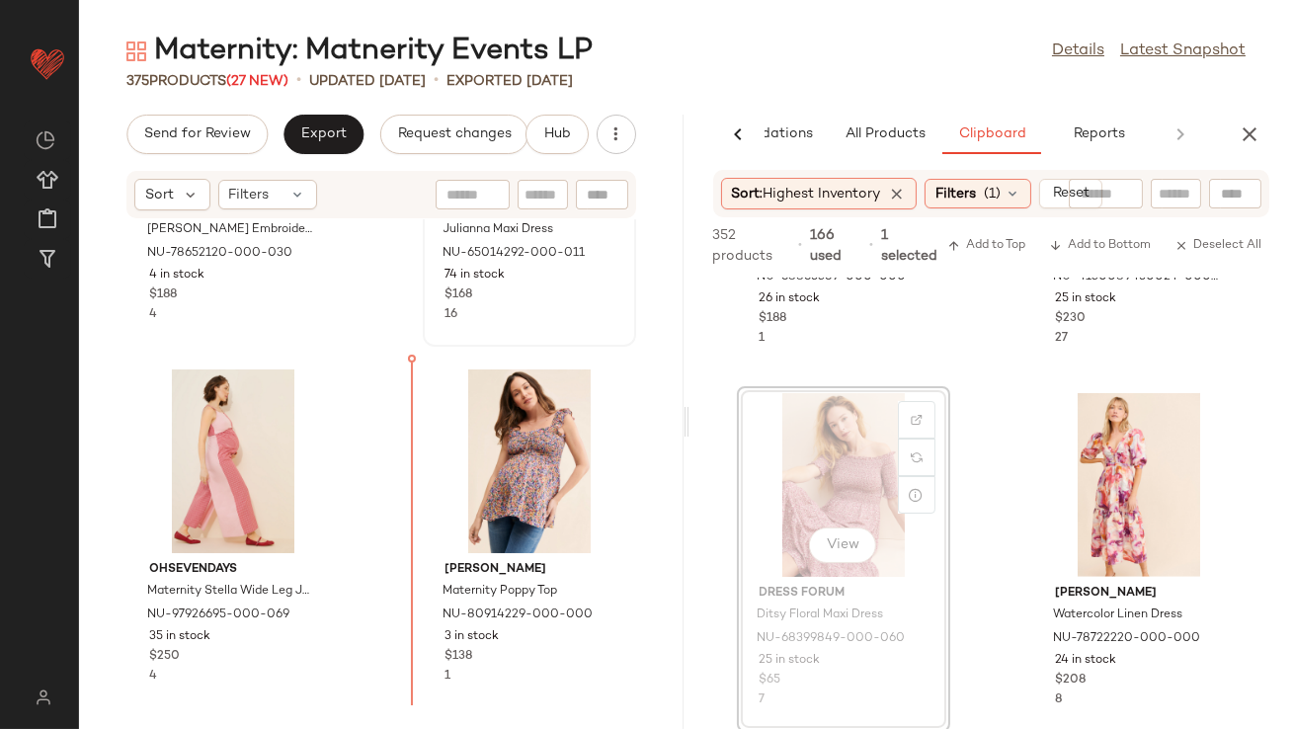
drag, startPoint x: 822, startPoint y: 466, endPoint x: 457, endPoint y: 302, distance: 399.8
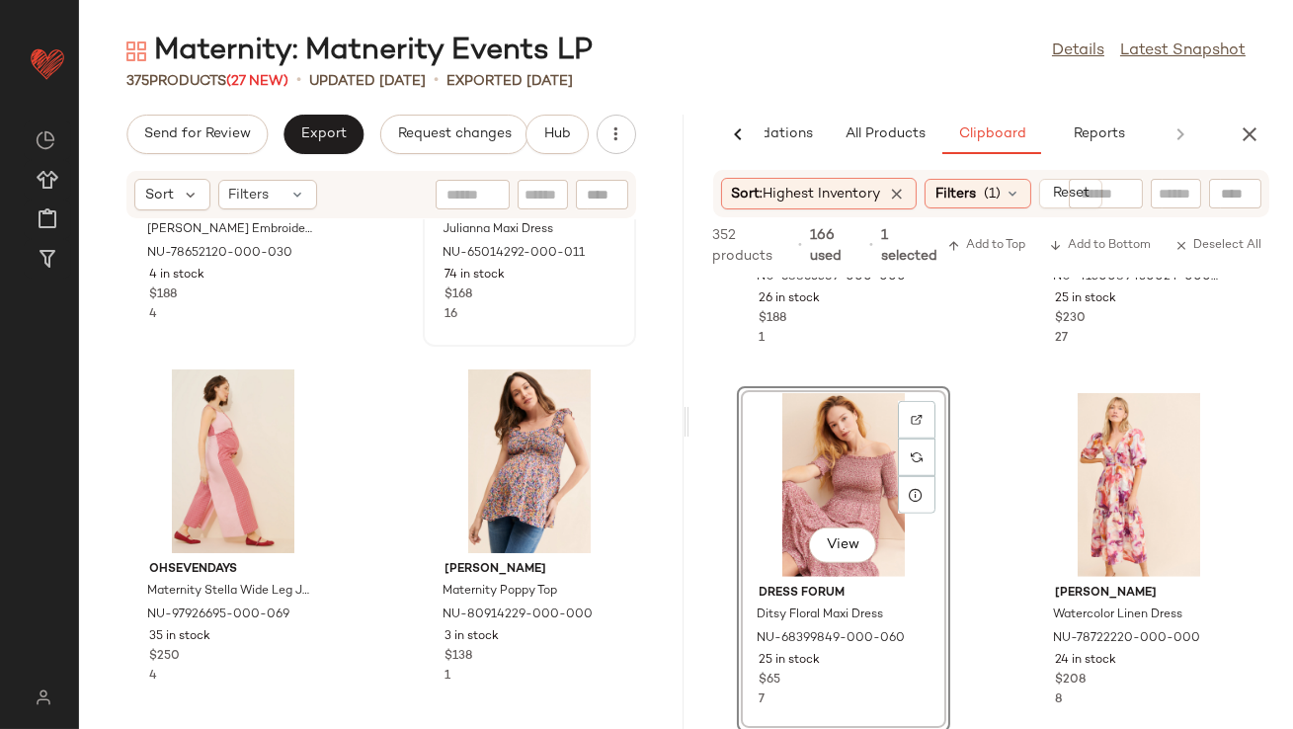
scroll to position [4576, 0]
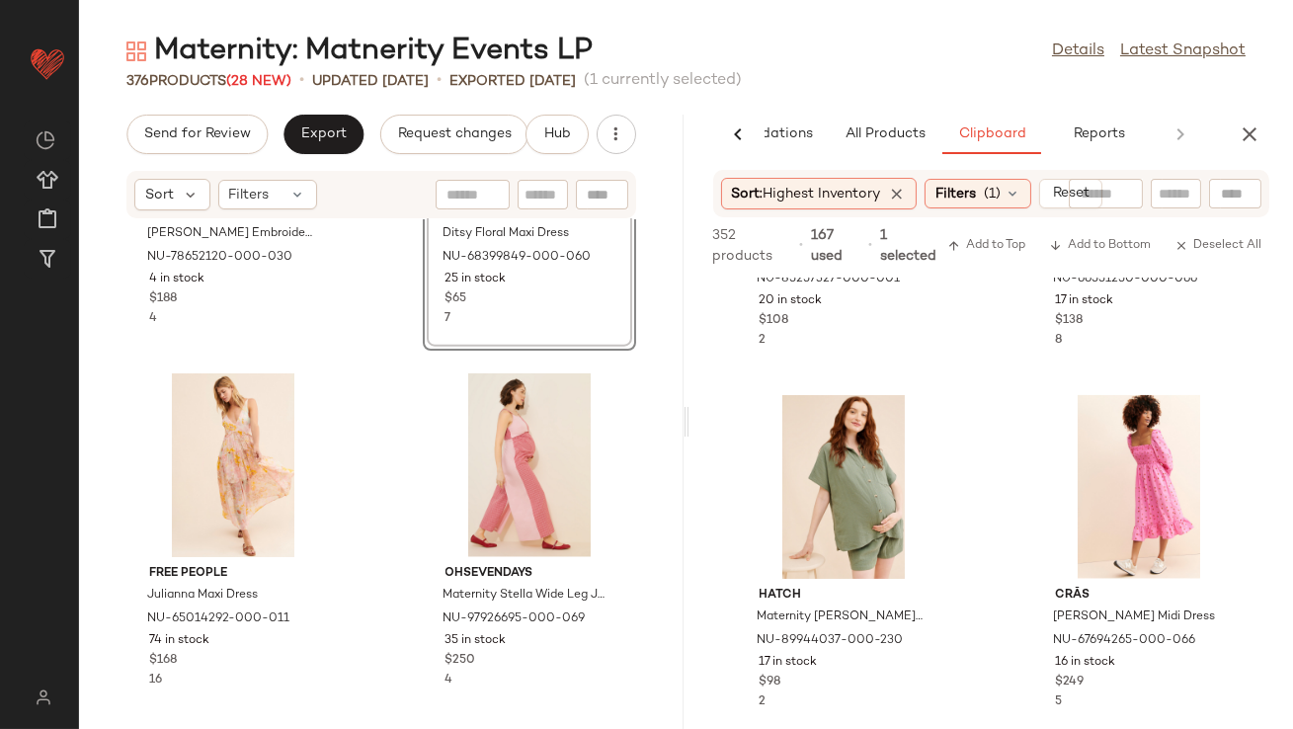
scroll to position [4864, 0]
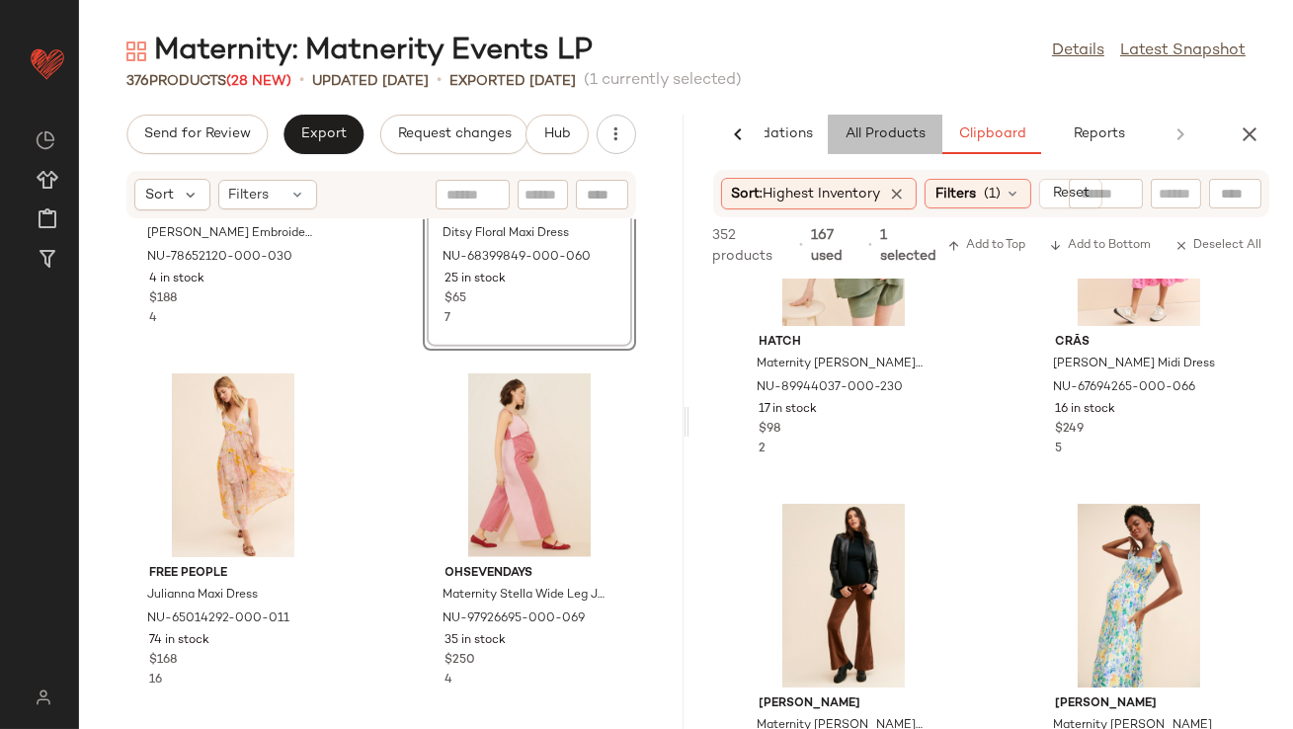
click at [901, 130] on span "All Products" at bounding box center [884, 134] width 81 height 16
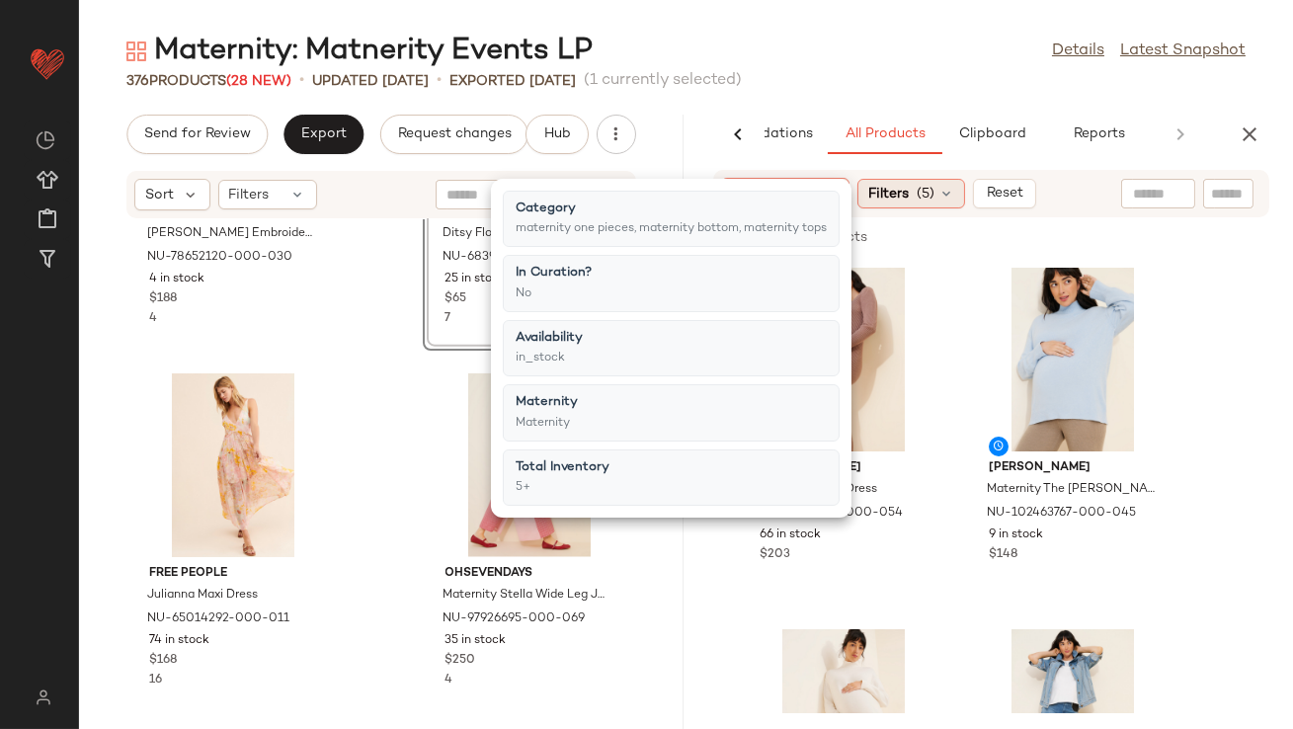
click at [915, 188] on div "Filters (5)" at bounding box center [912, 194] width 108 height 30
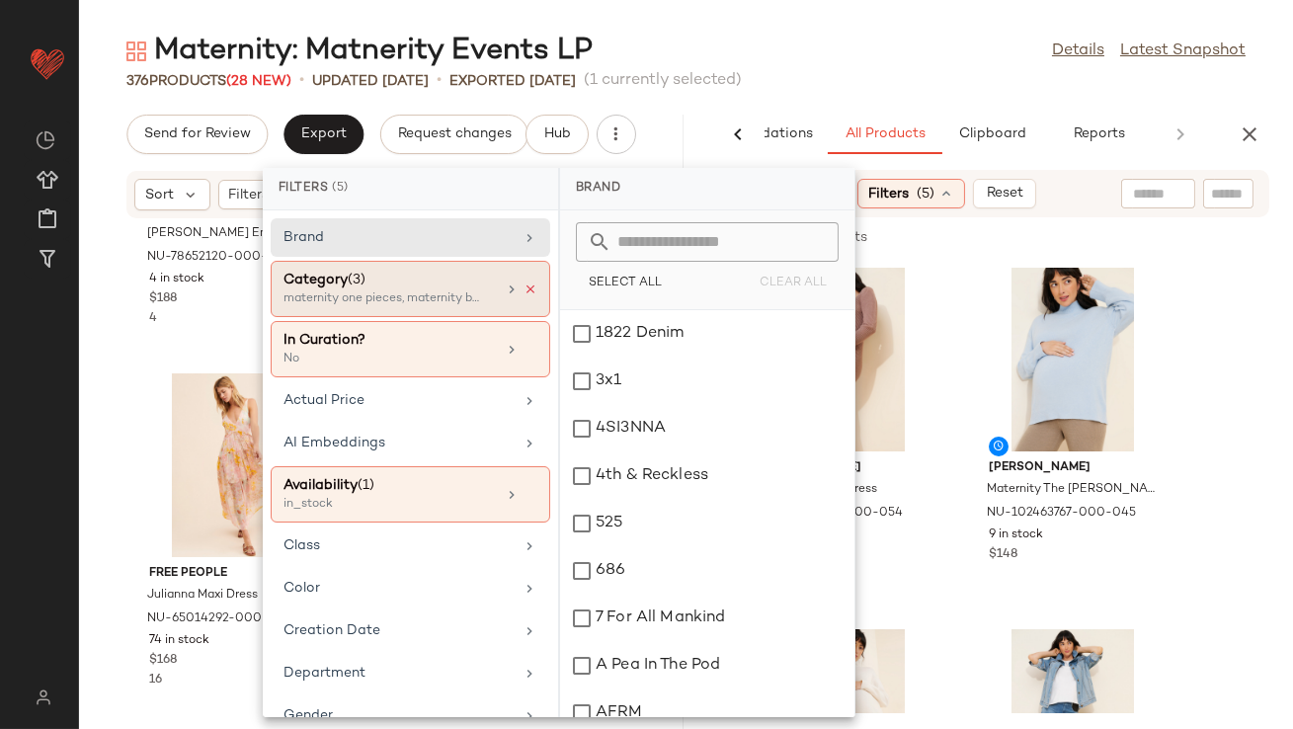
click at [524, 289] on icon at bounding box center [531, 290] width 14 height 14
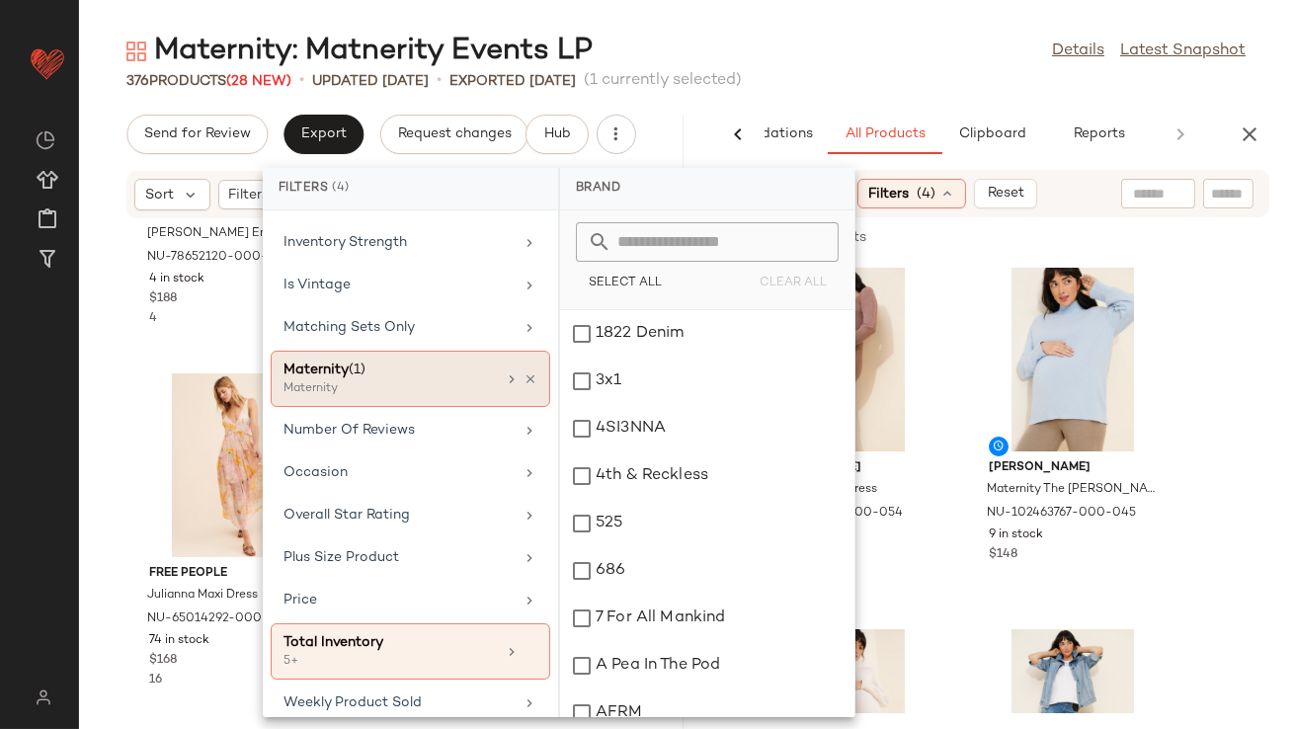
scroll to position [510, 0]
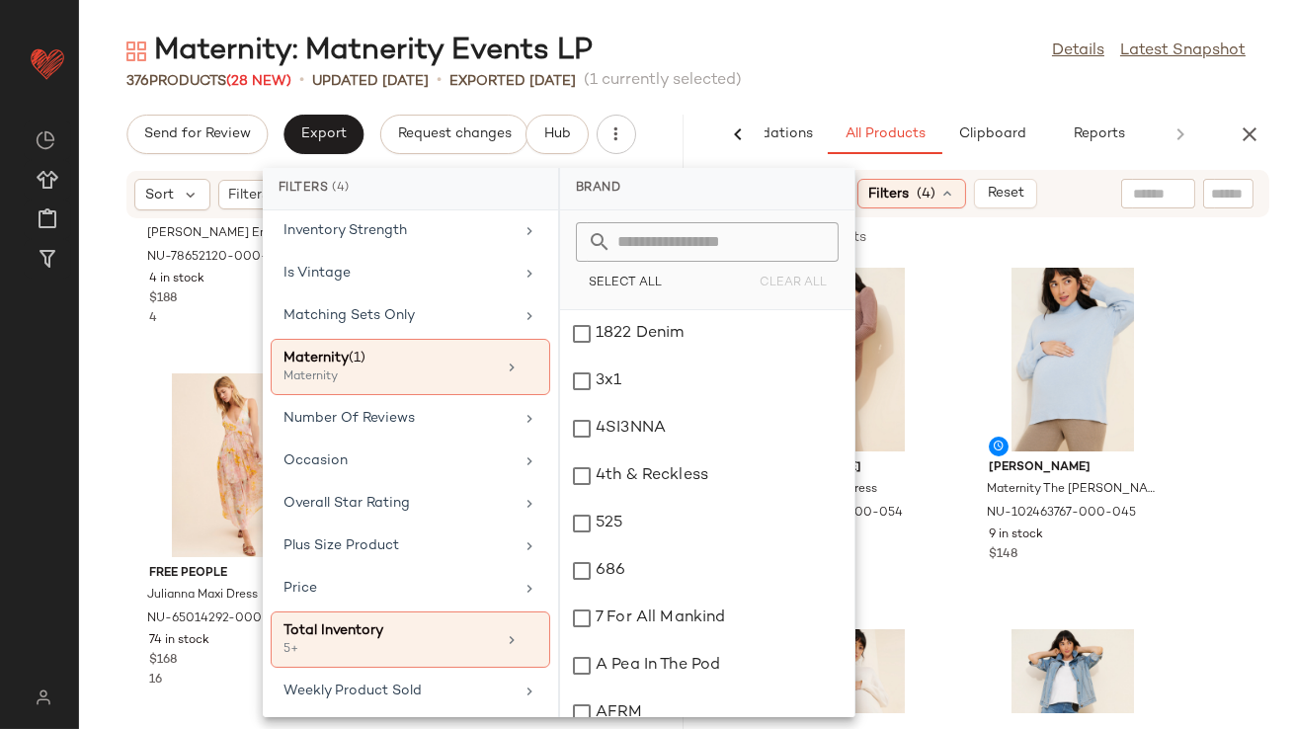
click at [887, 79] on div "376 Products (28 New) • updated Aug 20th • Exported Aug 13th (1 currently selec…" at bounding box center [686, 81] width 1214 height 20
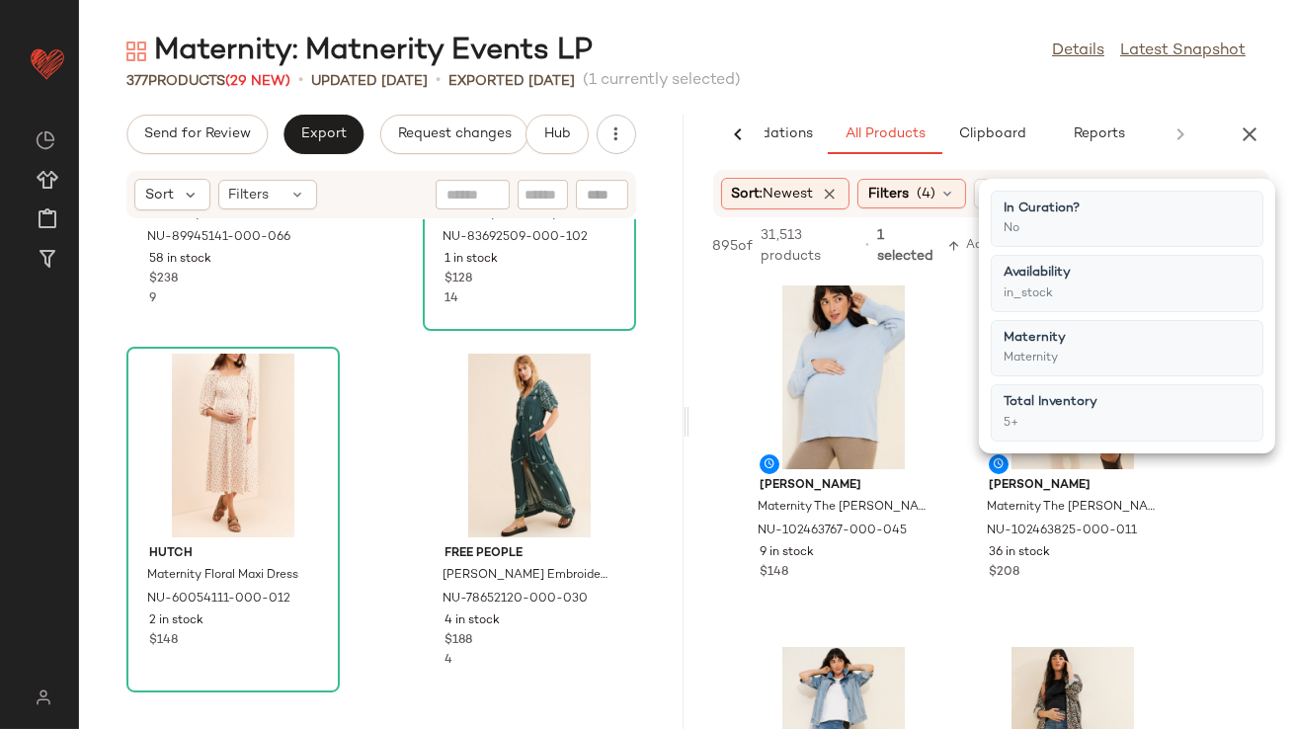
scroll to position [4371, 0]
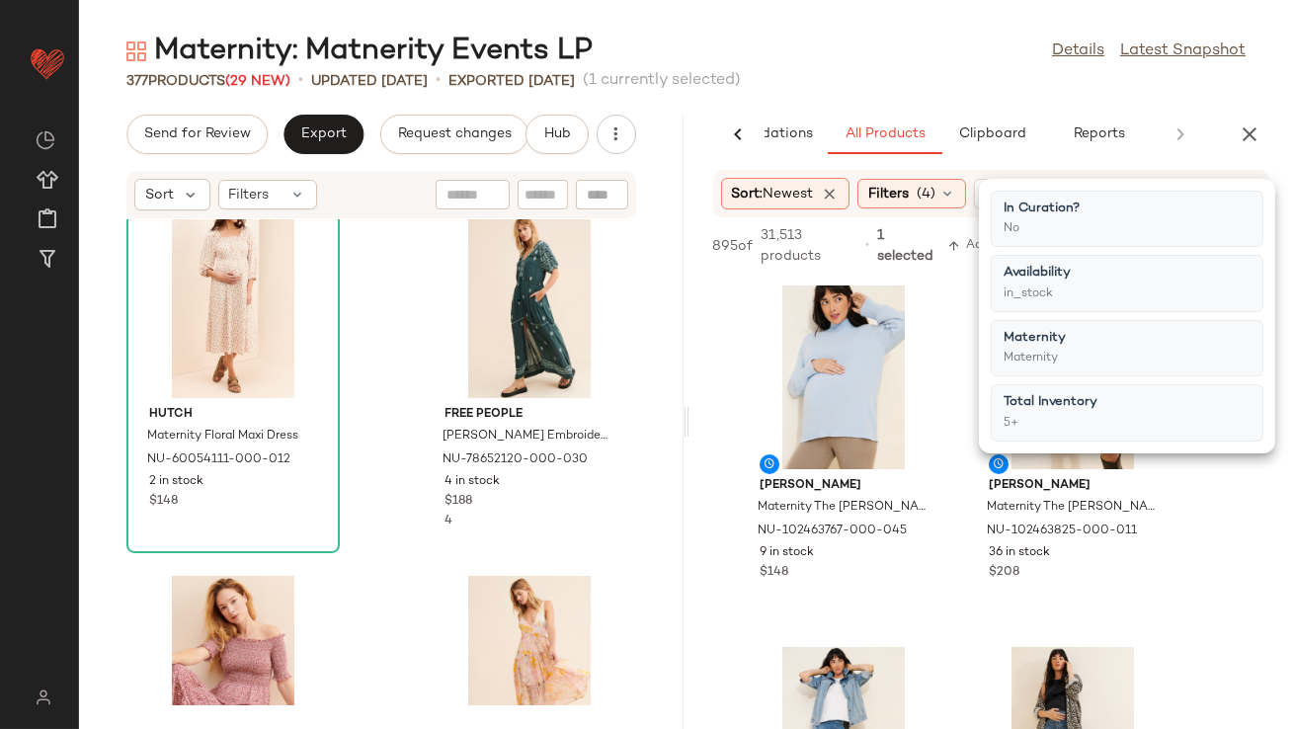
click at [383, 554] on div "Hatch Maternity Evie Dress NU-89945141-000-066 58 in stock $238 9 ripe Maternit…" at bounding box center [381, 462] width 605 height 486
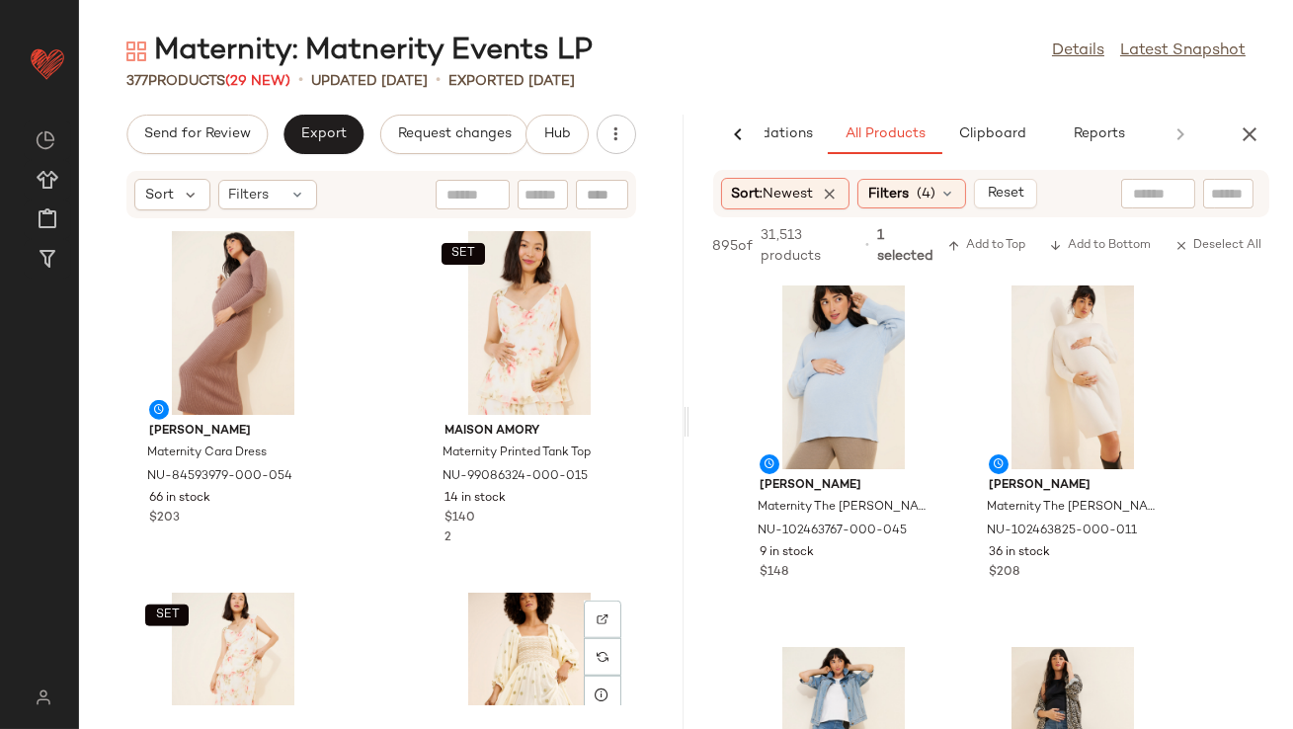
scroll to position [3254, 0]
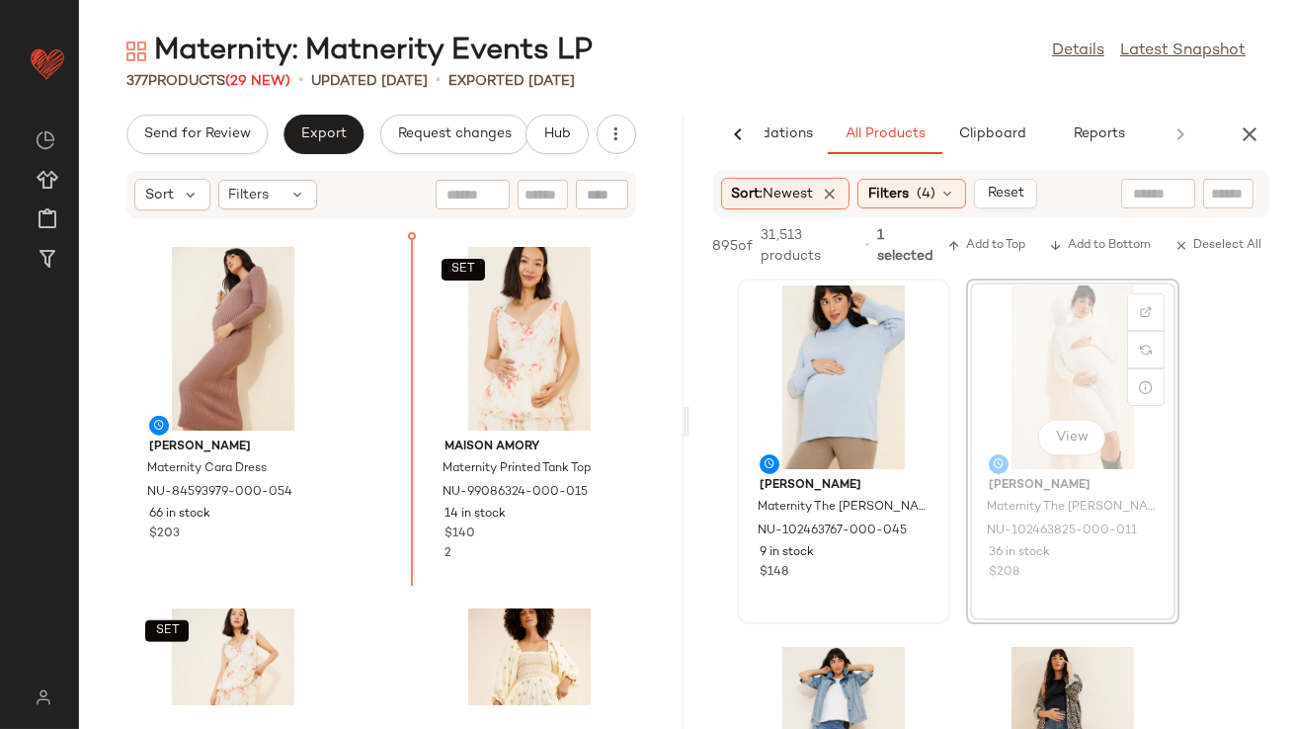
drag, startPoint x: 1047, startPoint y: 359, endPoint x: 919, endPoint y: 375, distance: 129.5
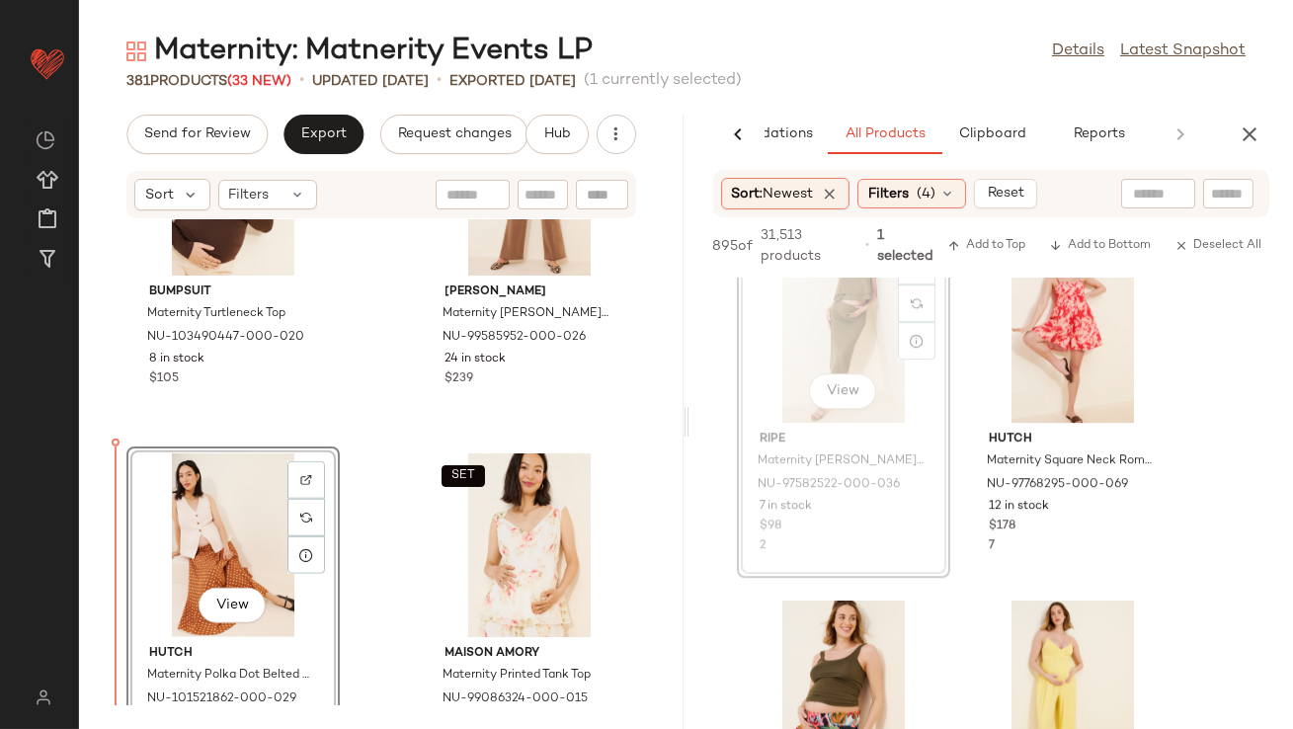
scroll to position [3773, 0]
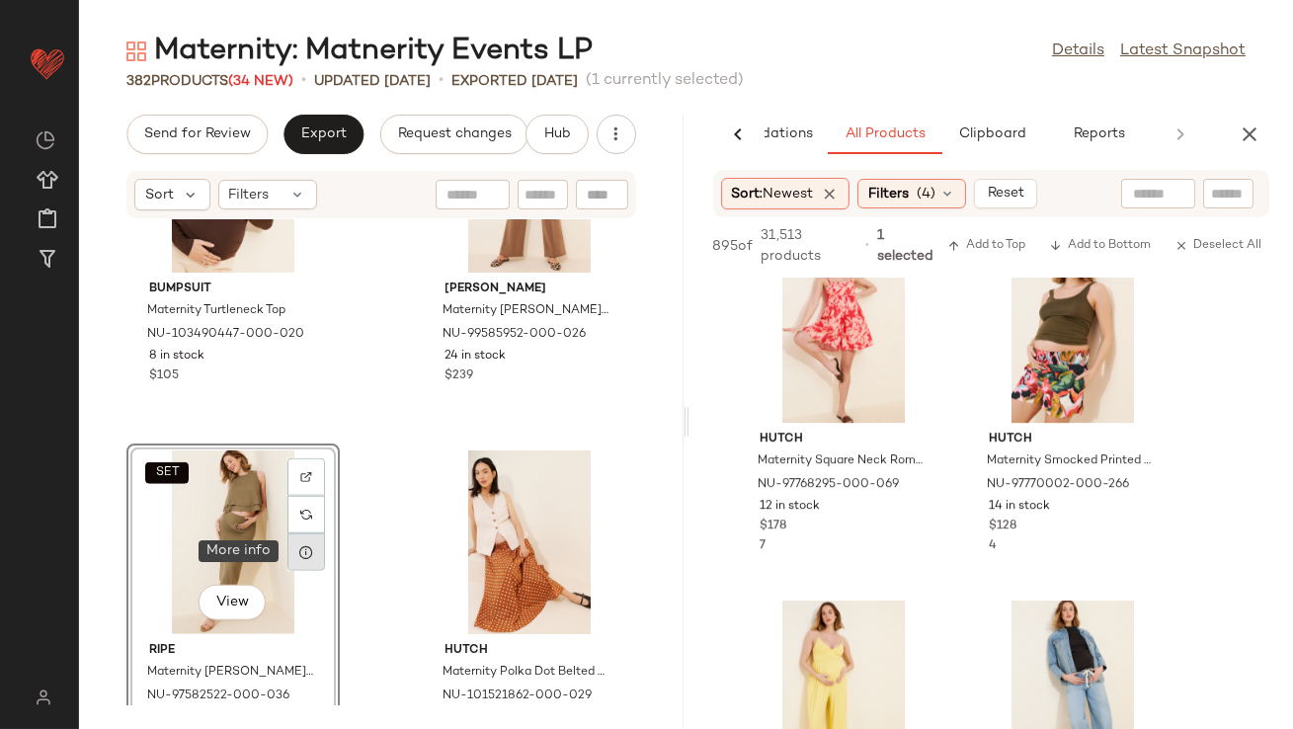
click at [304, 549] on icon at bounding box center [306, 552] width 16 height 16
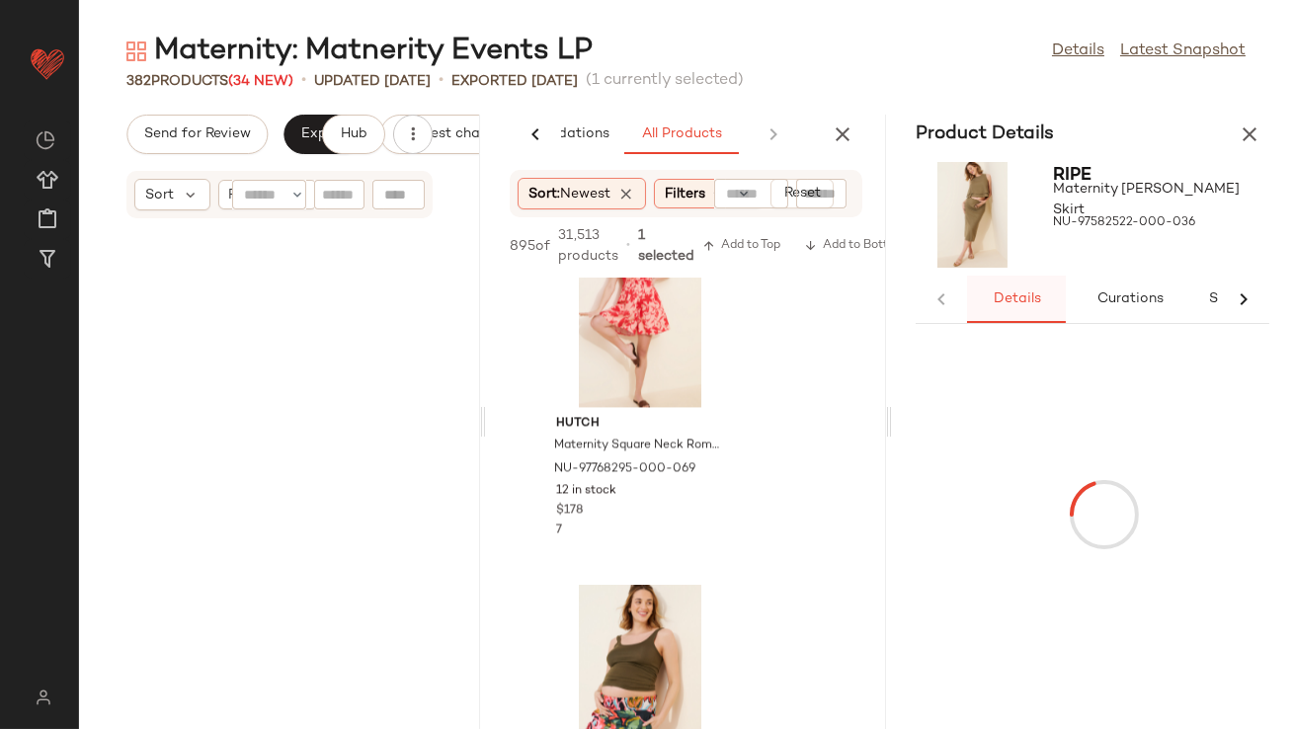
scroll to position [7955, 0]
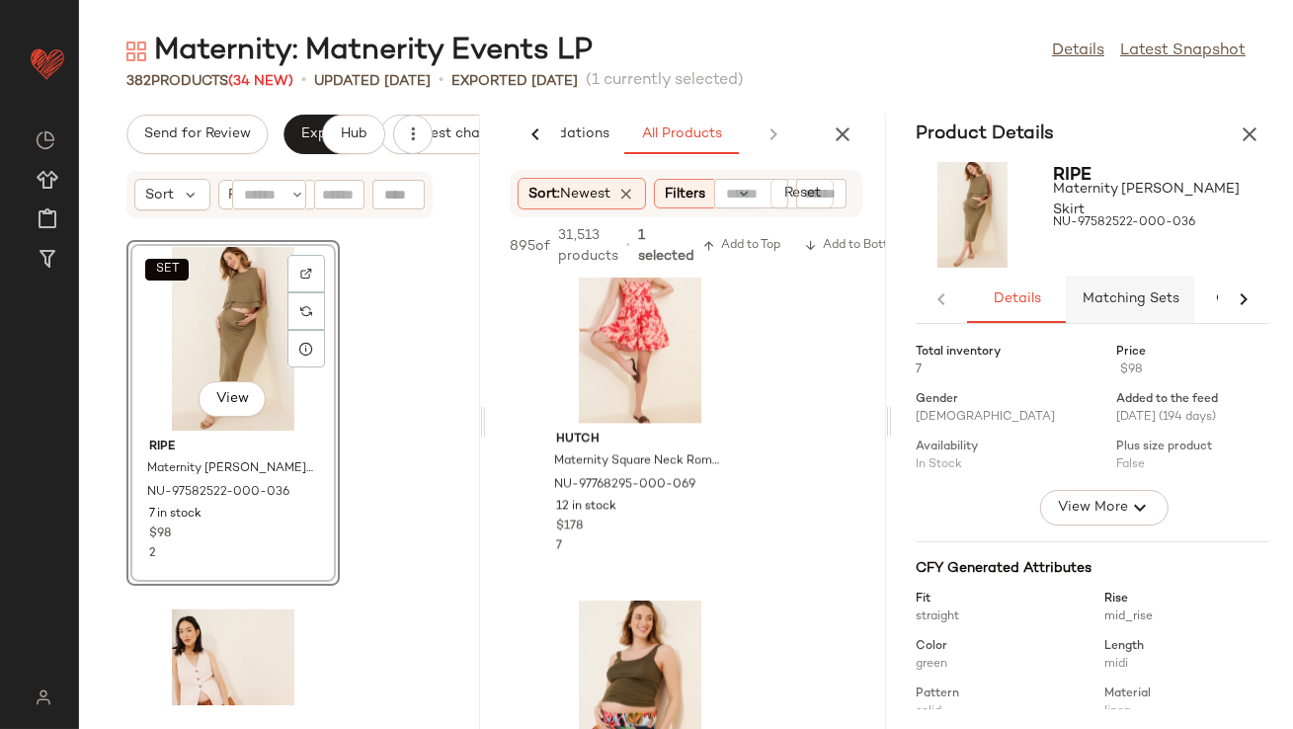
click at [1121, 292] on span "Matching Sets" at bounding box center [1131, 299] width 98 height 16
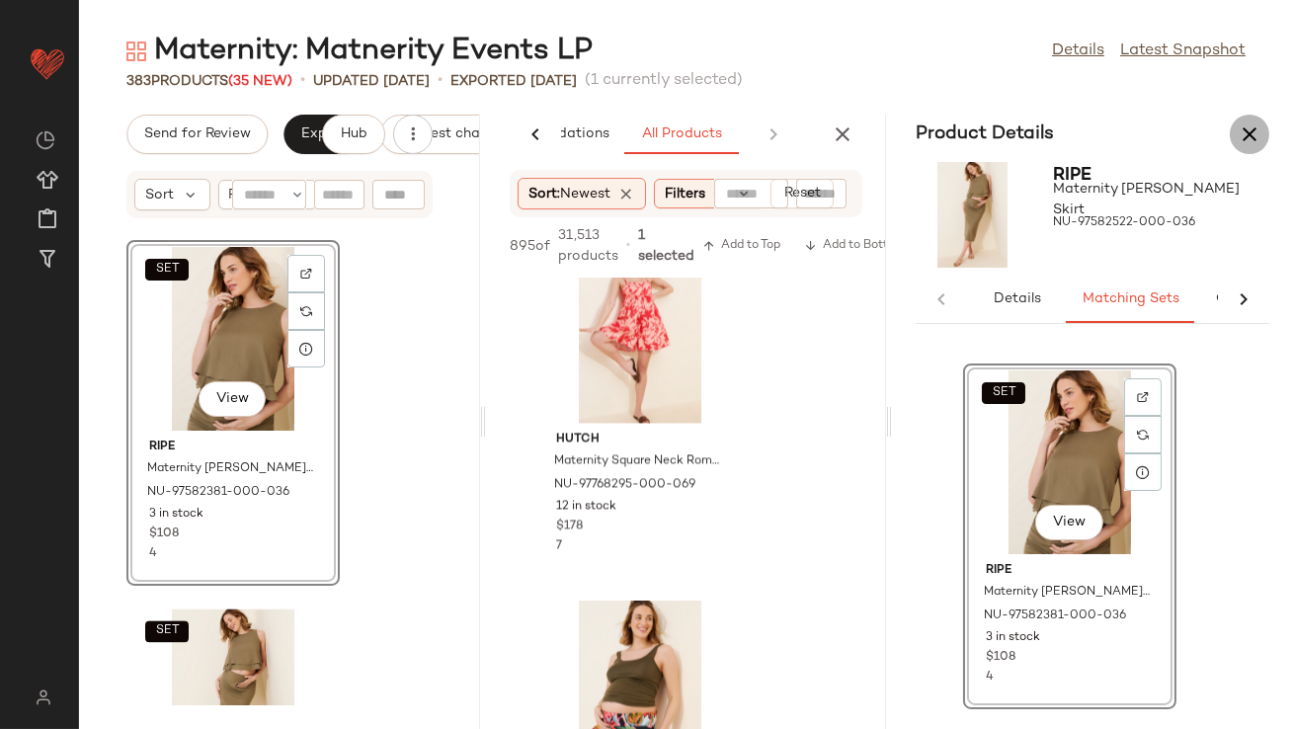
click at [1249, 137] on icon "button" at bounding box center [1250, 135] width 24 height 24
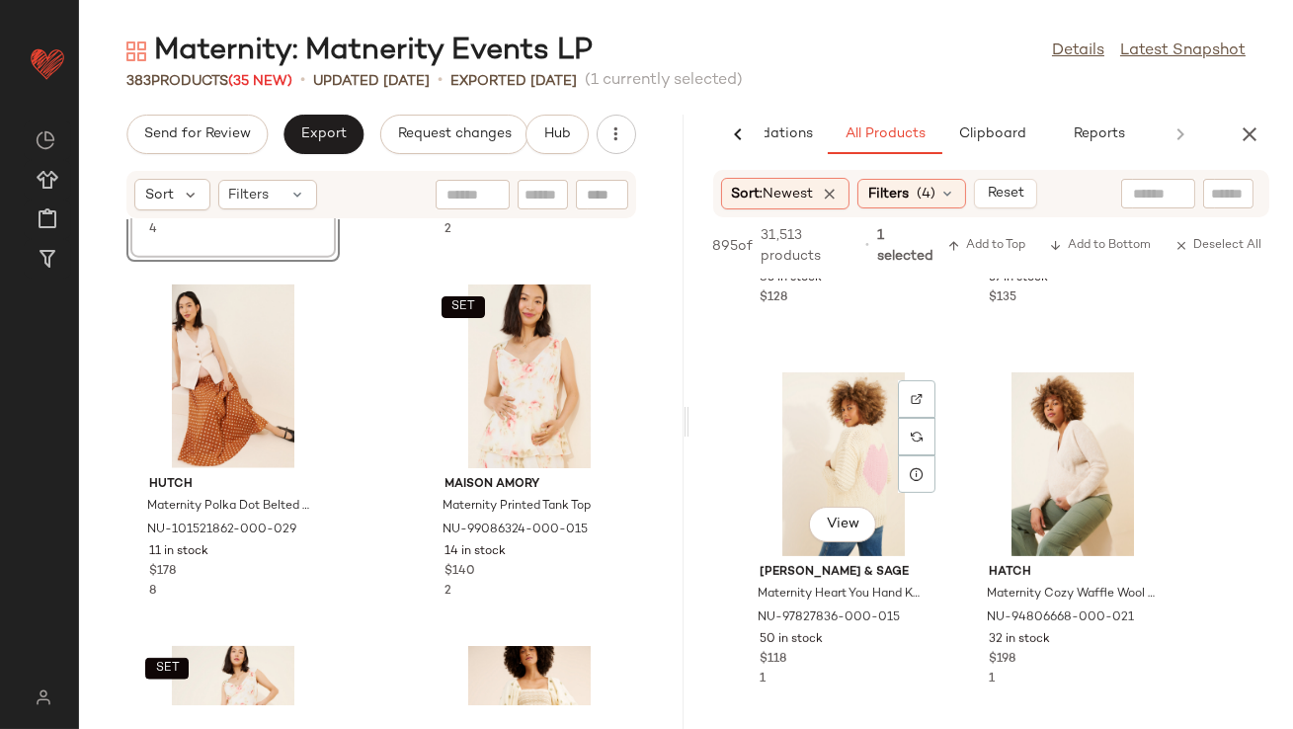
scroll to position [16227, 0]
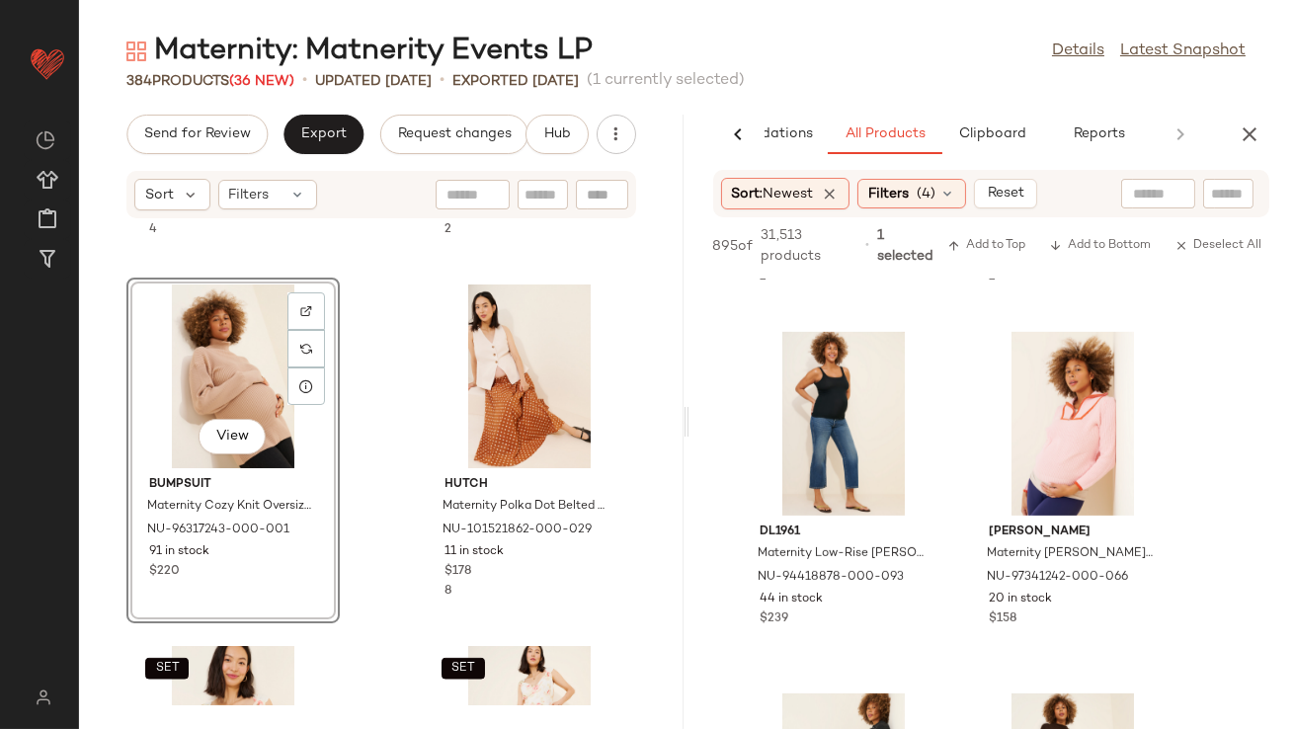
click at [1243, 141] on icon "button" at bounding box center [1250, 135] width 24 height 24
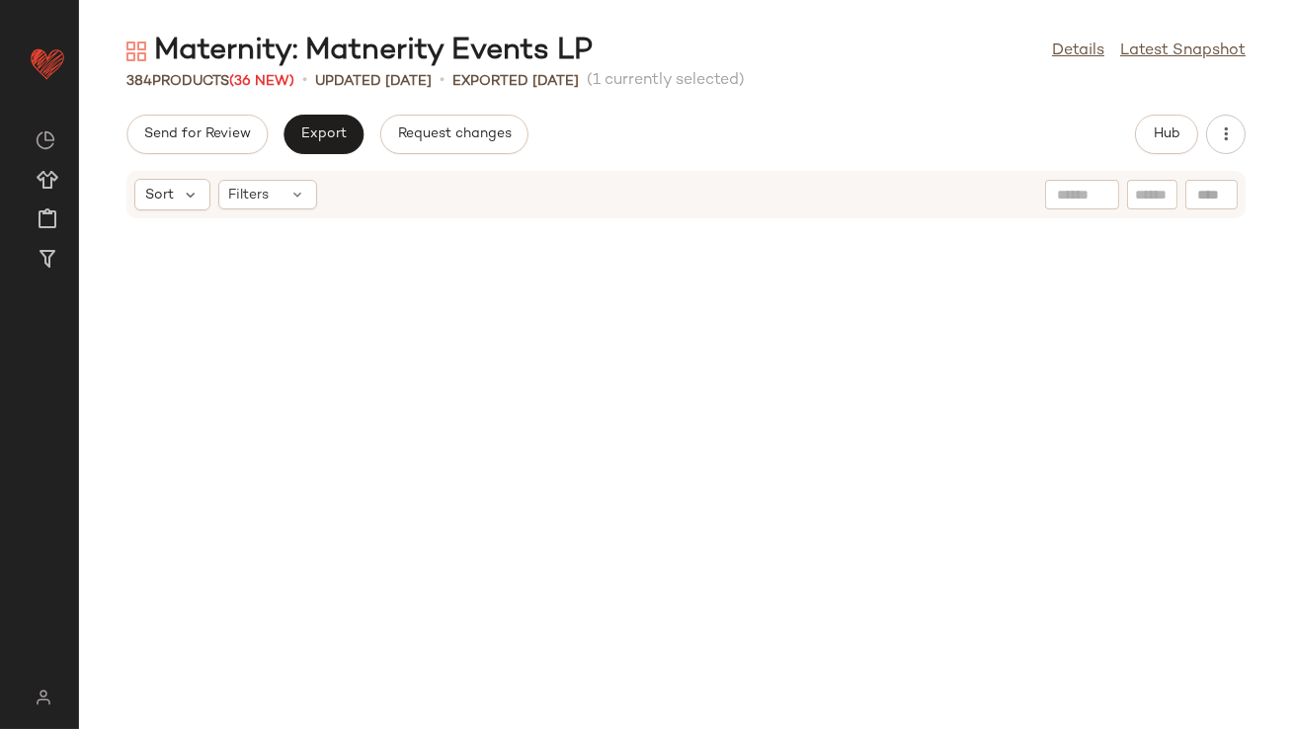
scroll to position [0, 0]
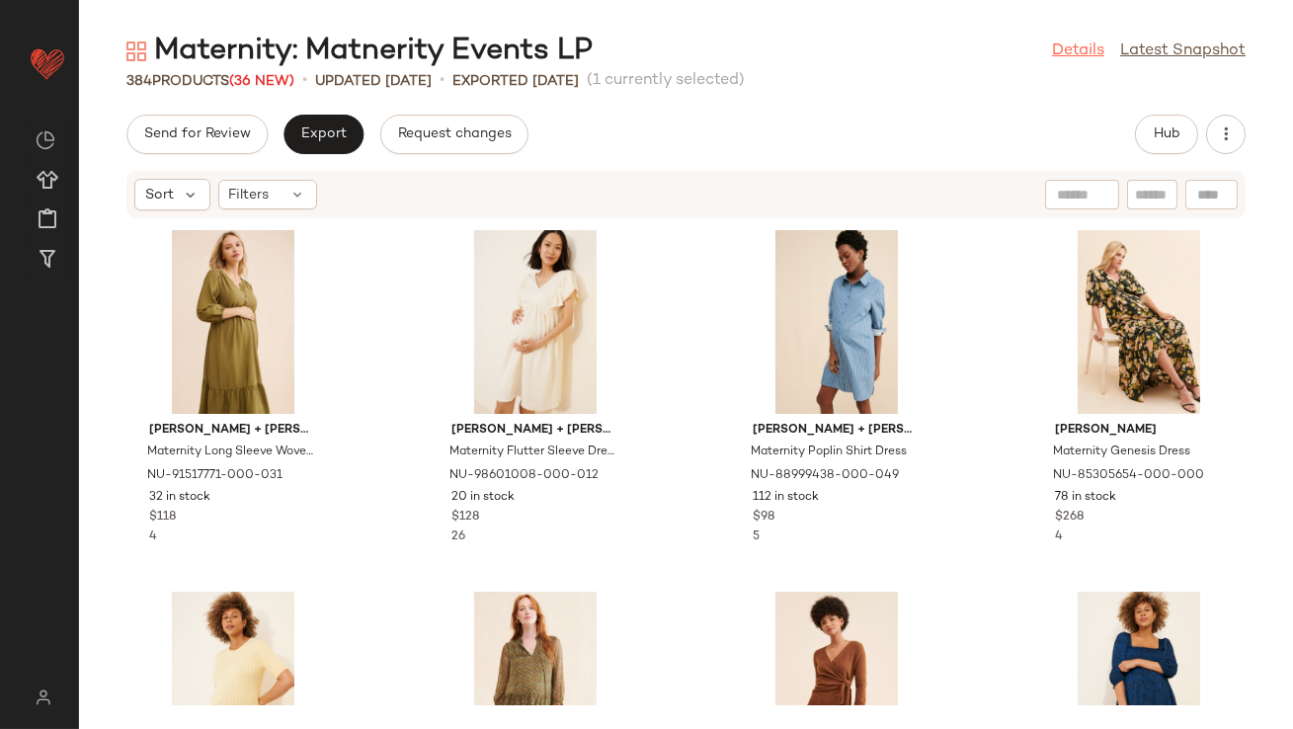
click at [1082, 54] on link "Details" at bounding box center [1078, 52] width 52 height 24
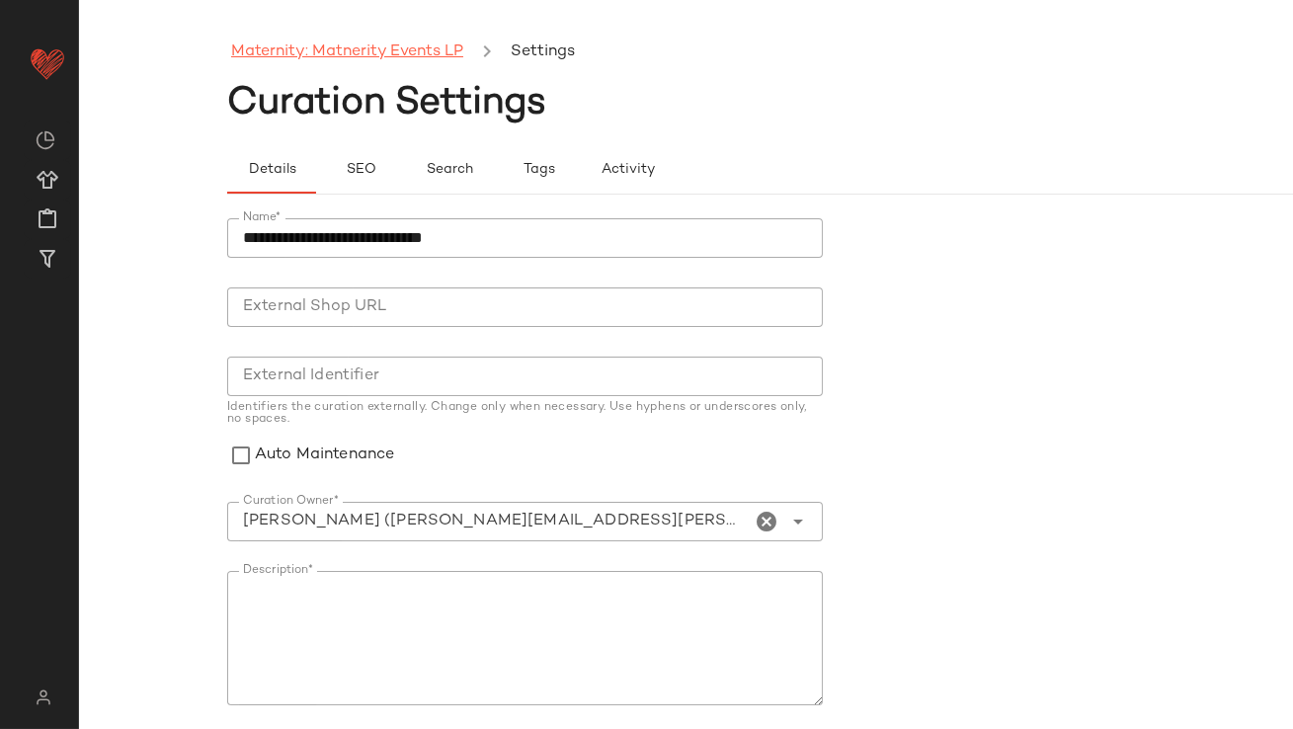
click at [350, 62] on link "Maternity: Matnerity Events LP" at bounding box center [347, 53] width 232 height 26
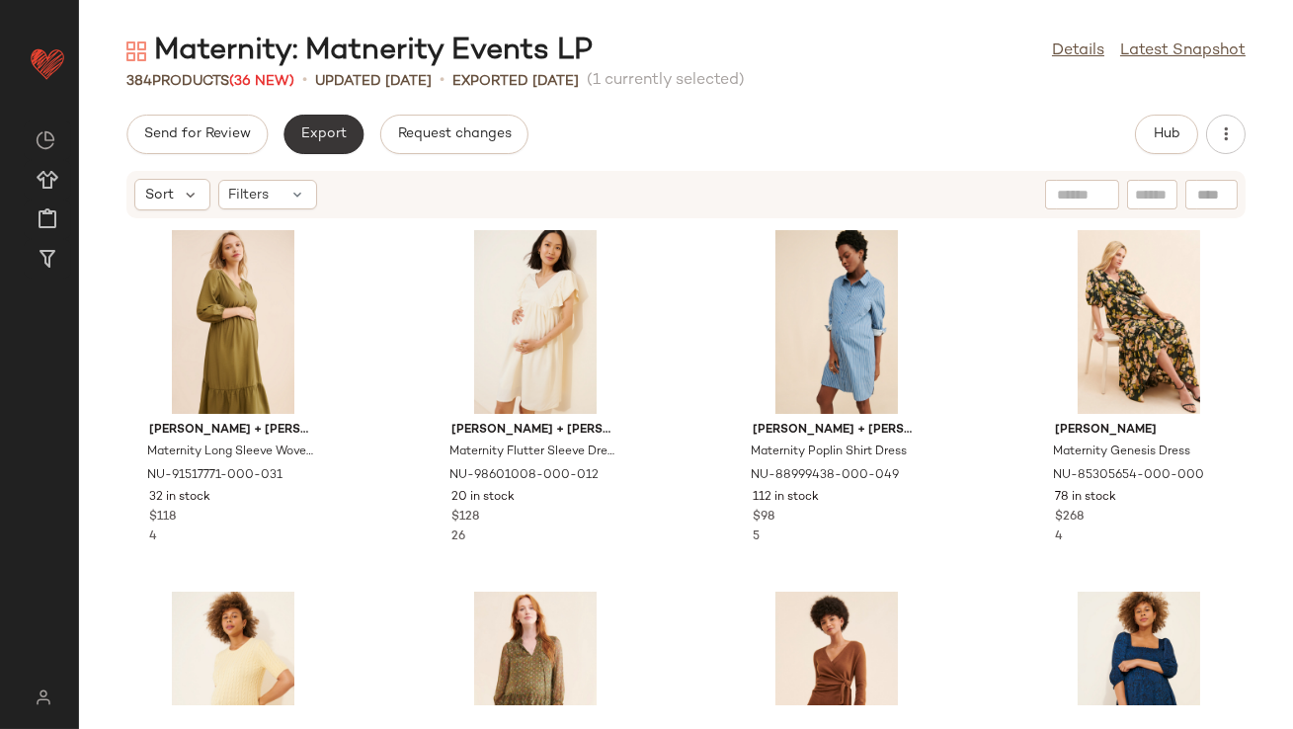
click at [327, 126] on span "Export" at bounding box center [323, 134] width 46 height 16
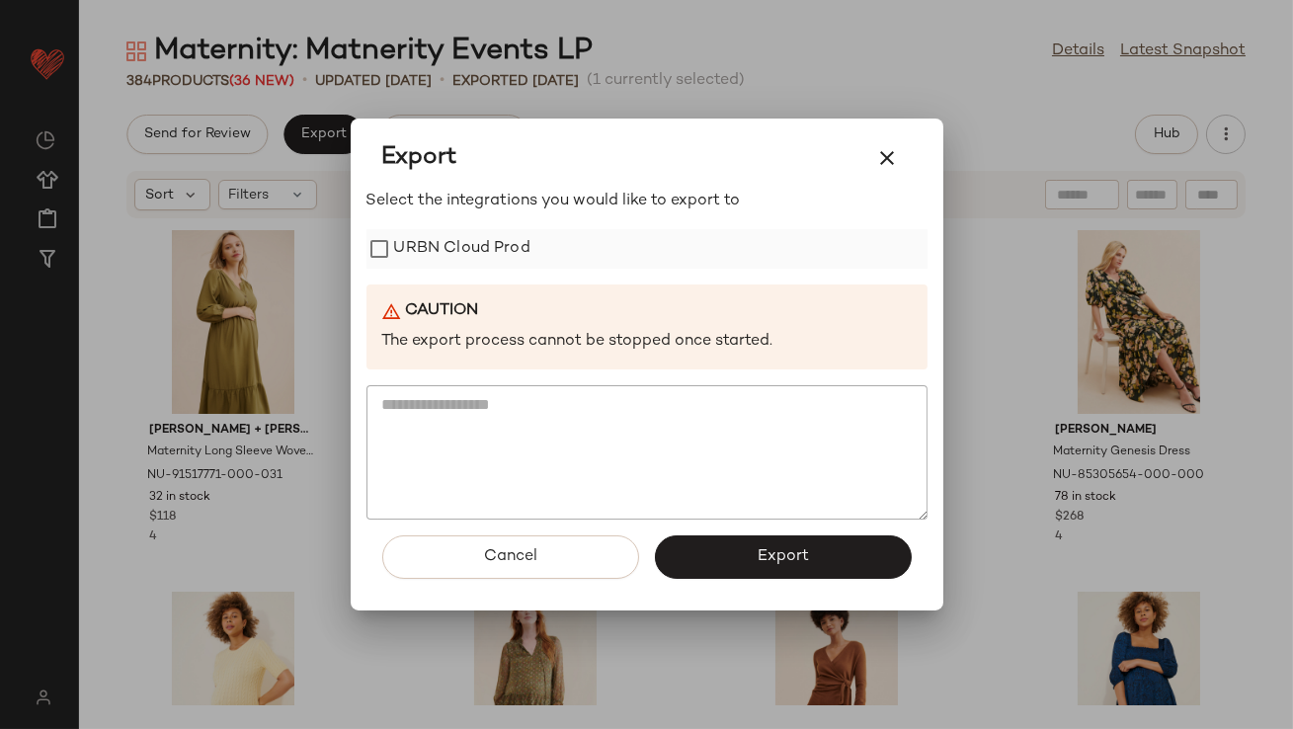
click at [418, 248] on label "URBN Cloud Prod" at bounding box center [462, 249] width 136 height 40
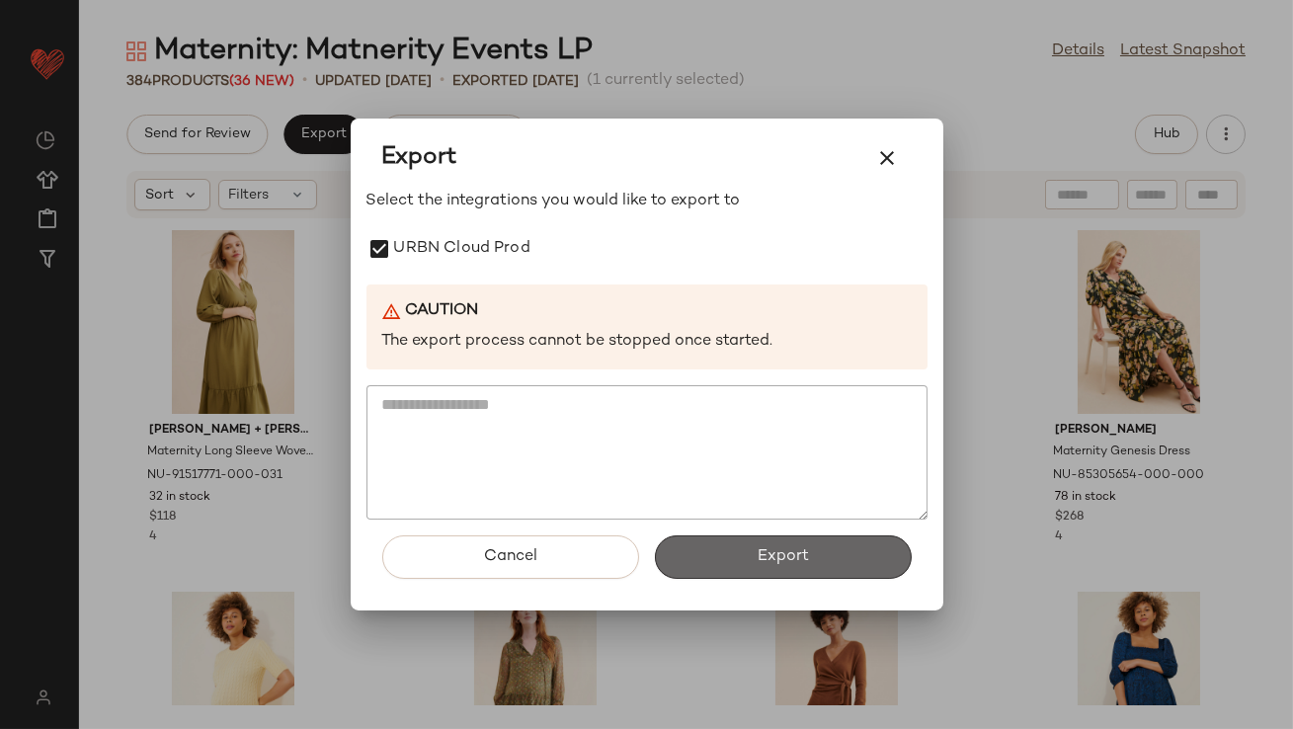
click at [721, 539] on button "Export" at bounding box center [783, 557] width 257 height 43
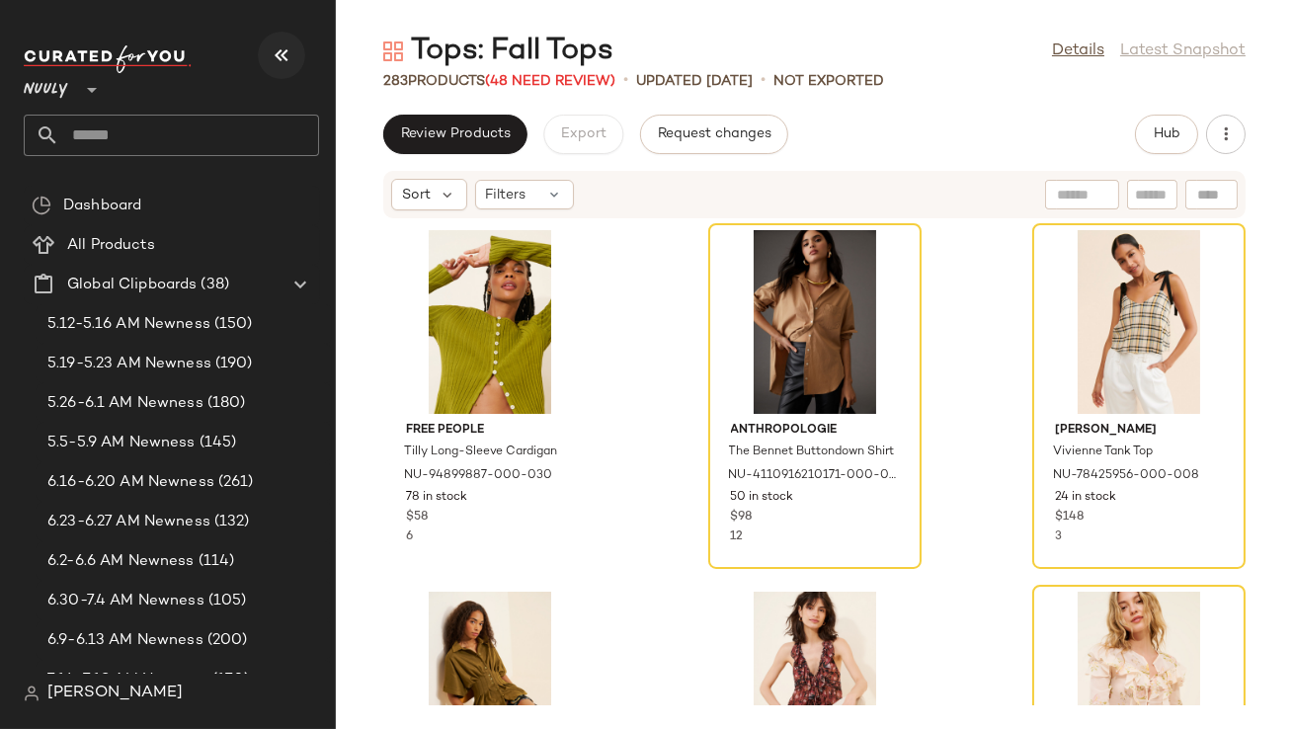
click at [291, 58] on icon "button" at bounding box center [282, 55] width 24 height 24
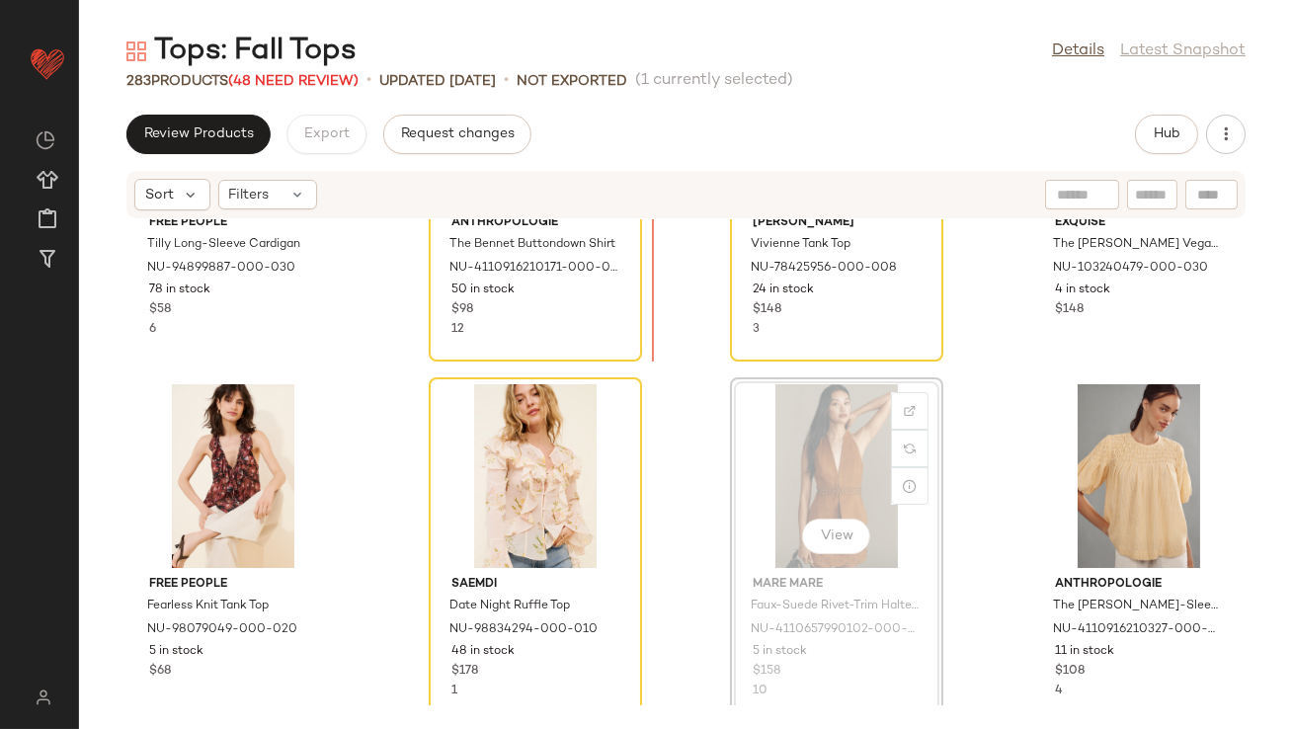
scroll to position [277, 0]
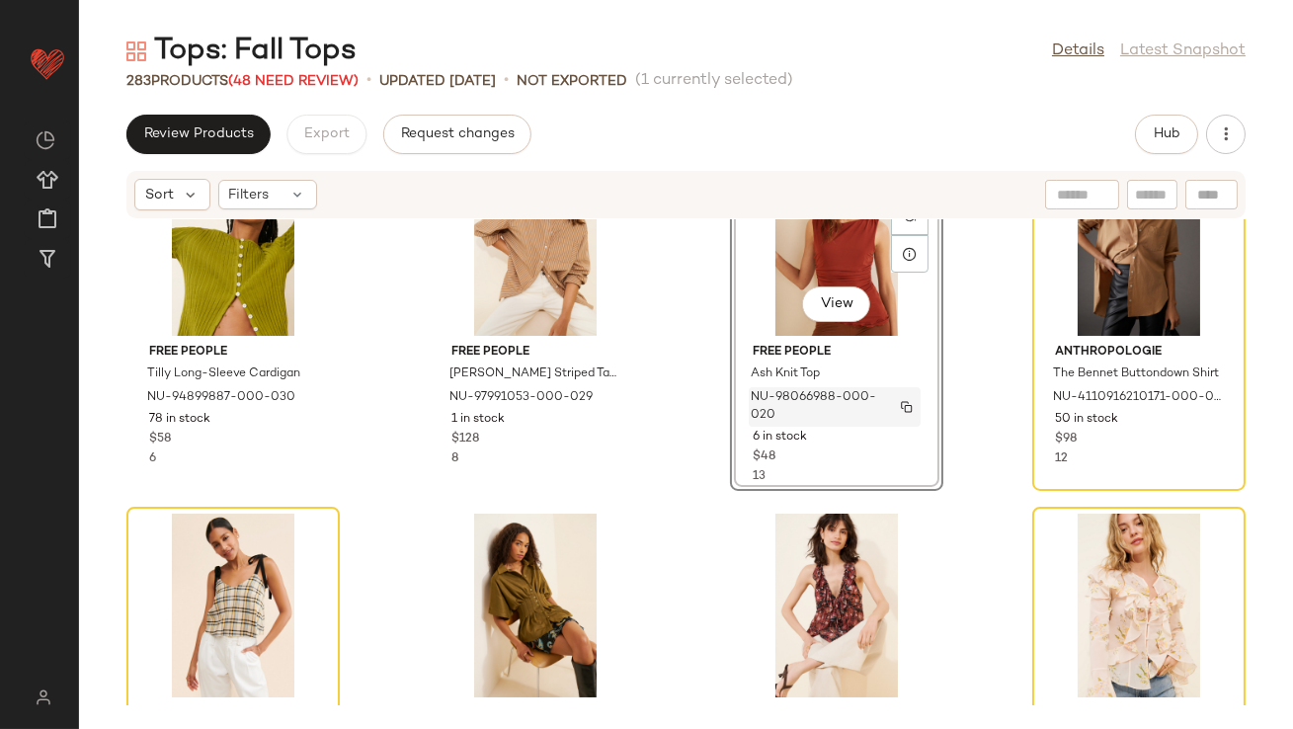
scroll to position [79, 0]
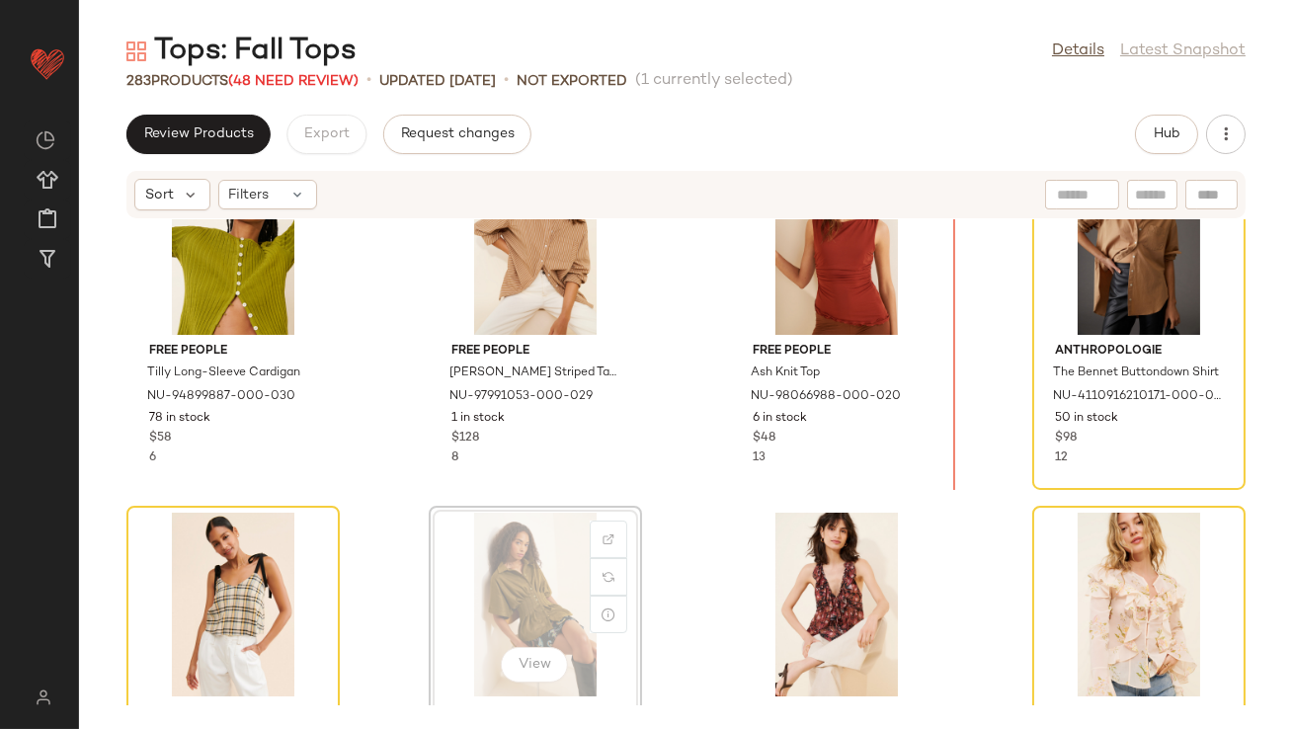
scroll to position [80, 0]
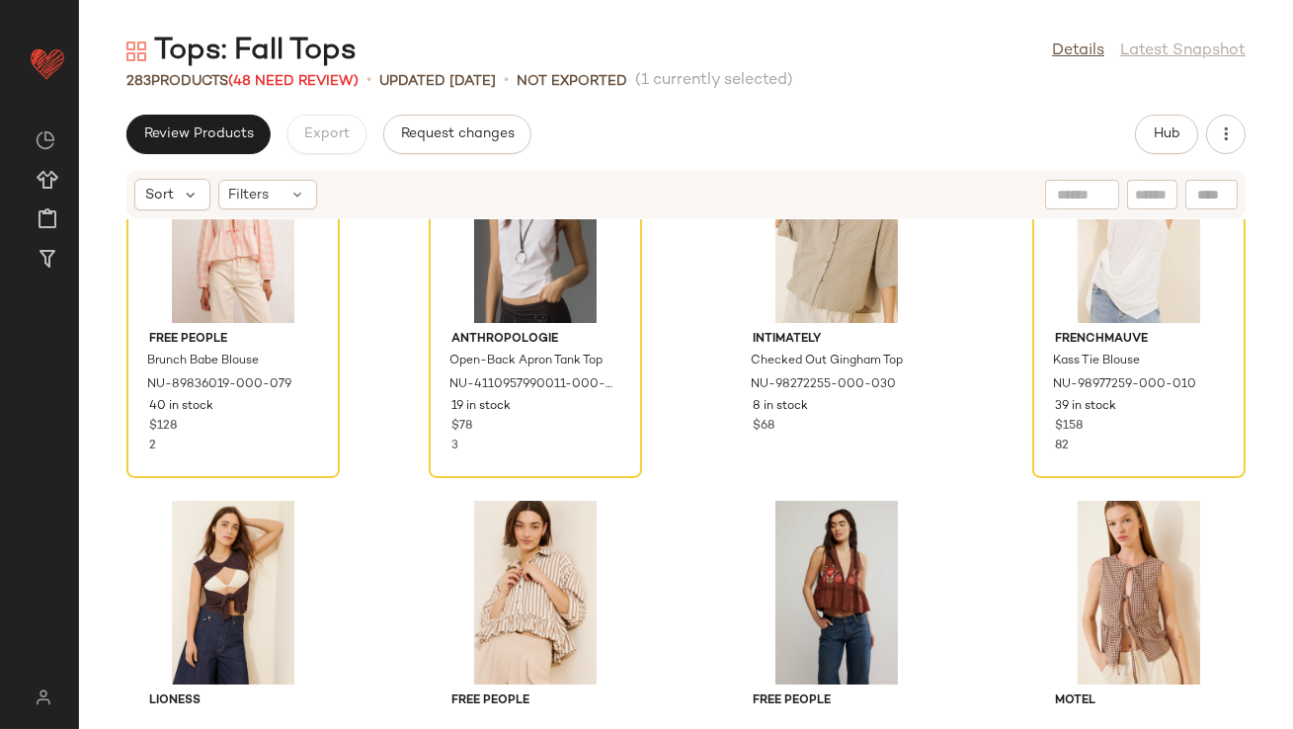
scroll to position [1238, 0]
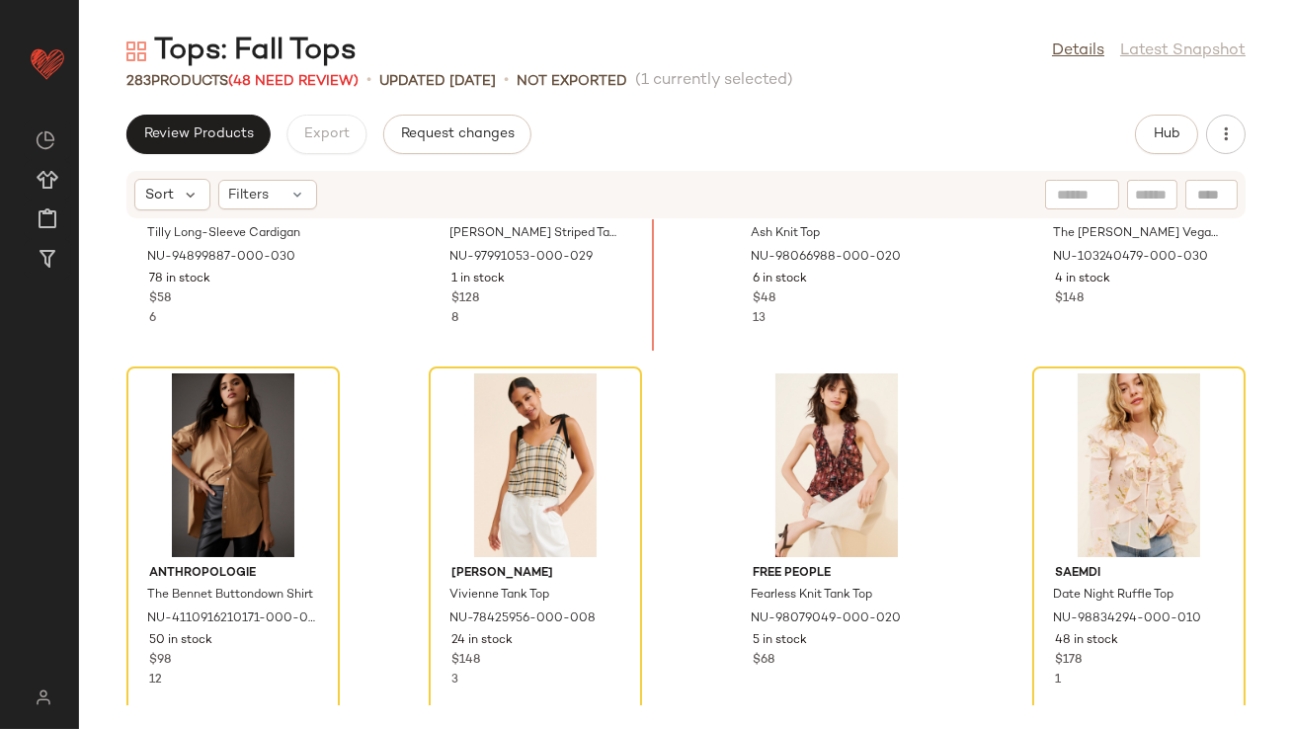
scroll to position [166, 0]
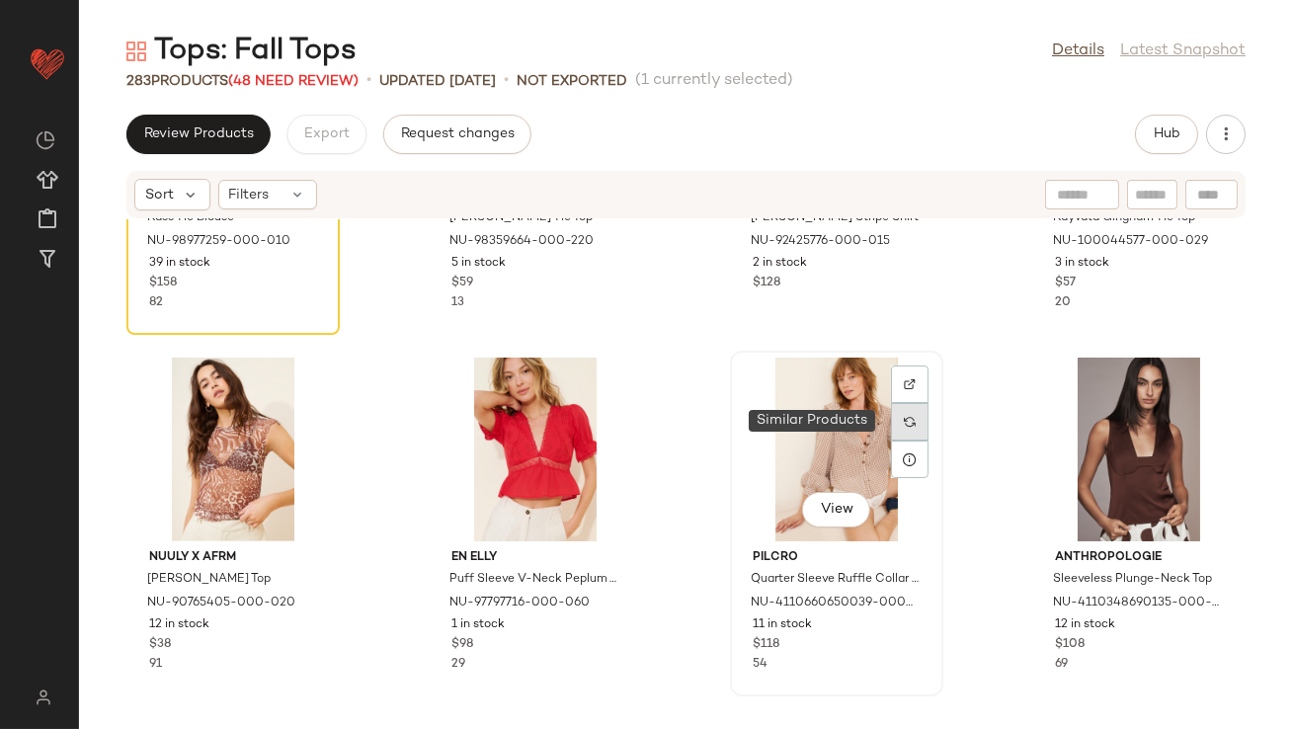
scroll to position [1964, 0]
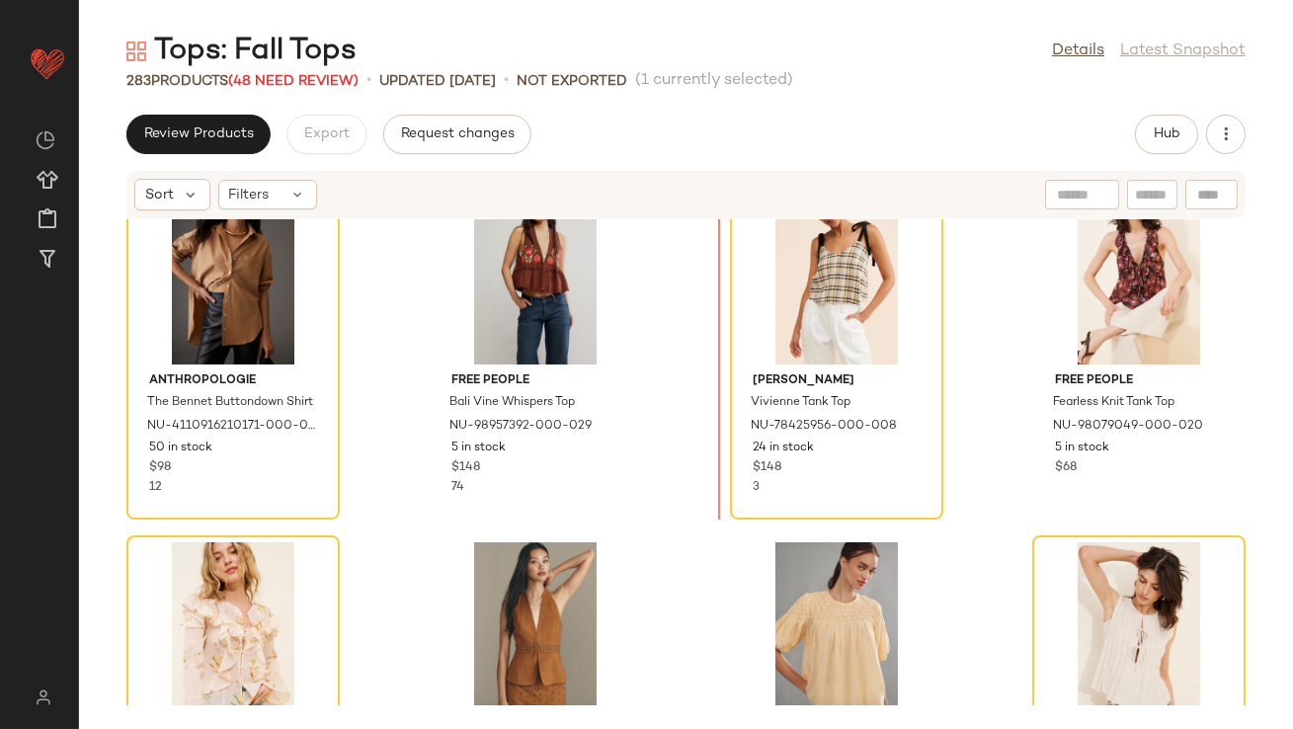
scroll to position [392, 0]
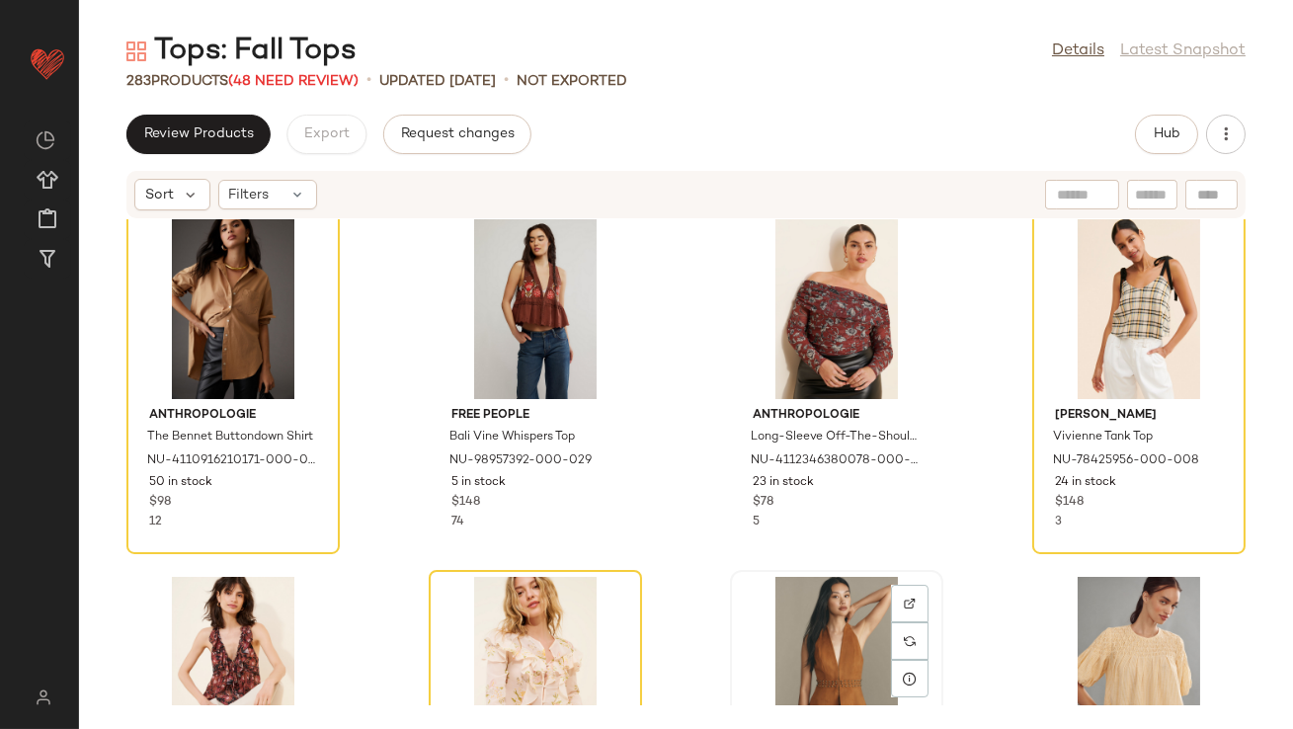
scroll to position [393, 0]
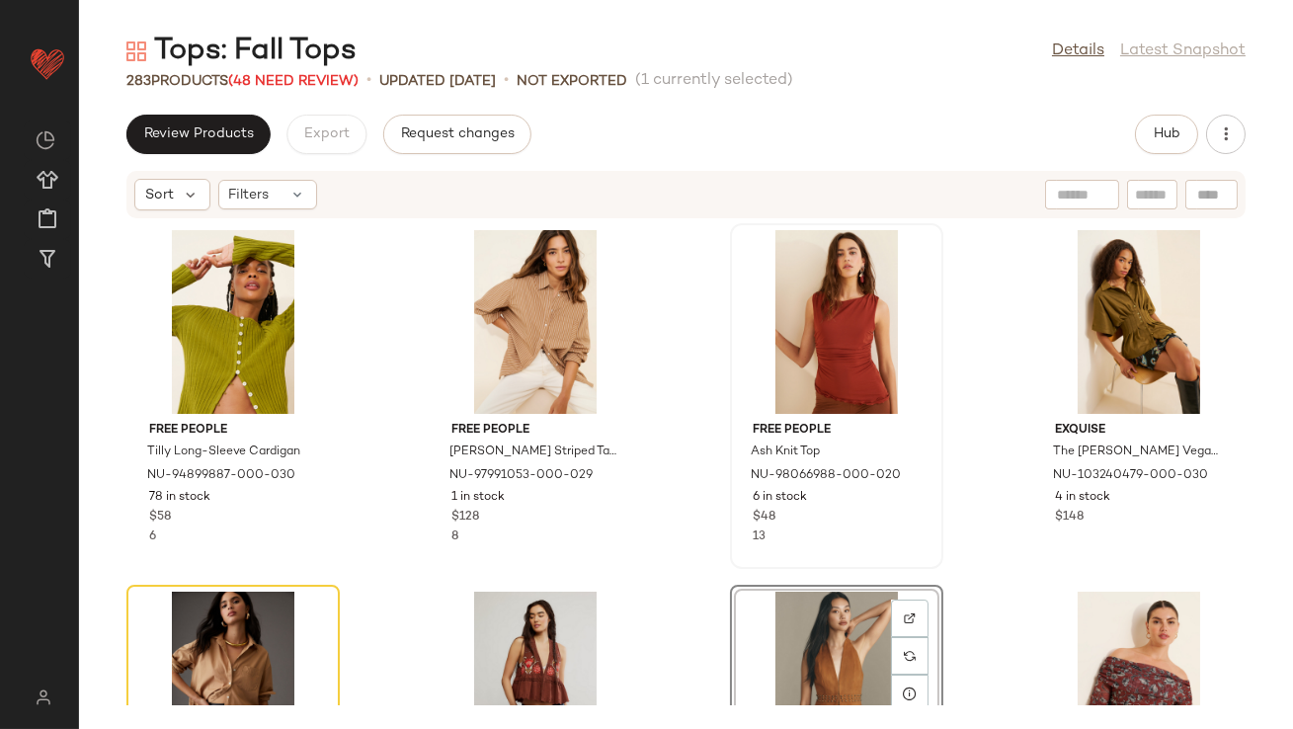
click at [835, 569] on div "Free People Tilly Long-Sleeve Cardigan NU-94899887-000-030 78 in stock $58 6 Fr…" at bounding box center [686, 462] width 1214 height 486
drag, startPoint x: 821, startPoint y: 624, endPoint x: 826, endPoint y: 604, distance: 21.3
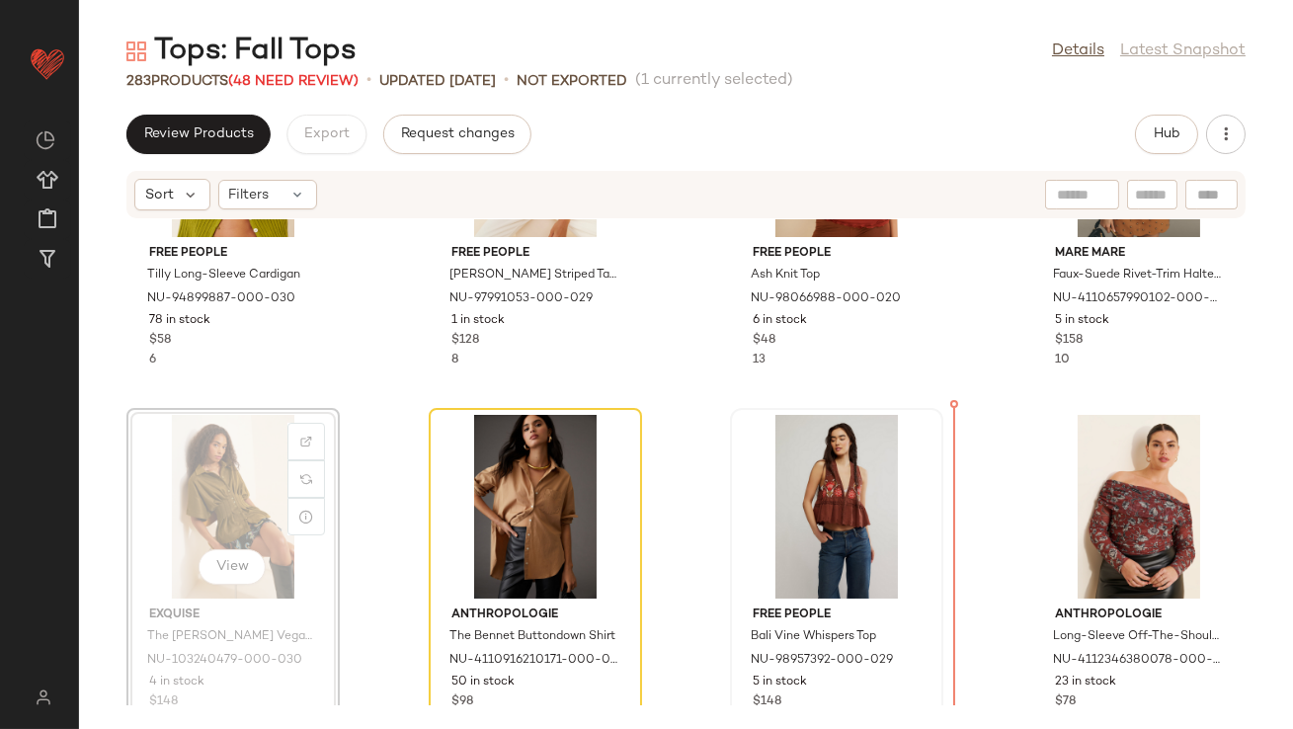
scroll to position [207, 0]
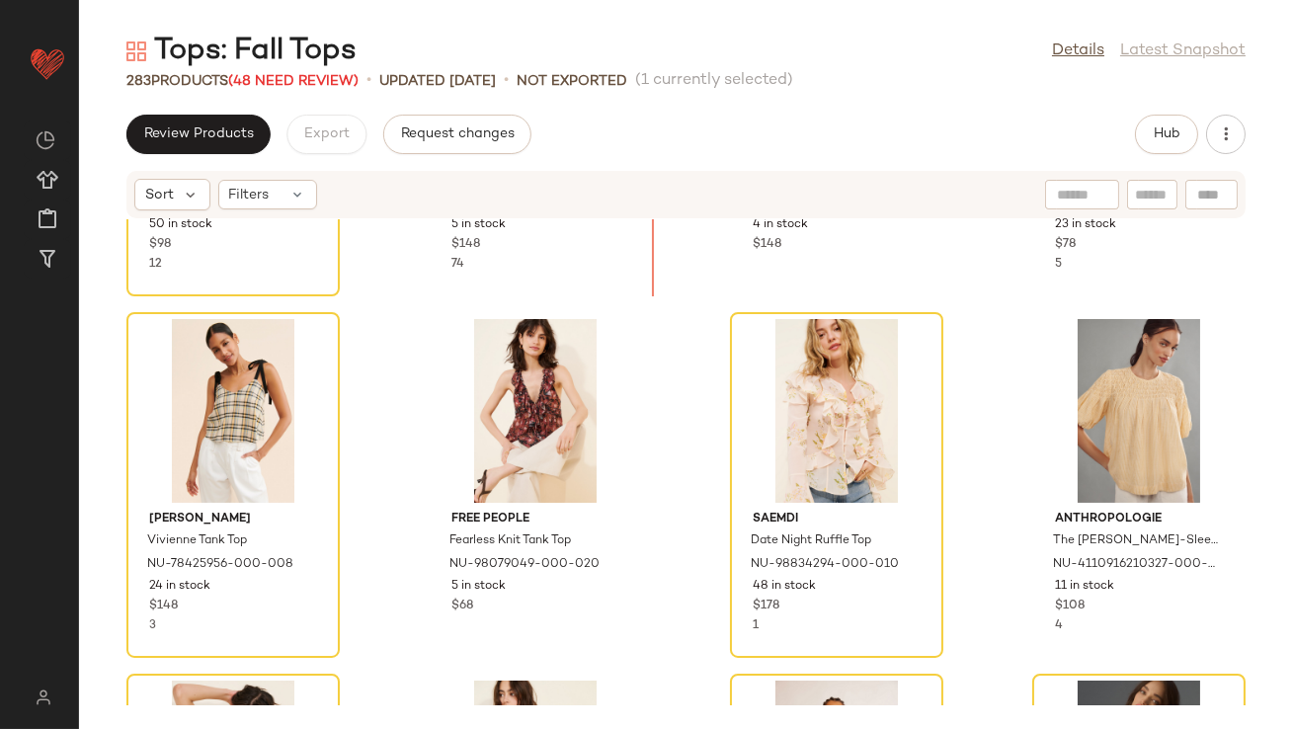
scroll to position [618, 0]
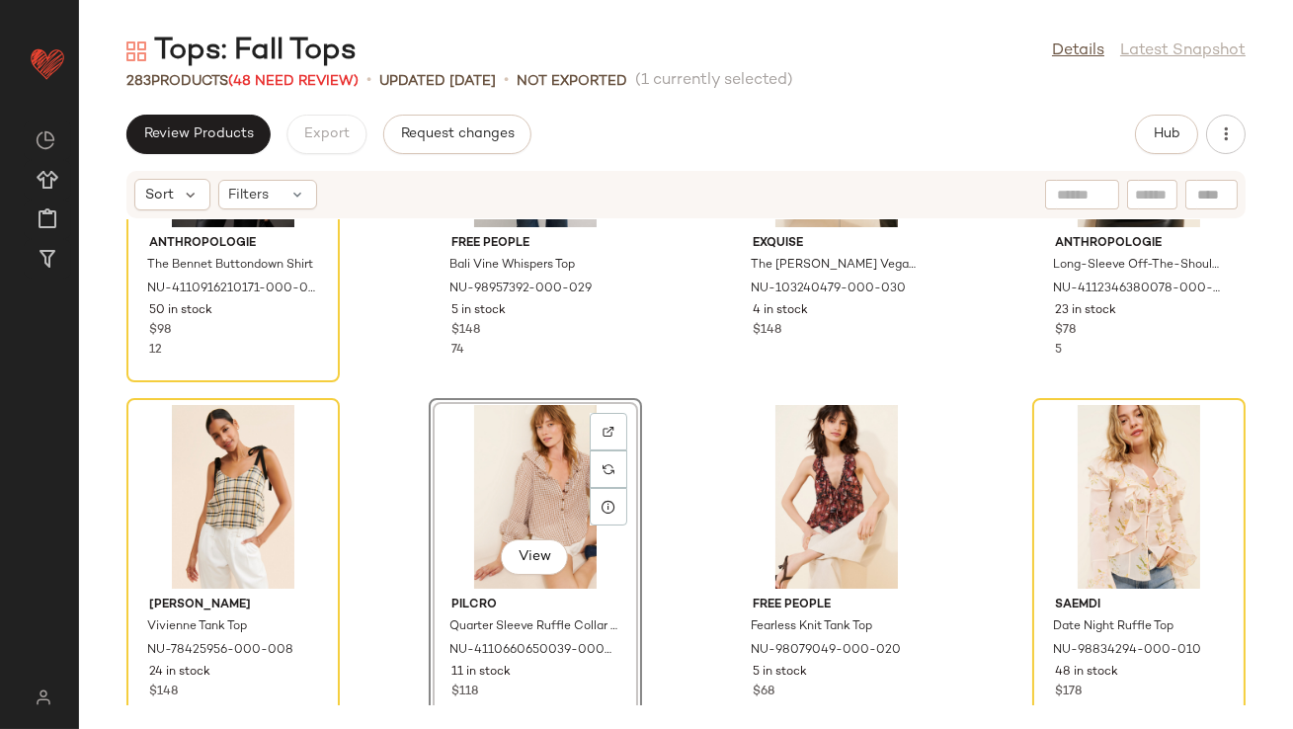
scroll to position [410, 0]
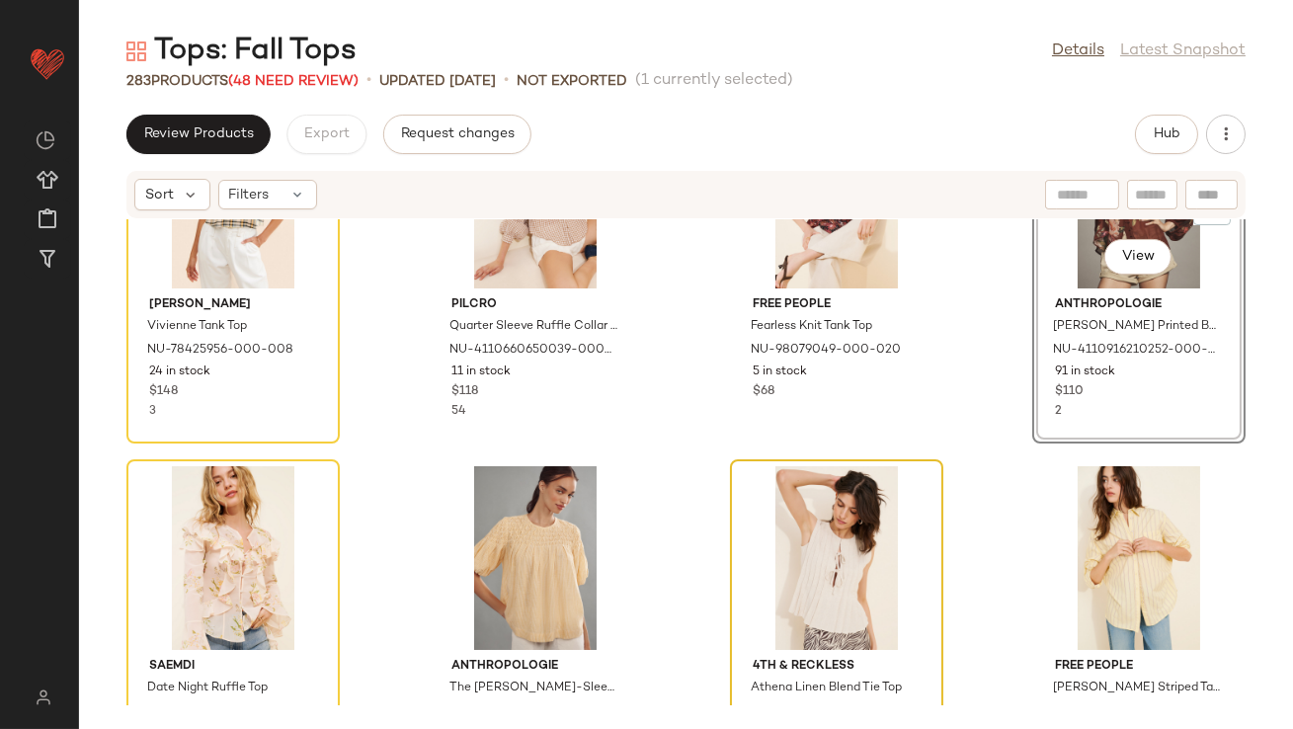
scroll to position [896, 0]
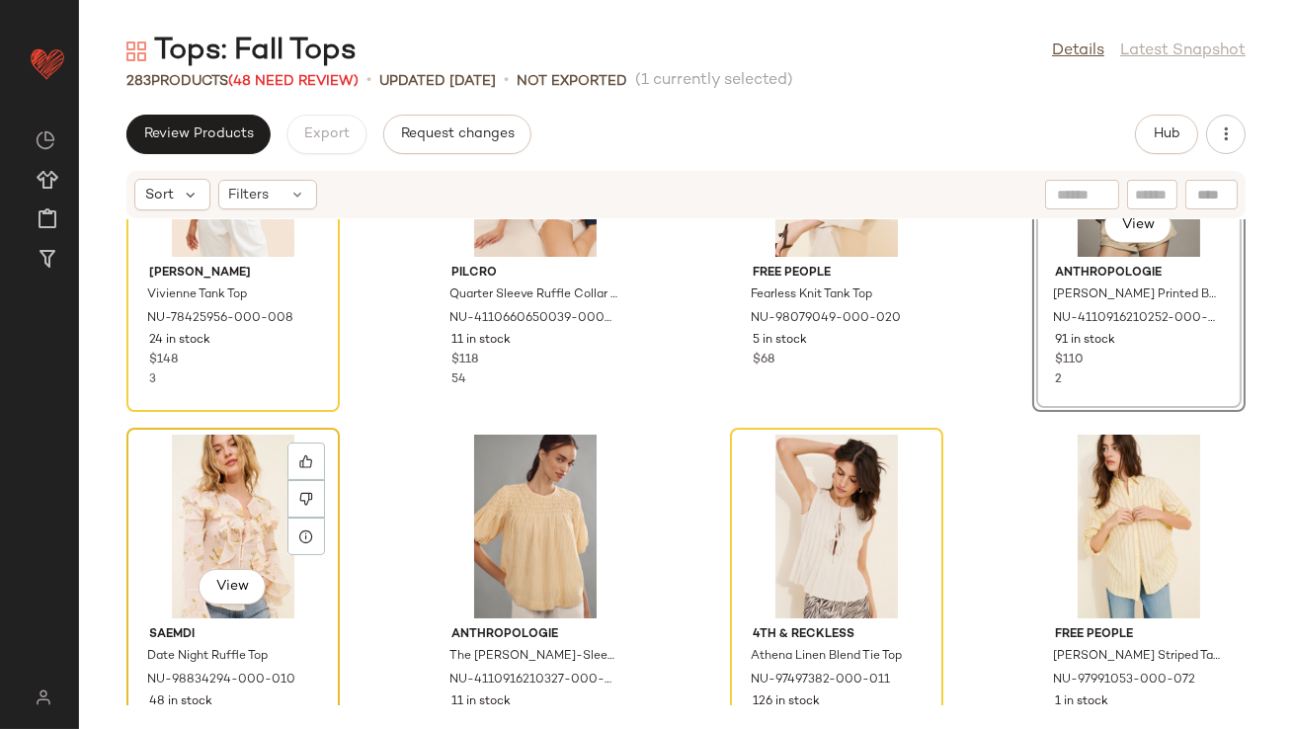
click at [241, 521] on div "View" at bounding box center [233, 527] width 200 height 184
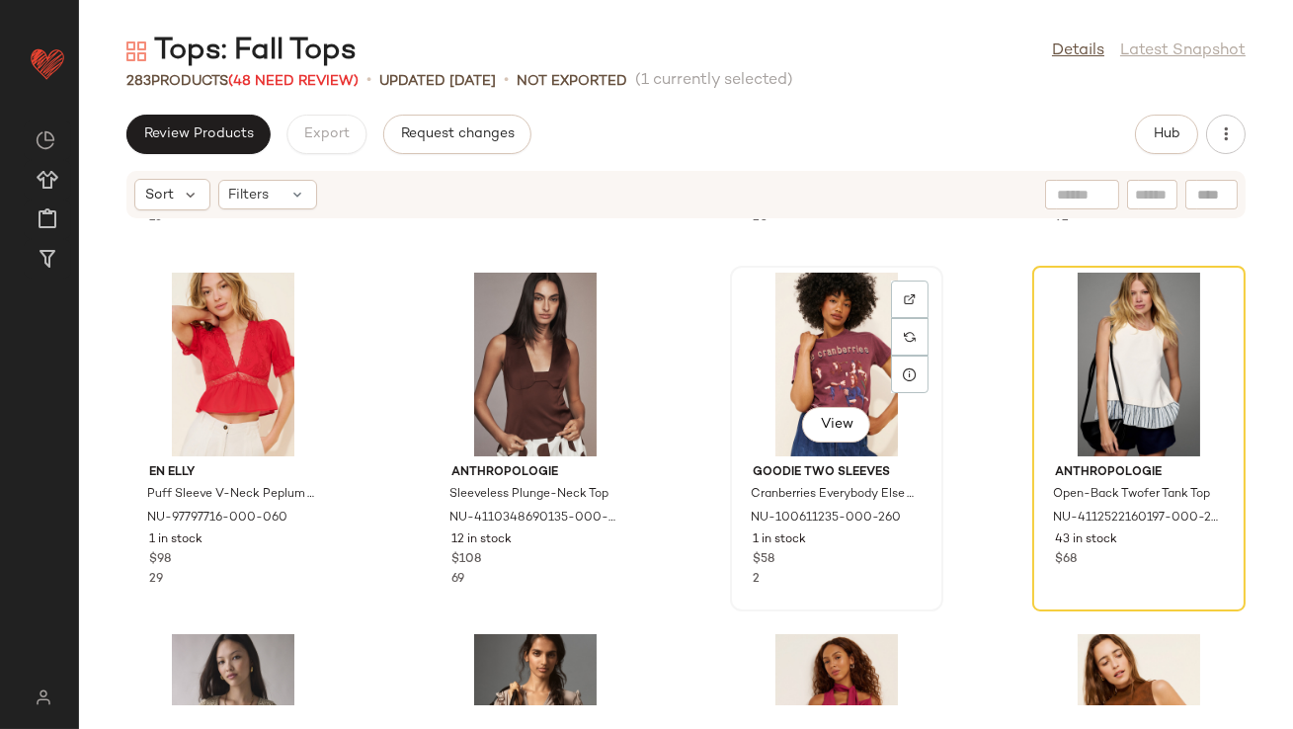
scroll to position [1686, 0]
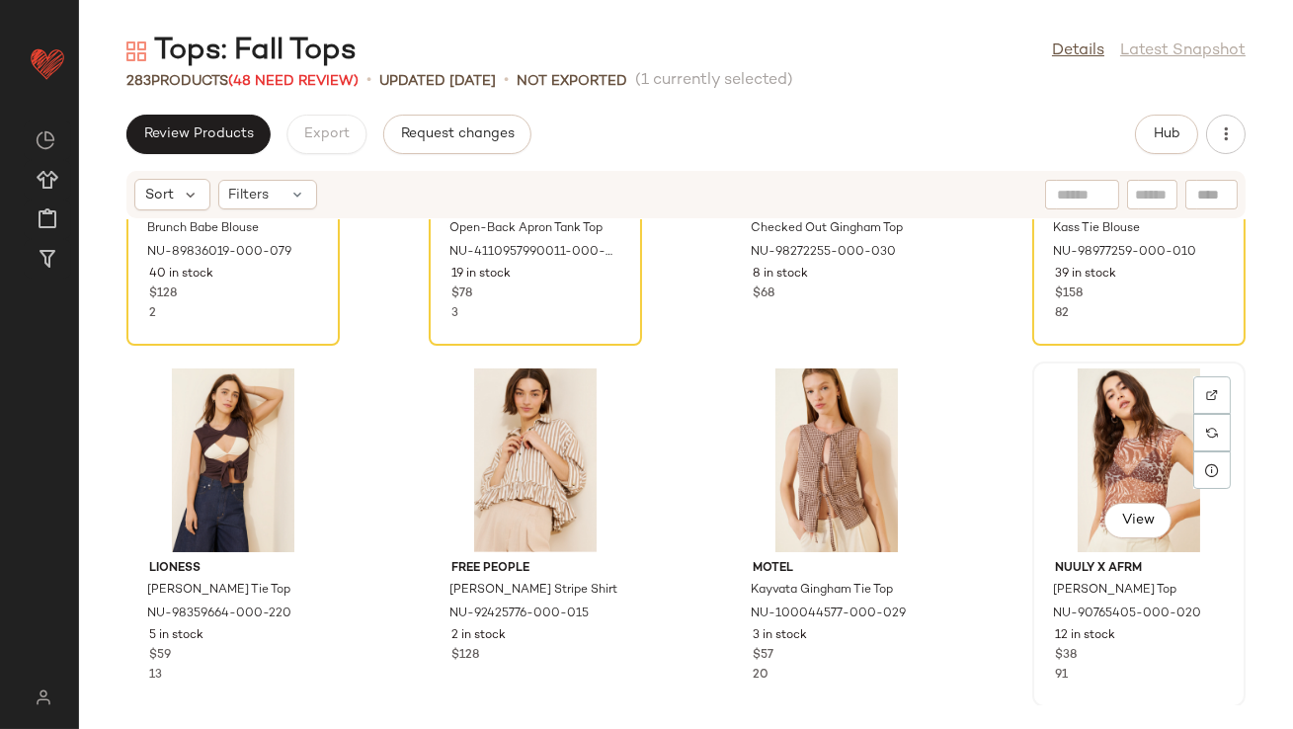
click at [1101, 480] on div "View" at bounding box center [1139, 461] width 200 height 184
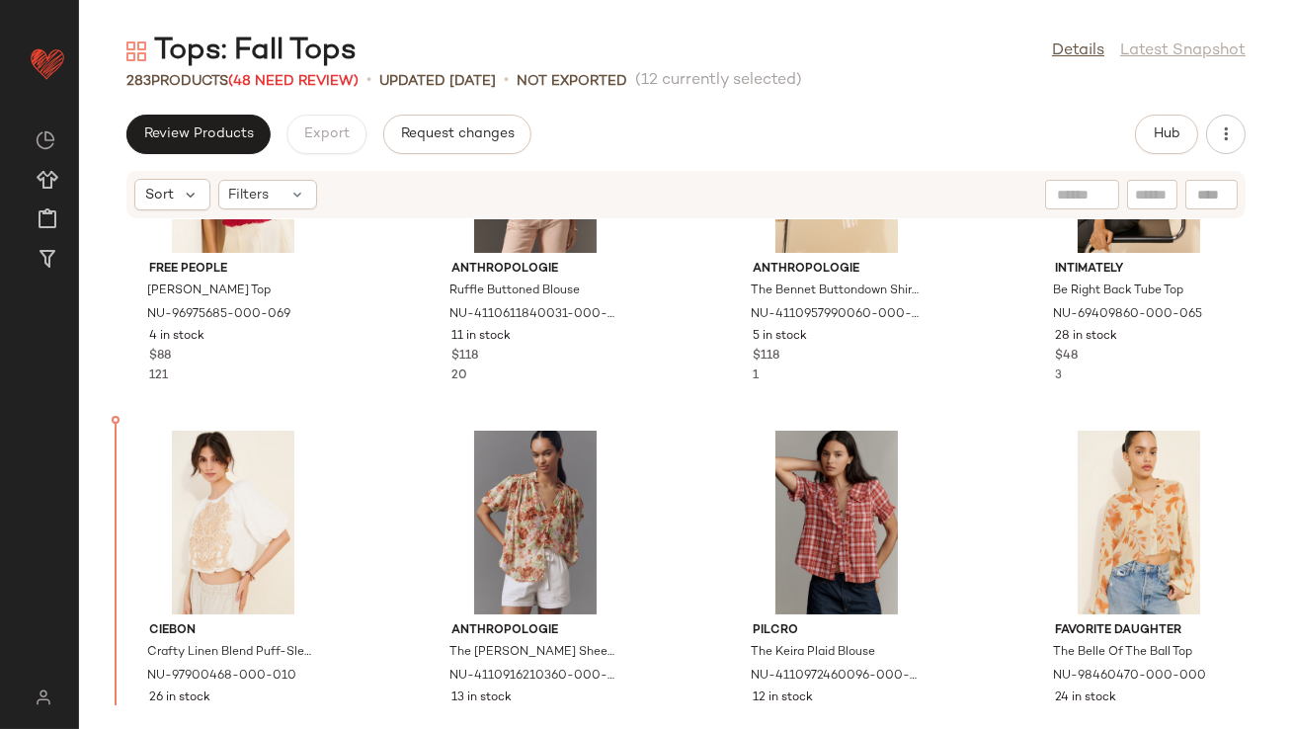
scroll to position [9963, 0]
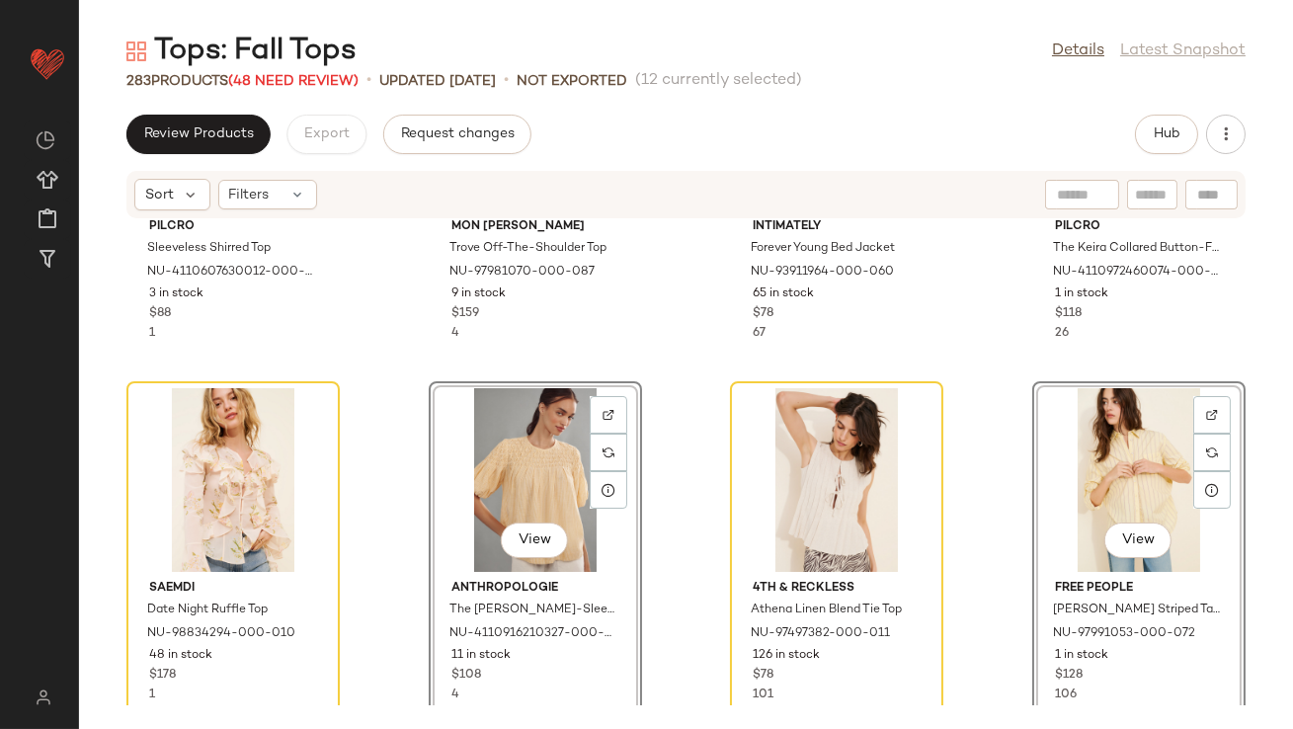
click at [366, 335] on div "Pilcro Sleeveless Shirred Top NU-4110607630012-000-050 3 in stock $88 1 MON [PE…" at bounding box center [686, 462] width 1214 height 486
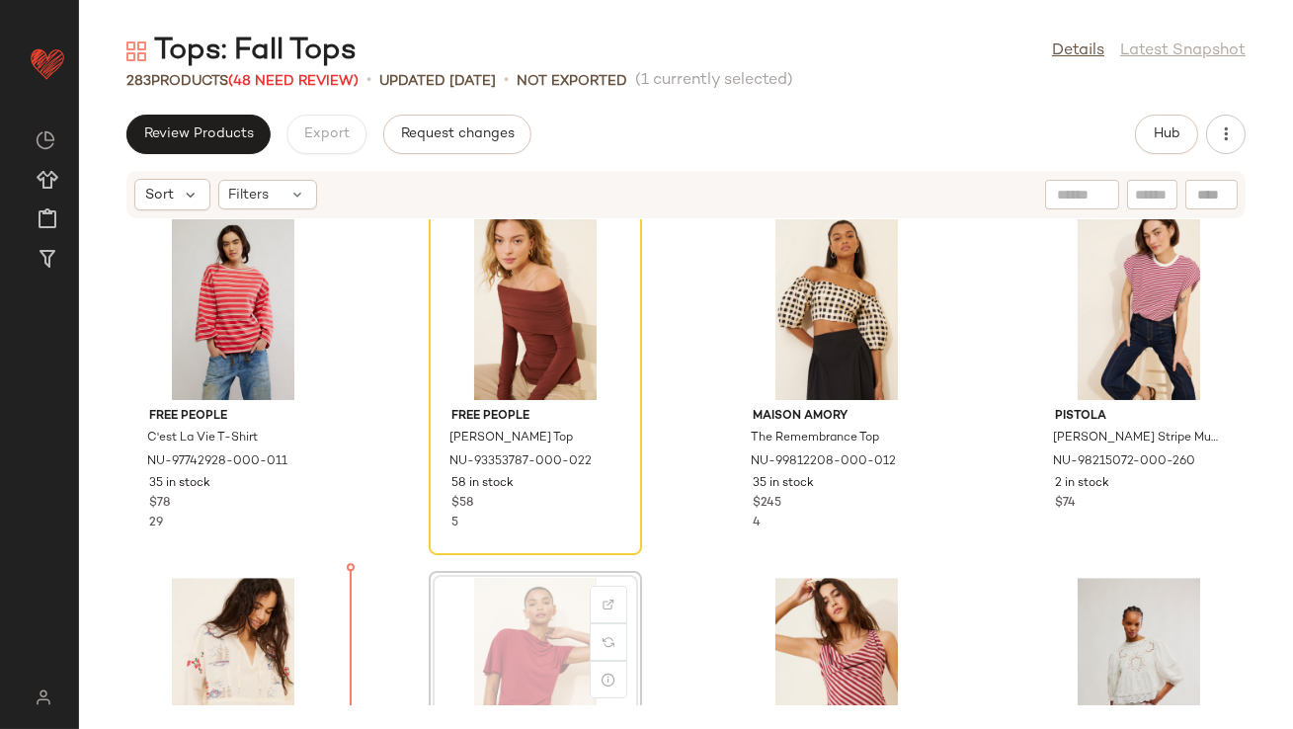
scroll to position [10533, 0]
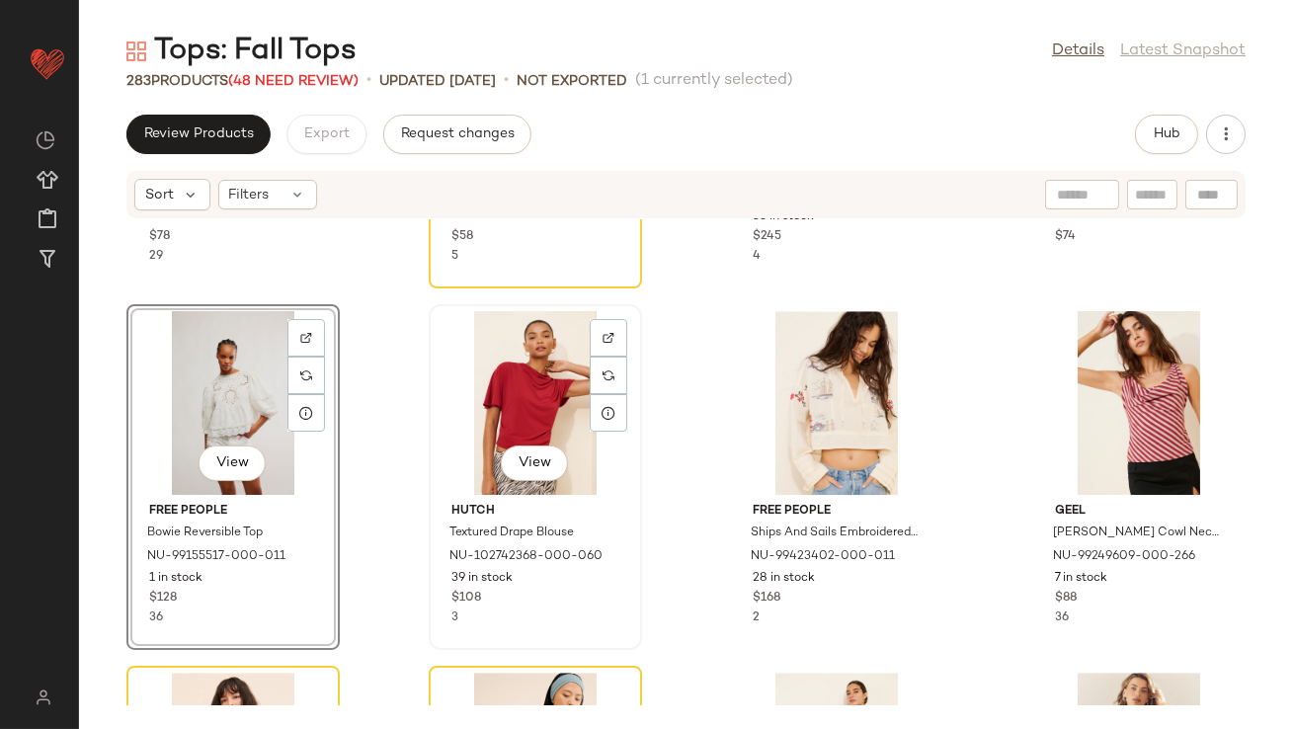
scroll to position [10919, 0]
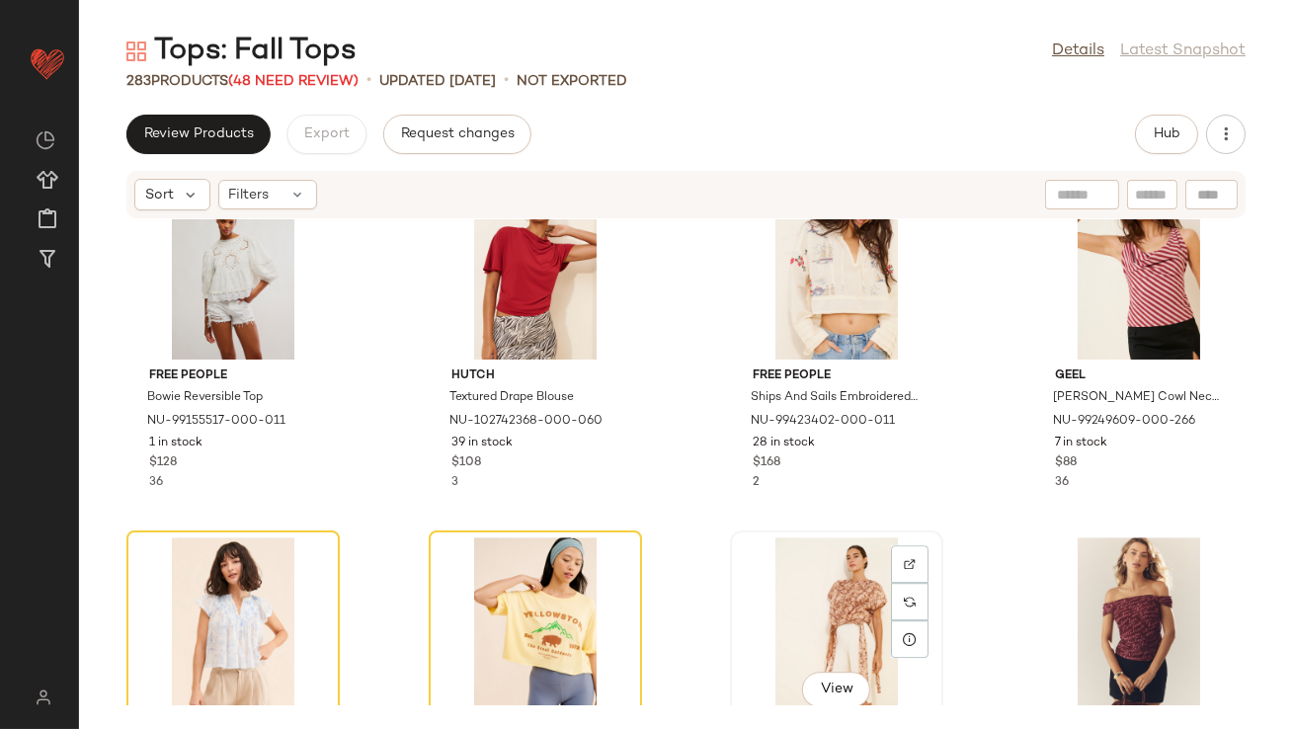
scroll to position [10921, 0]
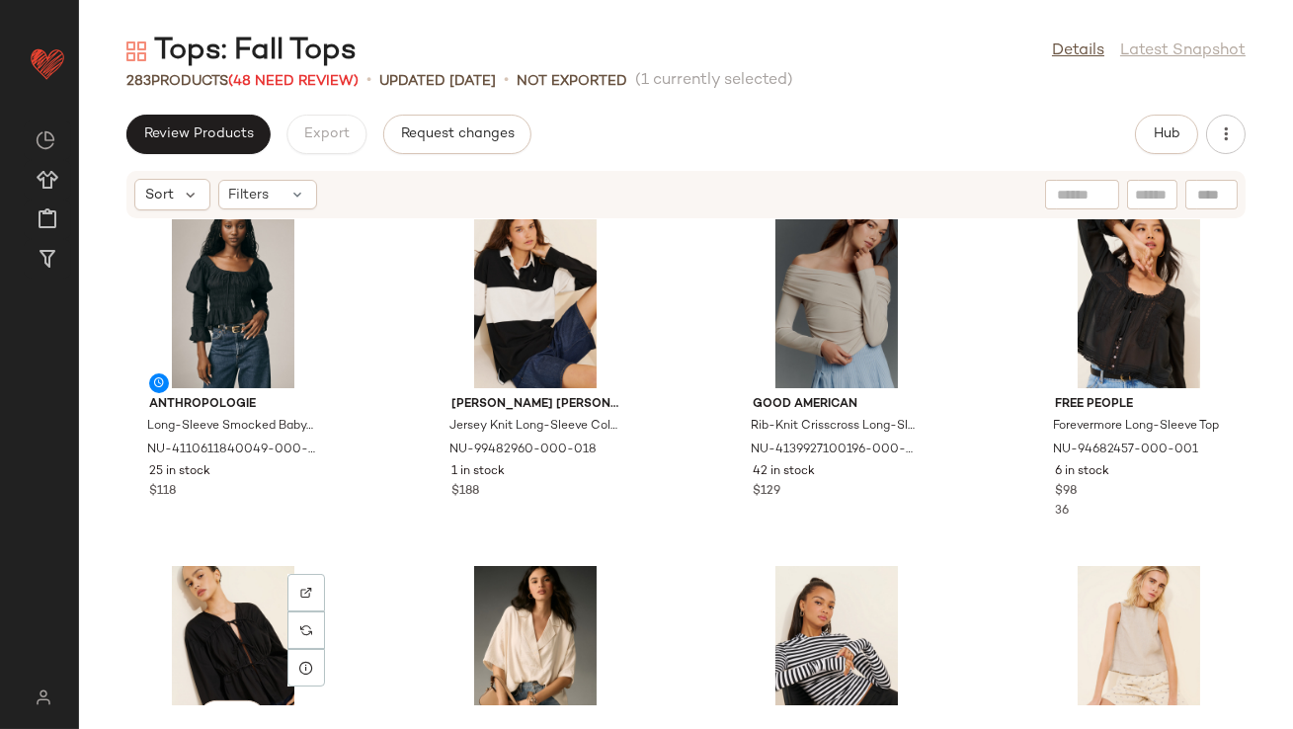
scroll to position [14877, 0]
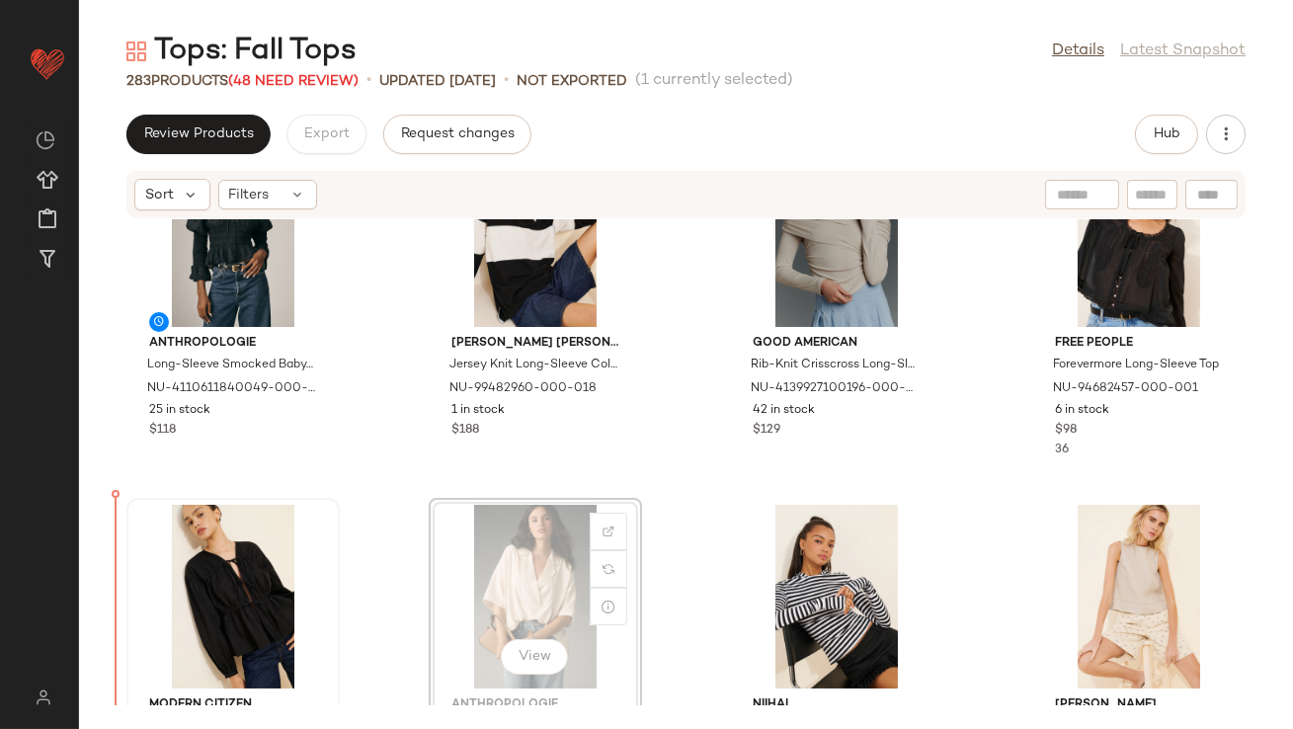
scroll to position [14962, 0]
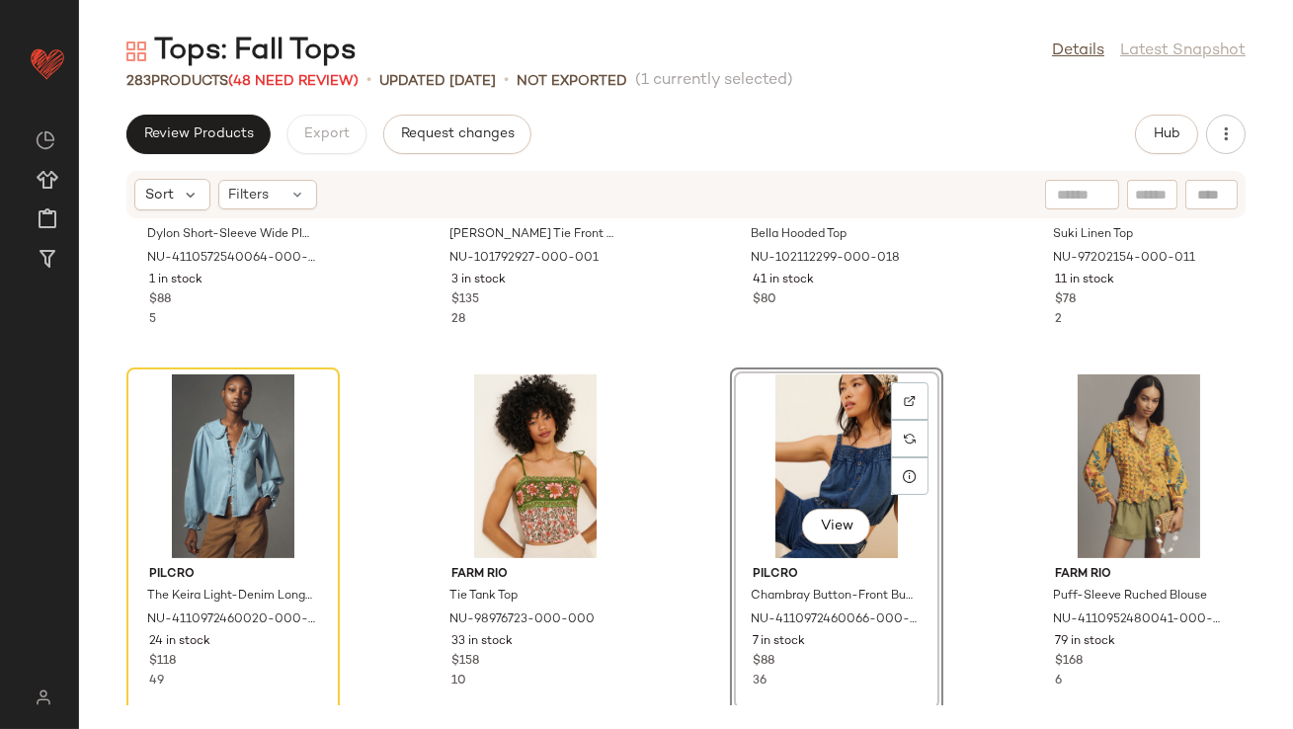
click at [670, 414] on div "Anthropologie Dylon Short-Sleeve Wide Placket Top NU-4110572540064-000-010 1 in…" at bounding box center [686, 462] width 1214 height 486
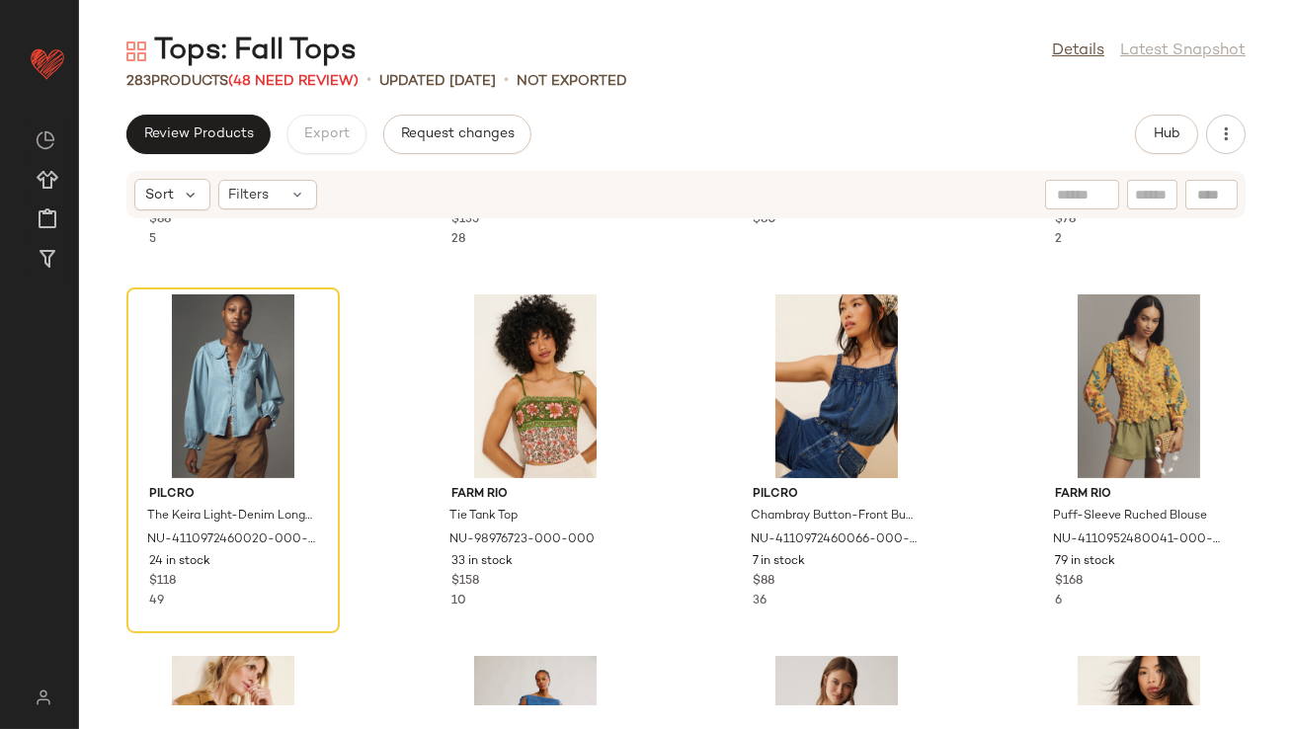
scroll to position [15583, 0]
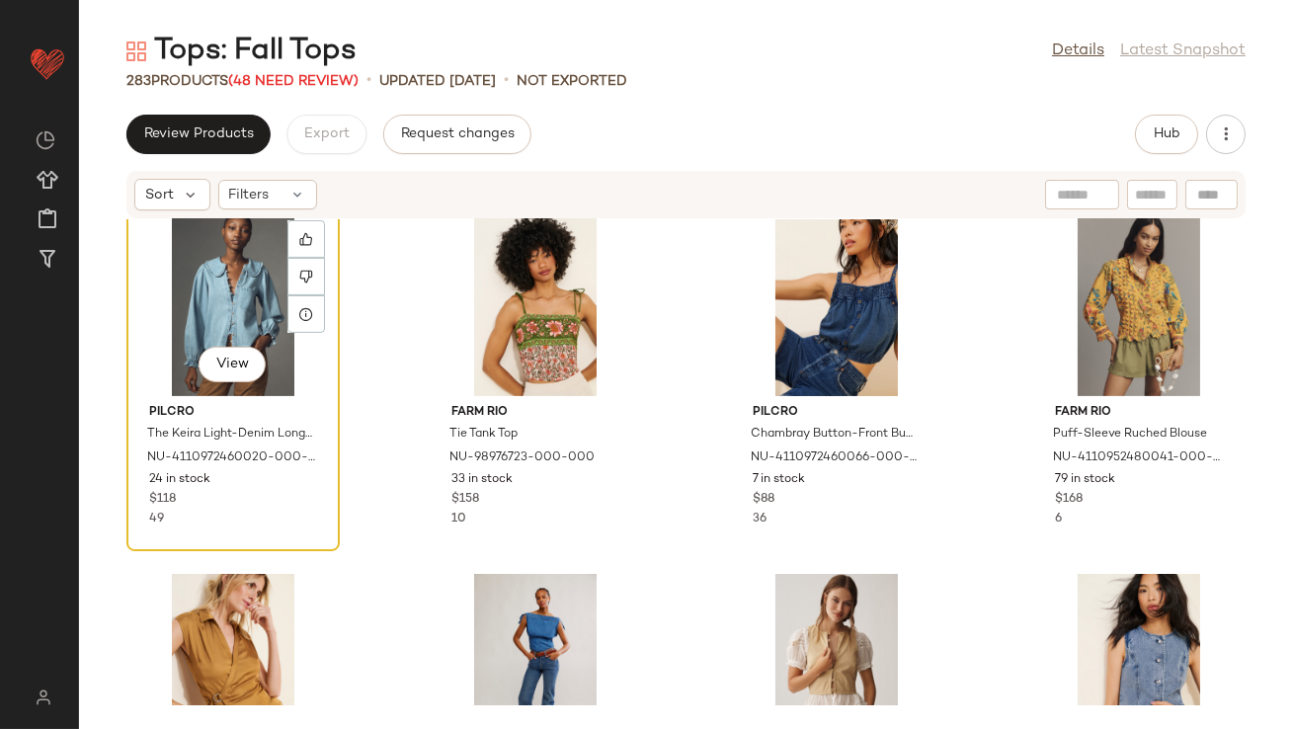
click at [219, 298] on div "View" at bounding box center [233, 304] width 200 height 184
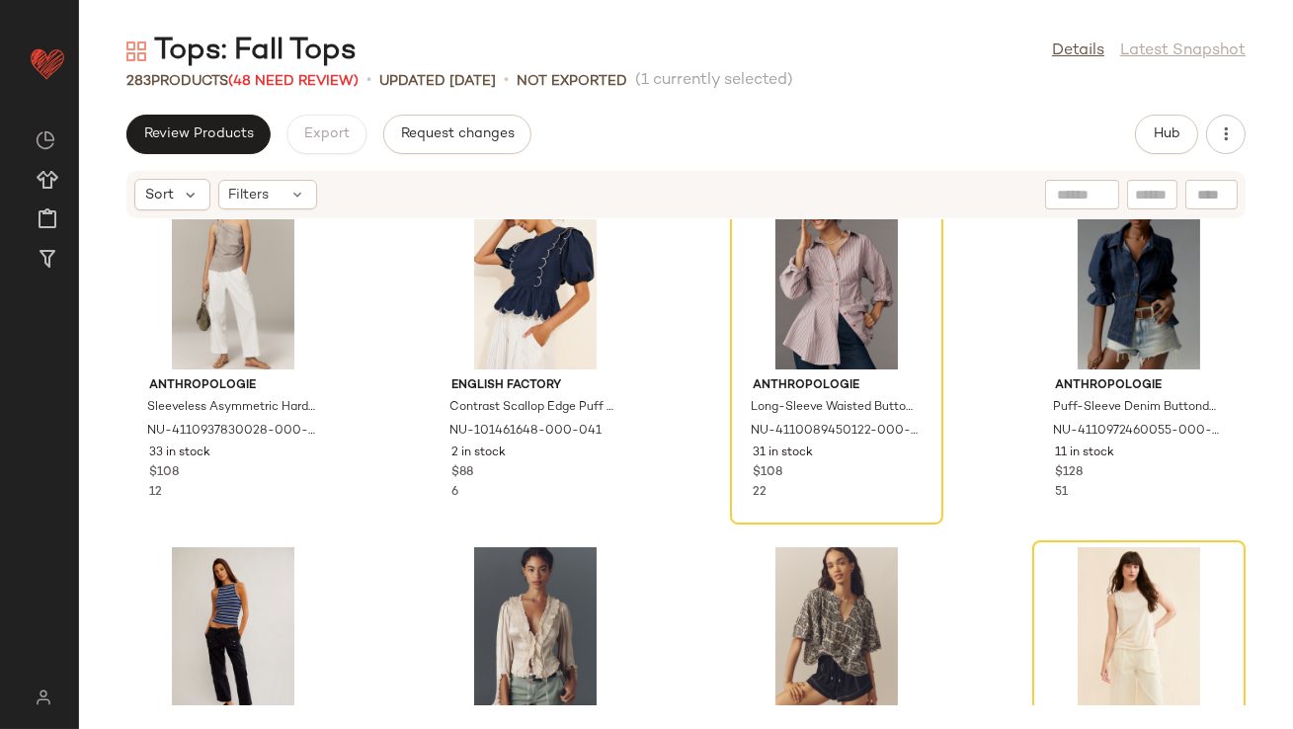
scroll to position [16584, 0]
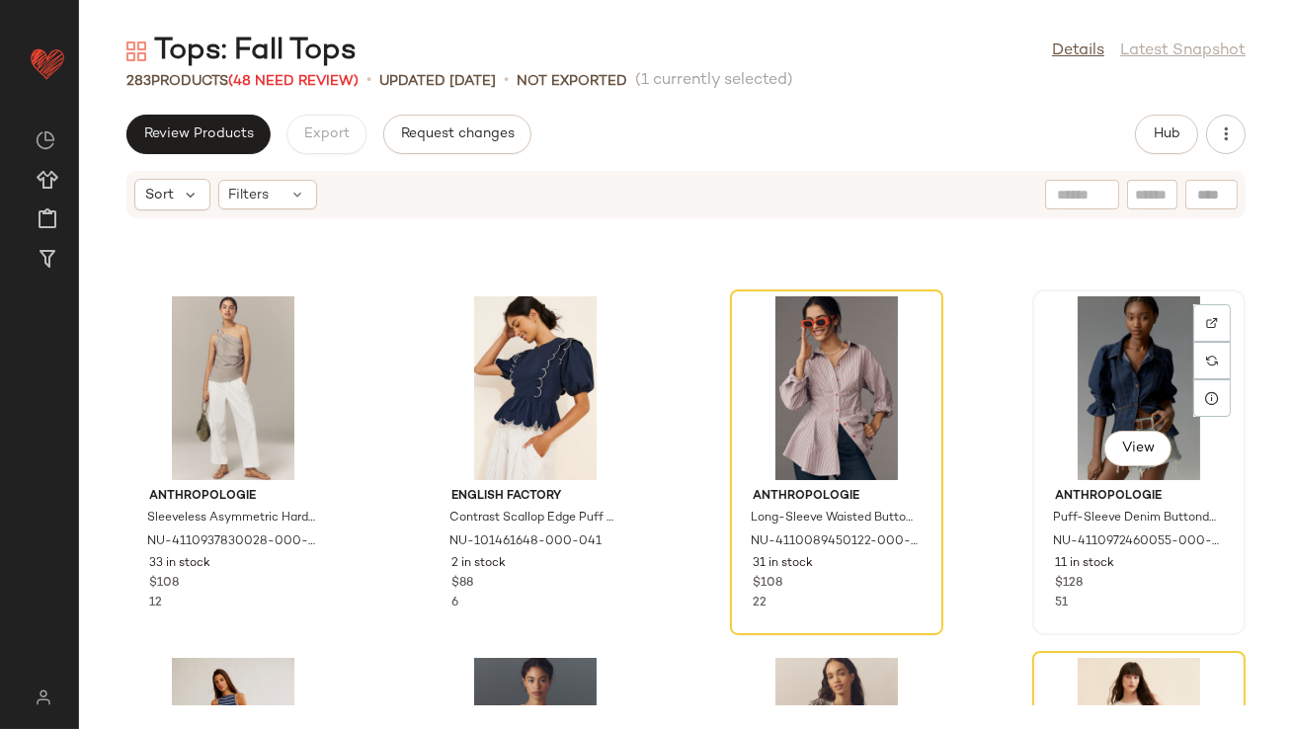
click at [1151, 346] on div "View" at bounding box center [1139, 388] width 200 height 184
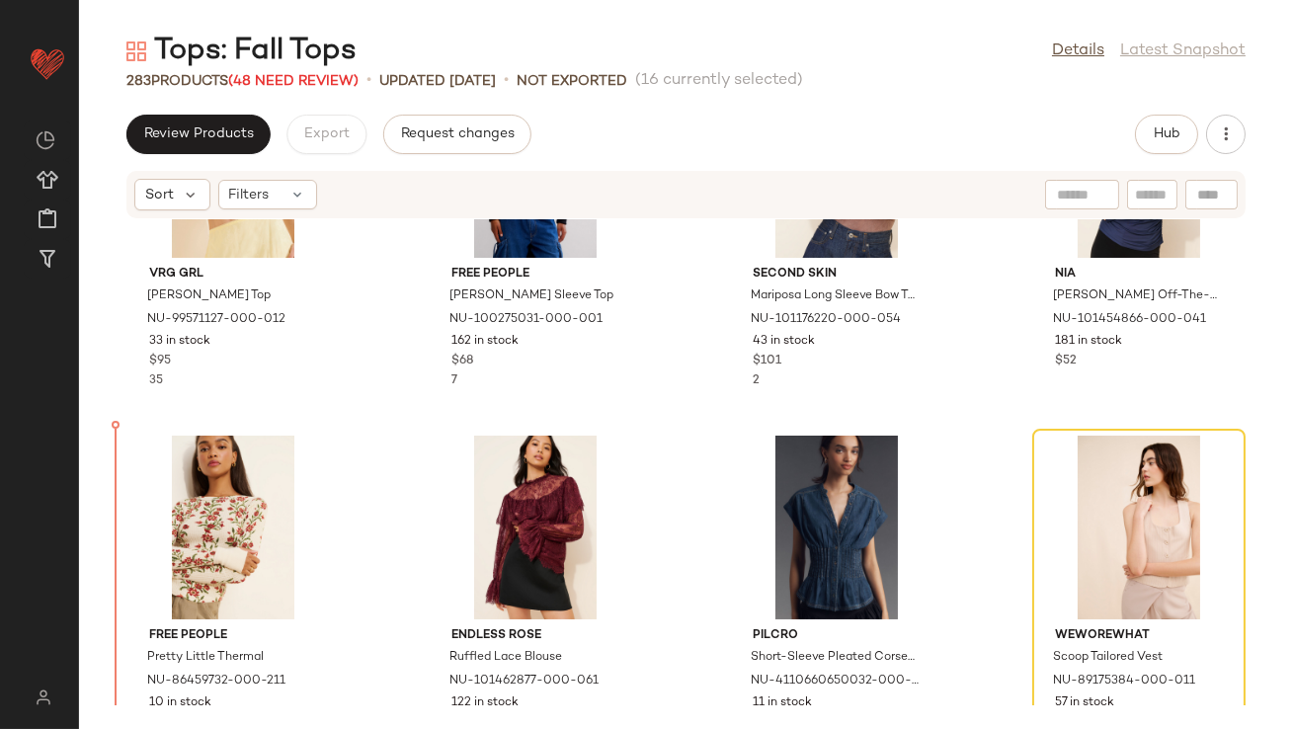
scroll to position [12552, 0]
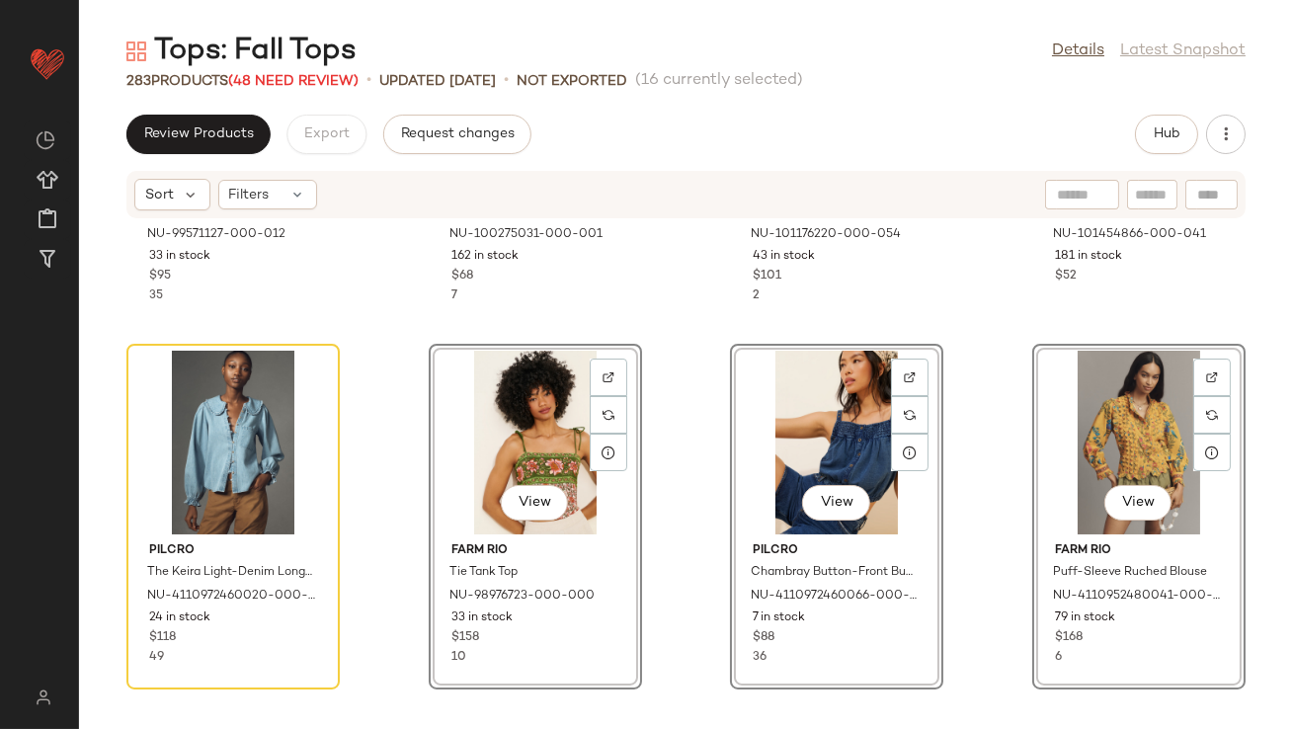
click at [389, 423] on div "VRG GRL [PERSON_NAME] Top NU-99571127-000-012 33 in stock $95 35 Free People [P…" at bounding box center [686, 462] width 1214 height 486
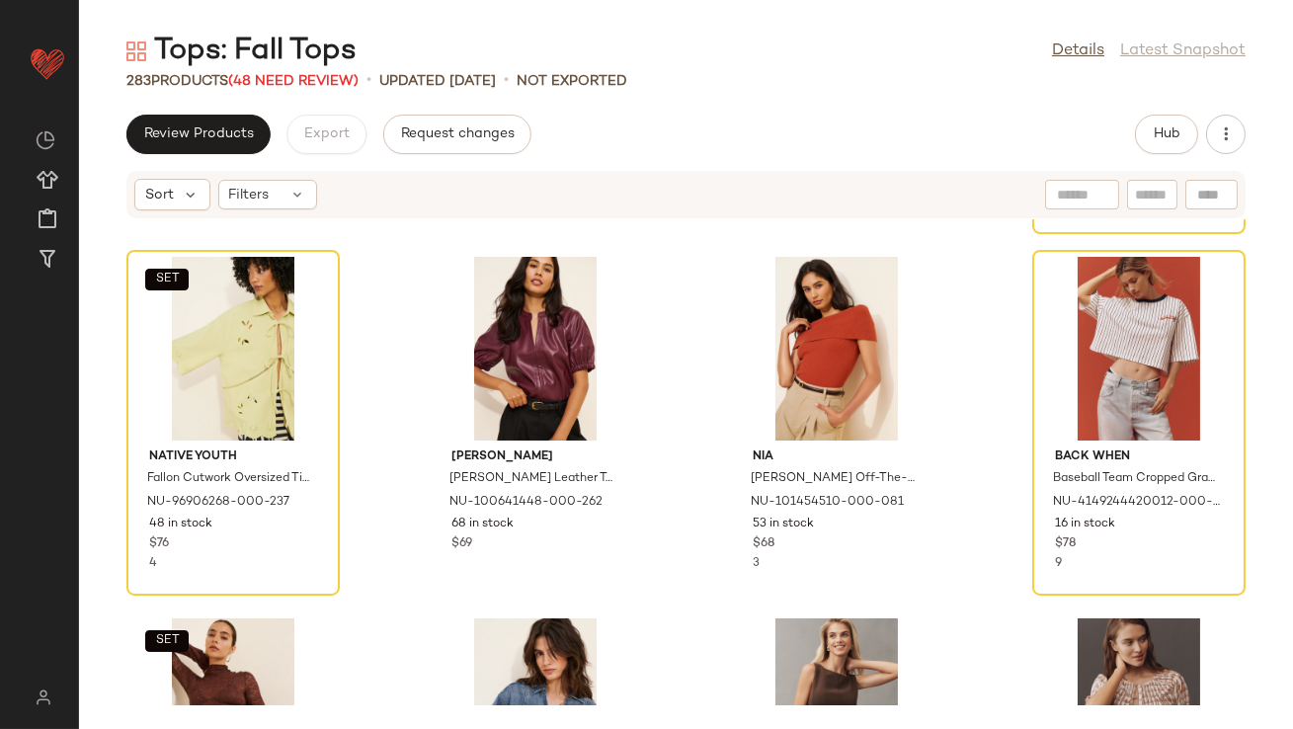
scroll to position [14321, 0]
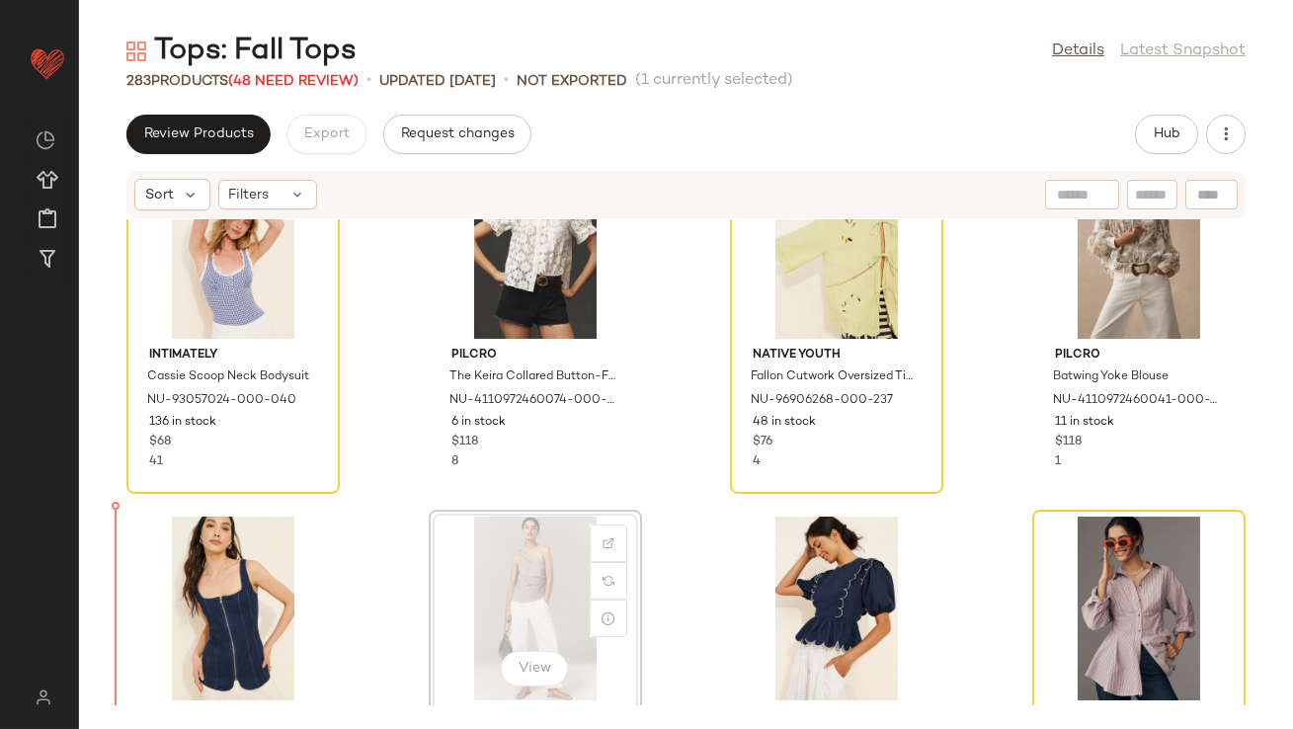
scroll to position [13479, 0]
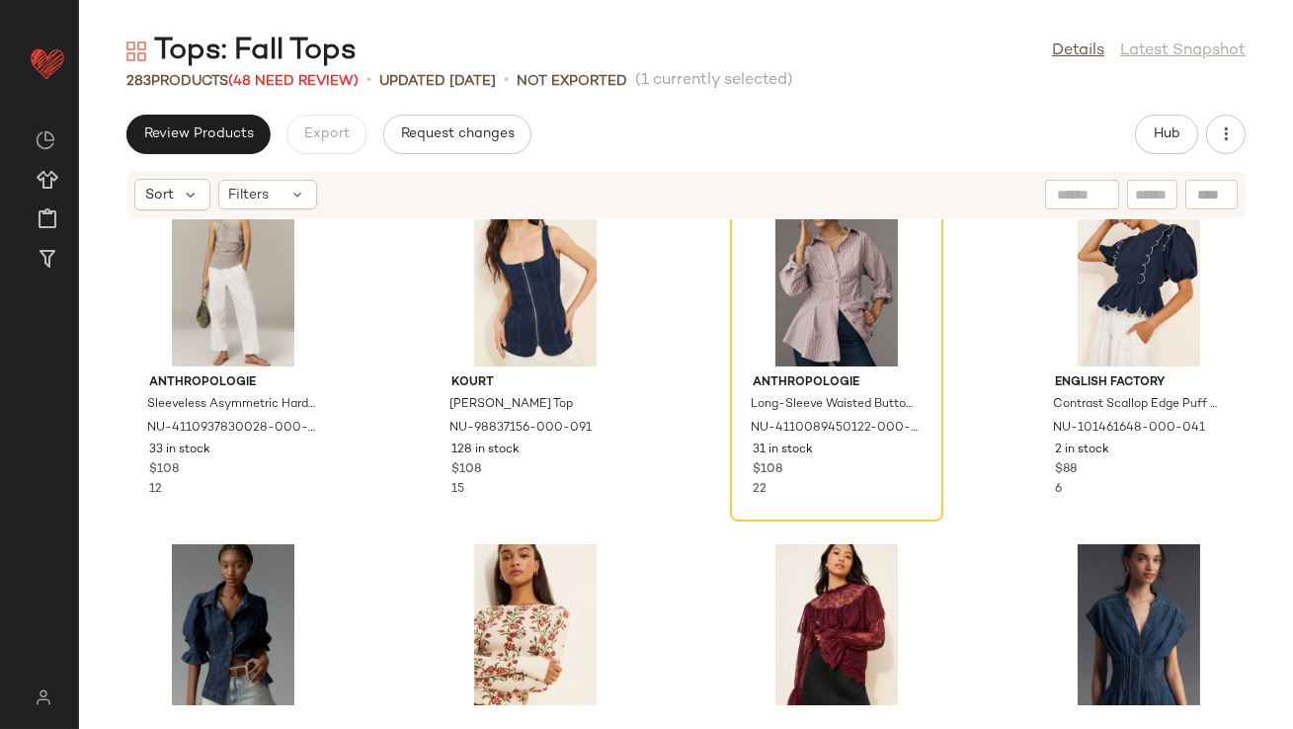
scroll to position [13808, 0]
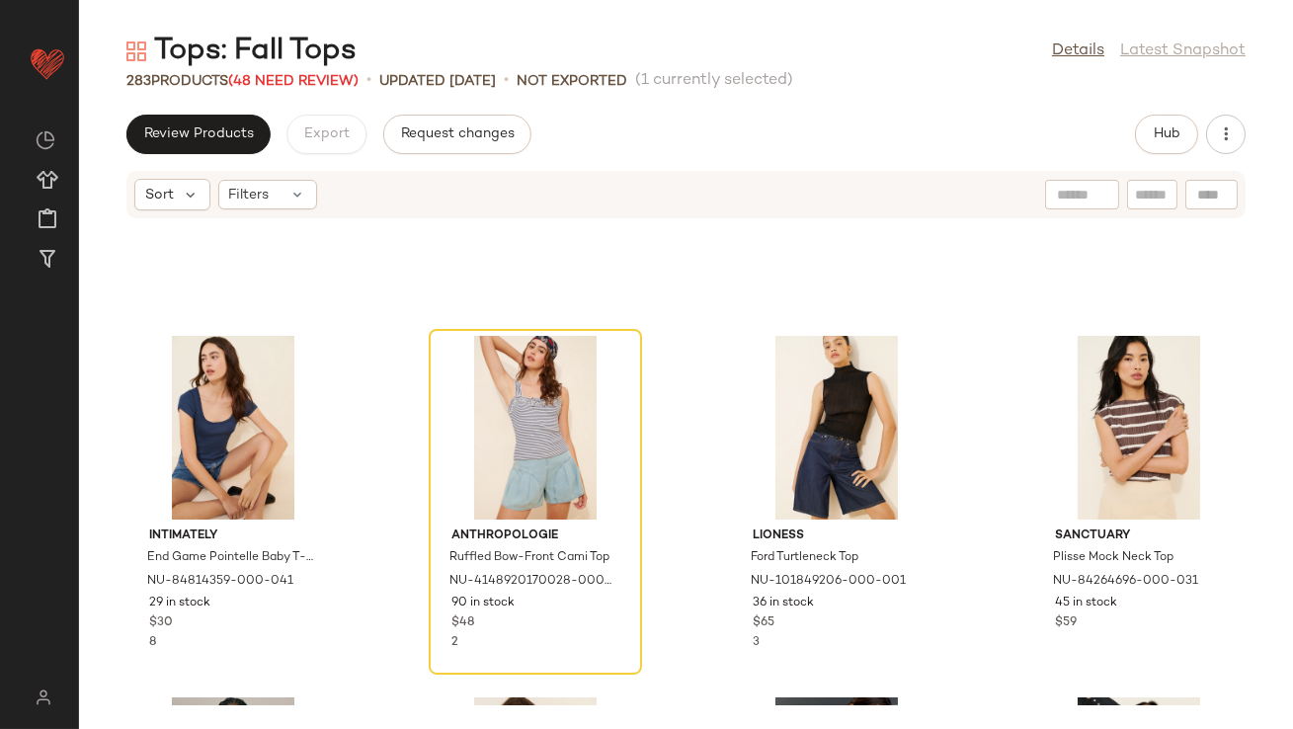
scroll to position [15819, 0]
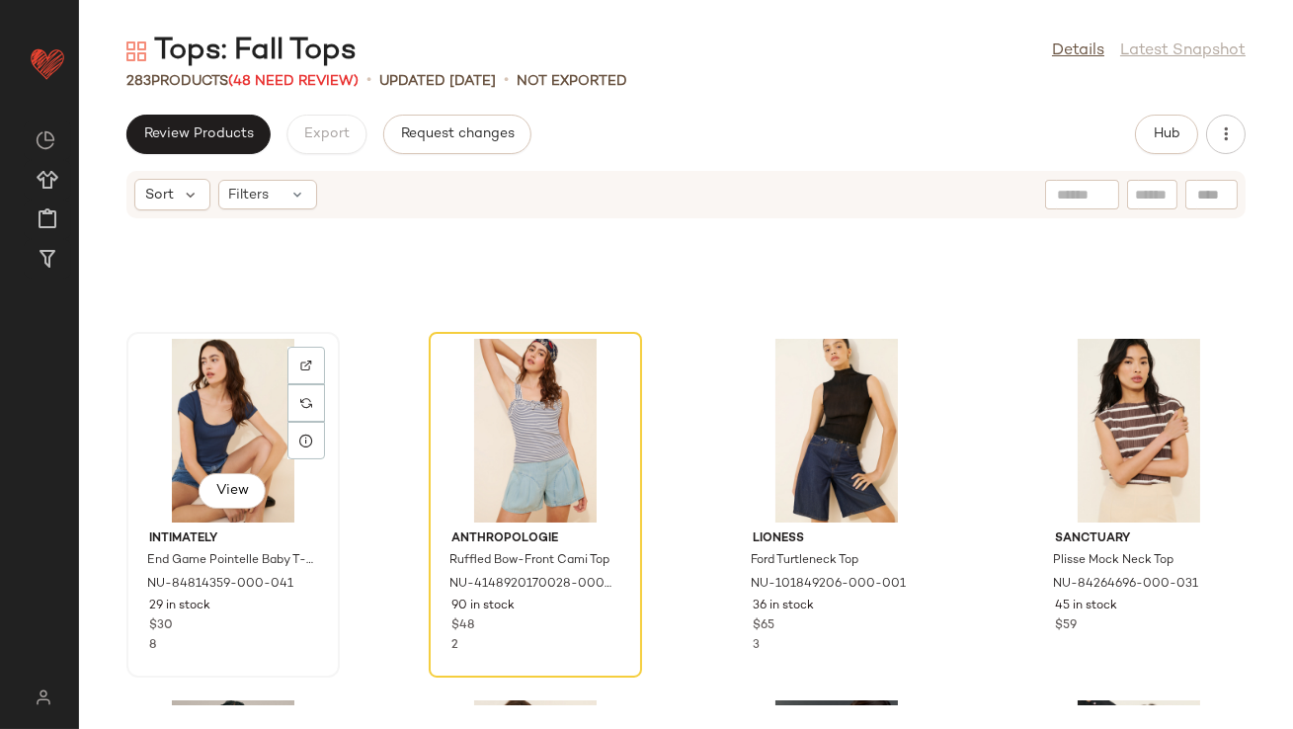
click at [264, 443] on div "View" at bounding box center [233, 431] width 200 height 184
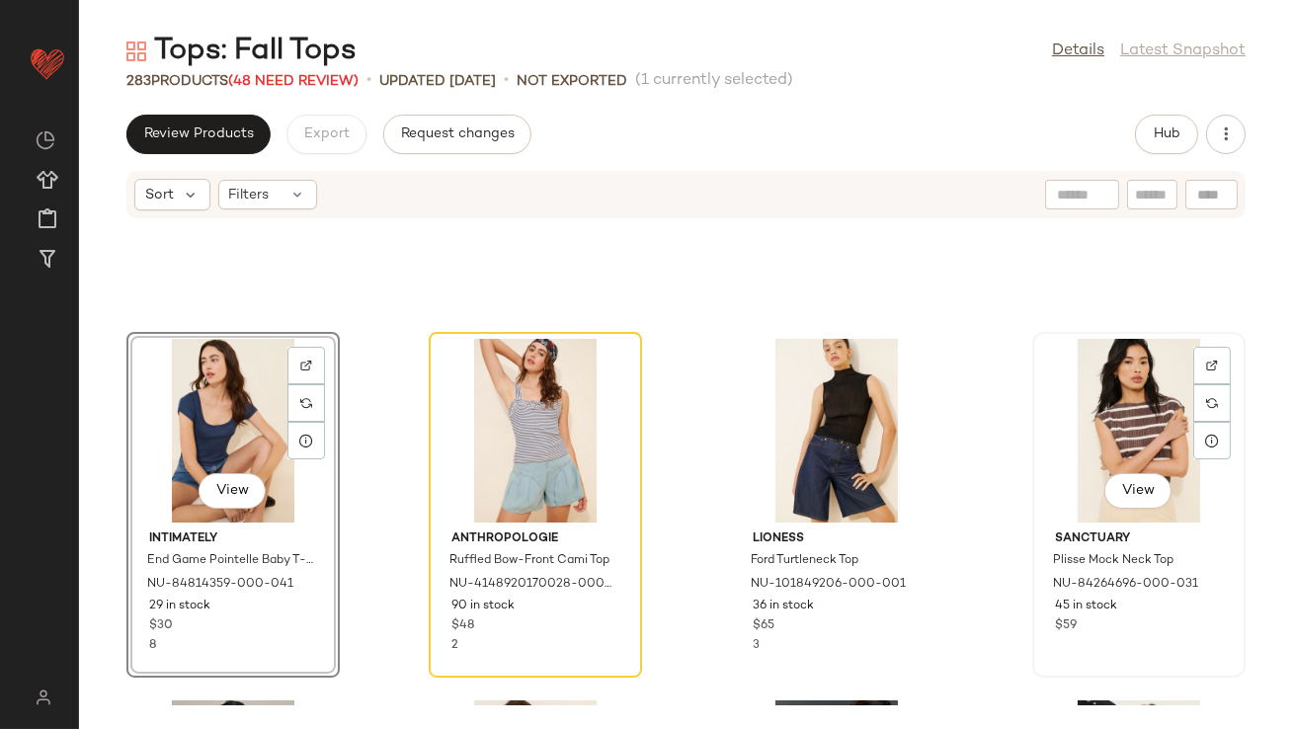
click at [1120, 403] on div "View" at bounding box center [1139, 431] width 200 height 184
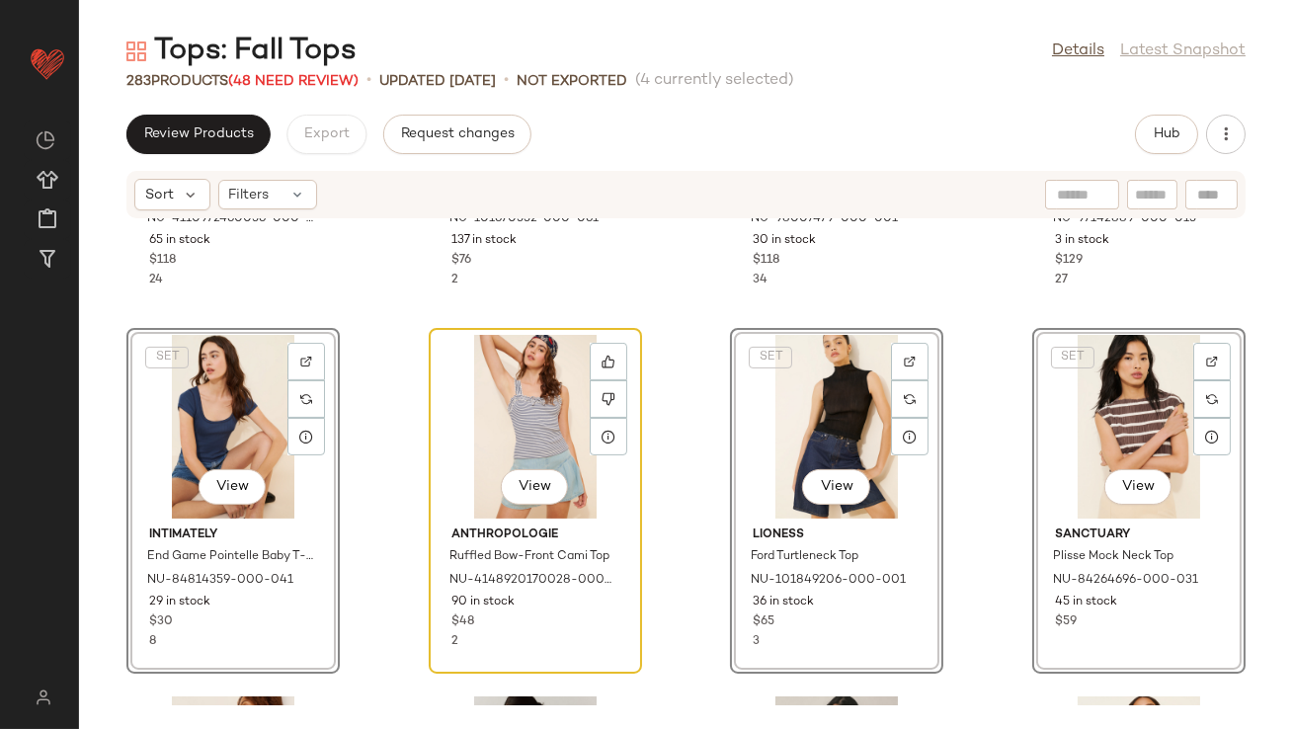
click at [431, 445] on div "View Anthropologie Ruffled Bow-Front Cami Top NU-4148920170028-000-041 90 in st…" at bounding box center [535, 501] width 209 height 342
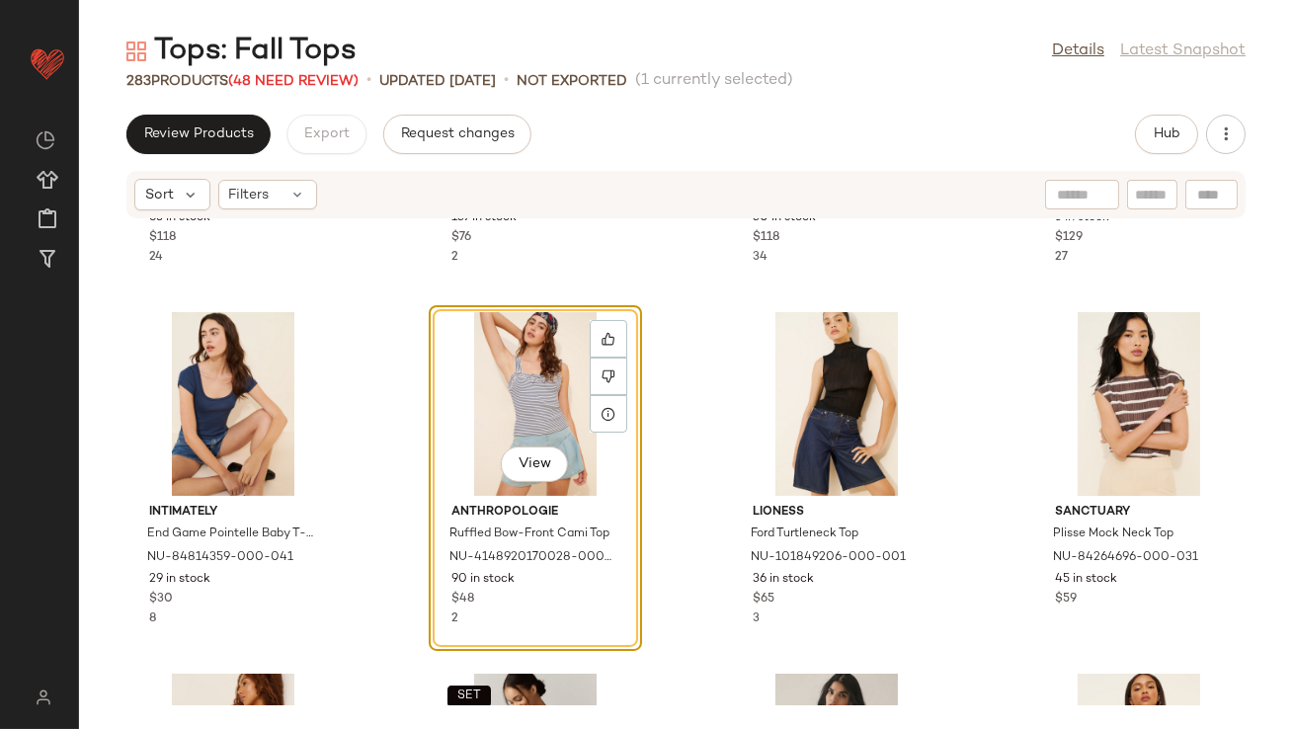
scroll to position [15593, 0]
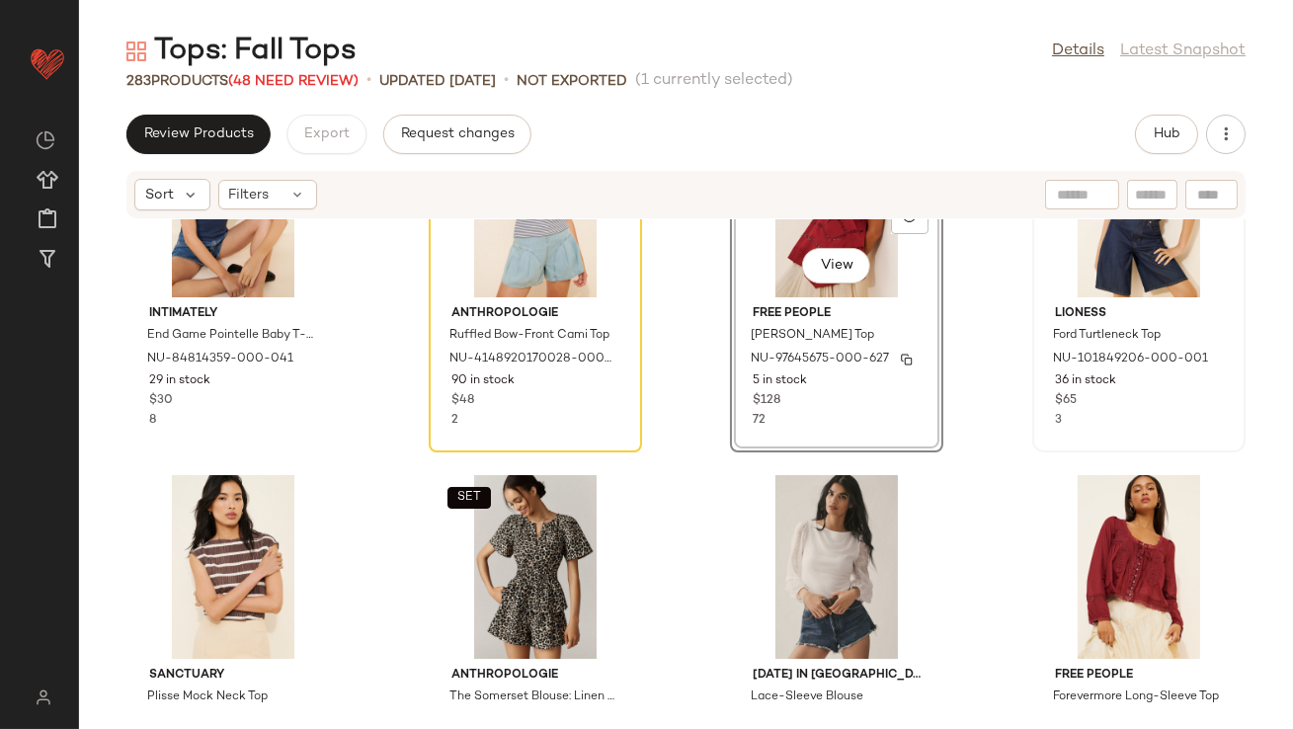
scroll to position [15747, 0]
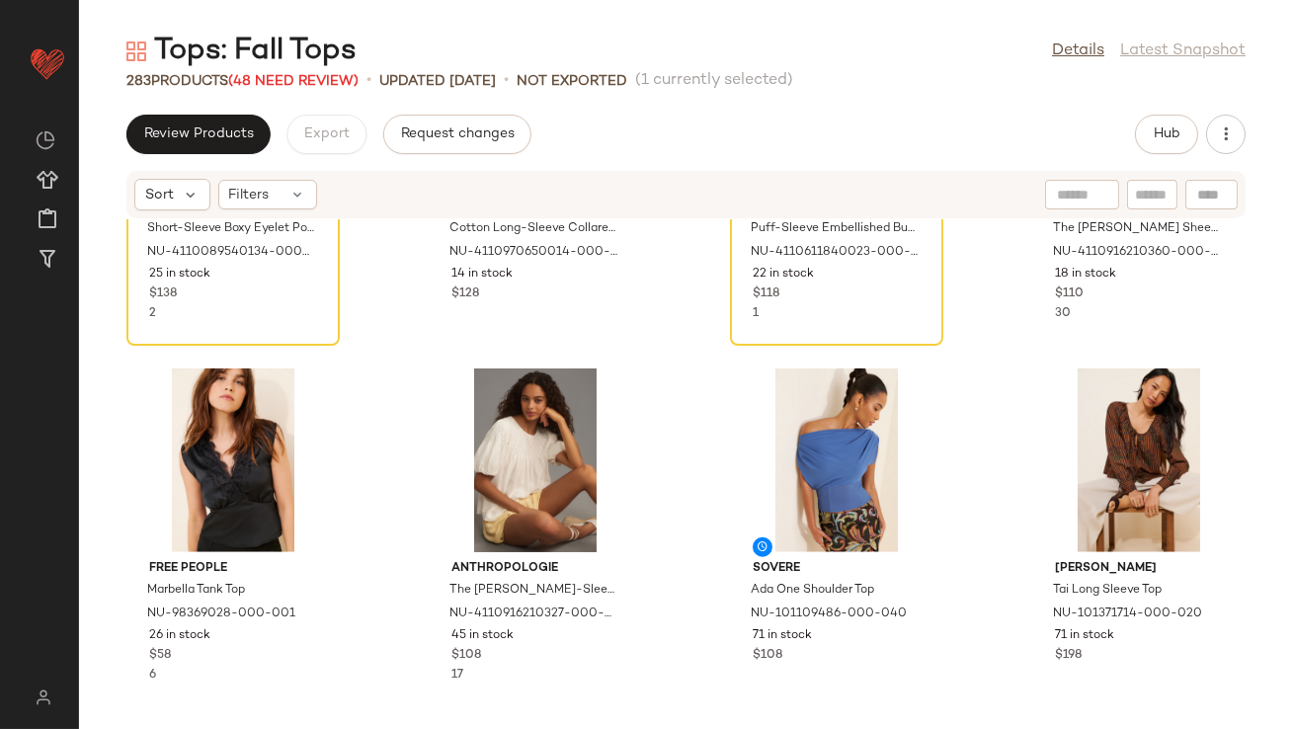
scroll to position [17598, 0]
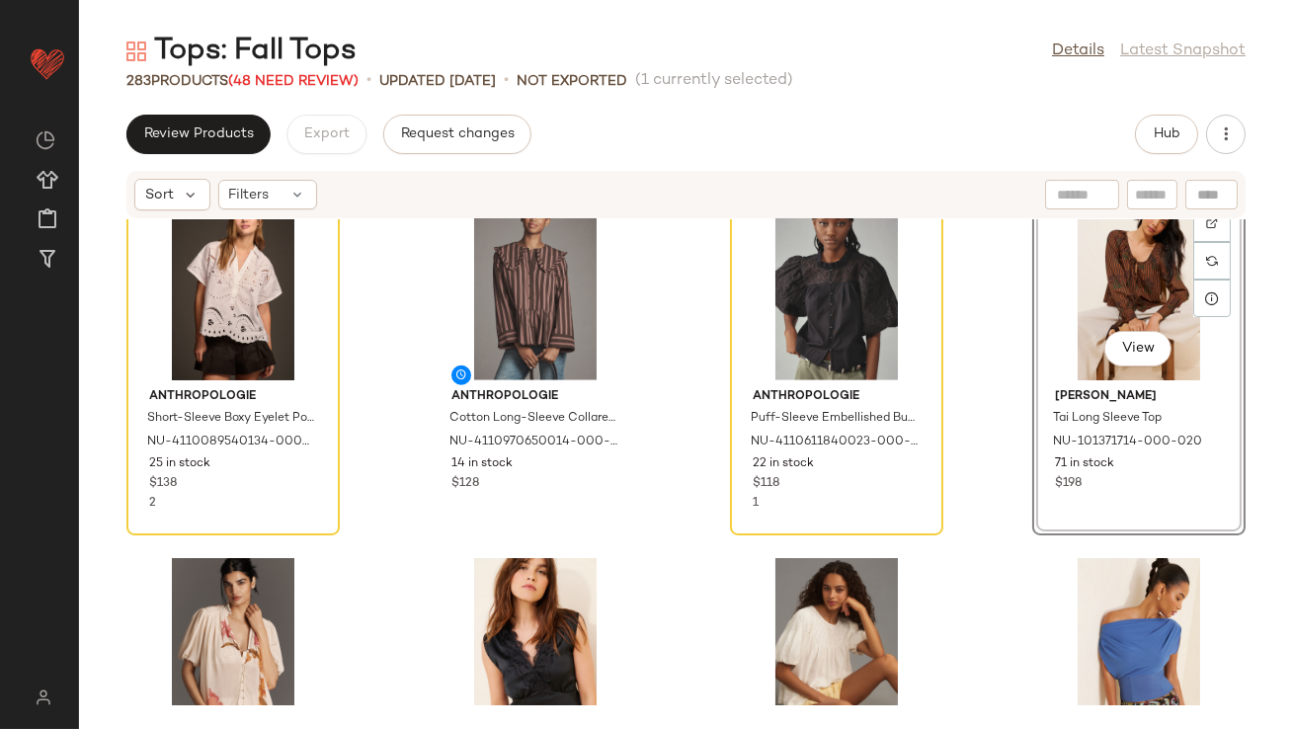
scroll to position [17621, 0]
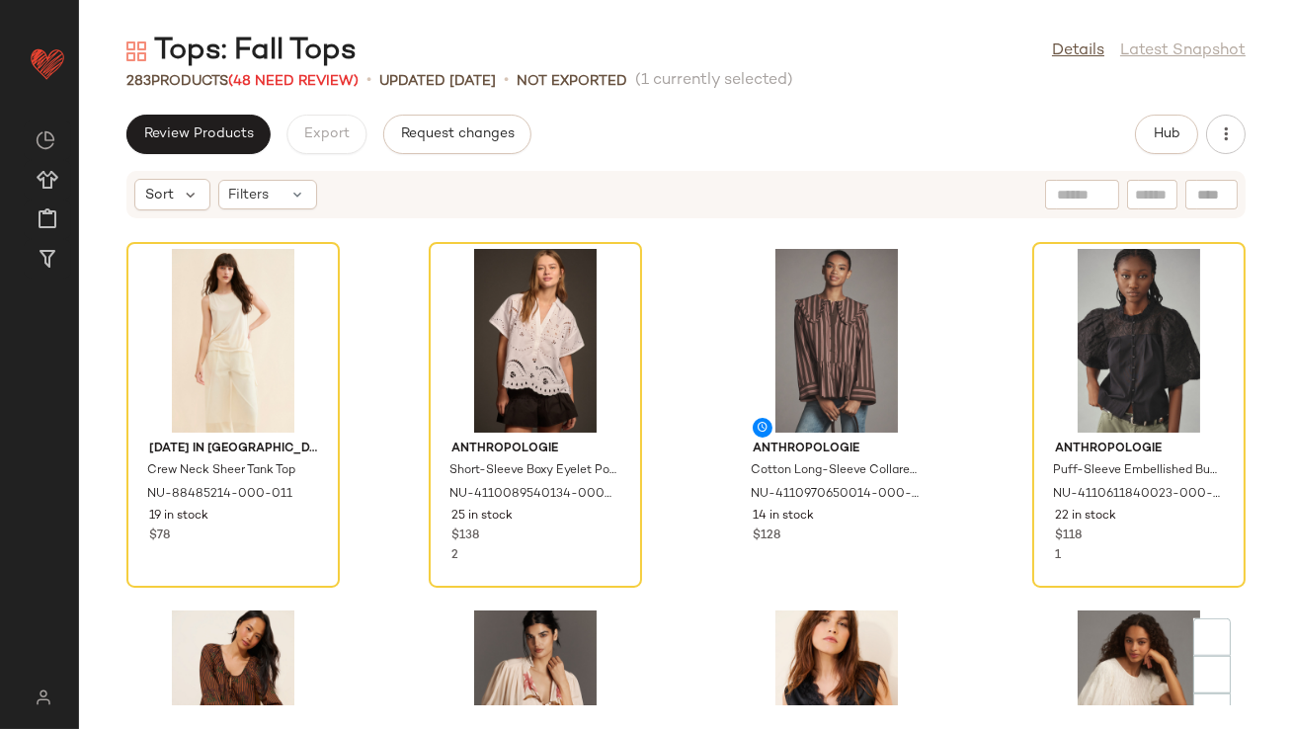
scroll to position [17917, 0]
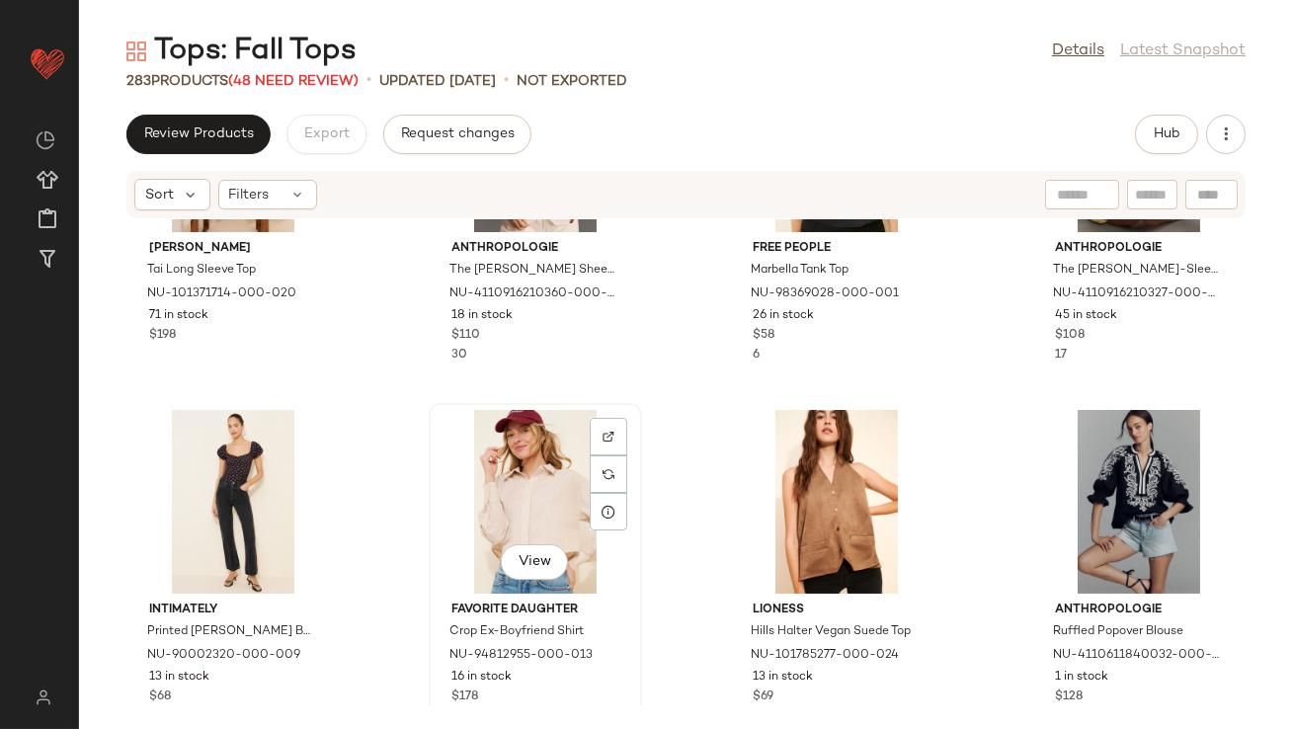
click at [519, 492] on div "View" at bounding box center [536, 502] width 200 height 184
click at [563, 353] on div "30" at bounding box center [536, 356] width 168 height 18
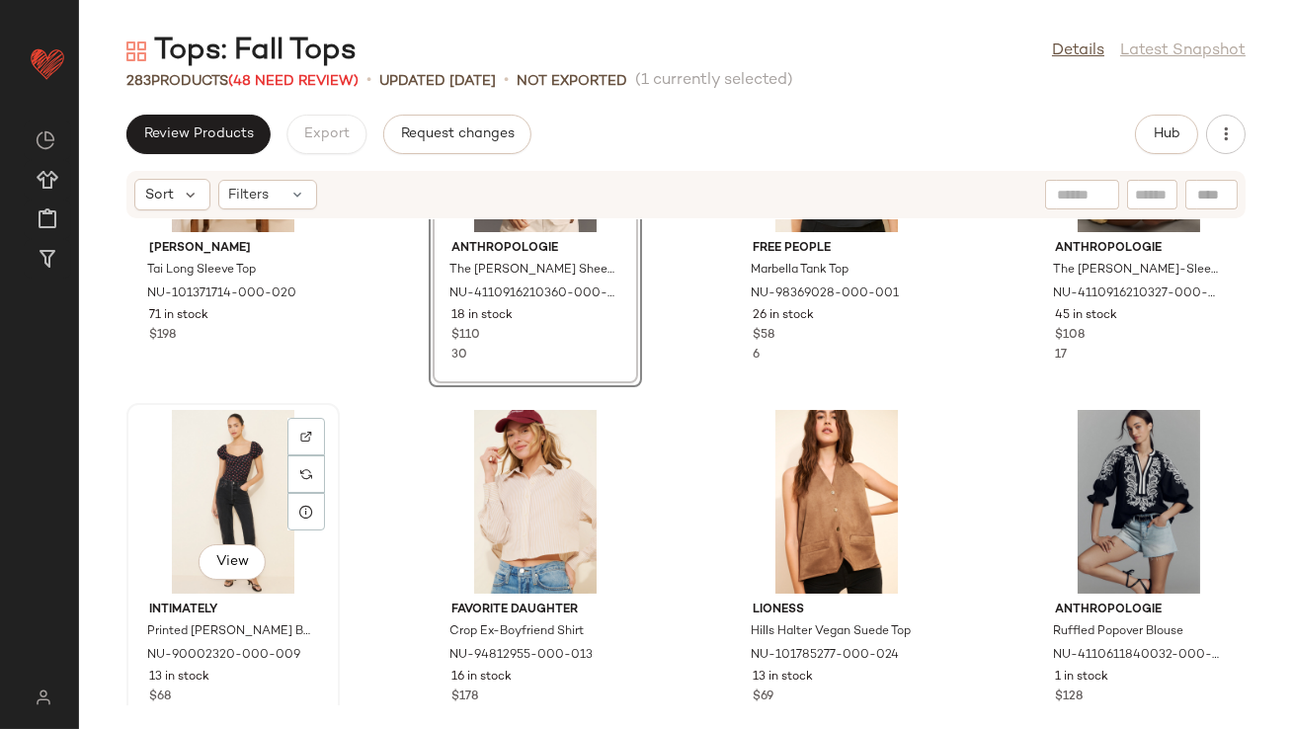
drag, startPoint x: 227, startPoint y: 453, endPoint x: 269, endPoint y: 453, distance: 41.5
click at [227, 453] on div "View" at bounding box center [233, 502] width 200 height 184
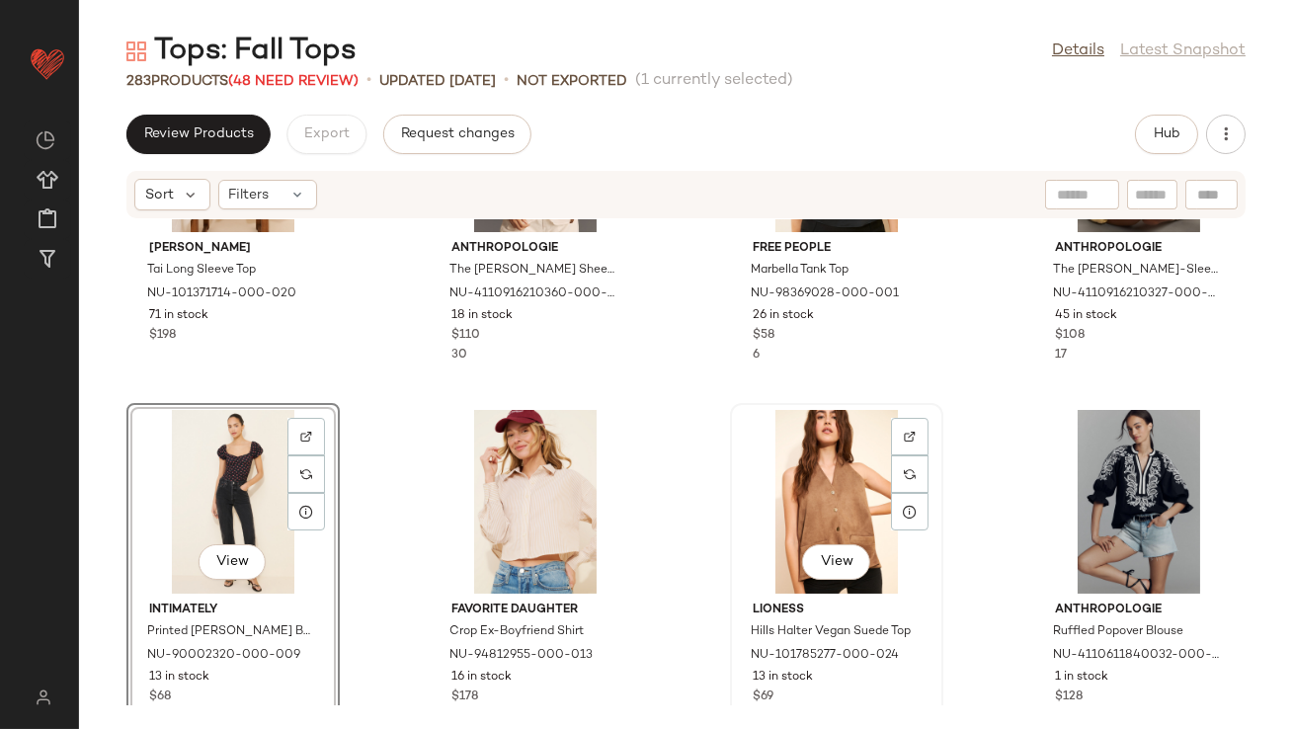
click at [809, 477] on div "View" at bounding box center [837, 502] width 200 height 184
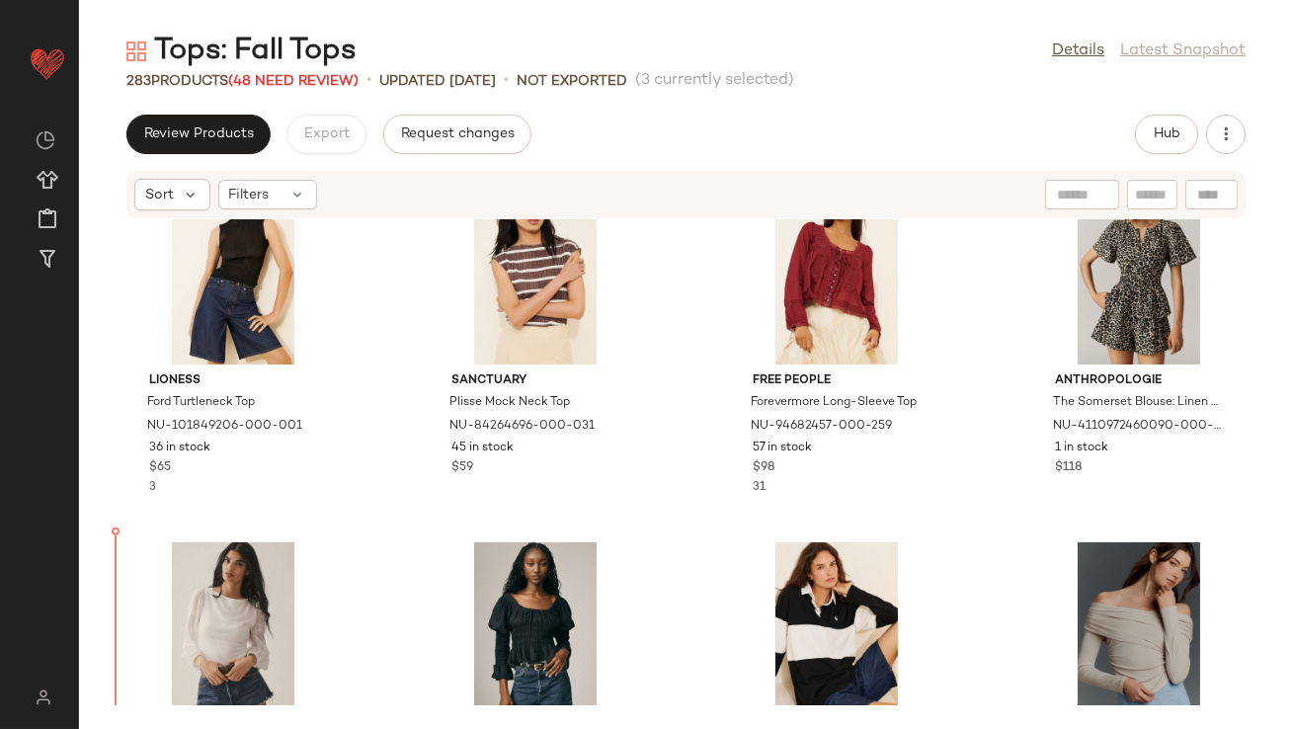
scroll to position [16076, 0]
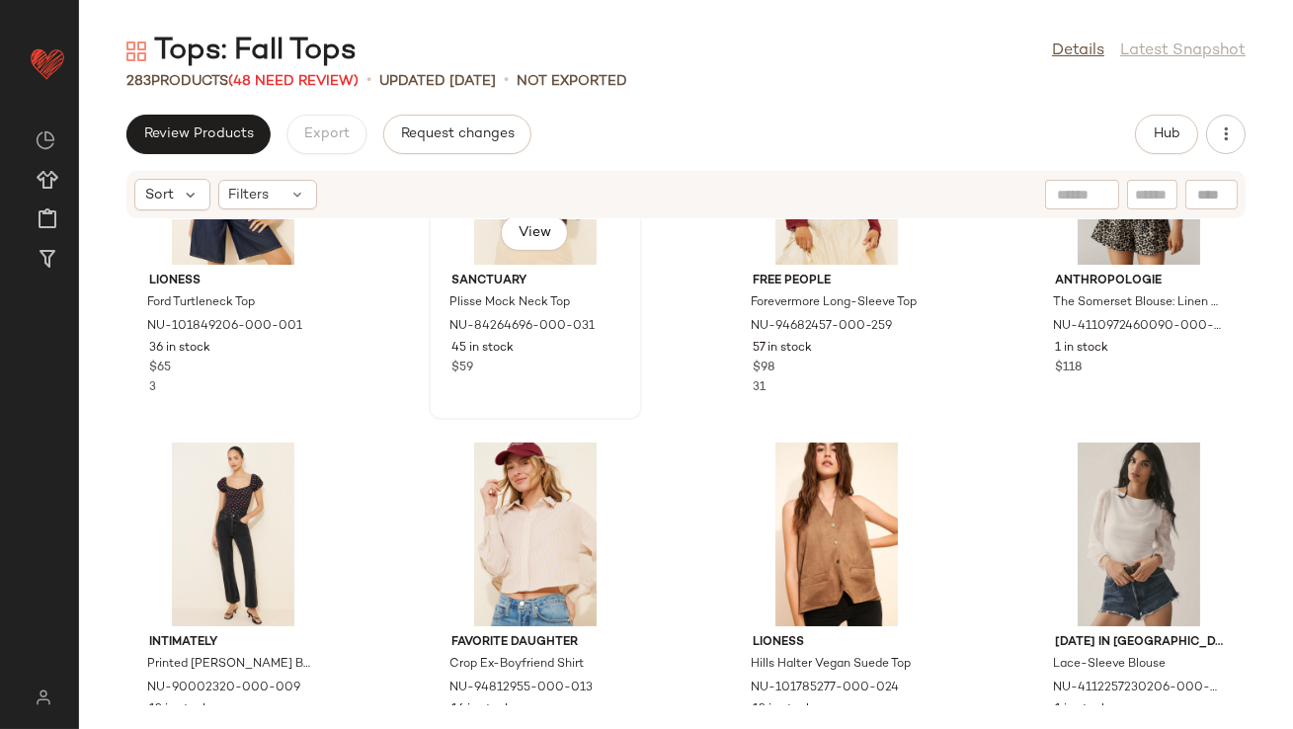
click at [429, 401] on div "View Sanctuary Plisse Mock Neck Top NU-84264696-000-031 45 in stock $59" at bounding box center [535, 247] width 213 height 346
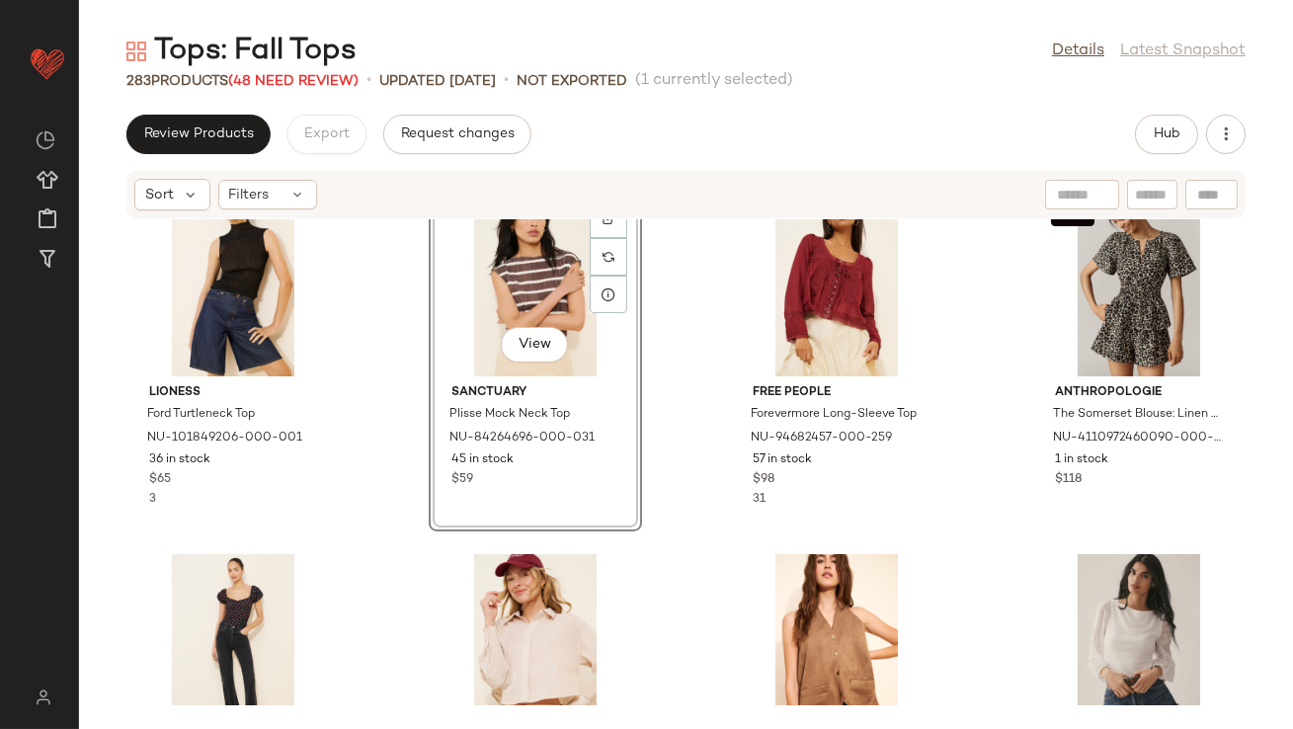
scroll to position [16188, 0]
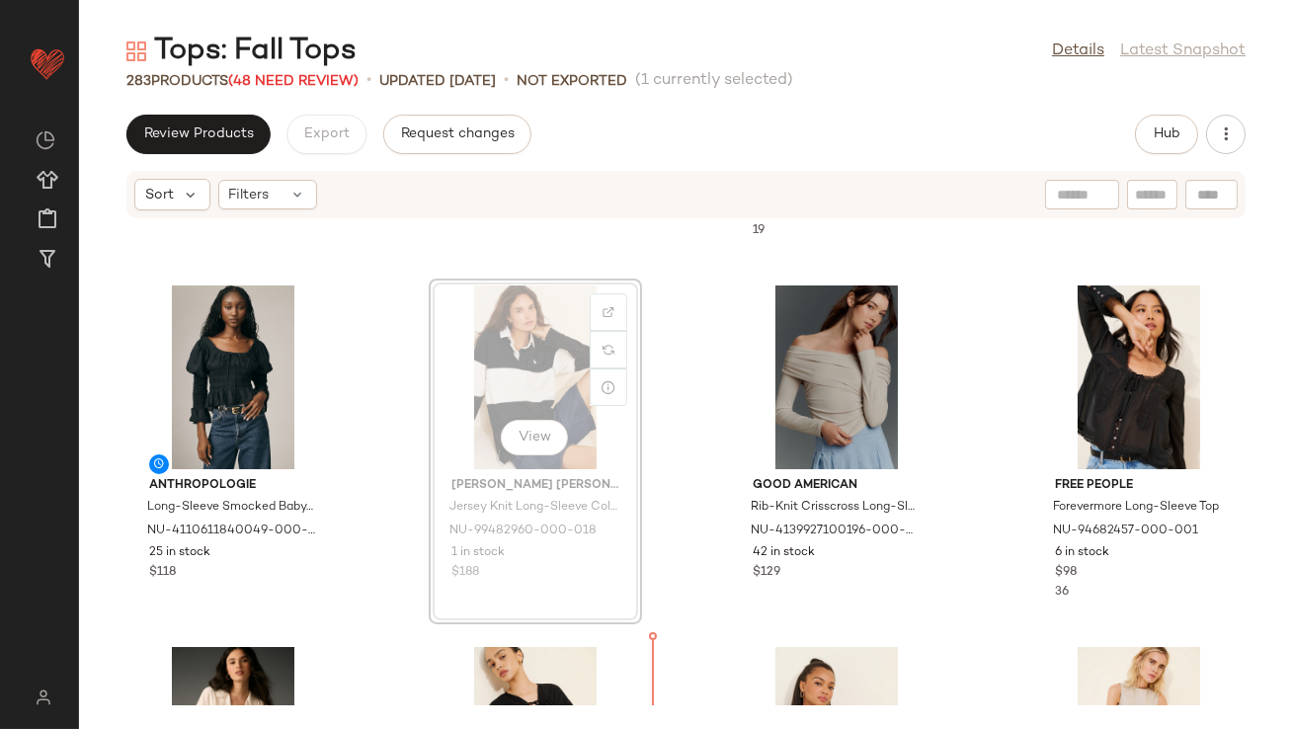
scroll to position [16596, 0]
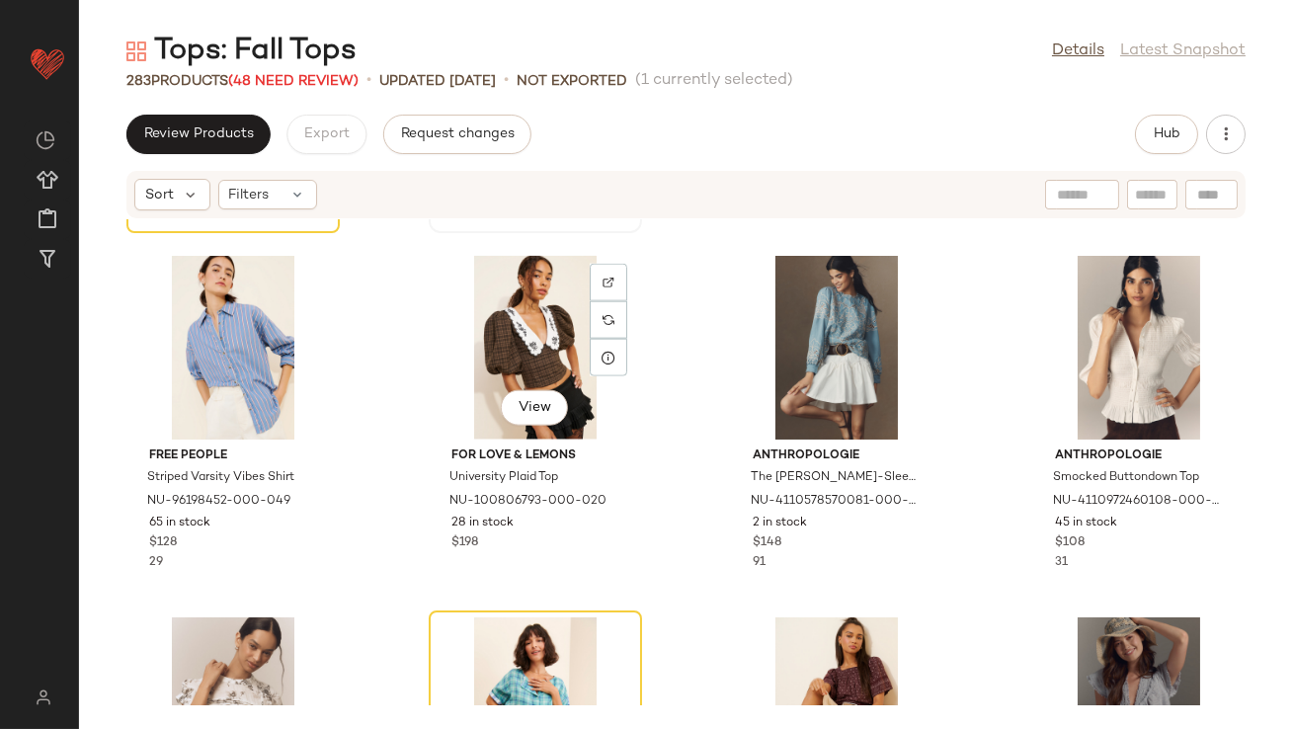
scroll to position [18895, 0]
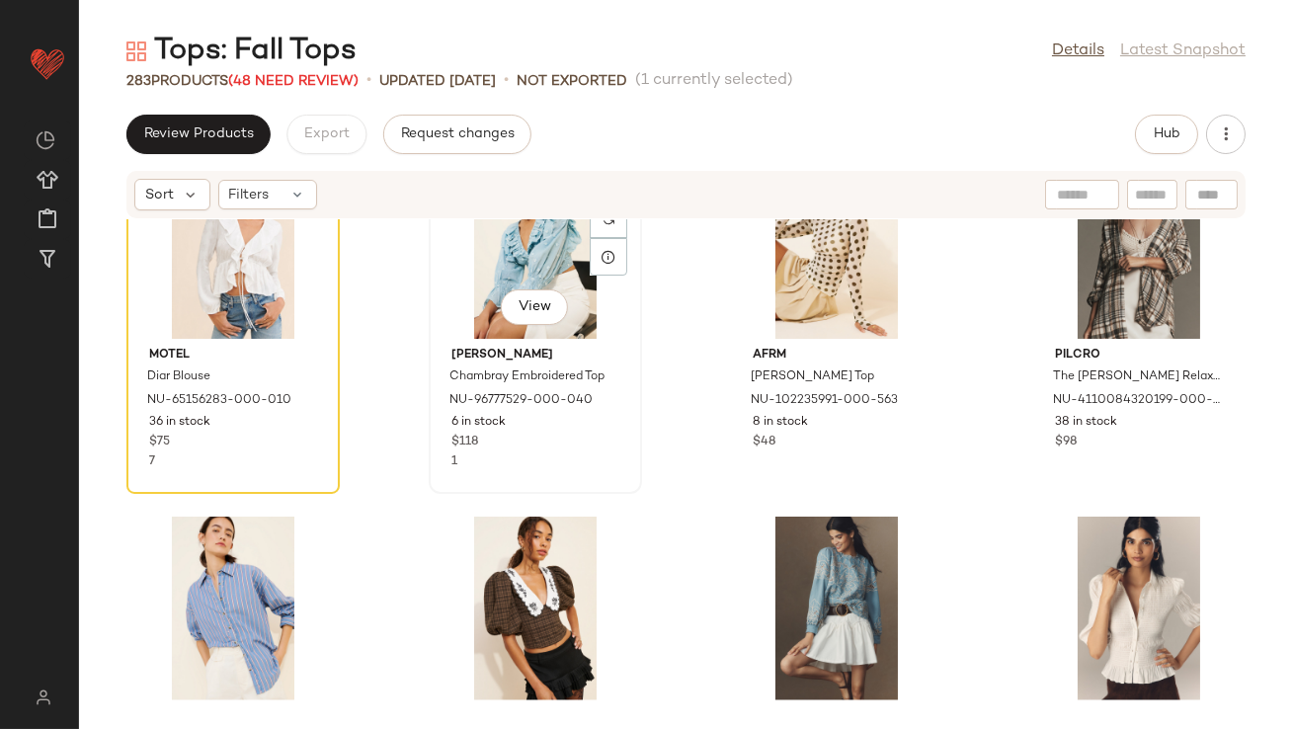
click at [512, 271] on div "View" at bounding box center [536, 247] width 200 height 184
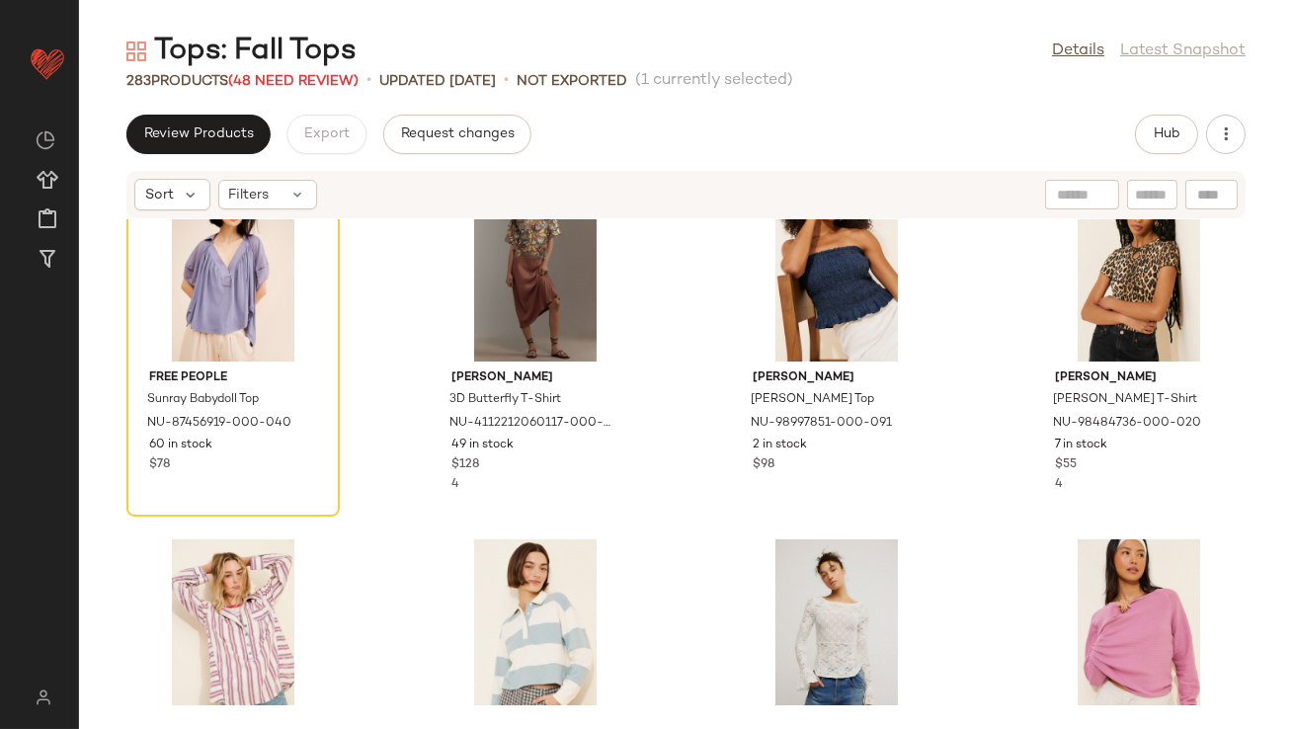
click at [667, 453] on div "Free People Sunray Babydoll Top NU-87456919-000-040 60 in stock $78 [PERSON_NAM…" at bounding box center [686, 462] width 1214 height 486
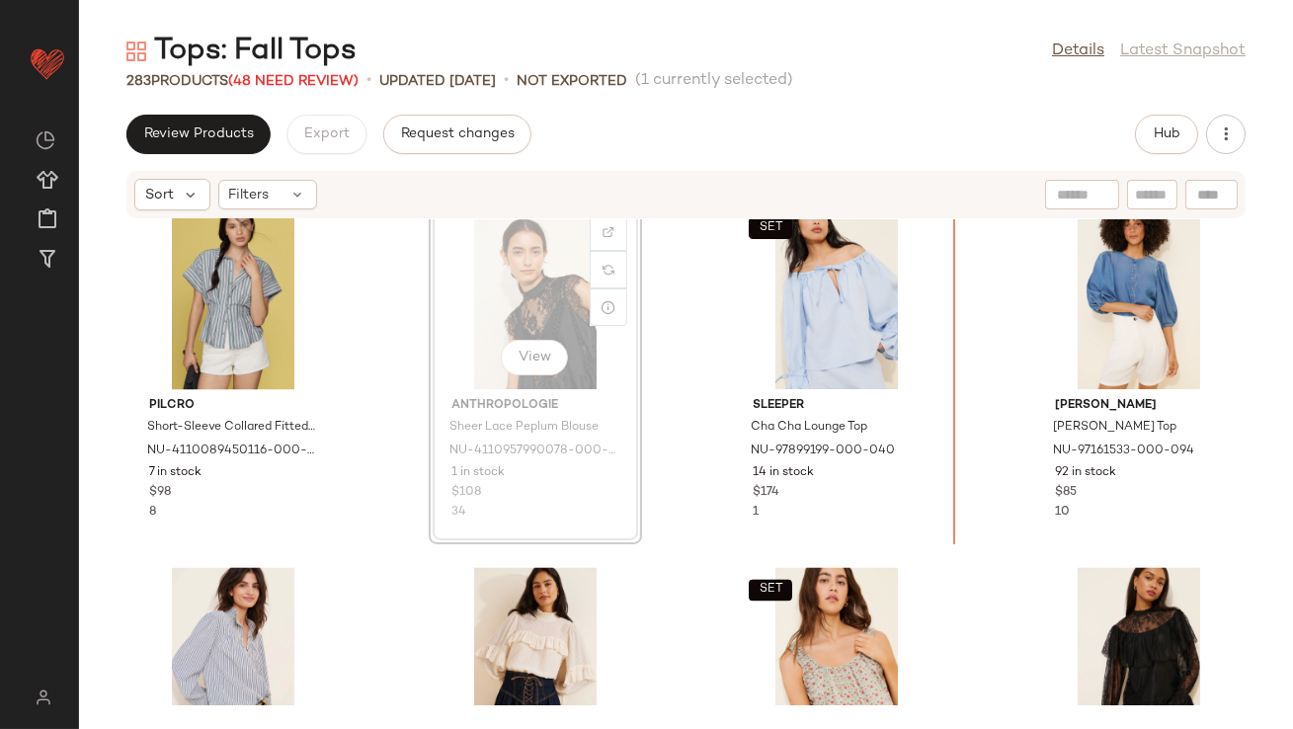
scroll to position [21723, 0]
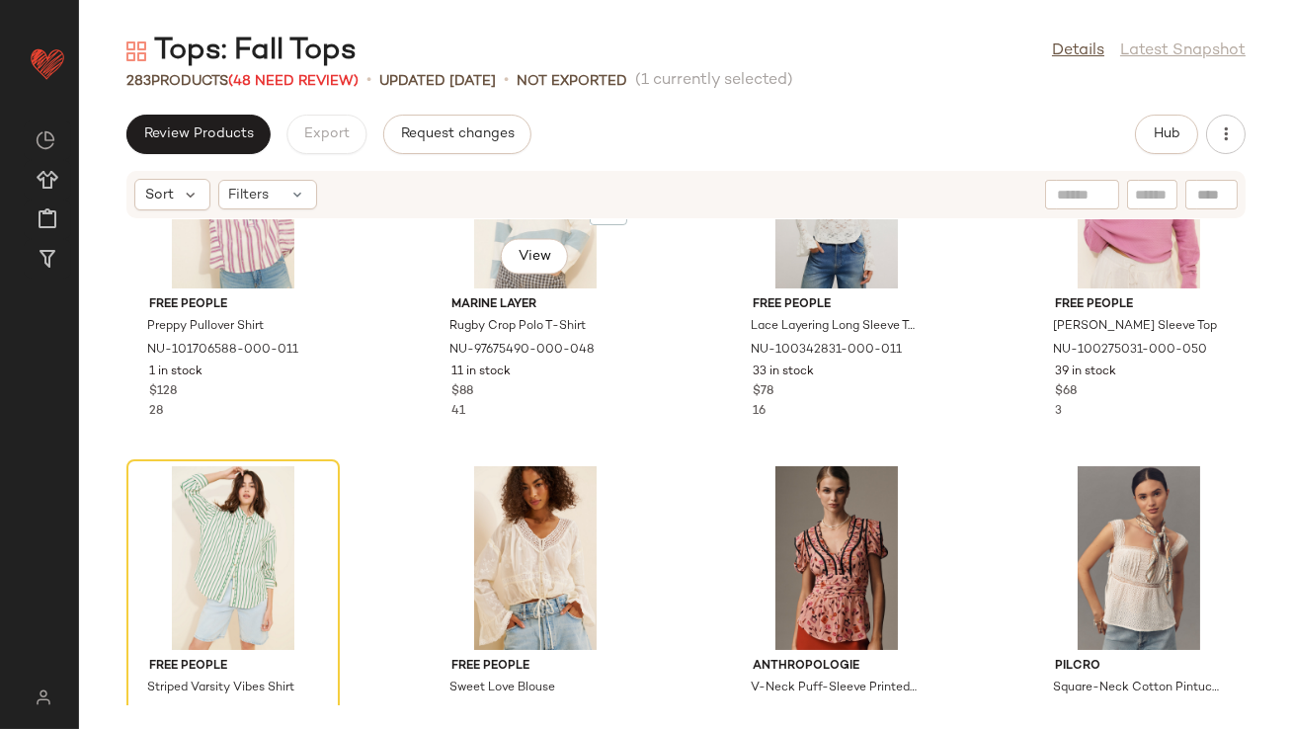
scroll to position [20955, 0]
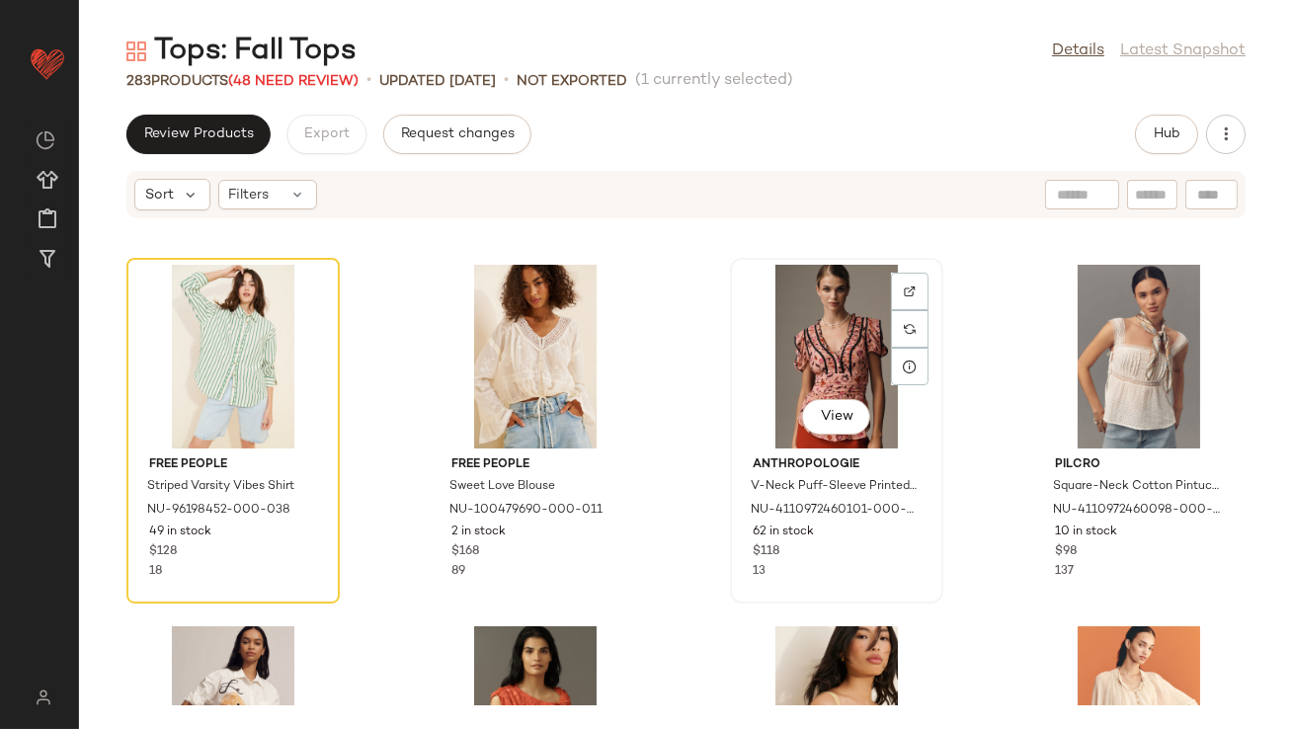
click at [809, 324] on div "View" at bounding box center [837, 357] width 200 height 184
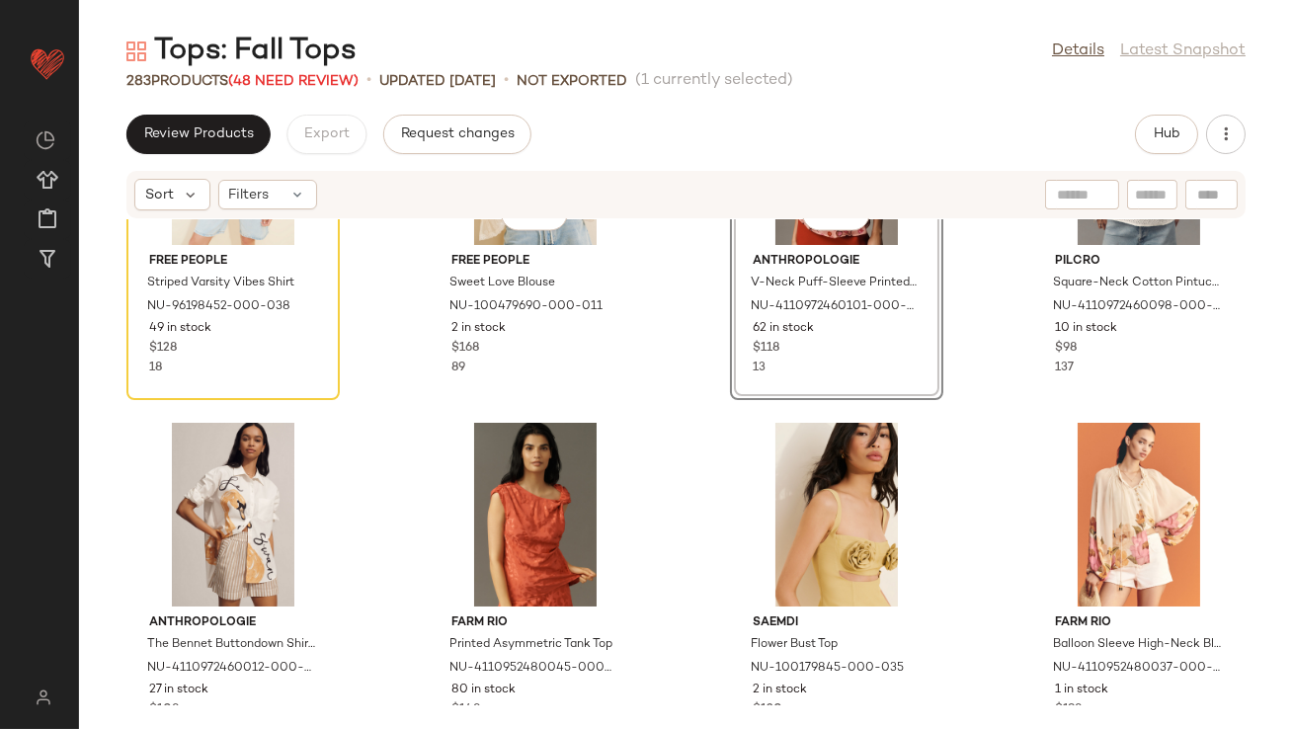
scroll to position [21303, 0]
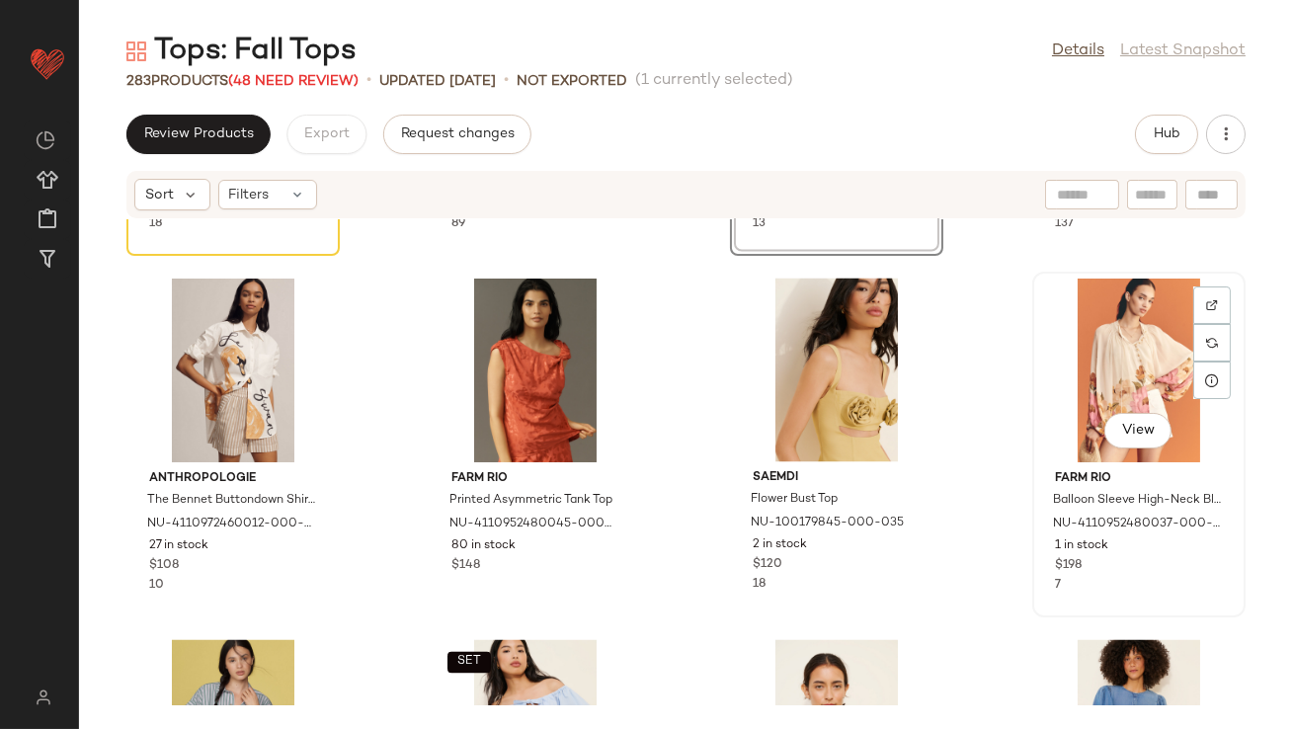
click at [1075, 359] on div "View" at bounding box center [1139, 371] width 200 height 184
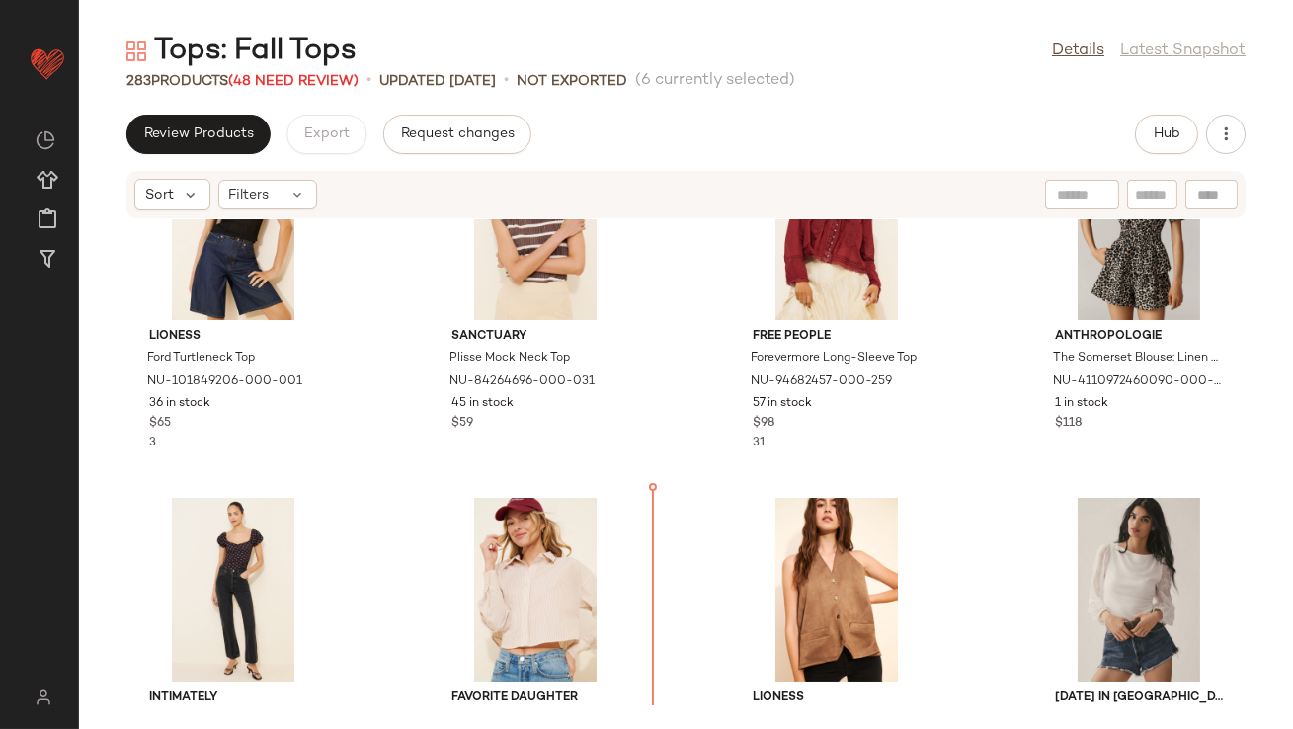
scroll to position [16021, 0]
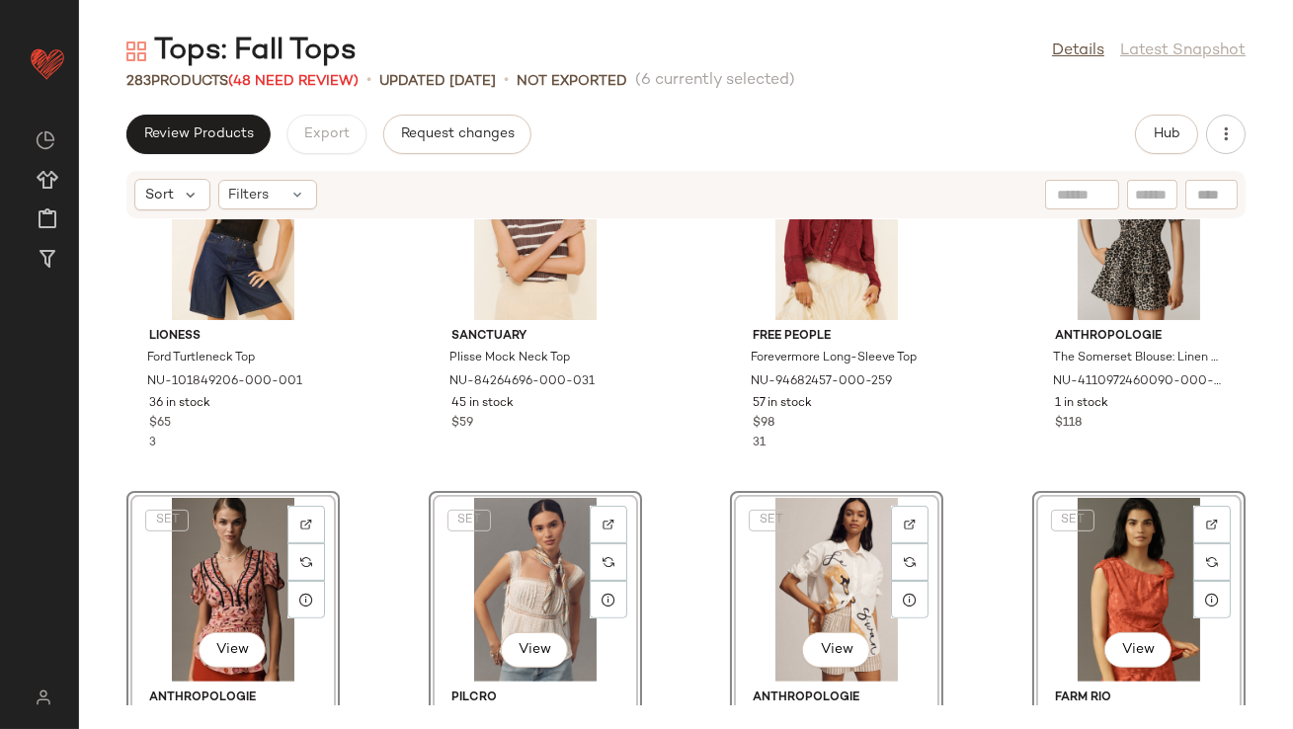
click at [383, 435] on div "Lioness Ford Turtleneck Top NU-101849206-000-001 36 in stock $65 3 Sanctuary Pl…" at bounding box center [686, 462] width 1214 height 486
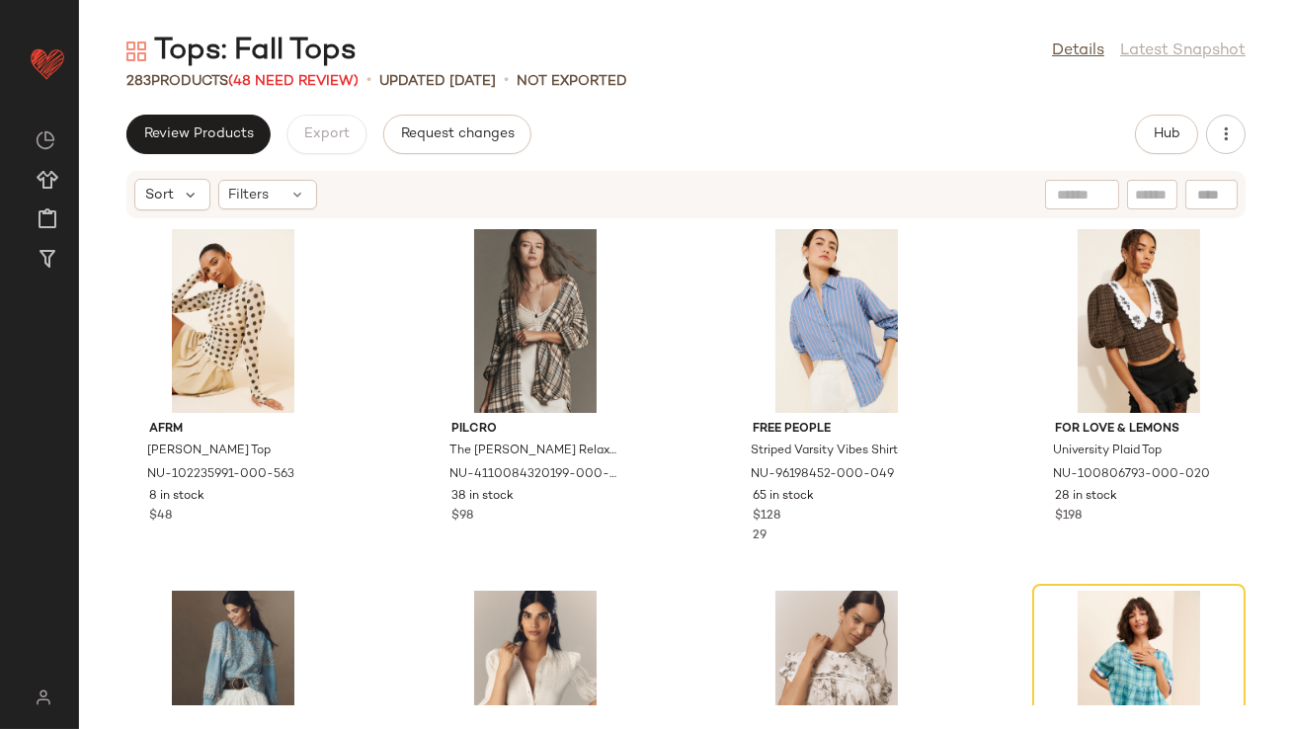
scroll to position [19642, 0]
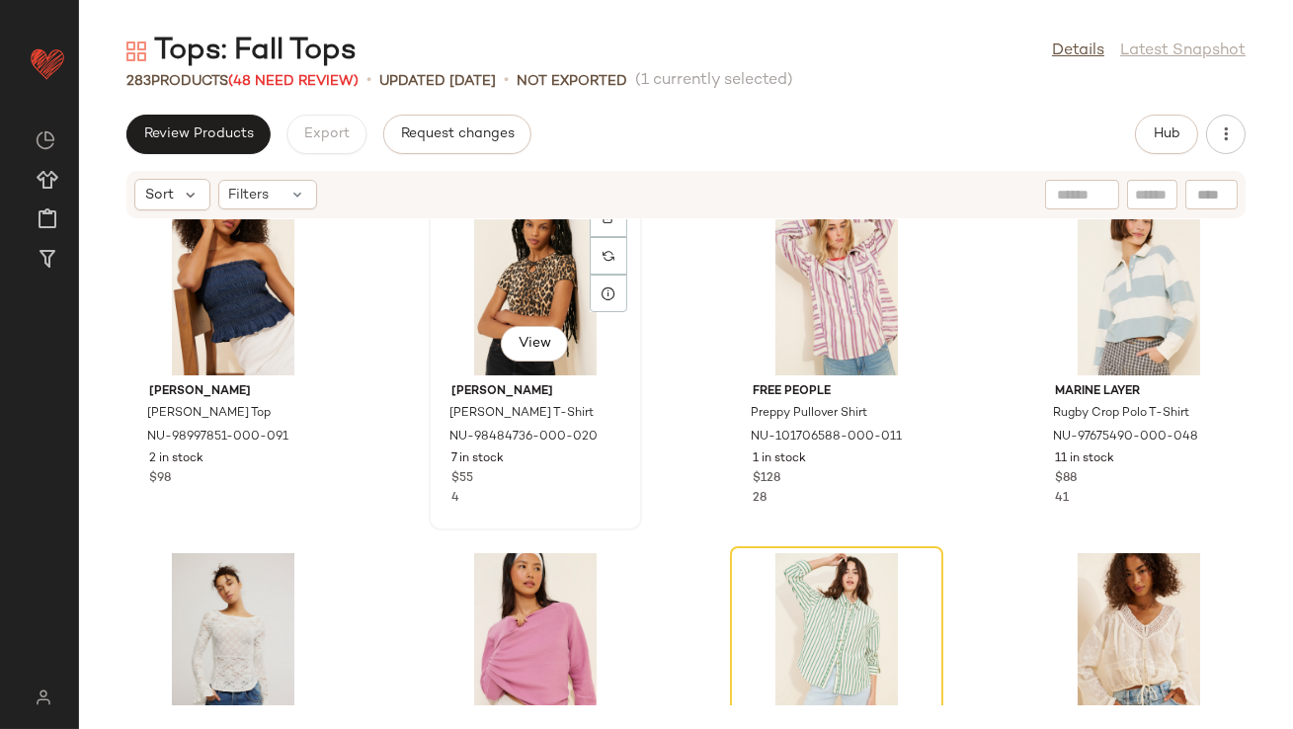
scroll to position [20869, 0]
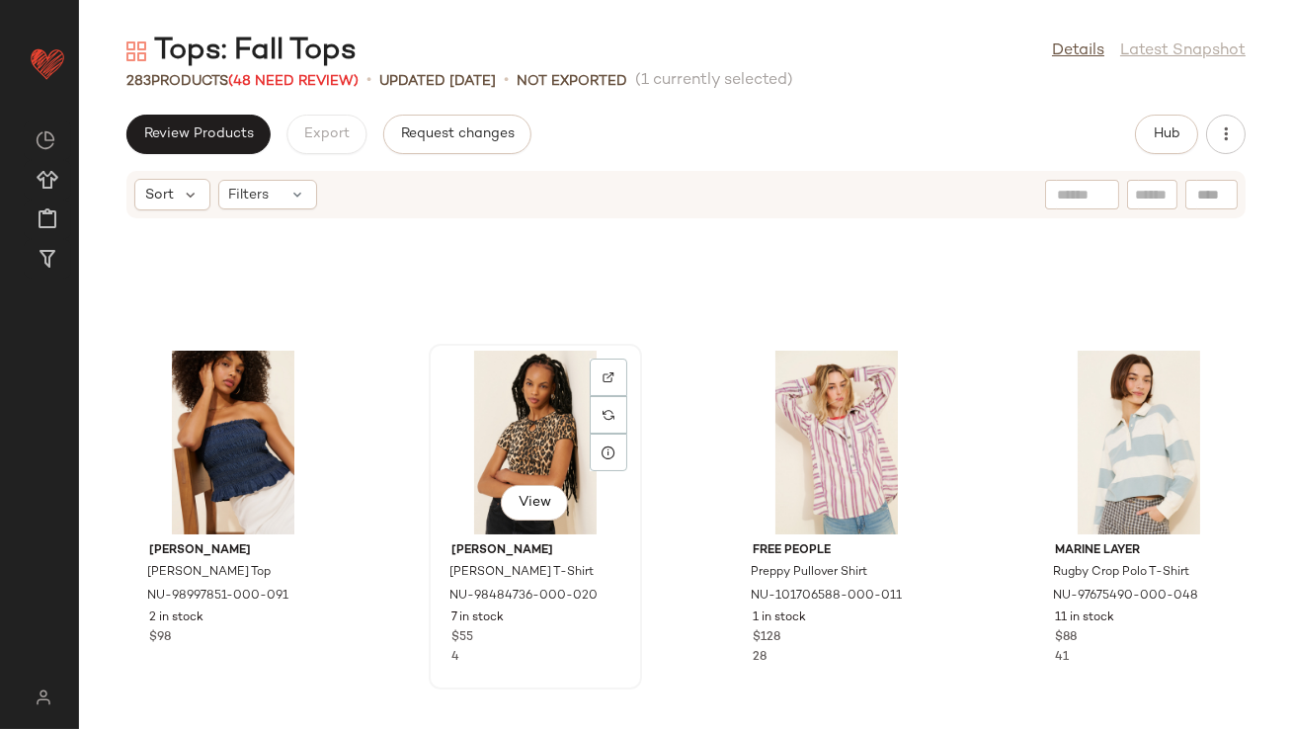
click at [500, 429] on div "View" at bounding box center [536, 443] width 200 height 184
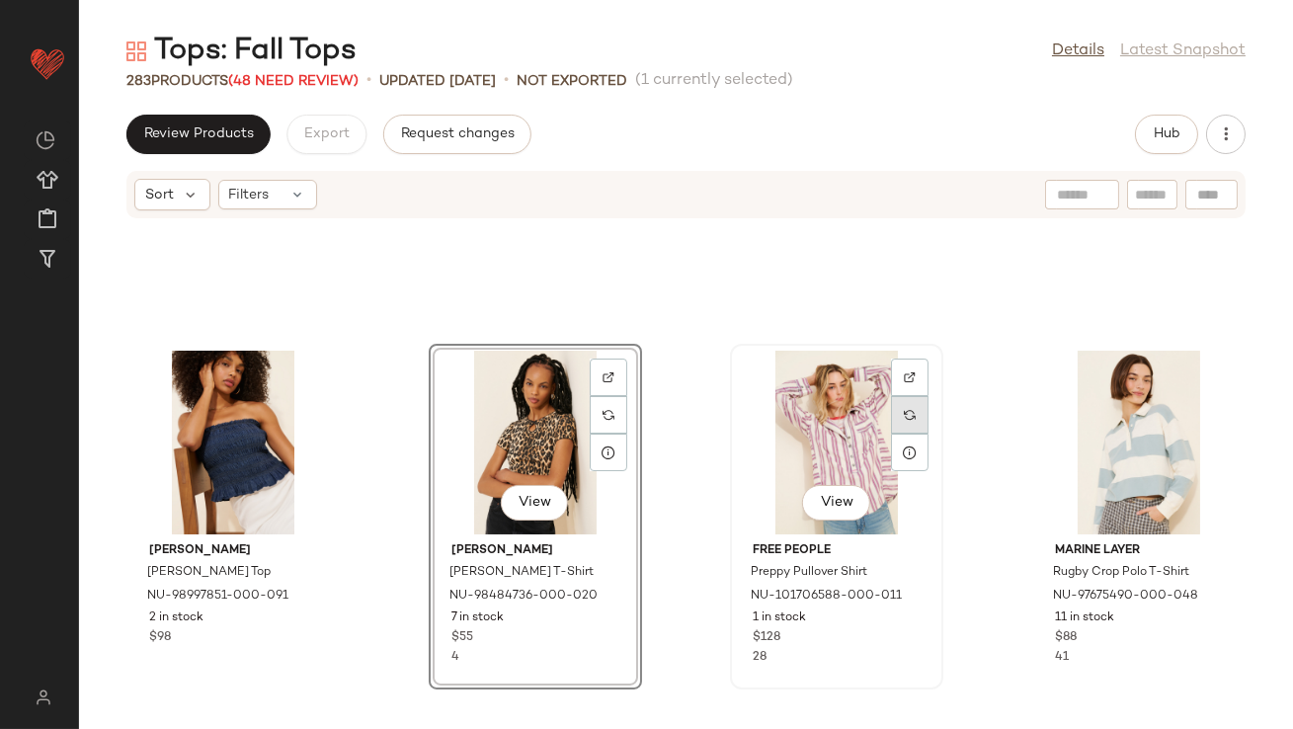
click at [891, 422] on div at bounding box center [910, 415] width 38 height 38
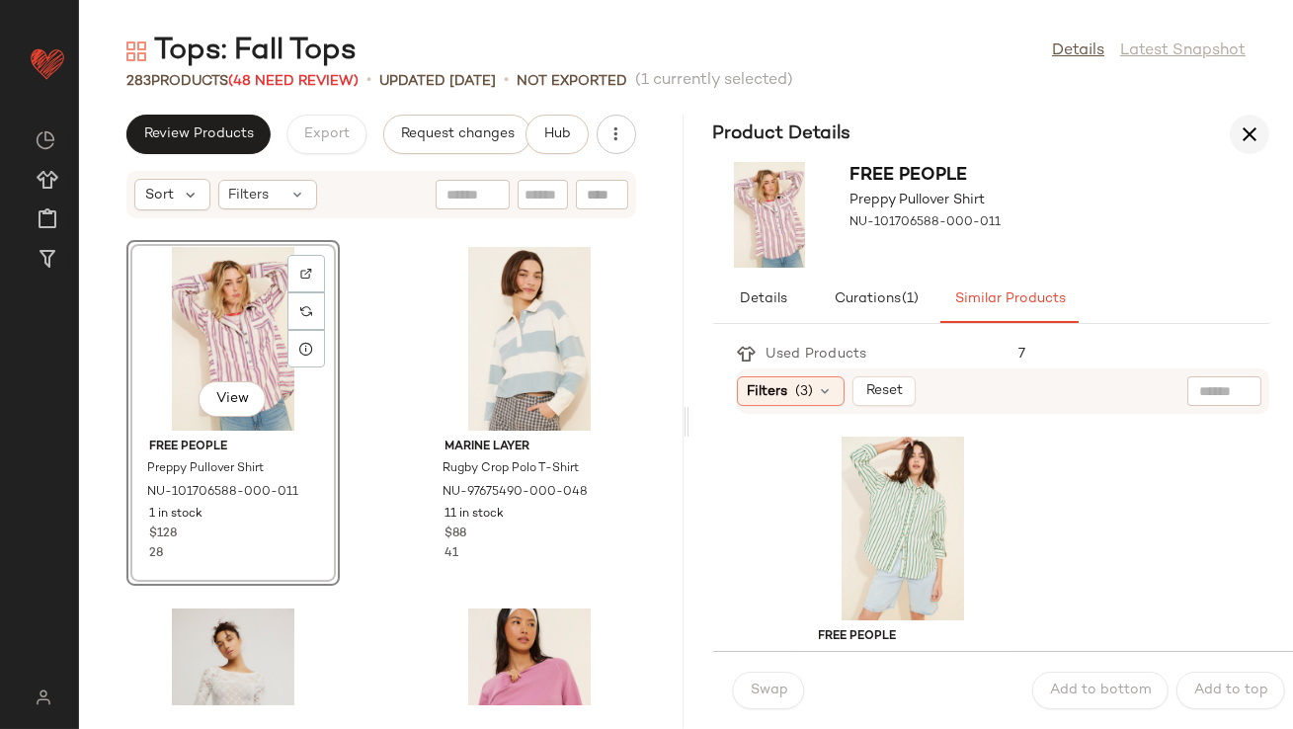
click at [1253, 138] on icon "button" at bounding box center [1250, 135] width 24 height 24
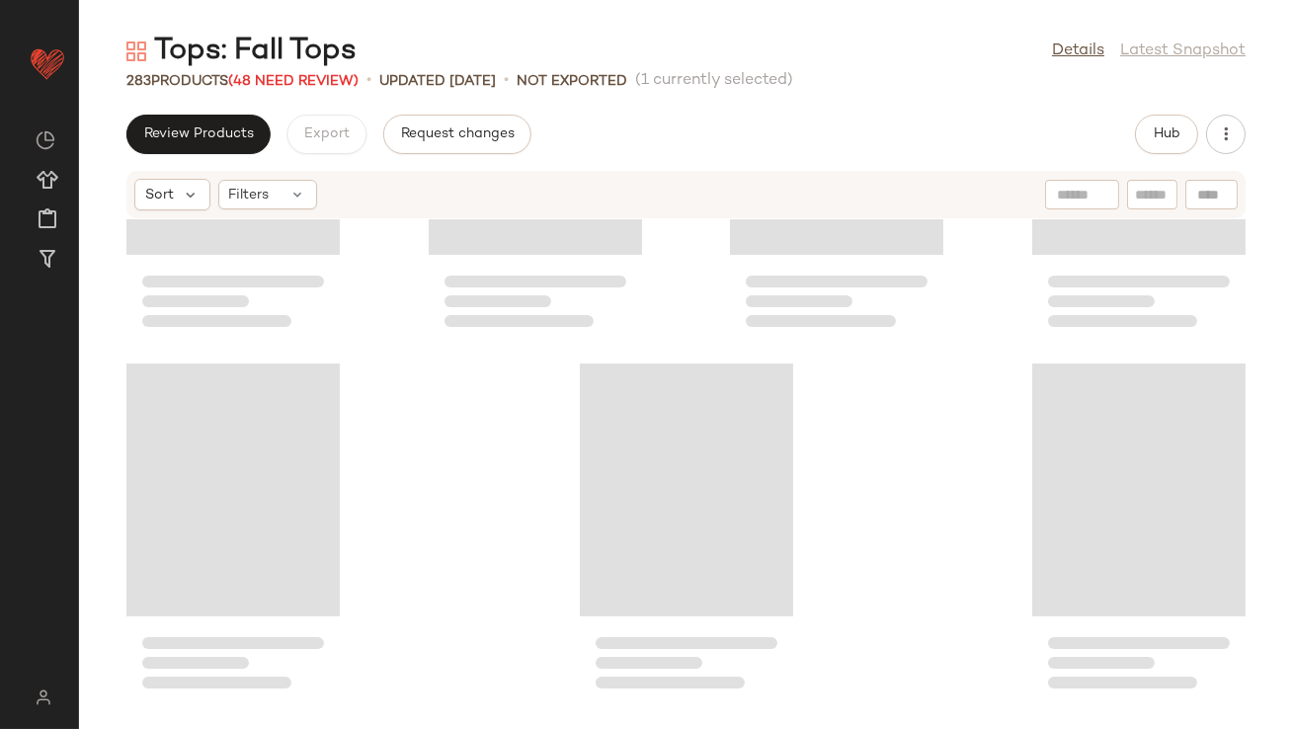
scroll to position [20974, 0]
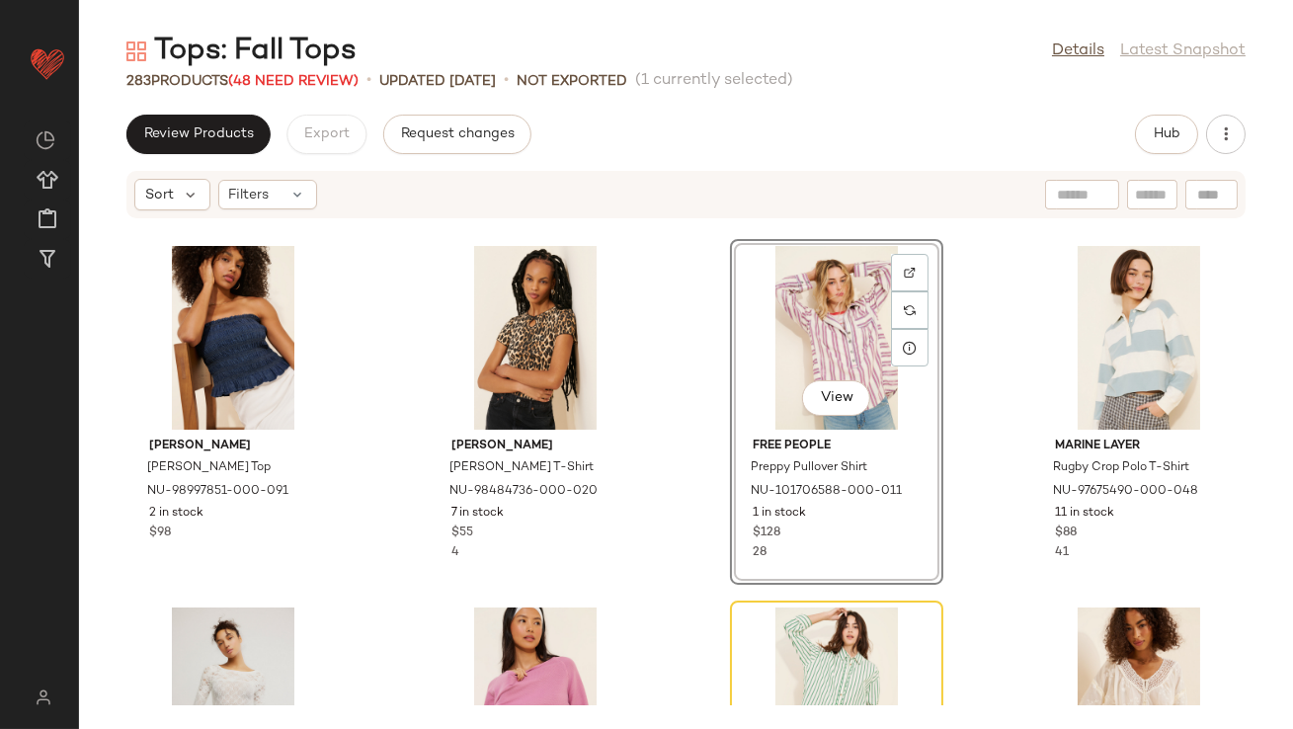
click at [789, 361] on div "View" at bounding box center [837, 338] width 200 height 184
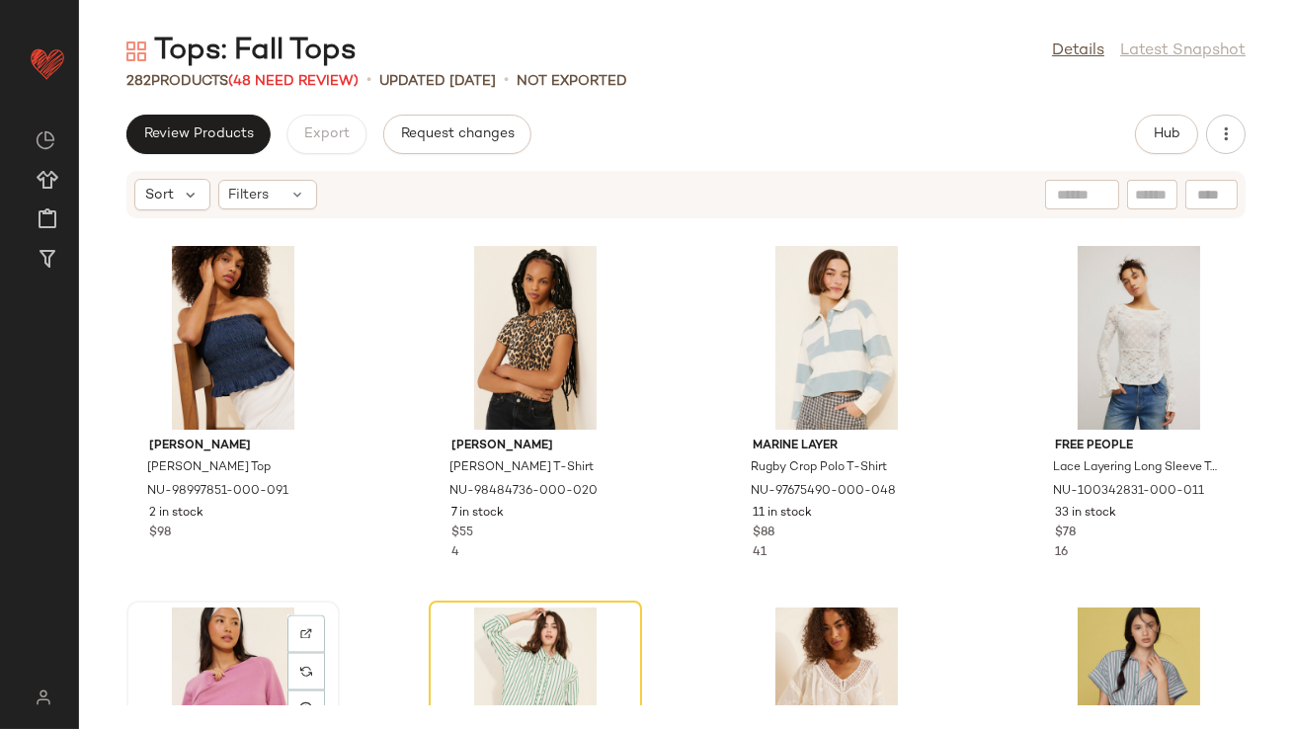
click at [226, 655] on div "View" at bounding box center [233, 700] width 200 height 184
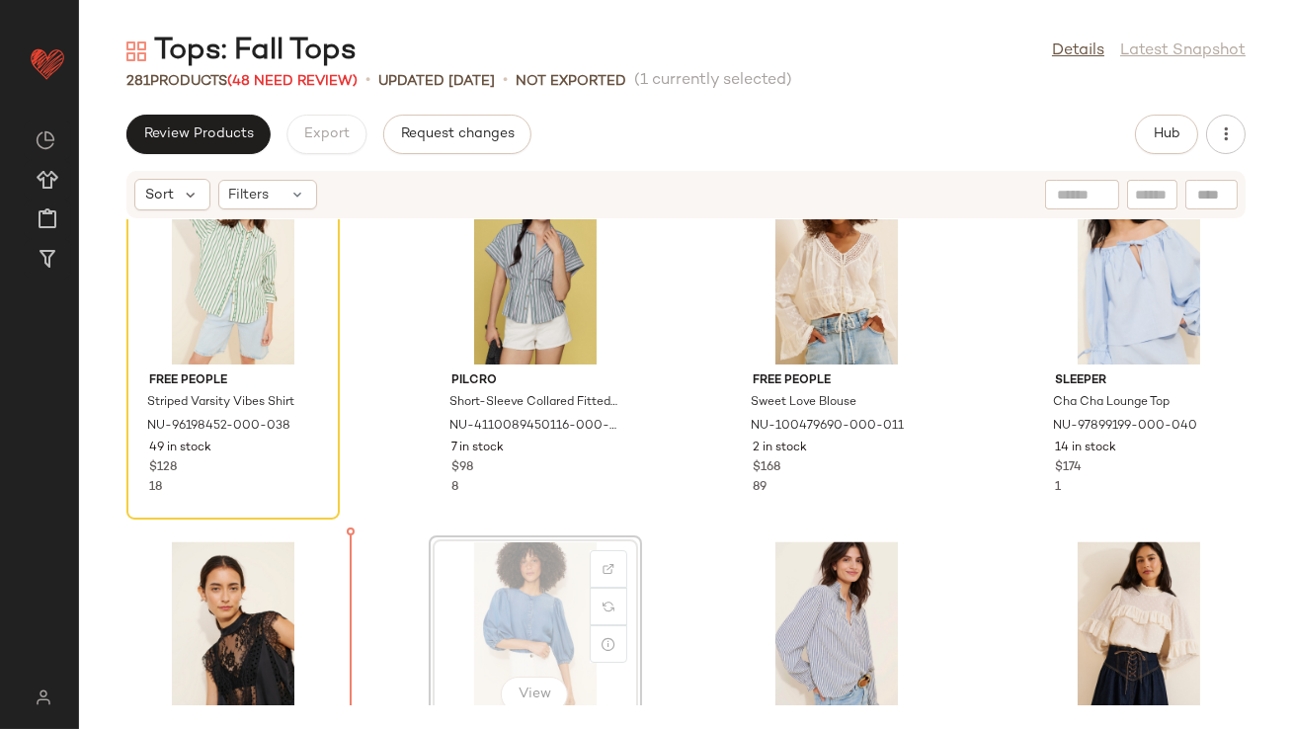
scroll to position [21423, 0]
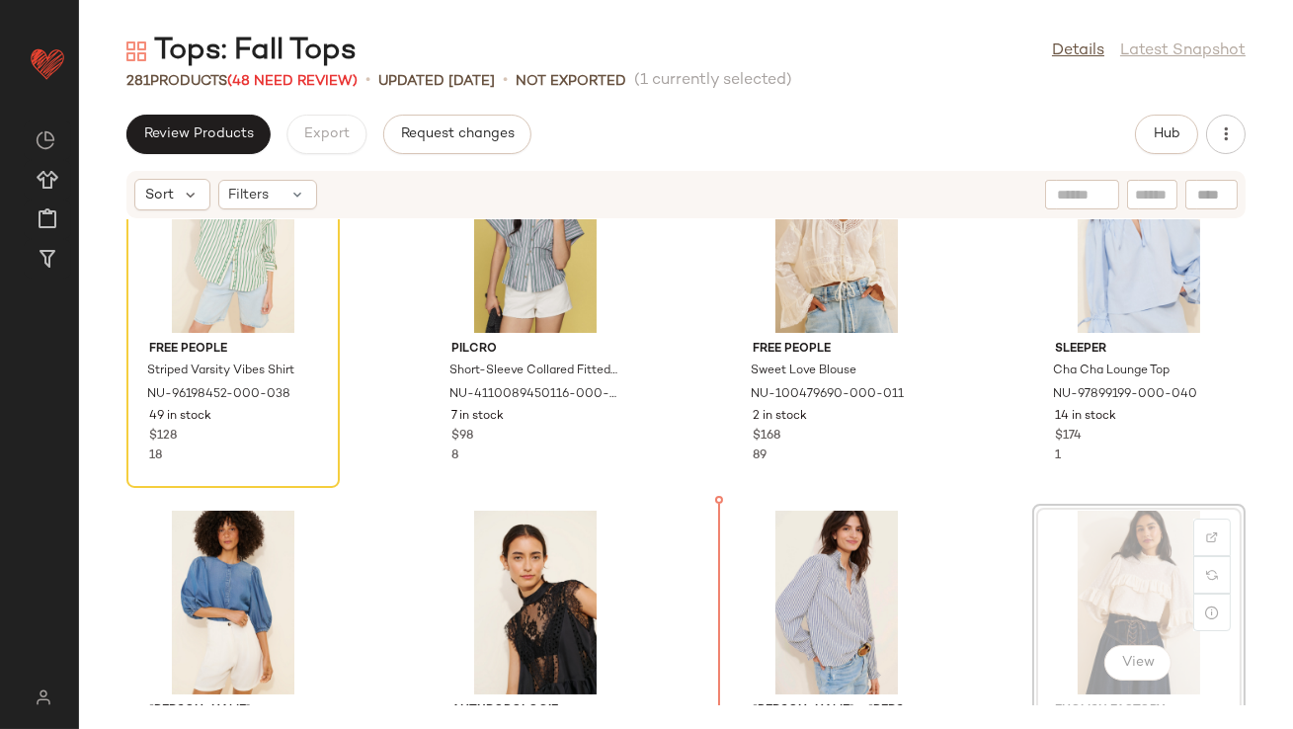
scroll to position [21438, 0]
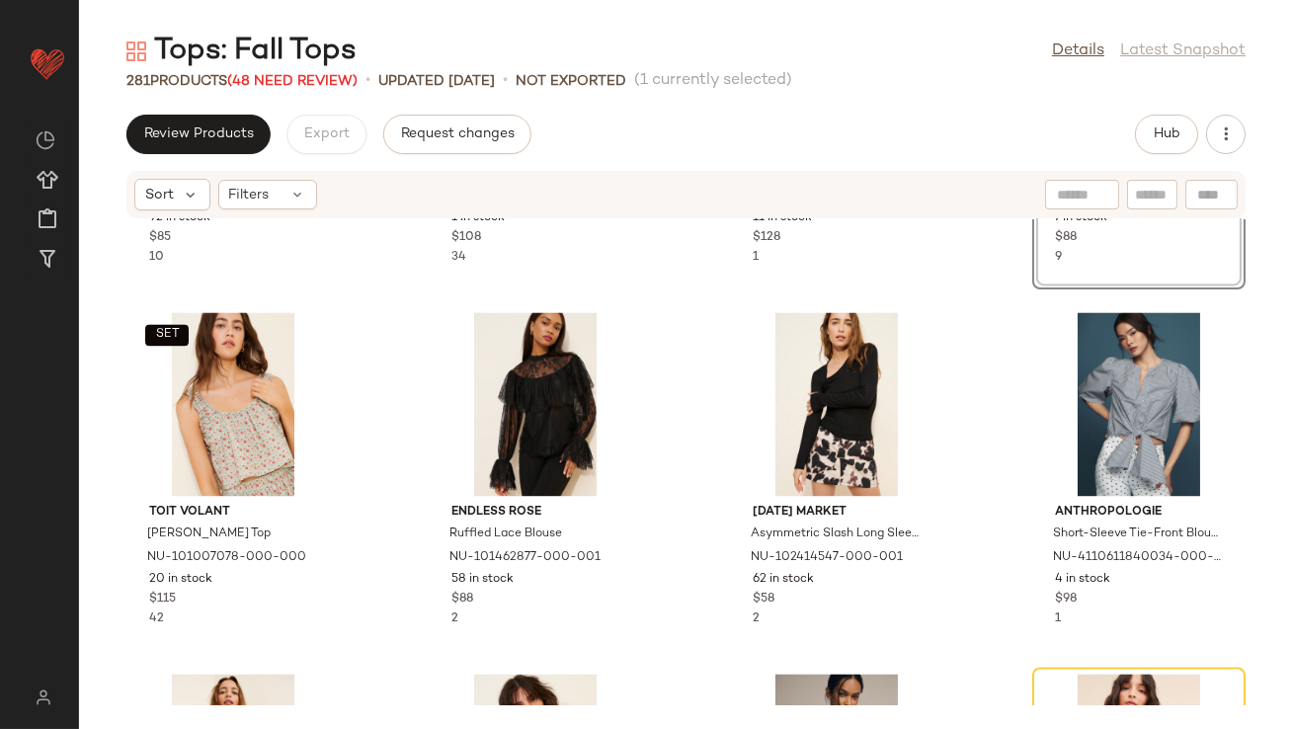
scroll to position [22005, 0]
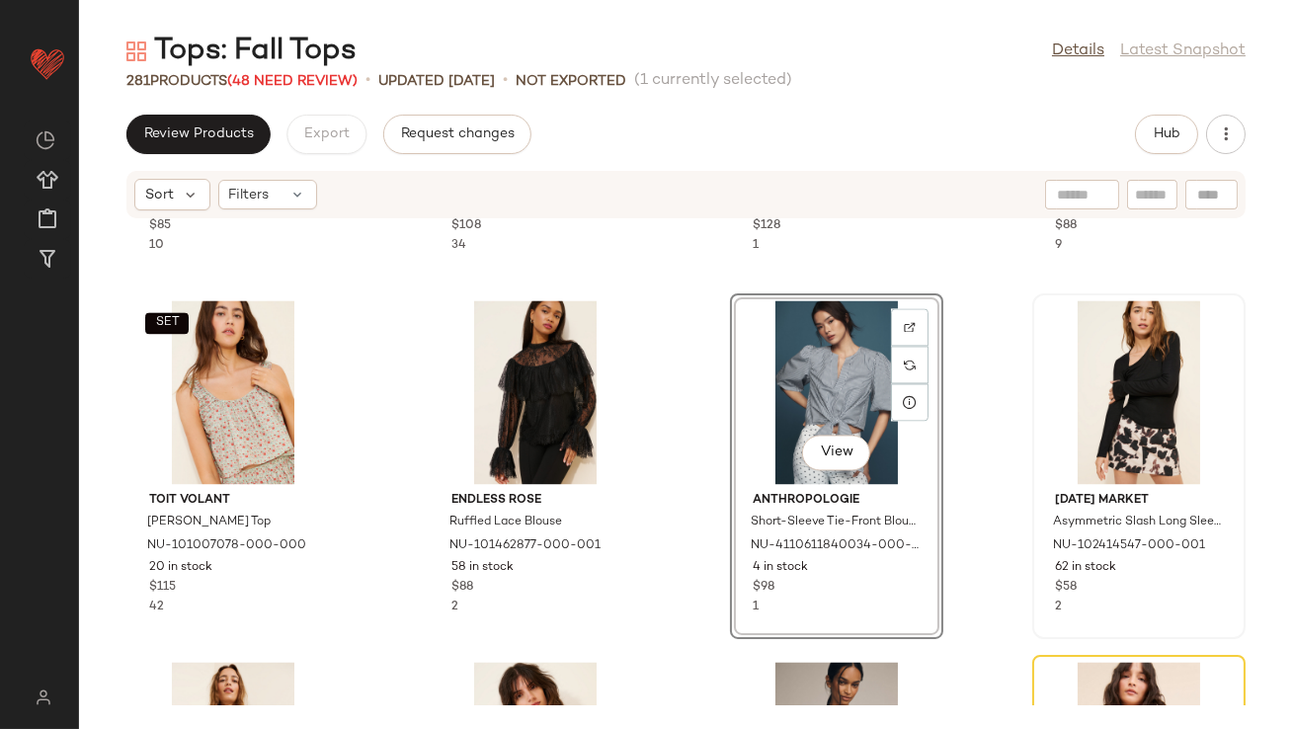
scroll to position [21995, 0]
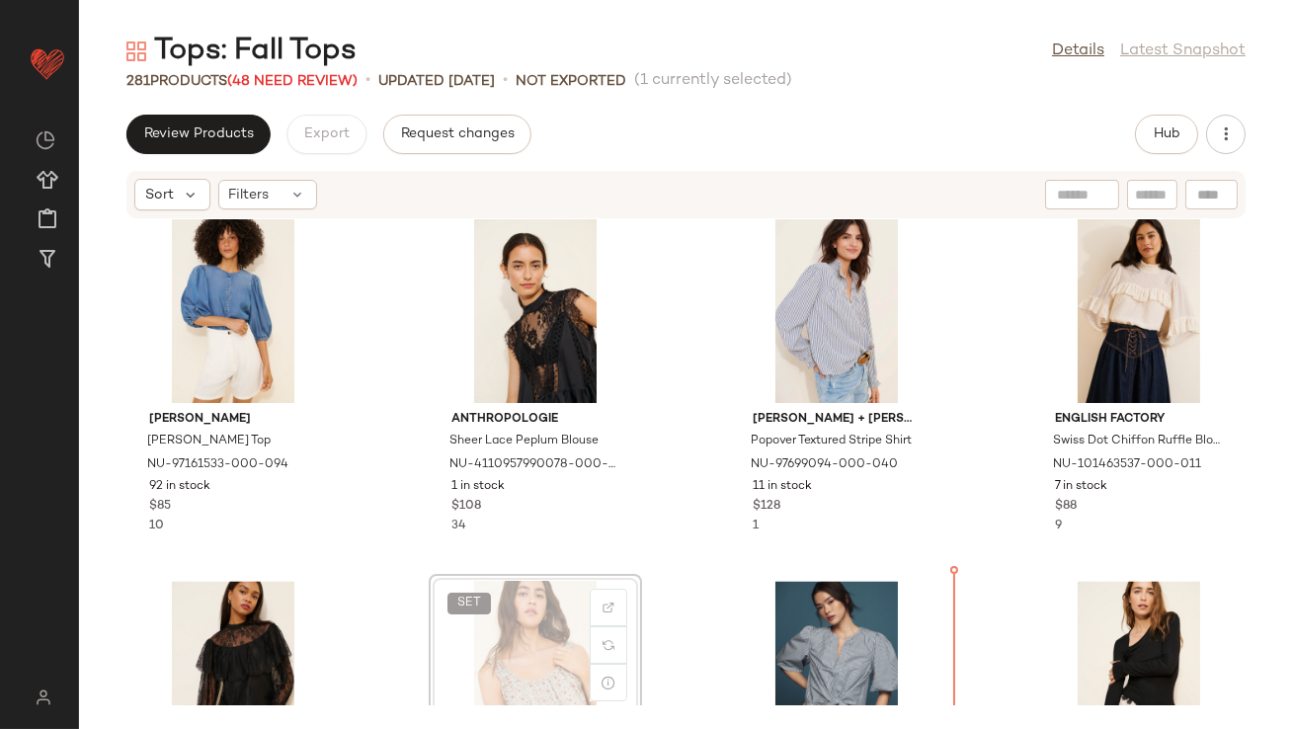
scroll to position [21739, 0]
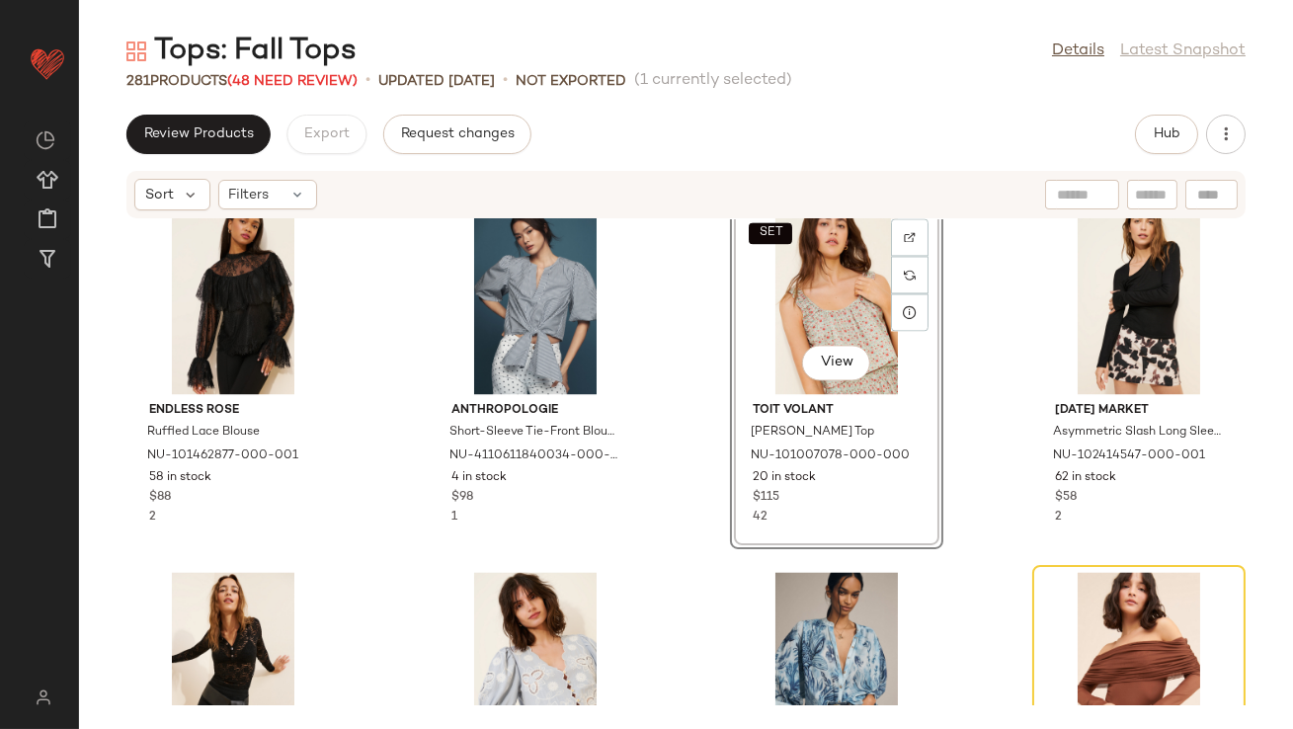
scroll to position [22205, 0]
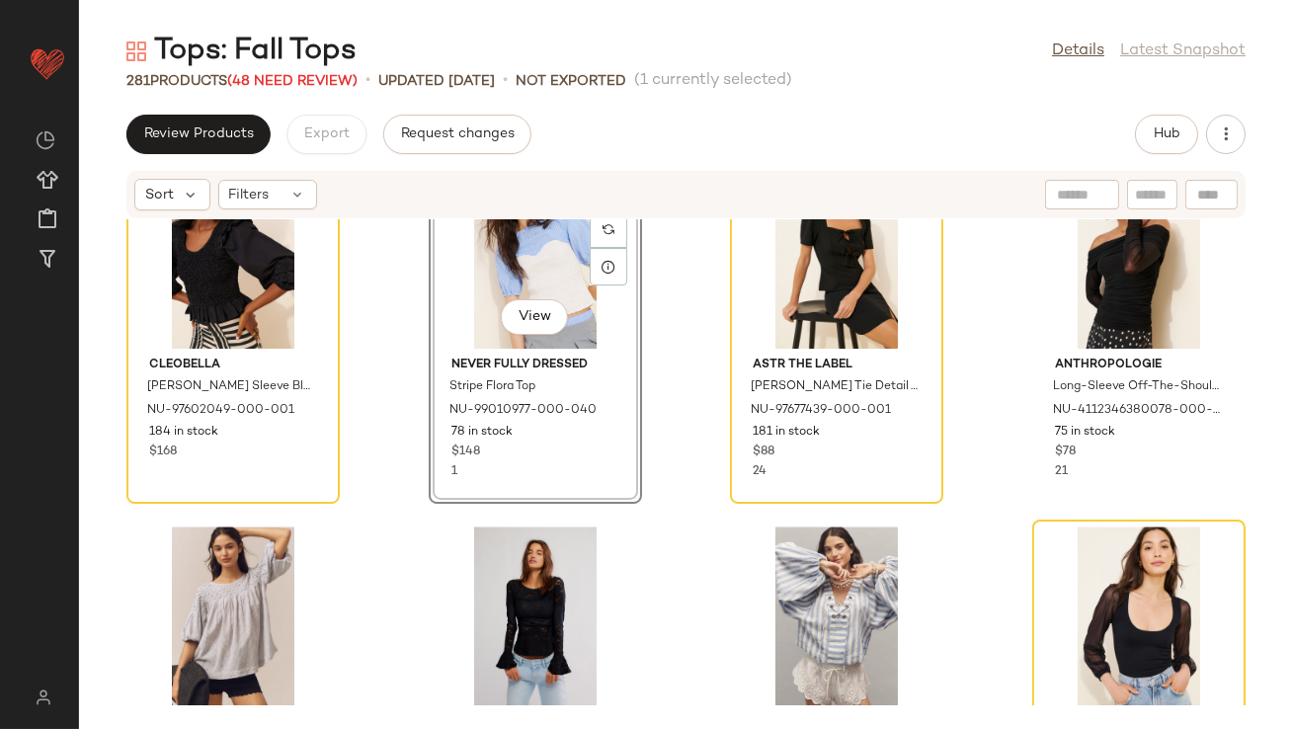
scroll to position [22886, 0]
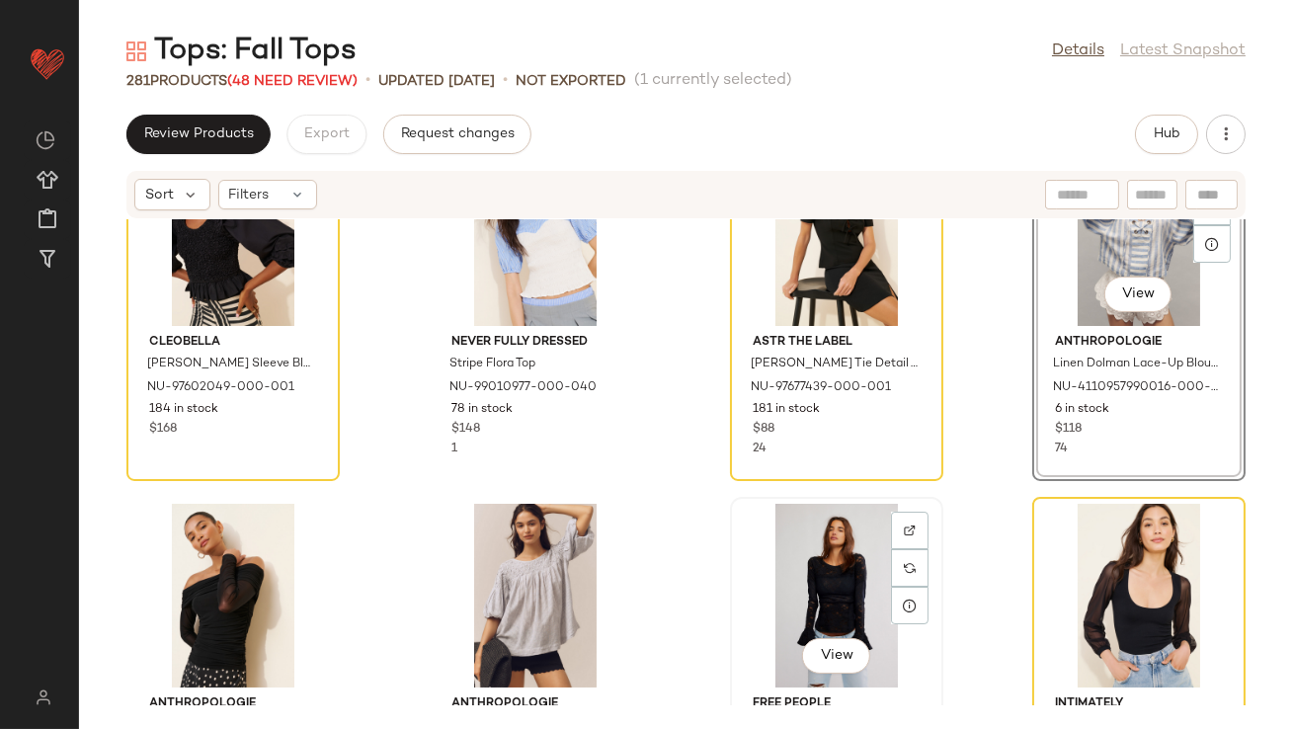
scroll to position [22890, 0]
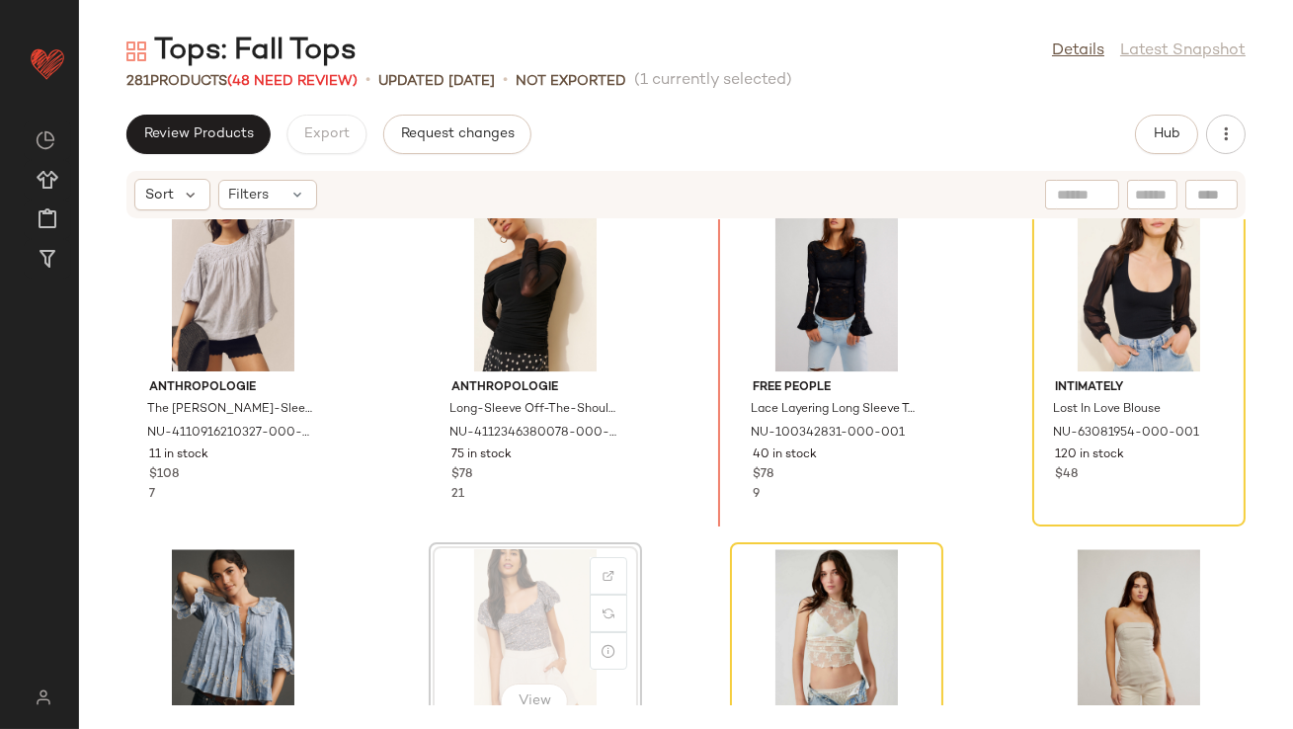
scroll to position [23203, 0]
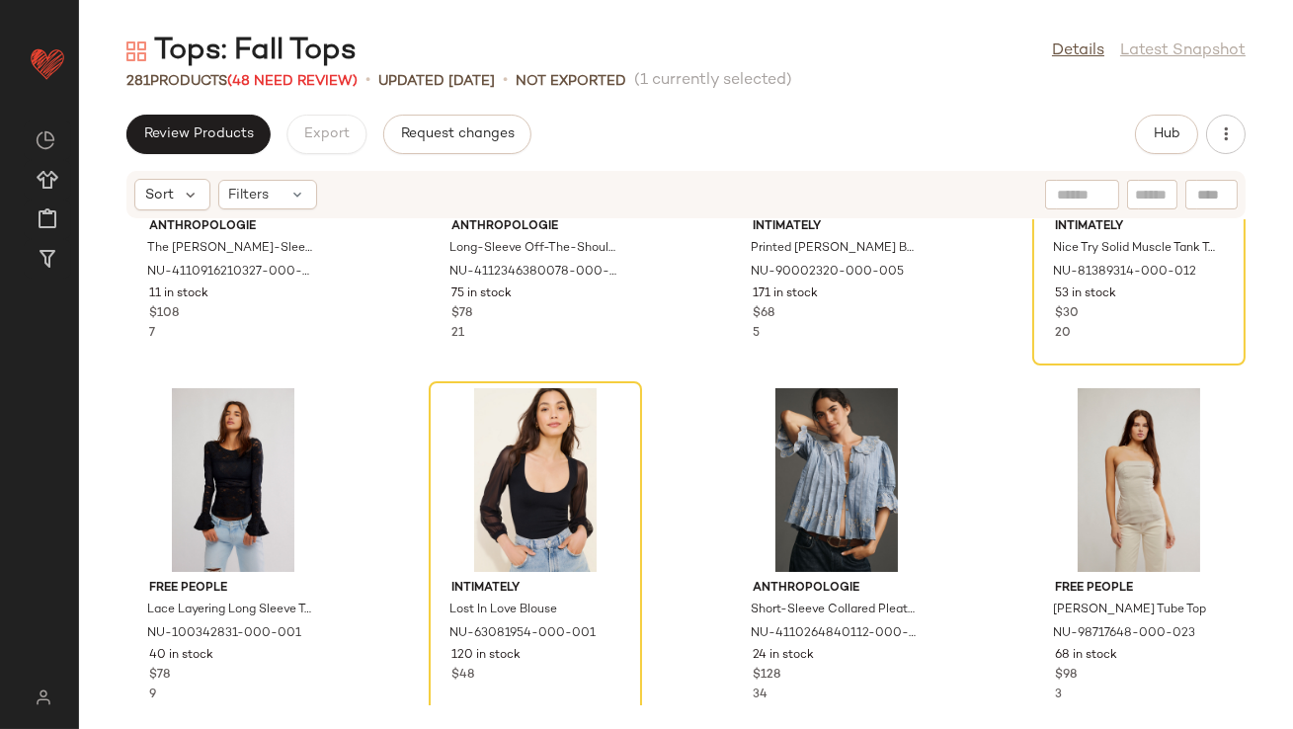
scroll to position [23359, 0]
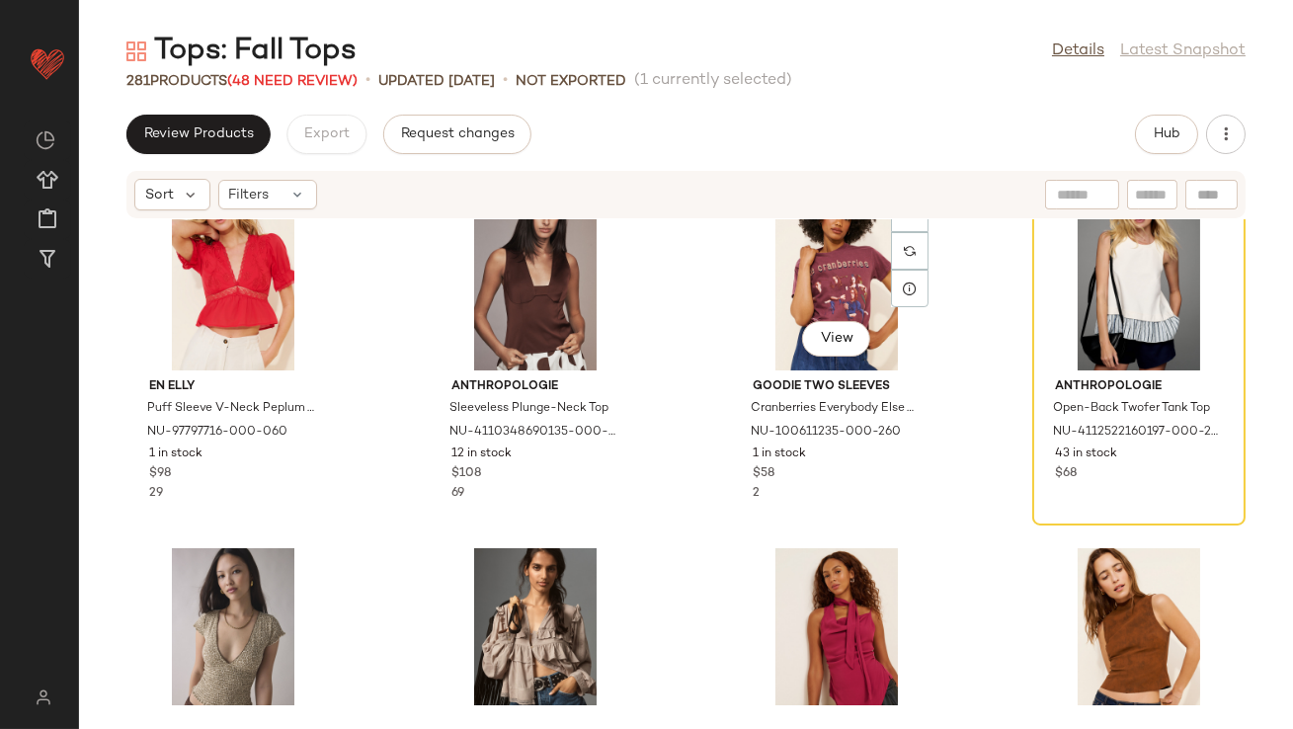
scroll to position [1143, 0]
